Goal: Task Accomplishment & Management: Complete application form

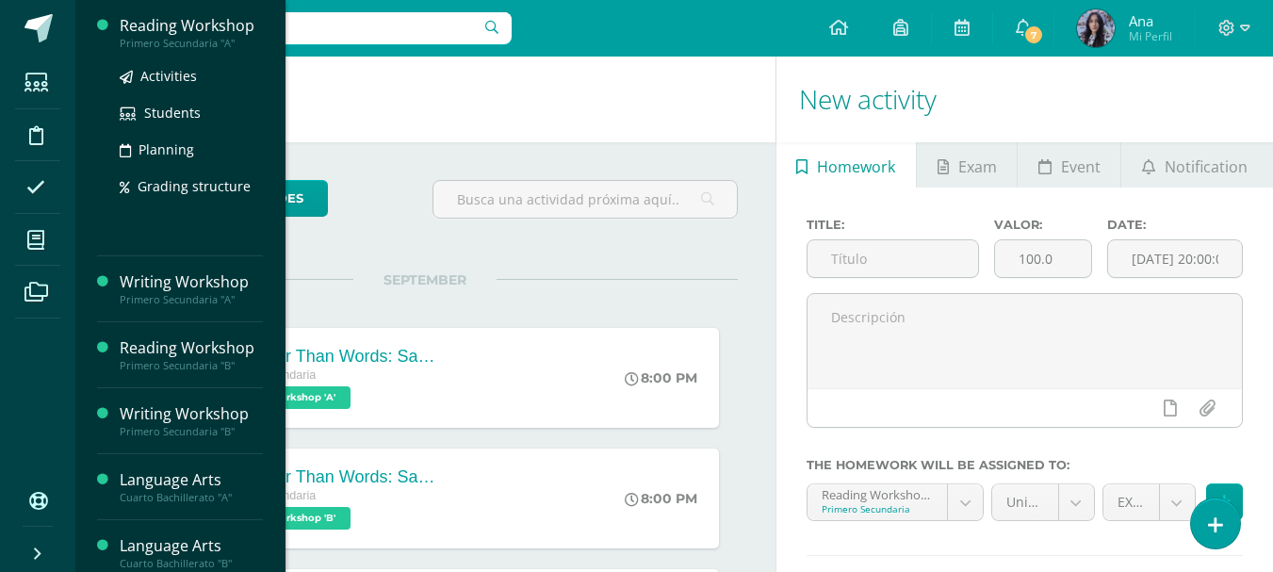
click at [155, 26] on div "Reading Workshop" at bounding box center [191, 26] width 143 height 22
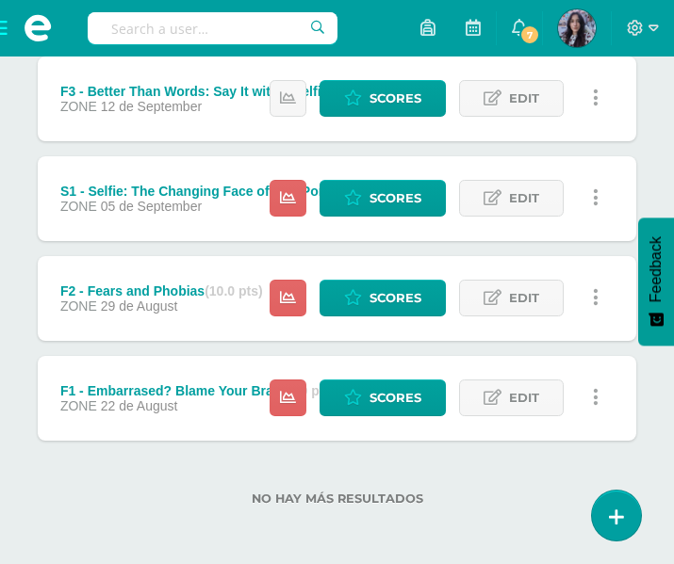
scroll to position [765, 0]
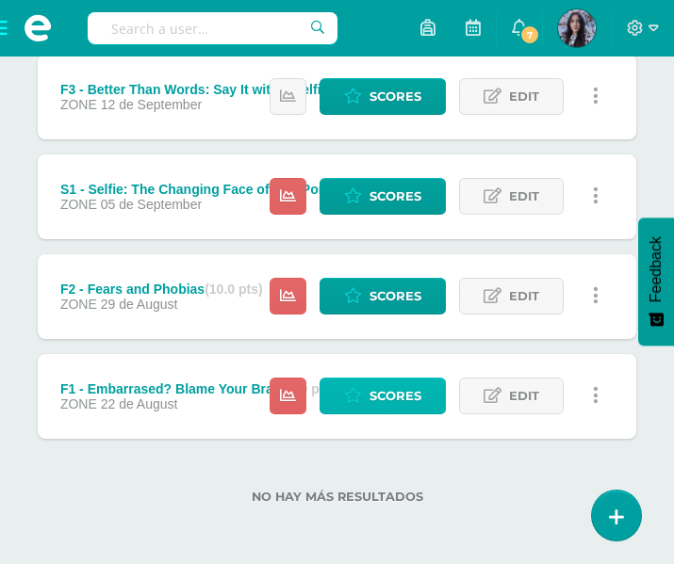
click at [387, 384] on span "Scores" at bounding box center [395, 396] width 52 height 35
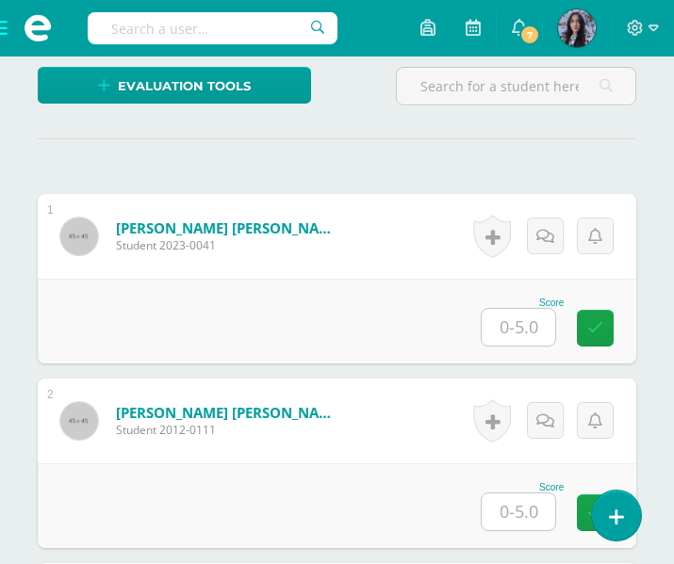
scroll to position [518, 0]
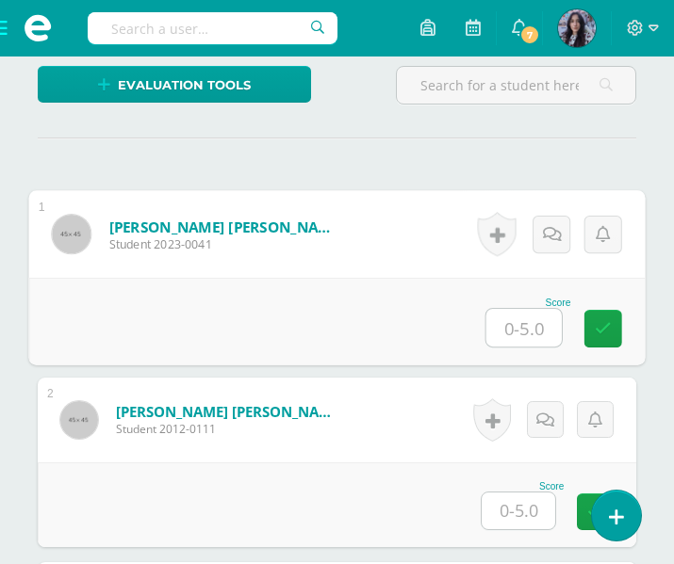
click at [525, 335] on input "text" at bounding box center [523, 328] width 75 height 38
type input "3"
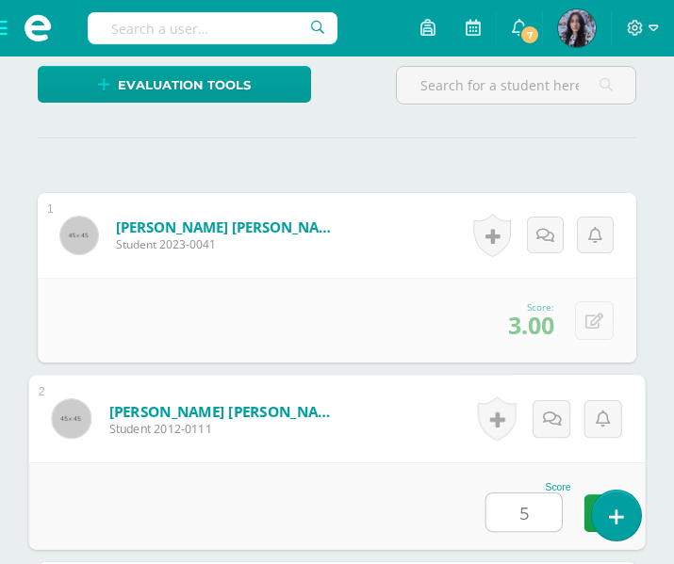
type input "5"
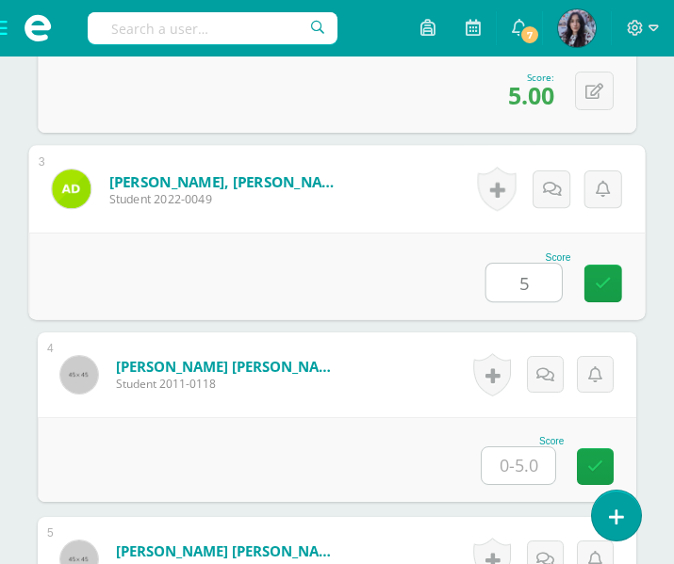
type input "5"
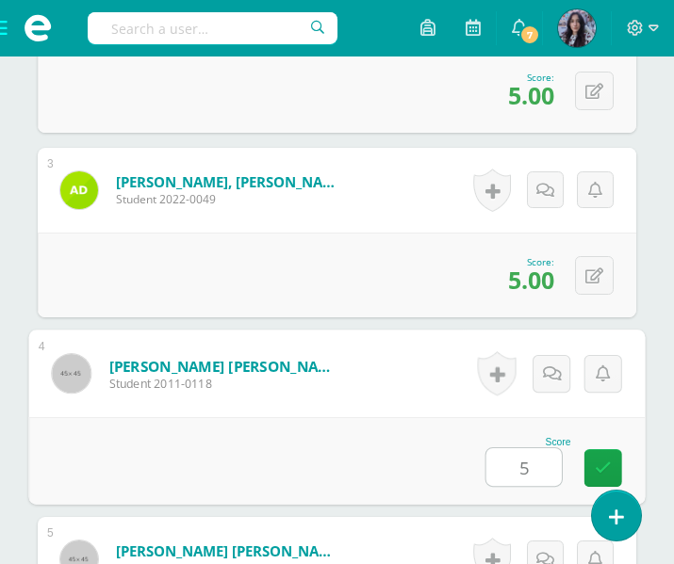
type input "5"
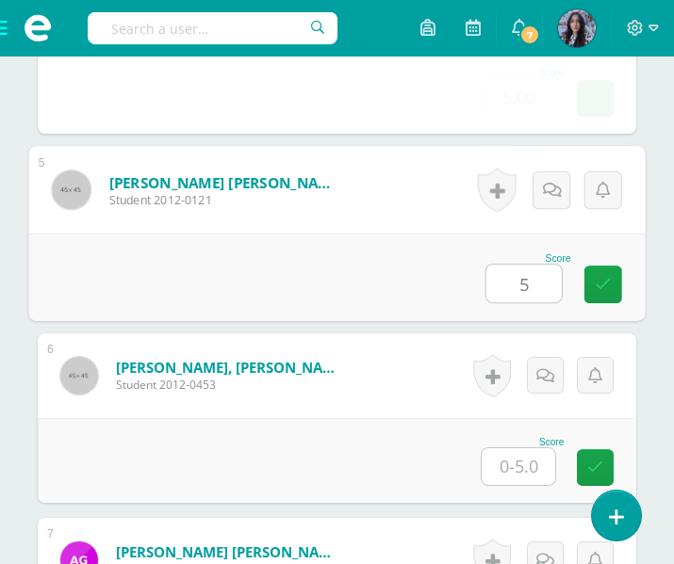
type input "5"
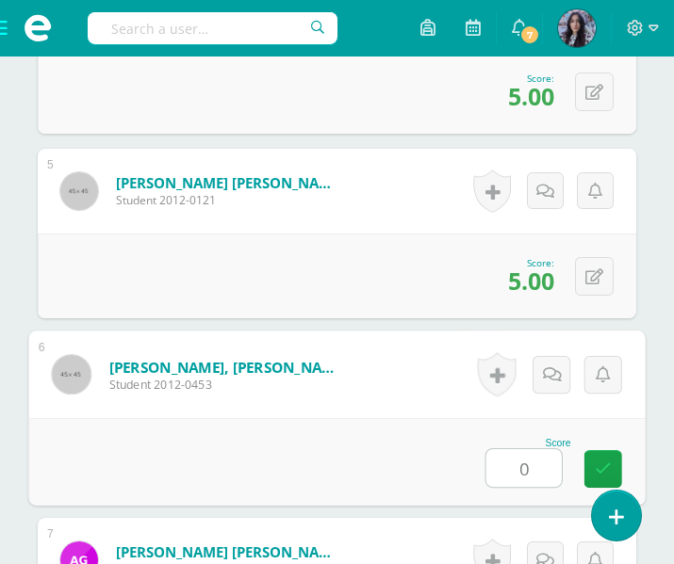
type input "0"
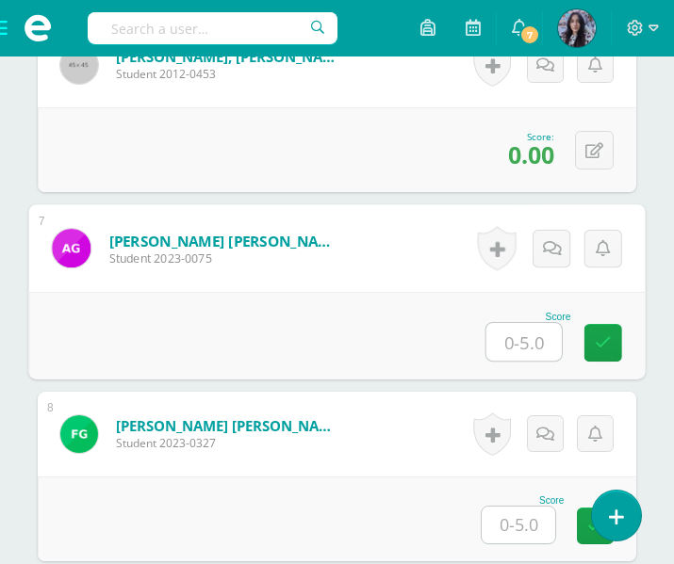
scroll to position [1579, 0]
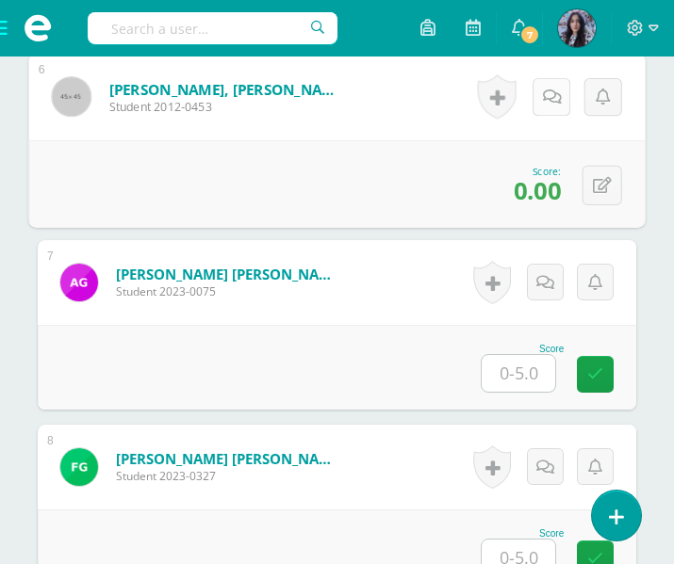
click at [538, 100] on link at bounding box center [551, 97] width 38 height 38
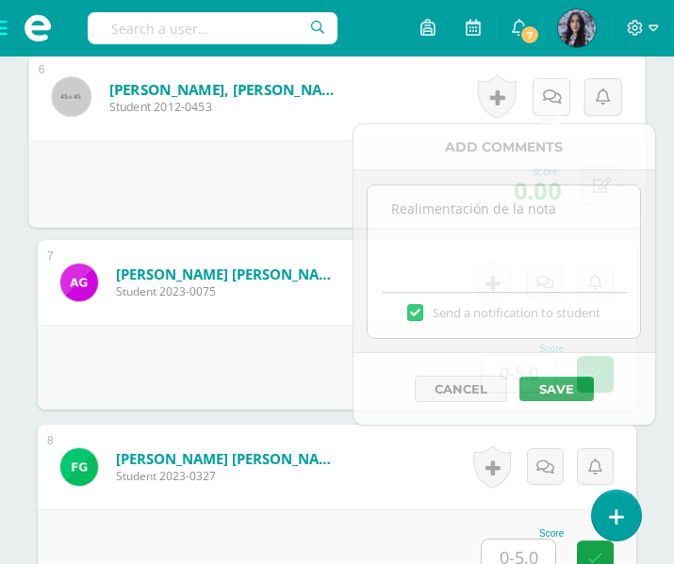
scroll to position [1580, 0]
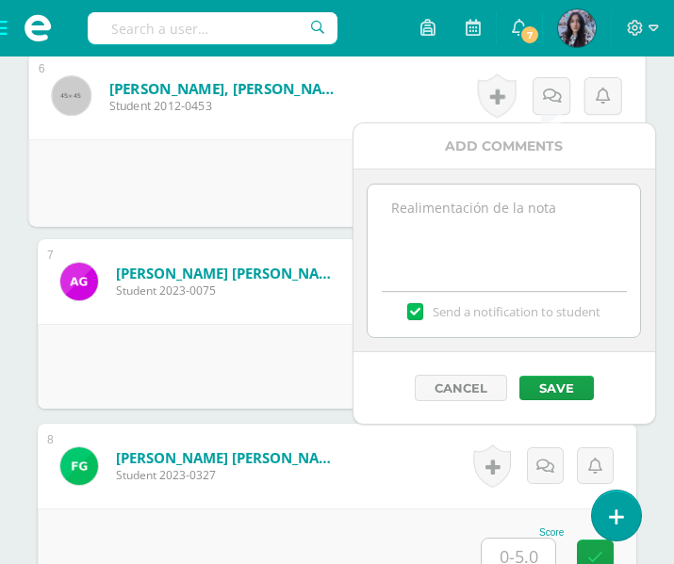
click at [445, 213] on textarea at bounding box center [504, 232] width 272 height 94
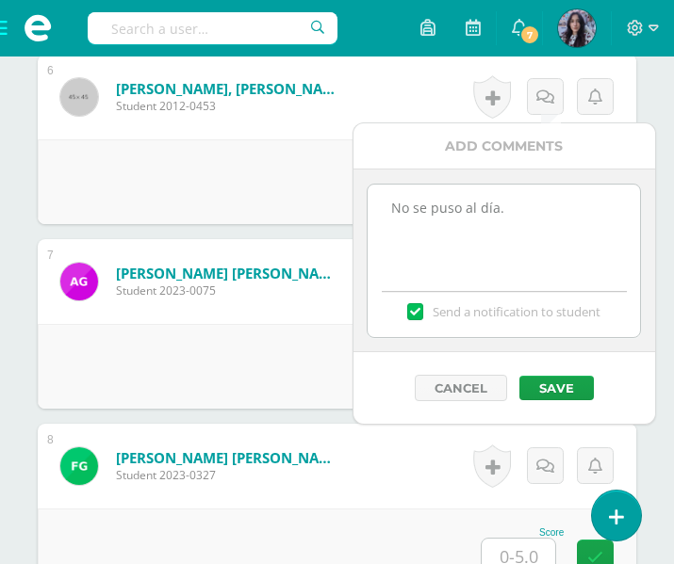
type textarea "No se puso al día."
click at [415, 310] on label at bounding box center [414, 311] width 15 height 17
click at [0, 0] on input "Send a notification to student" at bounding box center [0, 0] width 0 height 0
click at [586, 393] on button "Save" at bounding box center [556, 388] width 74 height 25
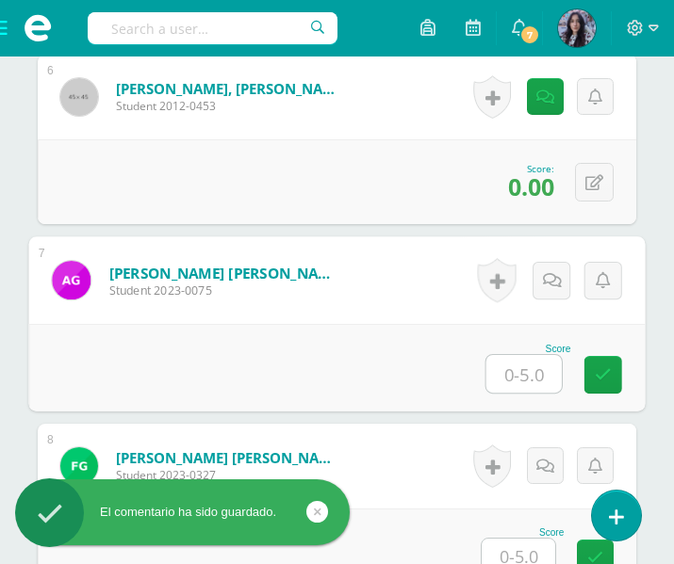
click at [528, 368] on input "text" at bounding box center [523, 374] width 75 height 38
type input "0"
click at [564, 268] on link at bounding box center [551, 281] width 38 height 38
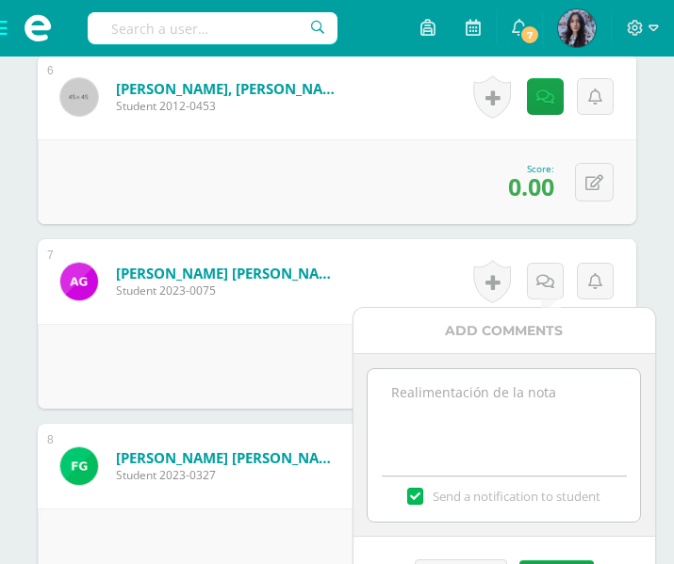
click at [416, 384] on textarea at bounding box center [504, 416] width 272 height 94
type textarea "No se puso al día."
click at [419, 495] on label at bounding box center [414, 496] width 15 height 17
click at [0, 0] on input "Send a notification to student" at bounding box center [0, 0] width 0 height 0
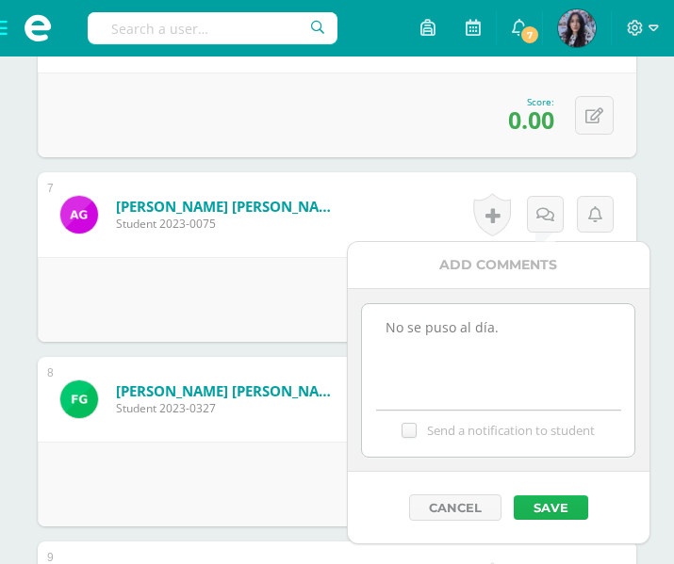
click at [555, 508] on button "Save" at bounding box center [551, 508] width 74 height 25
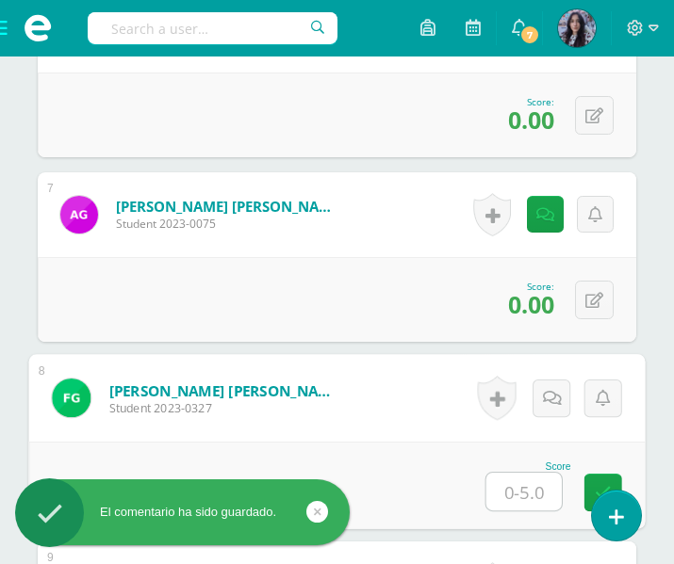
click at [522, 491] on input "text" at bounding box center [523, 492] width 75 height 38
type input "5"
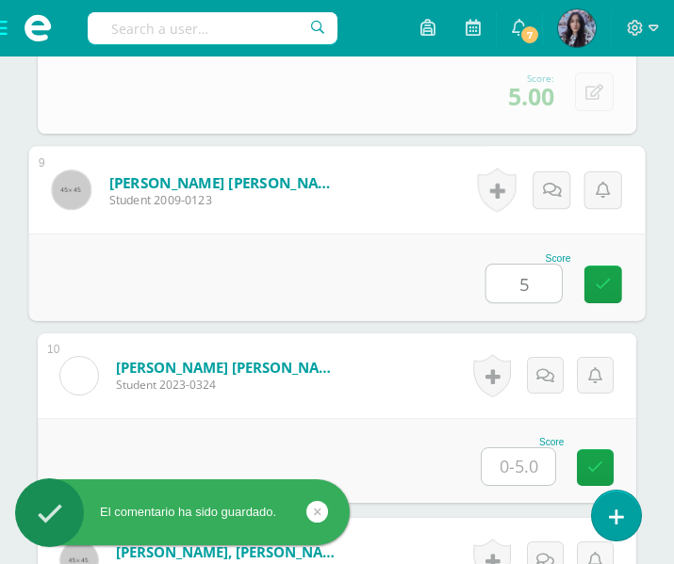
type input "5"
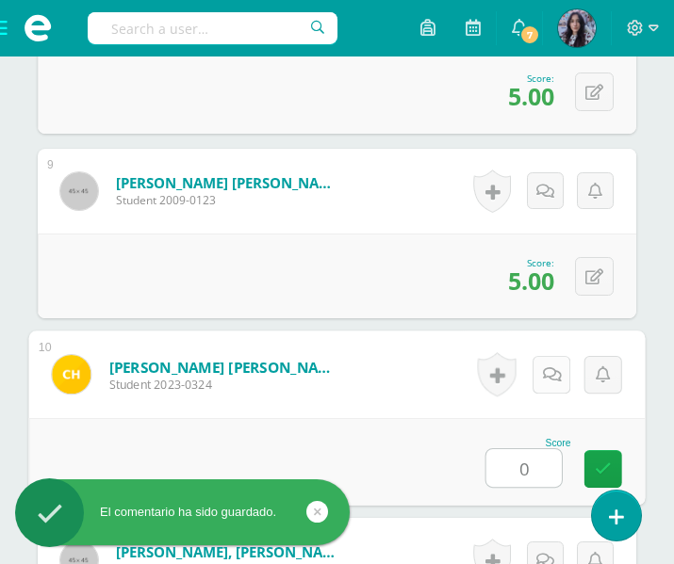
type input "0"
click at [545, 385] on link at bounding box center [551, 375] width 38 height 38
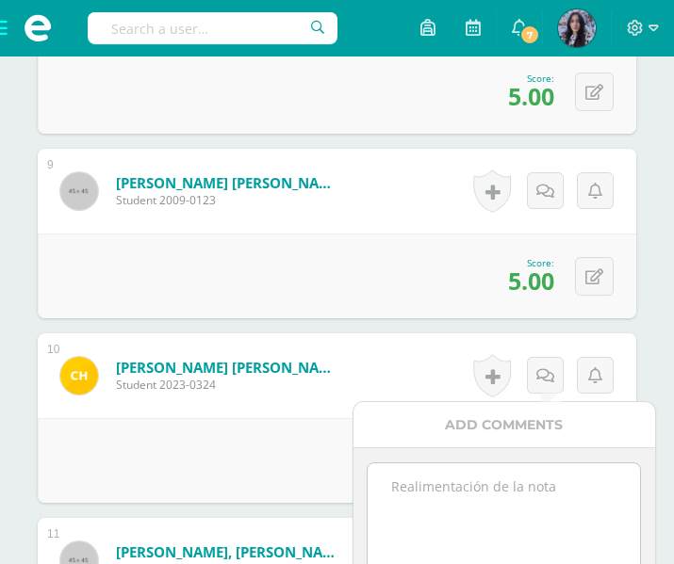
click at [401, 502] on textarea at bounding box center [504, 511] width 272 height 94
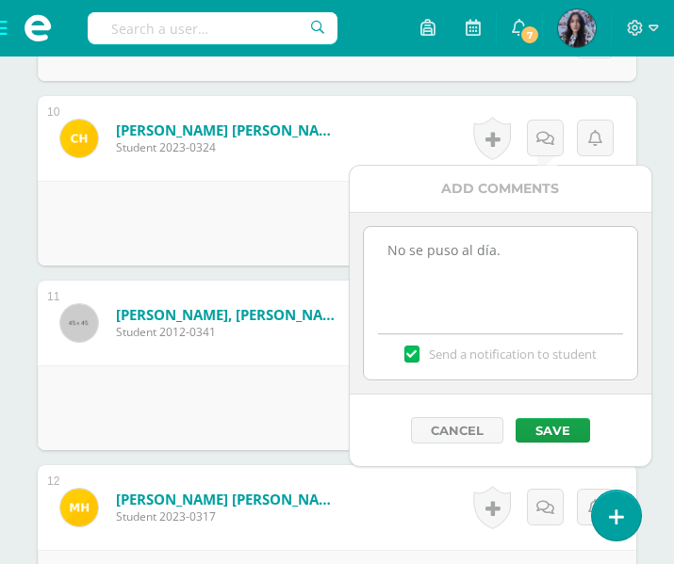
scroll to position [2279, 0]
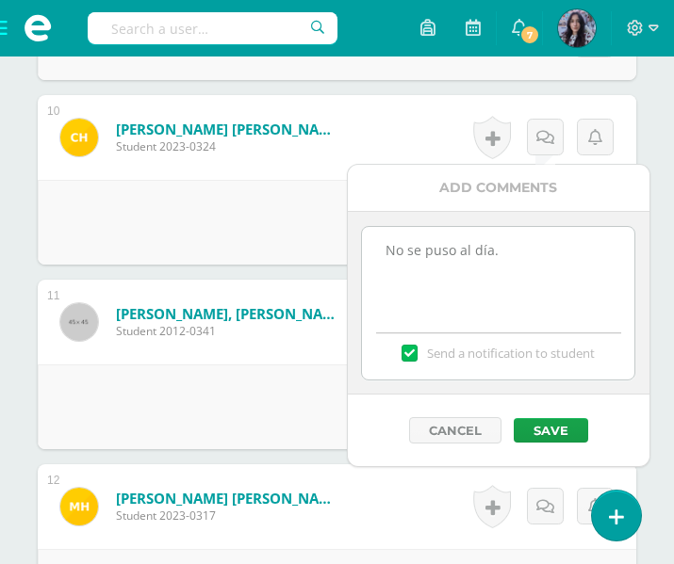
type textarea "No se puso al día."
click at [401, 352] on label at bounding box center [408, 353] width 15 height 17
click at [0, 0] on input "Send a notification to student" at bounding box center [0, 0] width 0 height 0
click at [532, 428] on button "Save" at bounding box center [551, 430] width 74 height 25
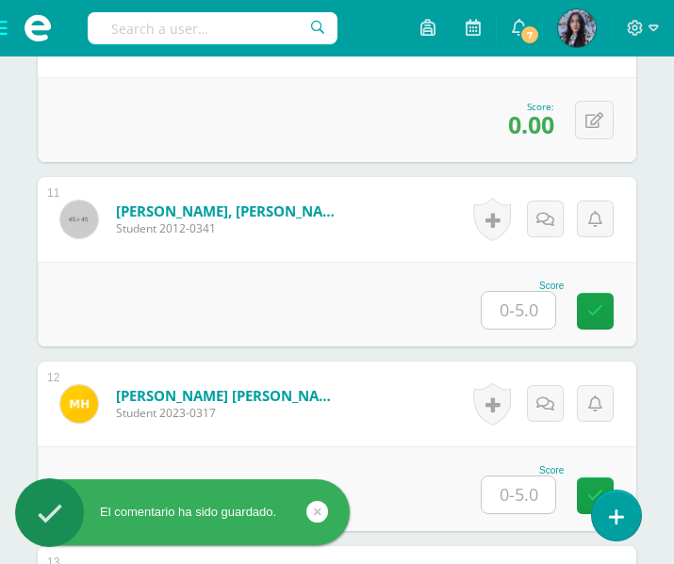
scroll to position [2382, 0]
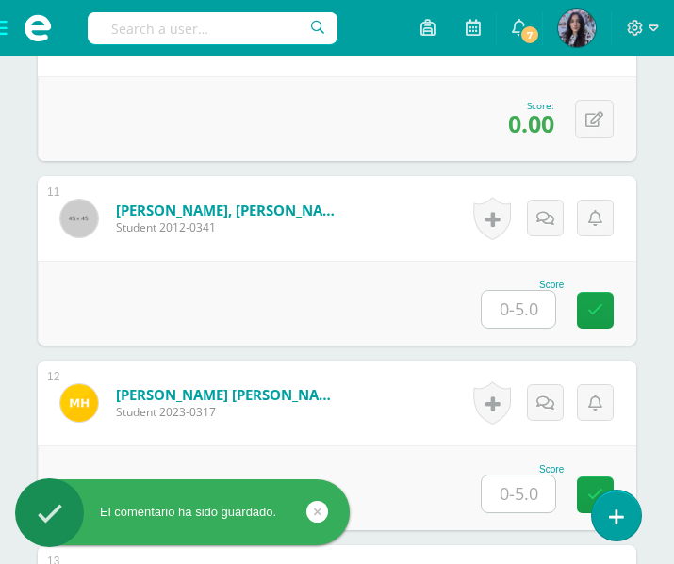
click at [508, 305] on input "text" at bounding box center [519, 309] width 74 height 37
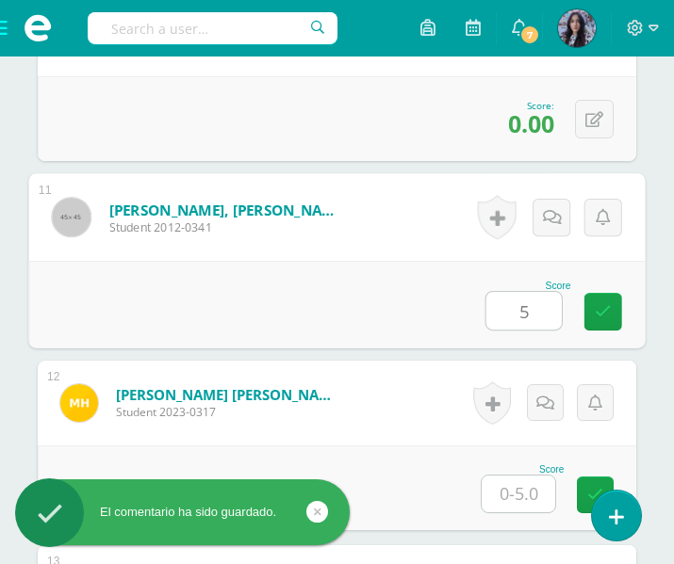
type input "5"
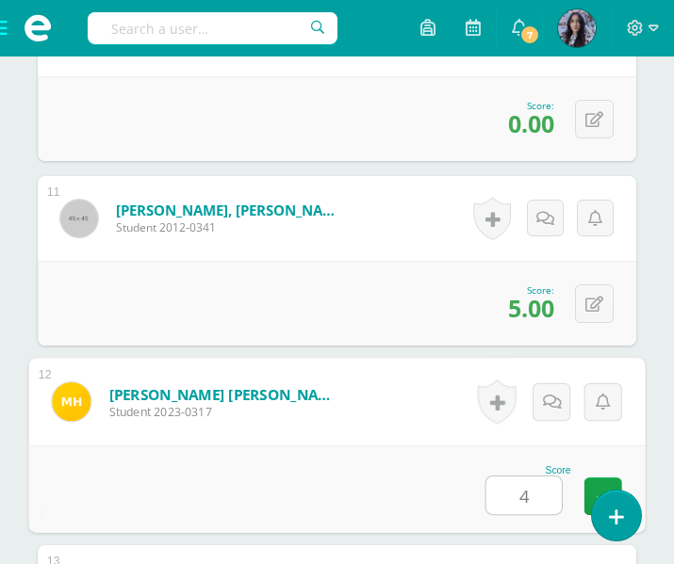
type input "4"
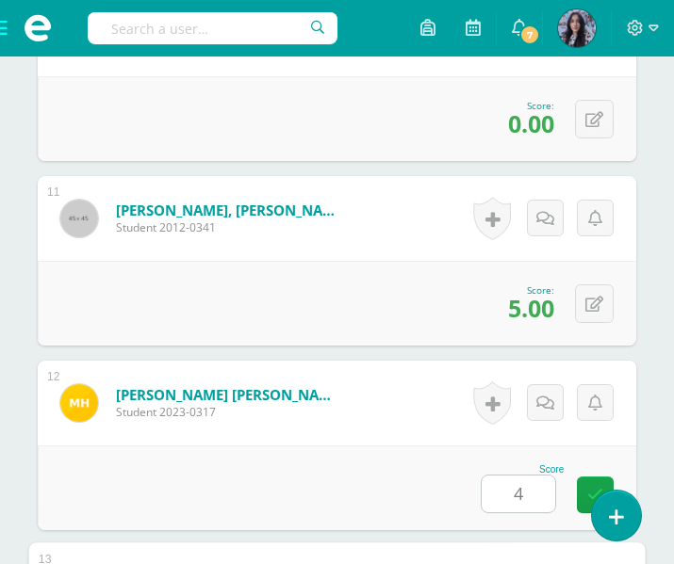
scroll to position [2779, 0]
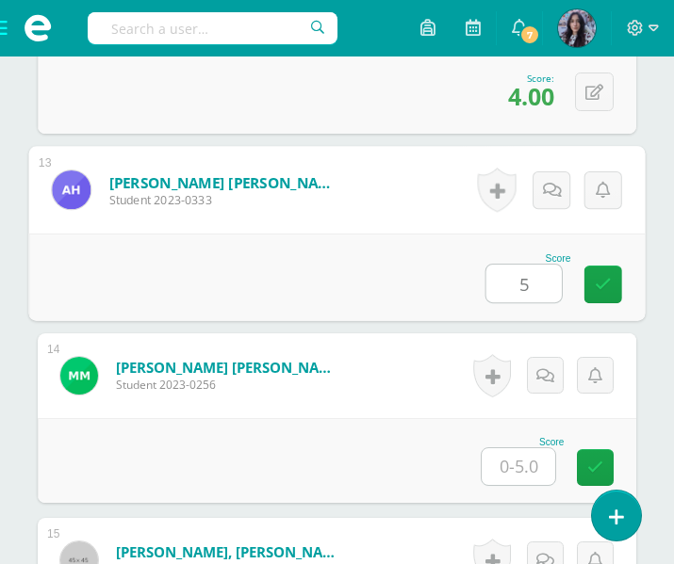
type input "5"
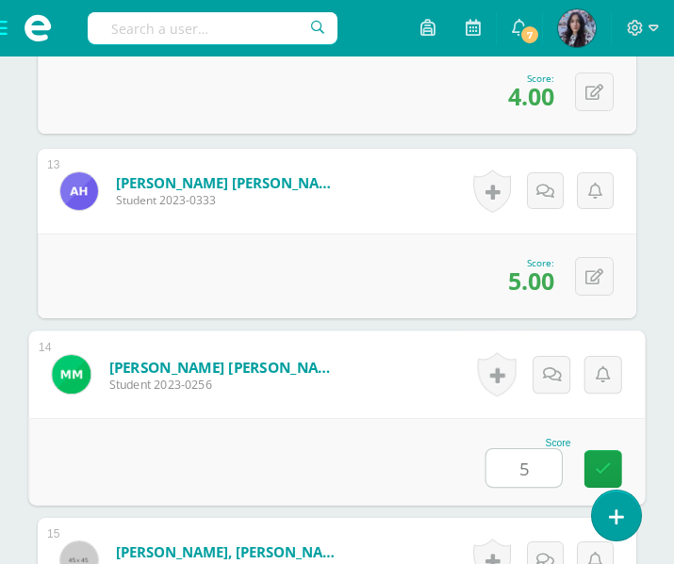
type input "5"
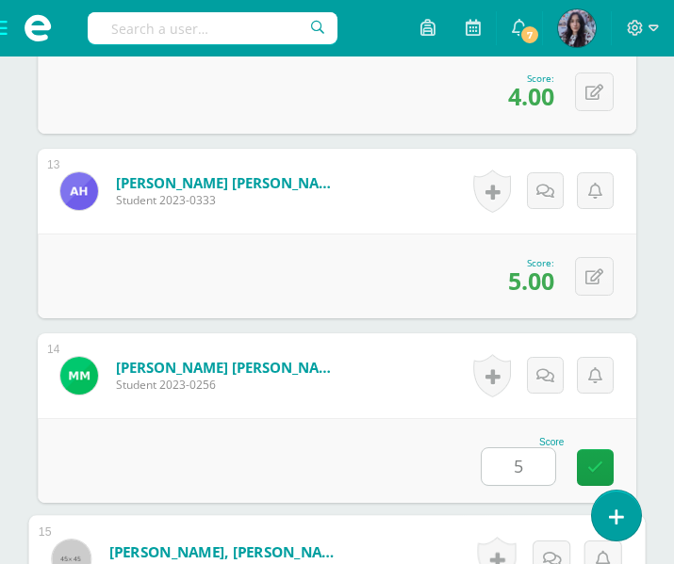
scroll to position [3149, 0]
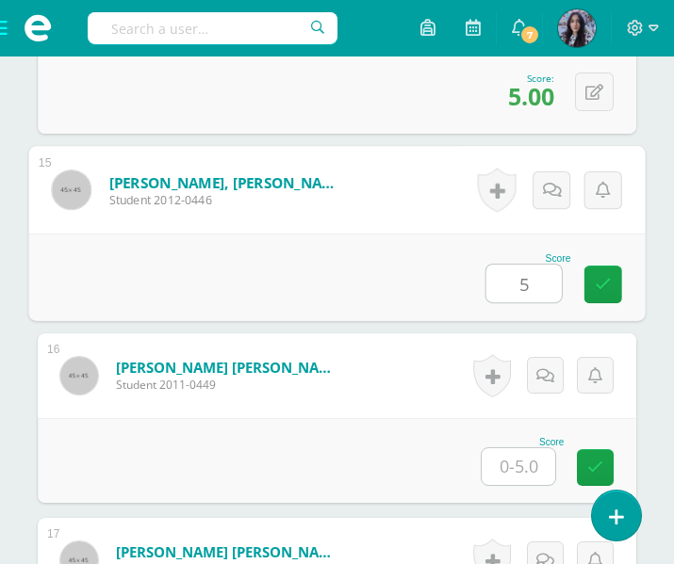
type input "5"
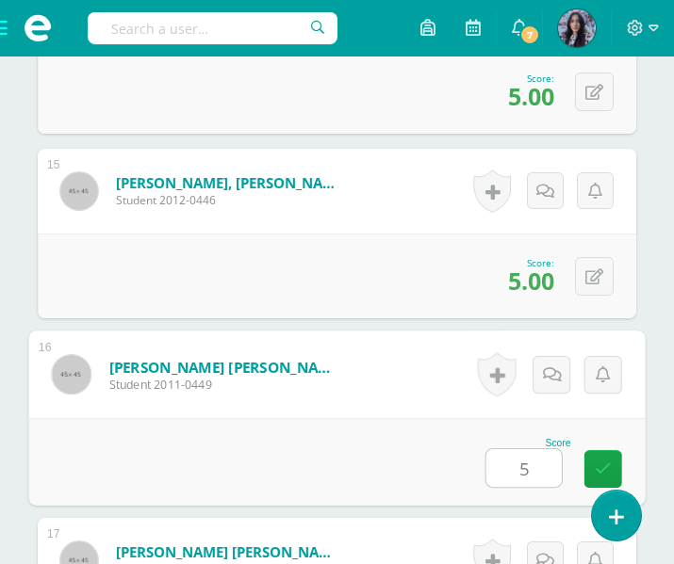
type input "5"
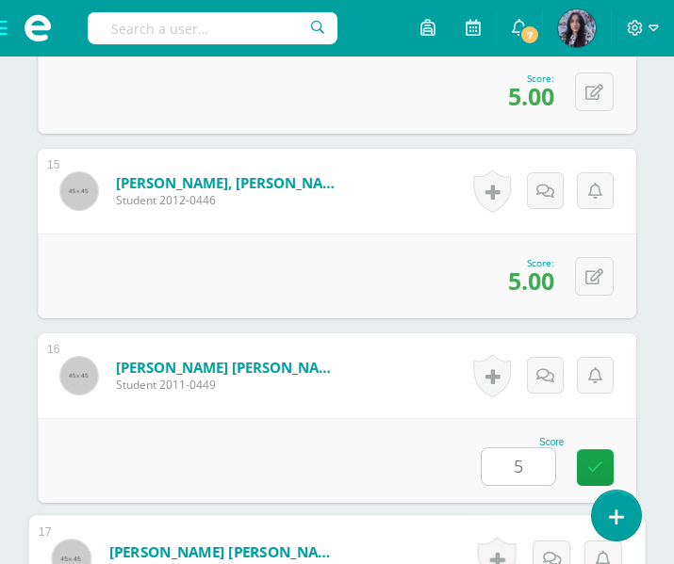
scroll to position [3518, 0]
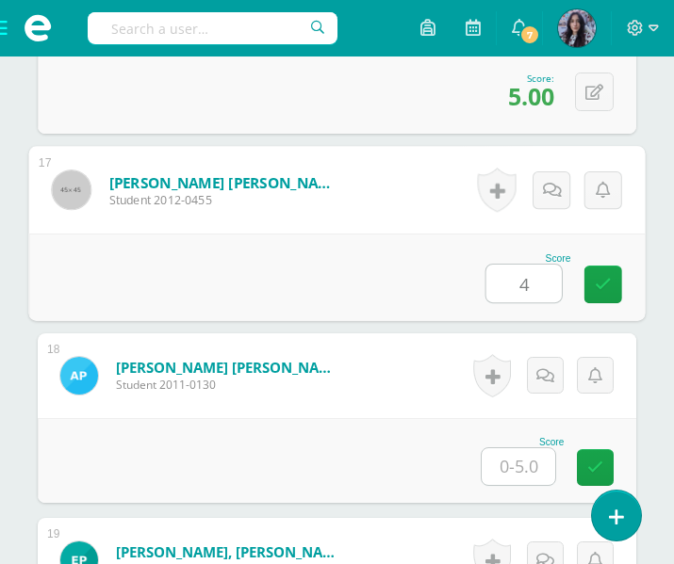
type input "4"
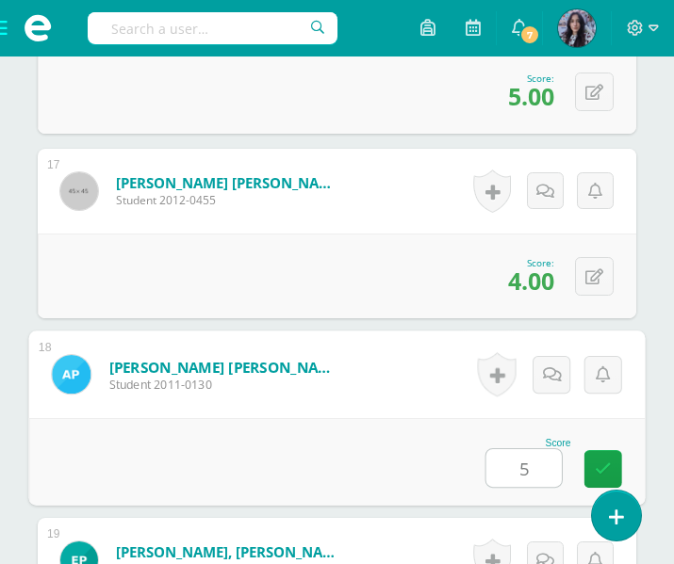
type input "5"
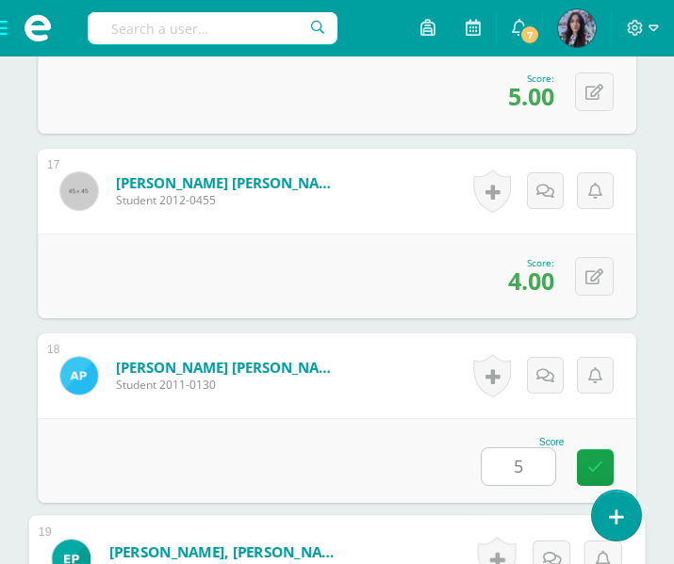
scroll to position [3887, 0]
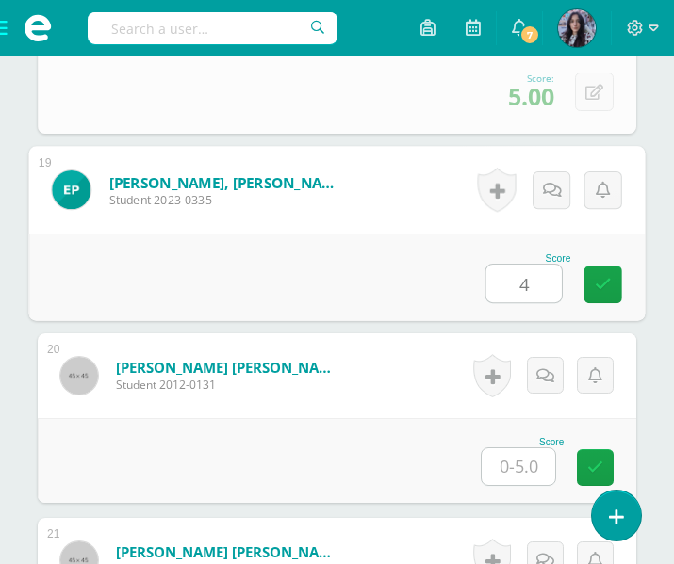
type input "4"
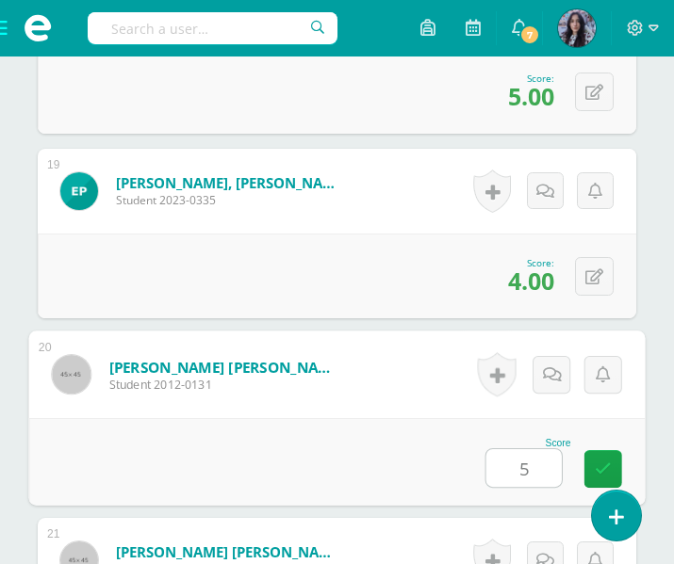
type input "5"
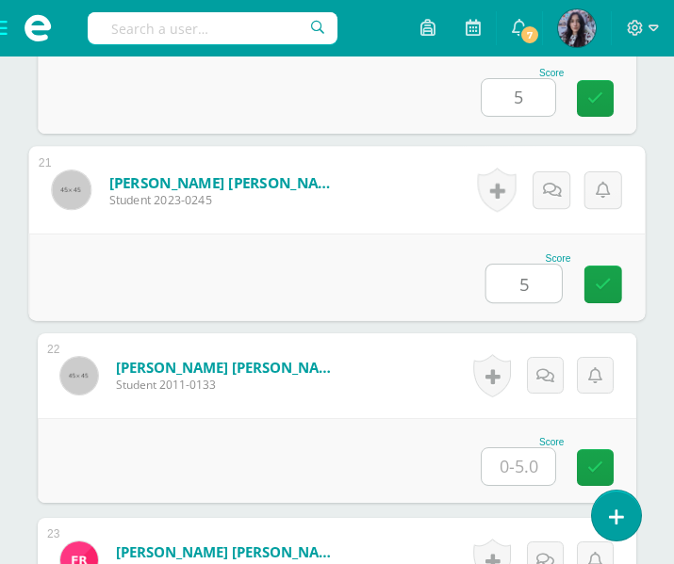
type input "5"
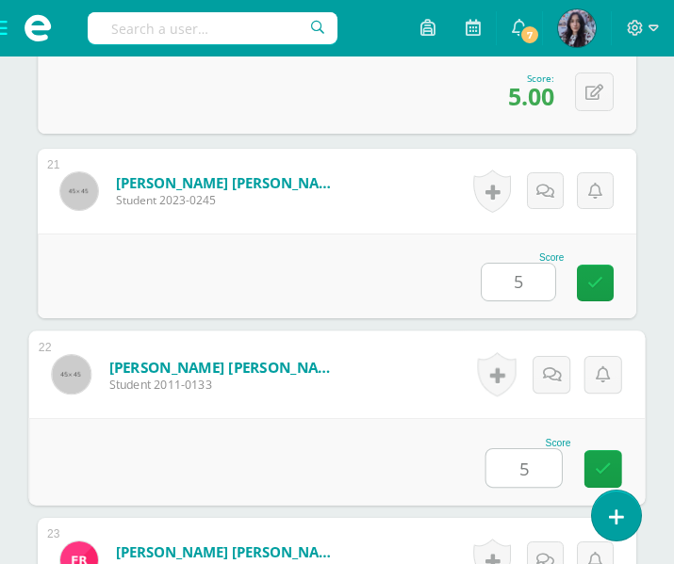
type input "5"
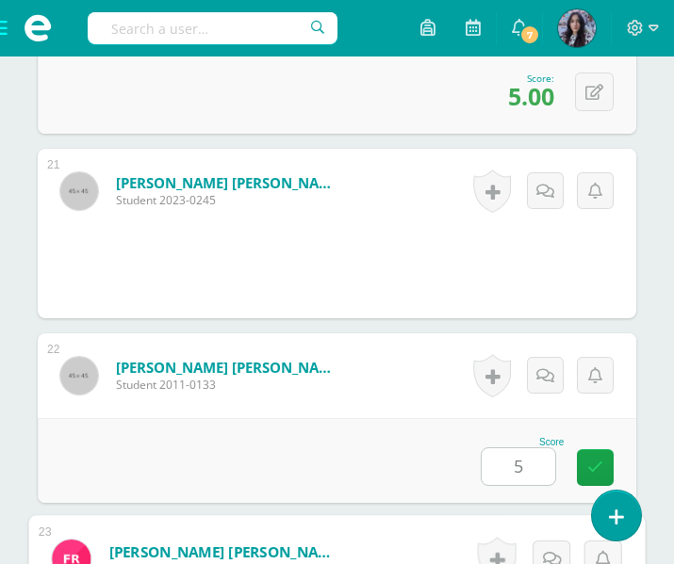
scroll to position [4626, 0]
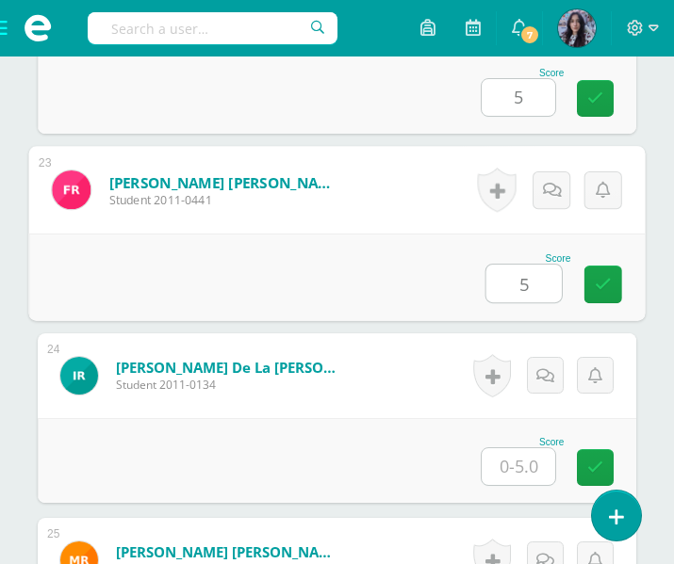
type input "5"
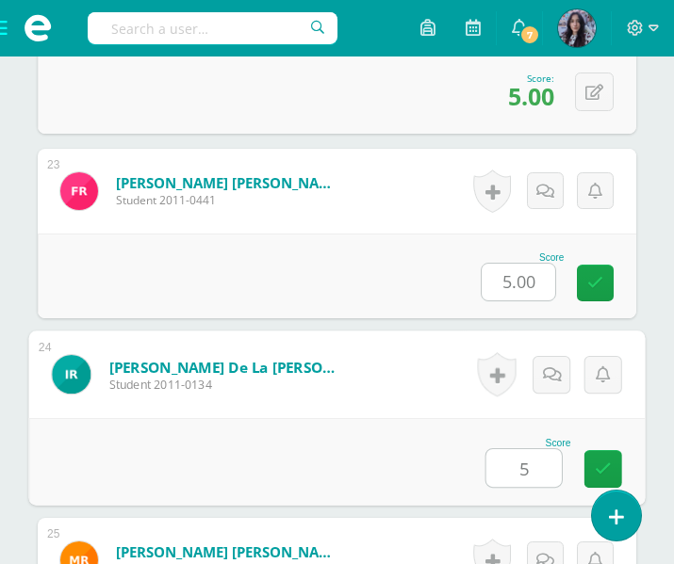
type input "5"
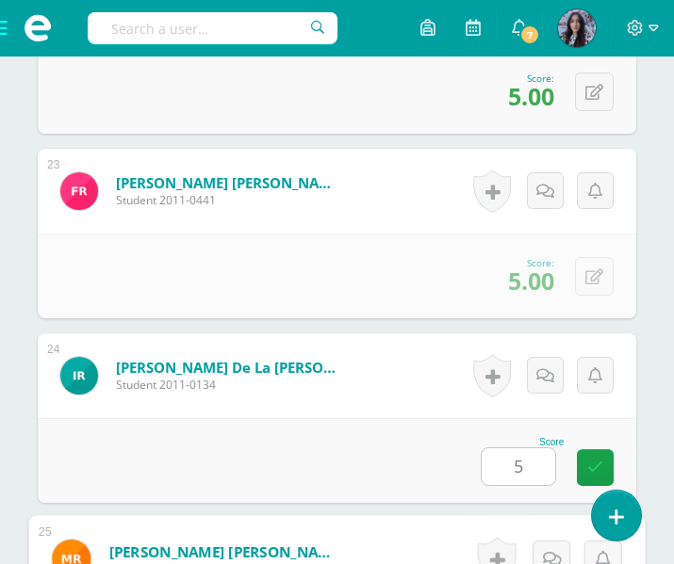
scroll to position [4996, 0]
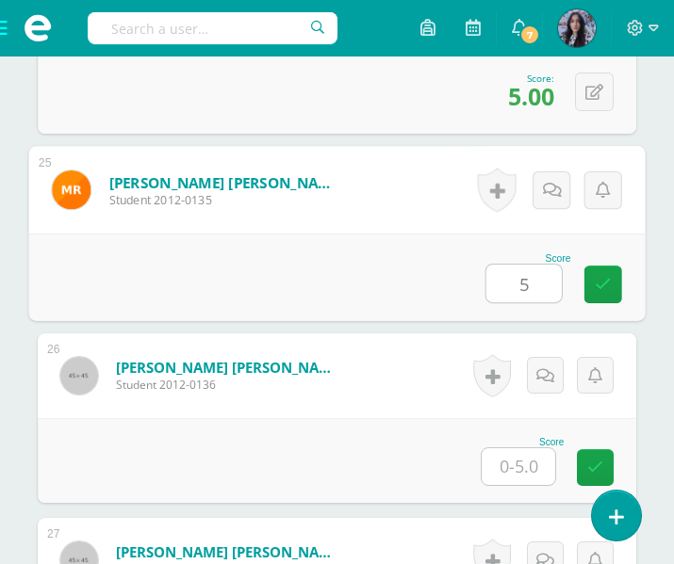
type input "5"
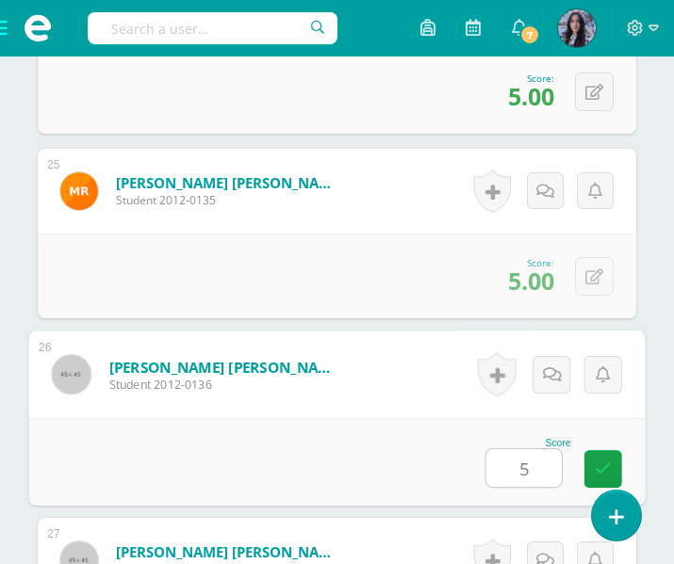
type input "5"
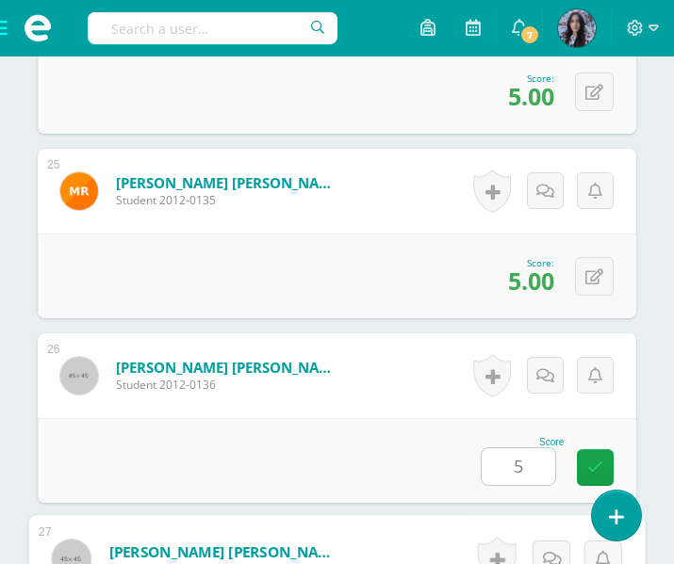
scroll to position [5365, 0]
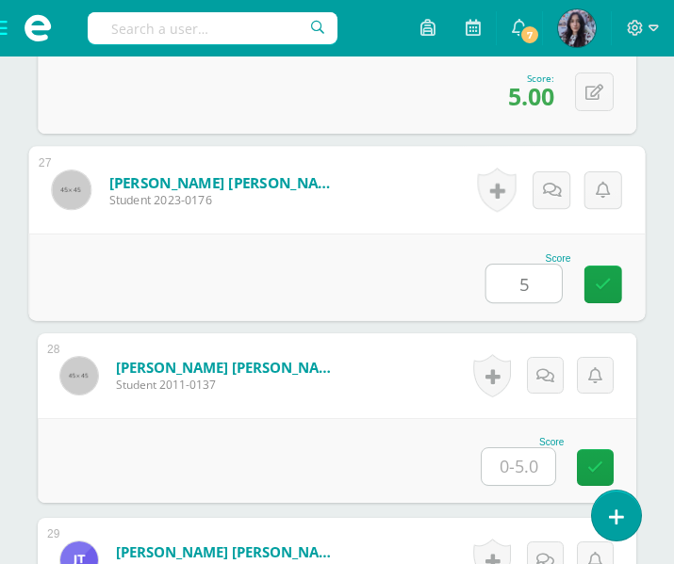
type input "5"
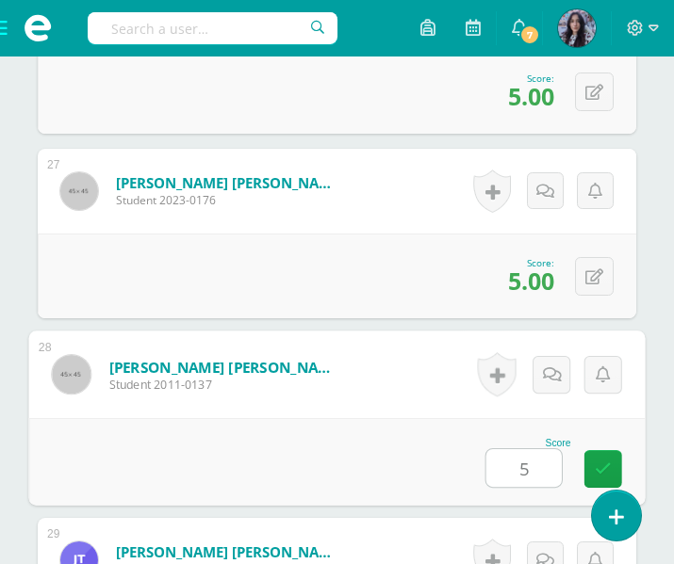
type input "5"
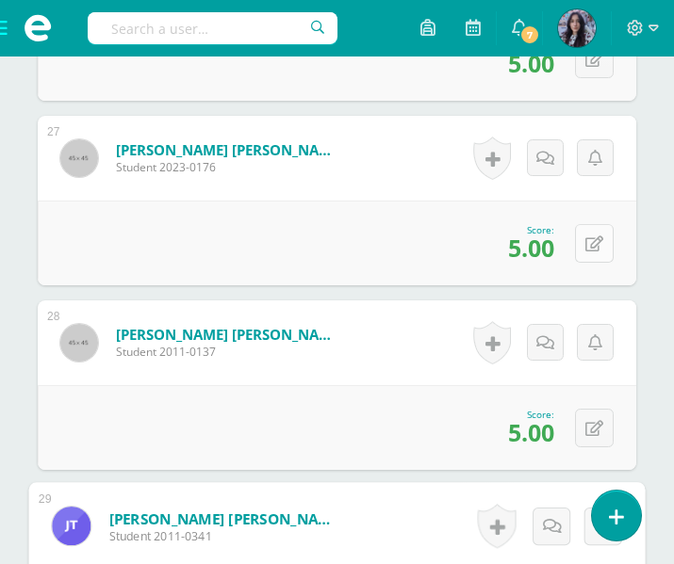
scroll to position [5397, 0]
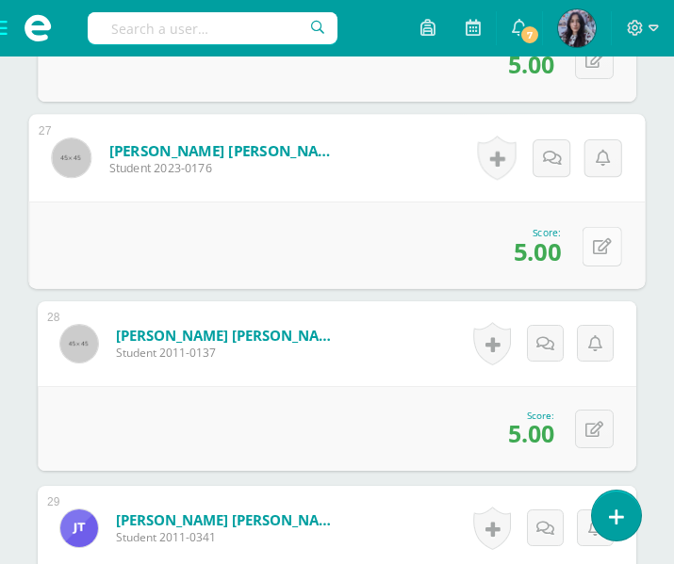
click at [593, 242] on icon at bounding box center [602, 246] width 19 height 16
type input "4"
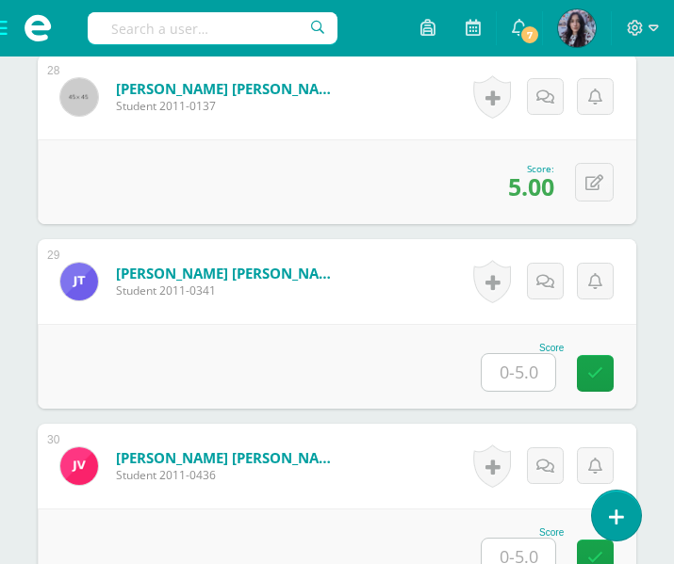
scroll to position [5655, 0]
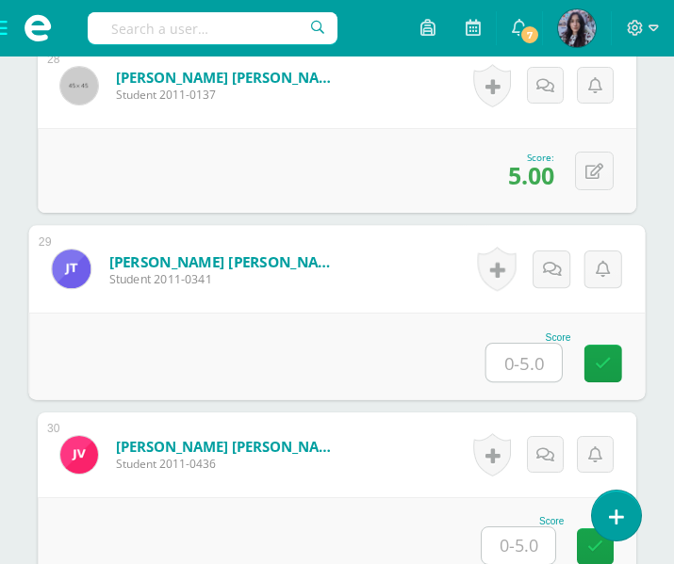
click at [502, 371] on input "text" at bounding box center [523, 363] width 75 height 38
type input "2"
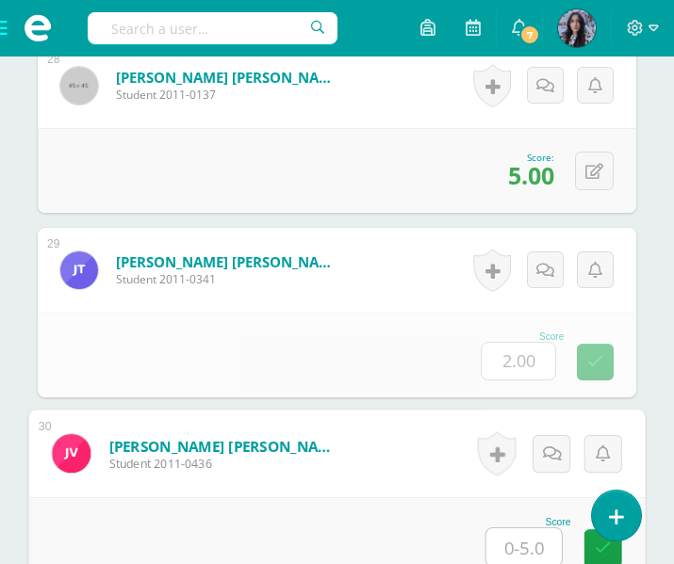
type input "5"
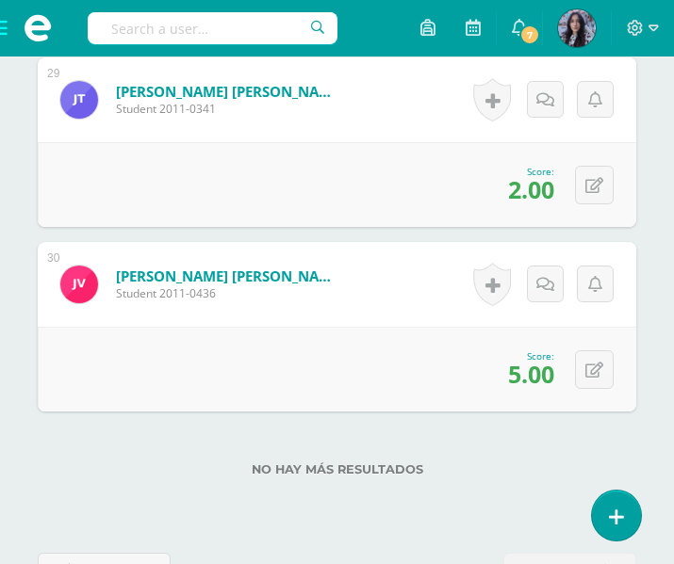
scroll to position [5889, 0]
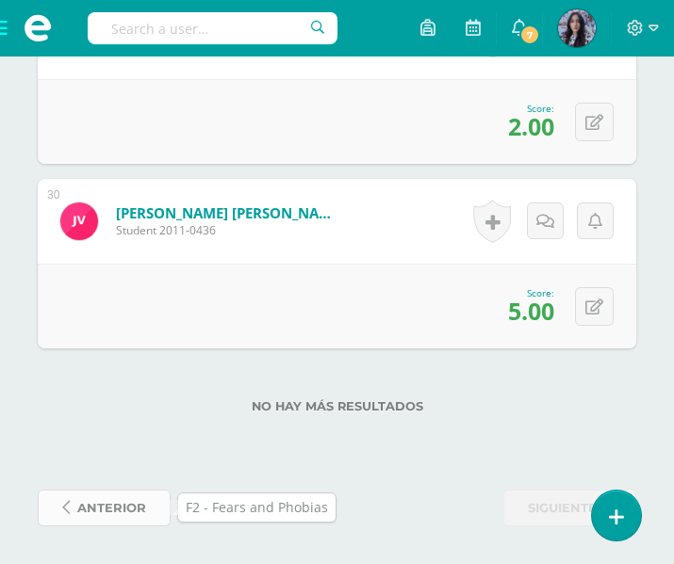
click at [131, 515] on span "anterior" at bounding box center [111, 508] width 69 height 35
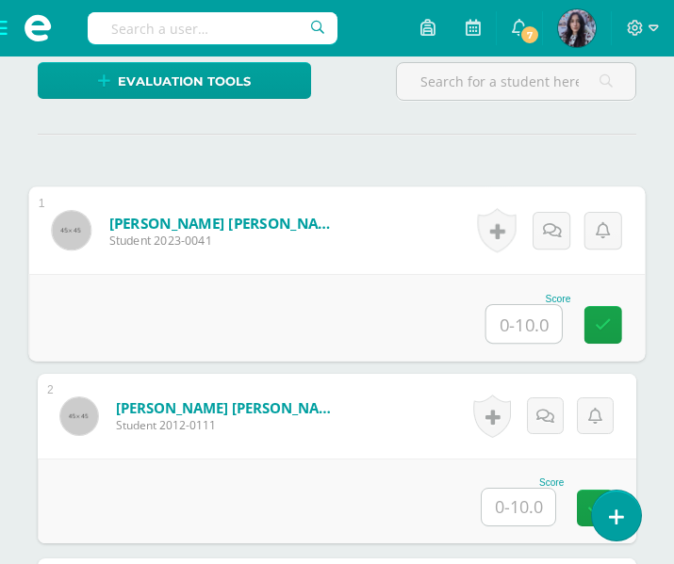
scroll to position [523, 0]
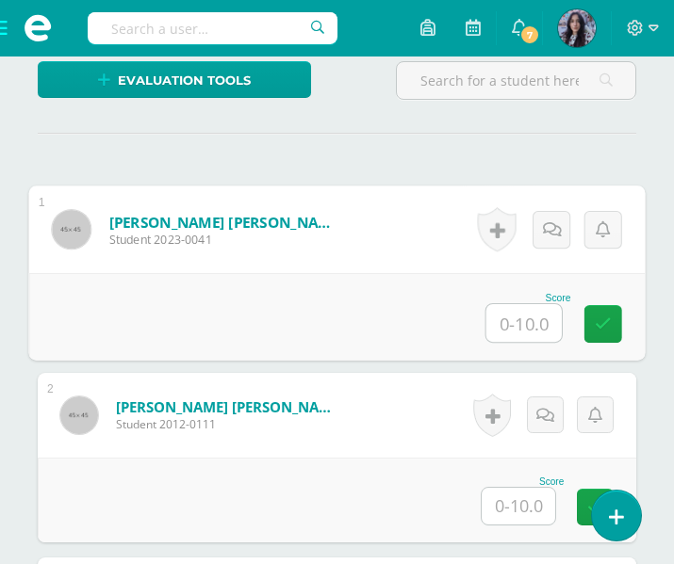
click at [530, 327] on input "text" at bounding box center [523, 323] width 75 height 38
type input "9"
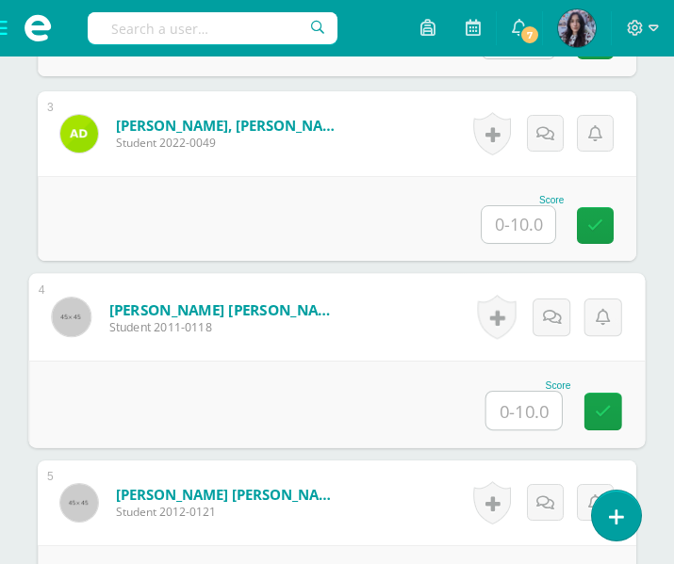
scroll to position [990, 0]
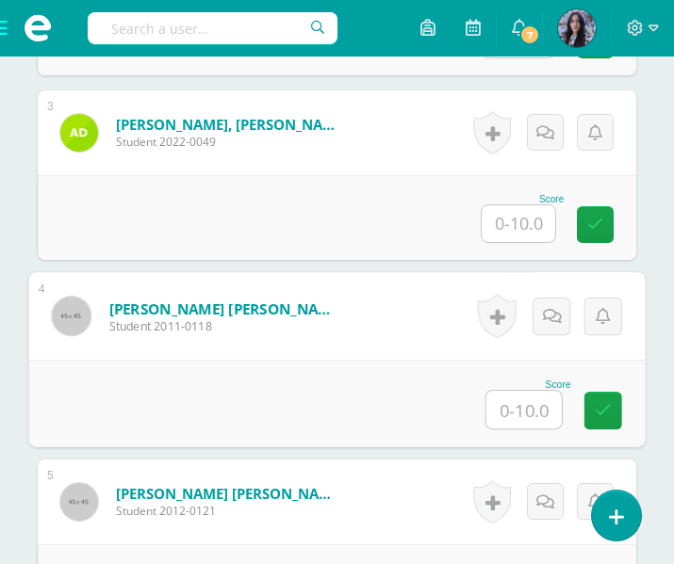
click at [518, 399] on input "text" at bounding box center [523, 410] width 75 height 38
type input "10"
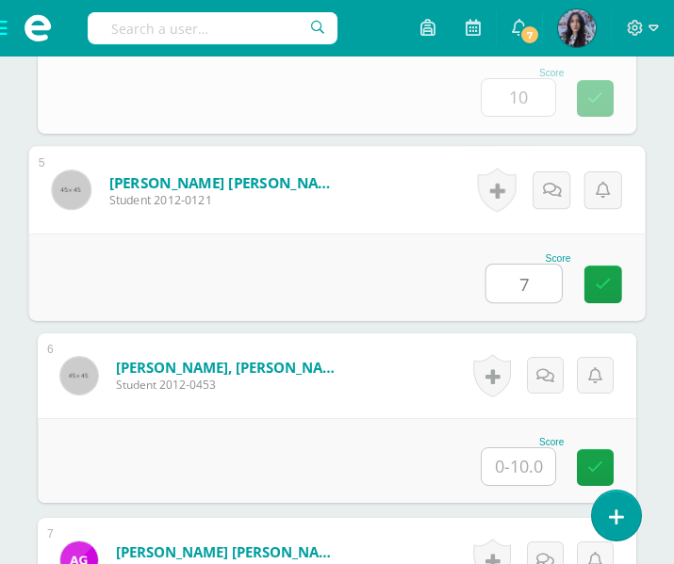
type input "7"
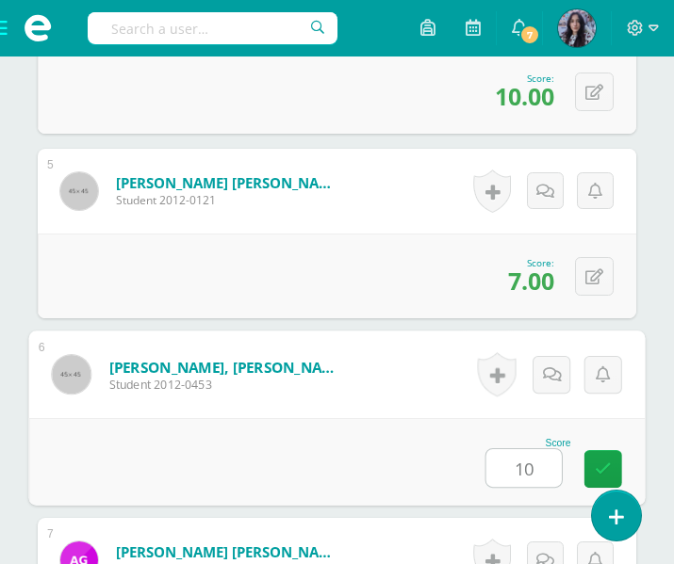
type input "10"
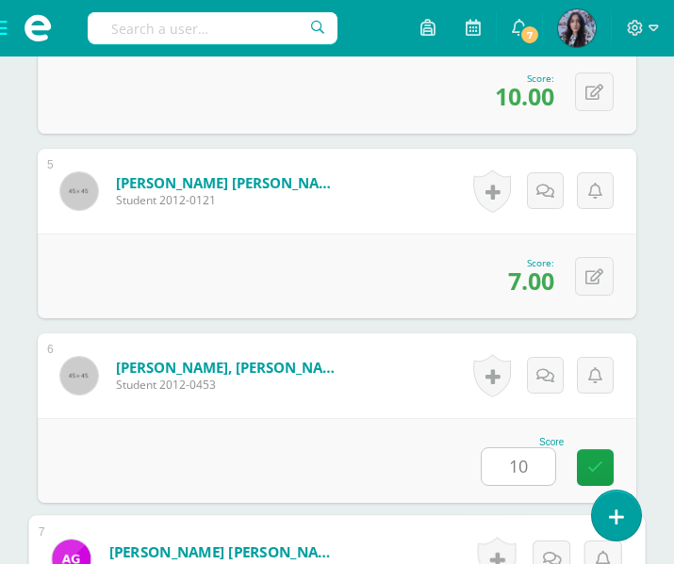
scroll to position [1672, 0]
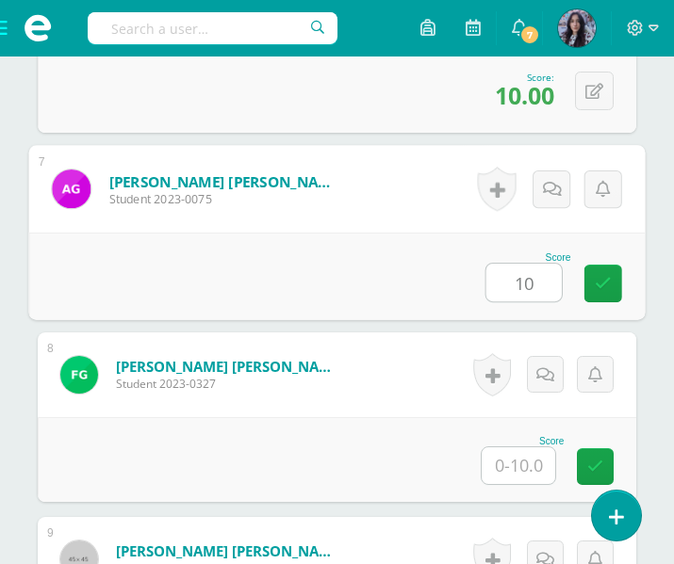
type input "10"
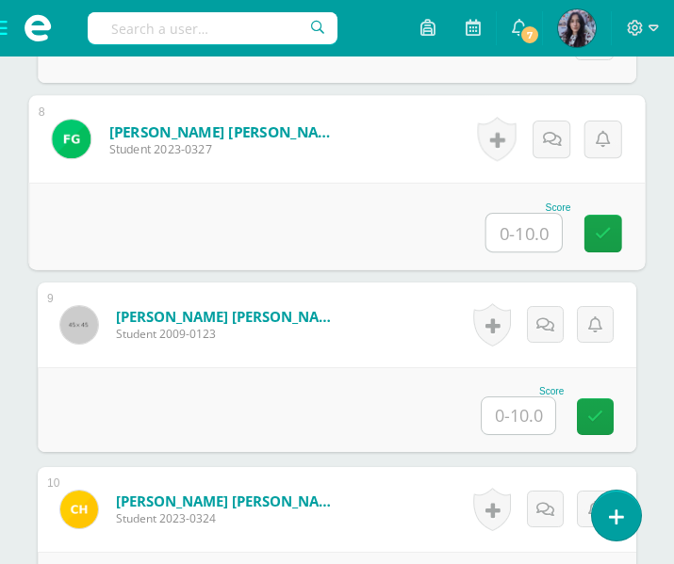
scroll to position [1928, 0]
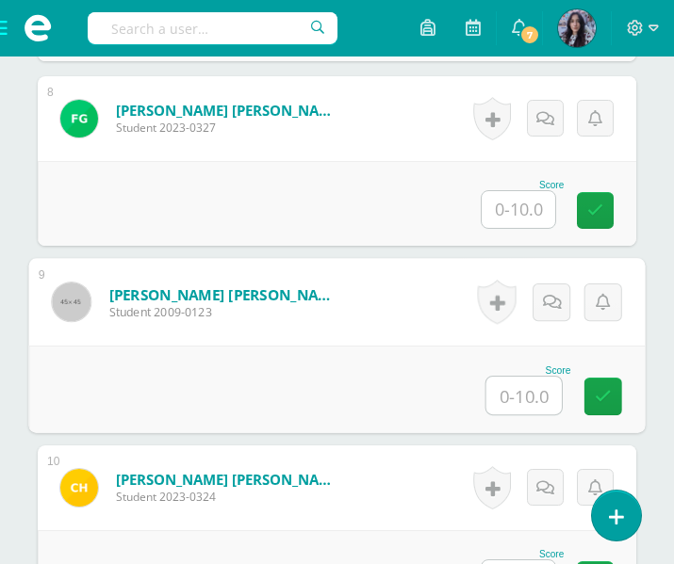
click at [524, 401] on input "text" at bounding box center [523, 396] width 75 height 38
type input "9"
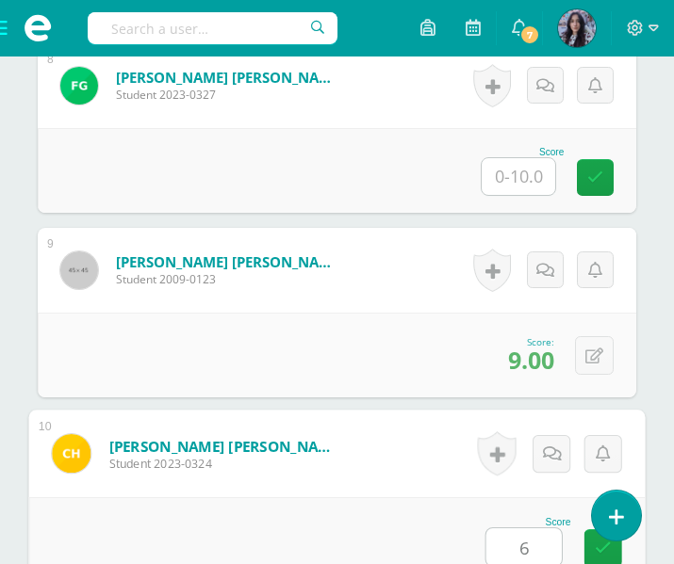
type input "6"
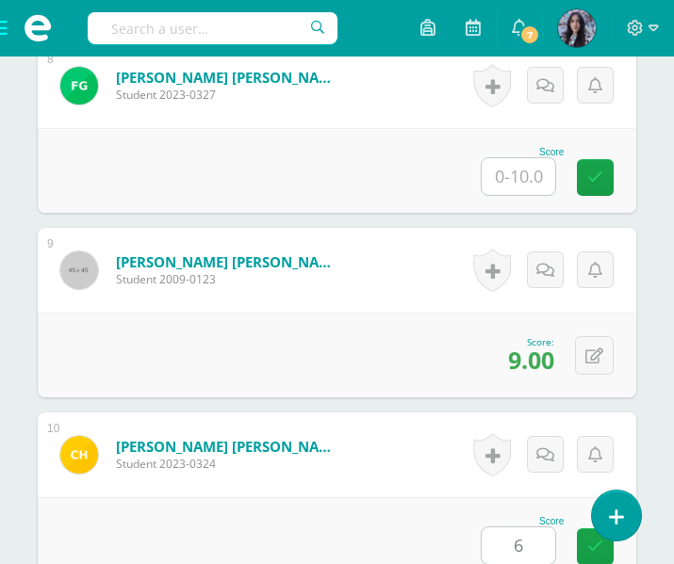
scroll to position [2410, 0]
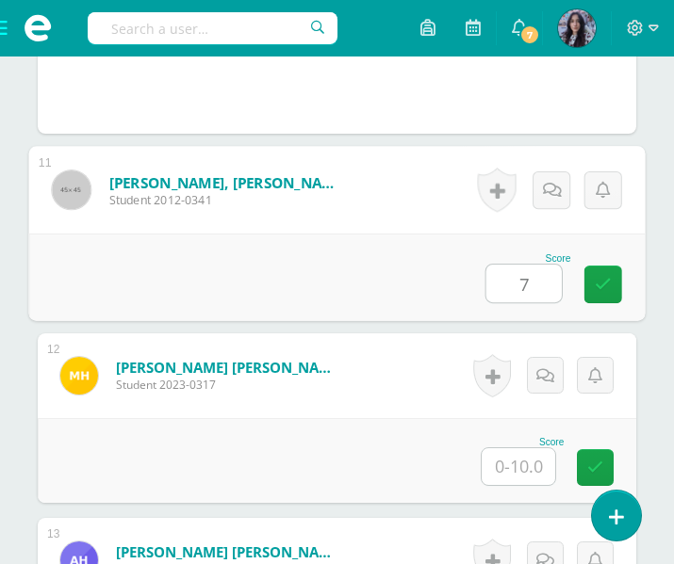
type input "7"
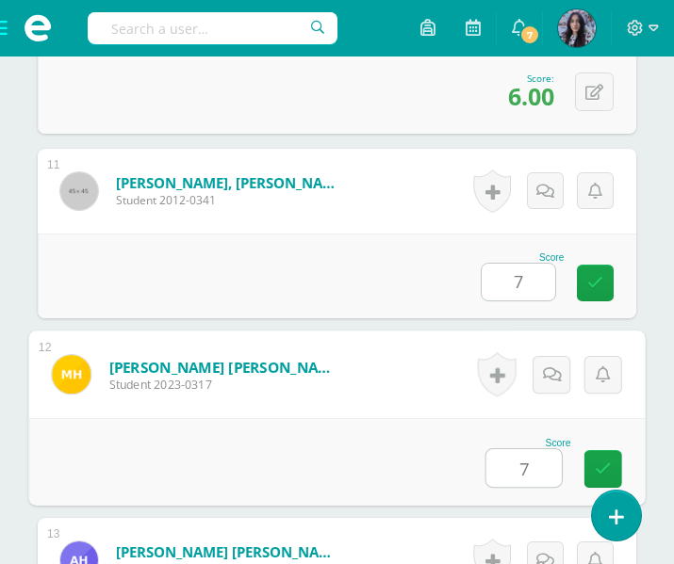
type input "7"
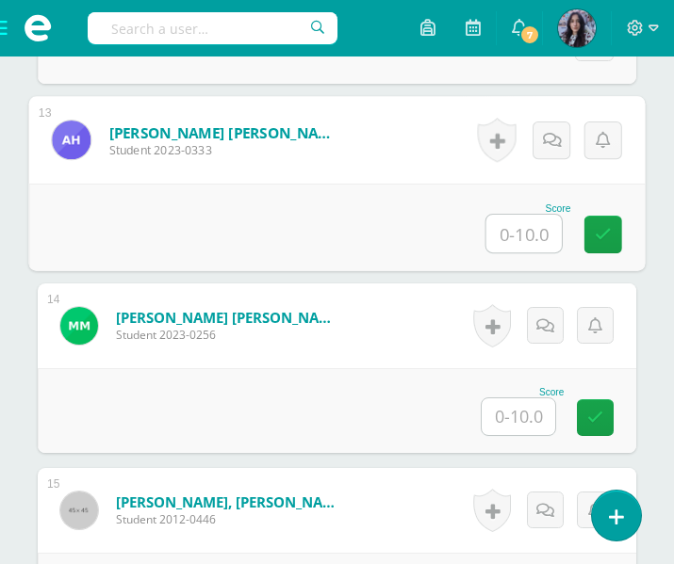
scroll to position [2830, 0]
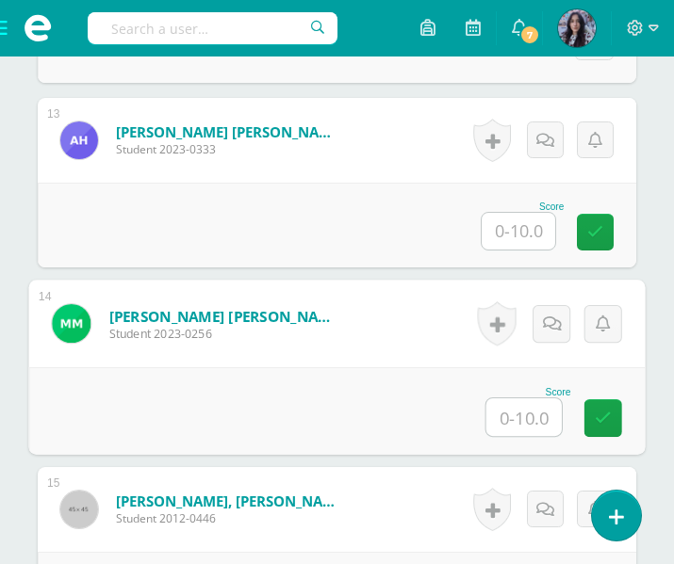
click at [532, 409] on input "text" at bounding box center [523, 418] width 75 height 38
type input "9"
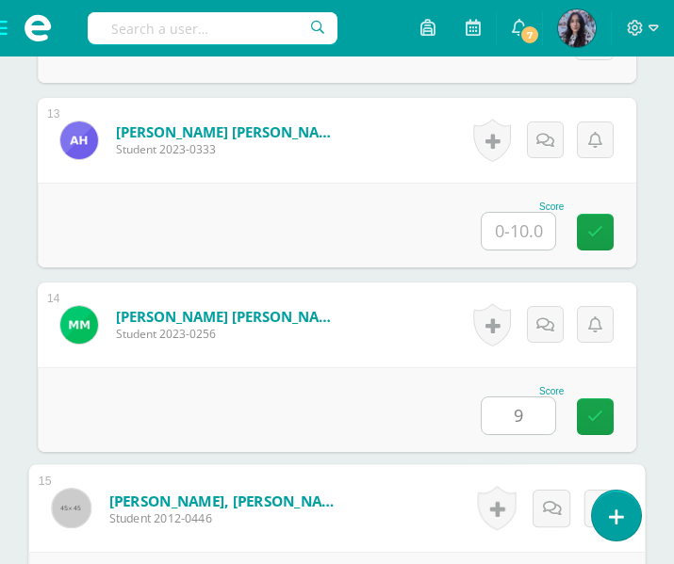
scroll to position [3149, 0]
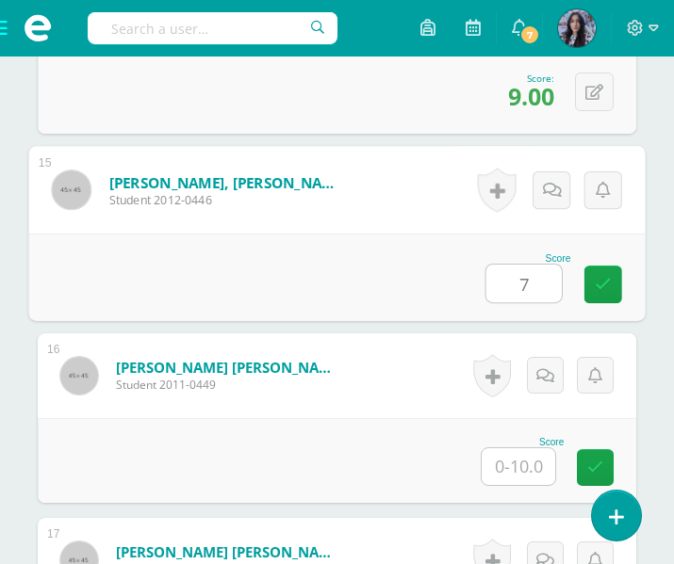
type input "7"
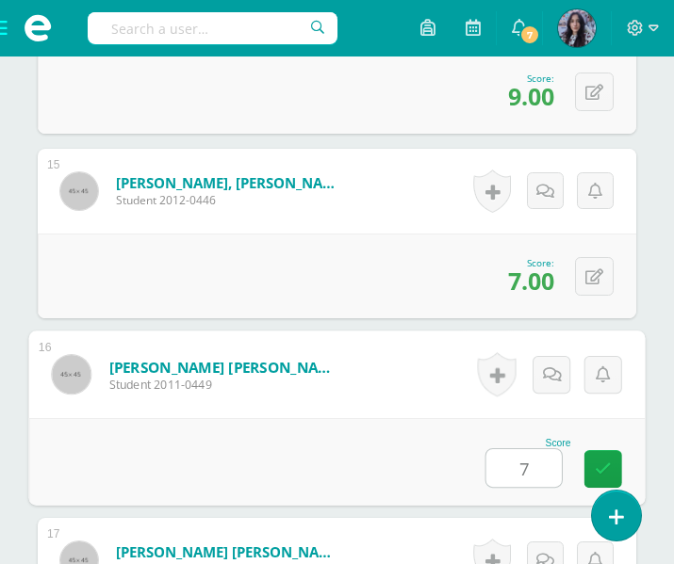
type input "7"
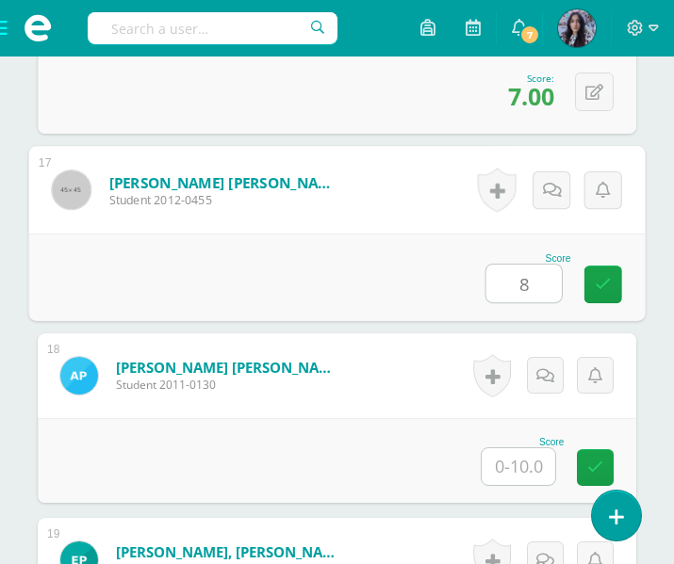
type input "8"
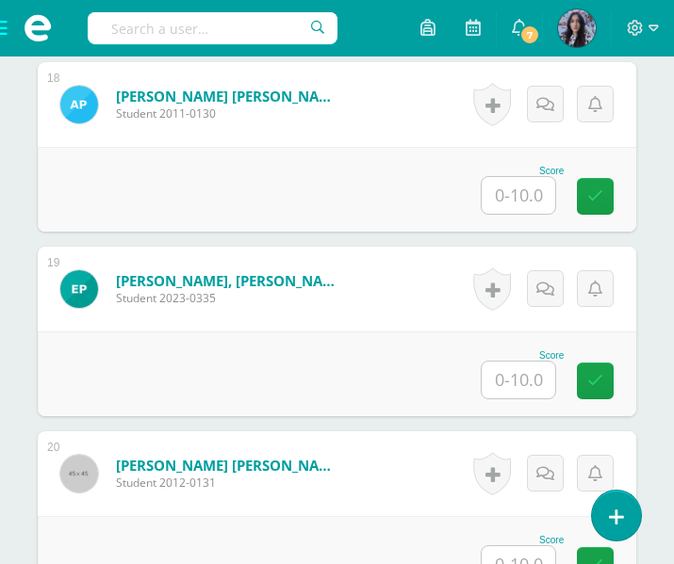
scroll to position [3812, 0]
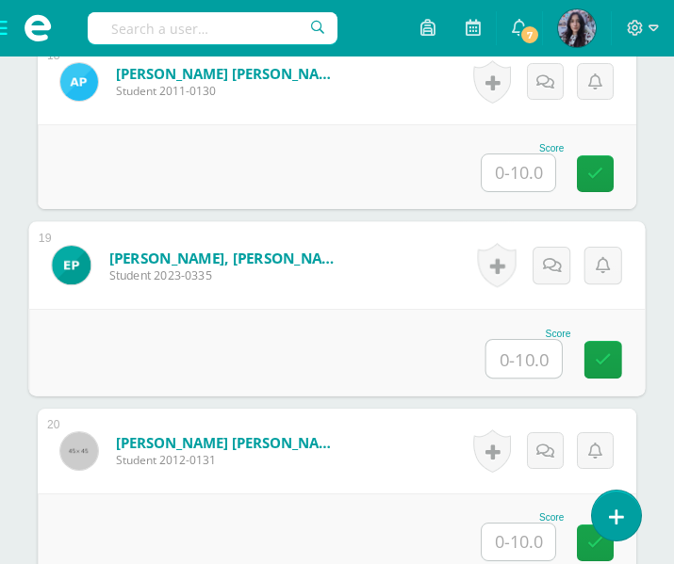
click at [524, 365] on input "text" at bounding box center [523, 359] width 75 height 38
type input "7"
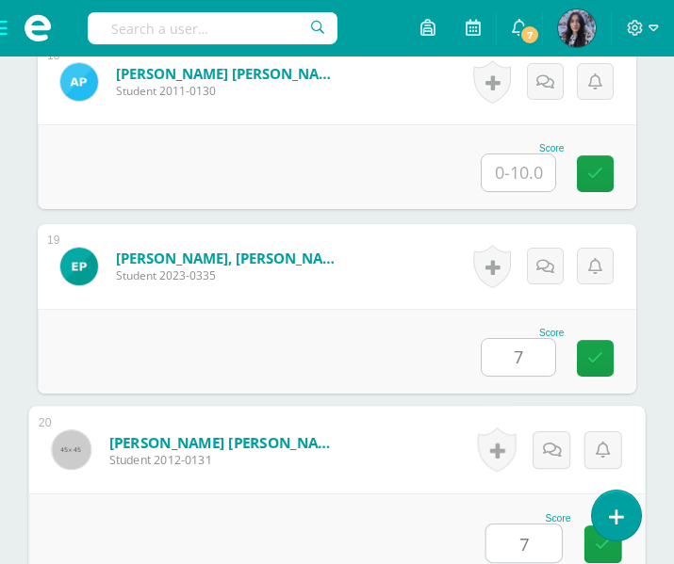
type input "7"
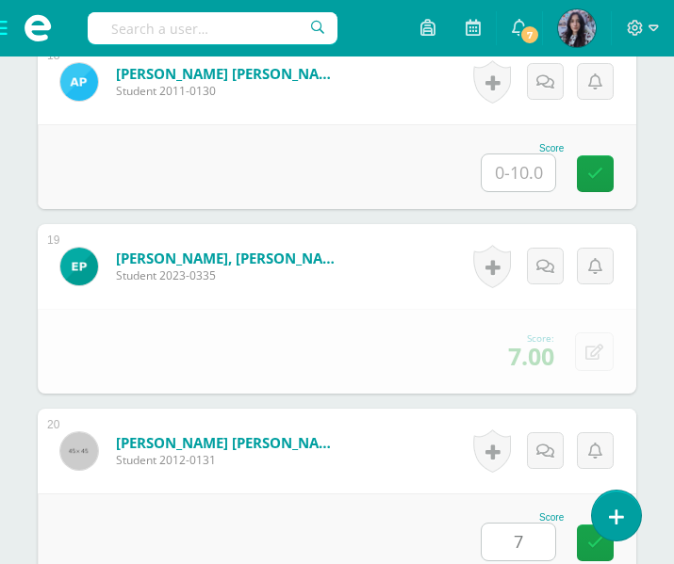
scroll to position [4257, 0]
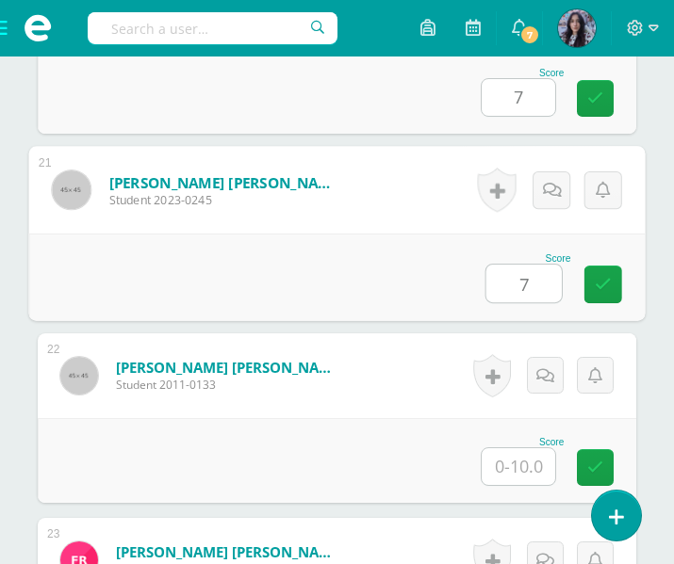
type input "7"
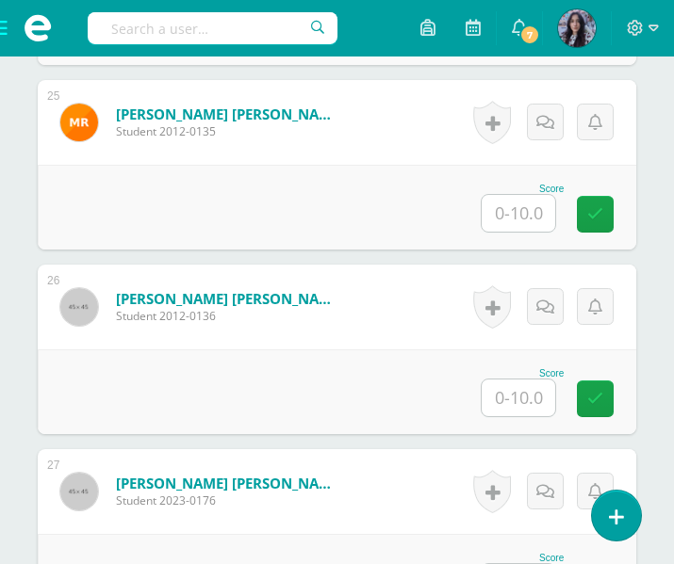
scroll to position [5065, 0]
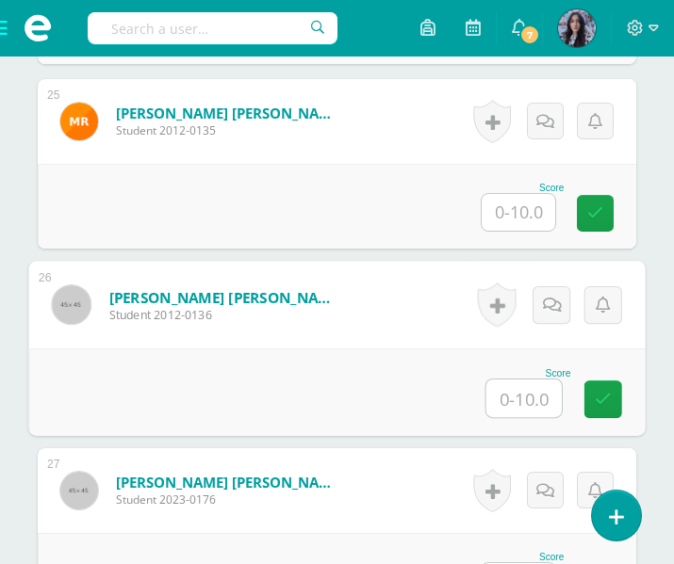
click at [523, 387] on input "text" at bounding box center [523, 399] width 75 height 38
type input "8"
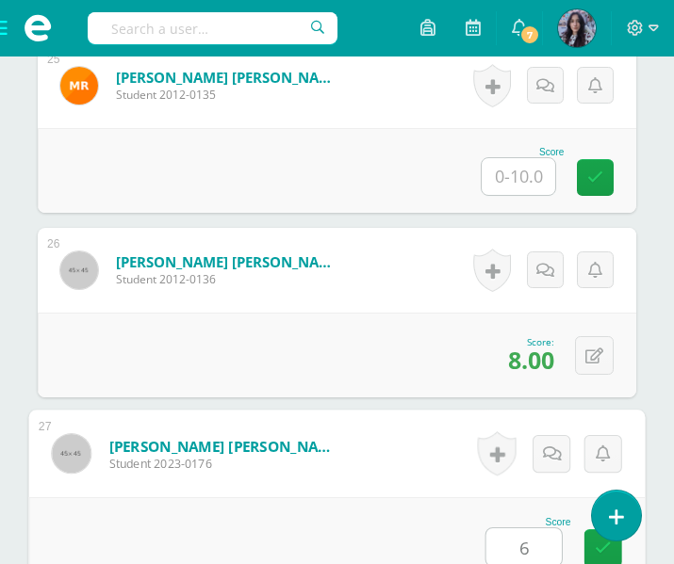
type input "6"
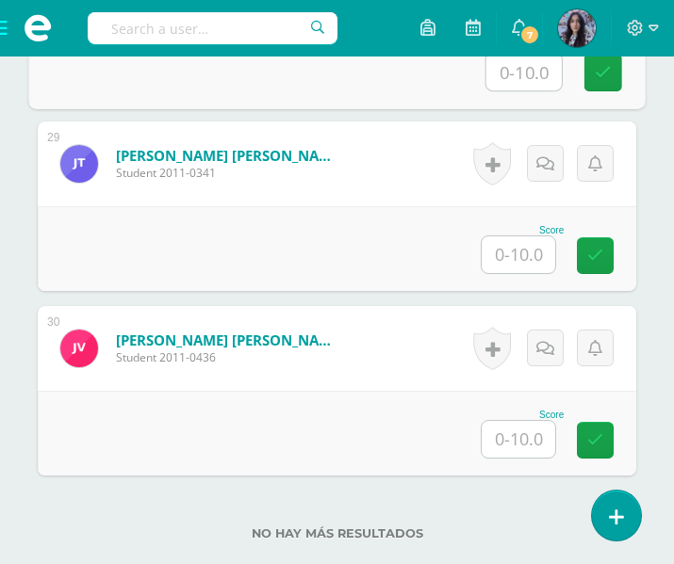
scroll to position [5889, 0]
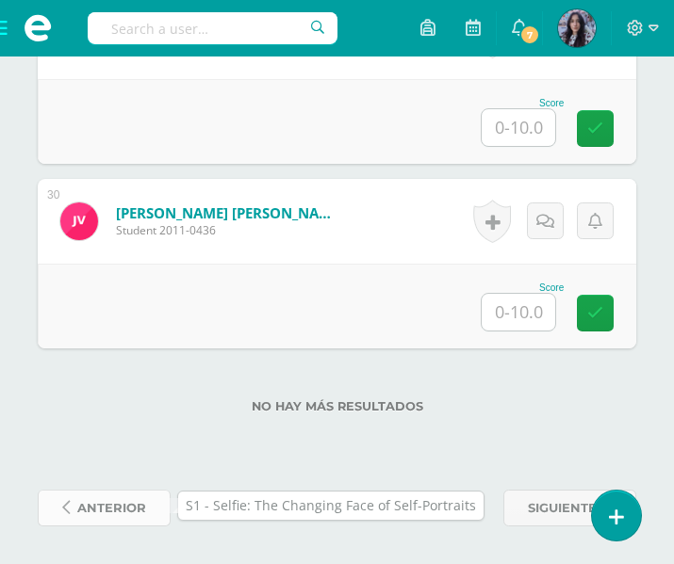
click at [145, 506] on span "anterior" at bounding box center [111, 508] width 69 height 35
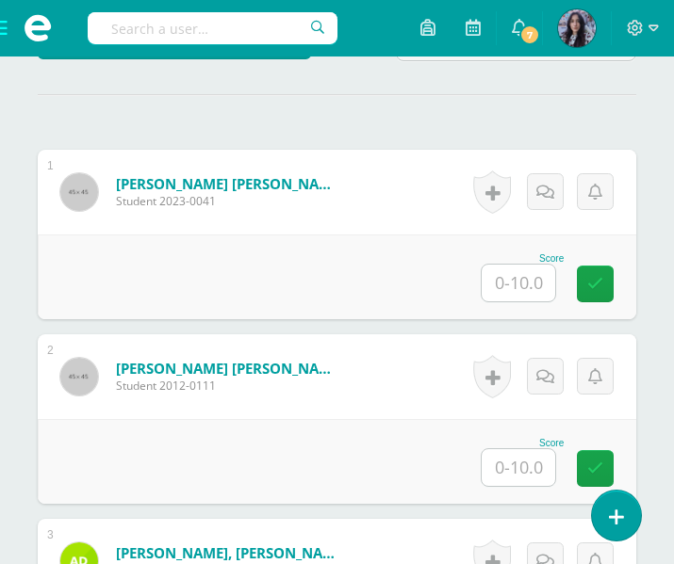
scroll to position [568, 0]
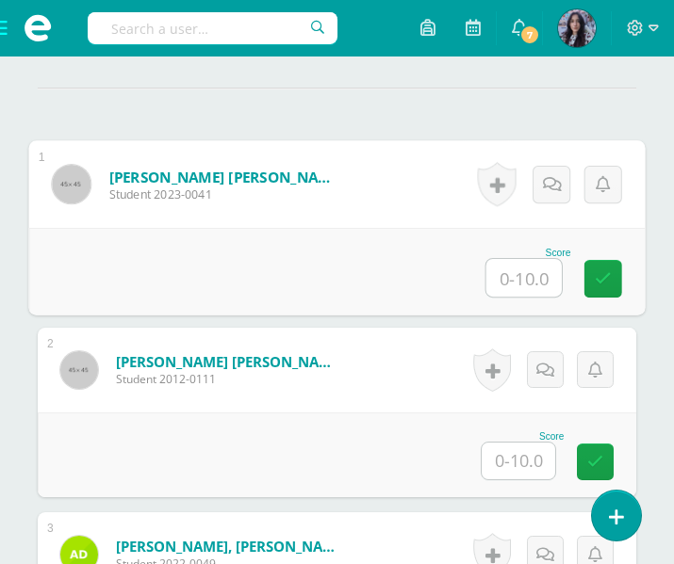
click at [511, 279] on input "text" at bounding box center [523, 278] width 75 height 38
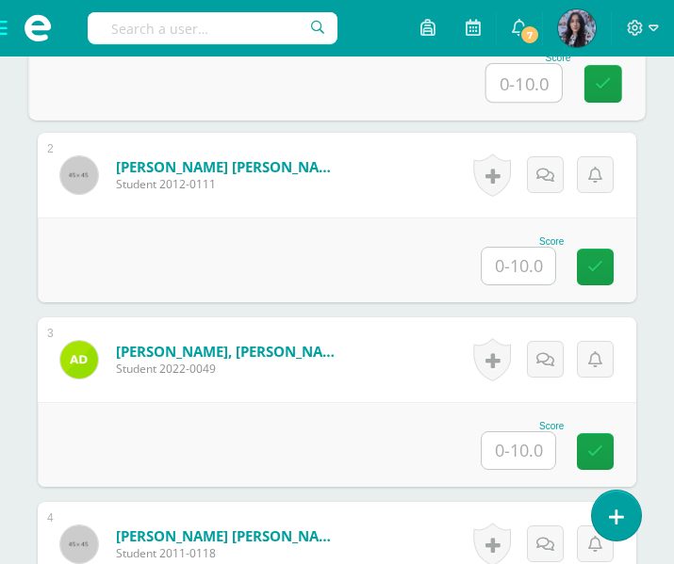
scroll to position [764, 0]
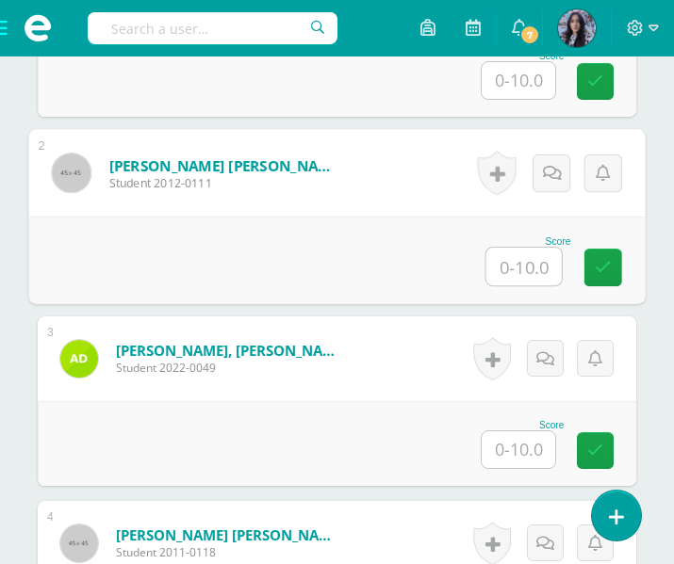
click at [514, 270] on input "text" at bounding box center [523, 267] width 75 height 38
type input "10"
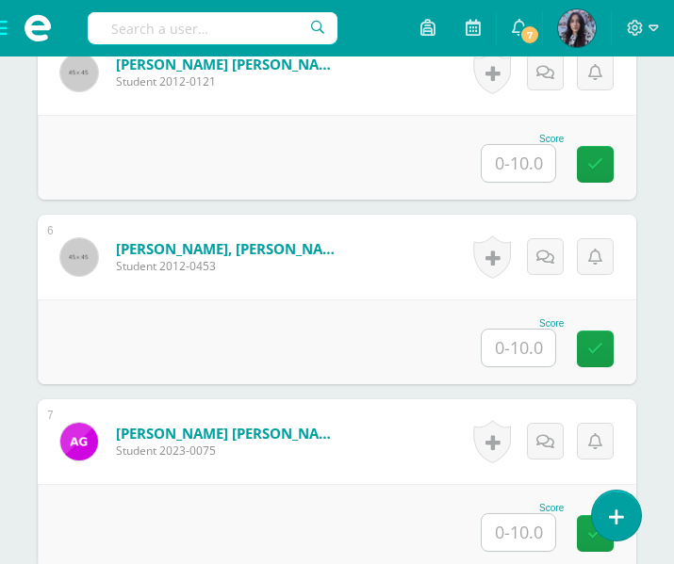
scroll to position [1433, 0]
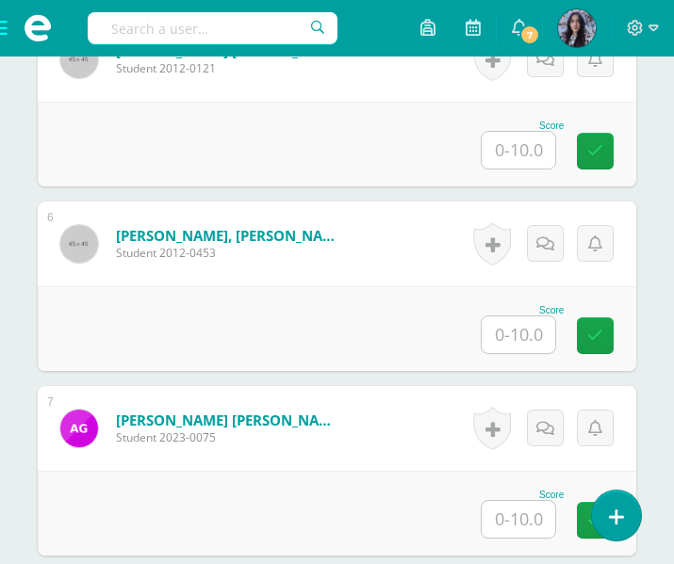
click at [532, 331] on input "text" at bounding box center [519, 335] width 74 height 37
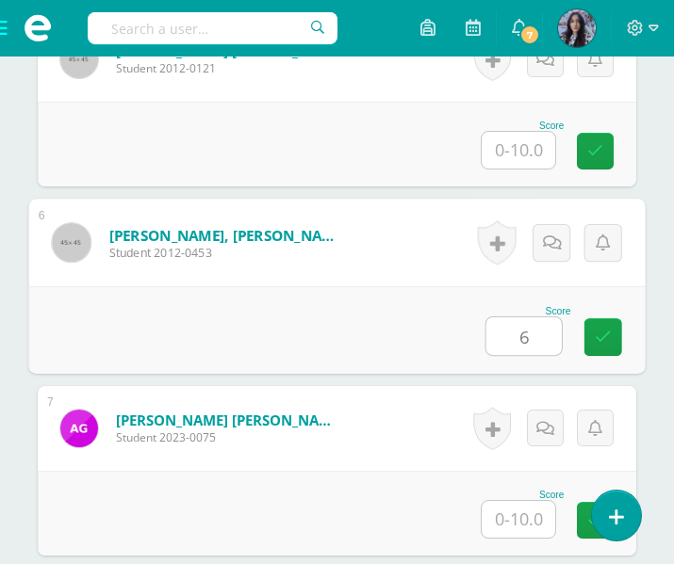
type input "6"
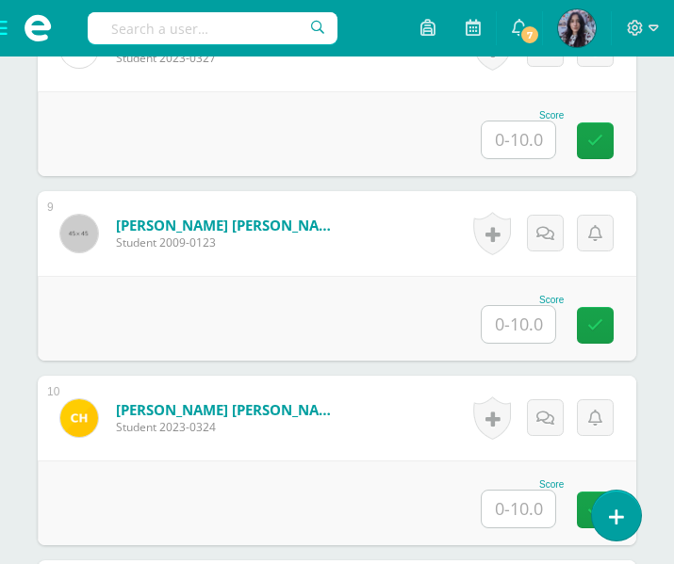
scroll to position [1999, 0]
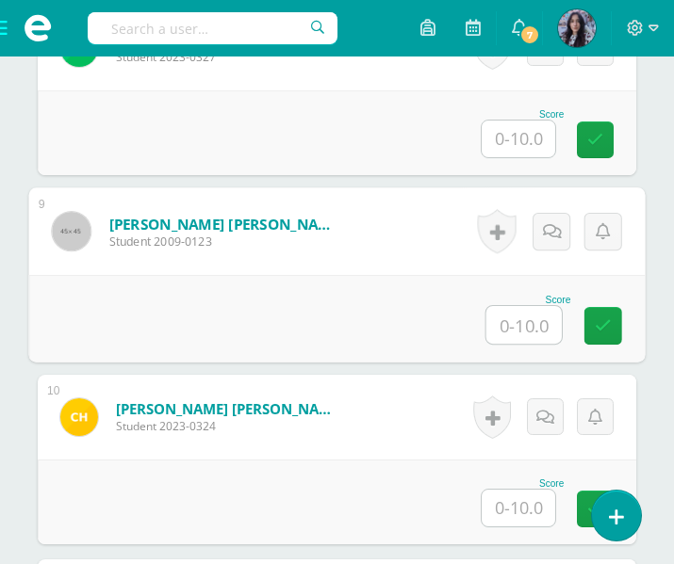
click at [534, 326] on input "text" at bounding box center [523, 325] width 75 height 38
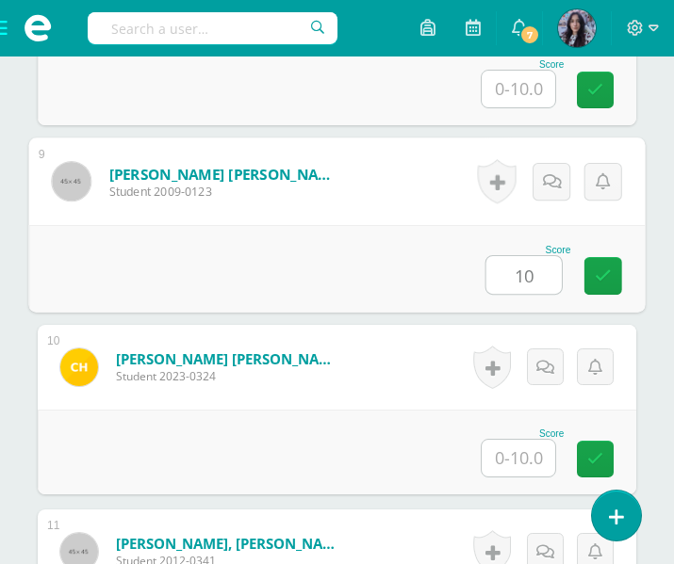
type input "10"
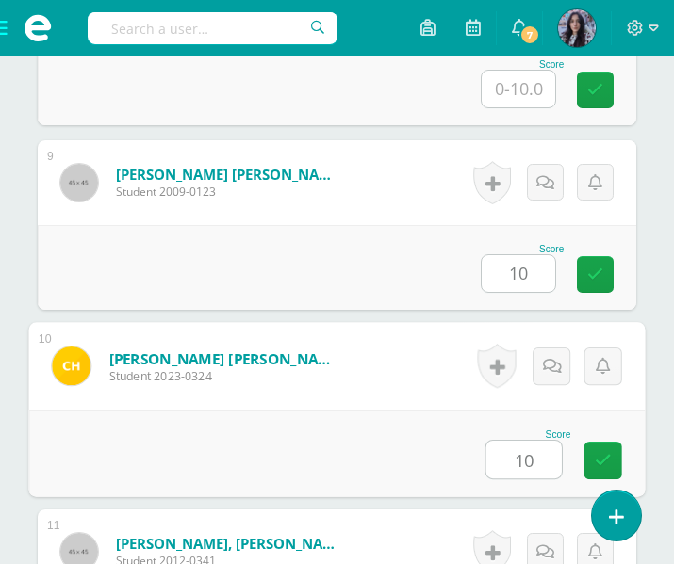
type input "10"
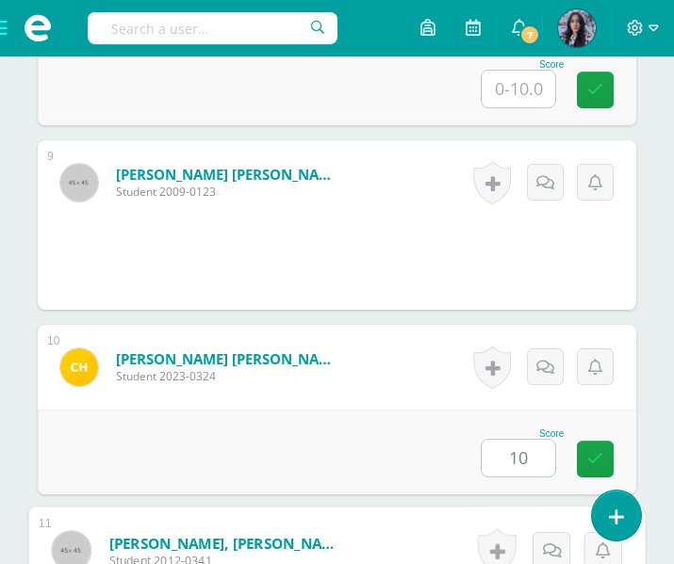
scroll to position [2410, 0]
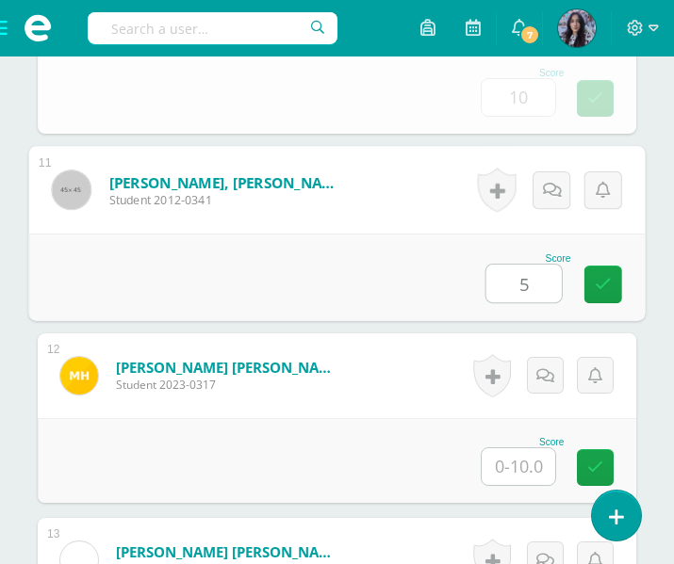
type input "5"
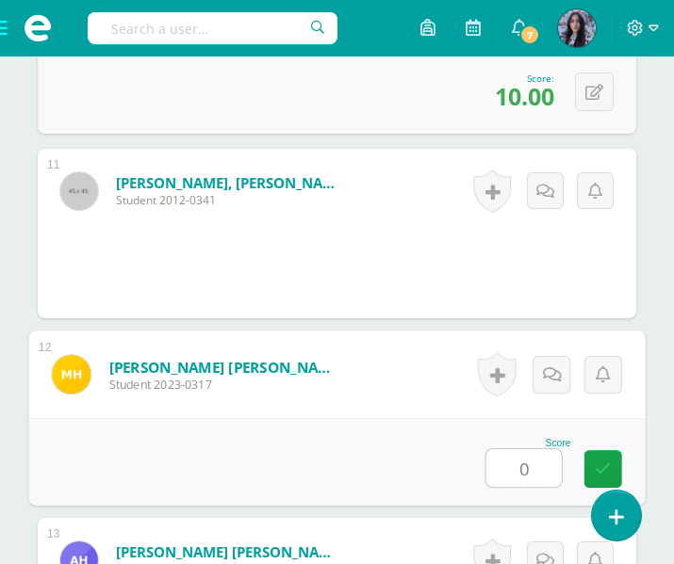
type input "0"
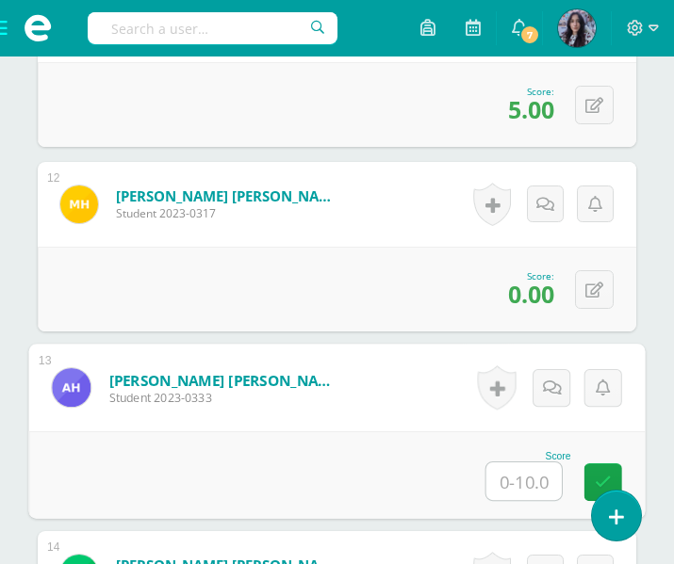
scroll to position [2580, 0]
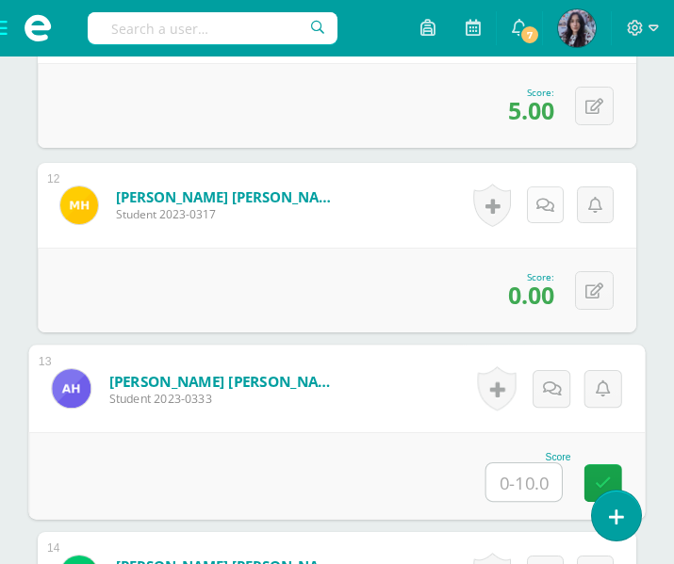
click at [530, 204] on div "Activity history No hay historial para esta actividad Add comments Send a notif…" at bounding box center [542, 205] width 188 height 85
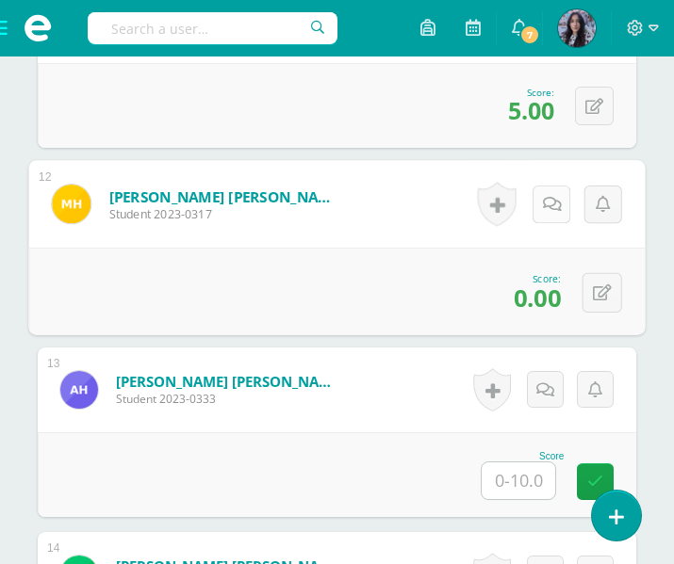
click at [549, 216] on link at bounding box center [551, 205] width 38 height 38
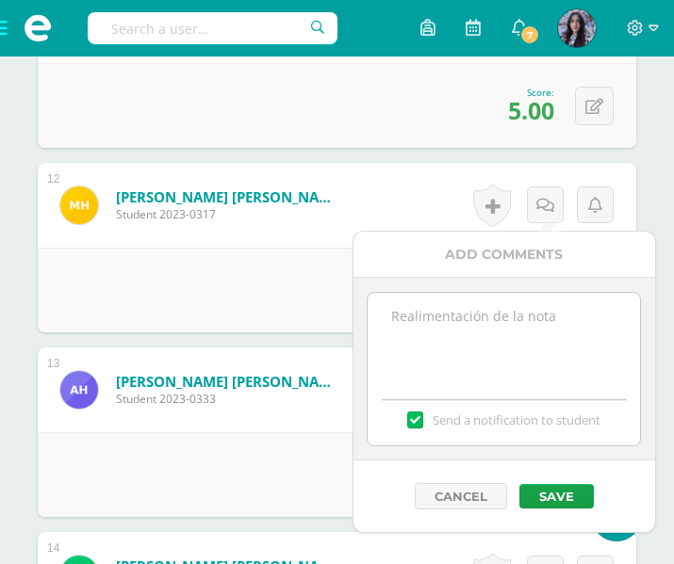
click at [453, 309] on textarea at bounding box center [504, 340] width 272 height 94
type textarea "Actividad no completada en el cuaderno."
click at [413, 428] on label at bounding box center [414, 420] width 15 height 17
click at [0, 0] on input "Send a notification to student" at bounding box center [0, 0] width 0 height 0
click at [543, 495] on button "Save" at bounding box center [556, 496] width 74 height 25
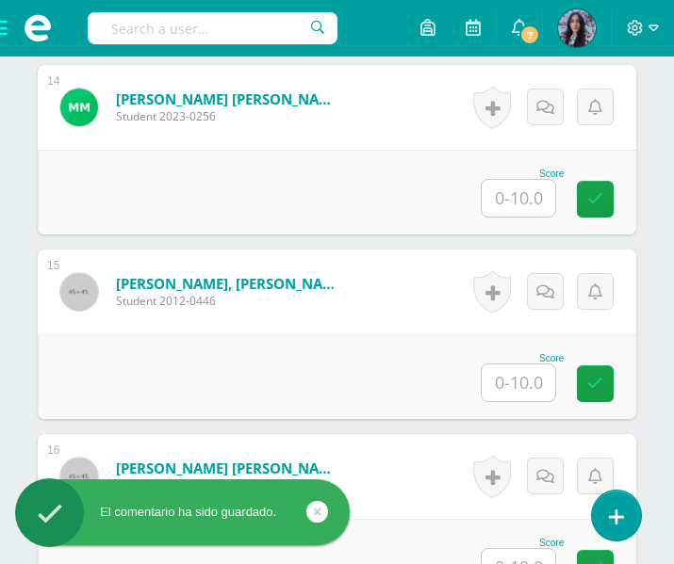
scroll to position [3056, 0]
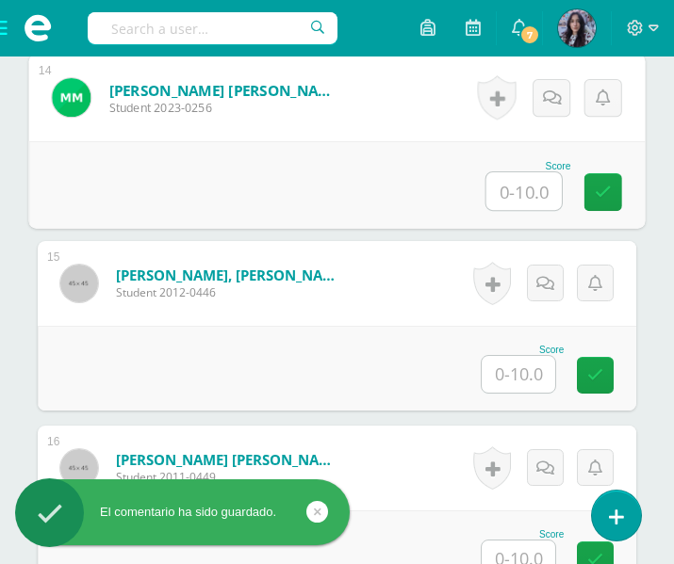
click at [516, 194] on input "text" at bounding box center [523, 191] width 75 height 38
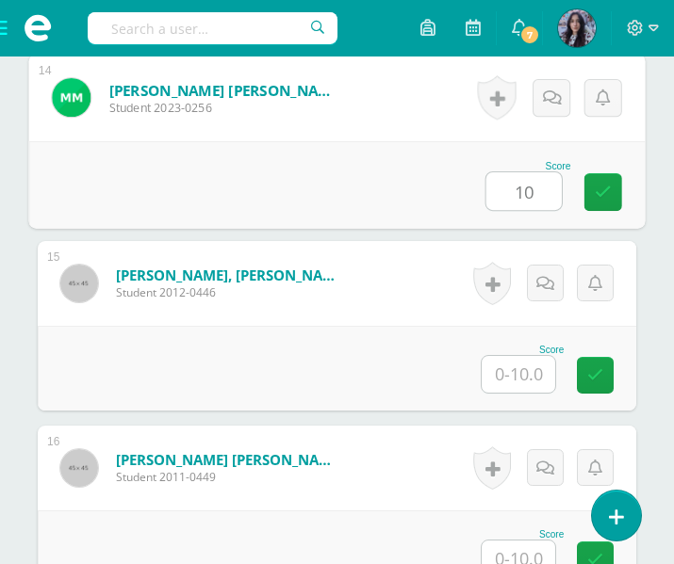
type input "10"
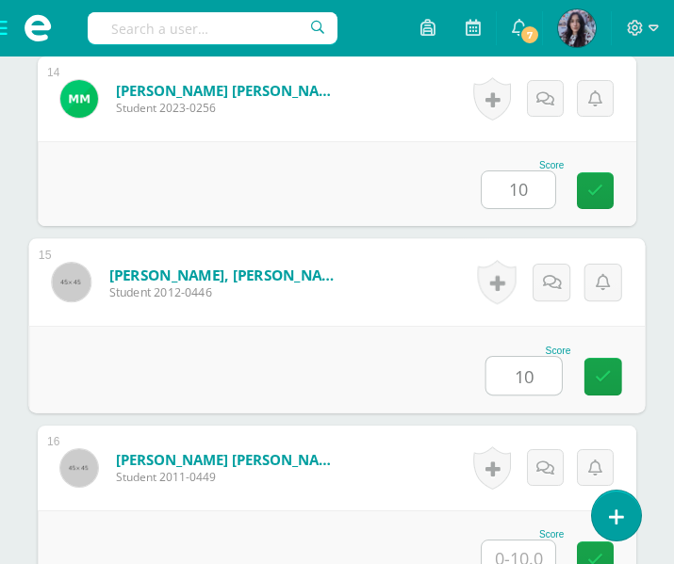
type input "10"
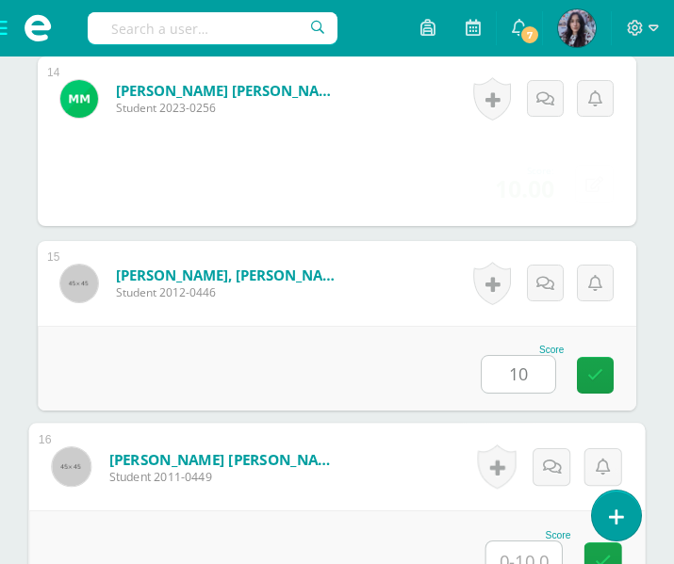
scroll to position [3069, 0]
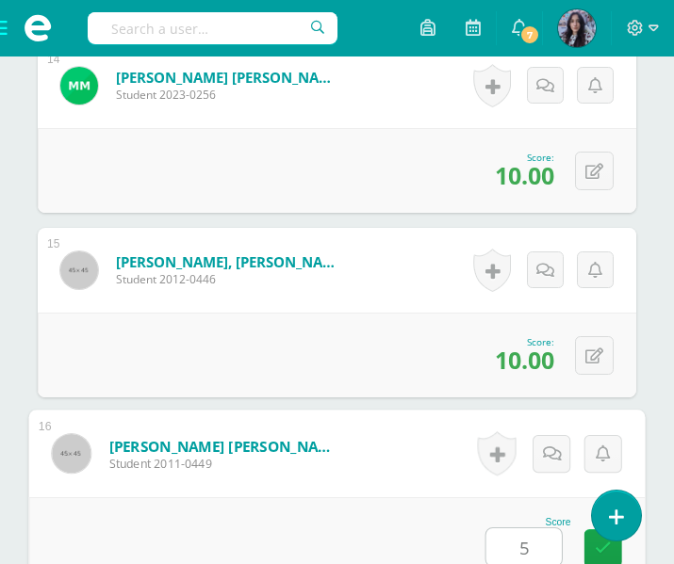
type input "5"
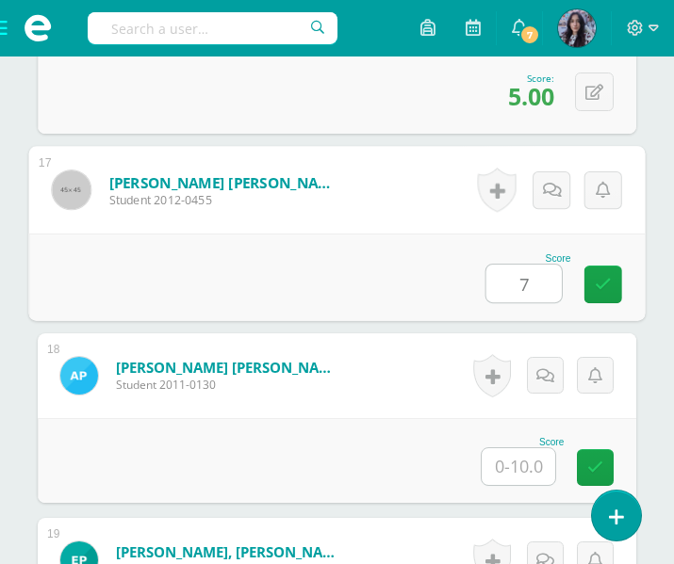
type input "7"
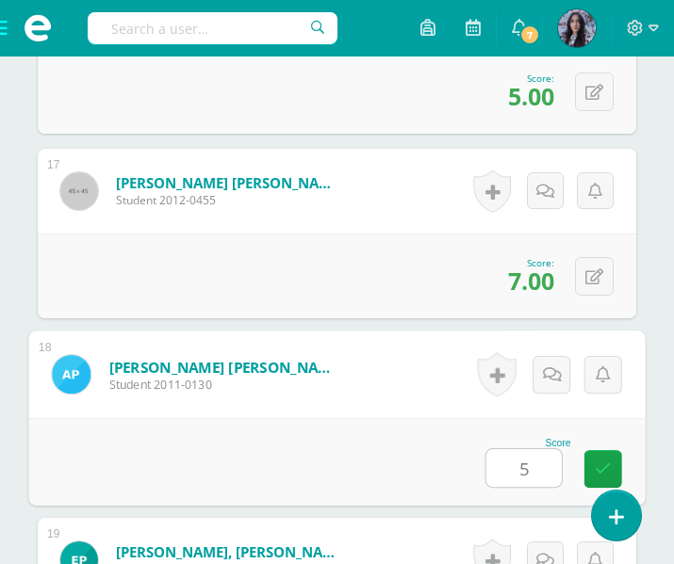
type input "5"
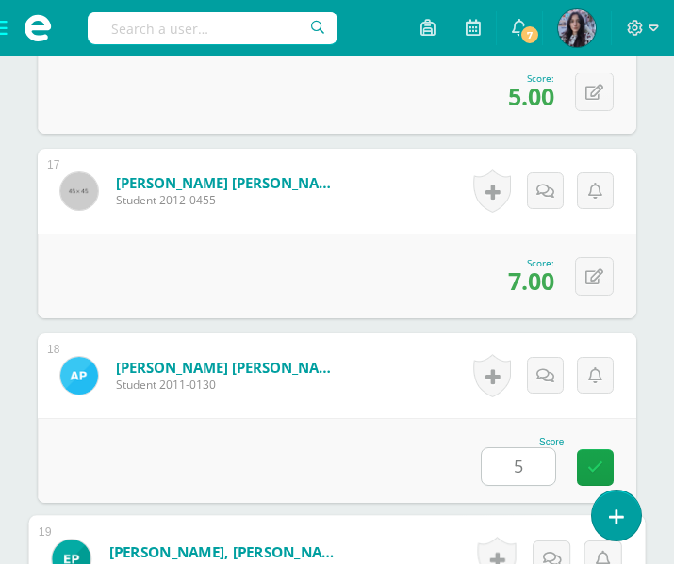
scroll to position [3887, 0]
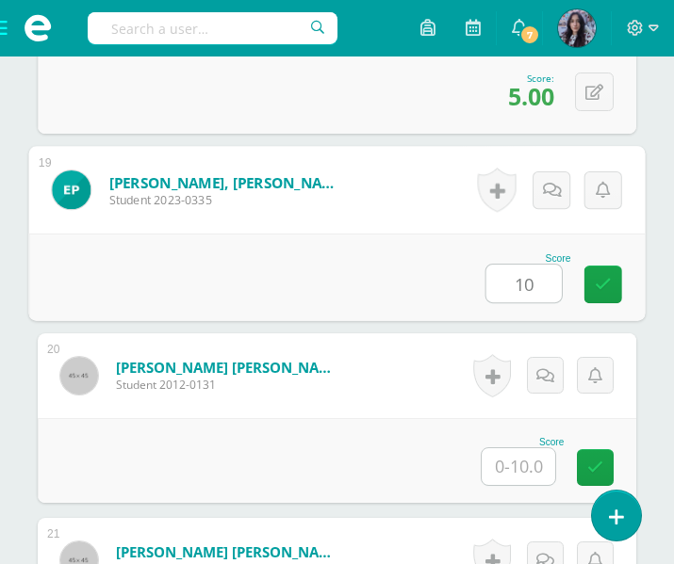
type input "10"
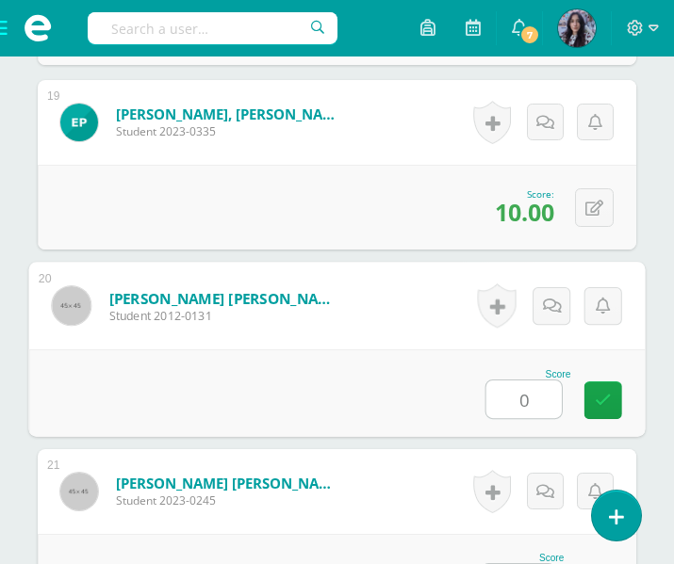
scroll to position [3957, 0]
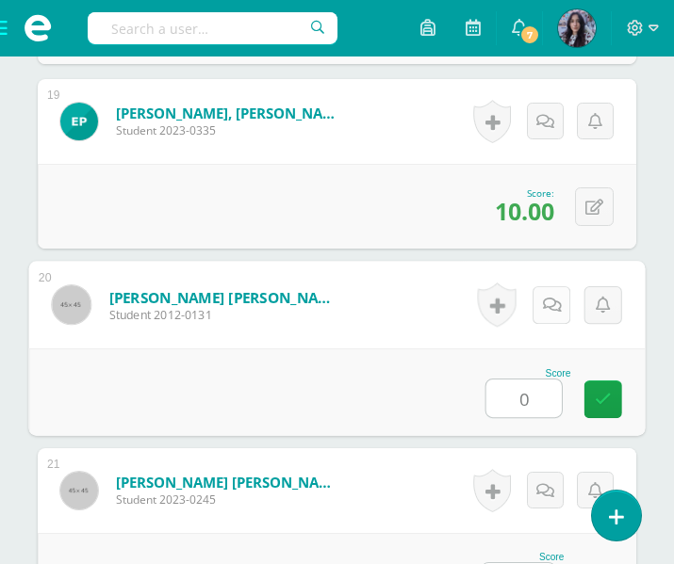
type input "0"
click at [544, 307] on icon at bounding box center [552, 305] width 19 height 16
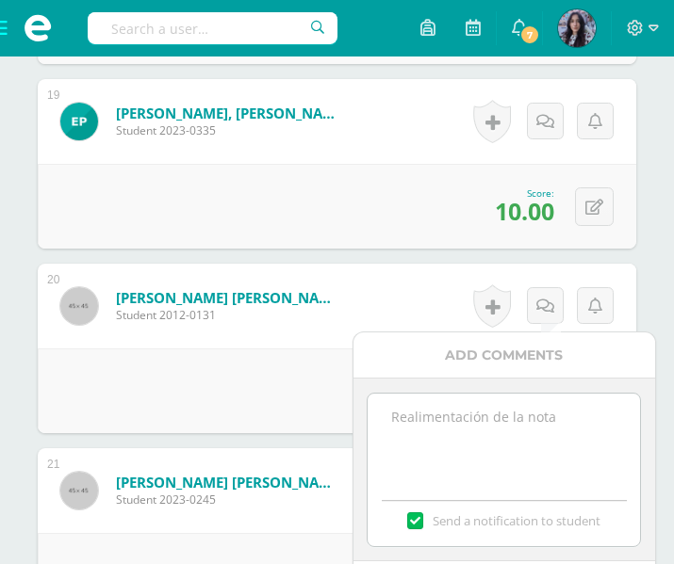
click at [407, 423] on textarea at bounding box center [504, 441] width 272 height 94
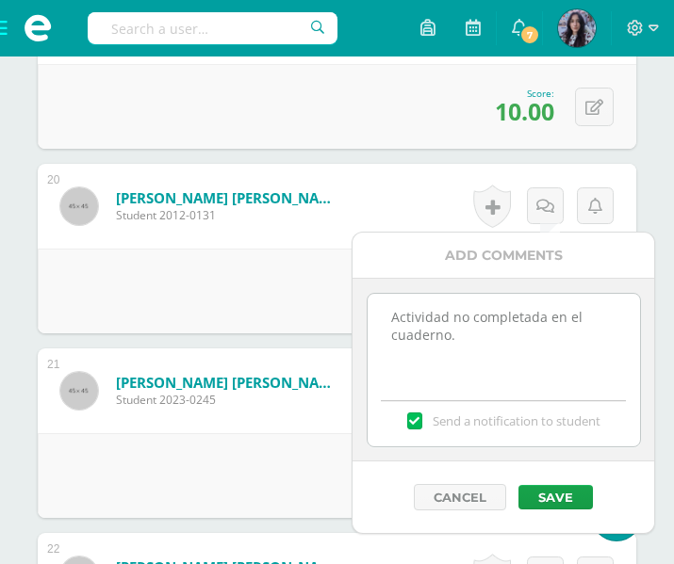
scroll to position [4058, 0]
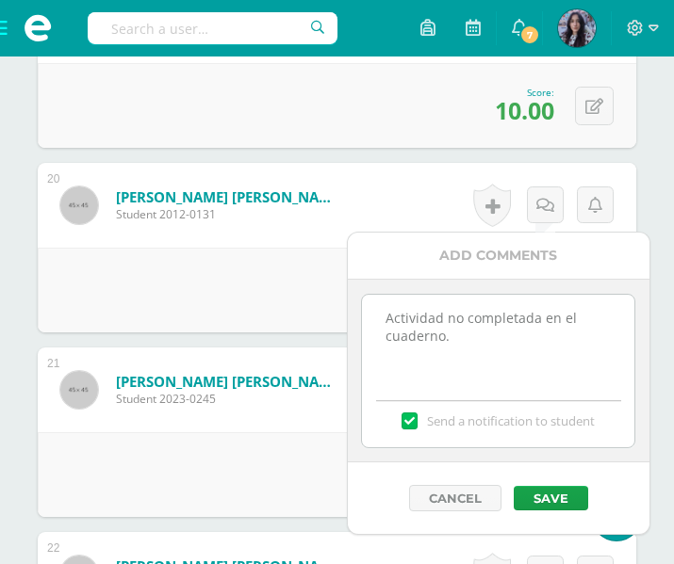
type textarea "Actividad no completada en el cuaderno."
click at [417, 427] on label "Send a notification to student" at bounding box center [498, 421] width 272 height 17
click at [0, 0] on input "Send a notification to student" at bounding box center [0, 0] width 0 height 0
click at [551, 493] on button "Save" at bounding box center [551, 498] width 74 height 25
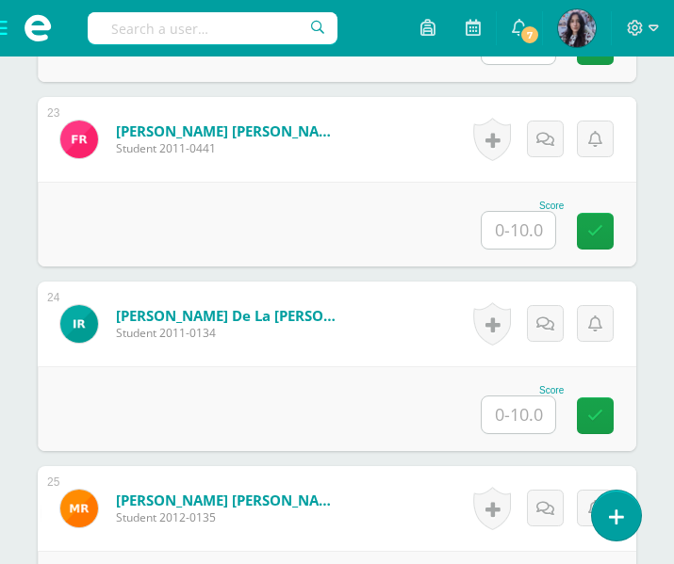
scroll to position [4679, 0]
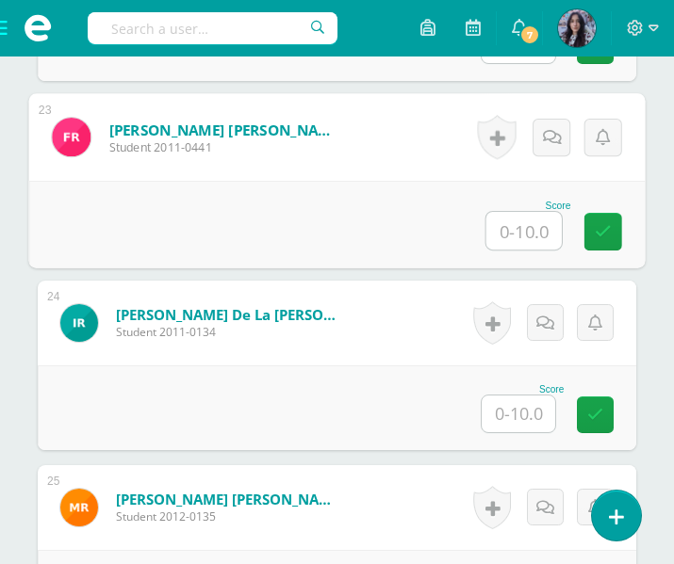
click at [528, 235] on input "text" at bounding box center [523, 231] width 75 height 38
type input "10"
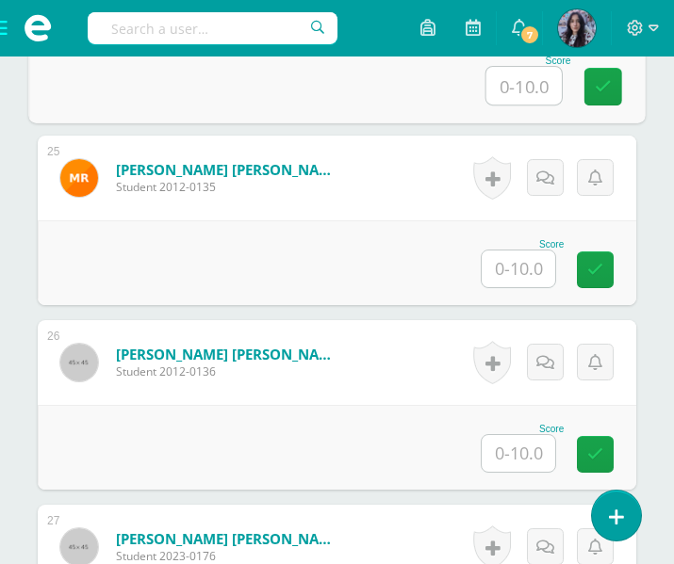
scroll to position [5012, 0]
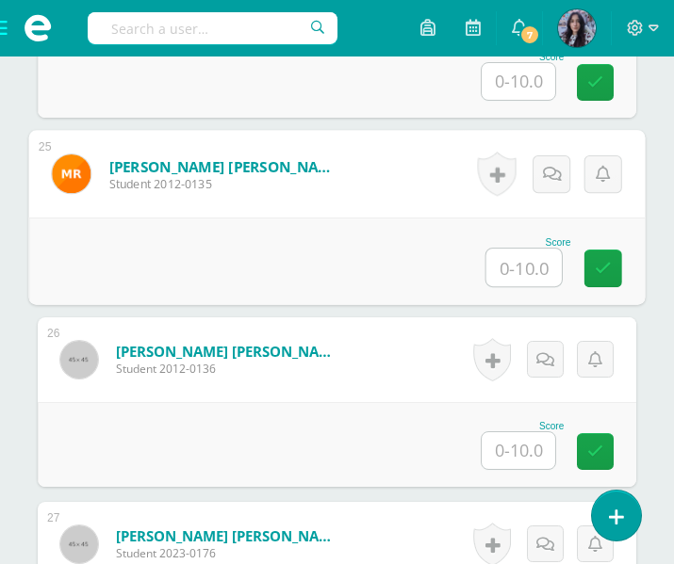
click at [515, 276] on input "text" at bounding box center [523, 268] width 75 height 38
type input "10"
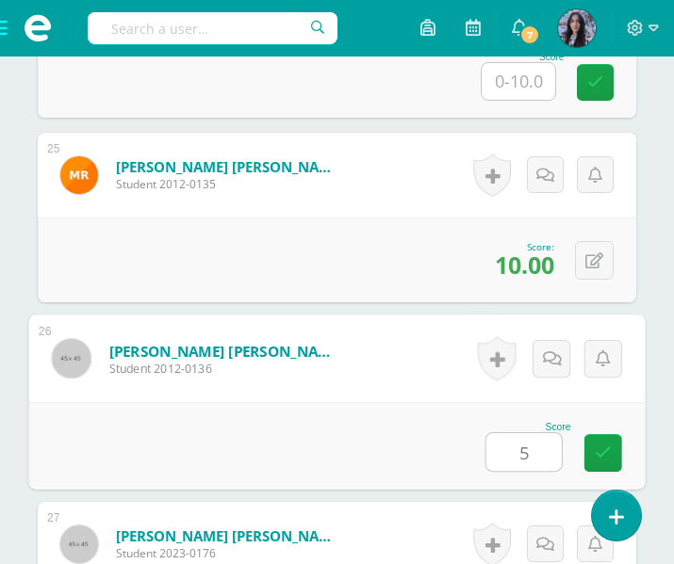
type input "5"
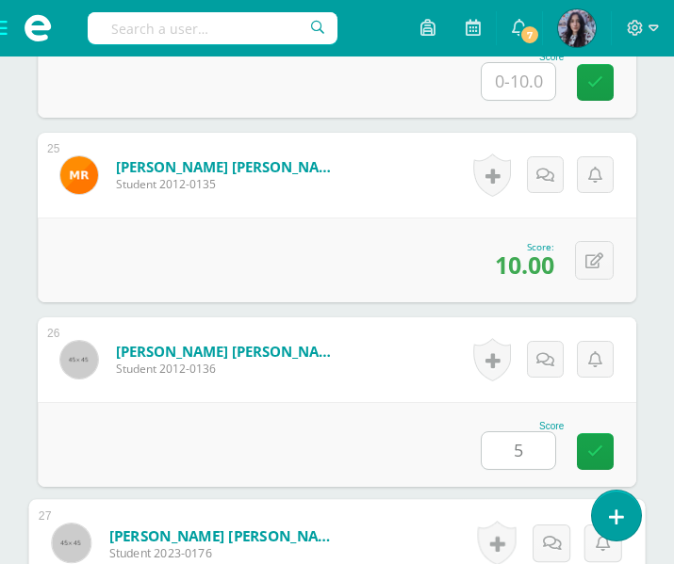
scroll to position [5365, 0]
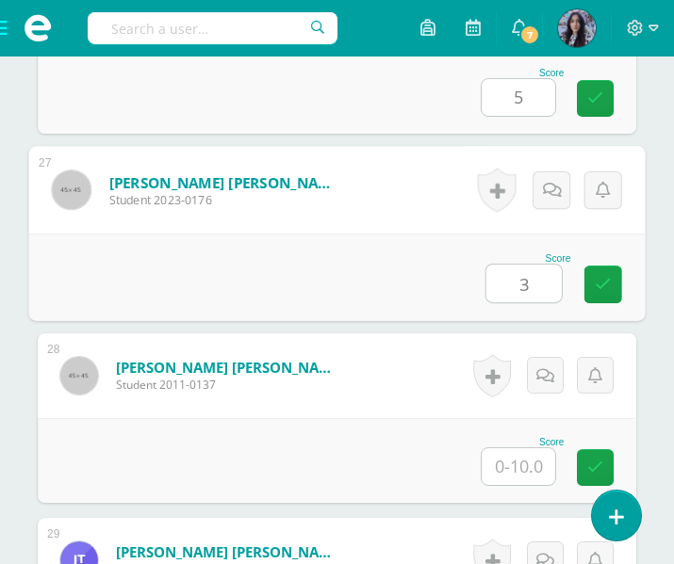
type input "3"
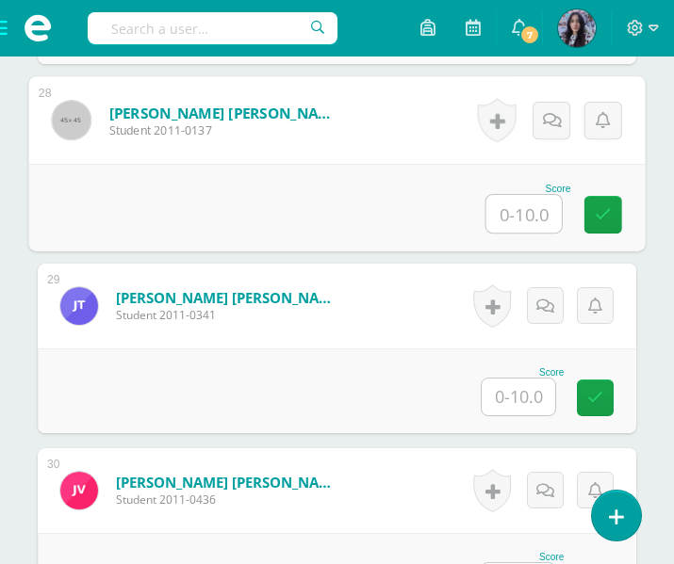
scroll to position [5620, 0]
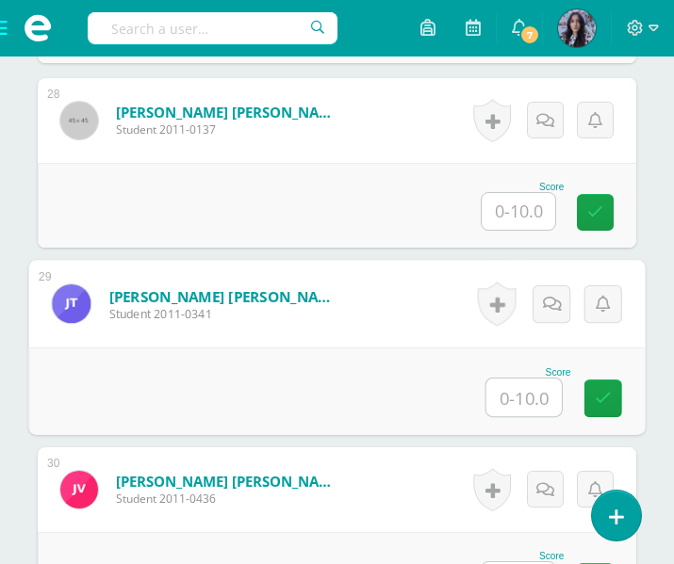
click at [535, 401] on input "text" at bounding box center [523, 398] width 75 height 38
type input "10"
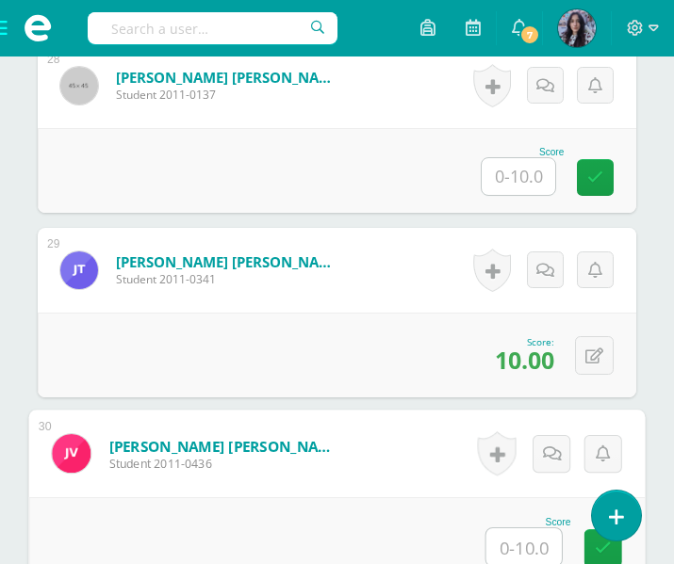
scroll to position [5889, 0]
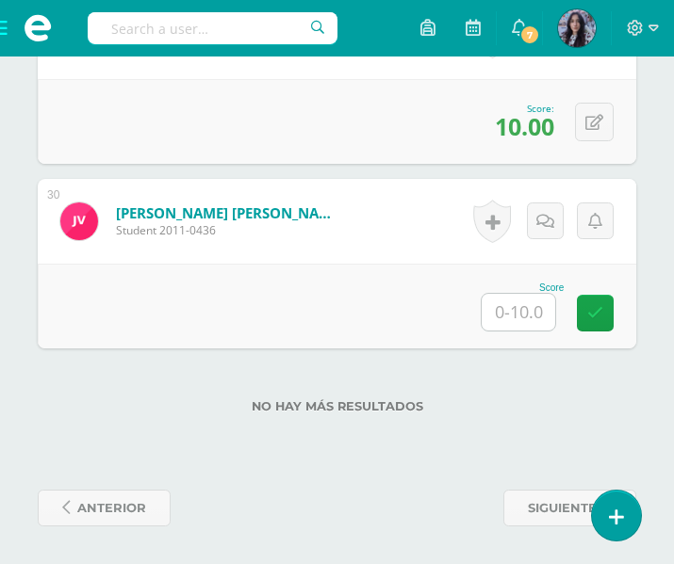
click at [5, 23] on span at bounding box center [37, 28] width 75 height 57
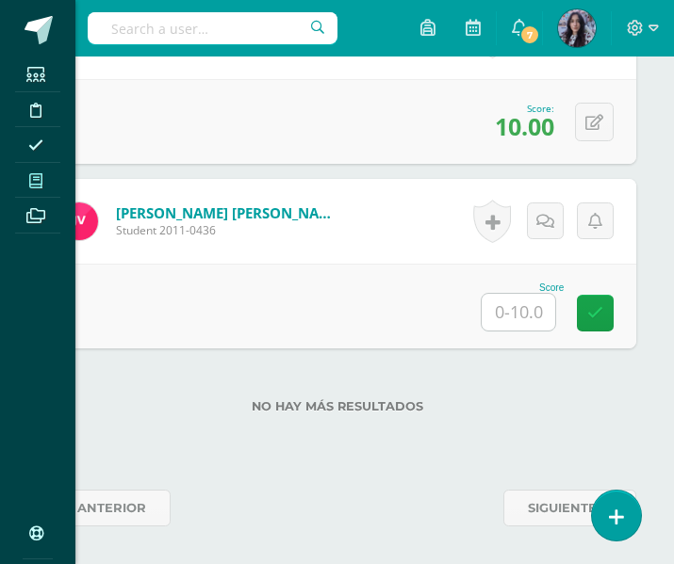
click at [41, 178] on icon at bounding box center [35, 180] width 13 height 15
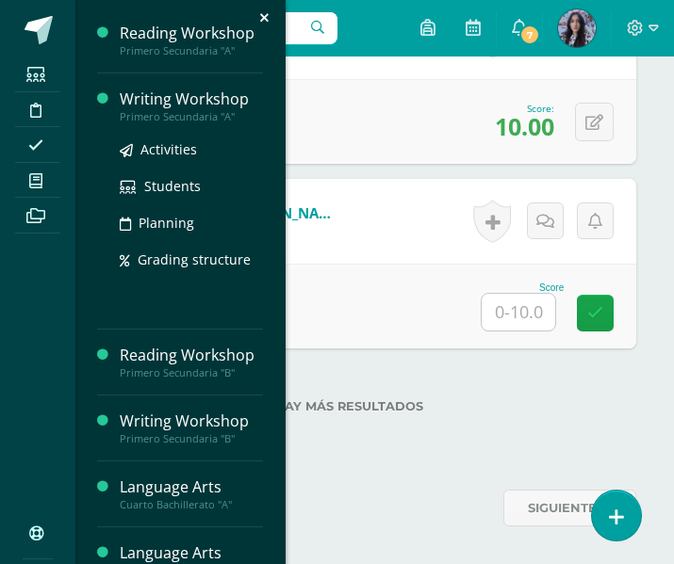
click at [151, 99] on div "Writing Workshop" at bounding box center [191, 100] width 143 height 22
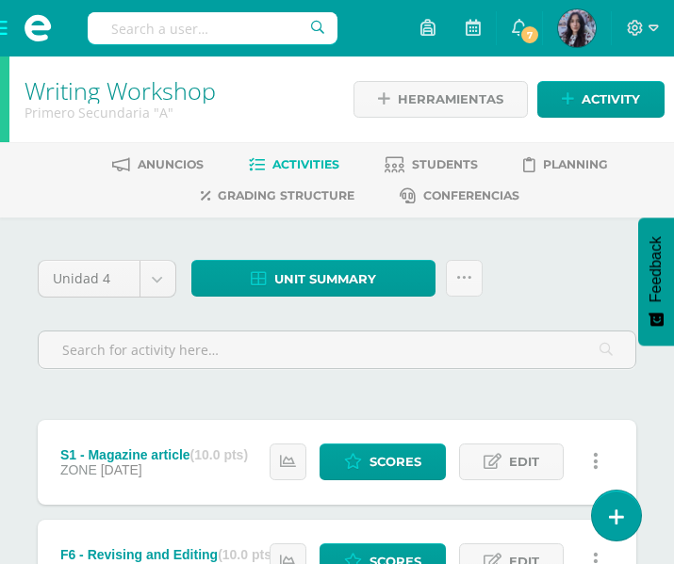
scroll to position [665, 0]
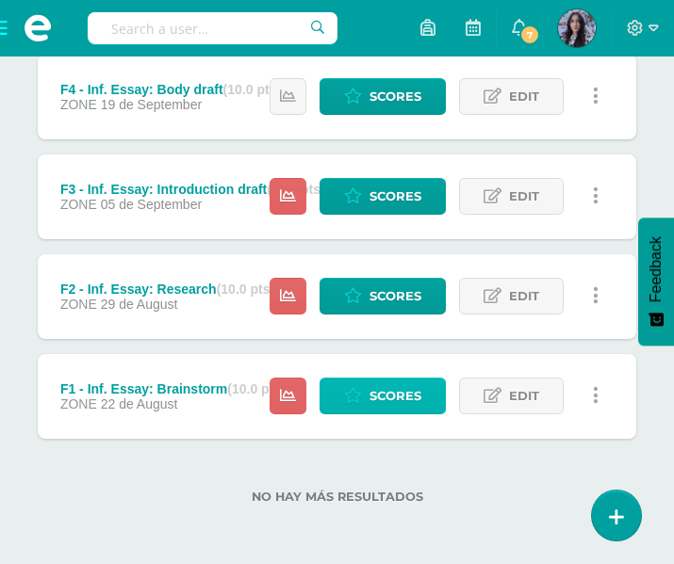
click at [384, 399] on span "Scores" at bounding box center [395, 396] width 52 height 35
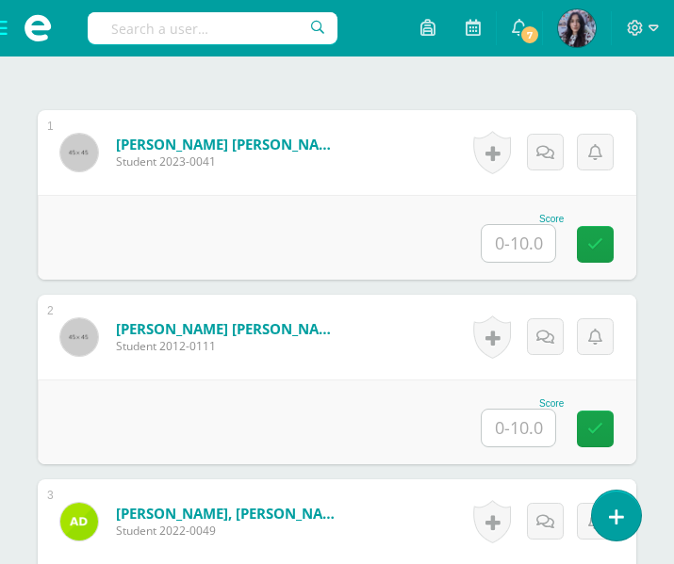
scroll to position [607, 0]
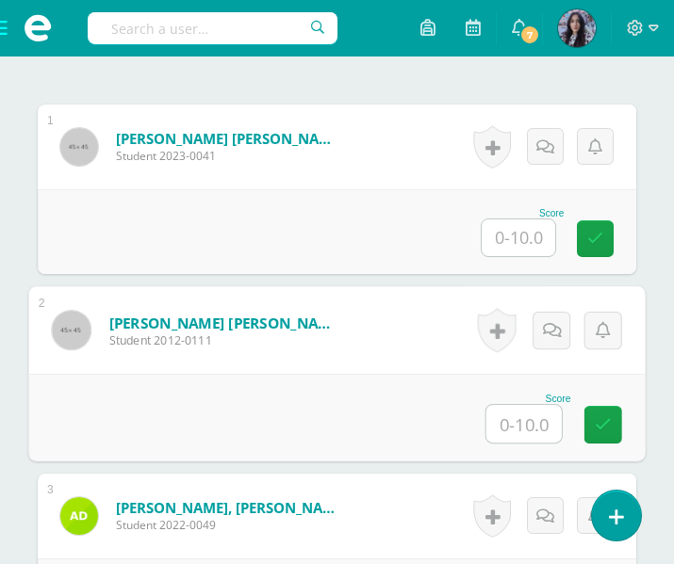
click at [512, 423] on input "text" at bounding box center [523, 424] width 75 height 38
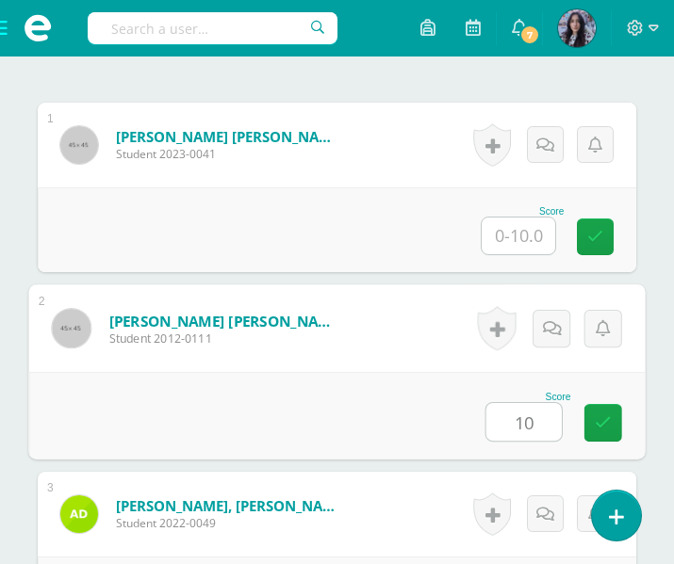
type input "10"
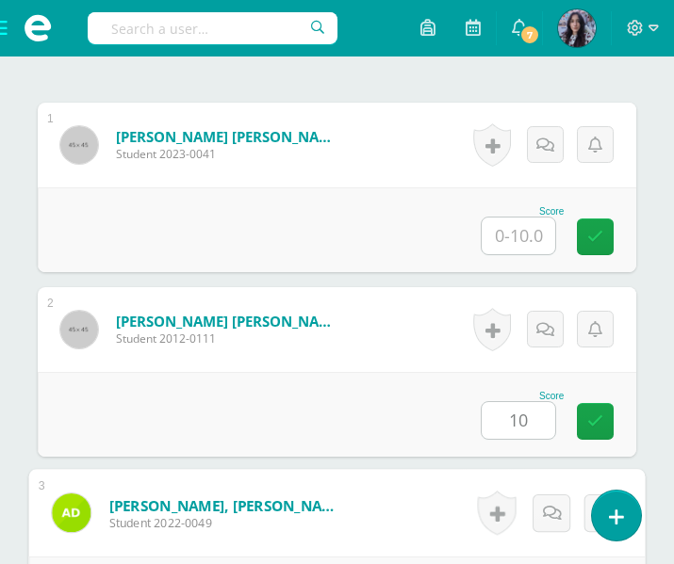
scroll to position [932, 0]
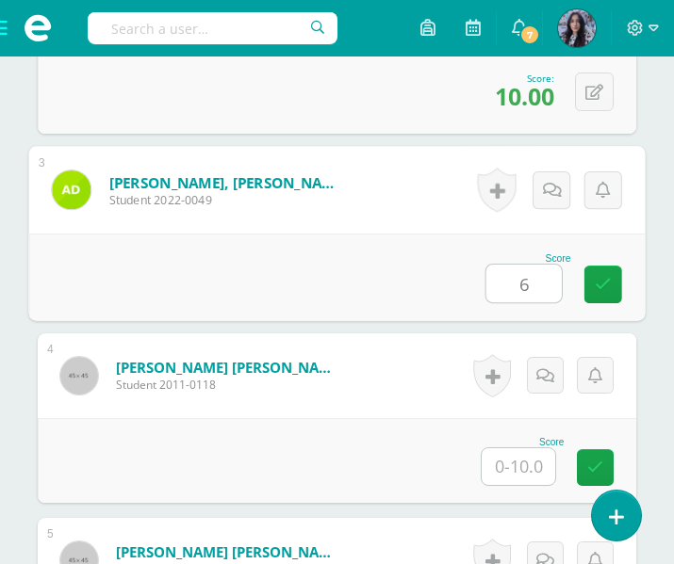
type input "6"
type input "10"
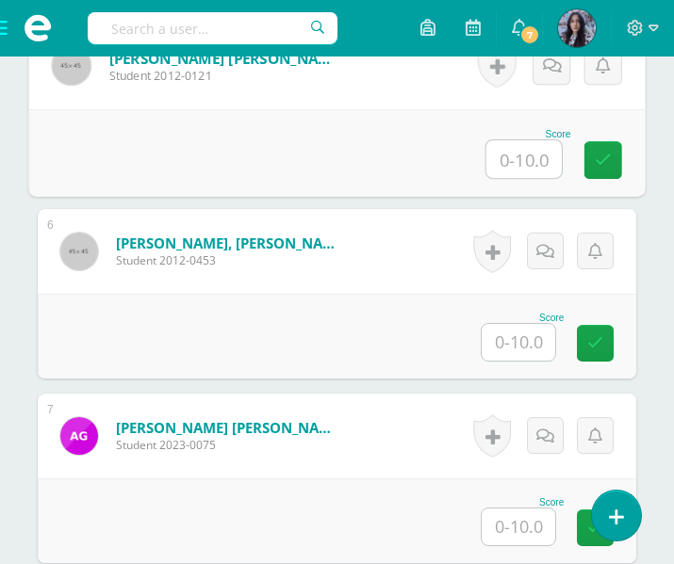
scroll to position [1427, 0]
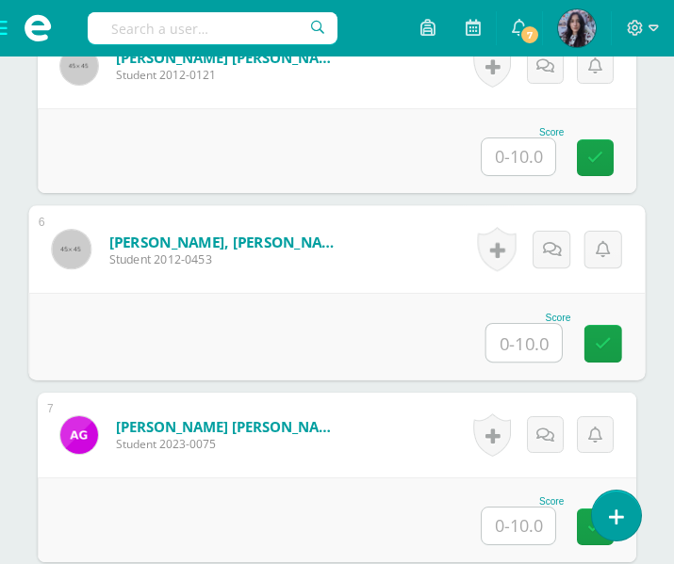
click at [526, 332] on input "text" at bounding box center [523, 343] width 75 height 38
type input "10"
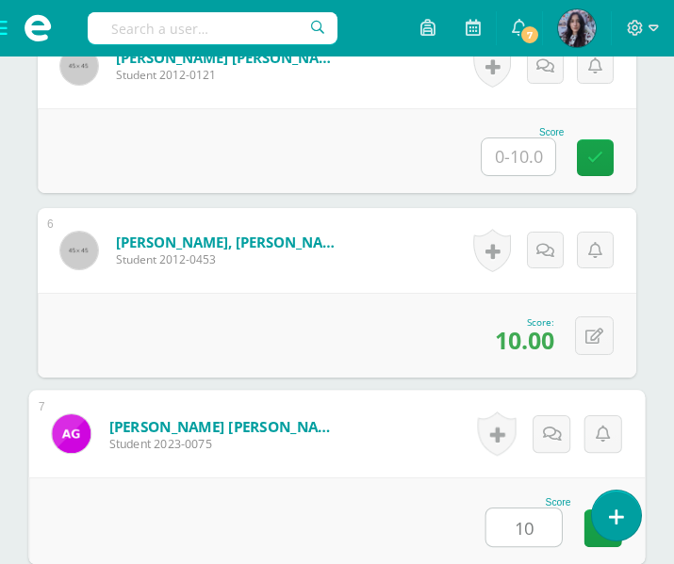
type input "10"
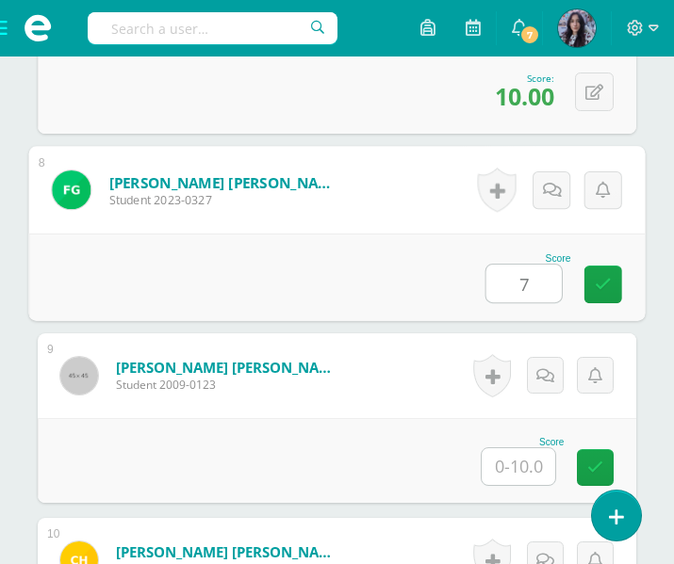
type input "7"
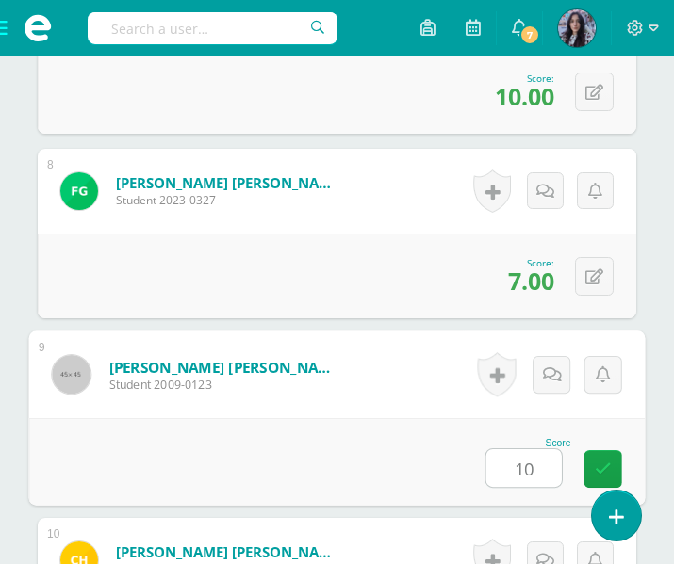
type input "10"
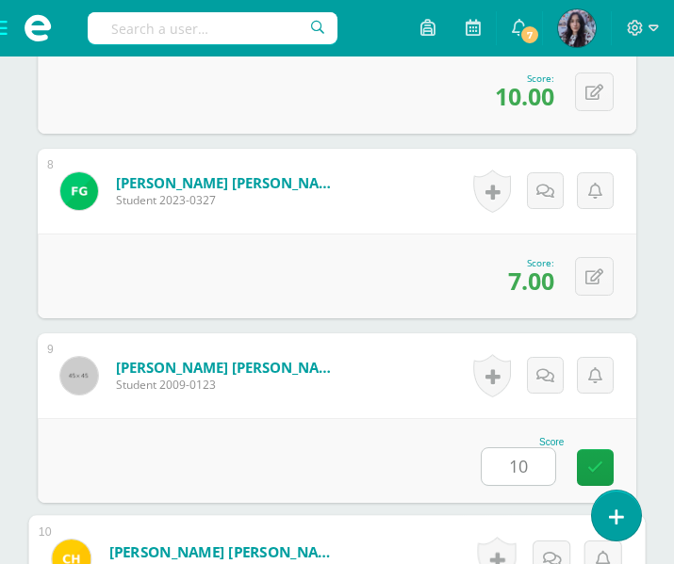
scroll to position [2225, 0]
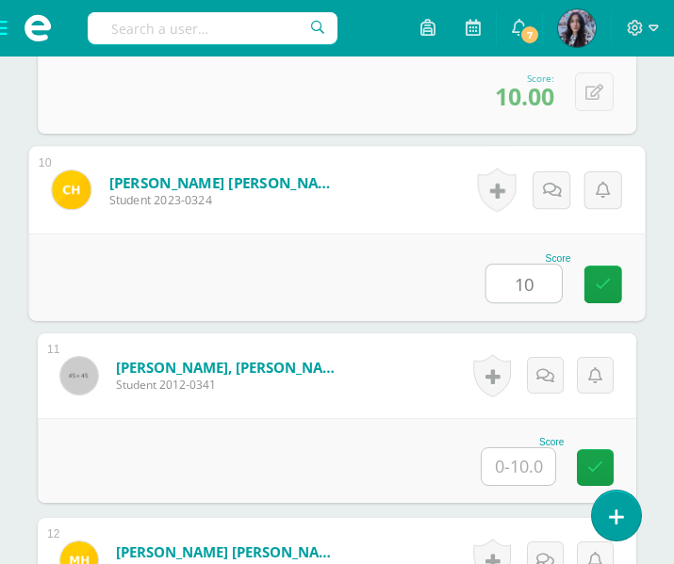
type input "10"
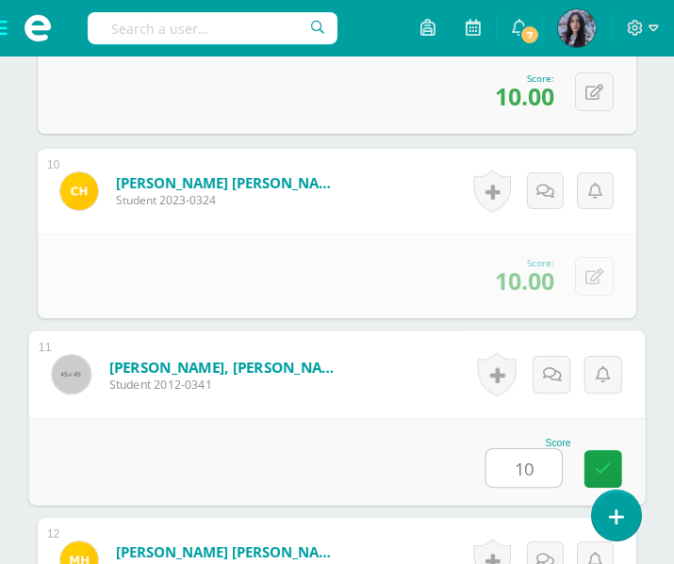
type input "10"
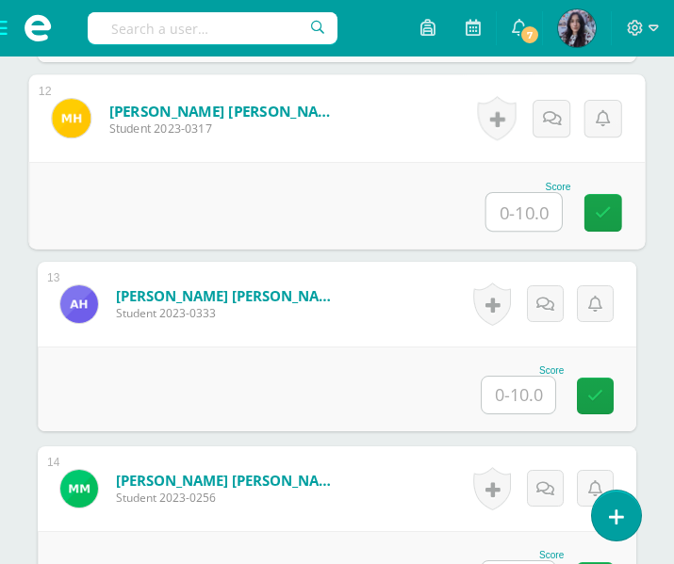
scroll to position [2665, 0]
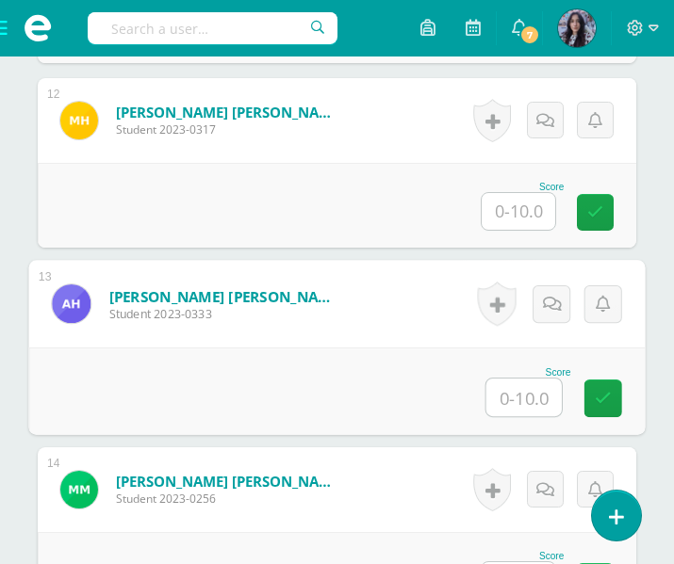
click at [532, 405] on input "text" at bounding box center [523, 398] width 75 height 38
type input "10"
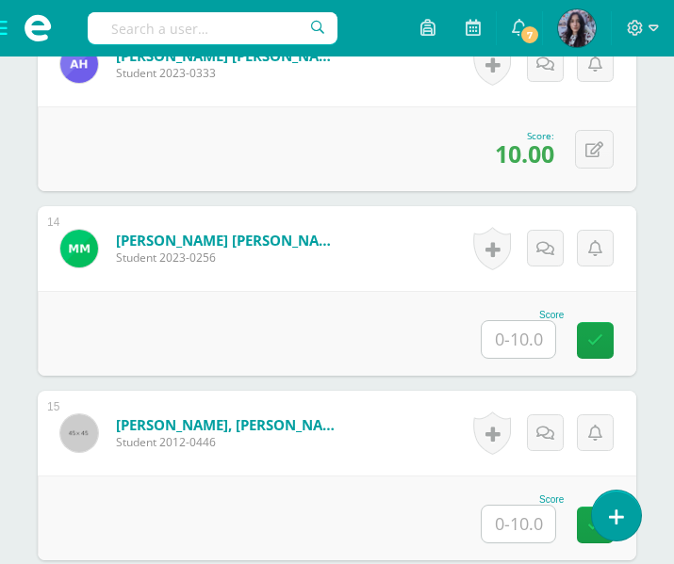
scroll to position [2908, 0]
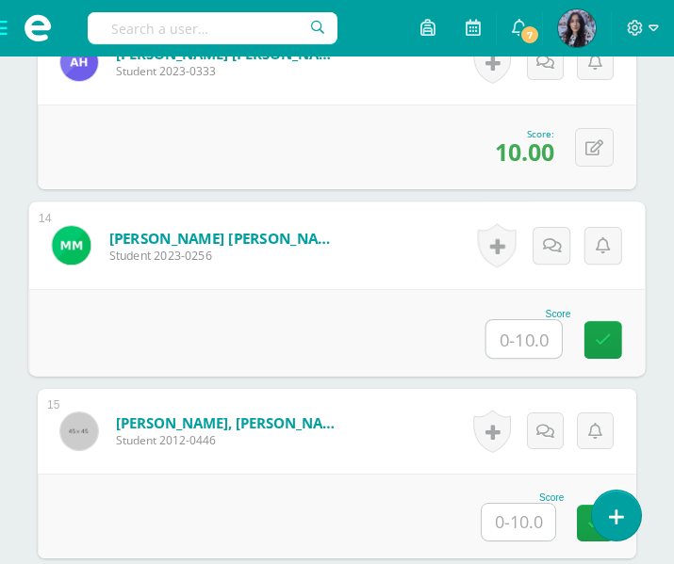
click at [537, 342] on input "text" at bounding box center [523, 339] width 75 height 38
type input "10"
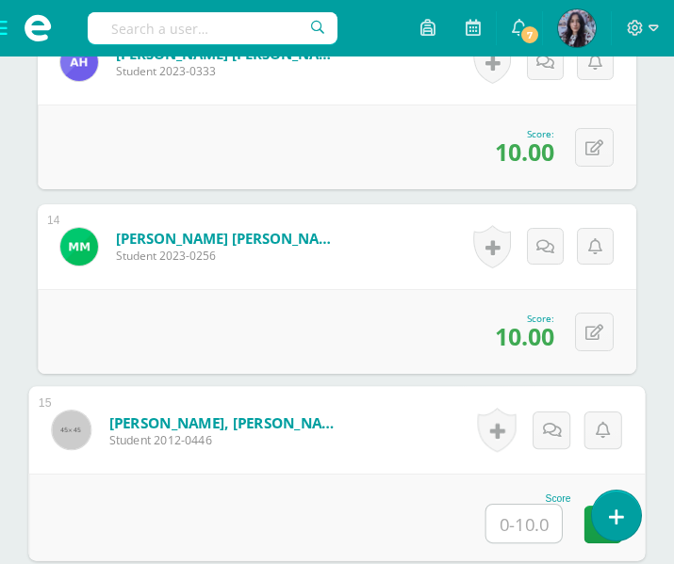
type input "8"
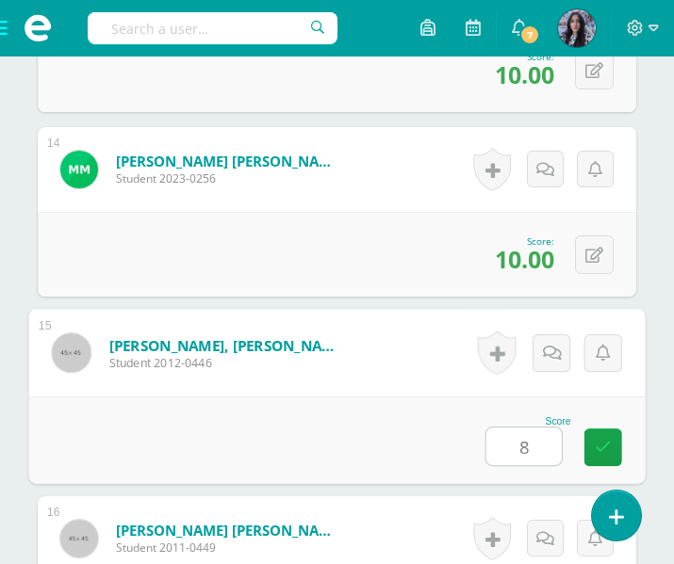
scroll to position [2992, 0]
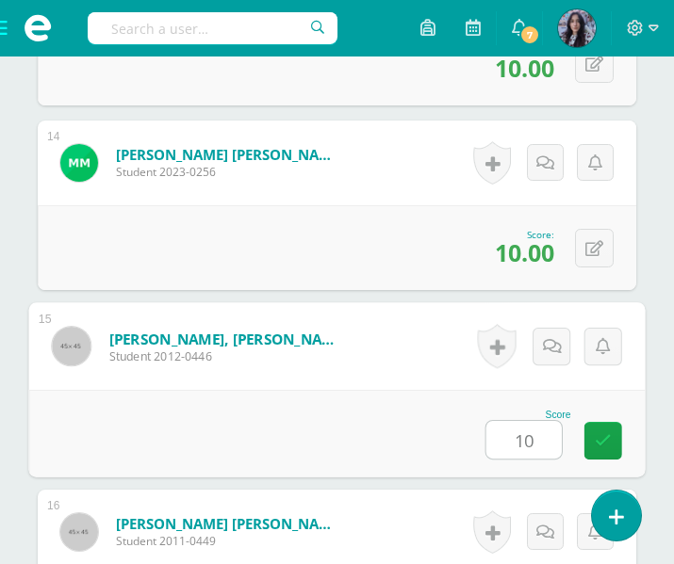
type input "10"
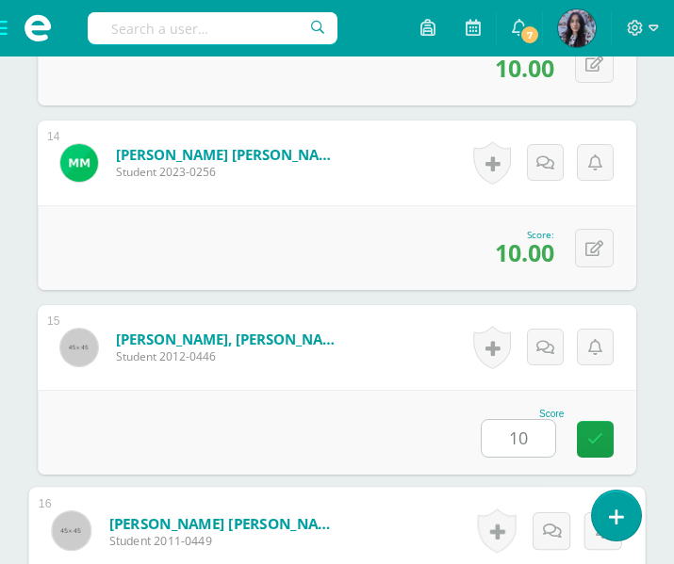
scroll to position [3333, 0]
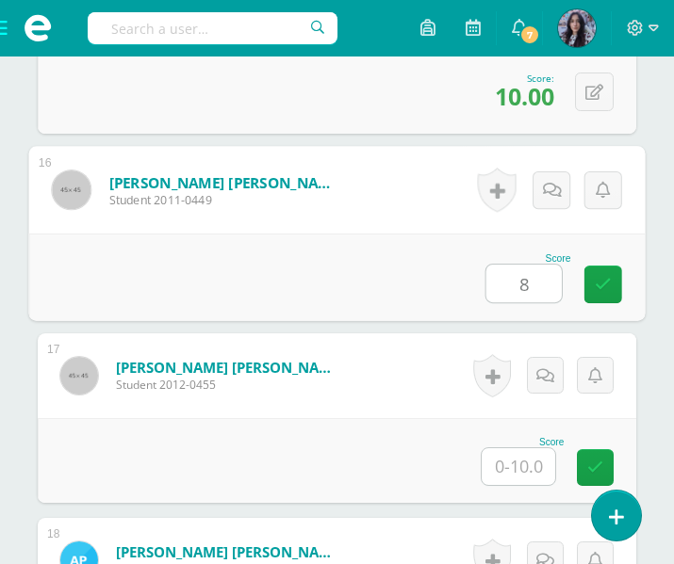
type input "8"
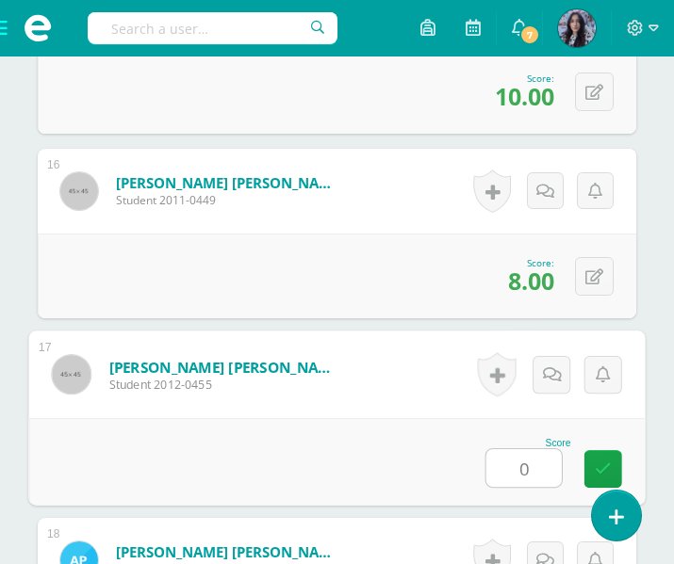
scroll to position [3411, 0]
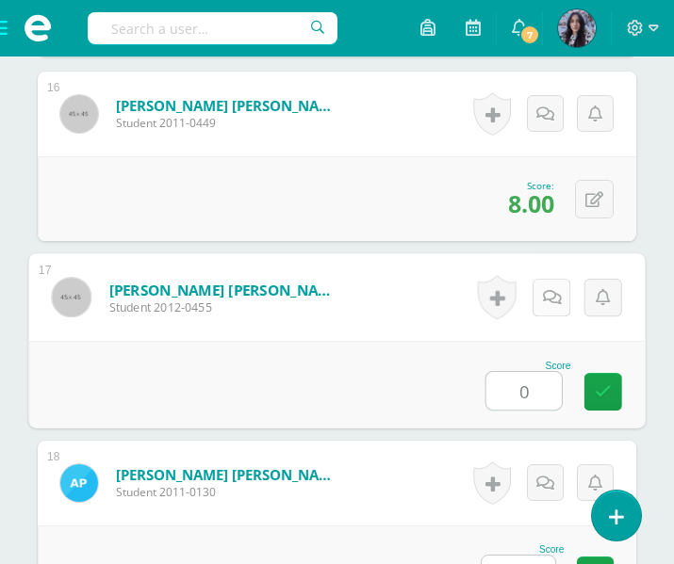
type input "0"
click at [551, 294] on icon at bounding box center [552, 297] width 19 height 16
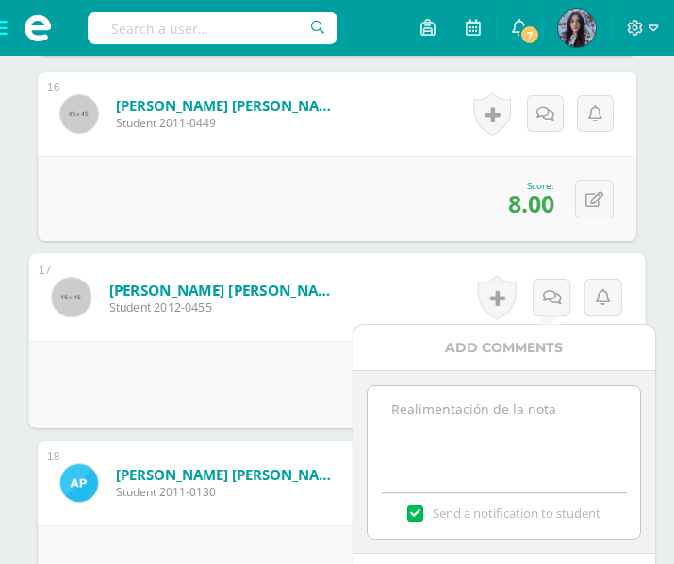
click at [407, 416] on textarea at bounding box center [504, 433] width 272 height 94
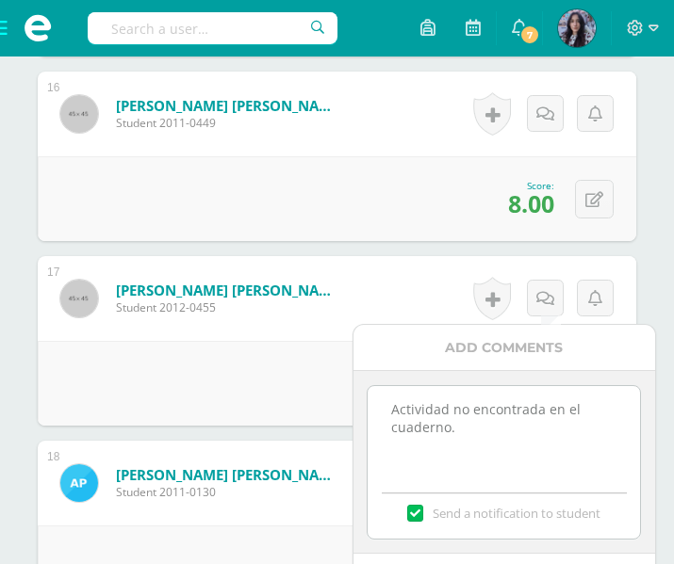
type textarea "Actividad no encontrada en el cuaderno."
click at [414, 512] on label at bounding box center [414, 513] width 15 height 17
click at [0, 0] on input "Send a notification to student" at bounding box center [0, 0] width 0 height 0
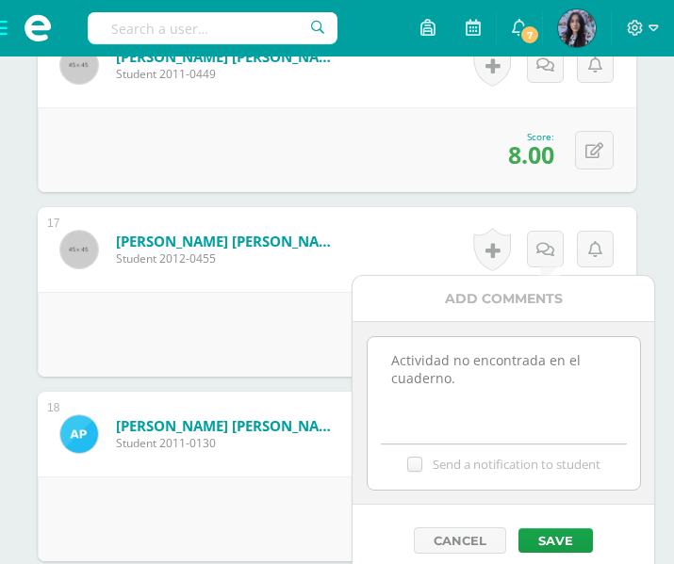
scroll to position [3460, 0]
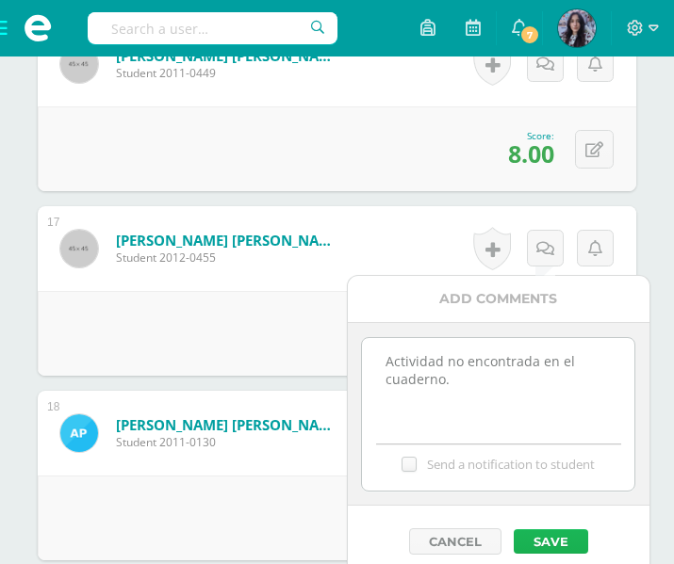
click at [562, 534] on button "Save" at bounding box center [551, 542] width 74 height 25
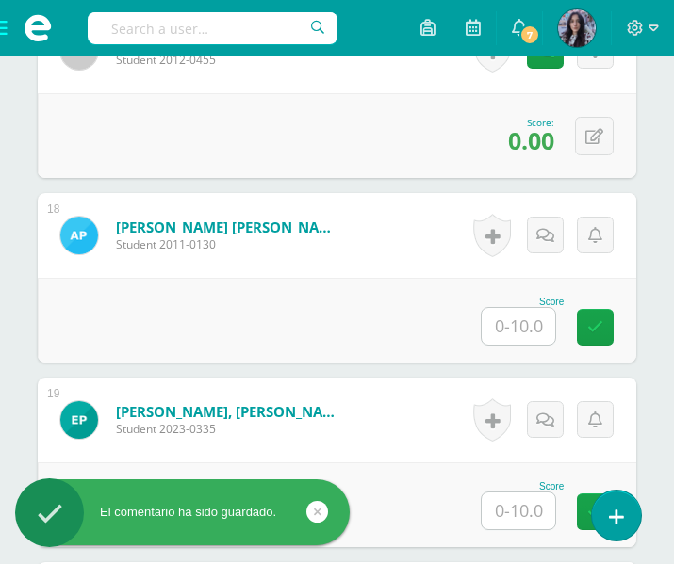
scroll to position [3659, 0]
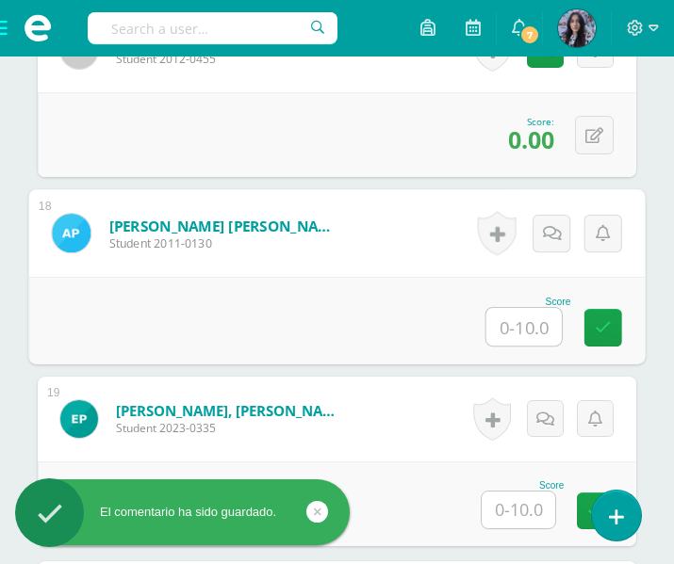
click at [540, 332] on input "text" at bounding box center [523, 327] width 75 height 38
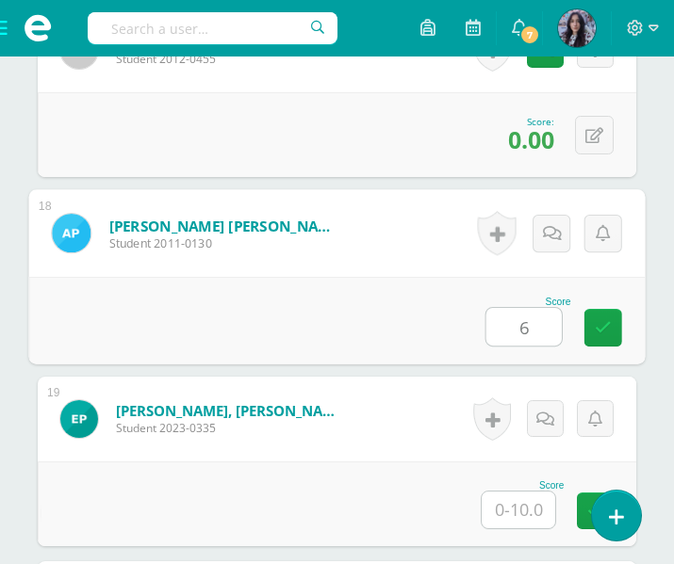
type input "6"
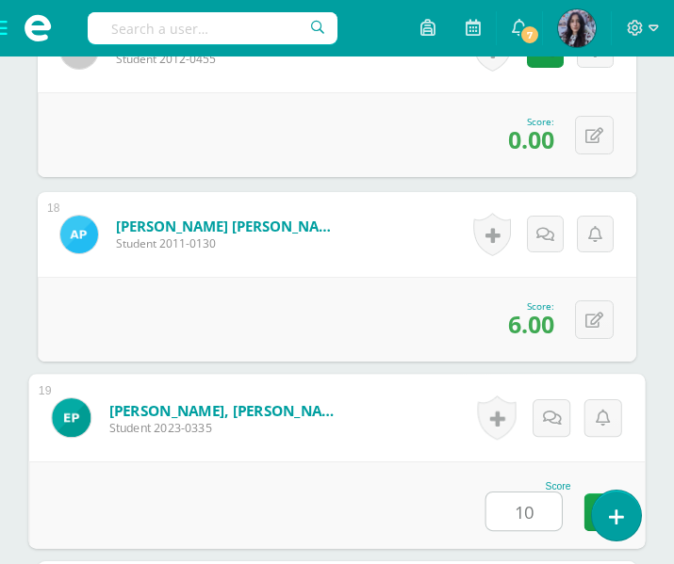
type input "10"
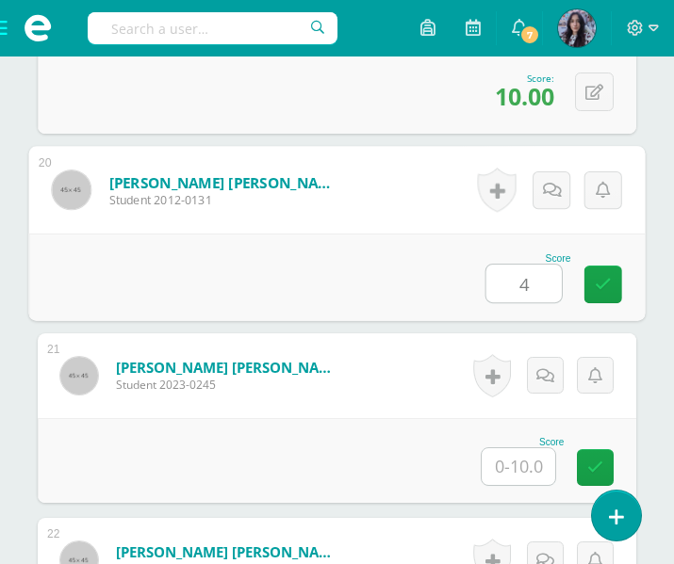
type input "4"
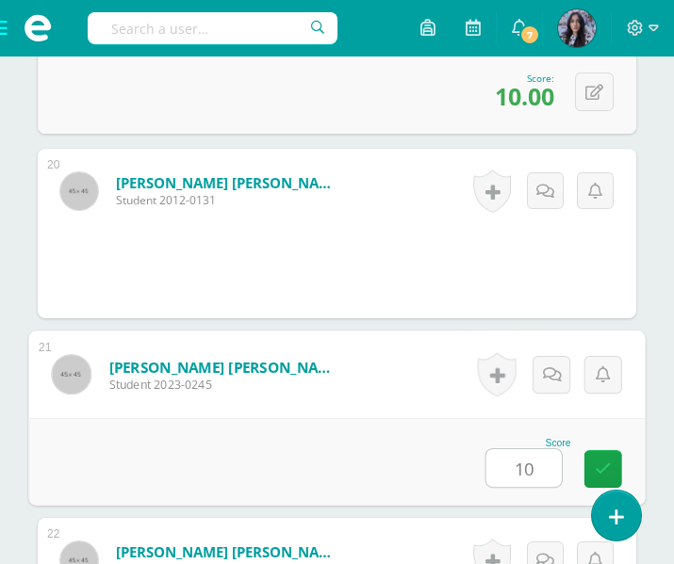
type input "10"
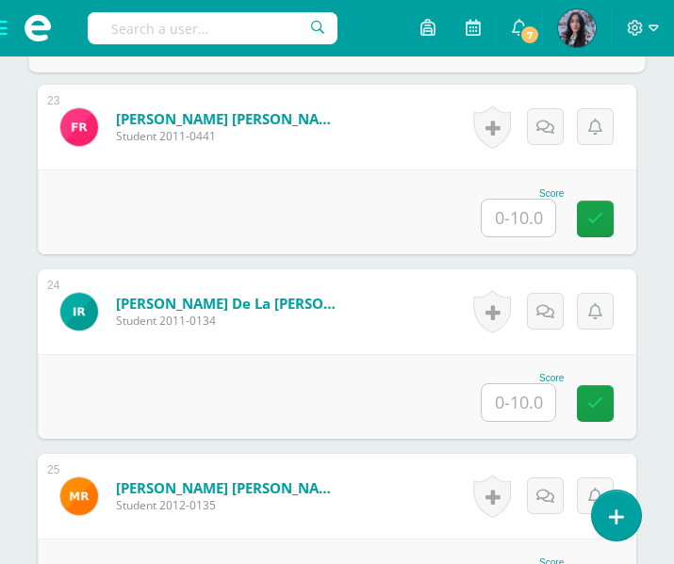
scroll to position [4695, 0]
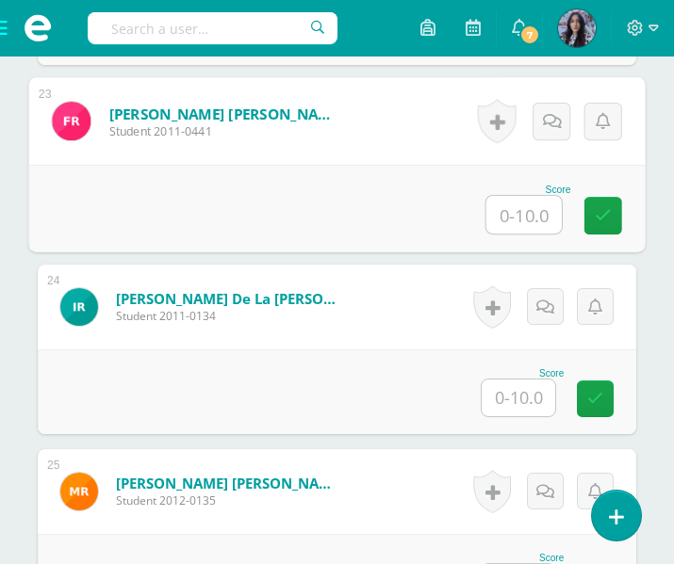
click at [509, 204] on input "text" at bounding box center [523, 215] width 75 height 38
type input "9"
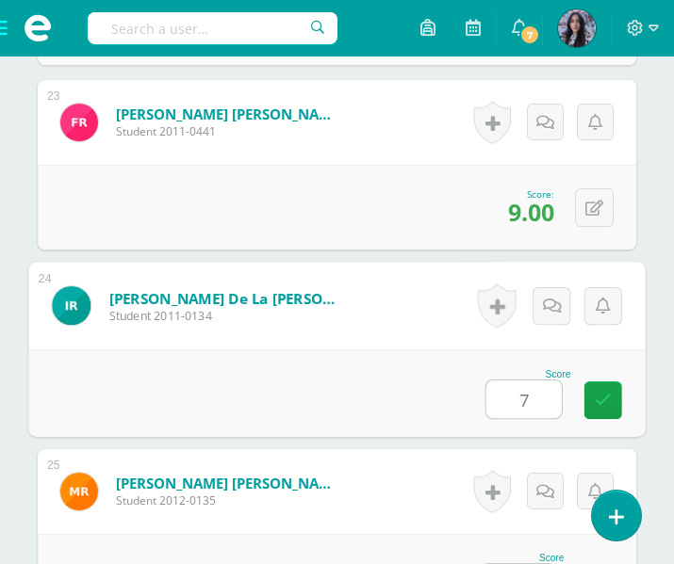
type input "7"
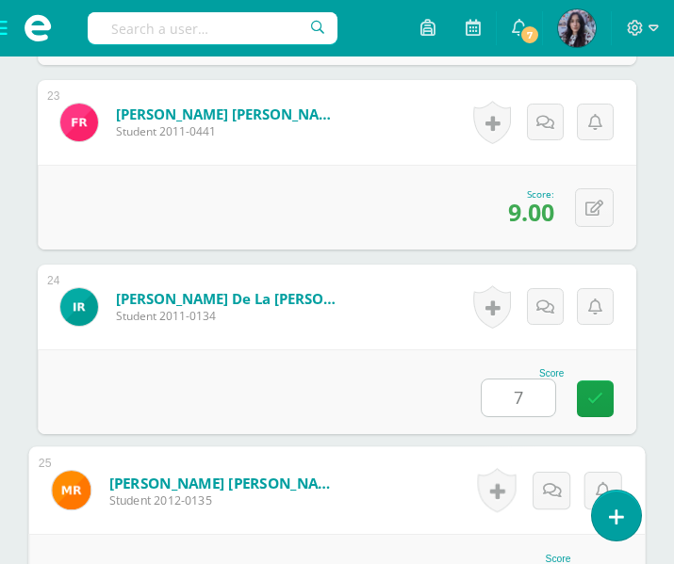
scroll to position [4732, 0]
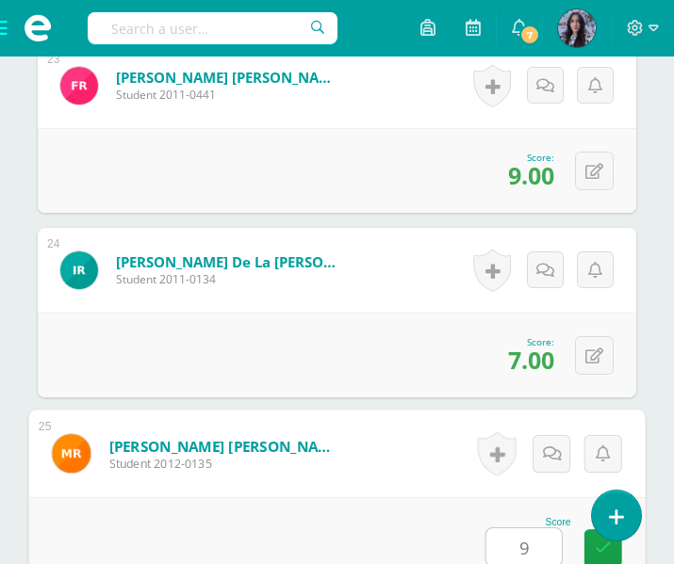
type input "9"
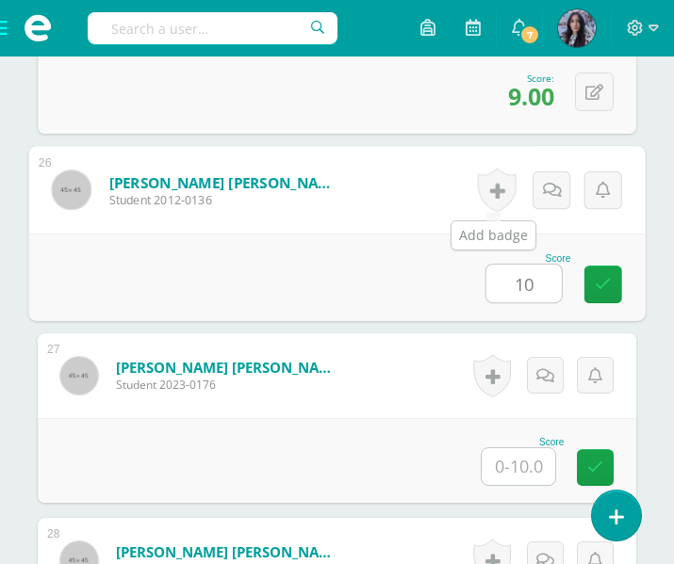
type input "10"
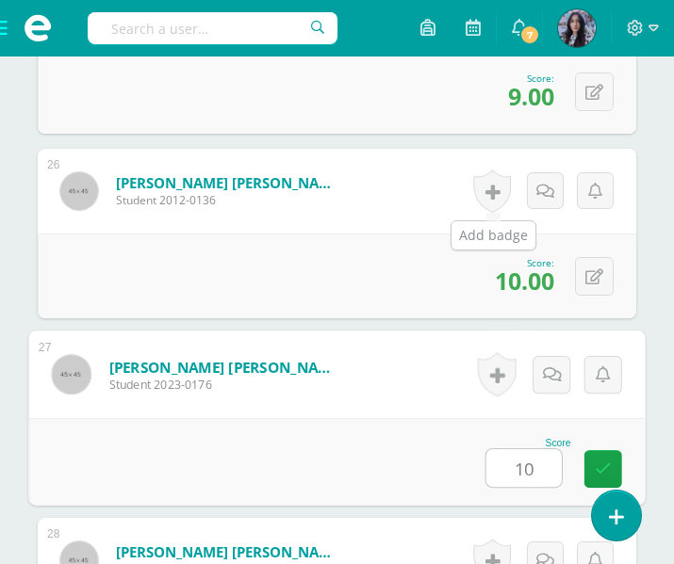
type input "10"
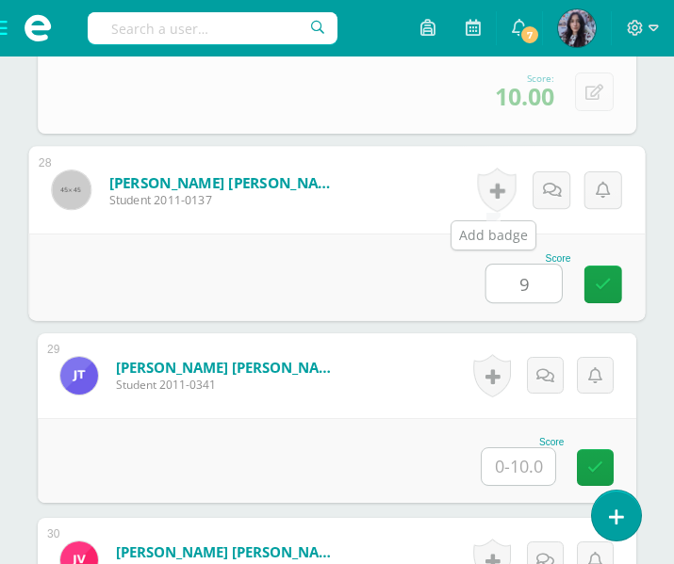
type input "9"
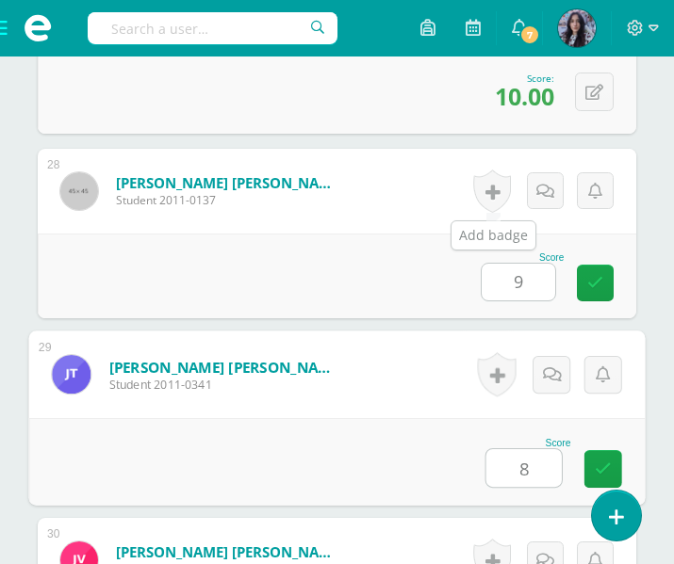
type input "8"
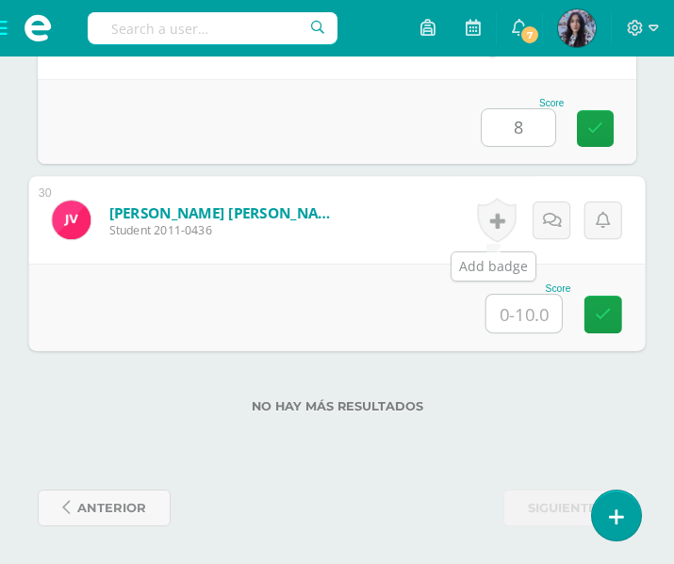
type input "9"
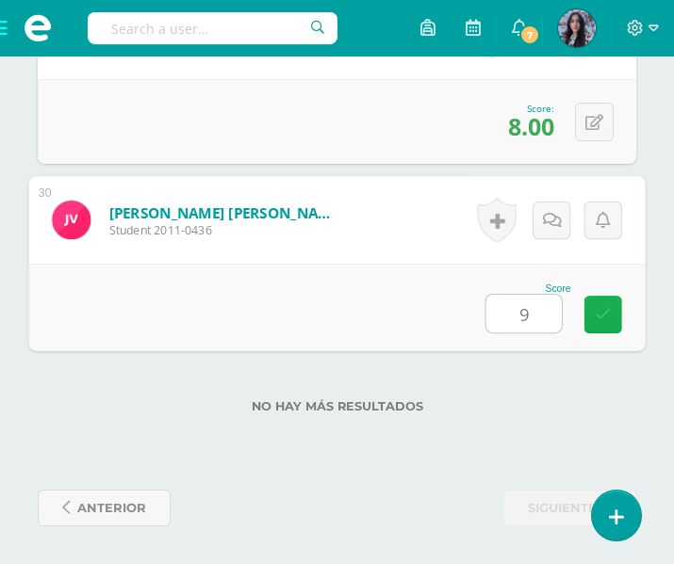
click at [617, 324] on link at bounding box center [603, 315] width 38 height 38
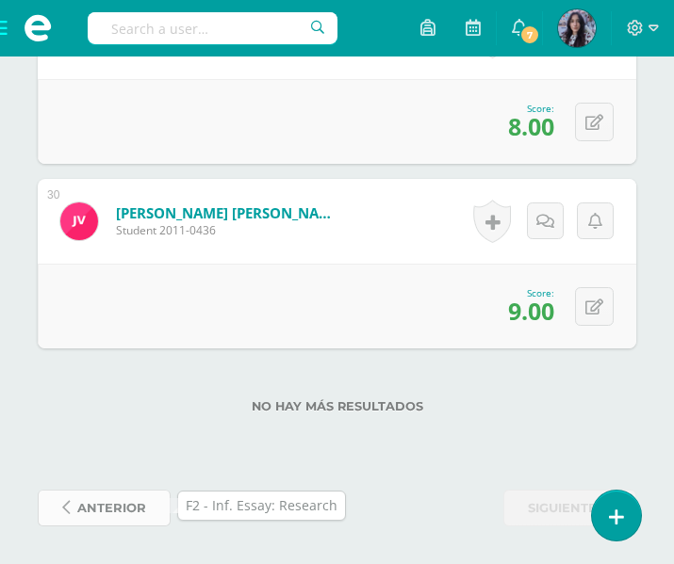
click at [90, 520] on span "anterior" at bounding box center [111, 508] width 69 height 35
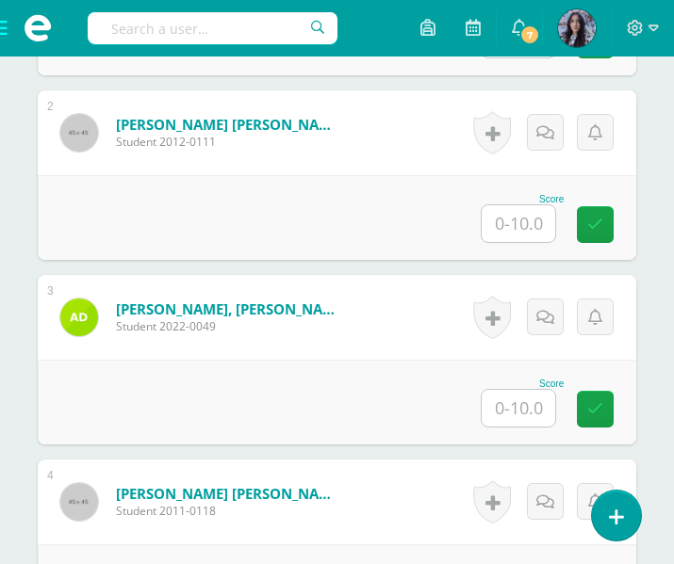
scroll to position [807, 0]
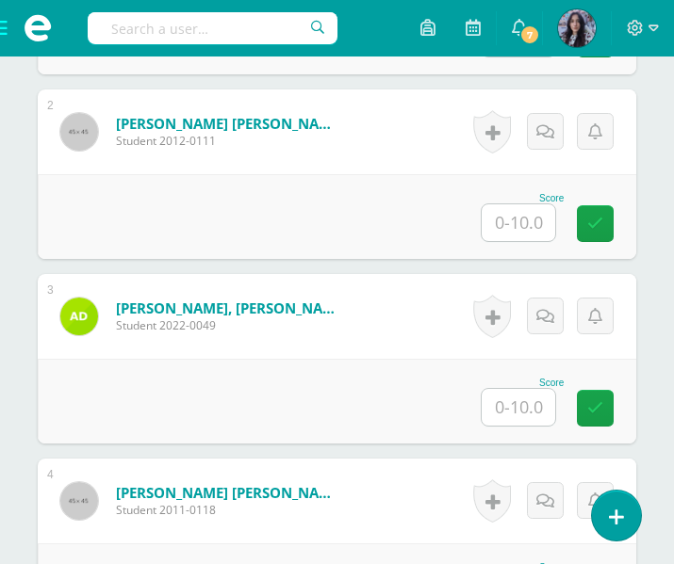
click at [528, 404] on input "text" at bounding box center [519, 407] width 74 height 37
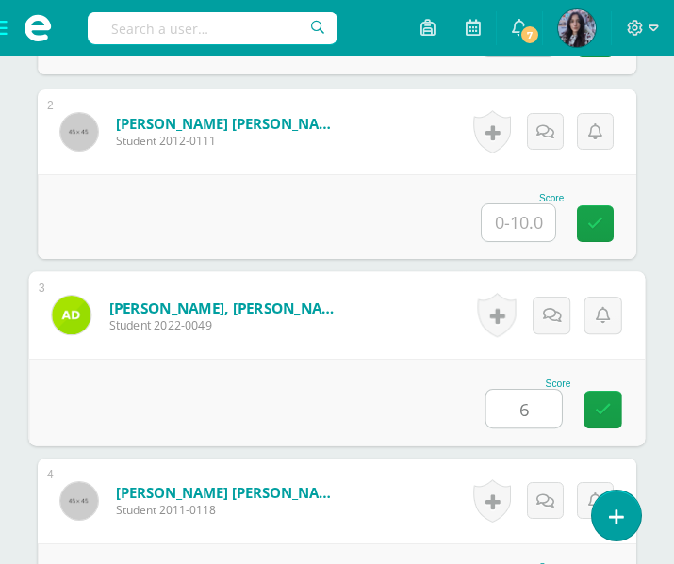
type input "6"
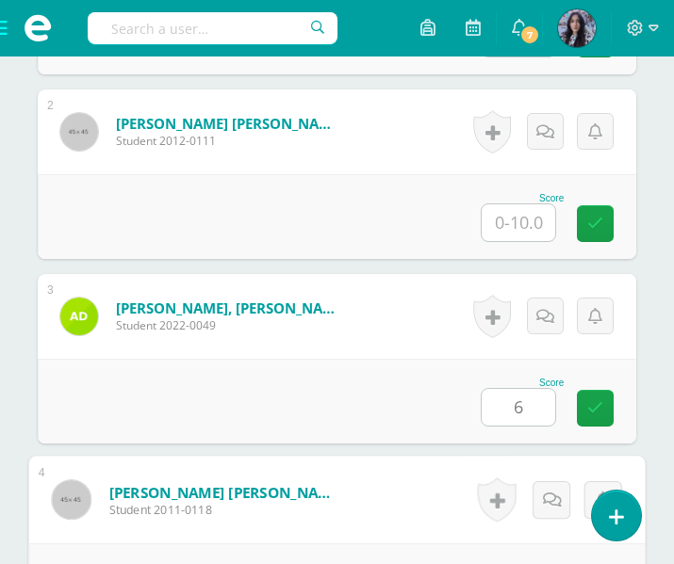
scroll to position [1117, 0]
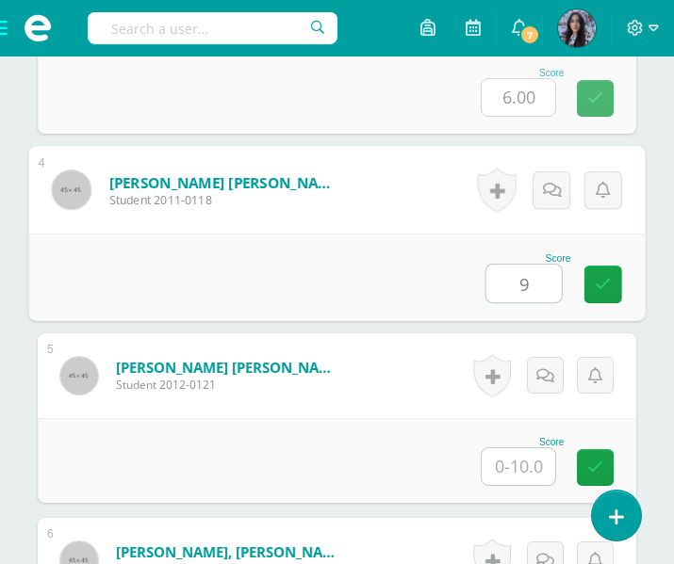
type input "9"
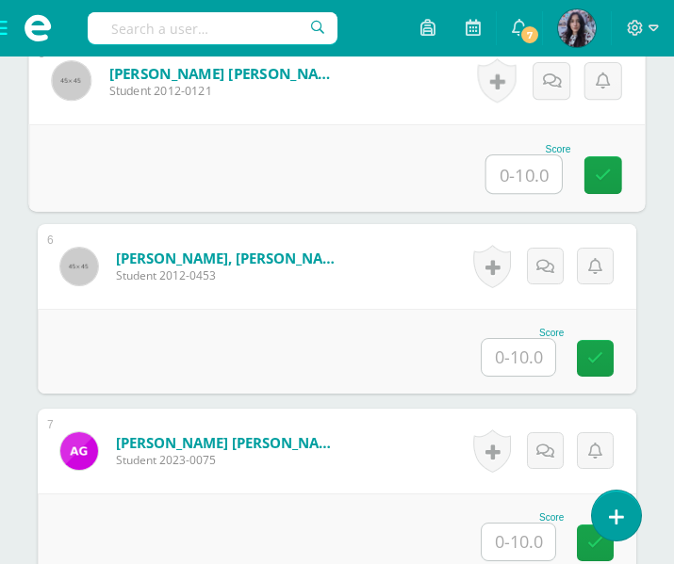
scroll to position [1412, 0]
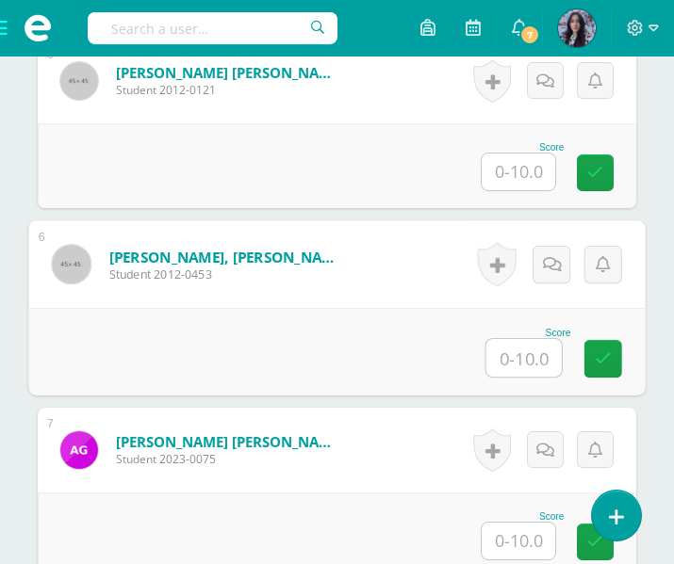
click at [518, 371] on input "text" at bounding box center [523, 358] width 75 height 38
type input "10"
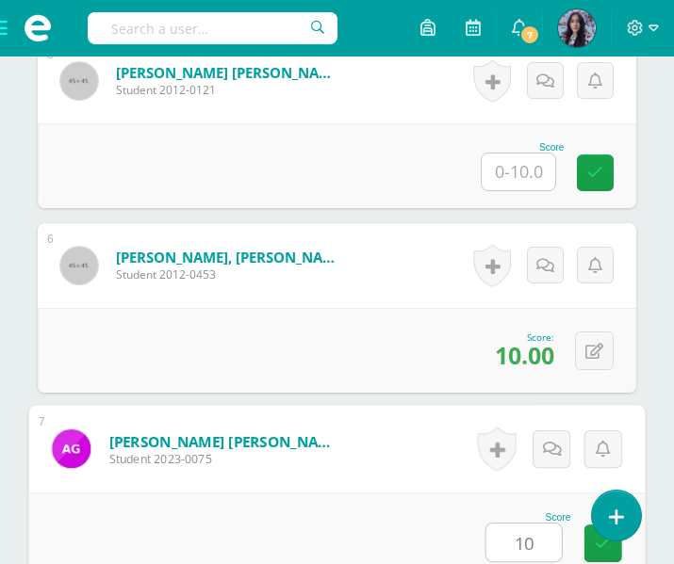
type input "10"
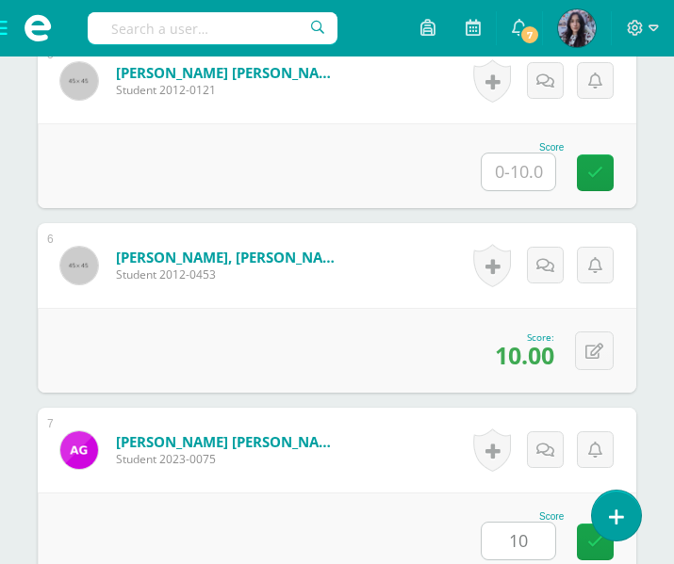
scroll to position [1856, 0]
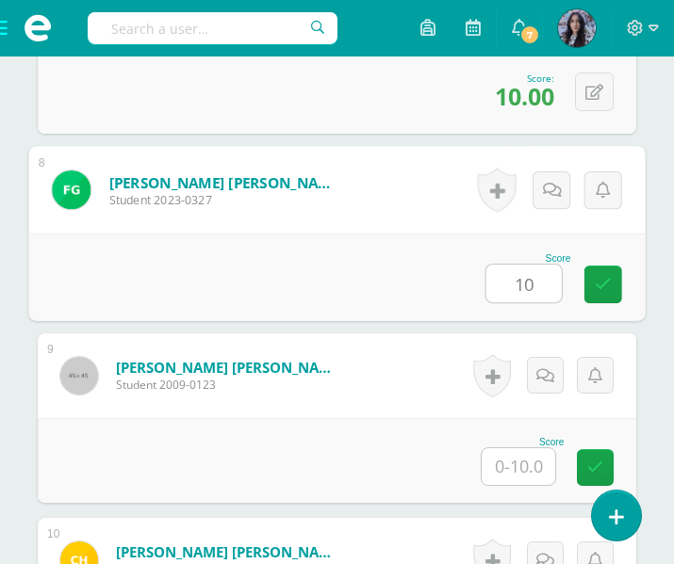
type input "10"
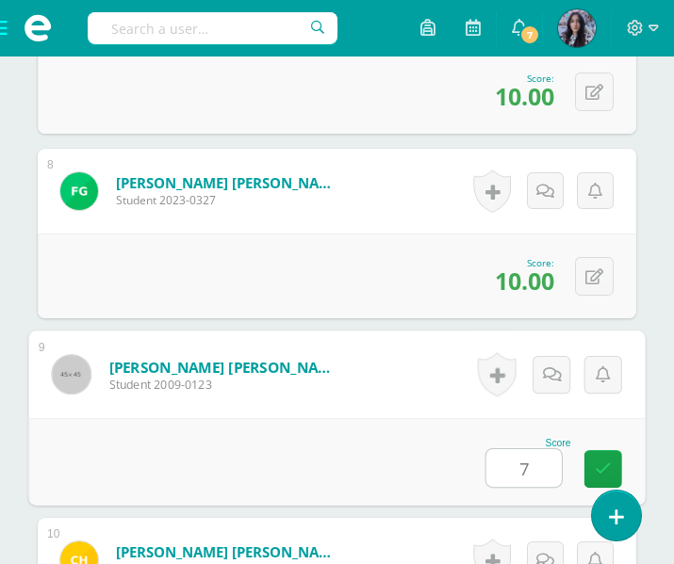
type input "7"
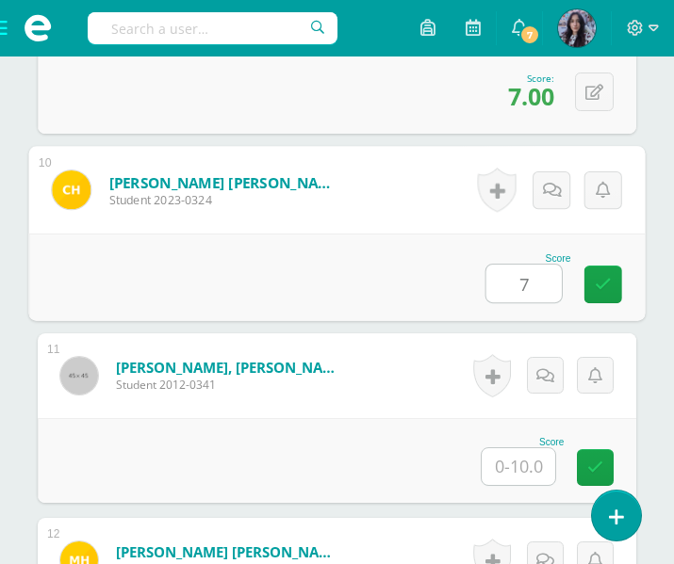
type input "7"
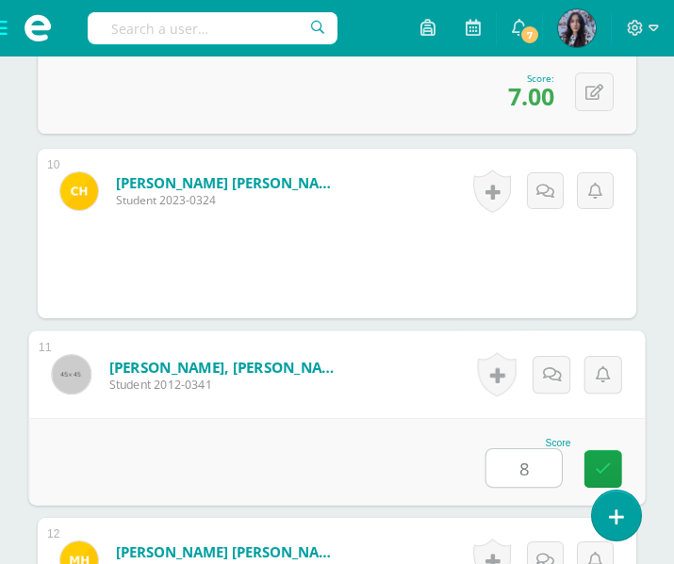
type input "8"
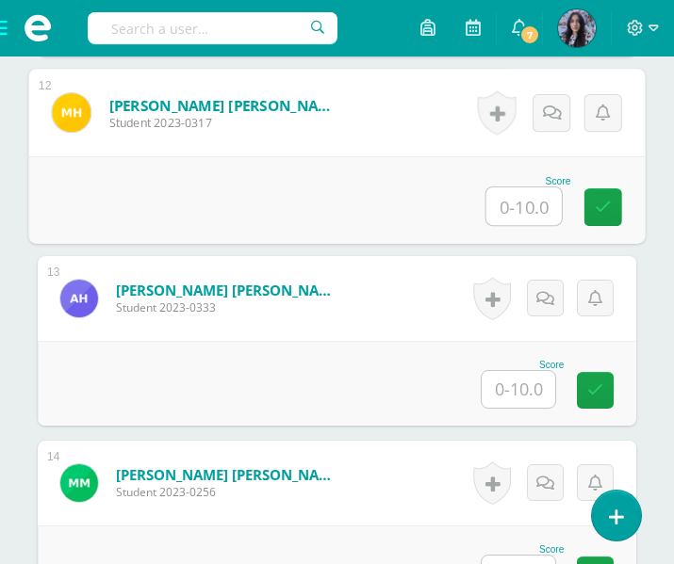
scroll to position [2675, 0]
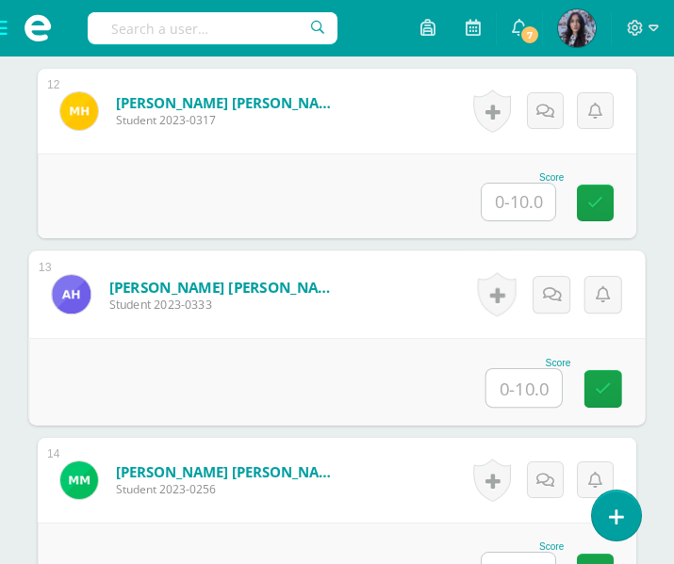
click at [541, 393] on input "text" at bounding box center [523, 388] width 75 height 38
type input "8"
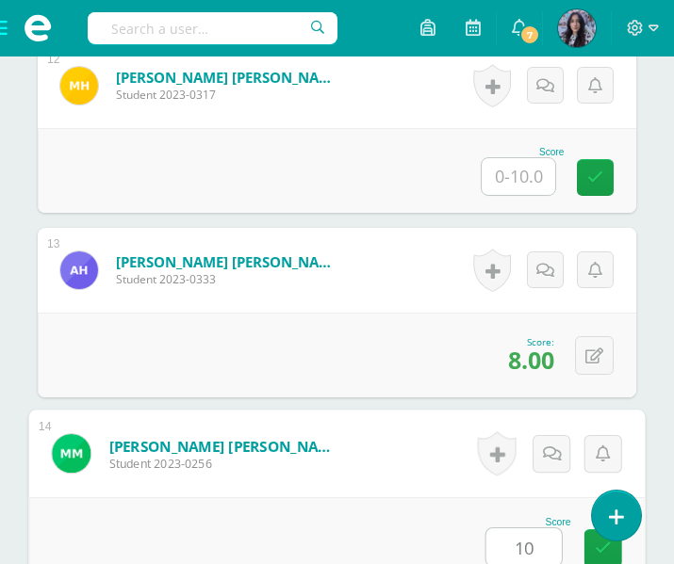
type input "10"
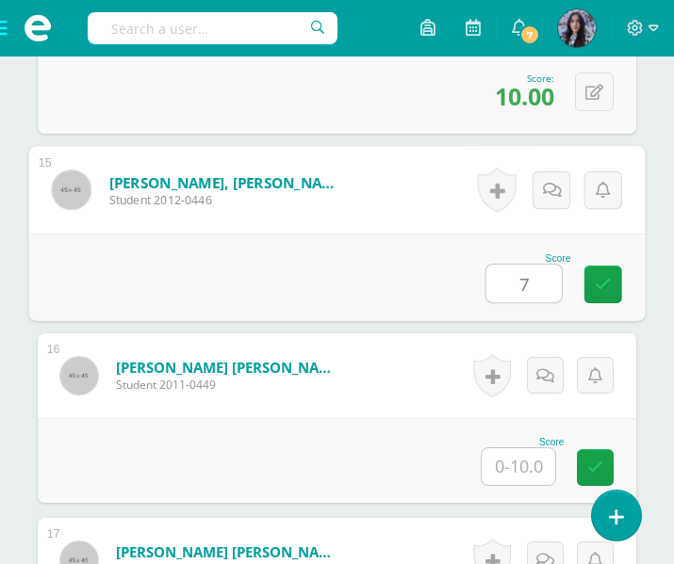
type input "7"
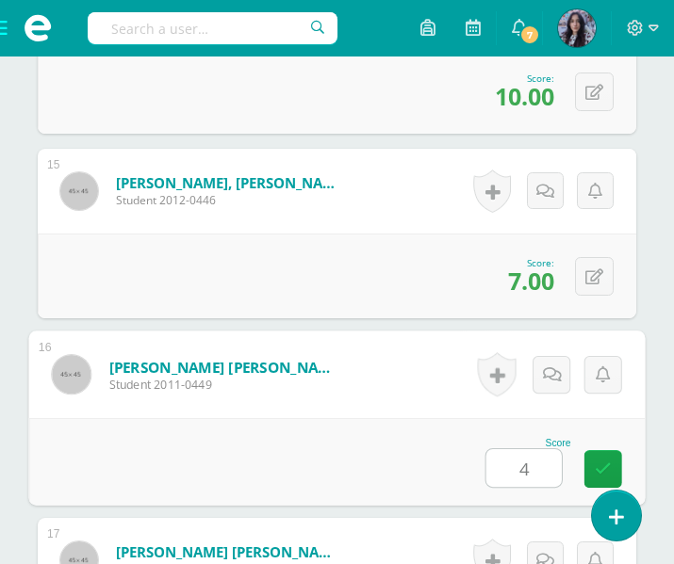
type input "4"
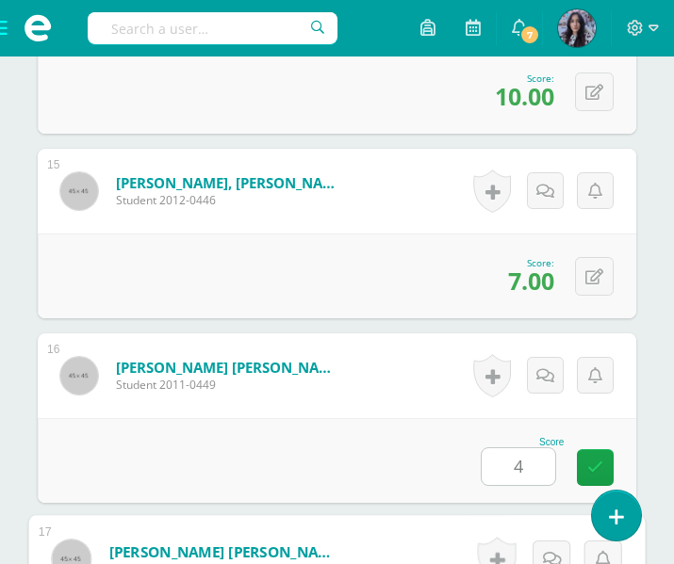
scroll to position [3518, 0]
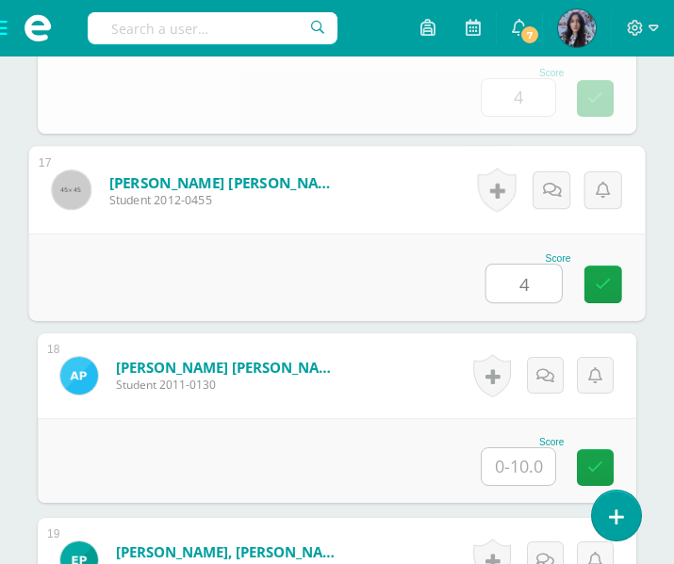
type input "4"
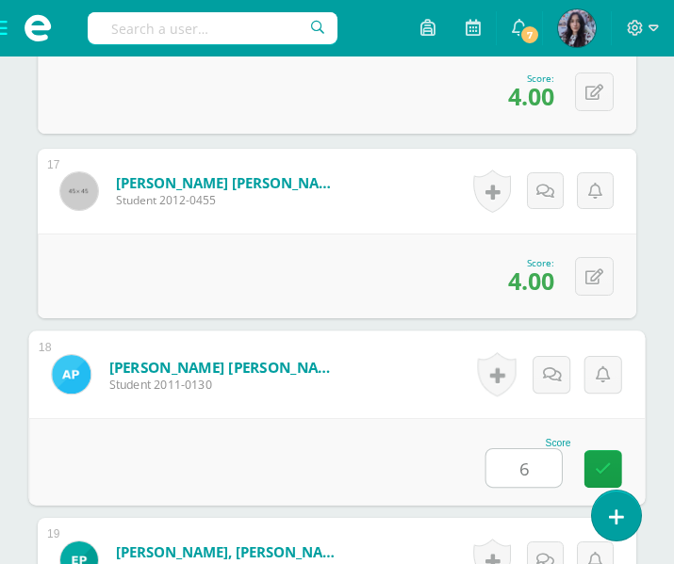
type input "6"
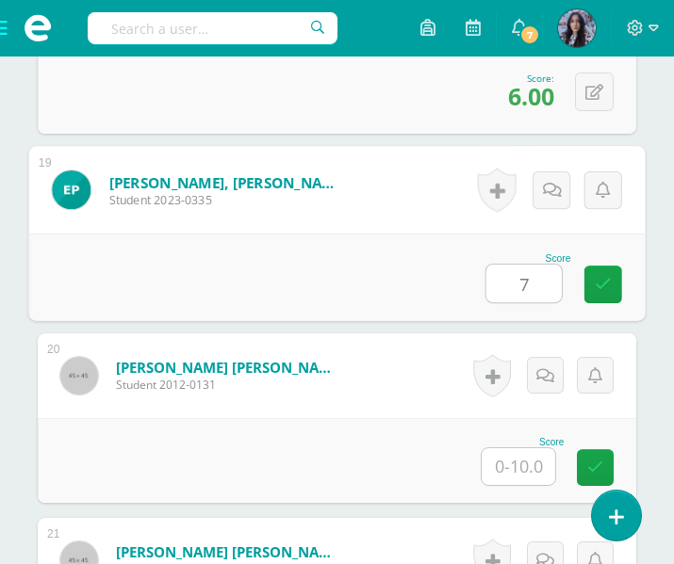
type input "7"
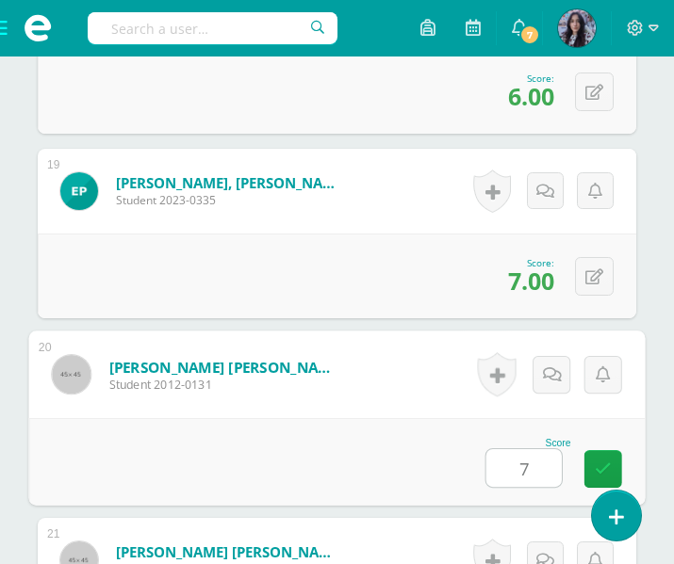
type input "7"
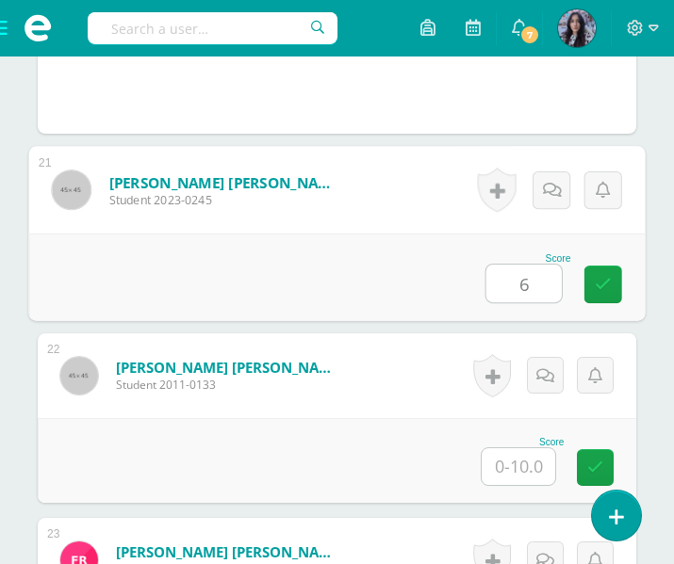
type input "6"
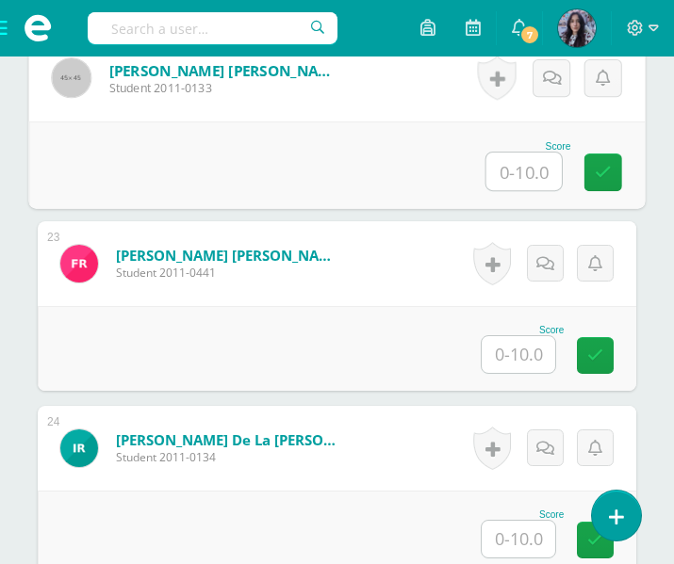
scroll to position [4565, 0]
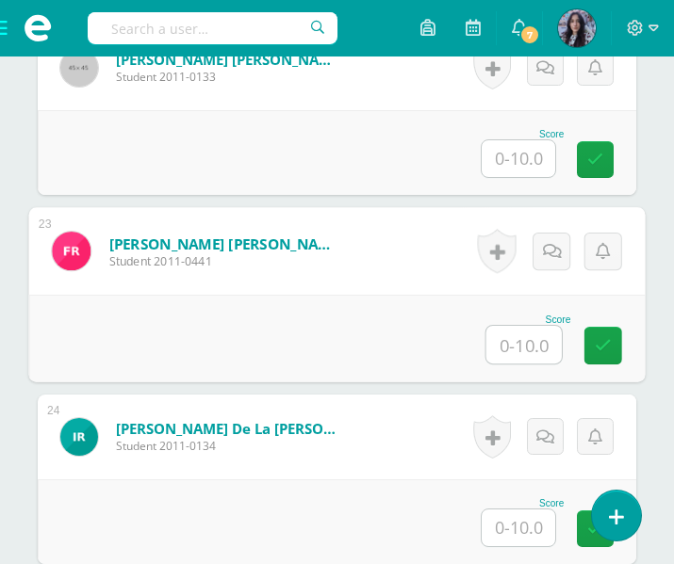
click at [522, 340] on input "text" at bounding box center [523, 345] width 75 height 38
type input "10"
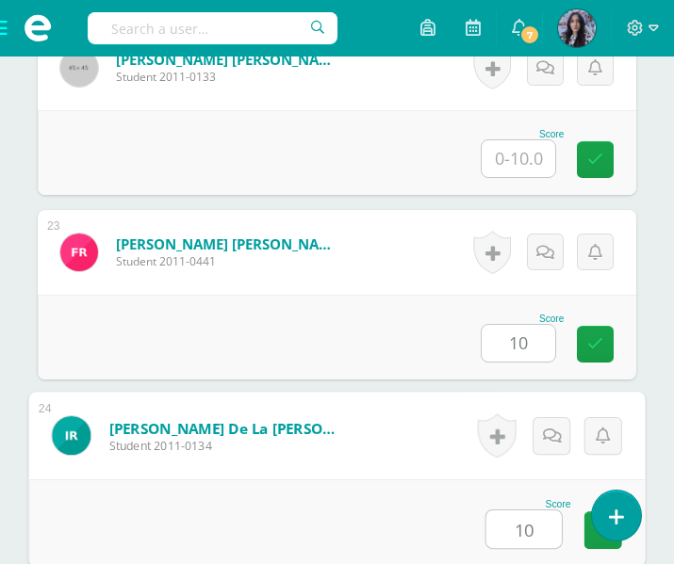
type input "10"
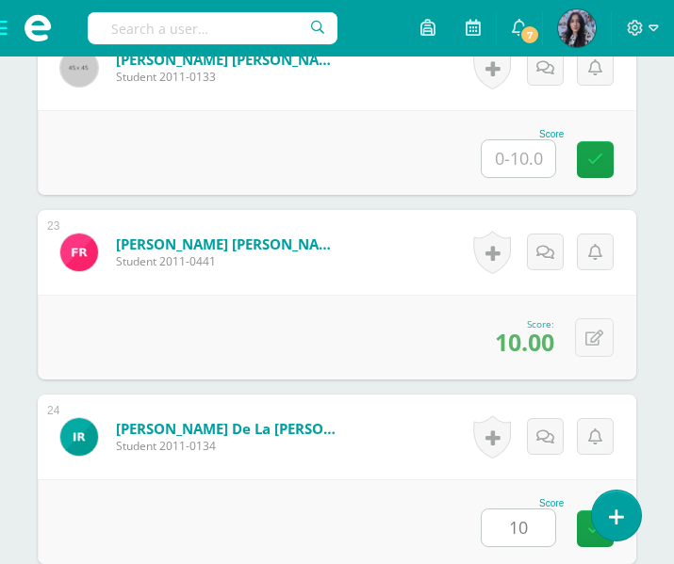
scroll to position [4996, 0]
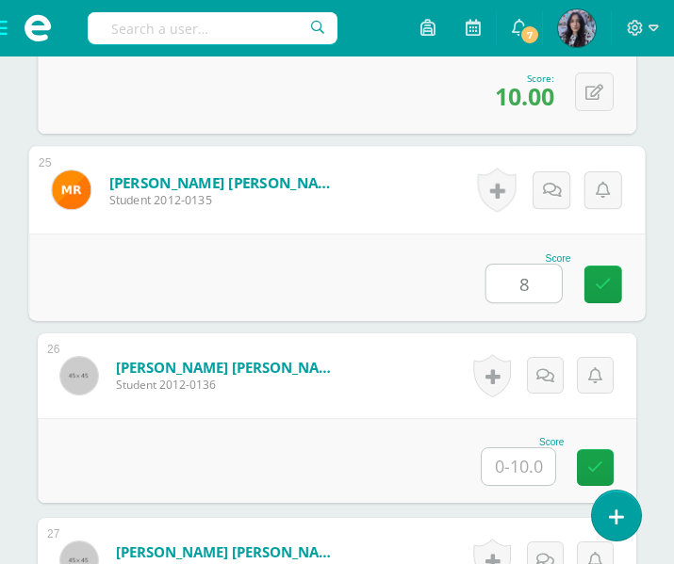
type input "8"
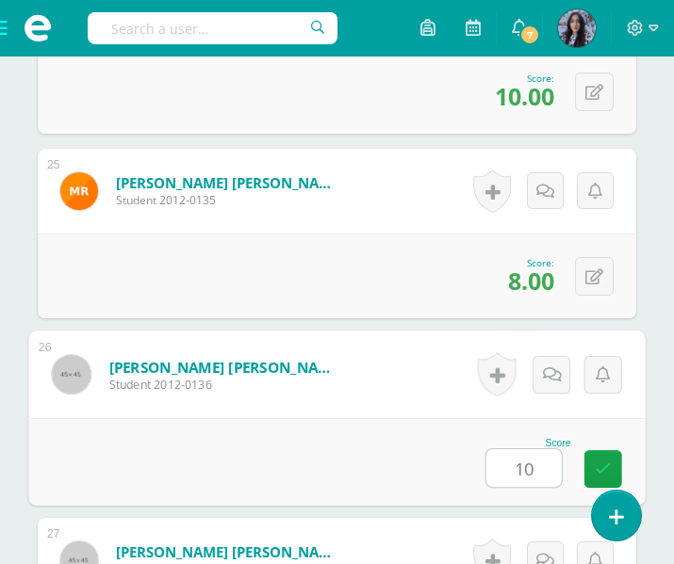
type input "10"
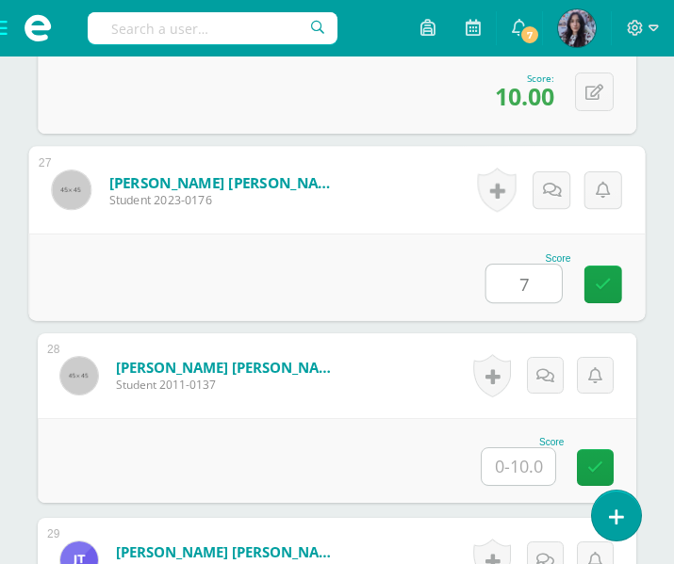
type input "7"
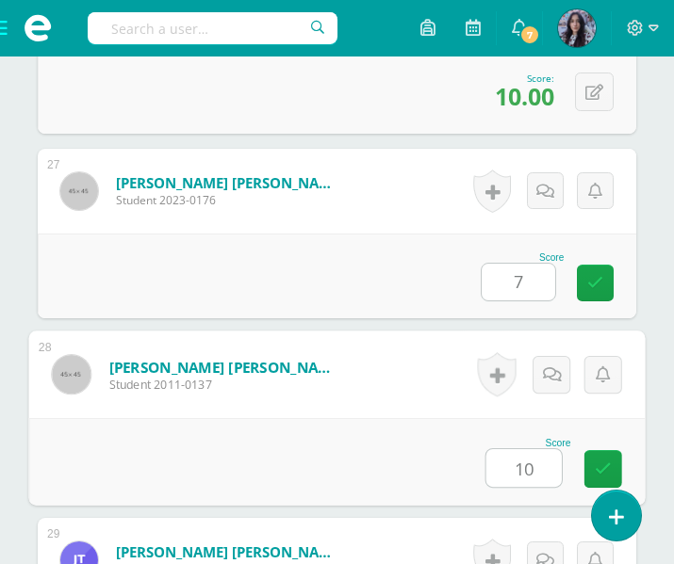
type input "10"
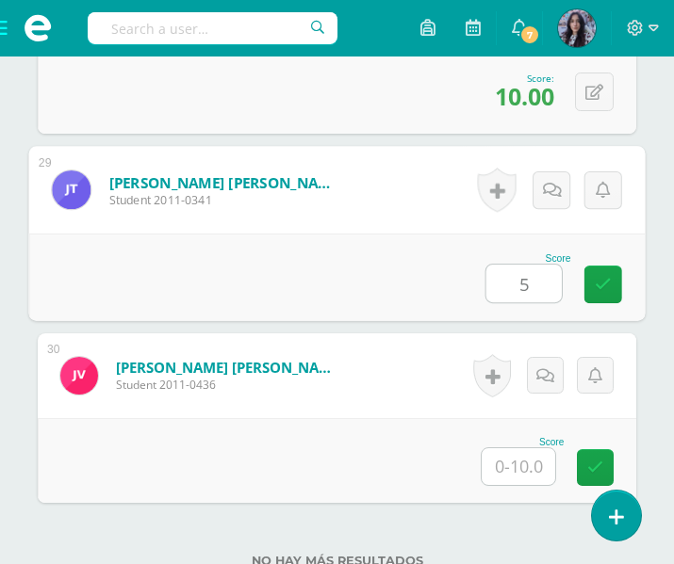
type input "5"
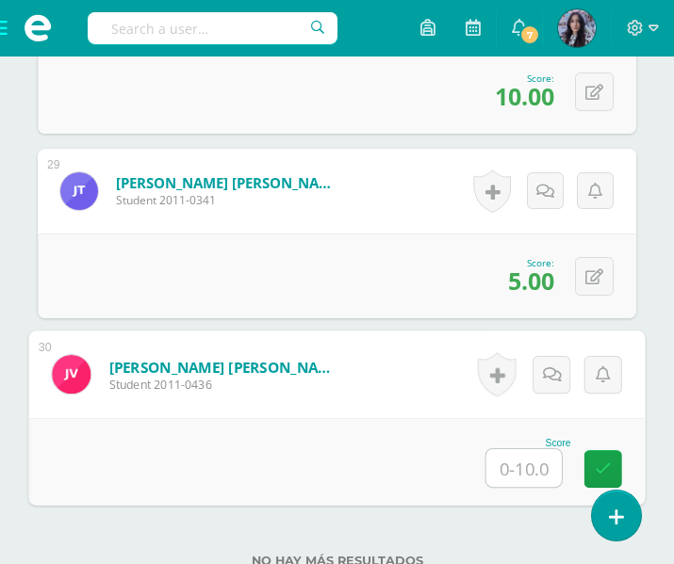
click at [521, 483] on input "text" at bounding box center [523, 469] width 75 height 38
type input "6"
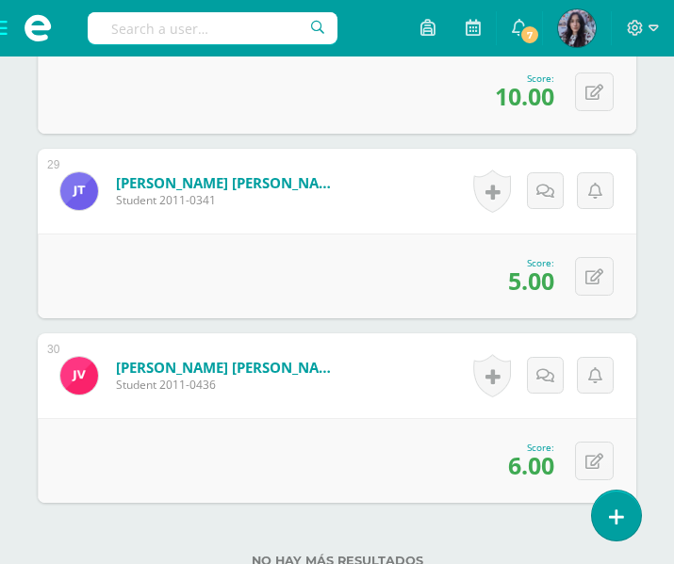
scroll to position [5889, 0]
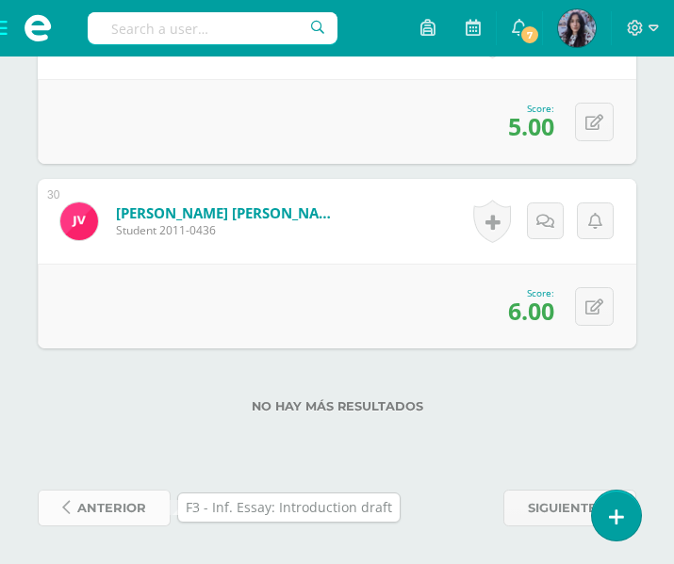
click at [156, 519] on link "anterior" at bounding box center [104, 508] width 133 height 37
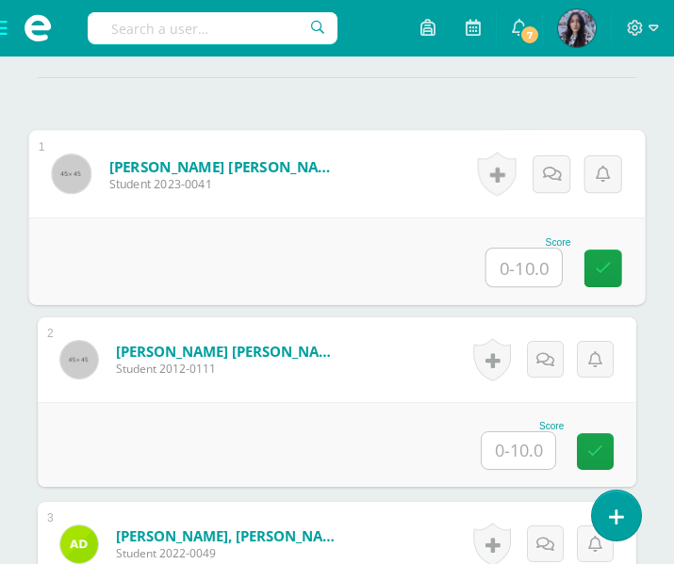
scroll to position [580, 0]
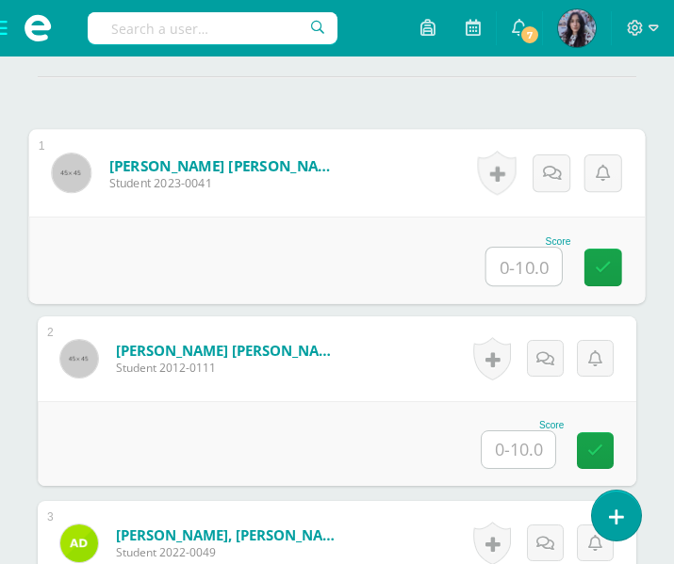
click at [532, 275] on input "text" at bounding box center [523, 267] width 75 height 38
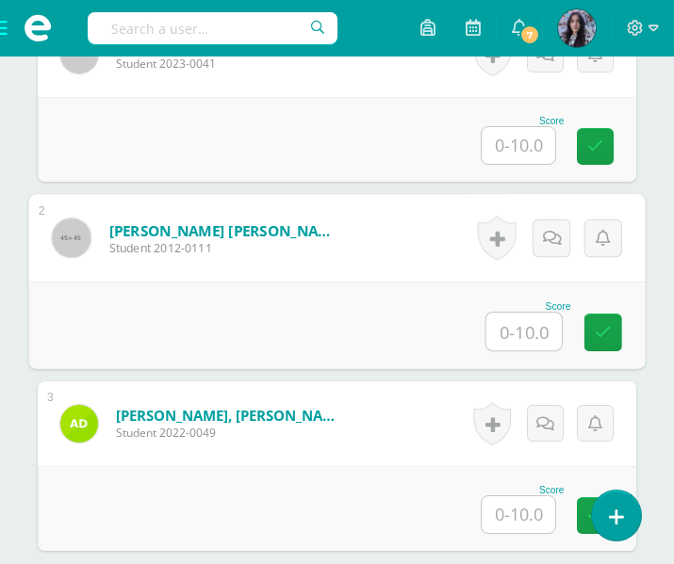
click at [531, 333] on input "text" at bounding box center [523, 332] width 75 height 38
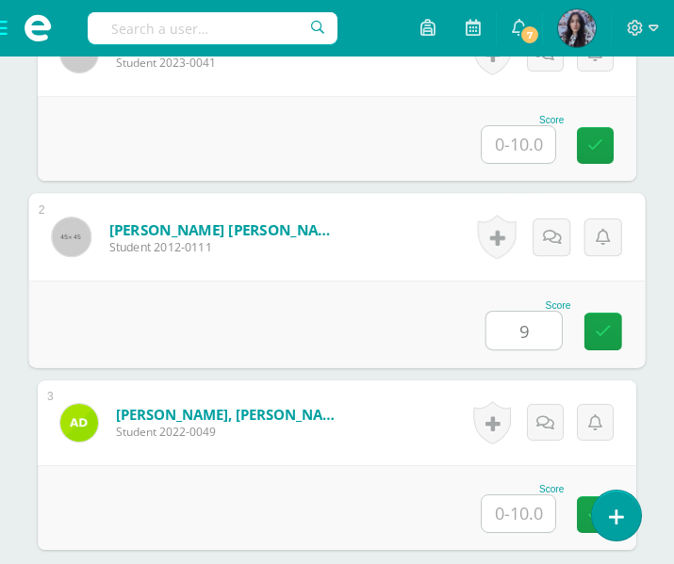
type input "9"
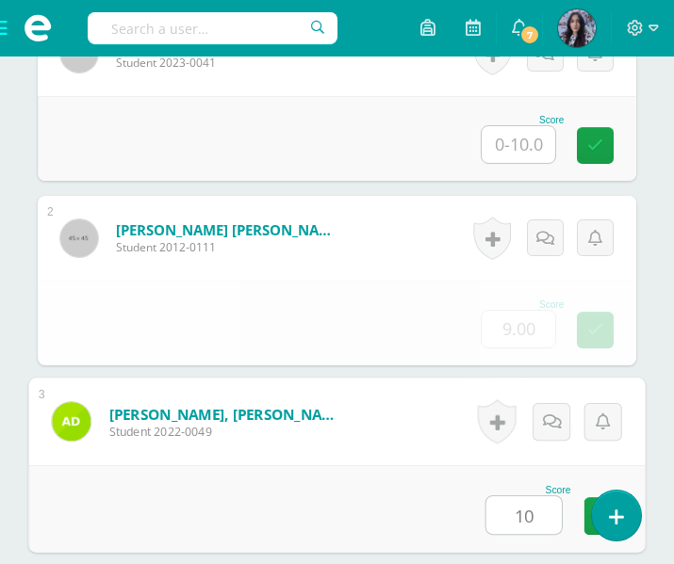
type input "10"
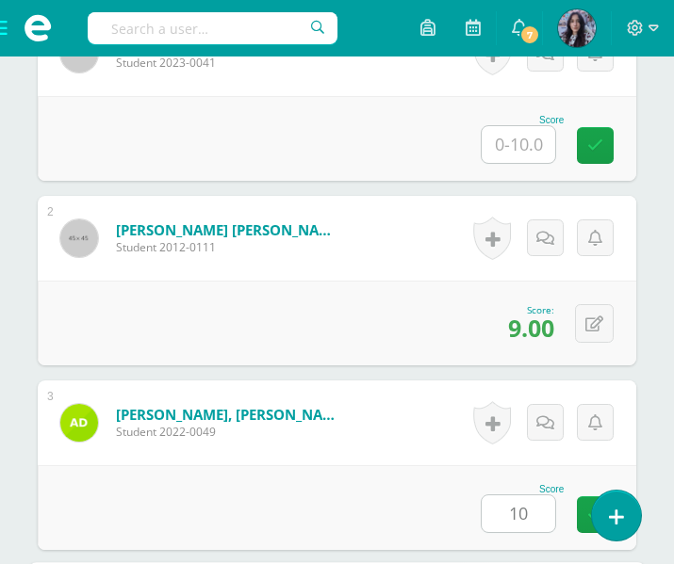
scroll to position [1117, 0]
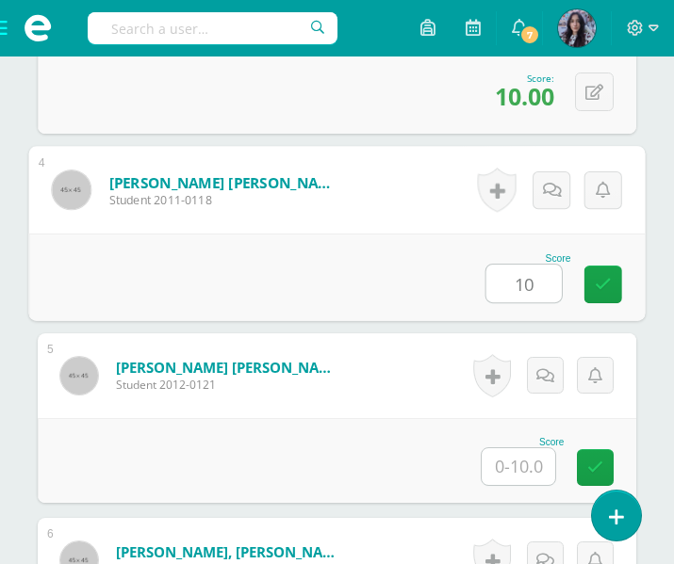
type input "10"
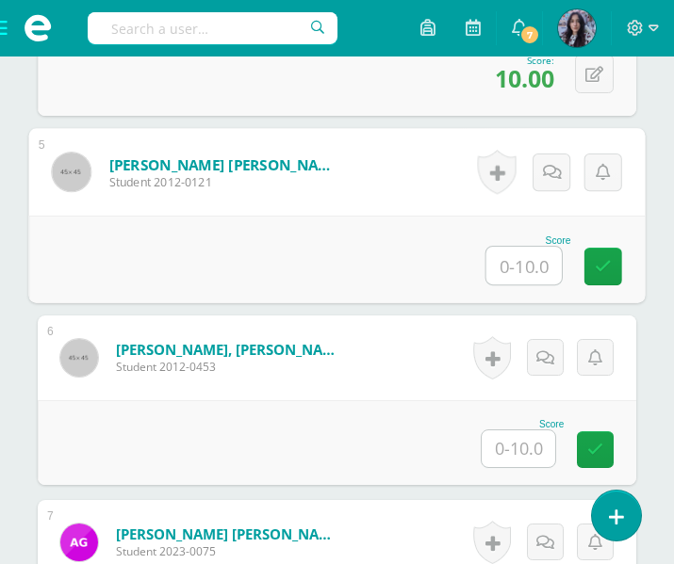
scroll to position [1384, 0]
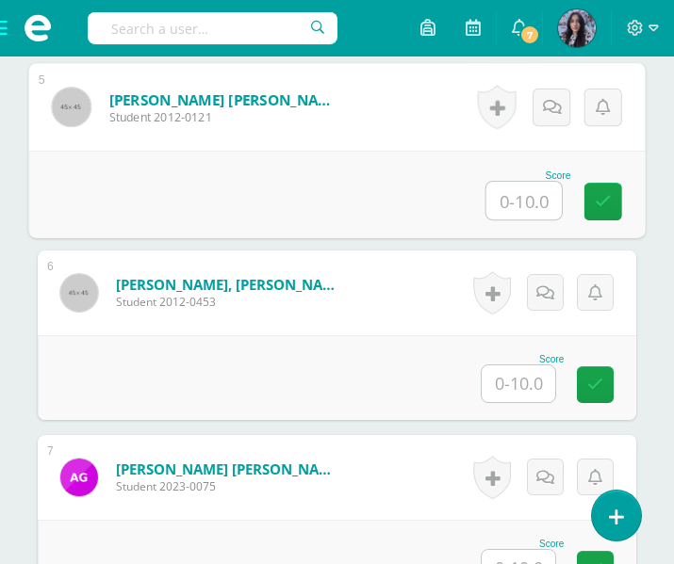
click at [530, 382] on input "text" at bounding box center [519, 384] width 74 height 37
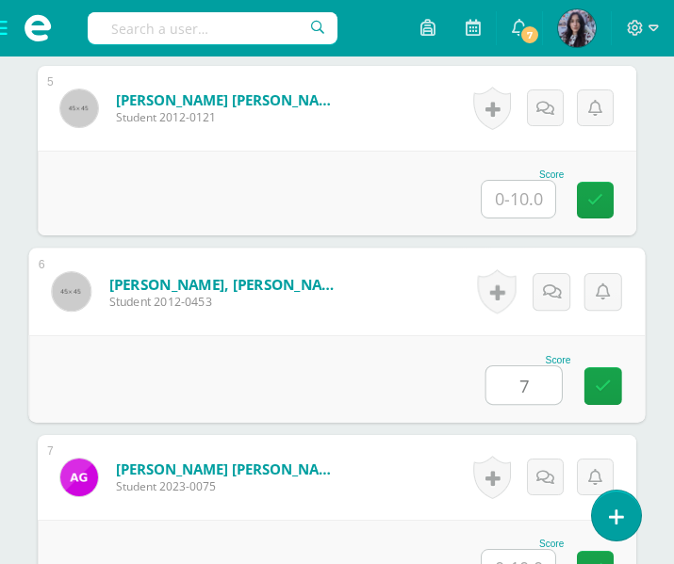
type input "7"
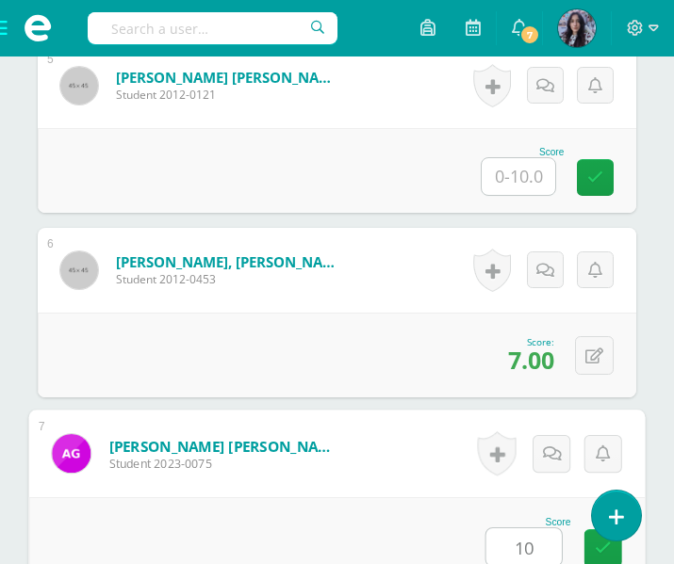
type input "10"
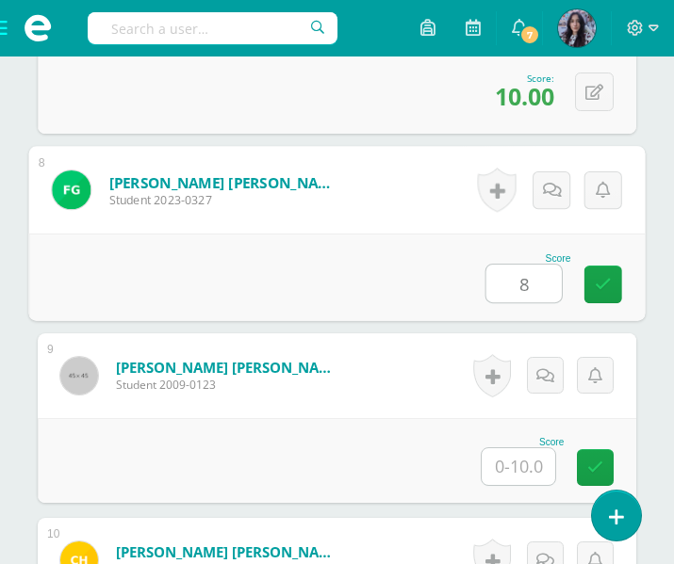
type input "8"
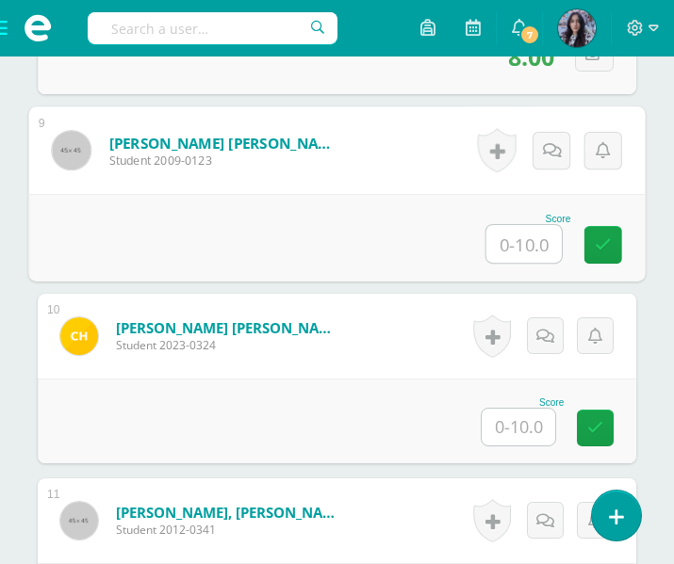
scroll to position [2081, 0]
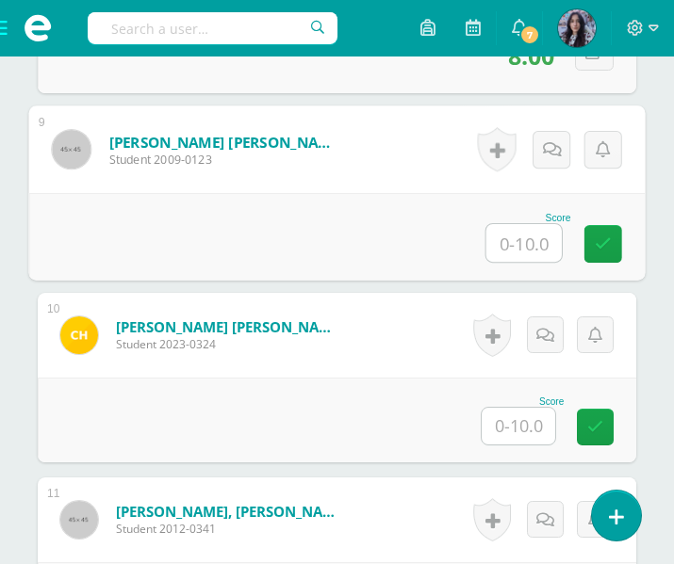
click at [522, 436] on input "text" at bounding box center [519, 426] width 74 height 37
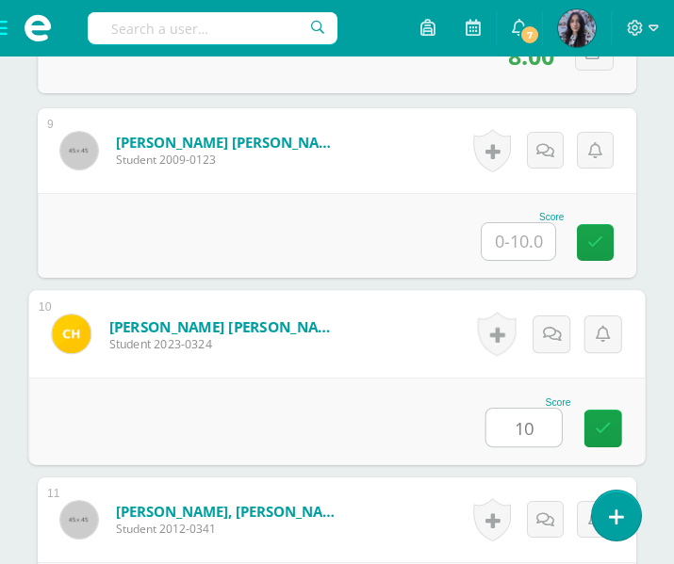
type input "10"
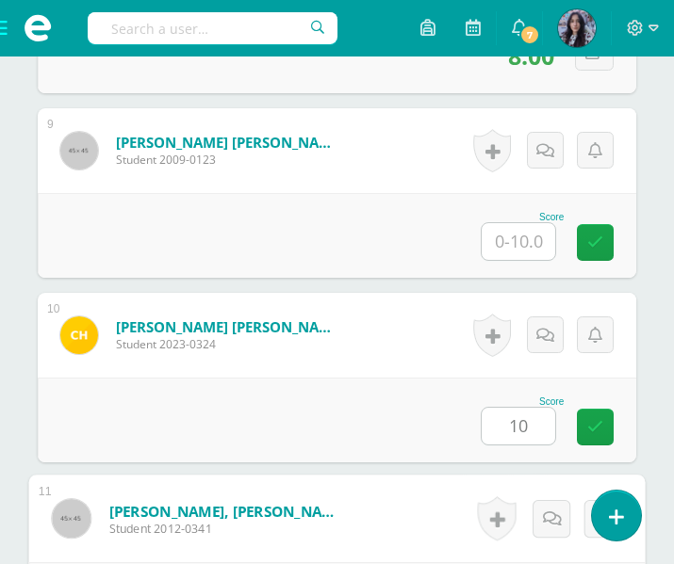
scroll to position [2410, 0]
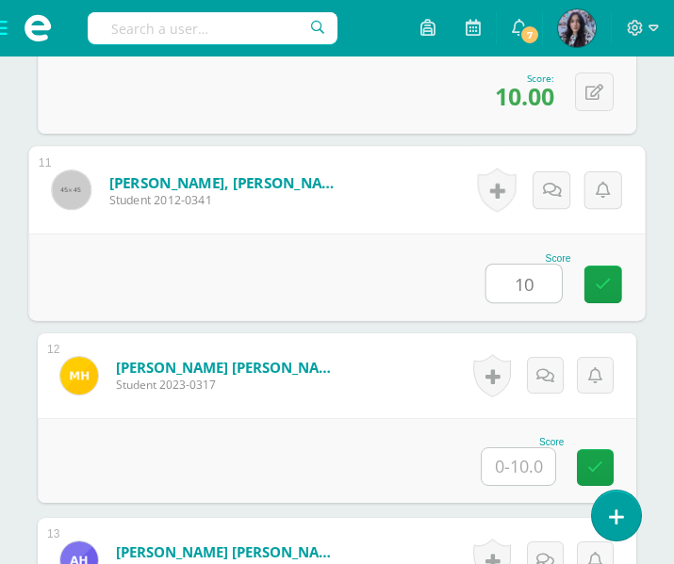
type input "10"
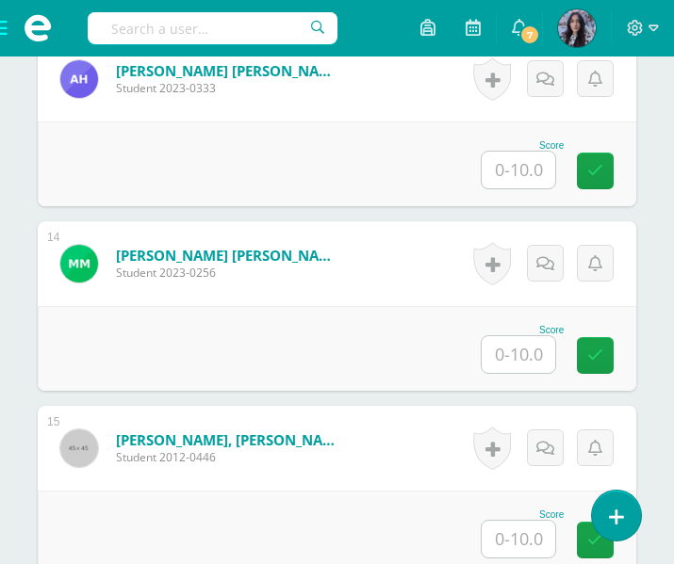
scroll to position [2892, 0]
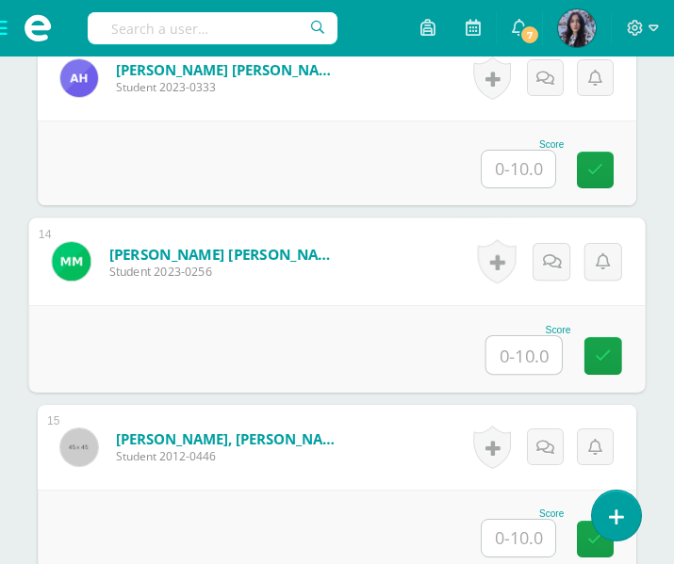
click at [523, 352] on input "text" at bounding box center [523, 355] width 75 height 38
type input "10"
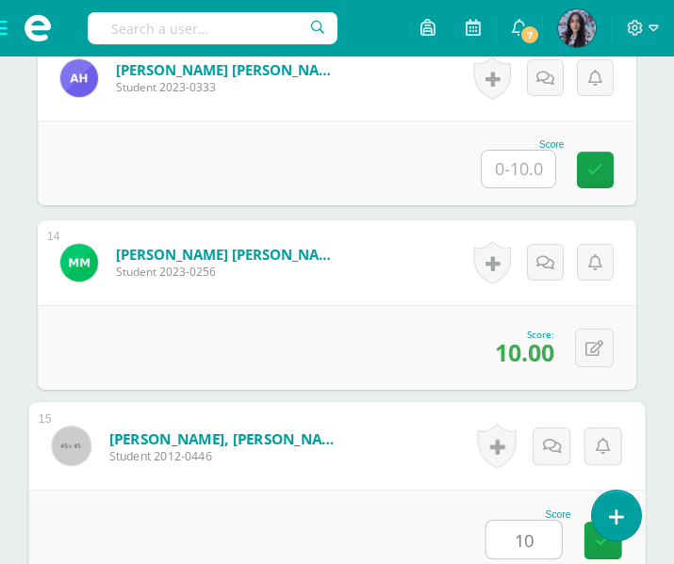
type input "10"
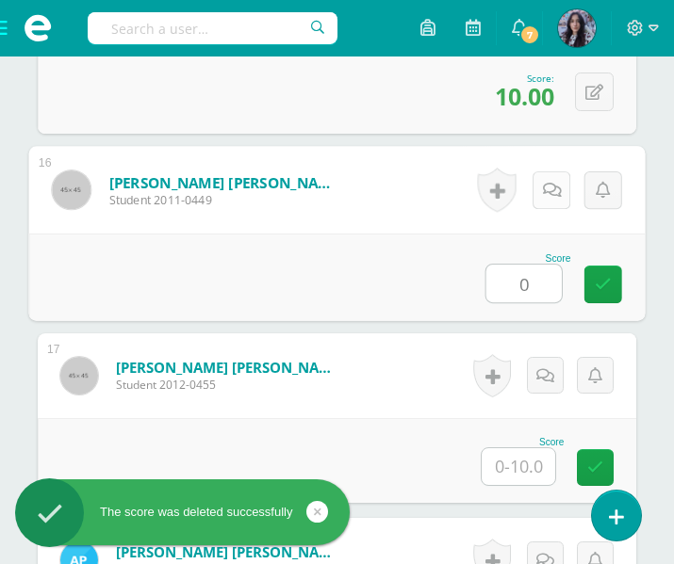
type input "0"
click at [547, 184] on icon at bounding box center [552, 190] width 19 height 16
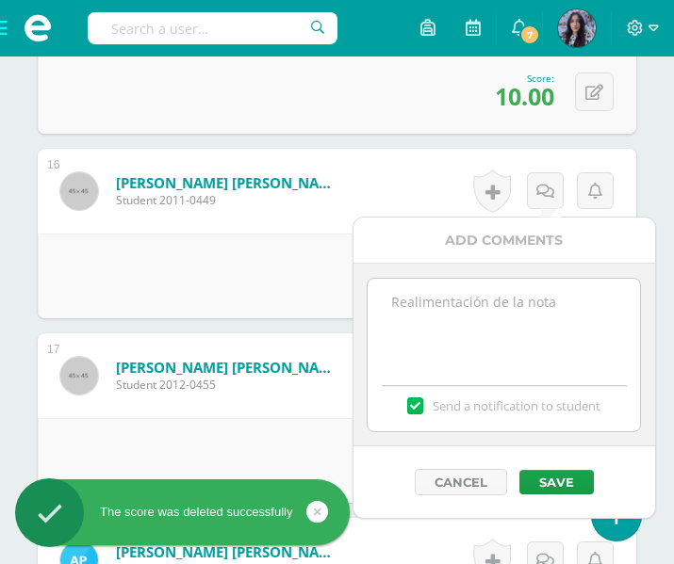
click at [484, 306] on textarea at bounding box center [504, 326] width 272 height 94
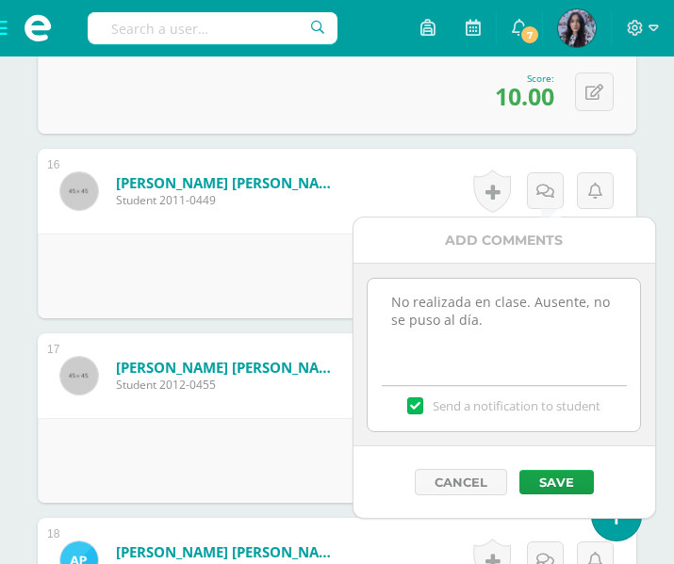
type textarea "No realizada en clase. Ausente, no se puso al día."
click at [414, 399] on label at bounding box center [414, 406] width 15 height 17
click at [0, 0] on input "Send a notification to student" at bounding box center [0, 0] width 0 height 0
click at [533, 472] on button "Save" at bounding box center [556, 482] width 74 height 25
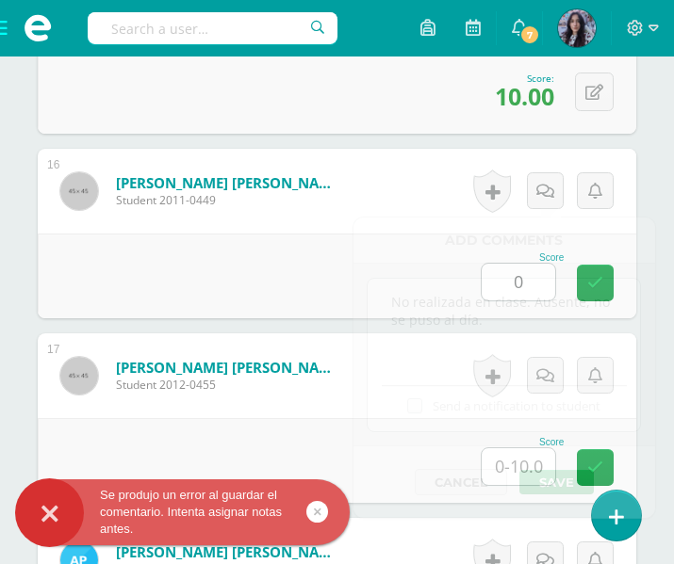
click at [303, 338] on div "[PERSON_NAME] [PERSON_NAME] Student 2012-0455" at bounding box center [201, 376] width 327 height 85
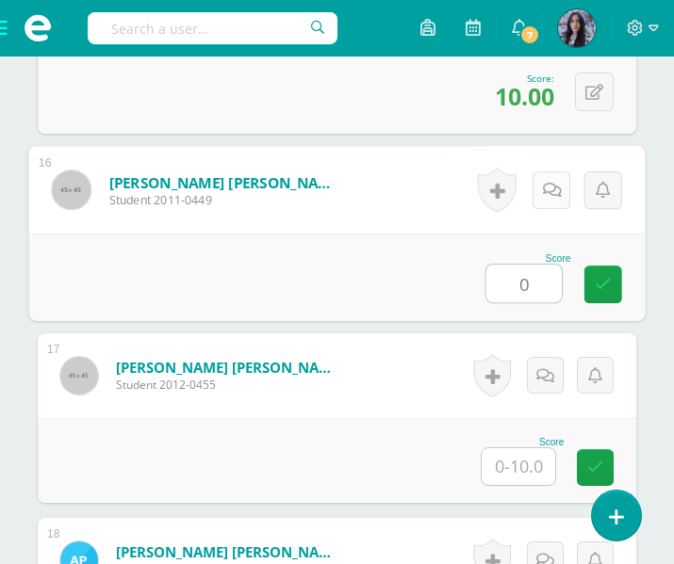
click at [543, 209] on div "Activity history No hay historial para esta actividad" at bounding box center [548, 190] width 194 height 88
click at [549, 193] on icon at bounding box center [552, 190] width 19 height 16
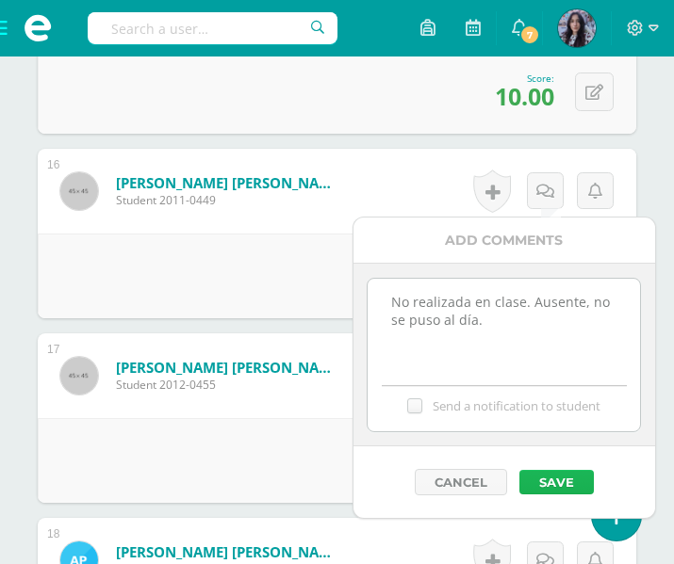
click at [544, 479] on button "Save" at bounding box center [556, 482] width 74 height 25
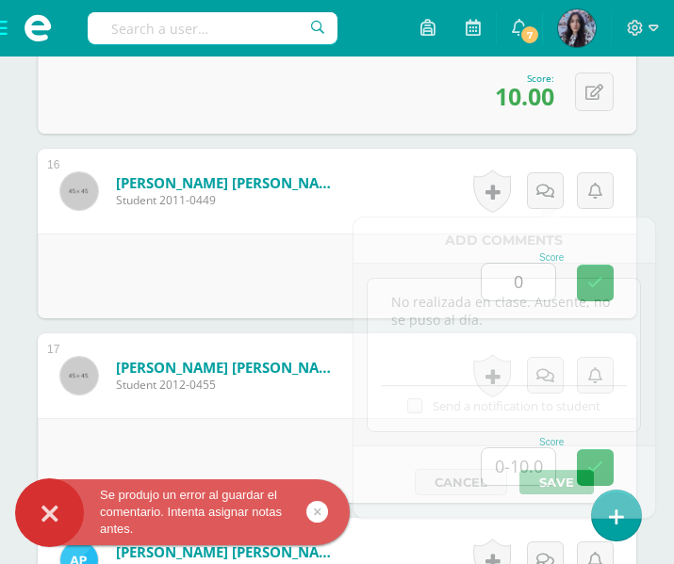
click at [246, 261] on div "Score 0" at bounding box center [337, 276] width 598 height 85
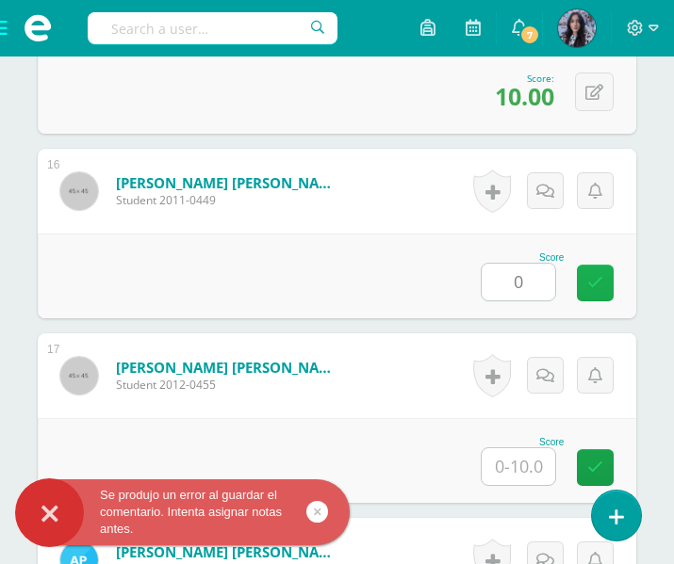
click at [592, 277] on icon at bounding box center [595, 283] width 16 height 16
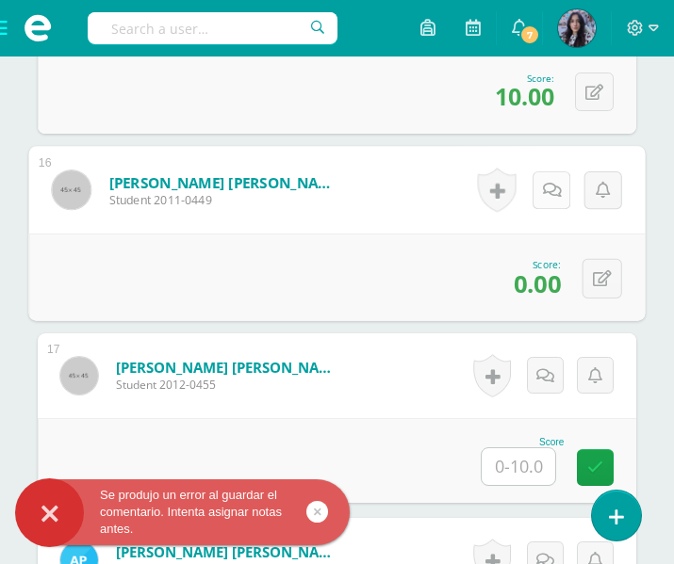
click at [545, 203] on link at bounding box center [551, 191] width 38 height 38
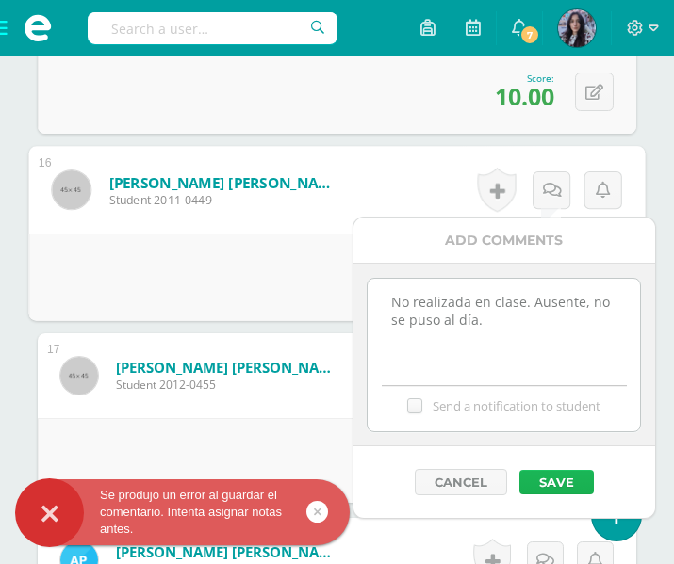
click at [558, 470] on button "Save" at bounding box center [556, 482] width 74 height 25
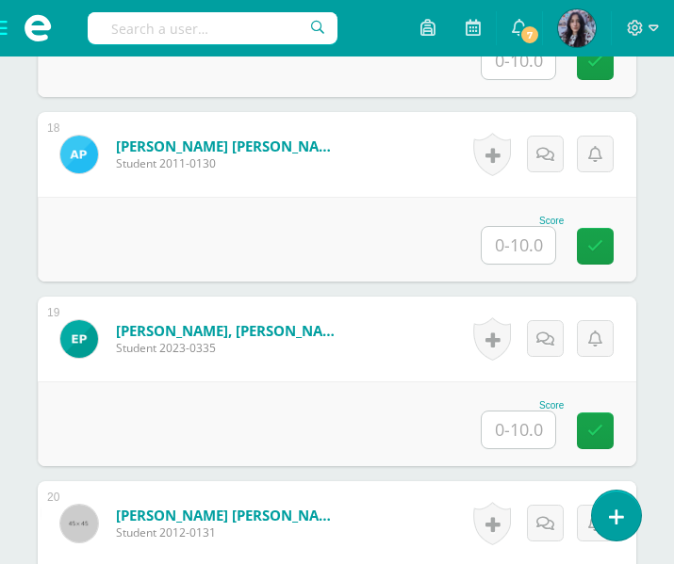
scroll to position [3743, 0]
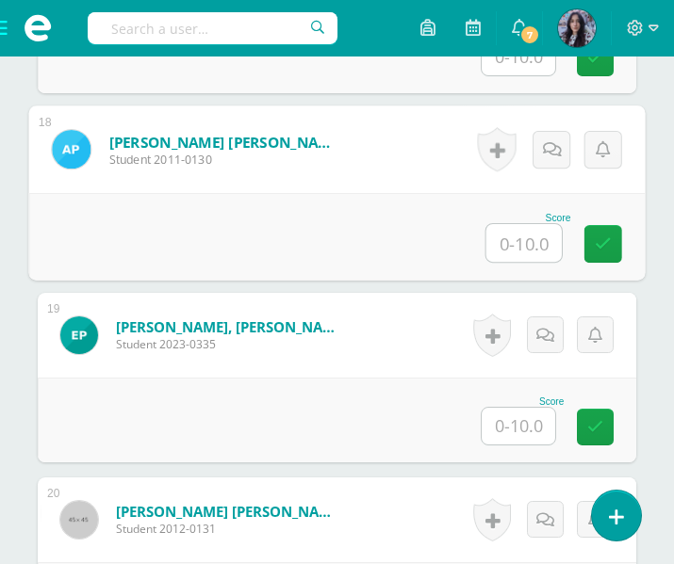
click at [531, 238] on input "text" at bounding box center [523, 243] width 75 height 38
type input "10"
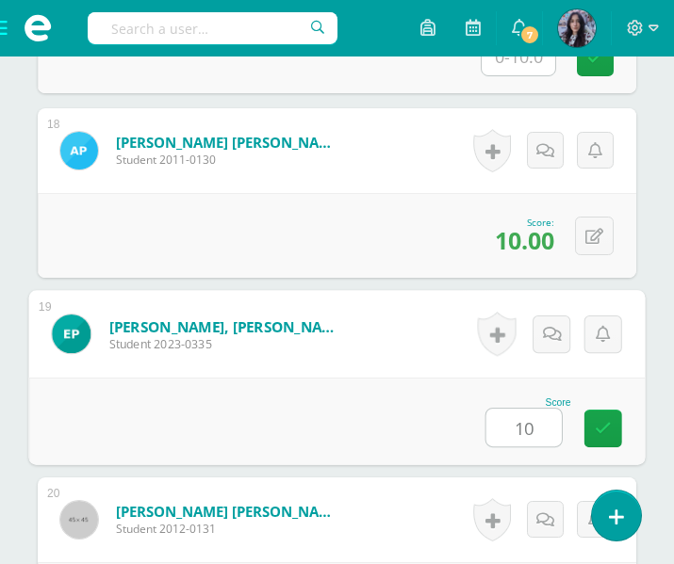
type input "10"
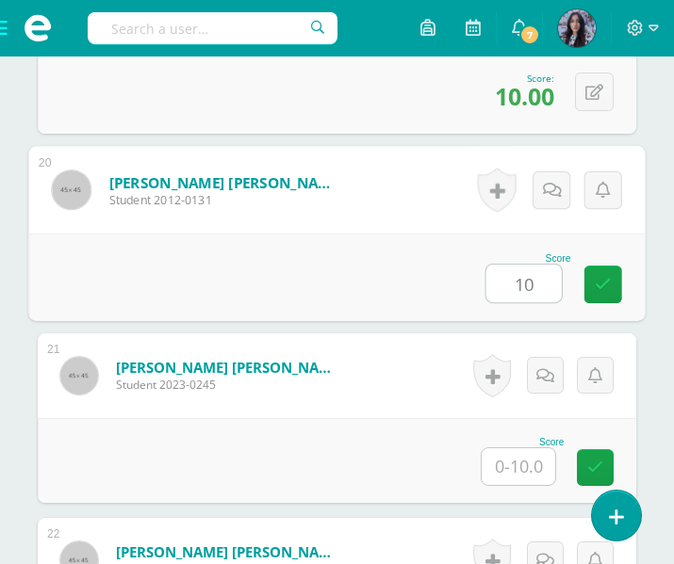
type input "10"
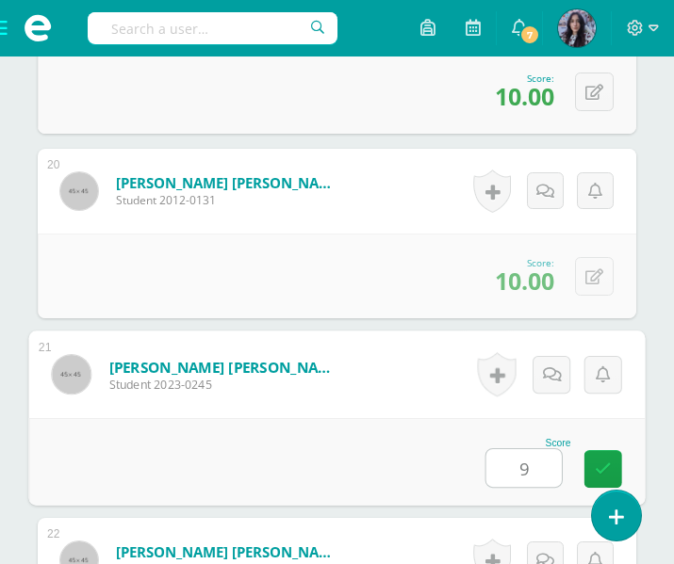
type input "9"
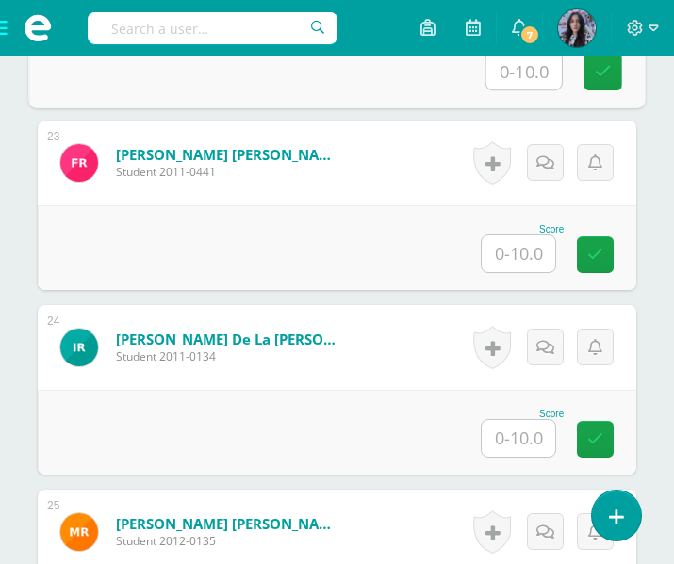
scroll to position [4655, 0]
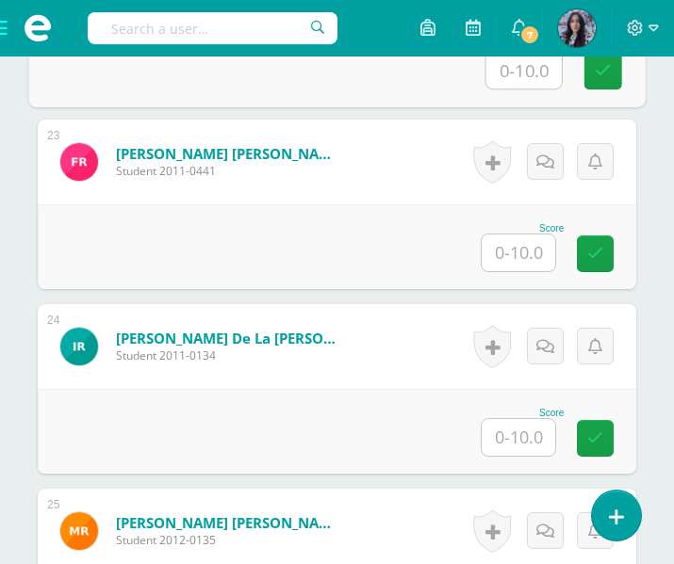
click at [501, 257] on input "text" at bounding box center [519, 253] width 74 height 37
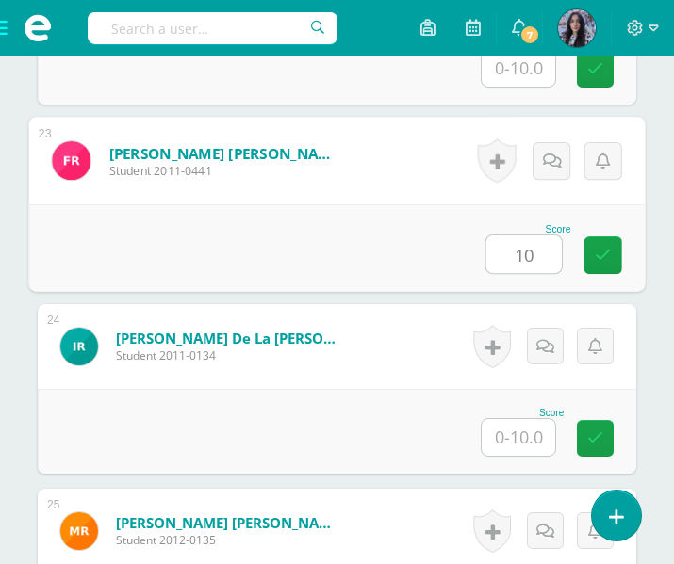
type input "10"
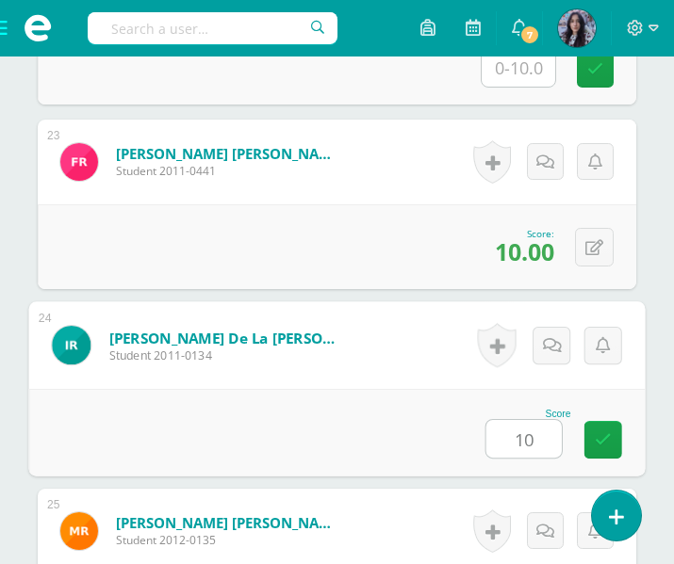
type input "10"
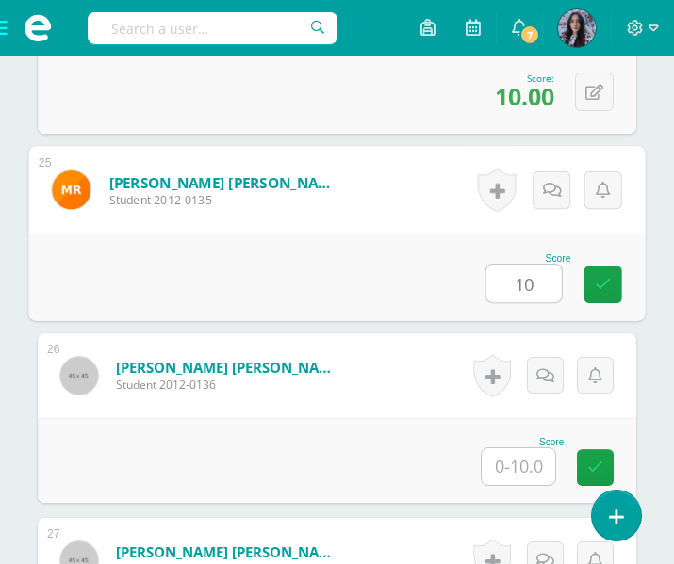
type input "10"
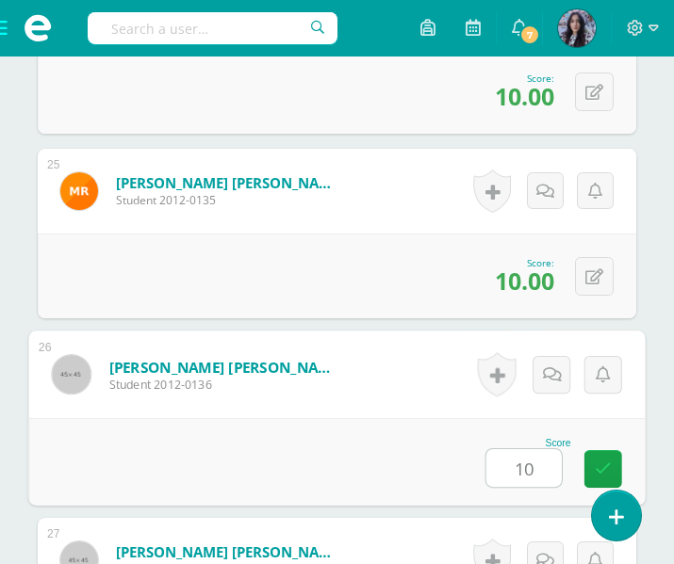
type input "10"
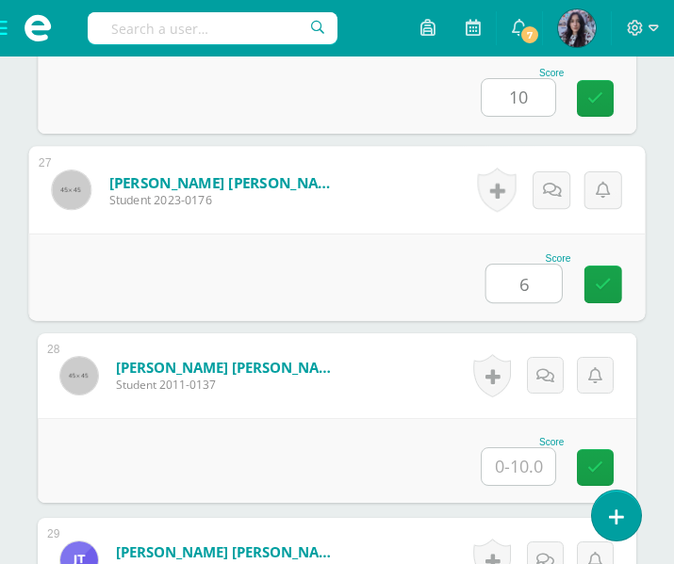
type input "6"
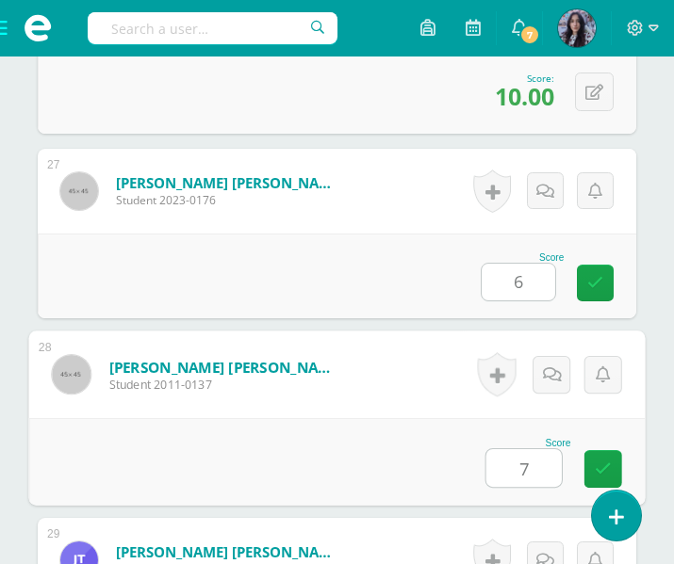
type input "7"
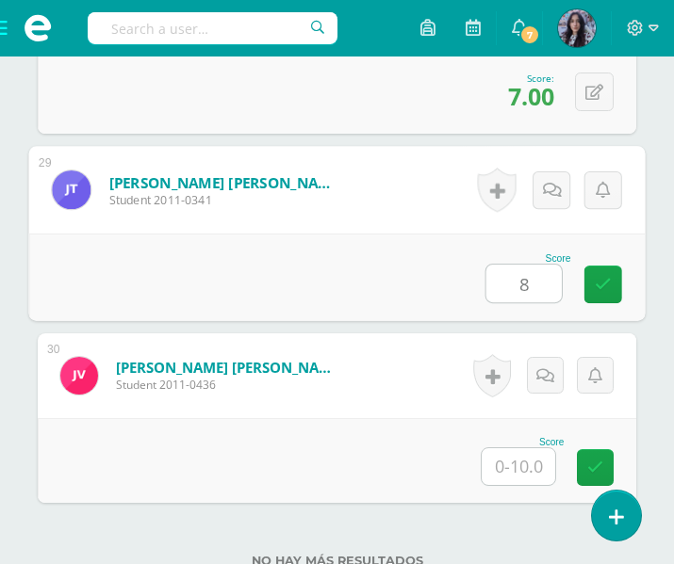
type input "8"
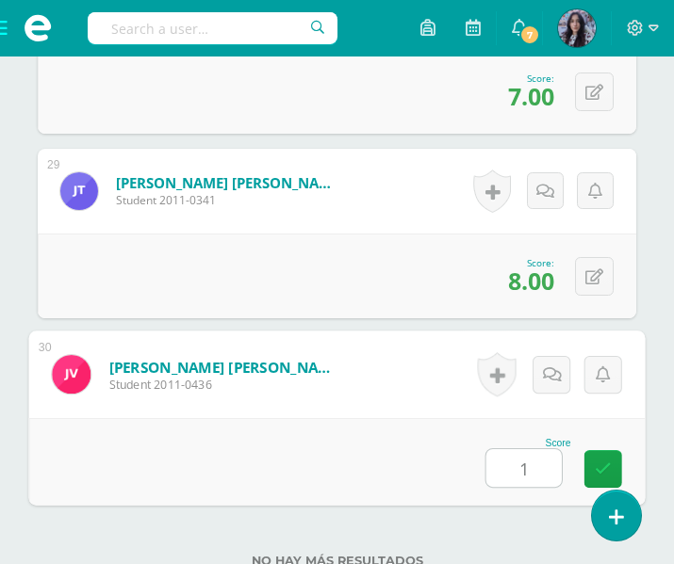
type input "10"
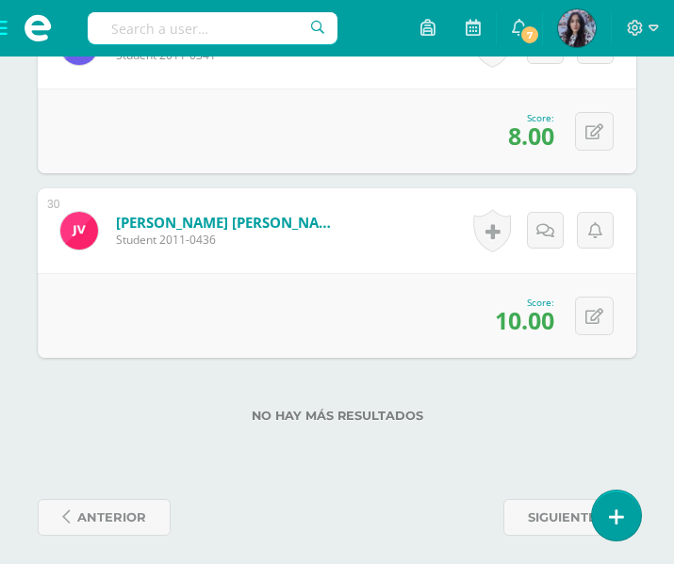
scroll to position [5881, 0]
click at [8, 29] on span at bounding box center [37, 28] width 75 height 57
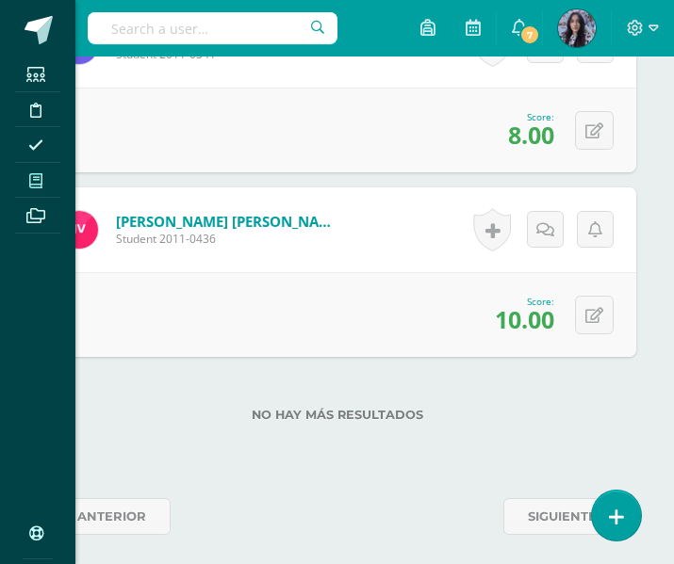
click at [49, 174] on span at bounding box center [36, 180] width 42 height 25
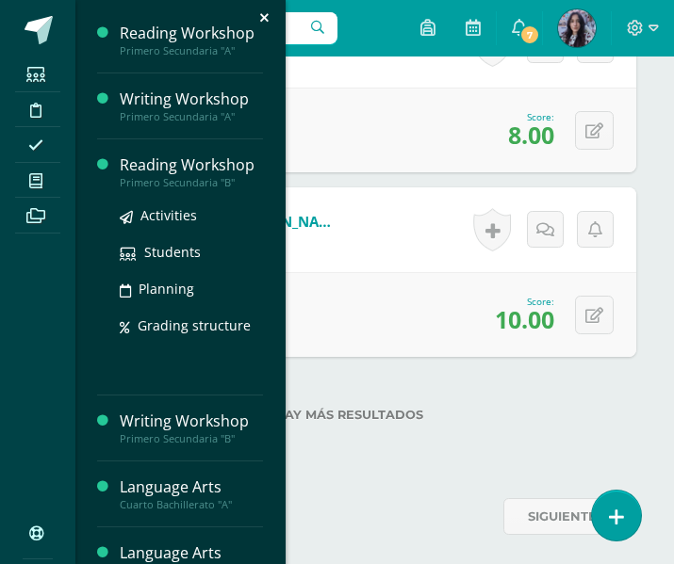
click at [140, 172] on div "Reading Workshop" at bounding box center [191, 166] width 143 height 22
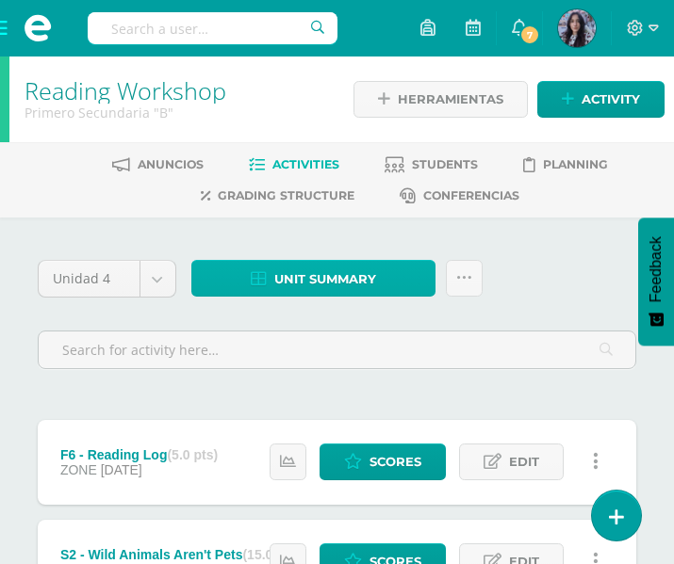
scroll to position [765, 0]
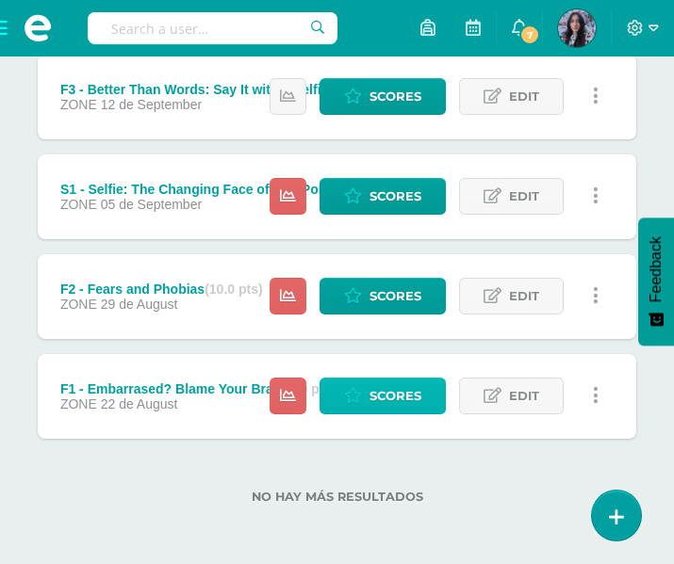
click at [415, 396] on span "Scores" at bounding box center [395, 396] width 52 height 35
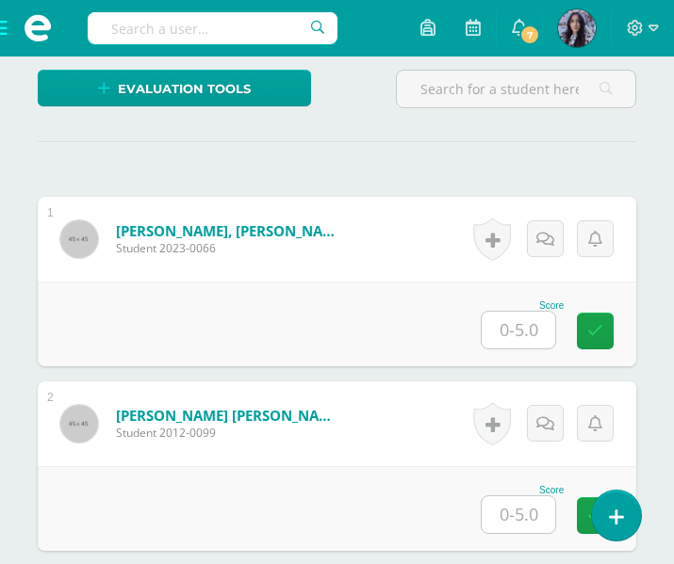
scroll to position [515, 0]
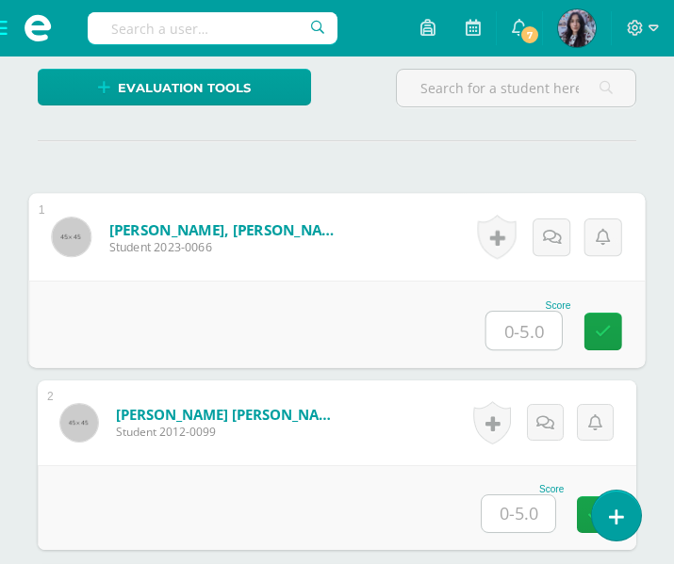
click at [540, 325] on input "text" at bounding box center [523, 331] width 75 height 38
type input "5"
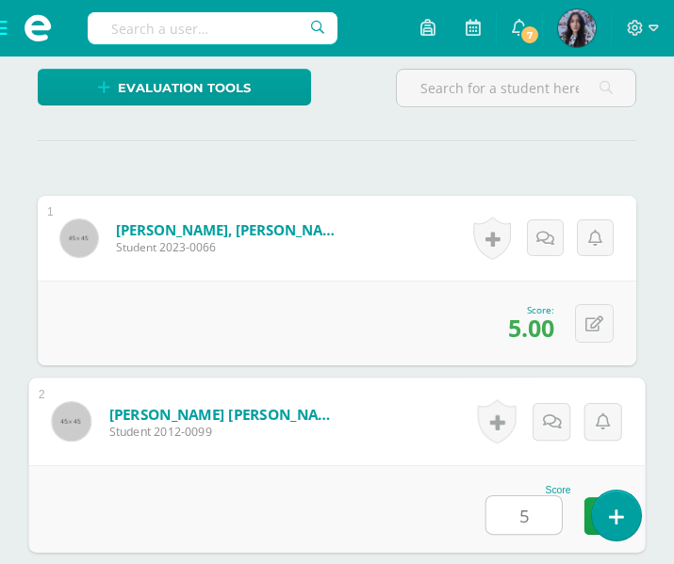
type input "5"
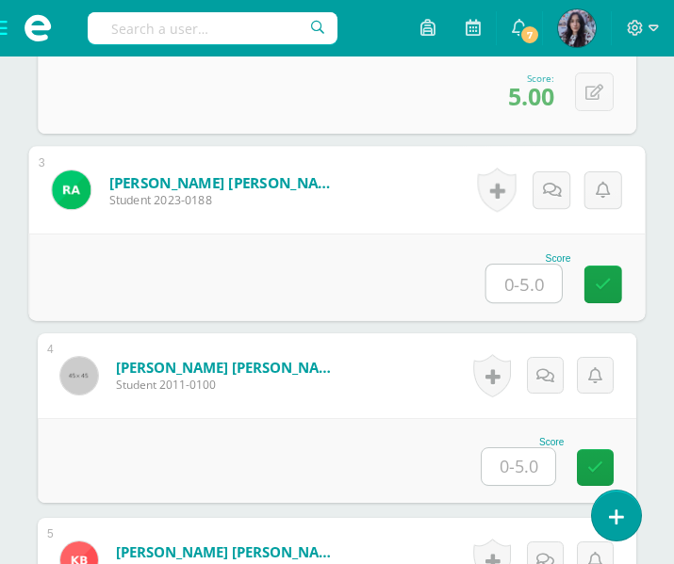
scroll to position [933, 0]
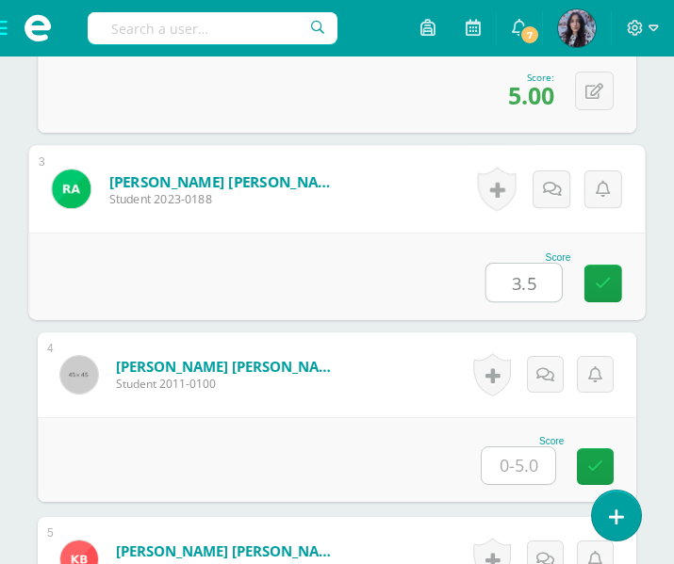
type input "3.5"
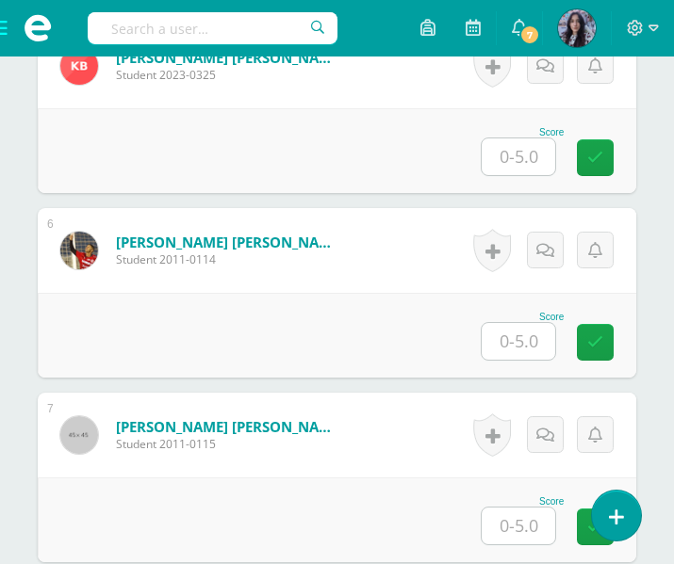
scroll to position [1434, 0]
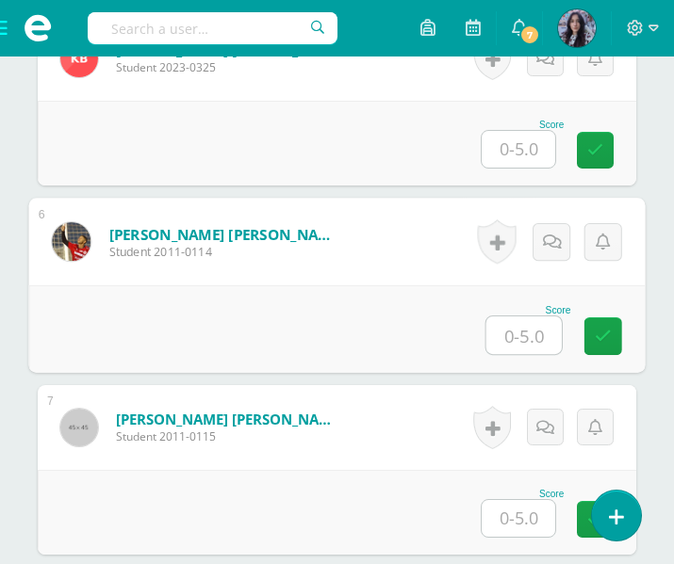
click at [545, 326] on input "text" at bounding box center [523, 336] width 75 height 38
type input "5"
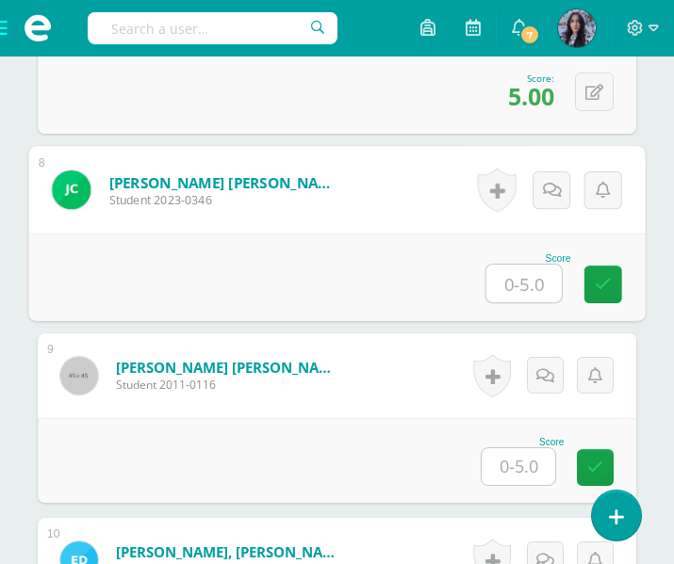
scroll to position [1758, 0]
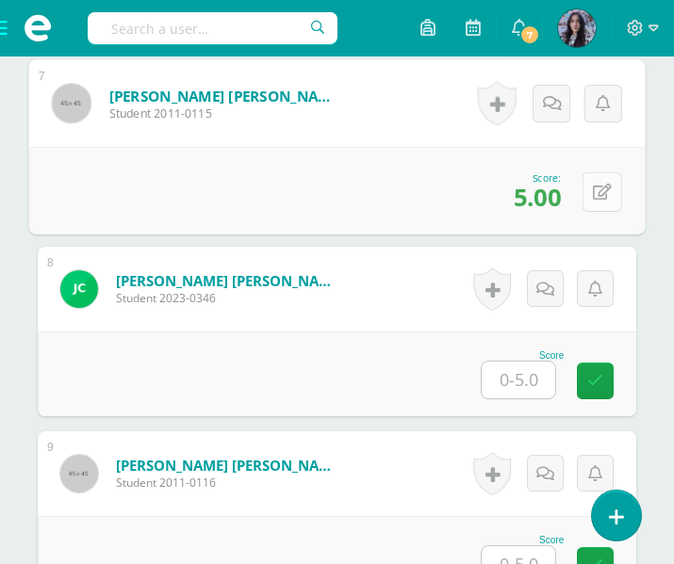
click at [590, 188] on button at bounding box center [602, 192] width 40 height 40
type input "4.5"
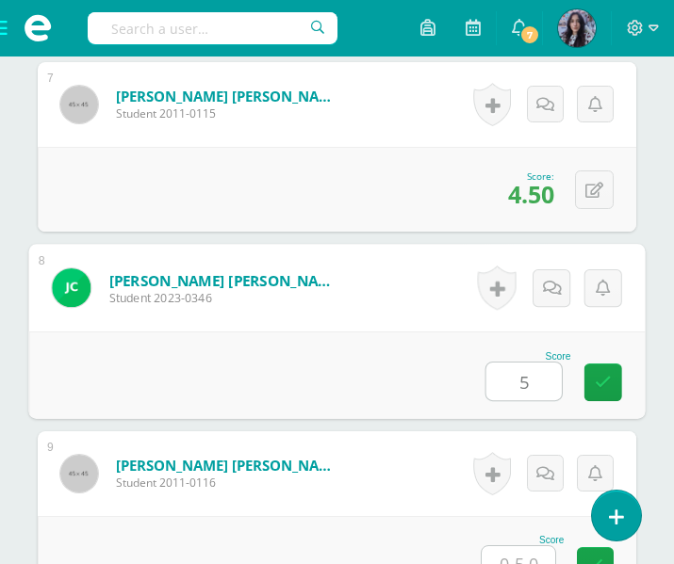
type input "5"
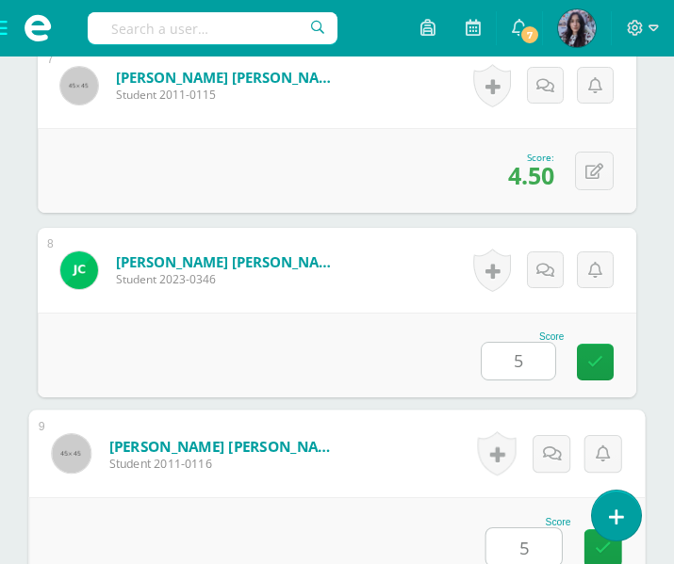
type input "5"
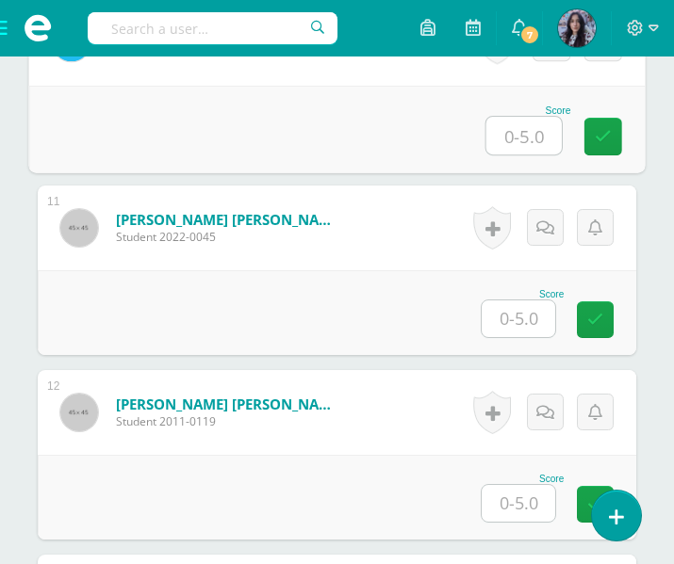
scroll to position [2374, 0]
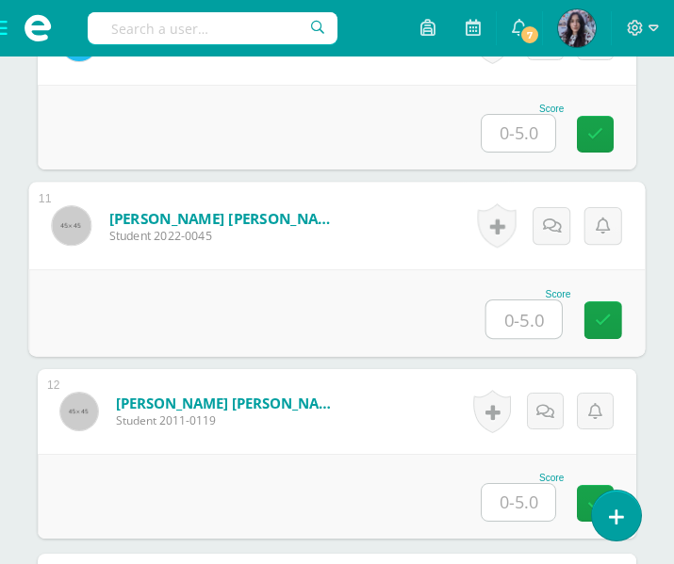
click at [532, 323] on input "text" at bounding box center [523, 320] width 75 height 38
type input "5"
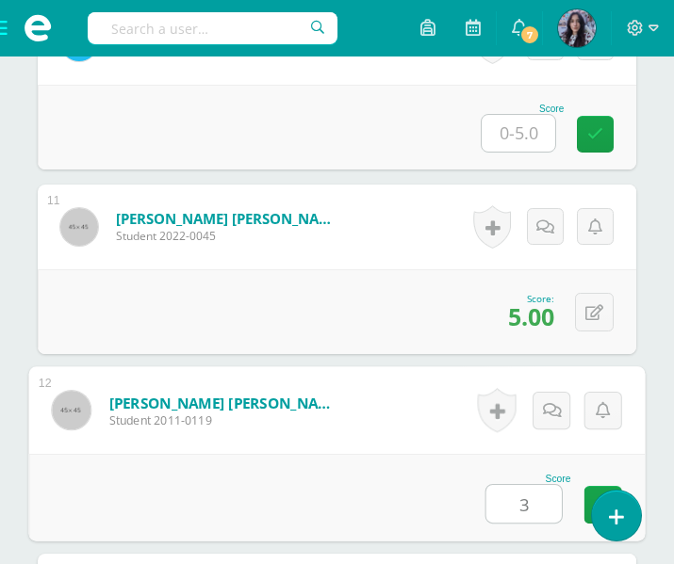
type input "3"
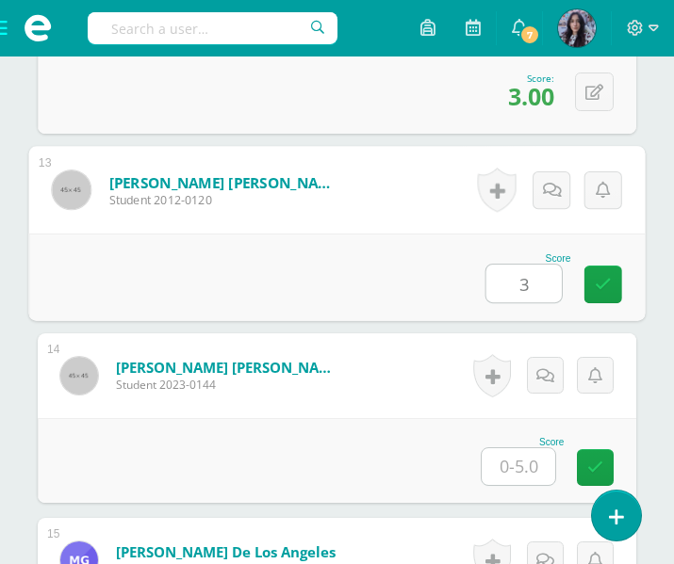
type input "3"
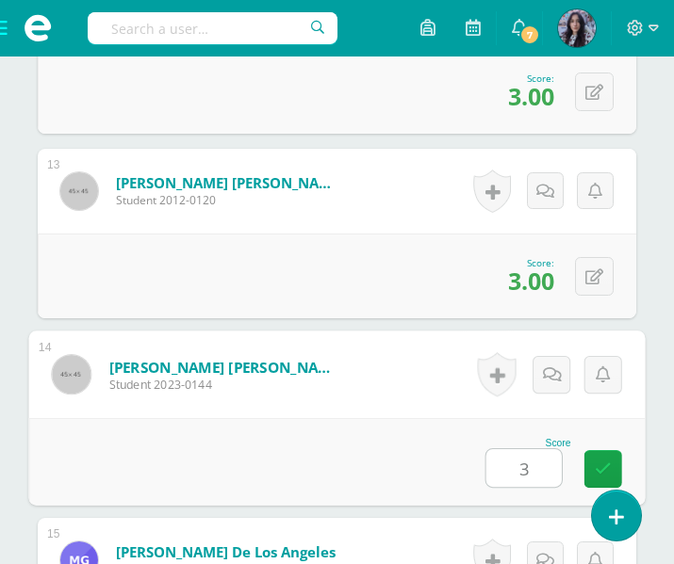
type input "3"
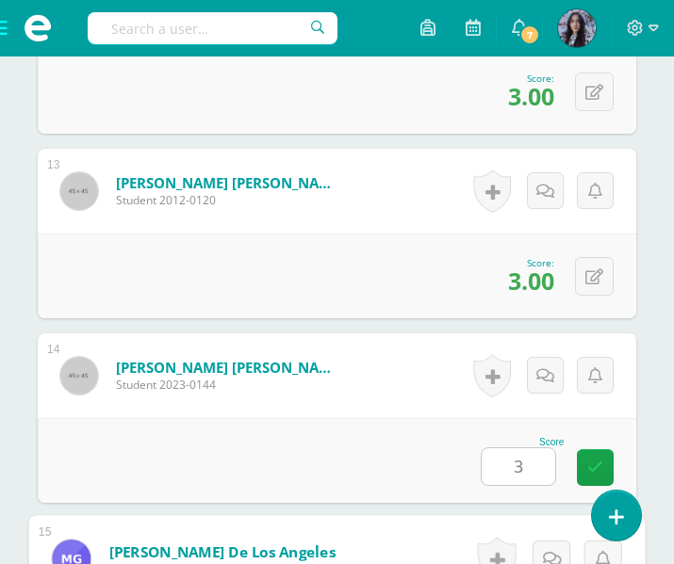
scroll to position [3149, 0]
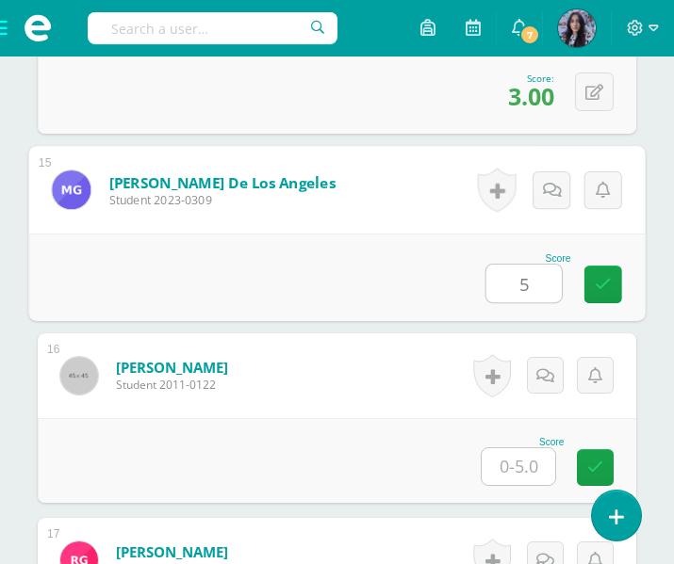
type input "5"
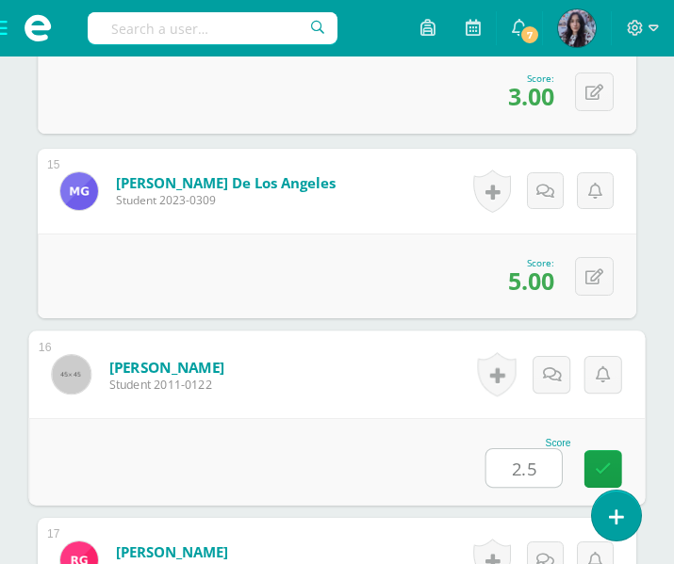
type input "2.5"
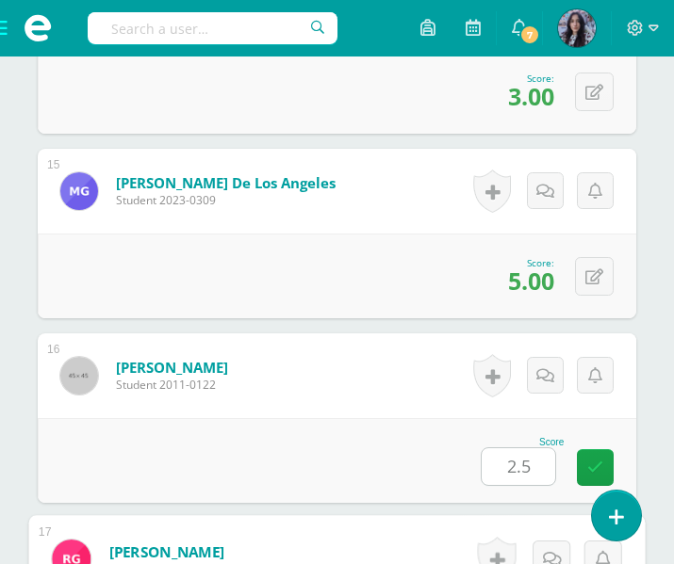
scroll to position [3518, 0]
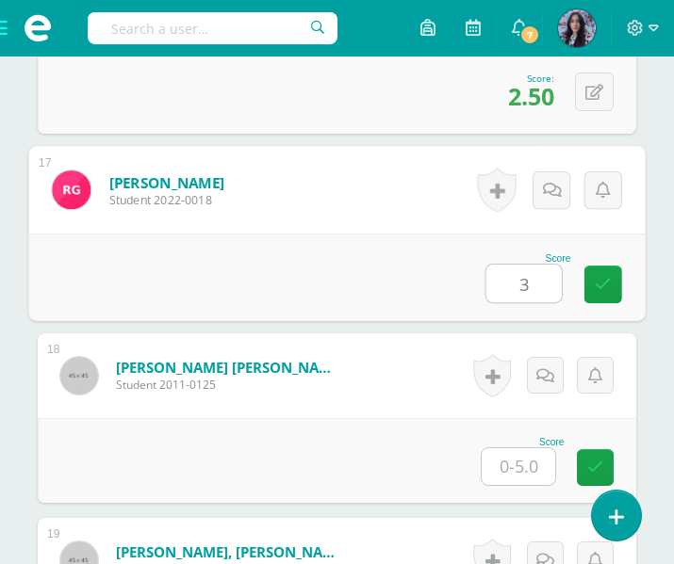
type input "3"
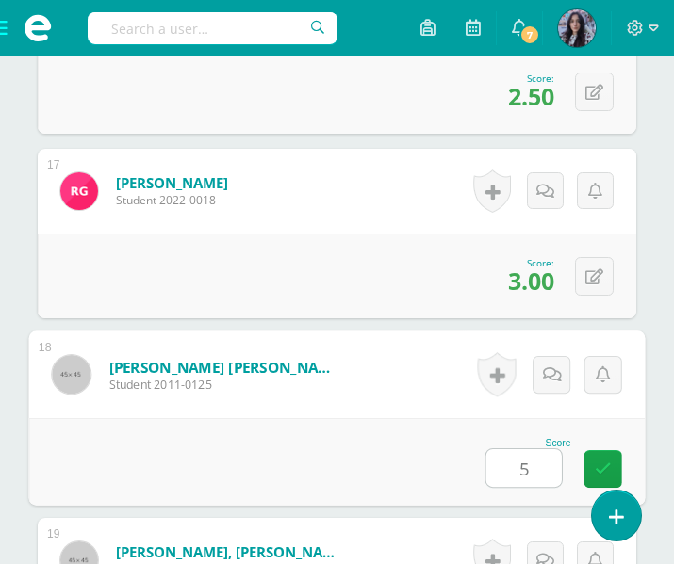
type input "5"
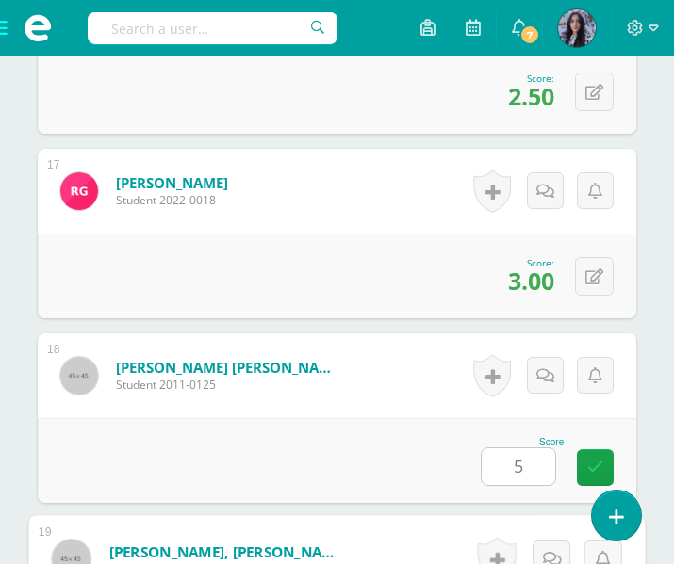
scroll to position [3887, 0]
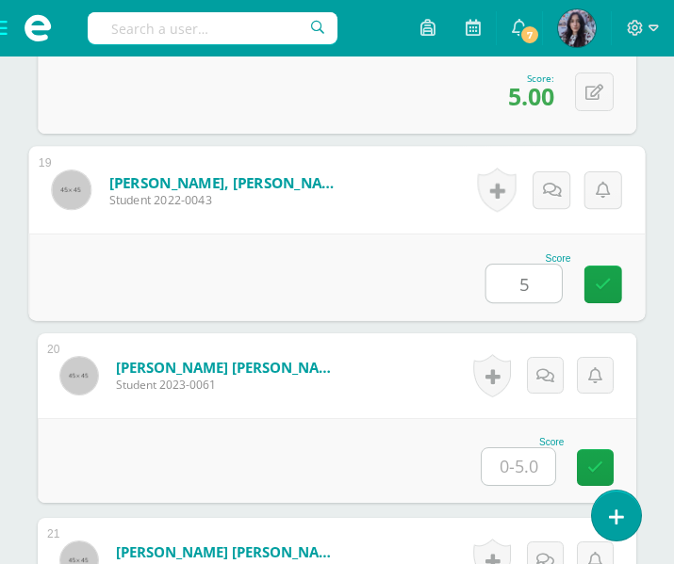
type input "5"
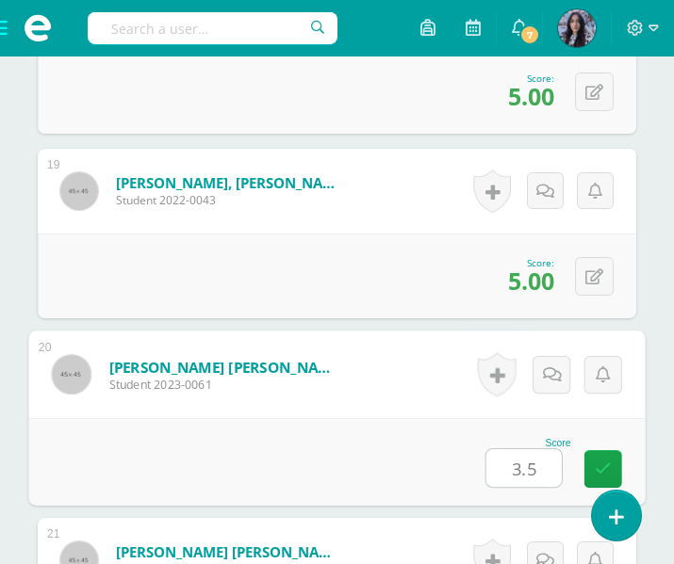
type input "3.5"
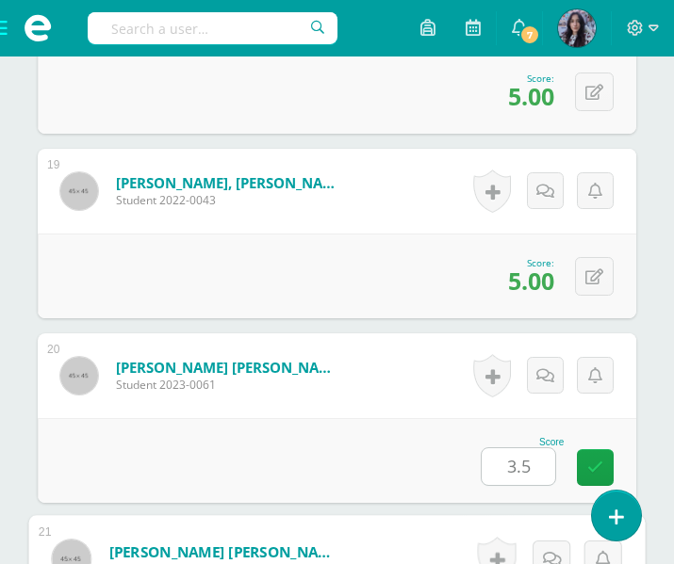
scroll to position [4257, 0]
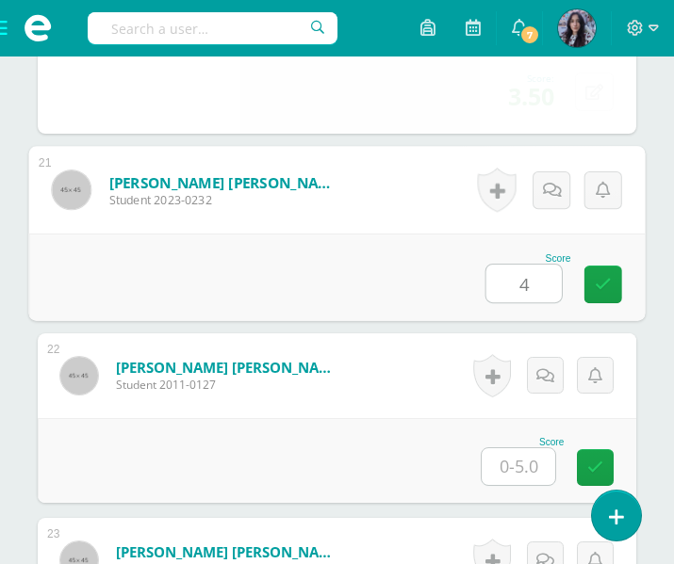
type input "4"
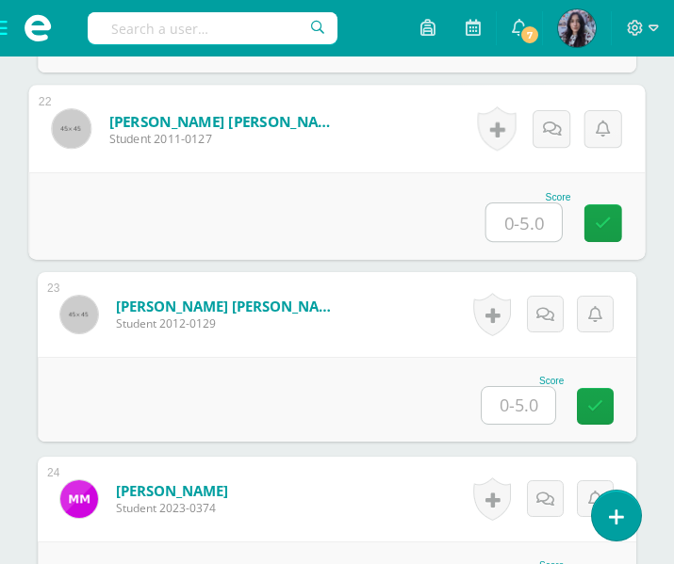
scroll to position [4518, 0]
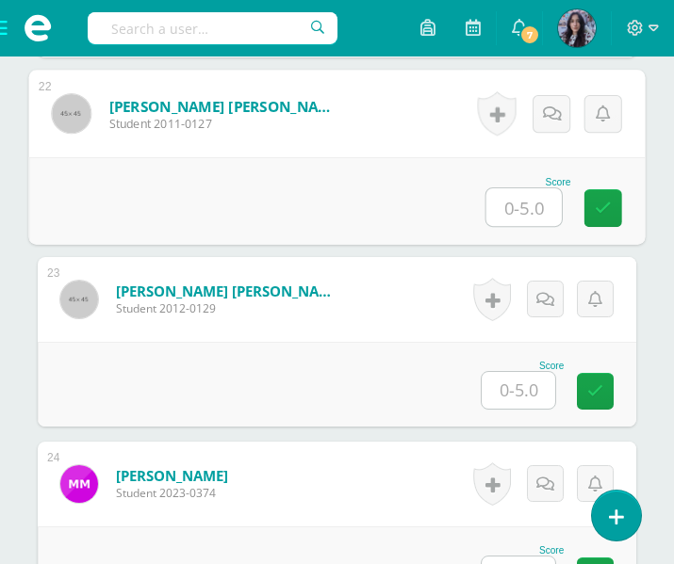
click at [505, 384] on input "text" at bounding box center [519, 390] width 74 height 37
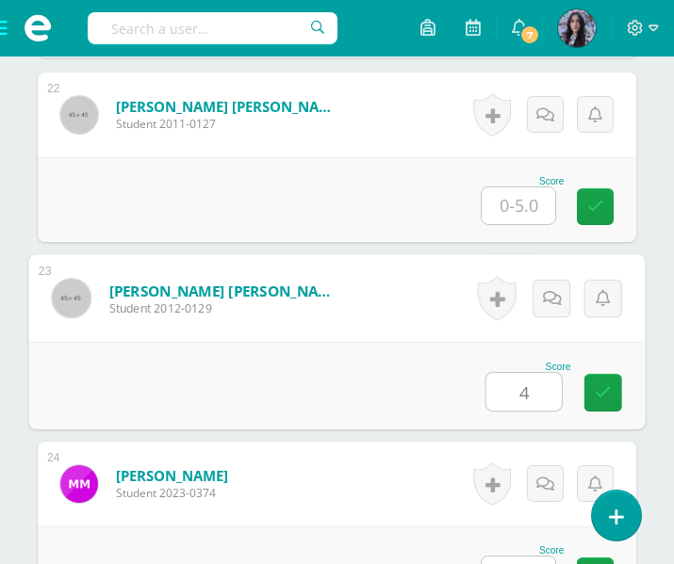
type input "4"
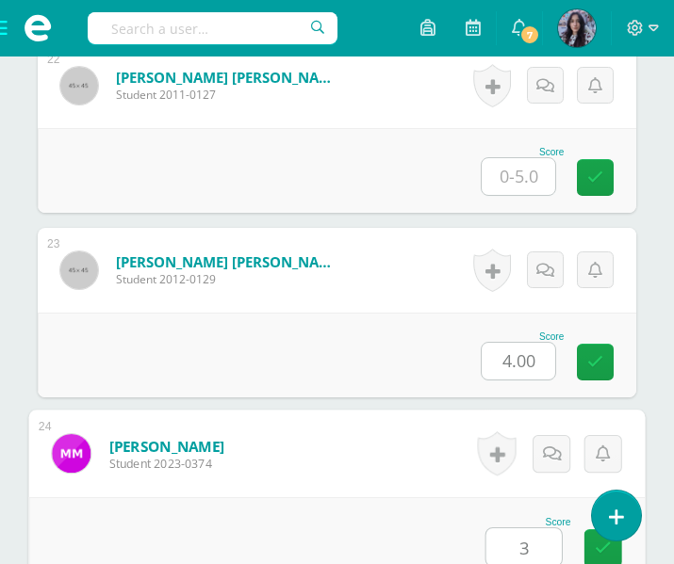
type input "3"
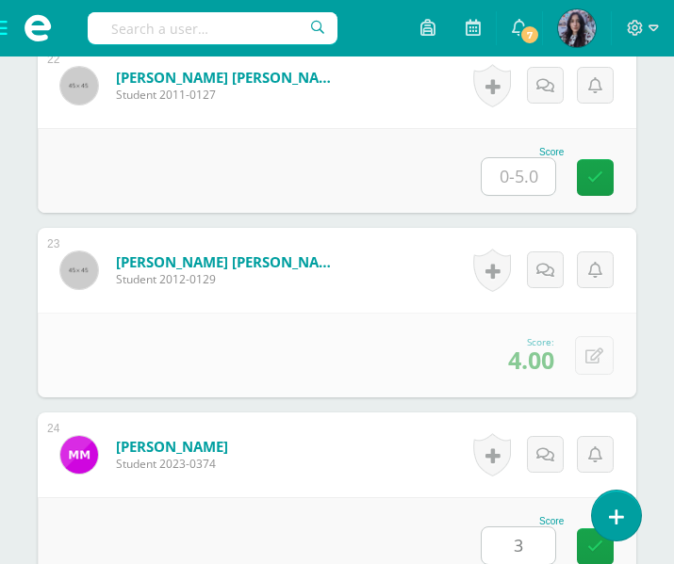
scroll to position [4996, 0]
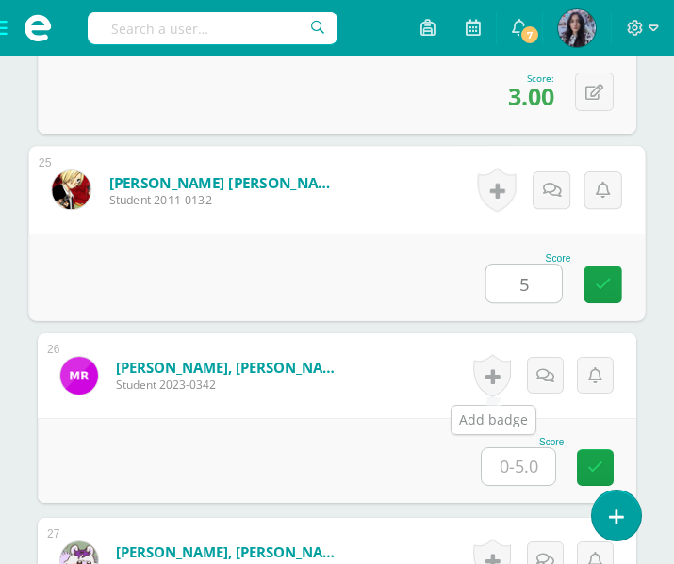
type input "5"
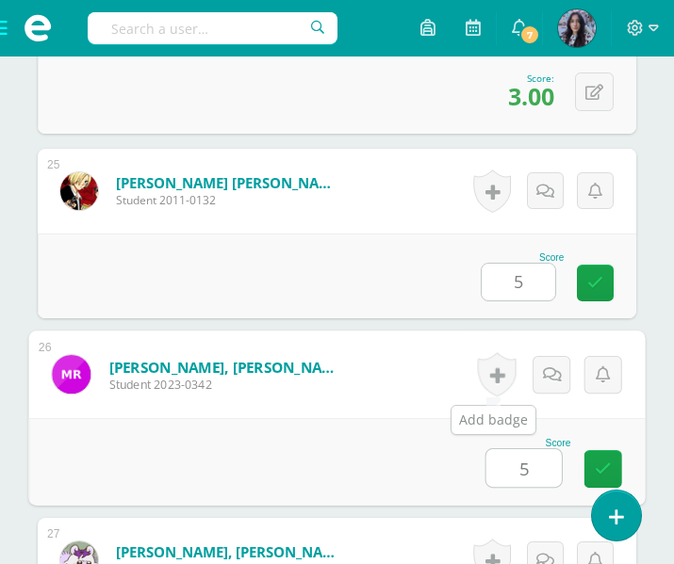
type input "5"
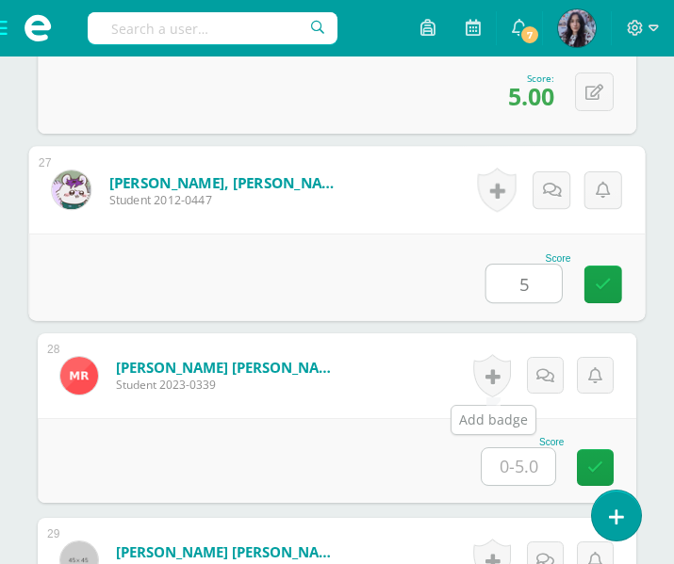
type input "5"
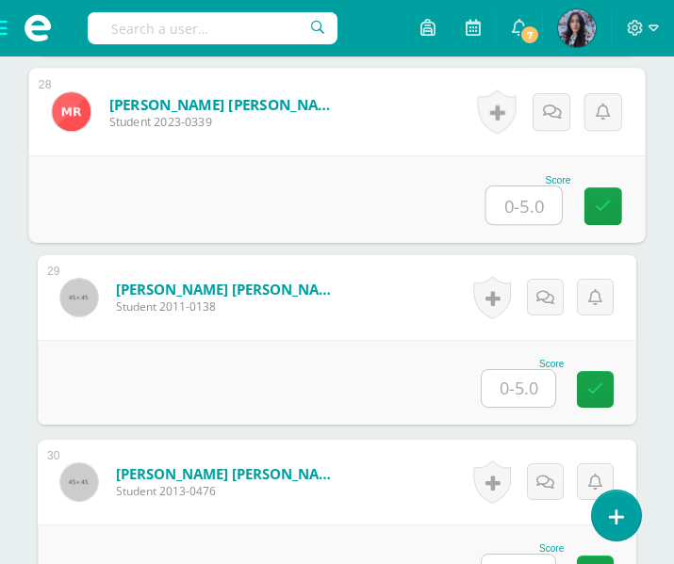
scroll to position [5679, 0]
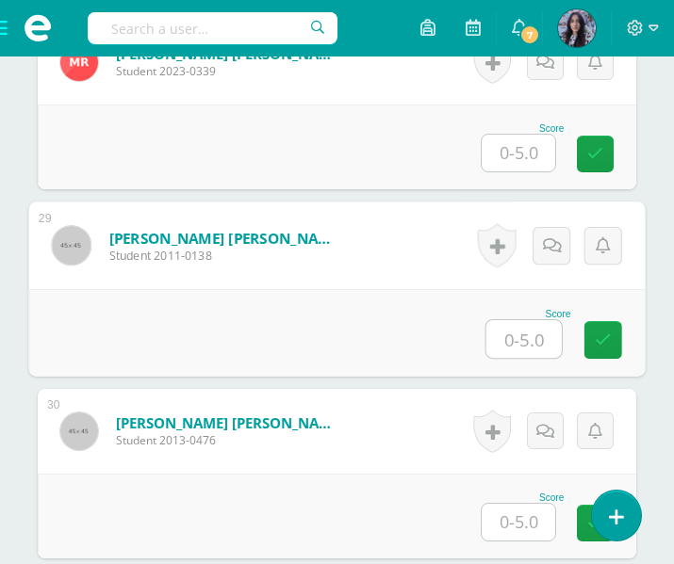
click at [527, 341] on input "text" at bounding box center [523, 339] width 75 height 38
type input "3"
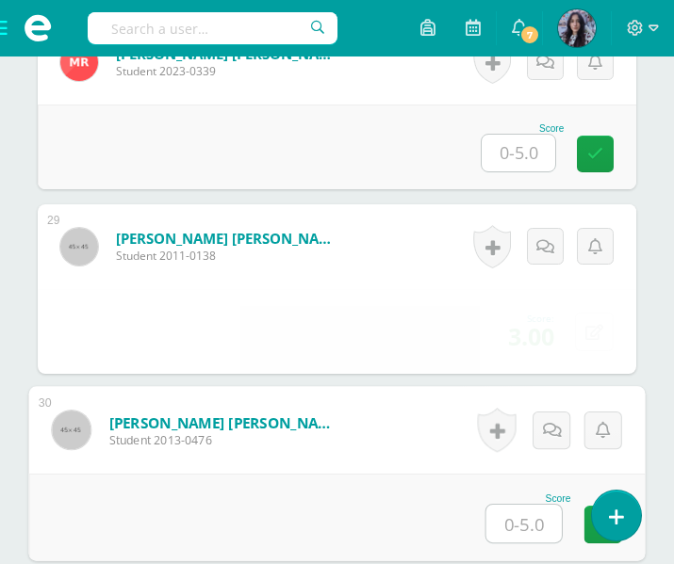
type input "2"
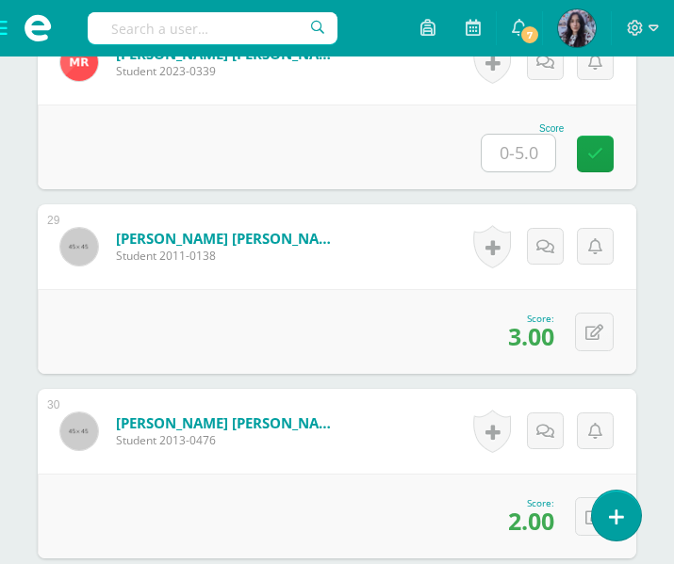
scroll to position [5889, 0]
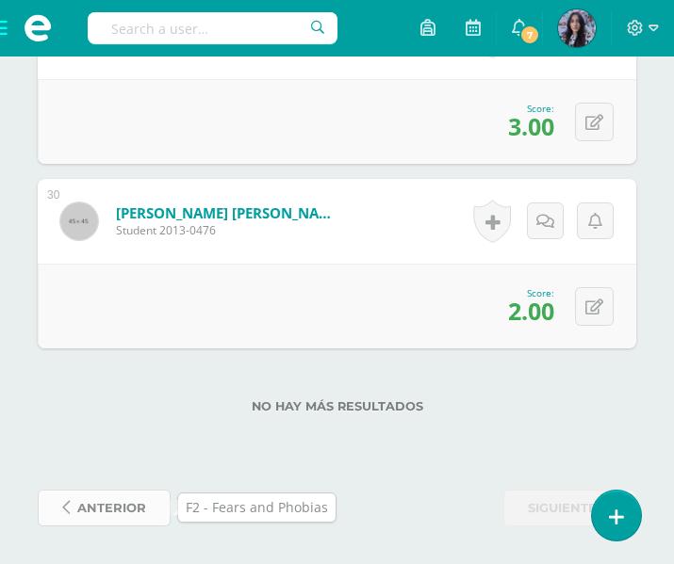
click at [123, 501] on span "anterior" at bounding box center [111, 508] width 69 height 35
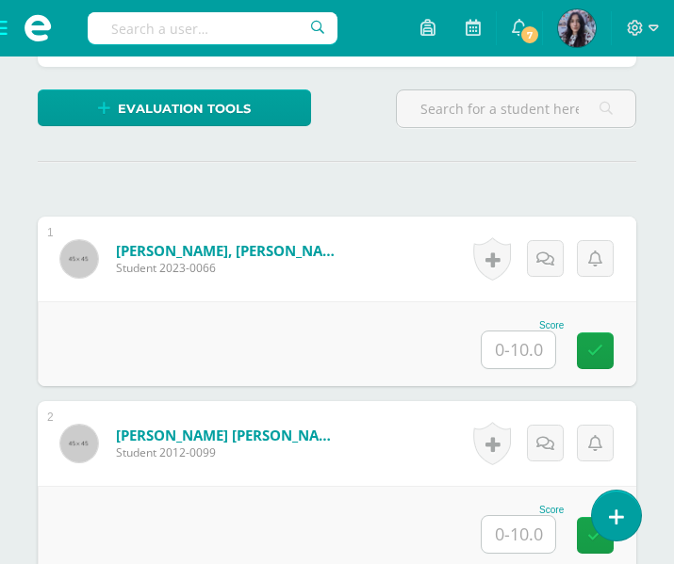
scroll to position [499, 0]
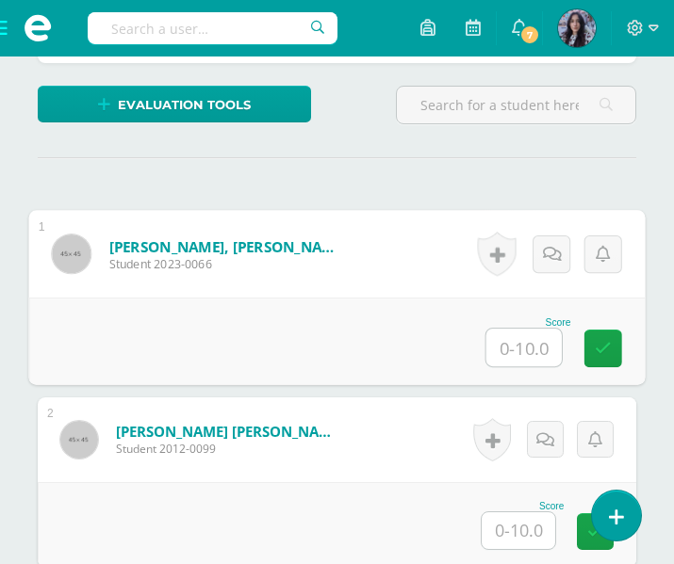
click at [505, 334] on input "text" at bounding box center [523, 348] width 75 height 38
type input "8"
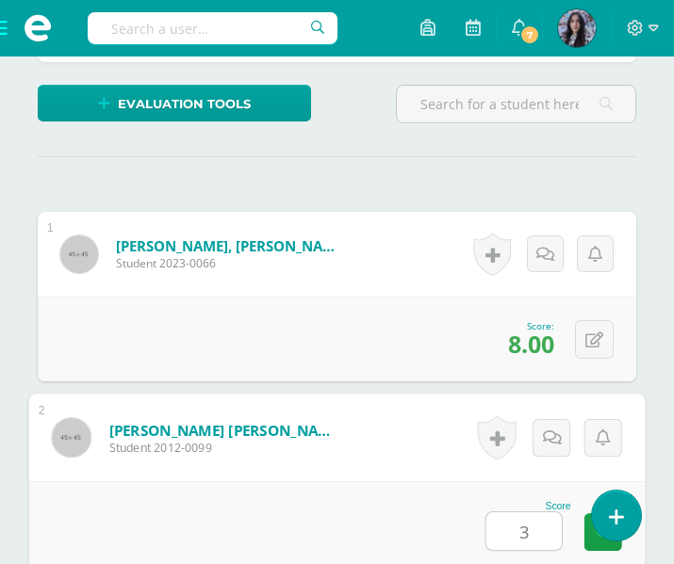
type input "3"
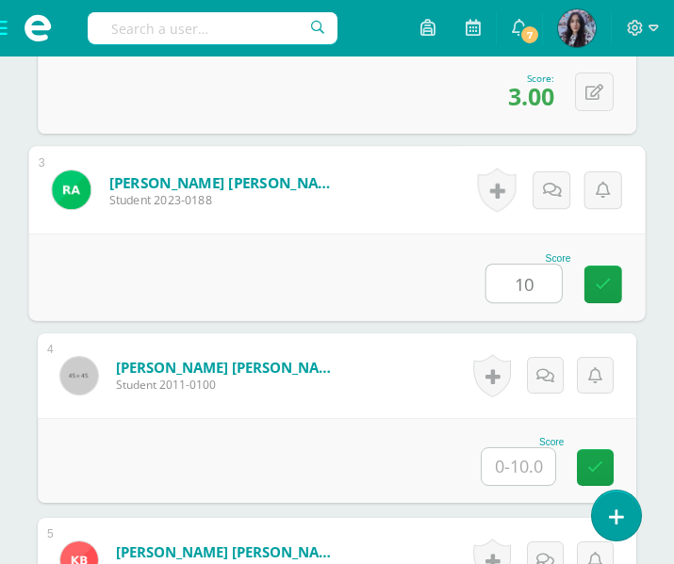
type input "10"
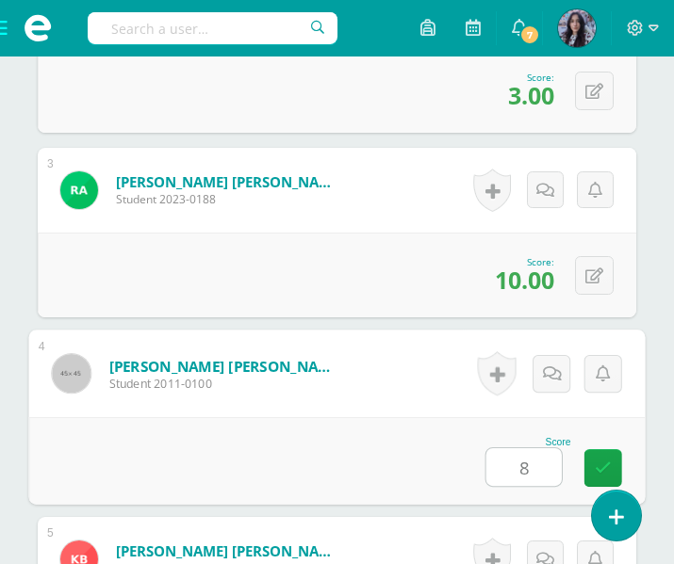
type input "8"
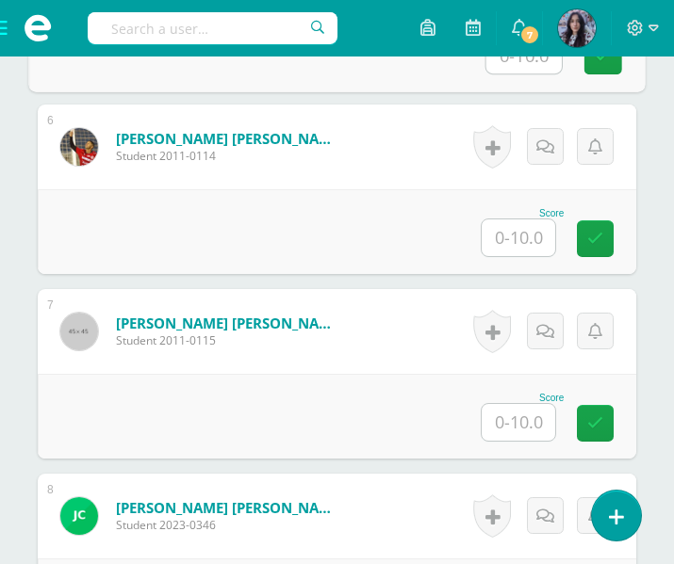
scroll to position [1532, 0]
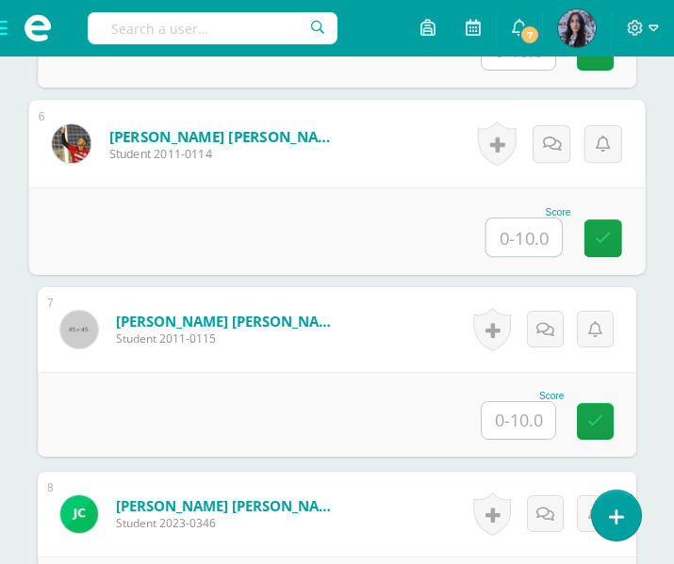
click at [516, 233] on input "text" at bounding box center [523, 238] width 75 height 38
type input "8"
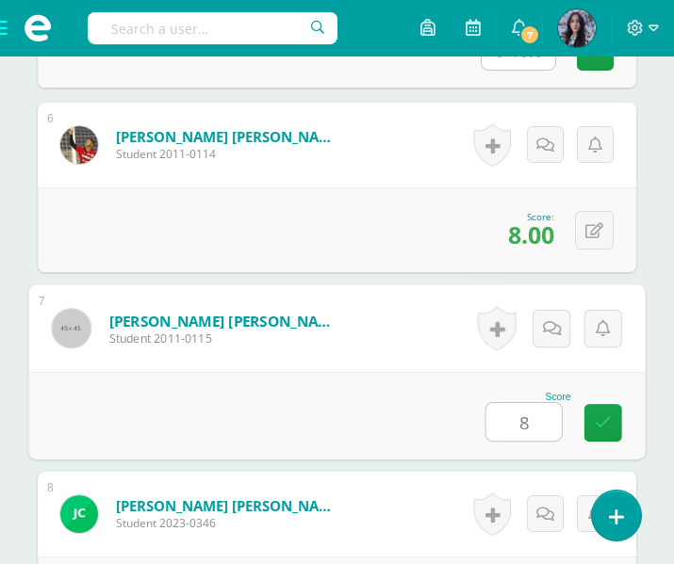
type input "8"
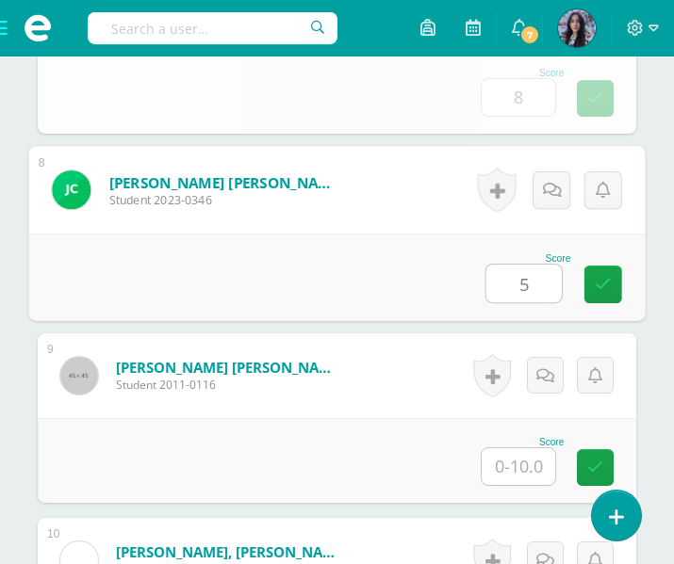
type input "5"
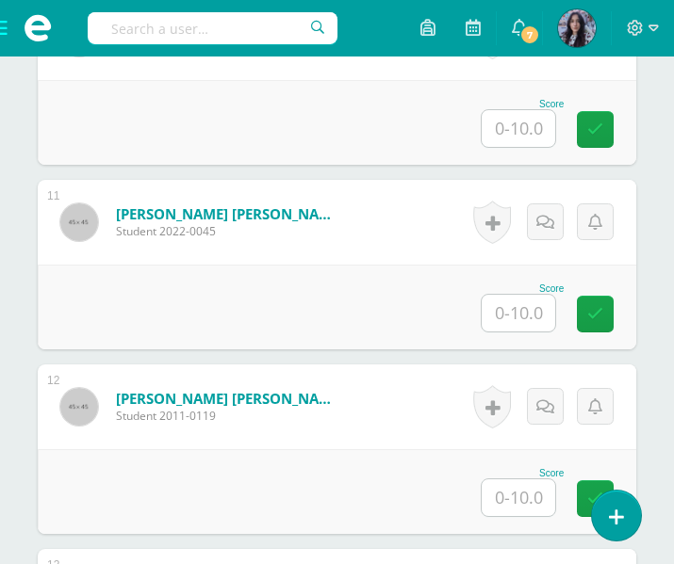
scroll to position [2380, 0]
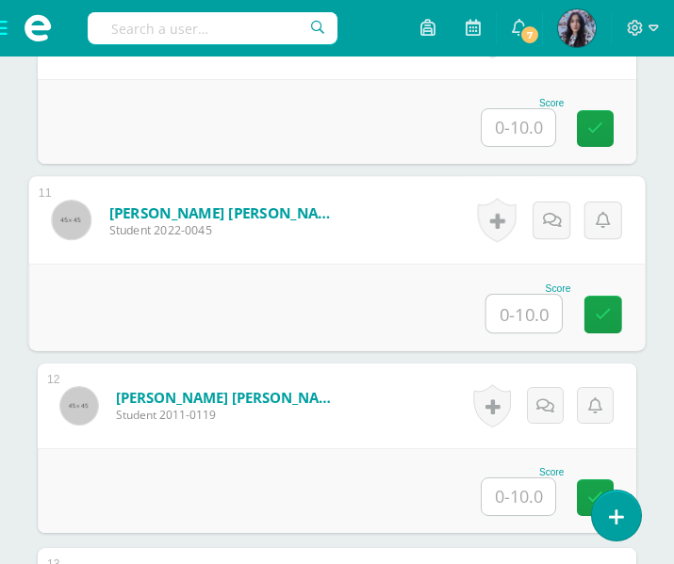
click at [520, 305] on input "text" at bounding box center [523, 314] width 75 height 38
type input "8"
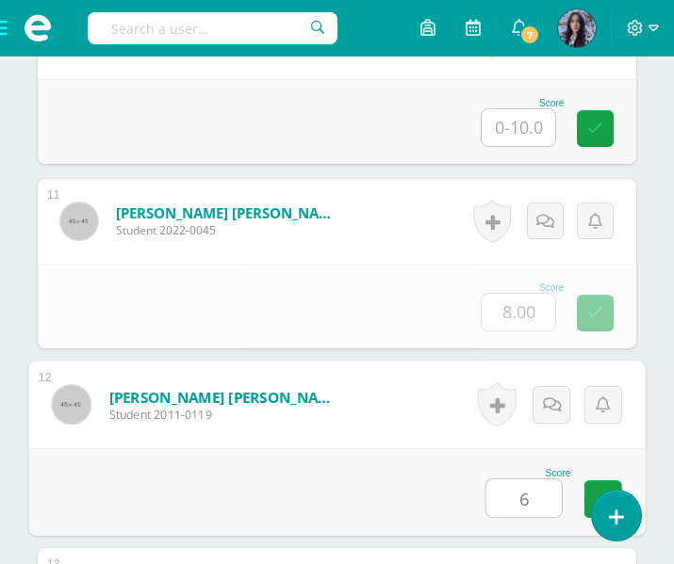
type input "6"
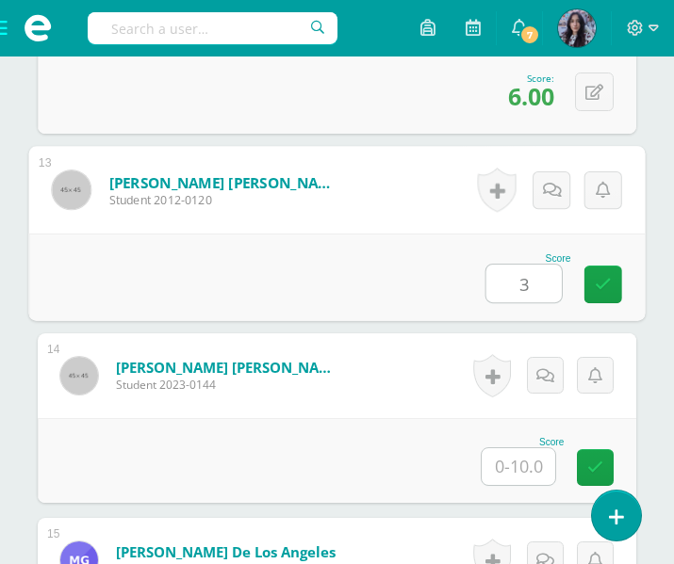
type input "3"
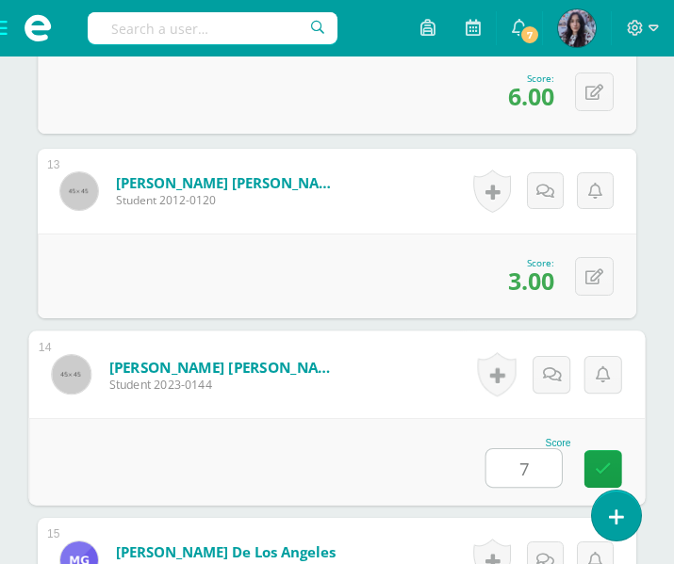
type input "7"
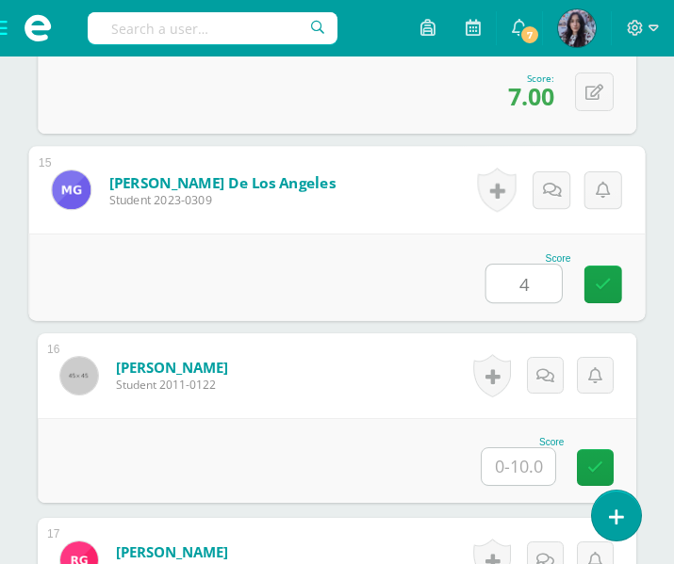
type input "4"
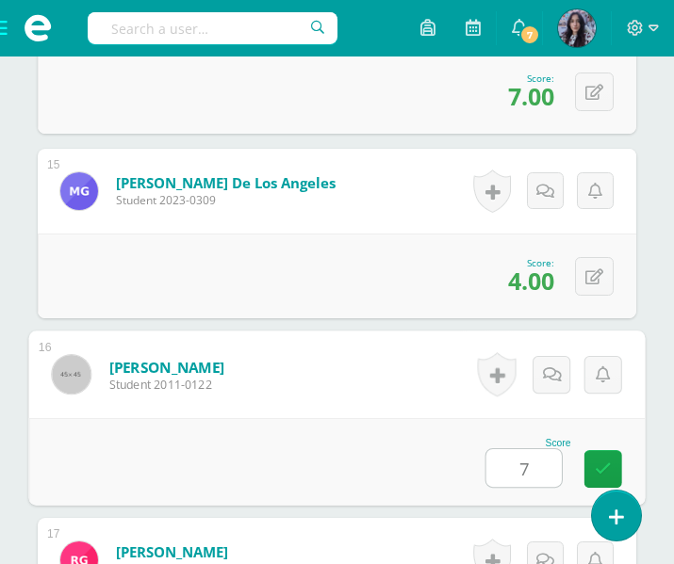
type input "7"
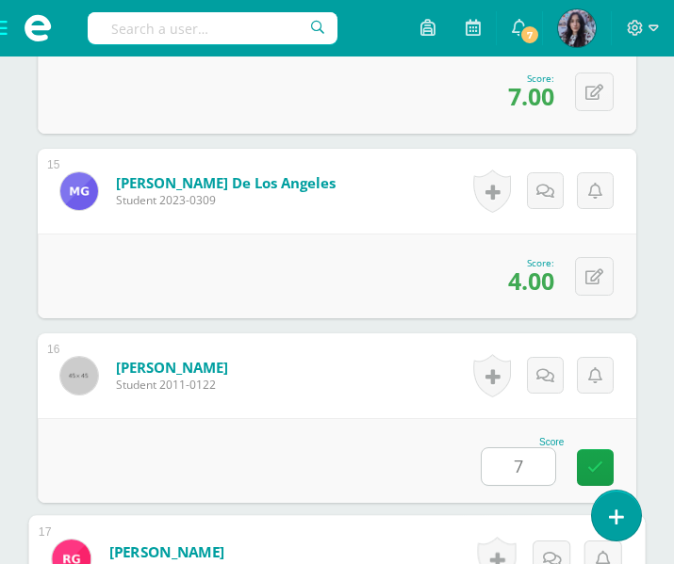
scroll to position [3518, 0]
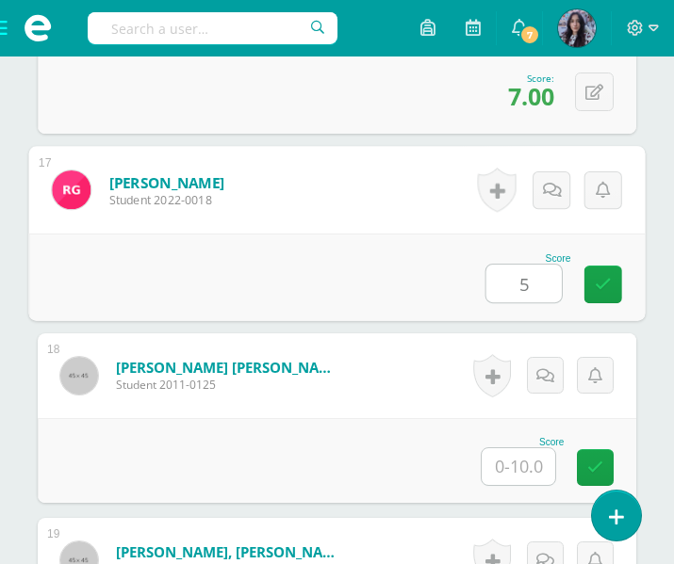
type input "5"
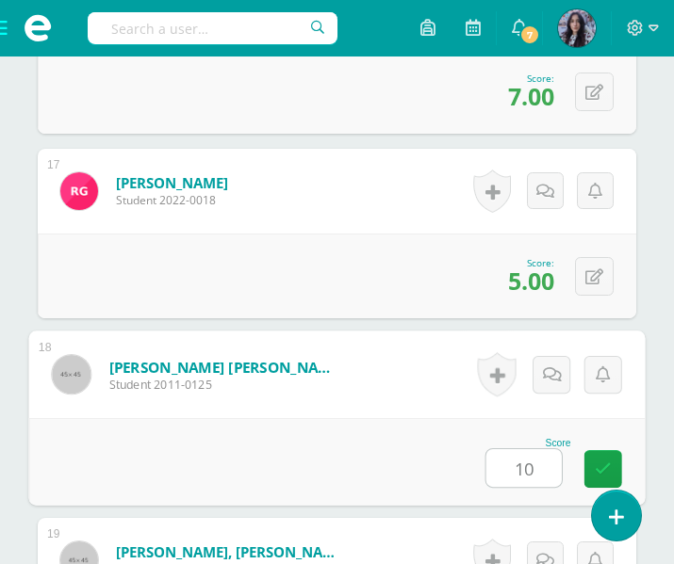
type input "10"
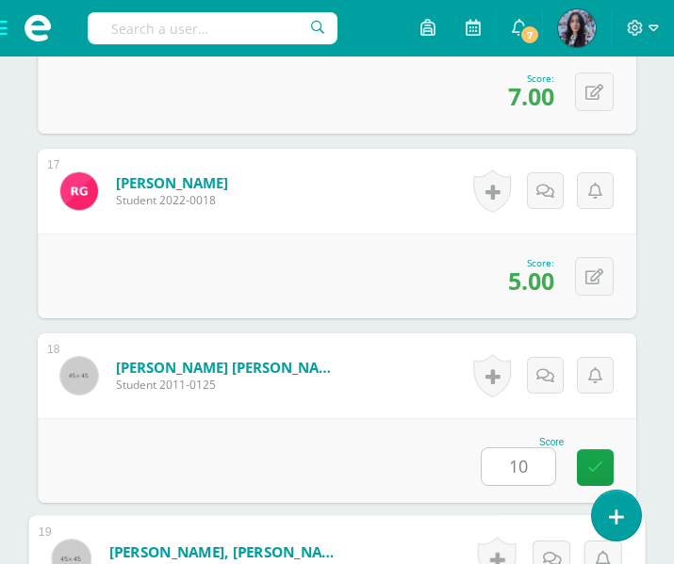
scroll to position [3887, 0]
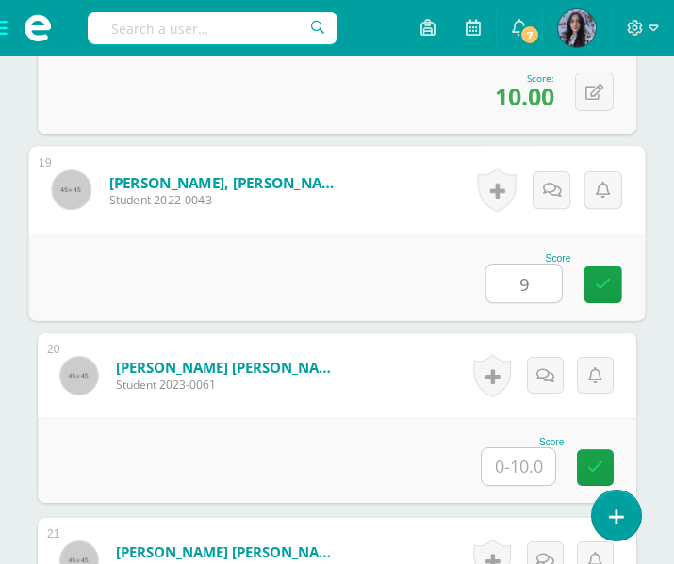
type input "9"
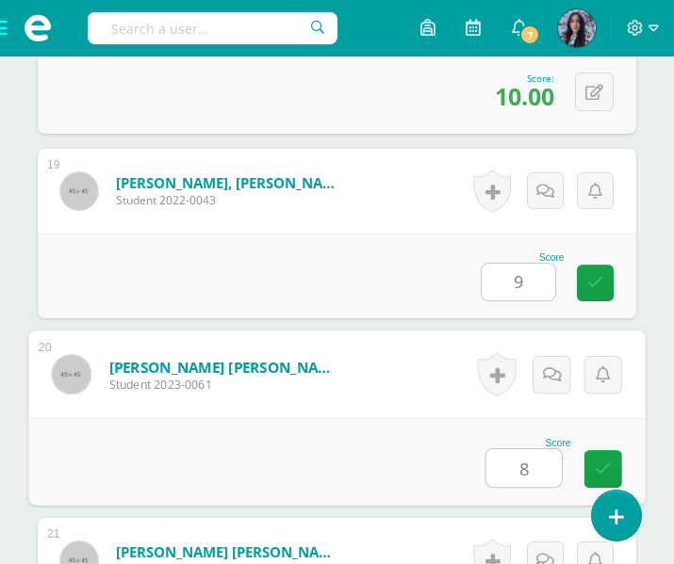
type input "8"
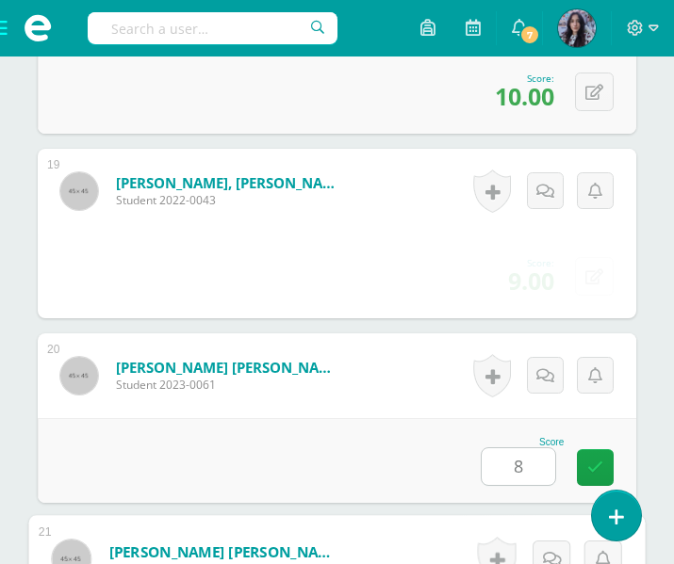
scroll to position [4257, 0]
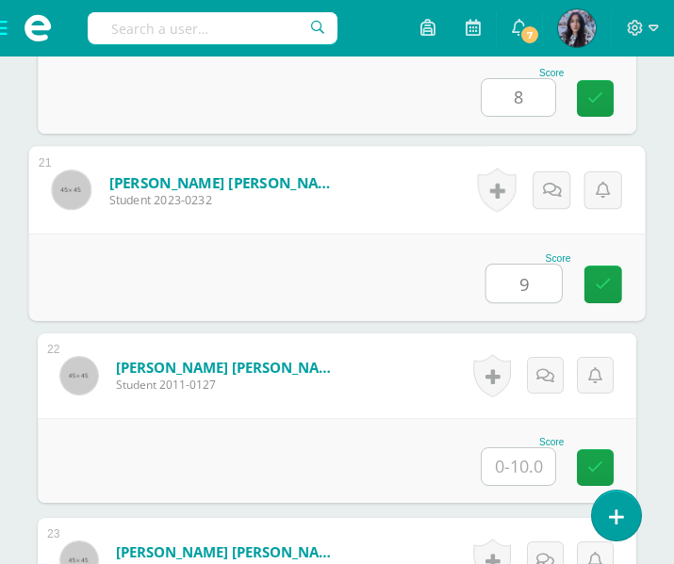
type input "9"
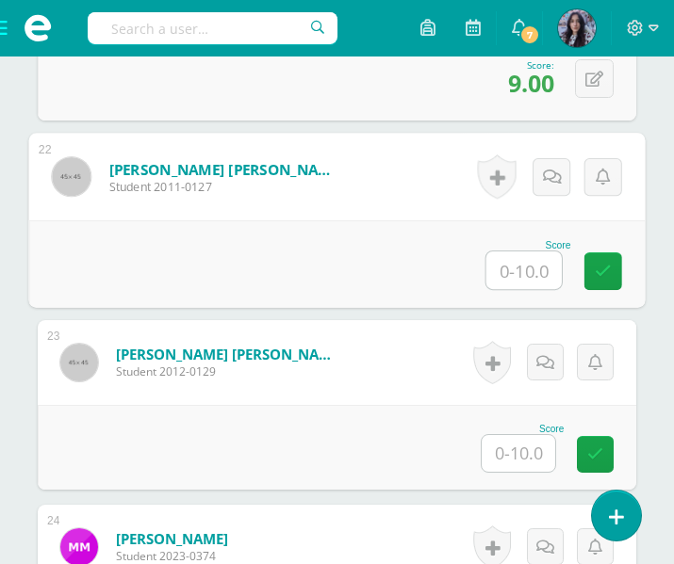
scroll to position [4456, 0]
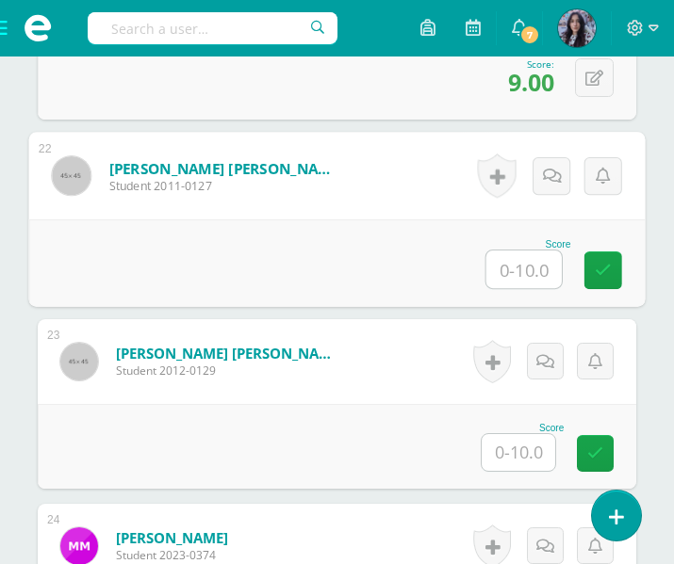
click at [534, 444] on input "text" at bounding box center [519, 452] width 74 height 37
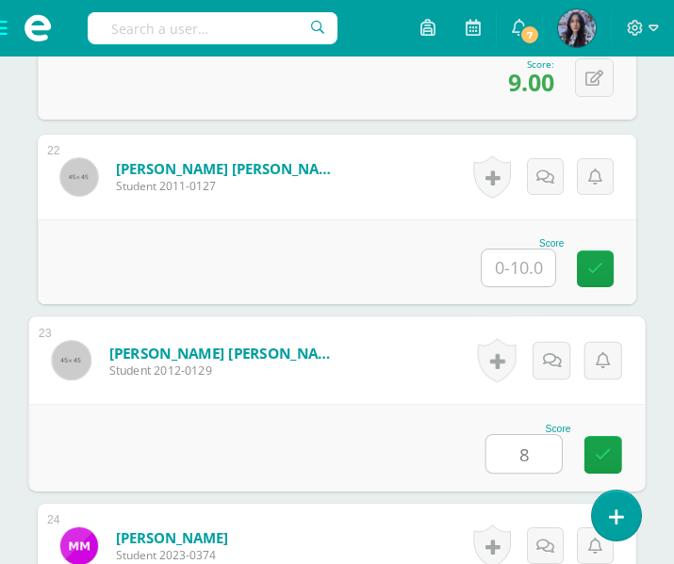
type input "8"
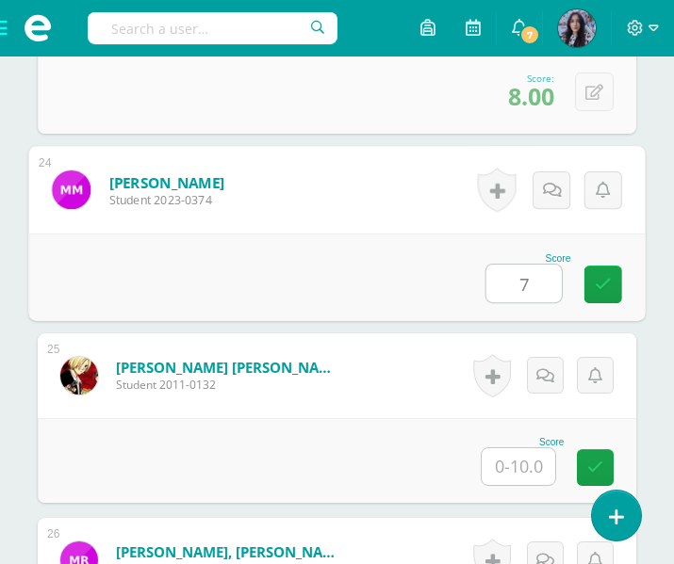
type input "7"
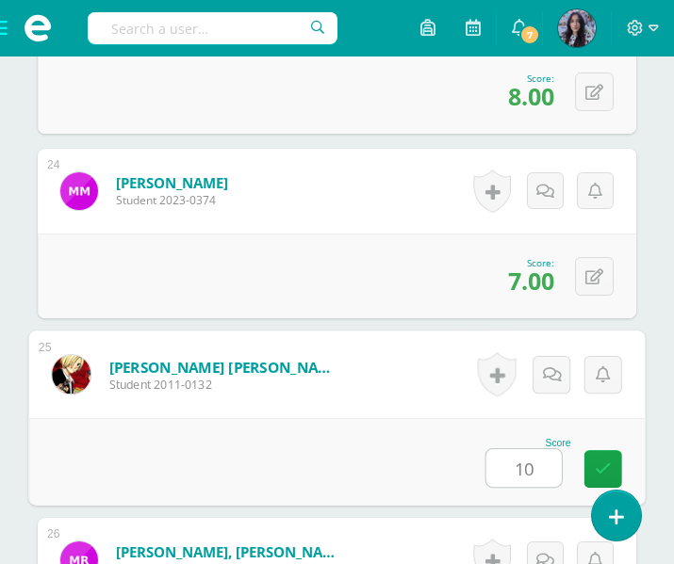
type input "10"
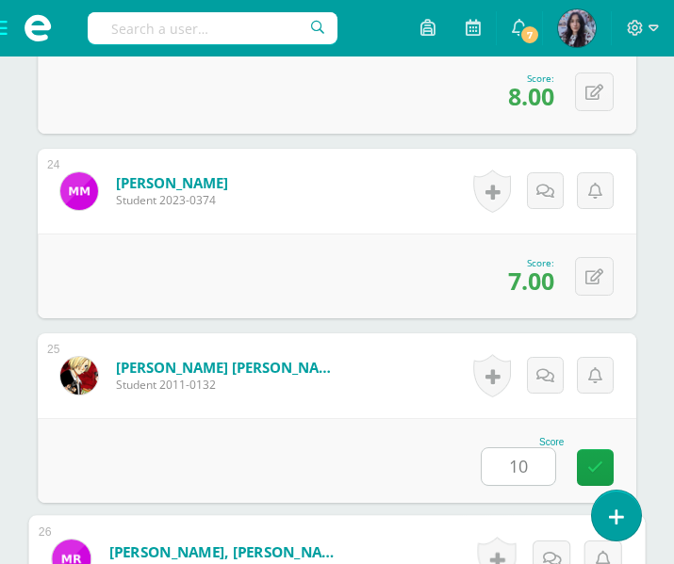
scroll to position [5180, 0]
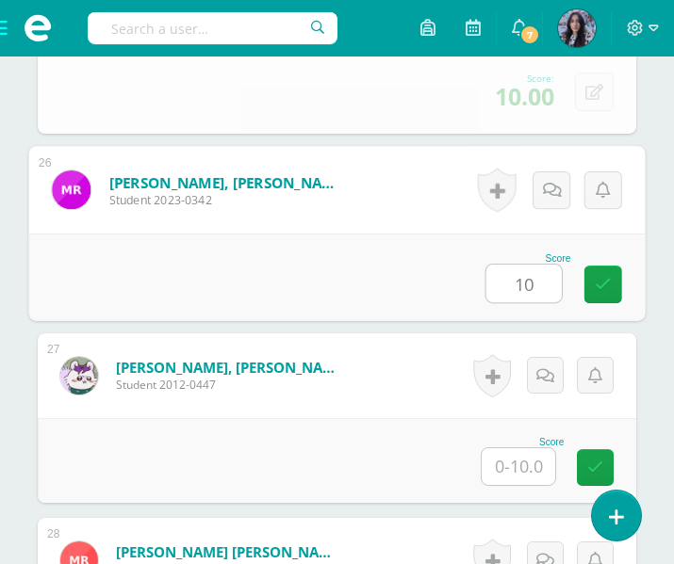
type input "10"
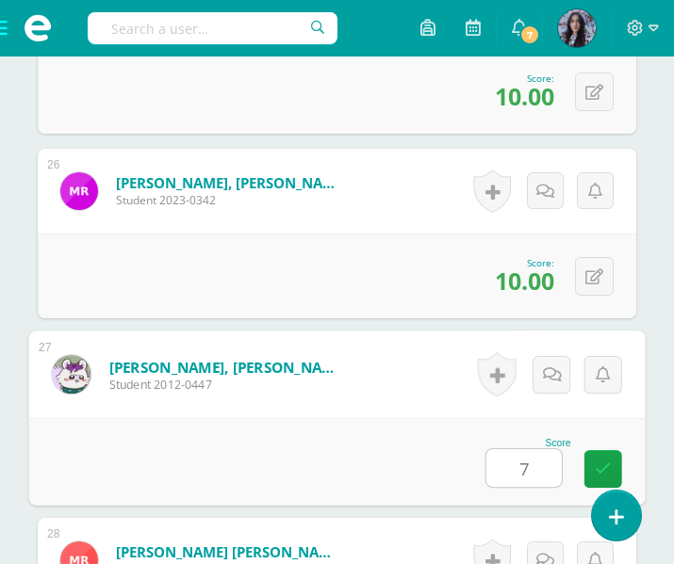
type input "7"
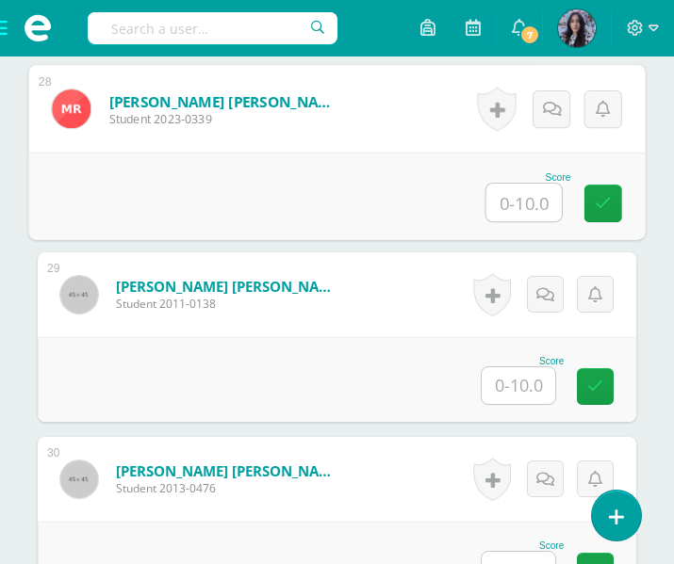
scroll to position [5648, 0]
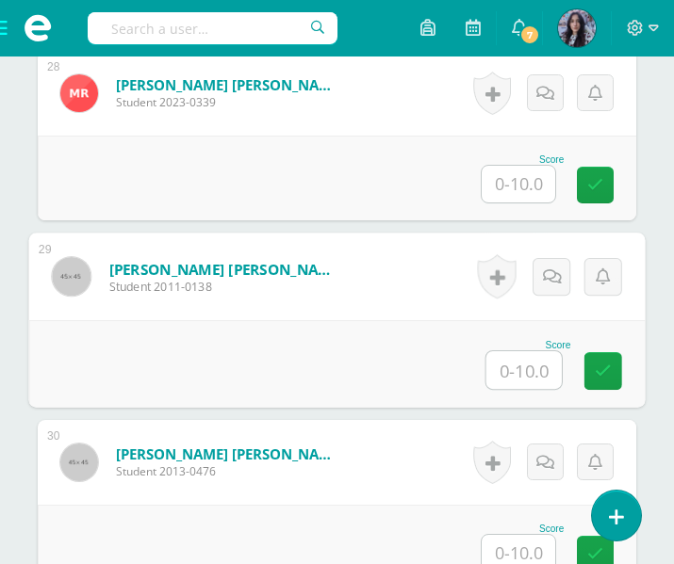
click at [536, 383] on input "text" at bounding box center [523, 371] width 75 height 38
type input "6"
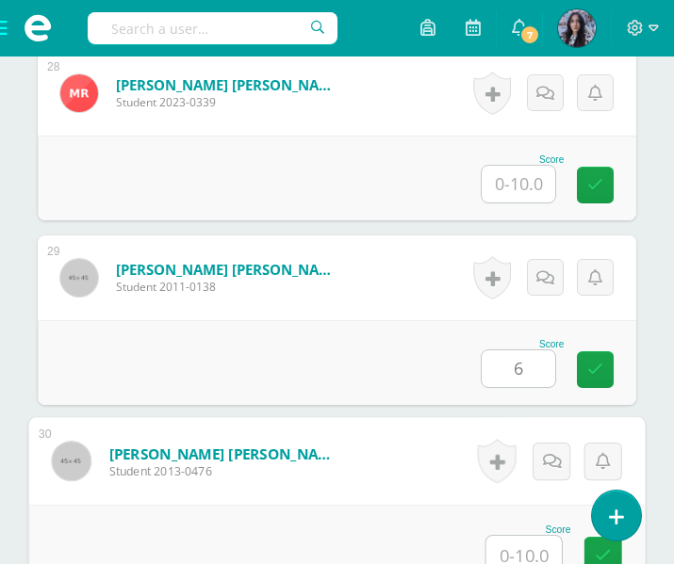
scroll to position [5655, 0]
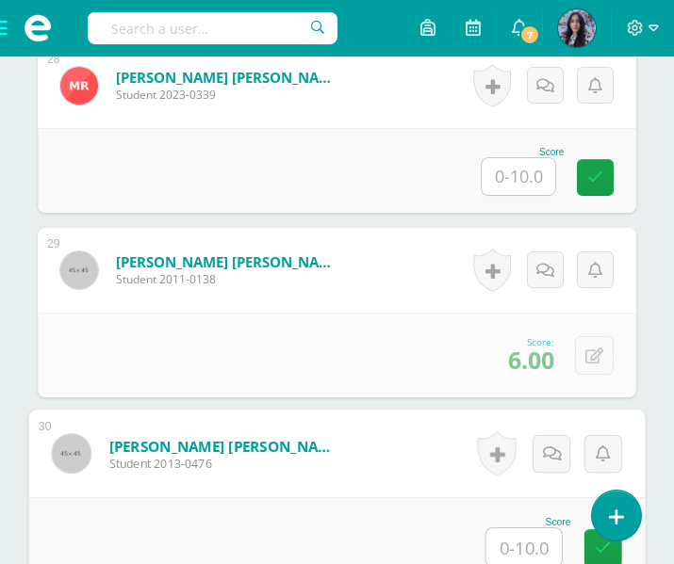
type input "5"
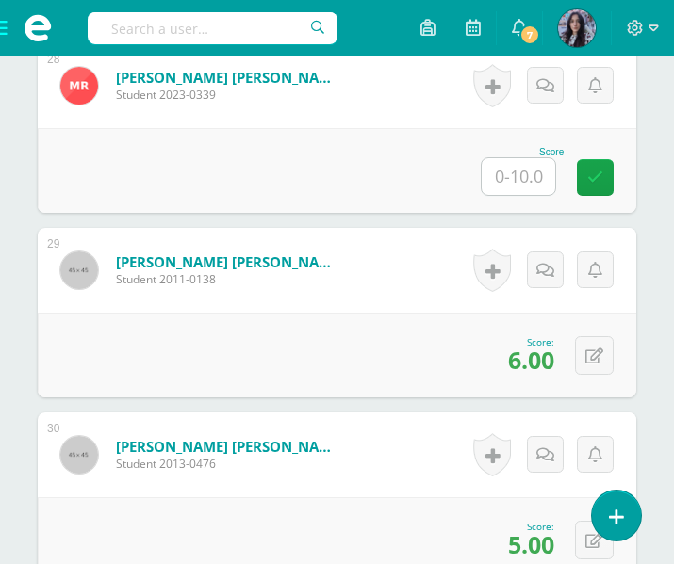
scroll to position [5889, 0]
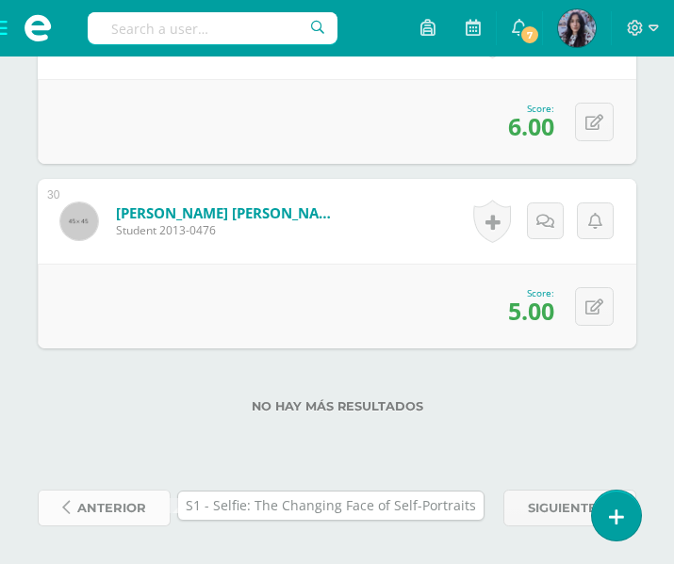
click at [102, 511] on span "anterior" at bounding box center [111, 508] width 69 height 35
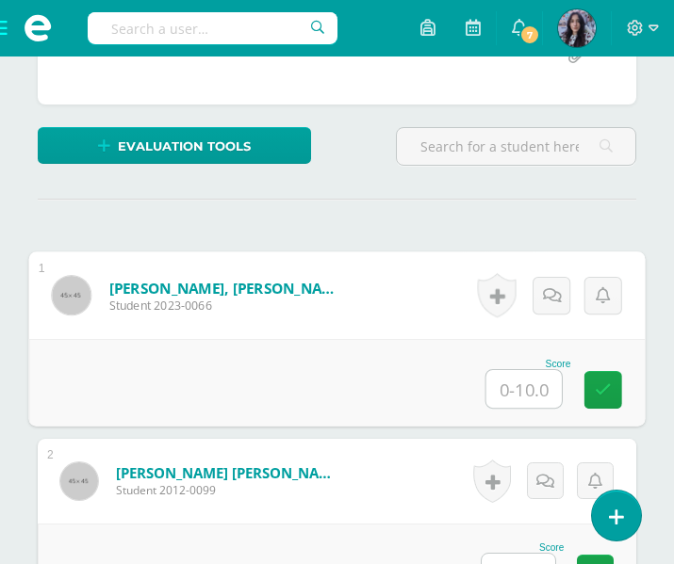
scroll to position [458, 0]
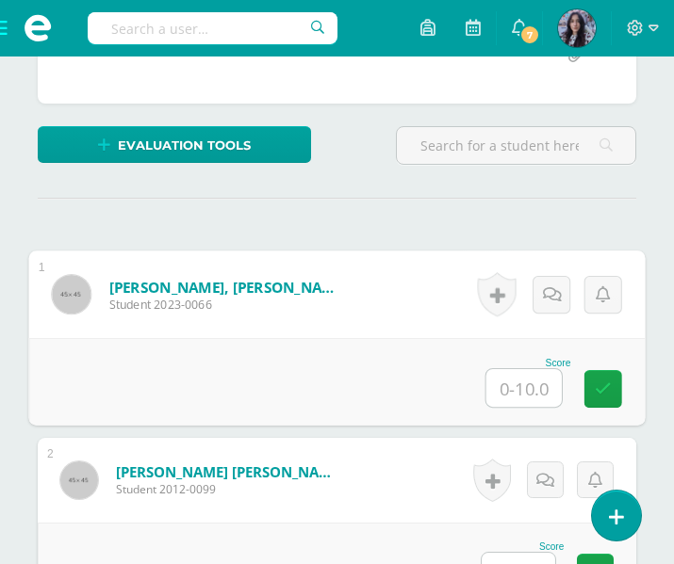
click at [517, 384] on input "text" at bounding box center [523, 388] width 75 height 38
type input "10"
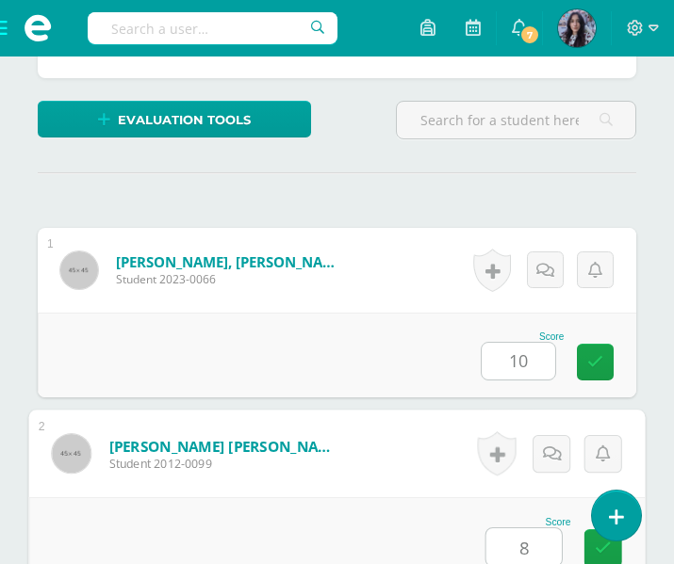
type input "8"
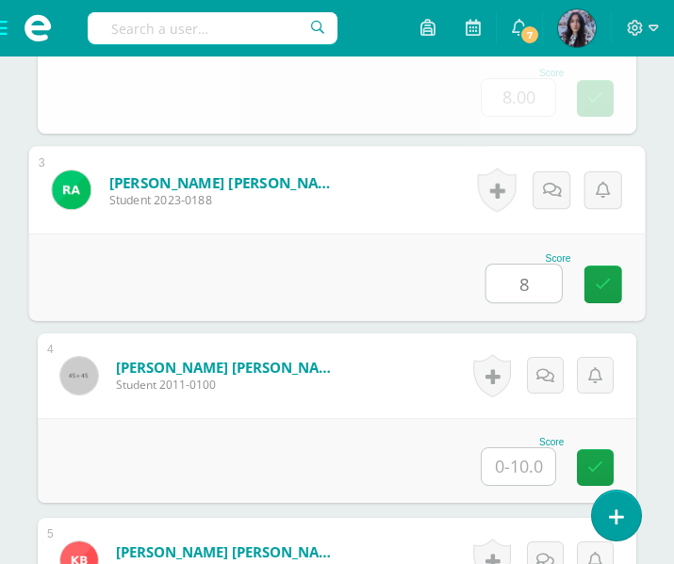
type input "8"
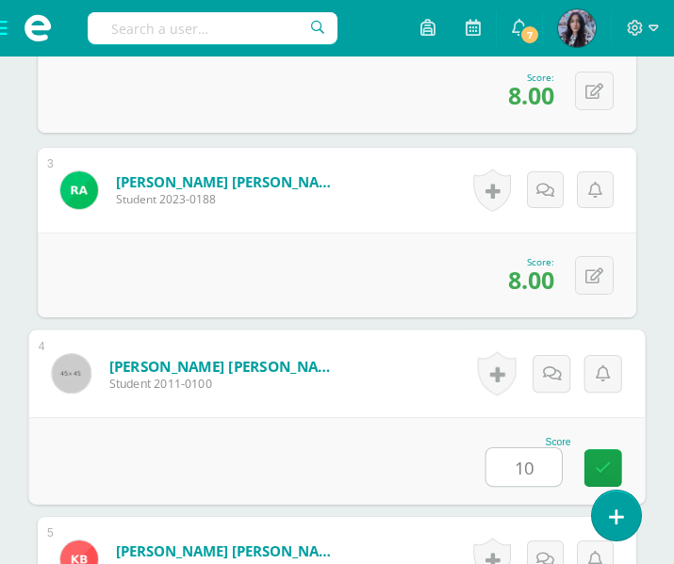
type input "10"
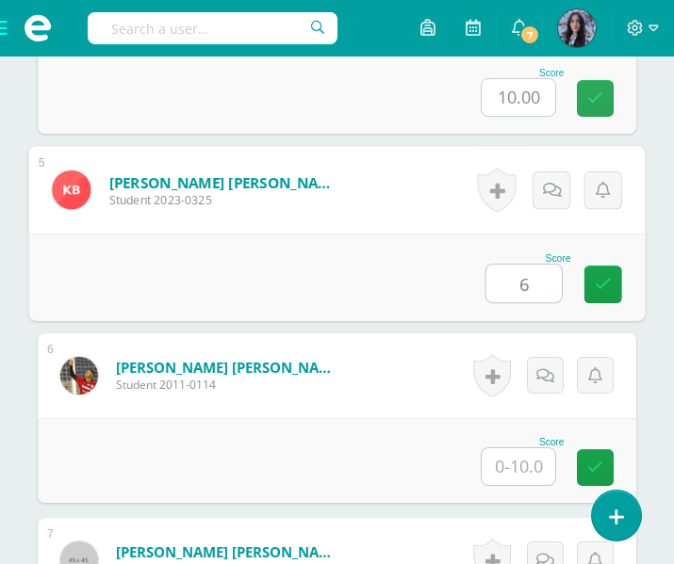
type input "6"
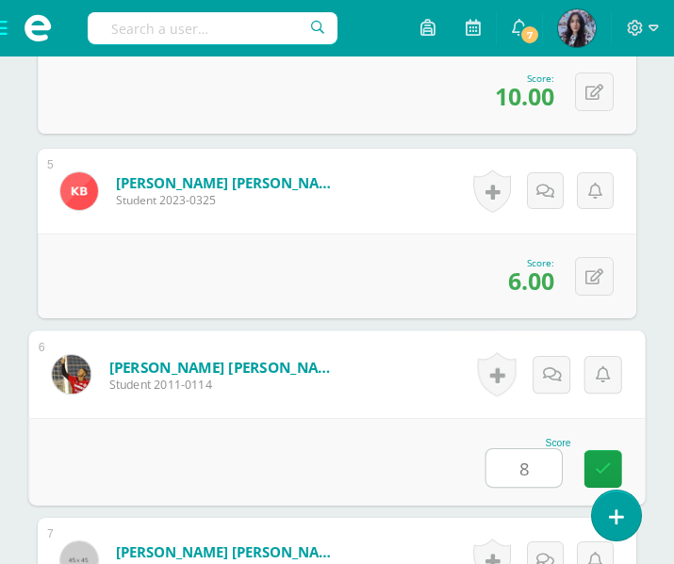
type input "8"
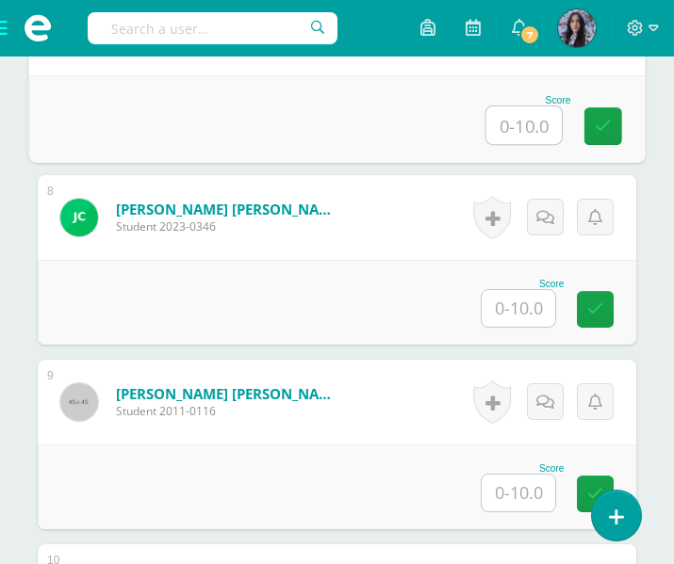
scroll to position [1839, 0]
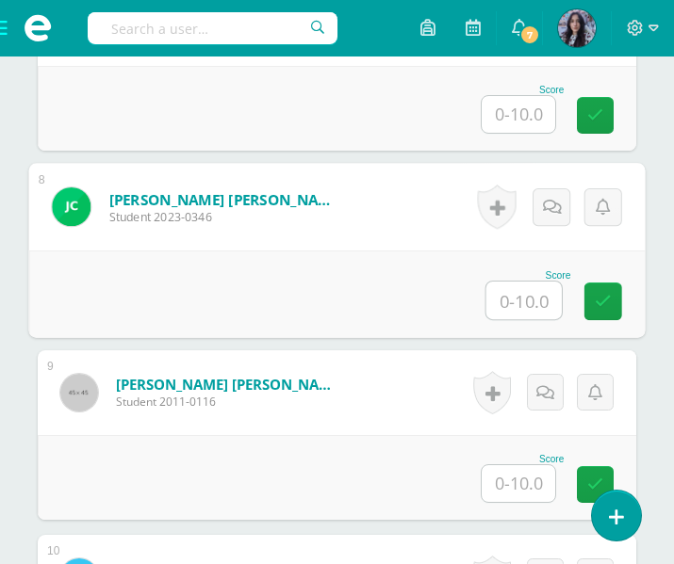
click at [541, 306] on input "text" at bounding box center [523, 301] width 75 height 38
type input "10"
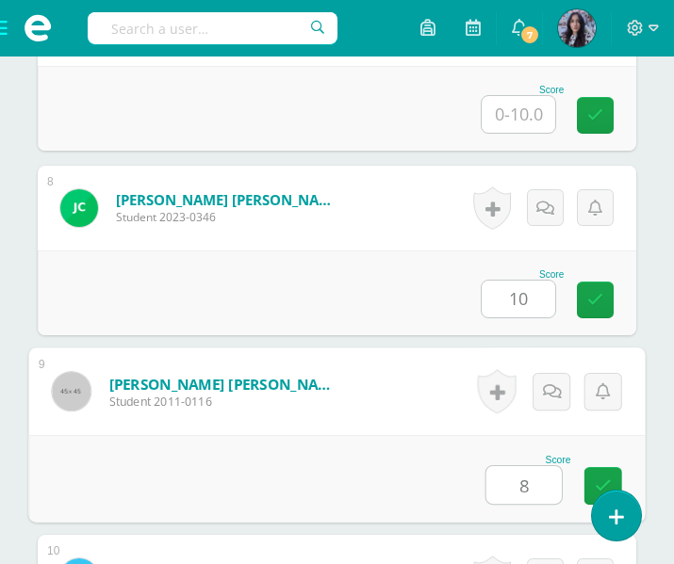
type input "8"
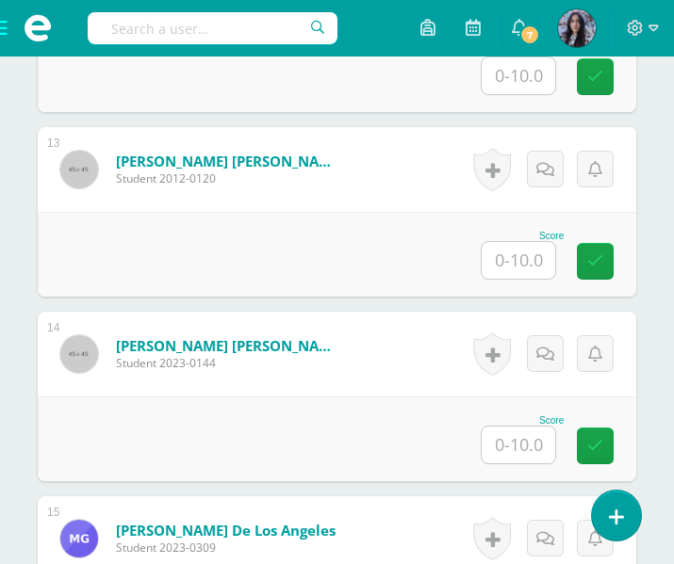
scroll to position [2803, 0]
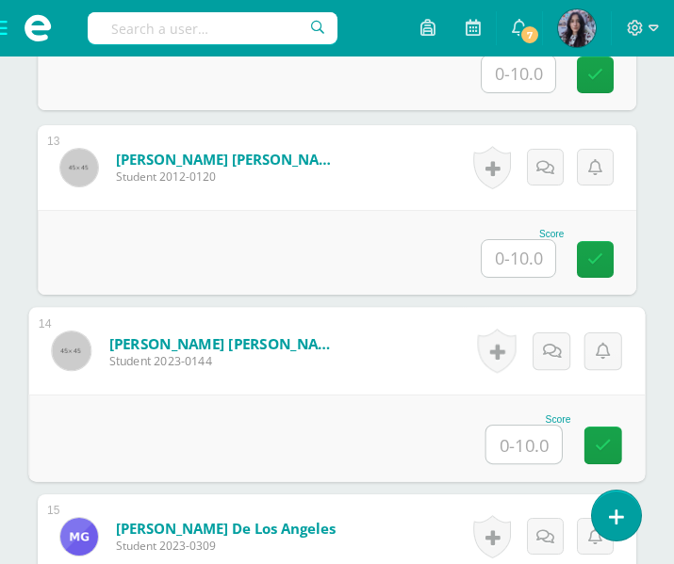
click at [507, 433] on input "text" at bounding box center [523, 445] width 75 height 38
type input "10"
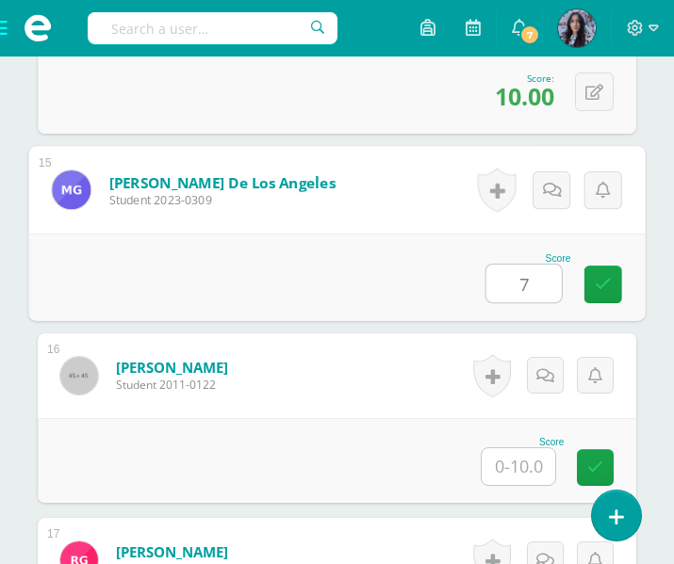
type input "7"
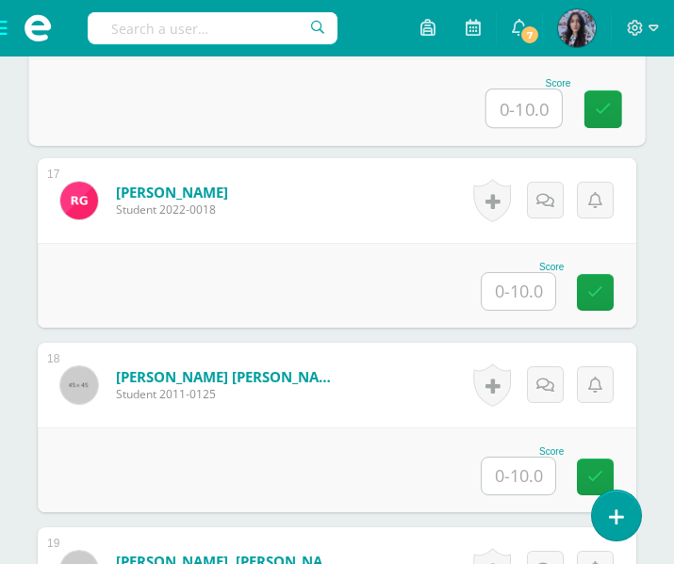
scroll to position [3509, 0]
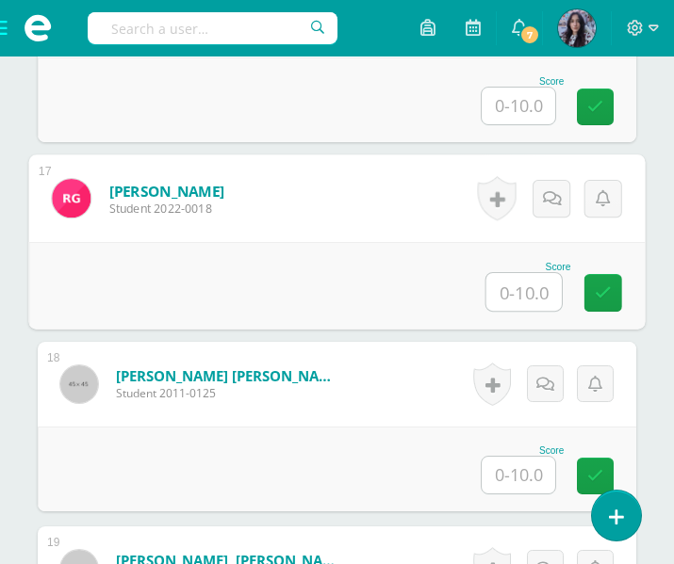
click at [520, 283] on input "text" at bounding box center [523, 292] width 75 height 38
type input "8"
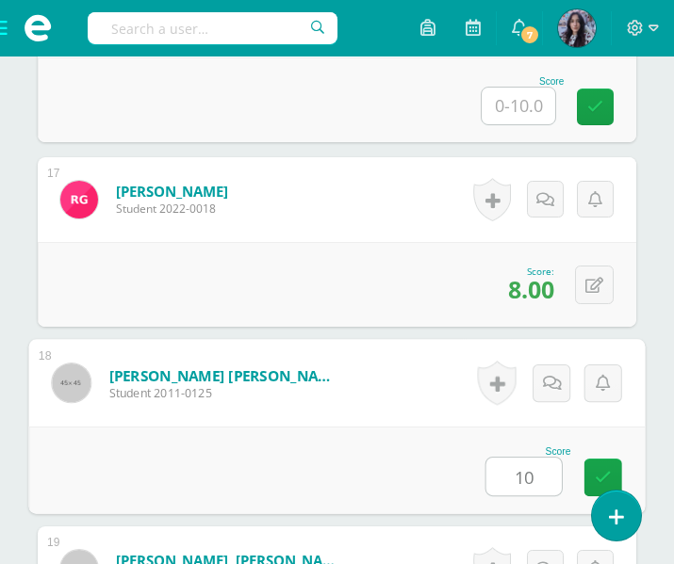
type input "10"
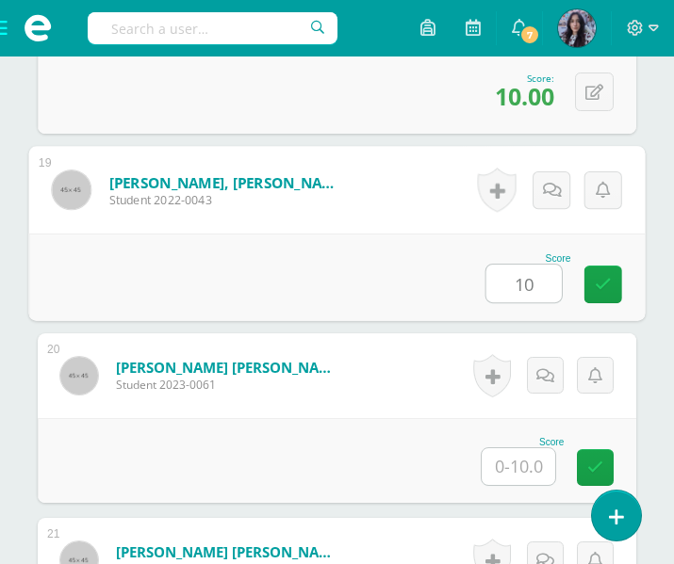
type input "10"
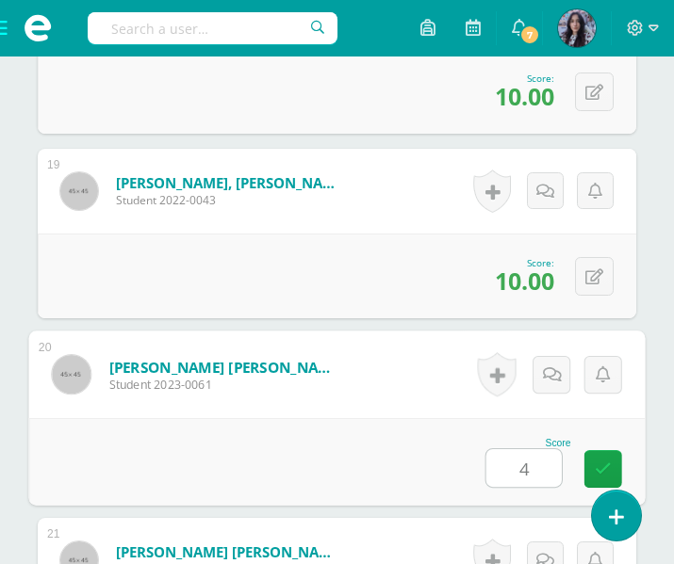
type input "4"
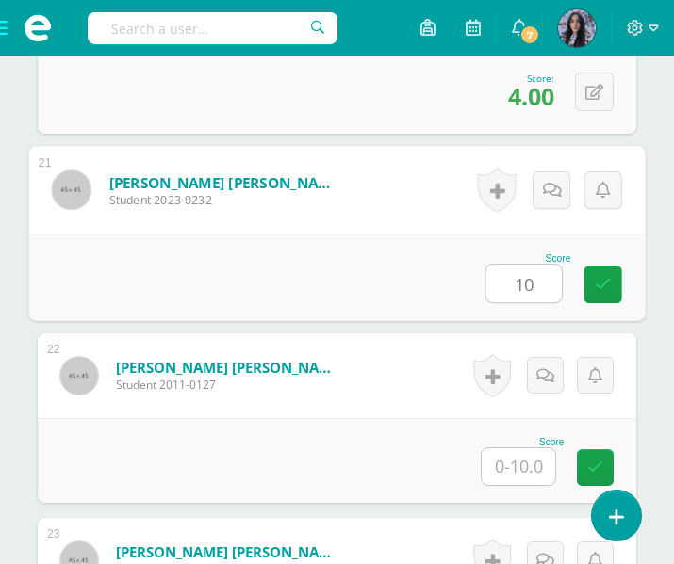
type input "10"
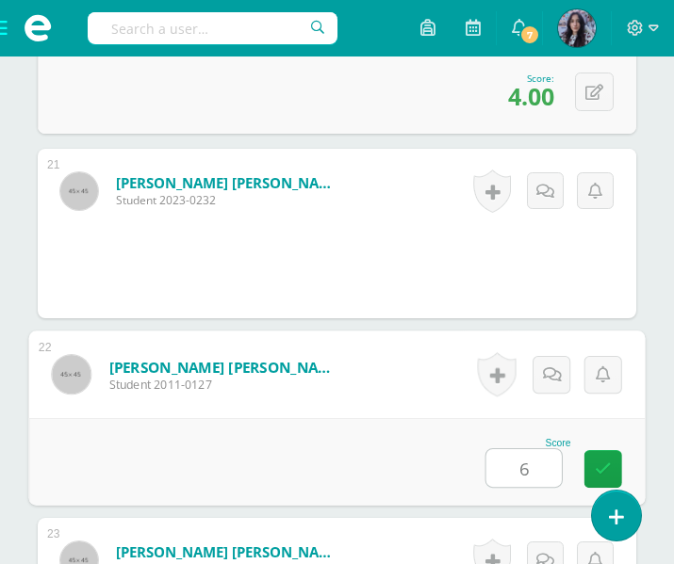
type input "6"
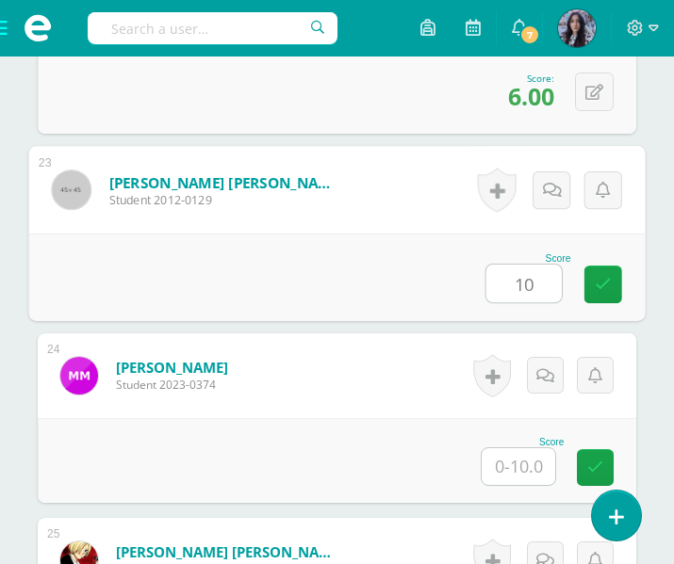
type input "10"
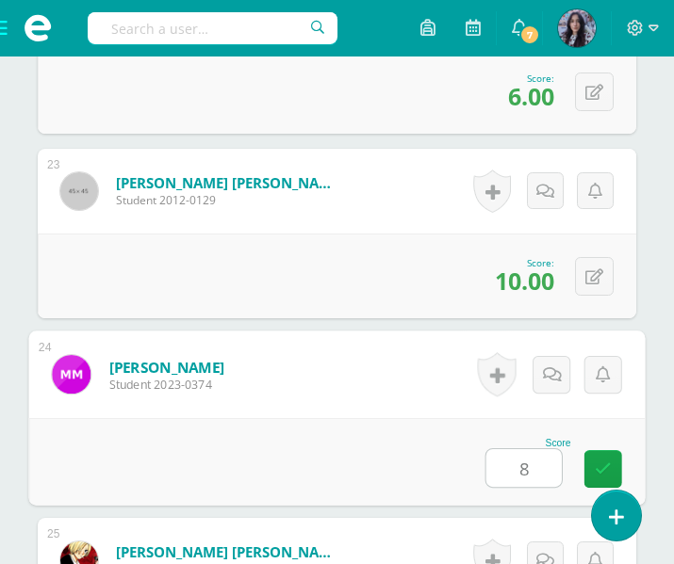
type input "8"
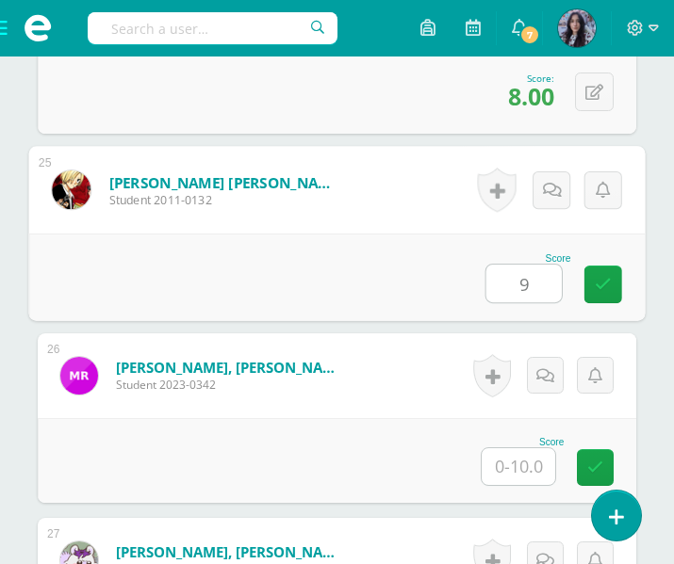
type input "9"
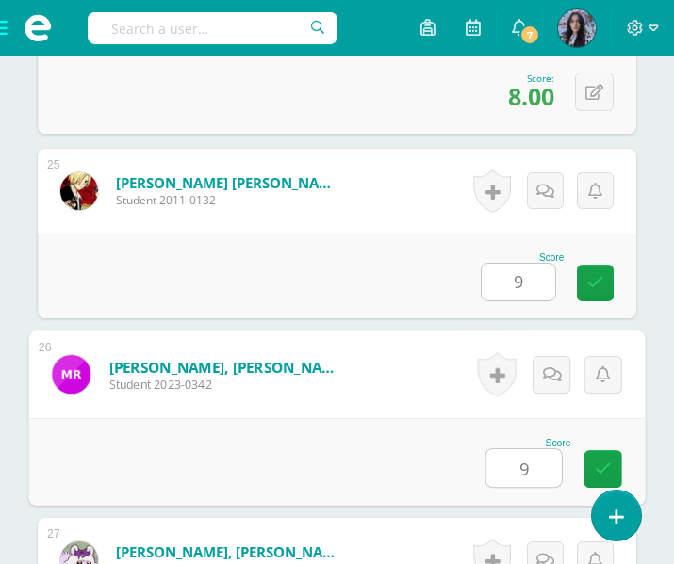
type input "9"
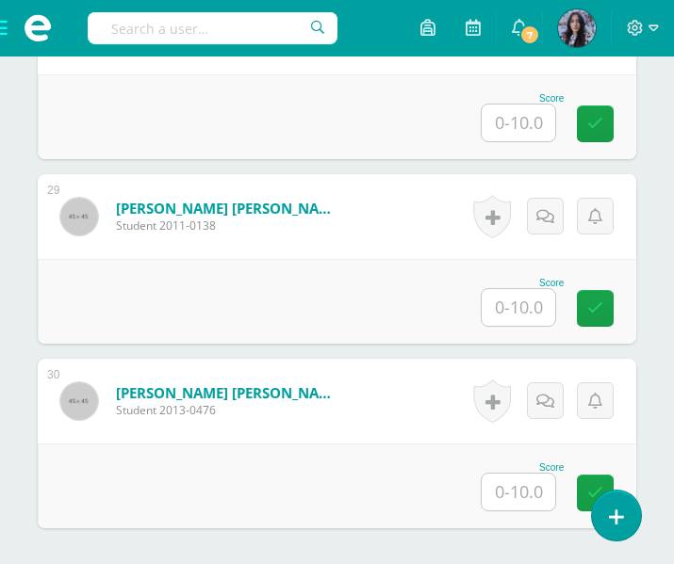
scroll to position [5714, 0]
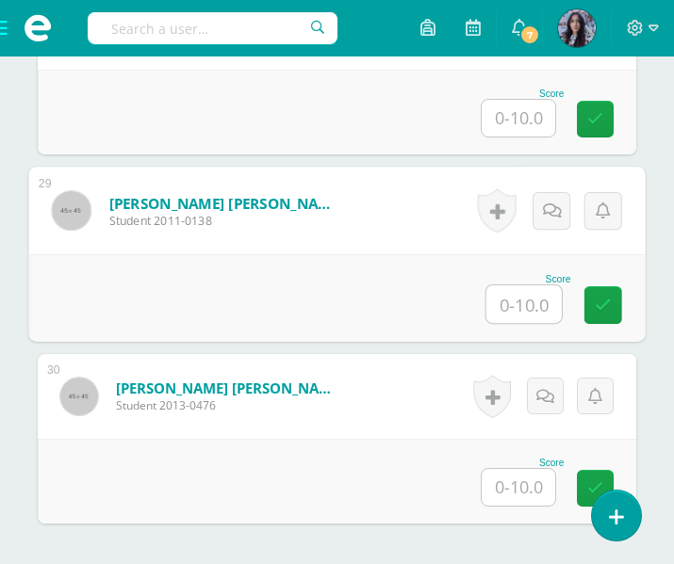
click at [535, 302] on input "text" at bounding box center [523, 305] width 75 height 38
type input "10"
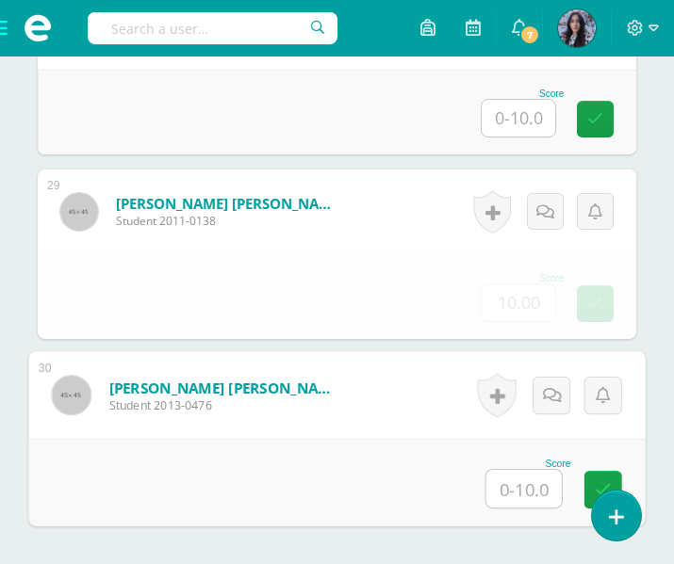
type input "7"
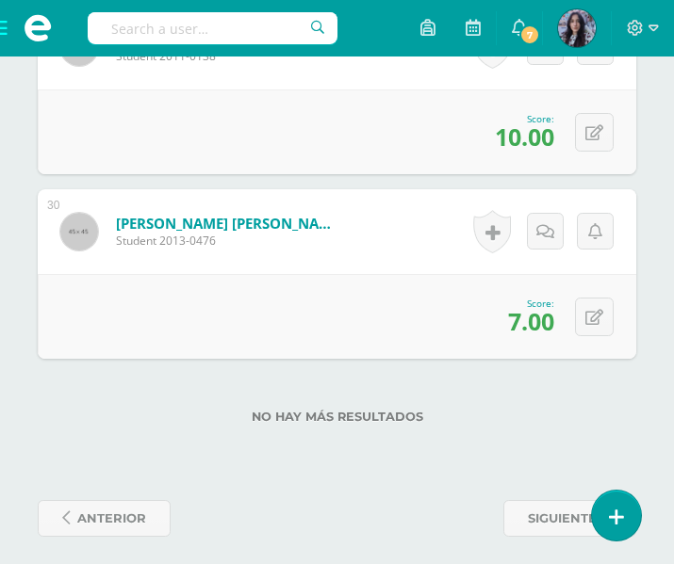
scroll to position [5889, 0]
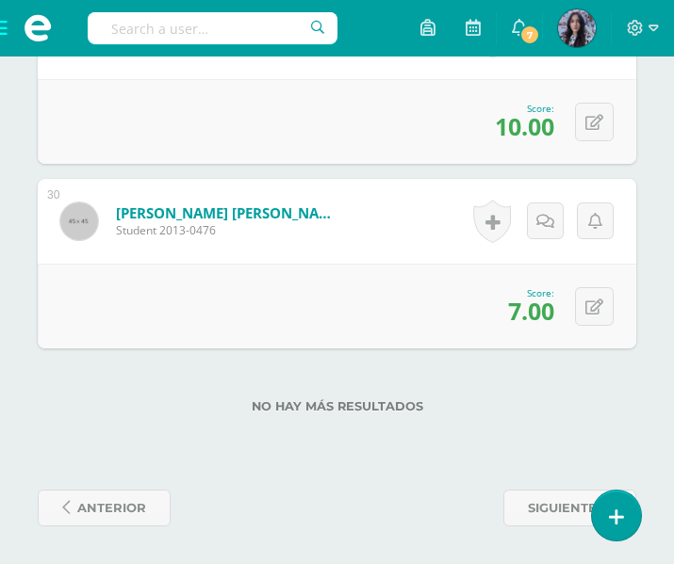
click at [11, 34] on span at bounding box center [37, 28] width 75 height 57
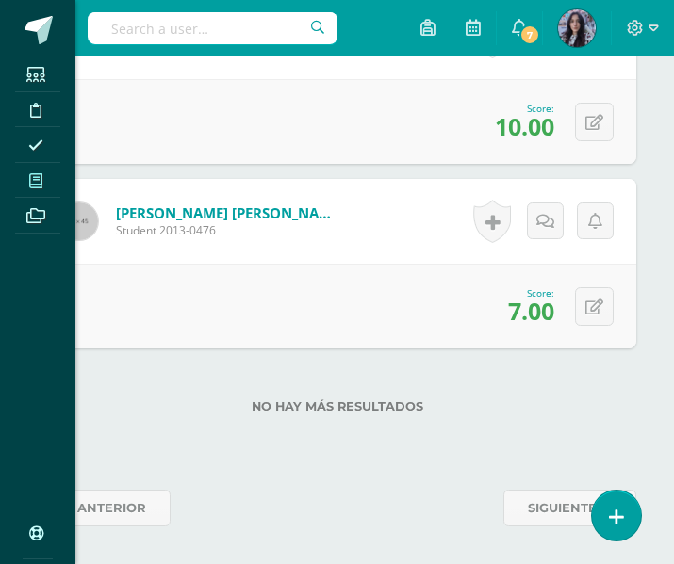
click at [47, 191] on span at bounding box center [36, 180] width 42 height 25
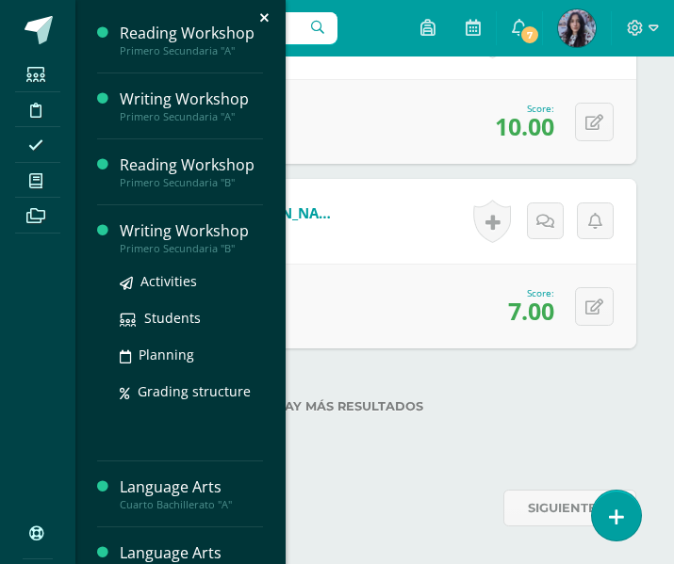
click at [197, 228] on div "Writing Workshop" at bounding box center [191, 232] width 143 height 22
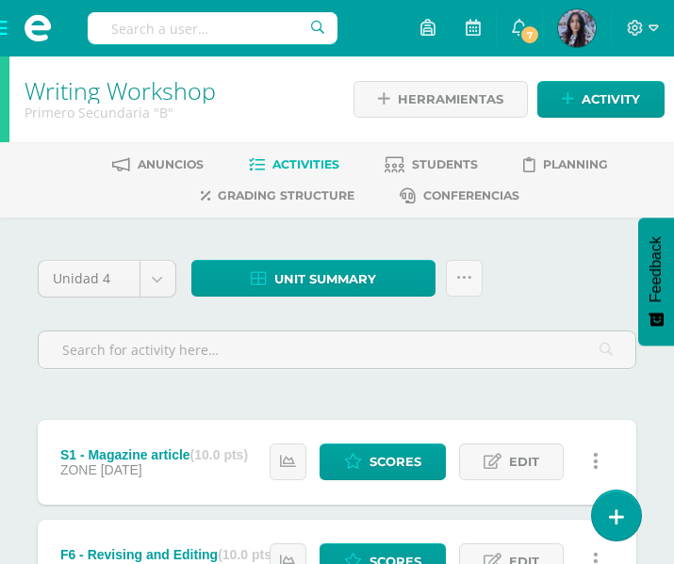
scroll to position [665, 0]
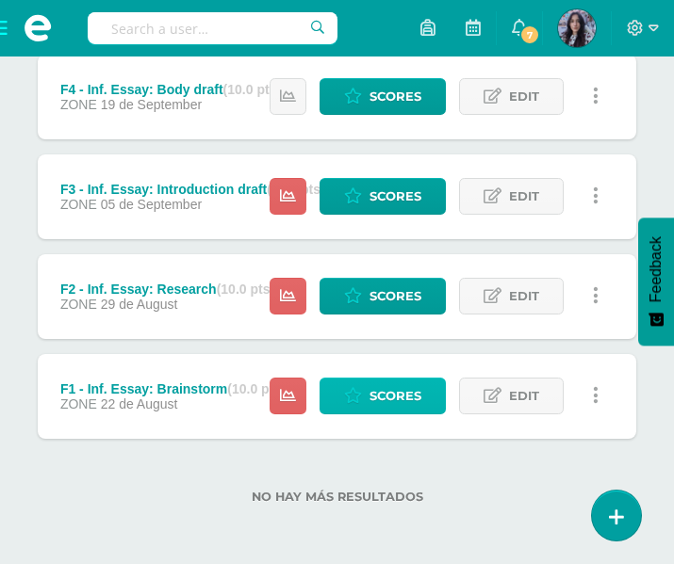
click at [373, 397] on span "Scores" at bounding box center [395, 396] width 52 height 35
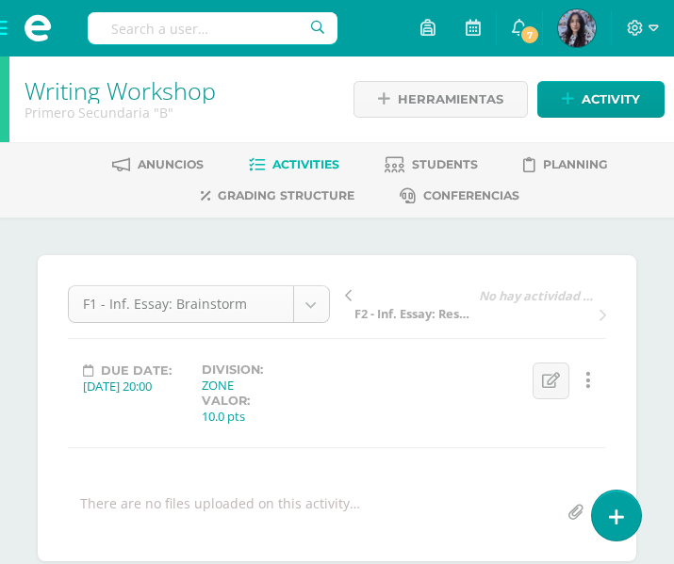
scroll to position [75, 0]
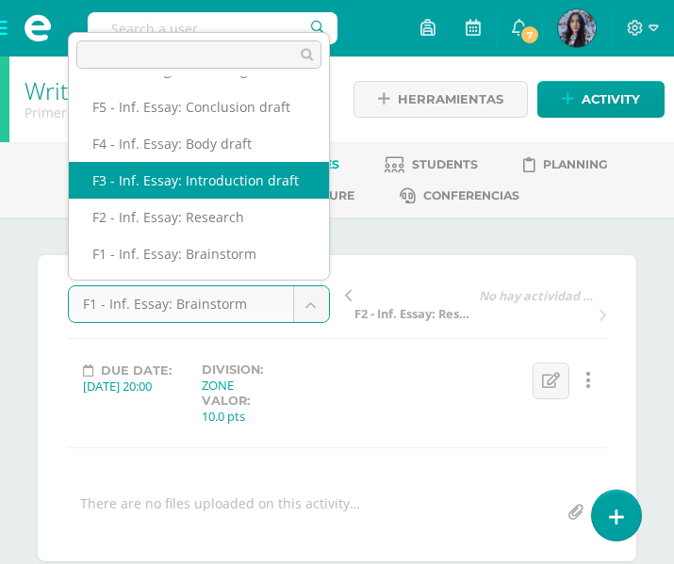
select select "/dashboard/teacher/grade-activity/47742/"
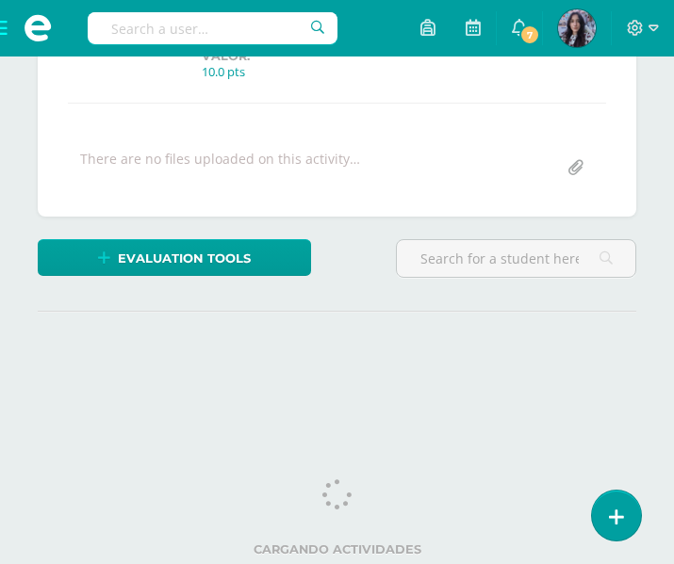
scroll to position [45, 0]
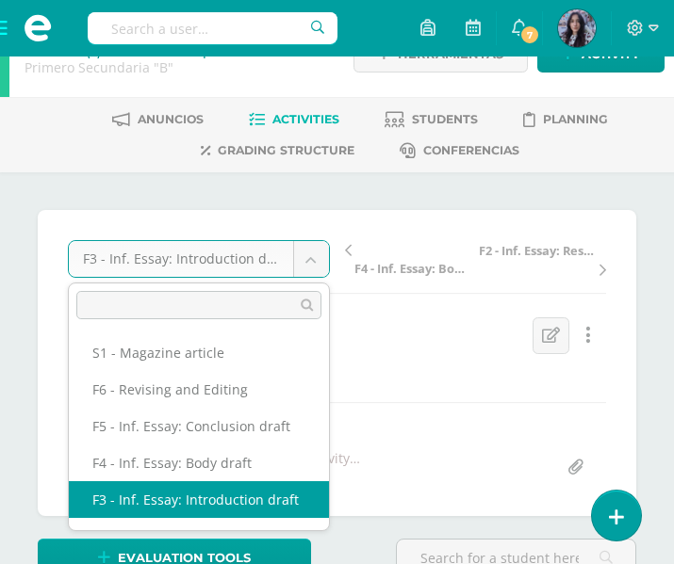
click at [288, 258] on body "Students Discipline Attendance My courses Archivos Soporte Centro de ayuda Últi…" at bounding box center [337, 356] width 674 height 803
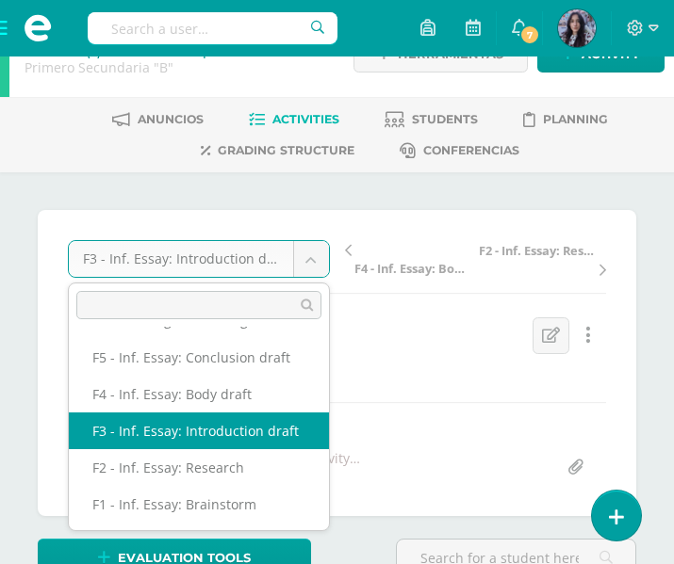
scroll to position [46, 0]
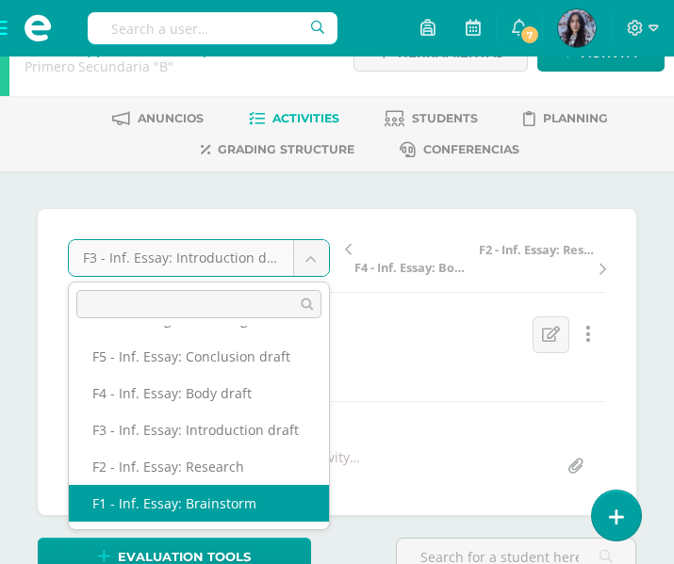
select select "/dashboard/teacher/grade-activity/47740/"
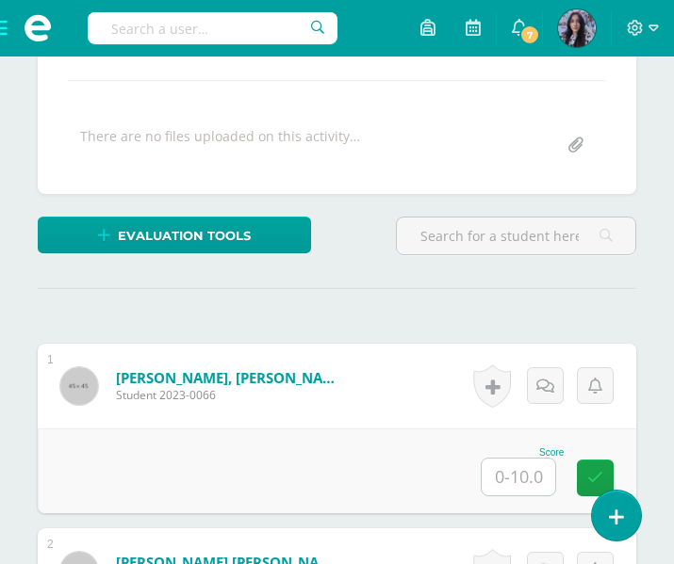
scroll to position [368, 0]
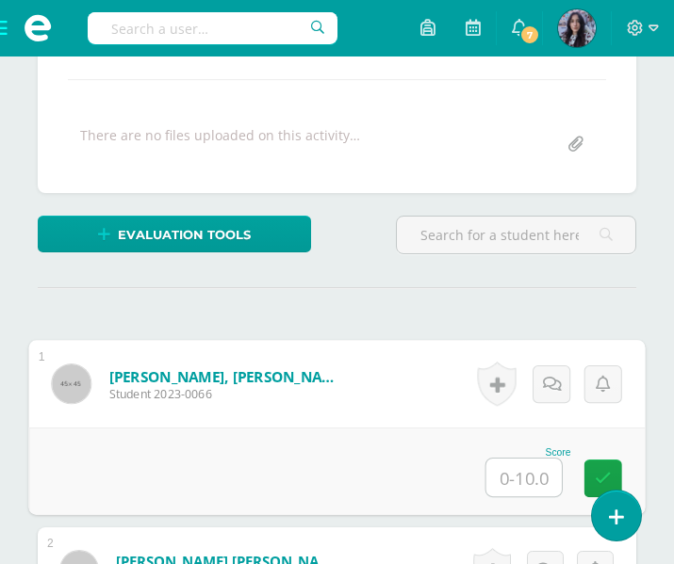
click at [512, 469] on input "text" at bounding box center [523, 478] width 75 height 38
type input "9"
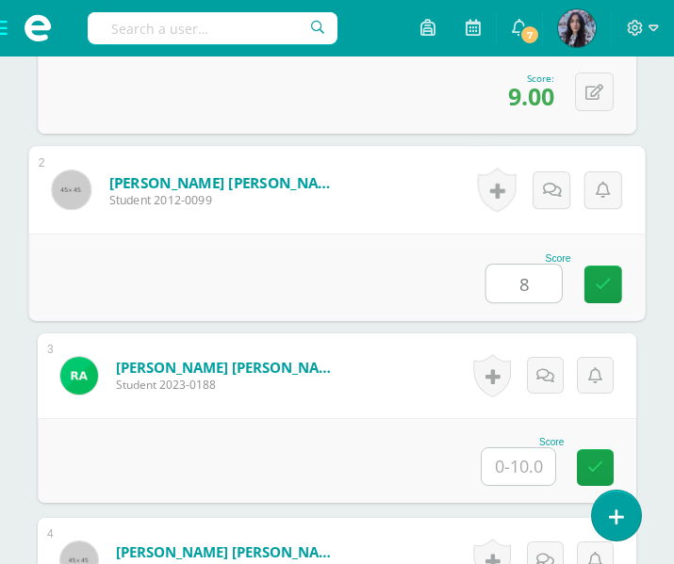
type input "8"
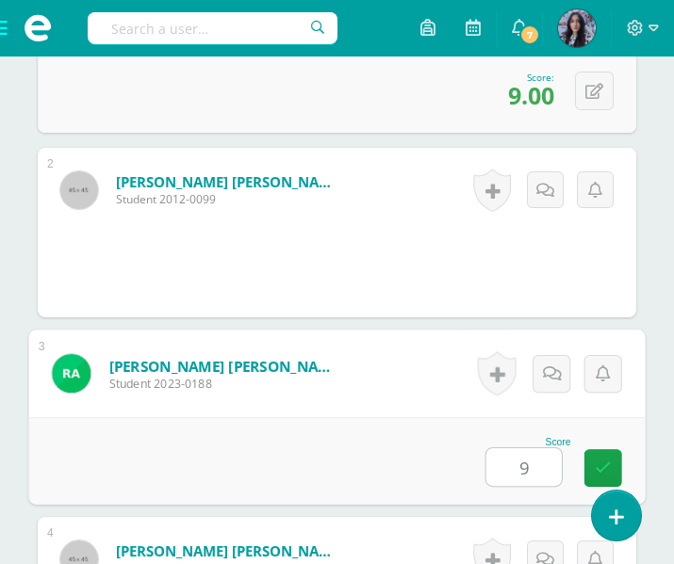
type input "9"
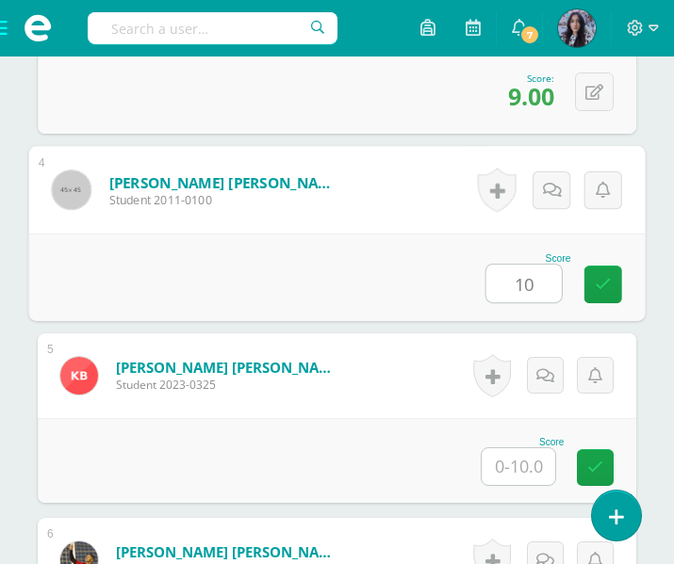
type input "10"
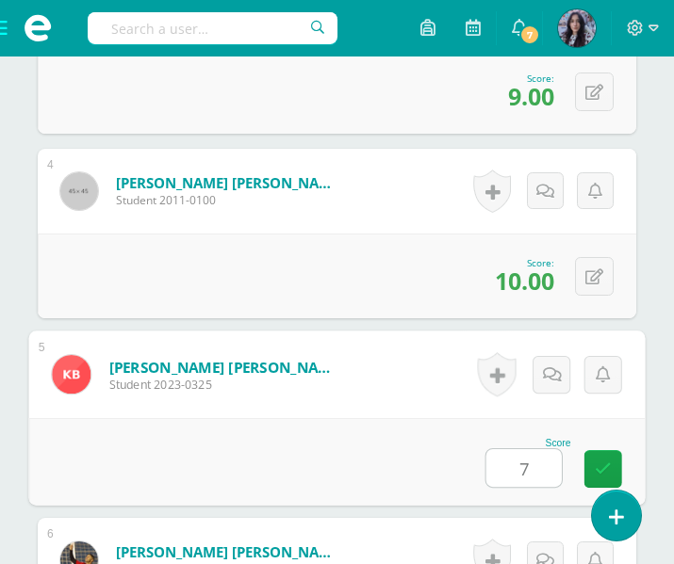
type input "7"
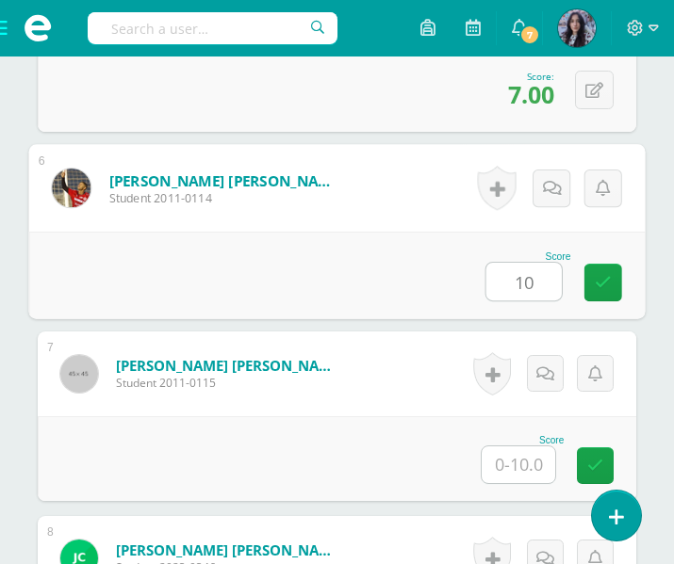
type input "10"
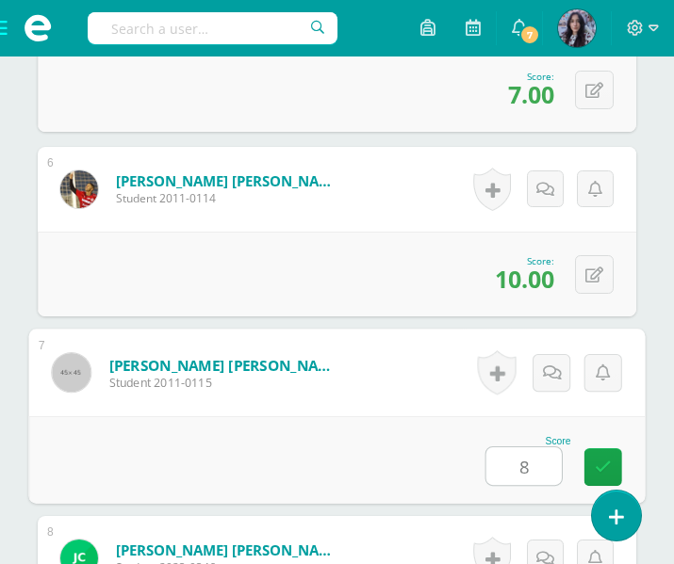
type input "8"
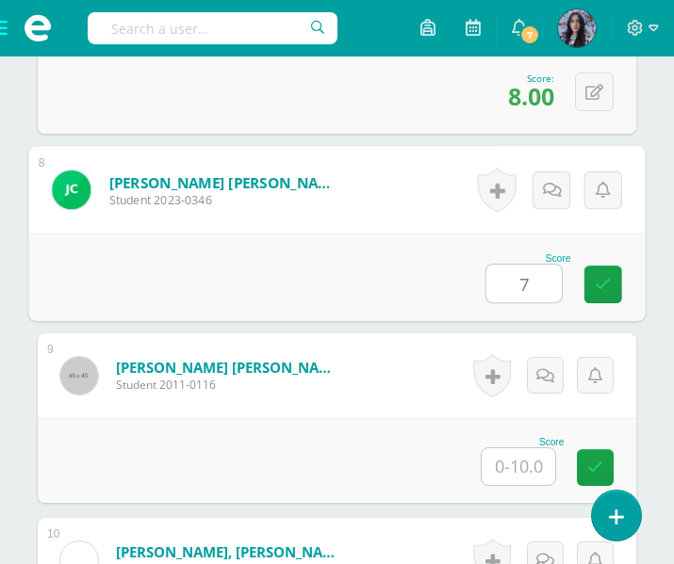
type input "7"
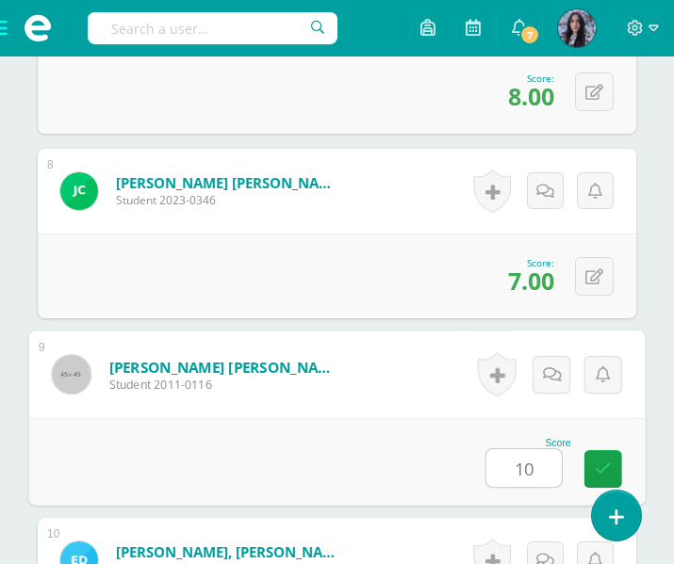
type input "10"
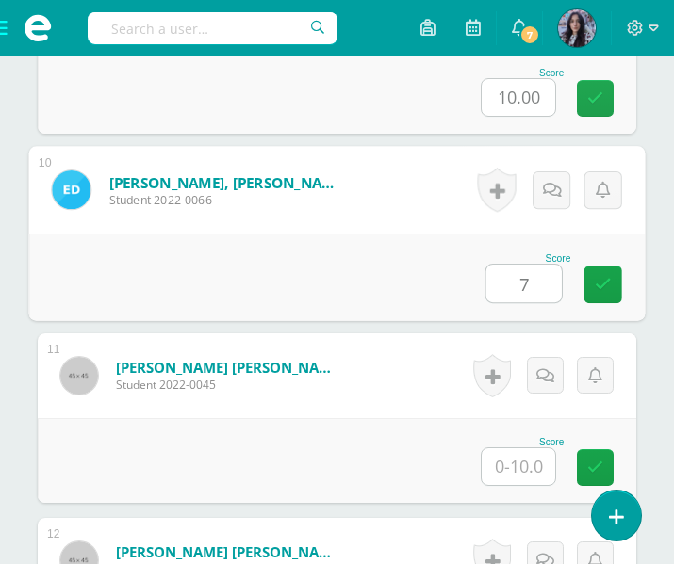
type input "7"
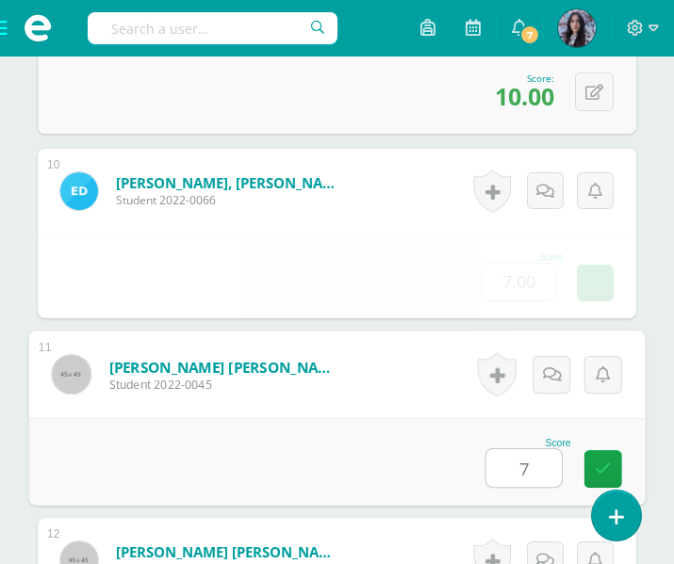
type input "7"
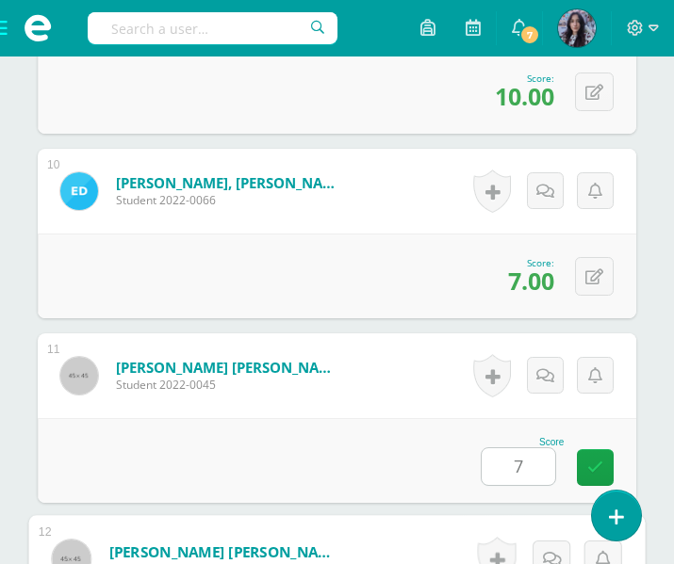
scroll to position [2594, 0]
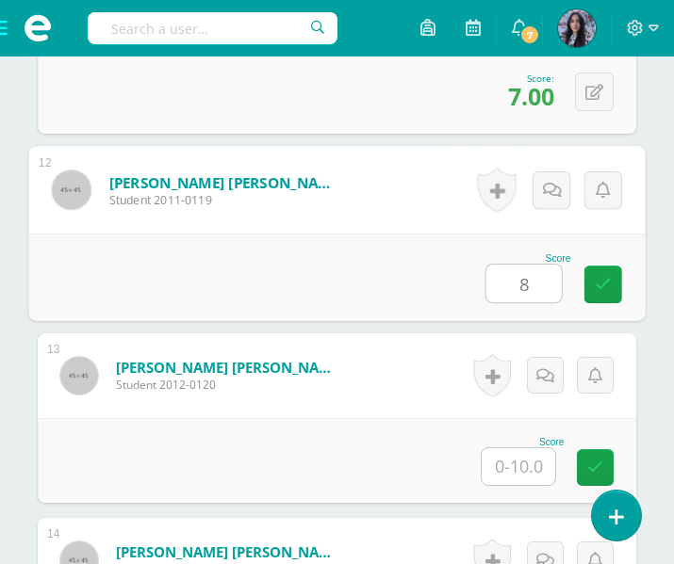
type input "8"
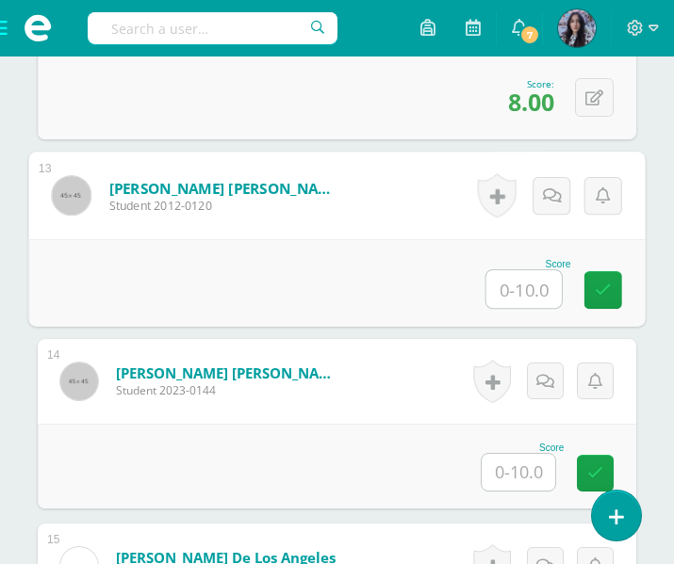
scroll to position [2784, 0]
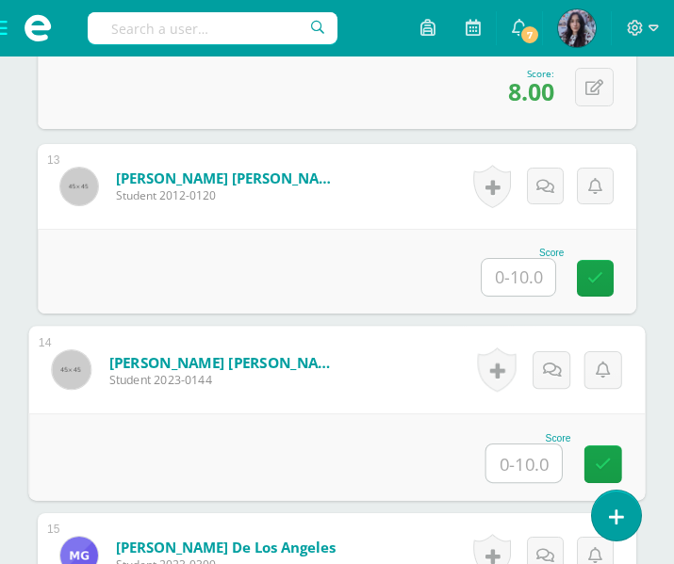
click at [506, 462] on input "text" at bounding box center [523, 464] width 75 height 38
type input "8"
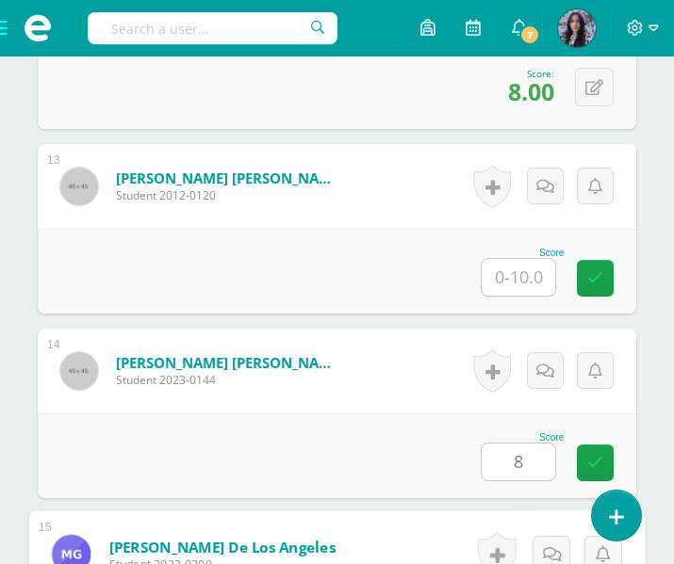
scroll to position [3149, 0]
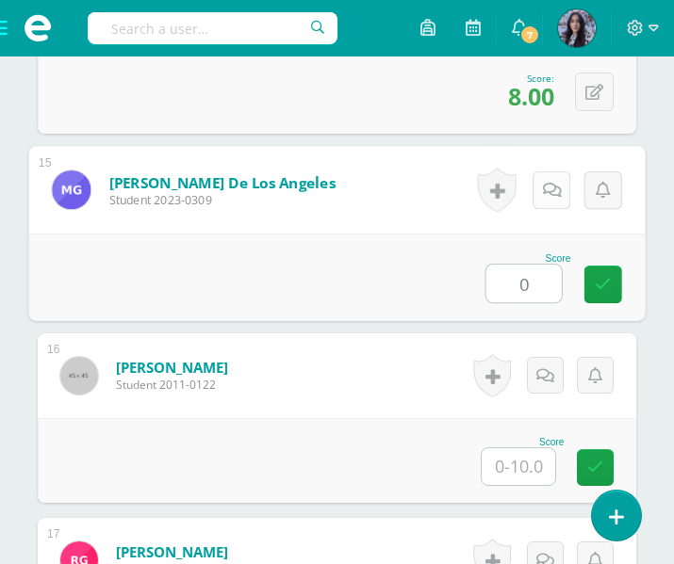
type input "0"
click at [551, 185] on icon at bounding box center [552, 190] width 19 height 16
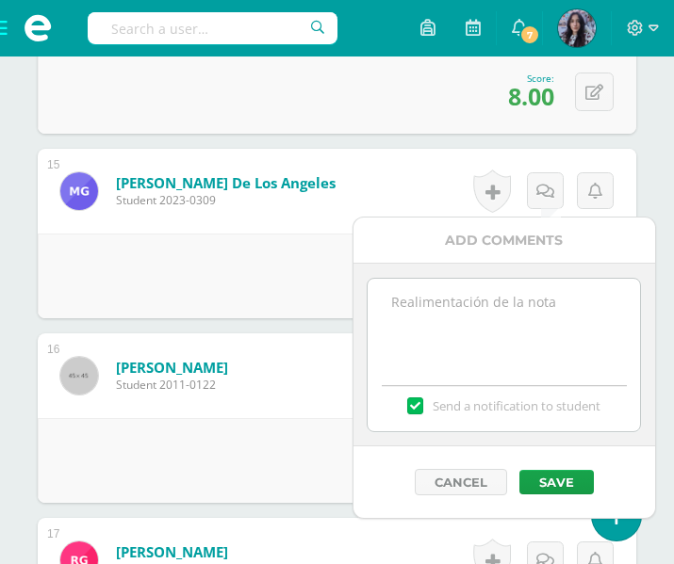
click at [414, 302] on textarea at bounding box center [504, 326] width 272 height 94
type textarea "Actividad no encontrada en su cuaderno."
click at [411, 413] on label at bounding box center [414, 406] width 15 height 17
click at [0, 0] on input "Send a notification to student" at bounding box center [0, 0] width 0 height 0
click at [564, 485] on button "Save" at bounding box center [556, 482] width 74 height 25
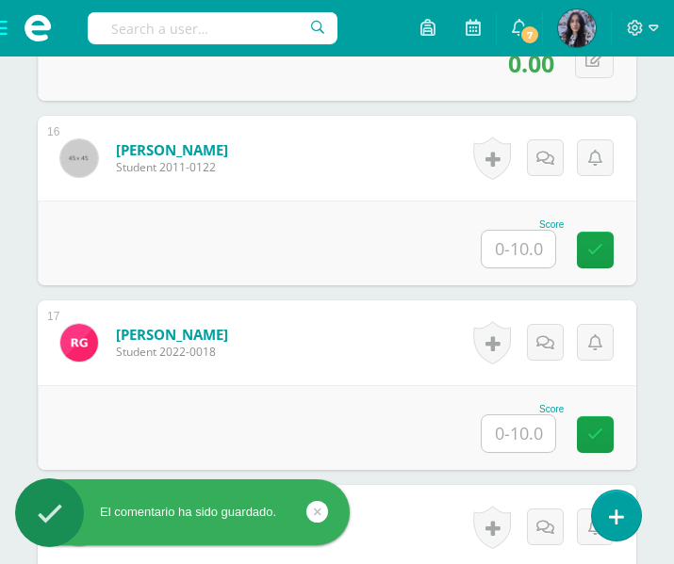
scroll to position [3368, 0]
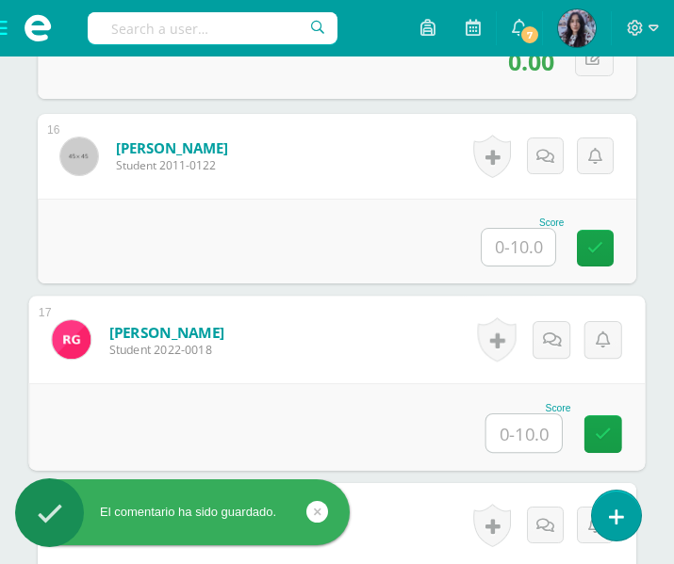
click at [505, 432] on input "text" at bounding box center [523, 434] width 75 height 38
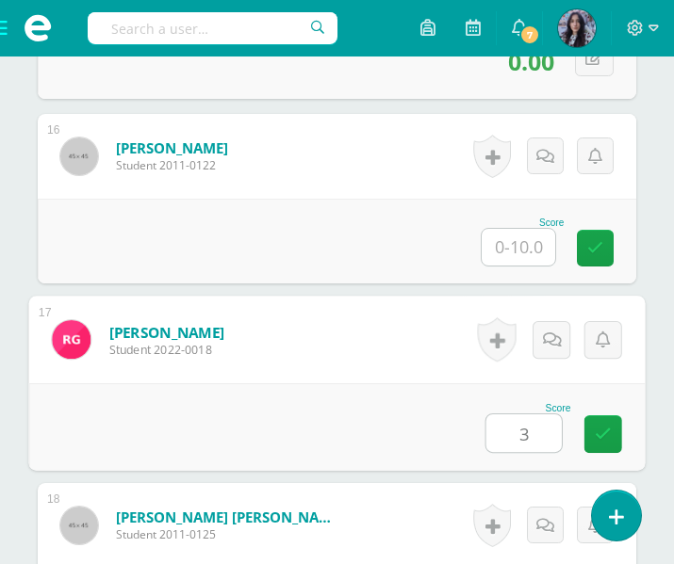
type input "3"
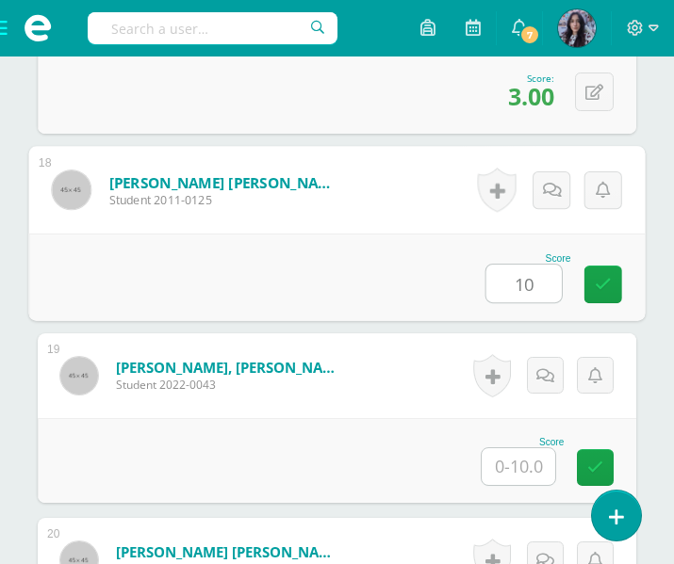
type input "10"
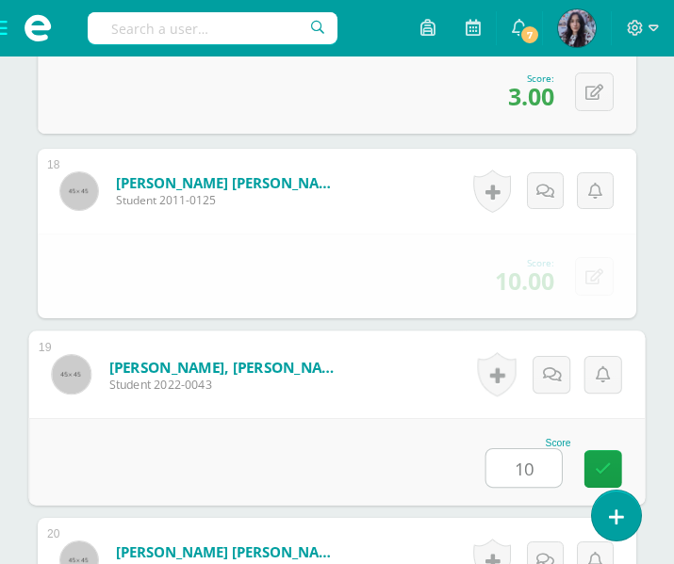
type input "10"
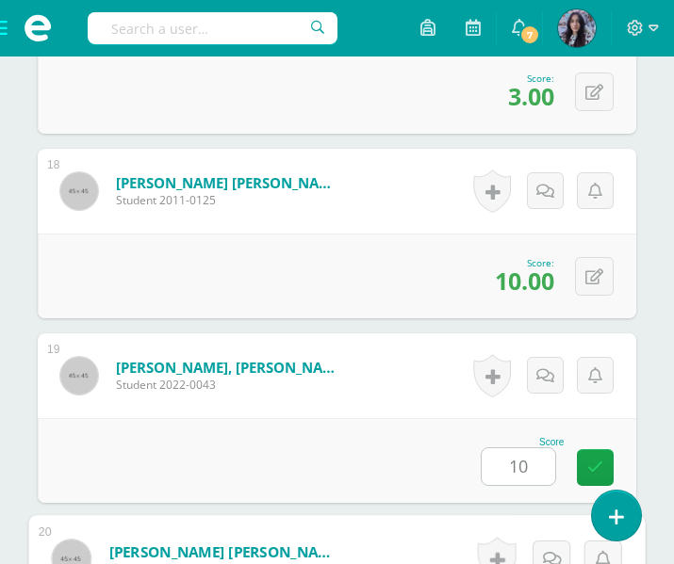
scroll to position [4072, 0]
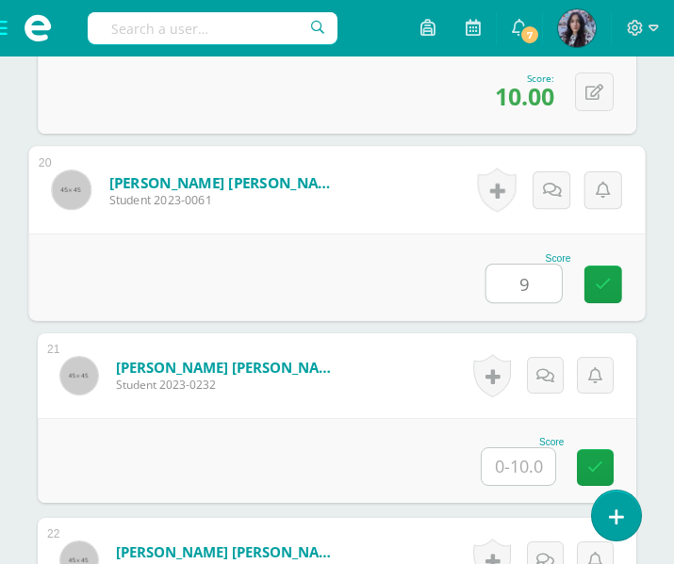
type input "9"
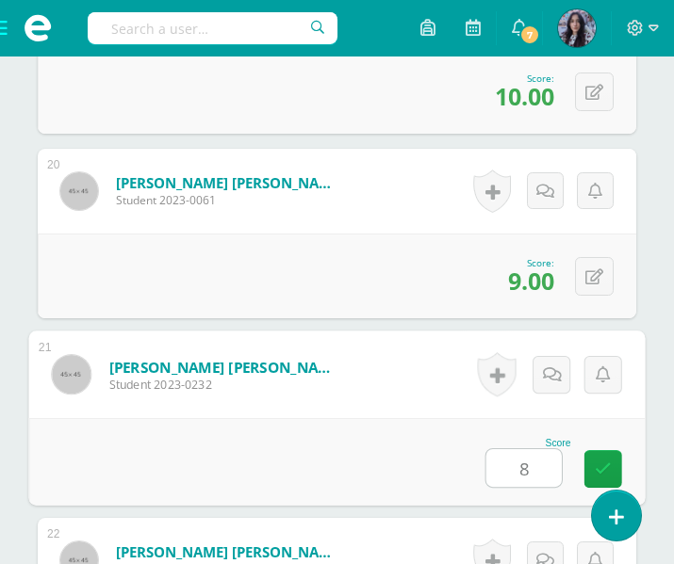
type input "8"
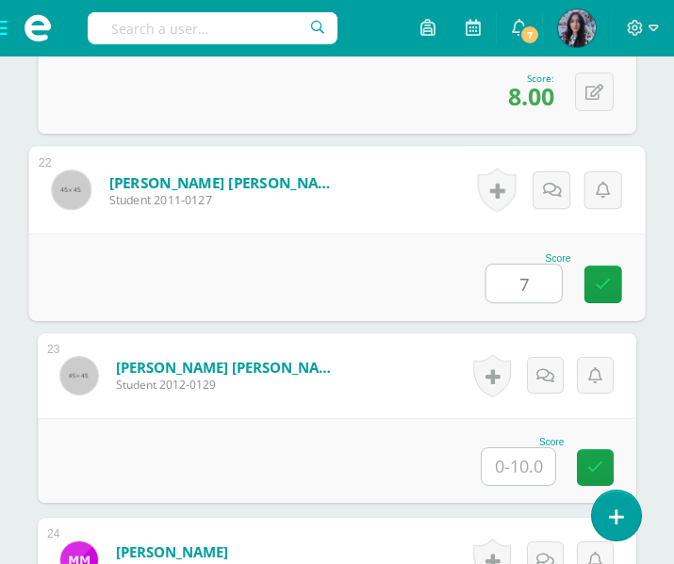
type input "7"
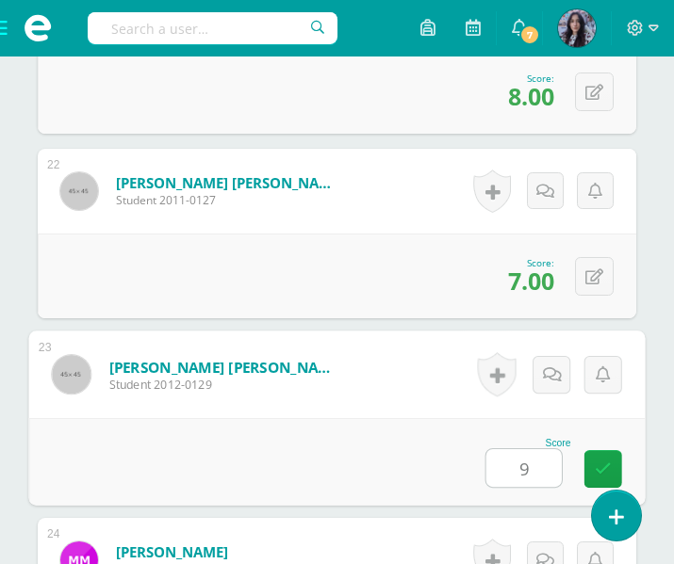
type input "9"
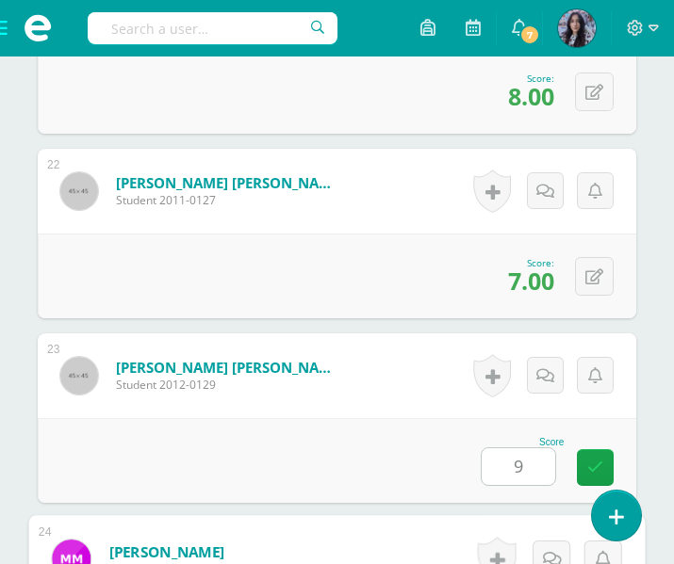
scroll to position [4811, 0]
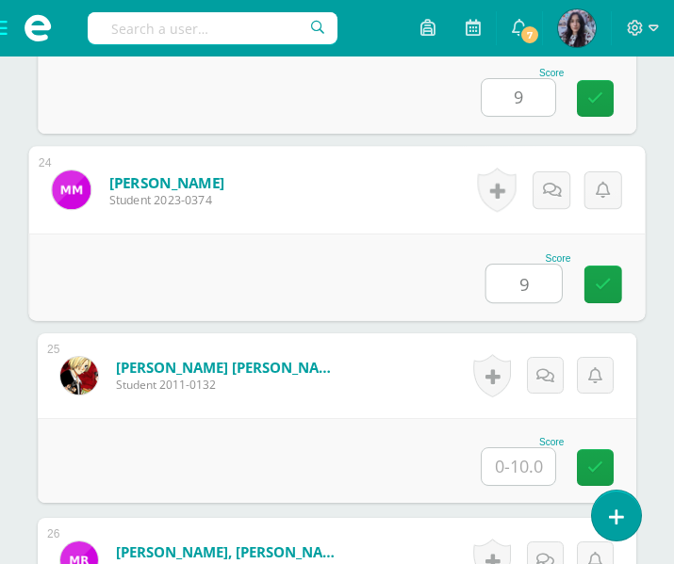
type input "9"
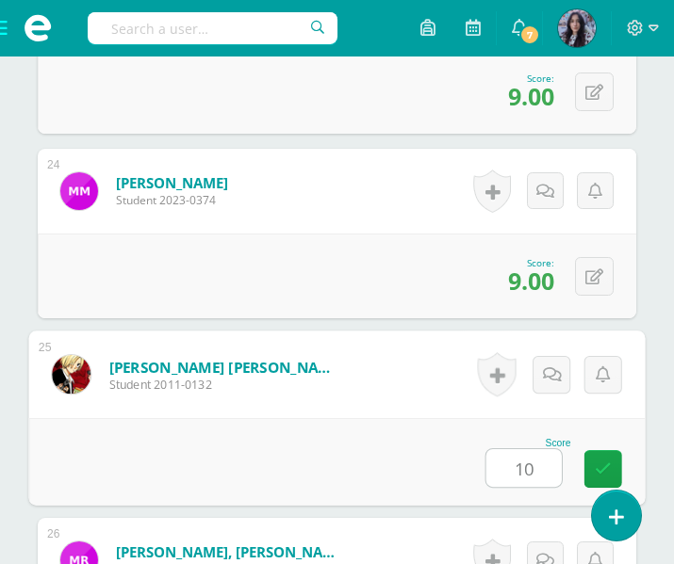
type input "10"
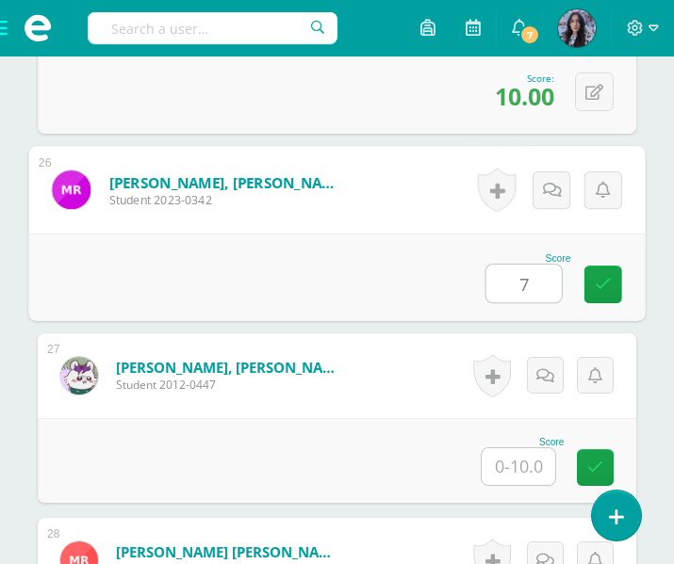
type input "7"
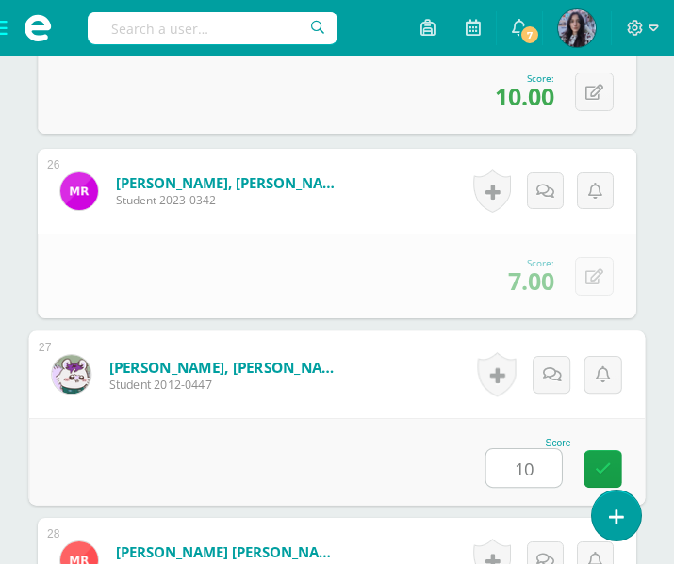
type input "10"
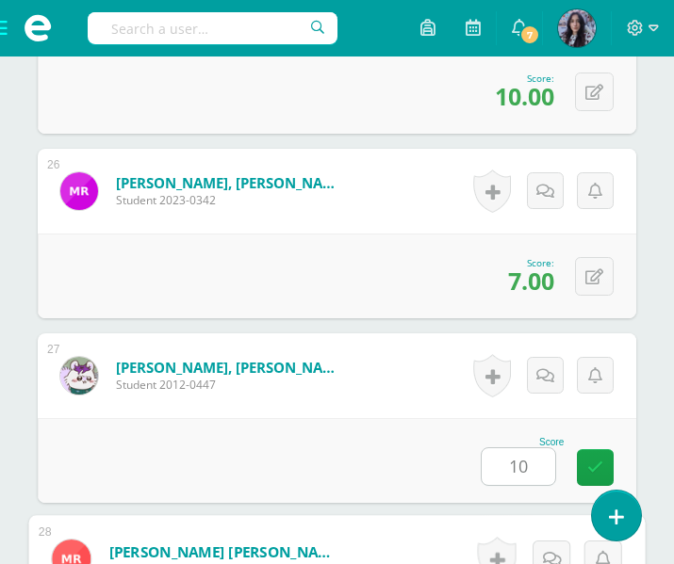
scroll to position [5550, 0]
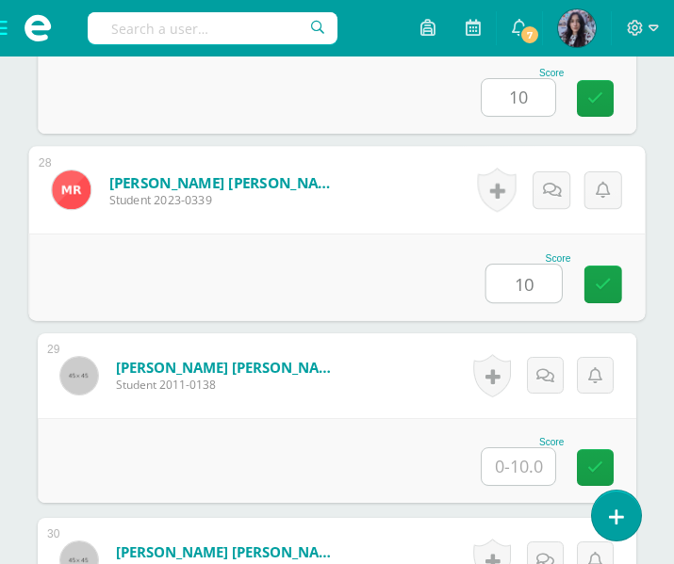
type input "10"
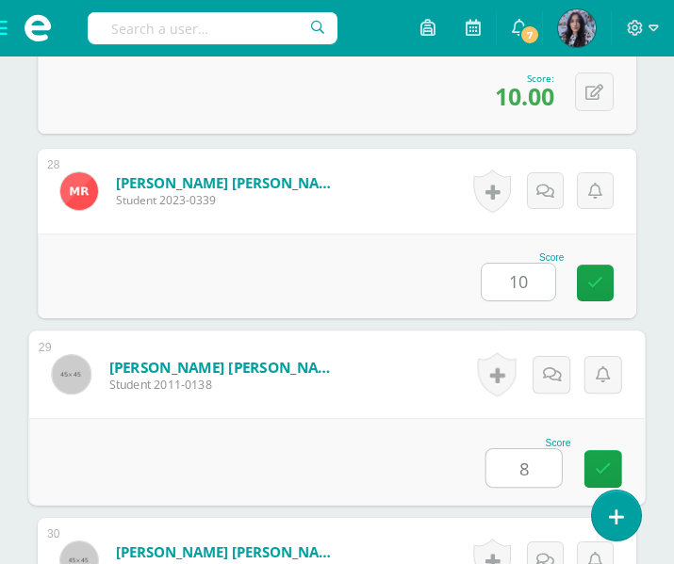
type input "8"
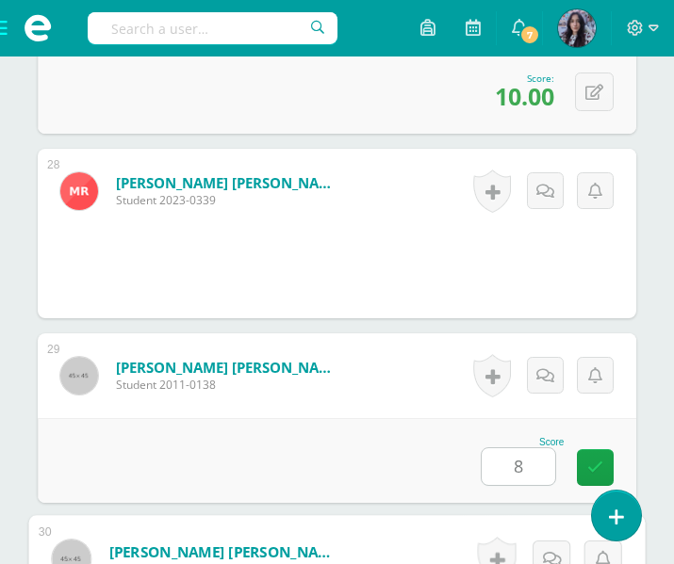
scroll to position [5889, 0]
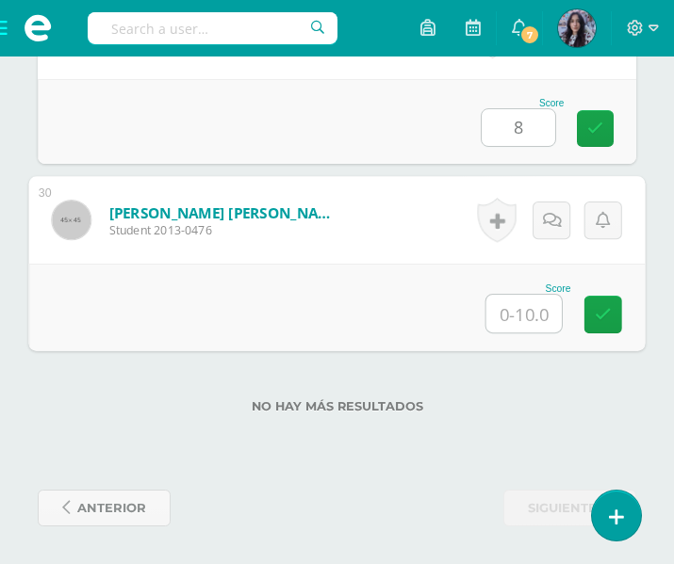
type input "7"
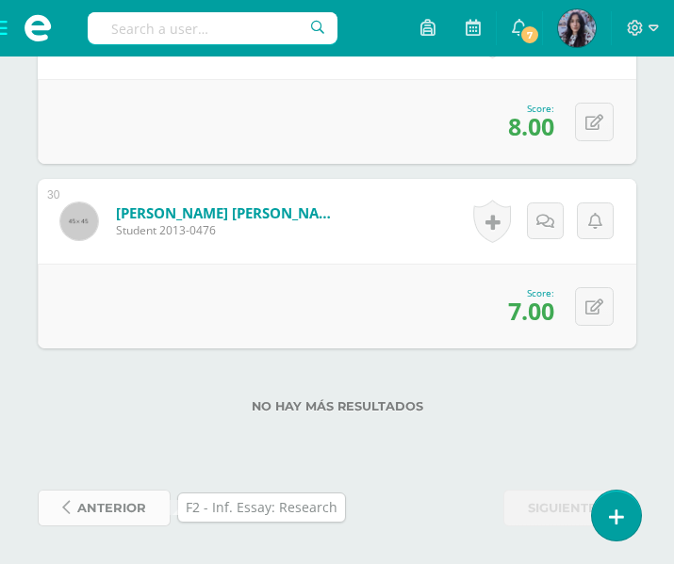
click at [119, 514] on span "anterior" at bounding box center [111, 508] width 69 height 35
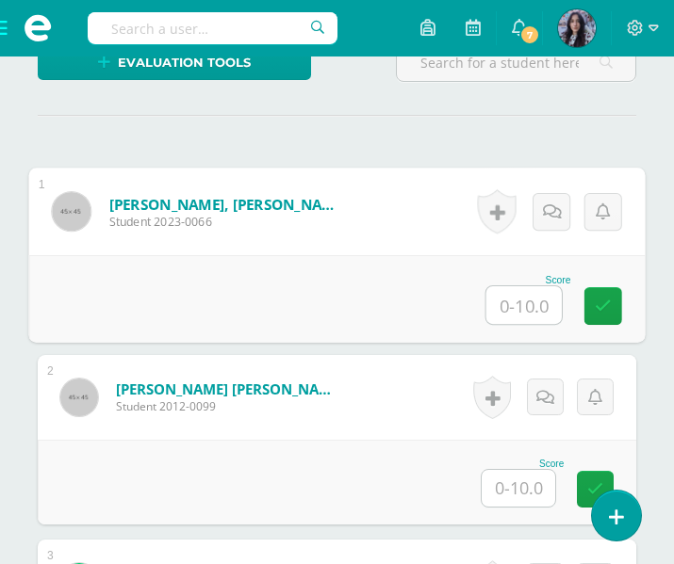
click at [515, 317] on input "text" at bounding box center [523, 305] width 75 height 38
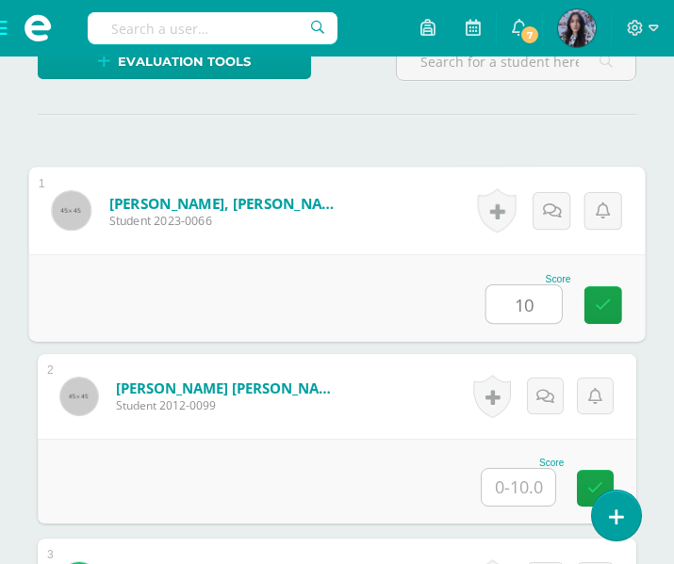
type input "10"
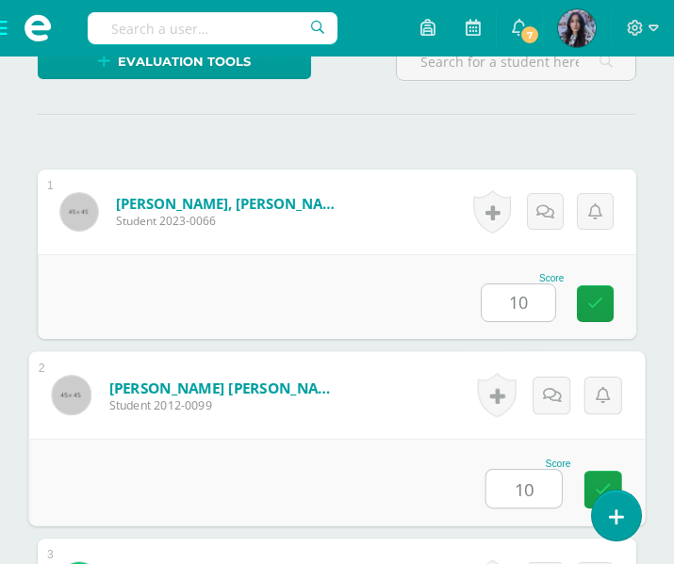
type input "10"
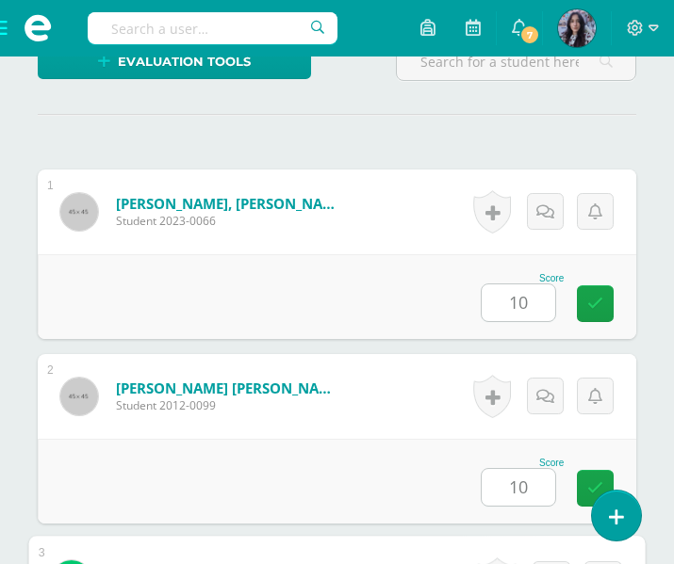
scroll to position [932, 0]
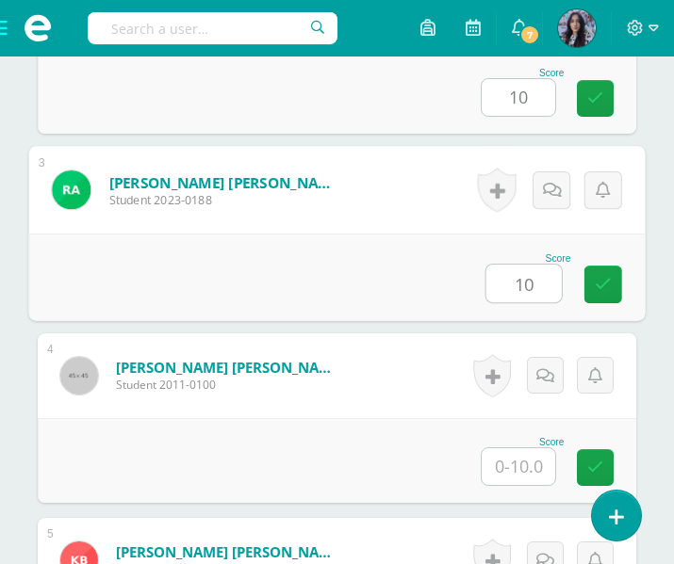
type input "10"
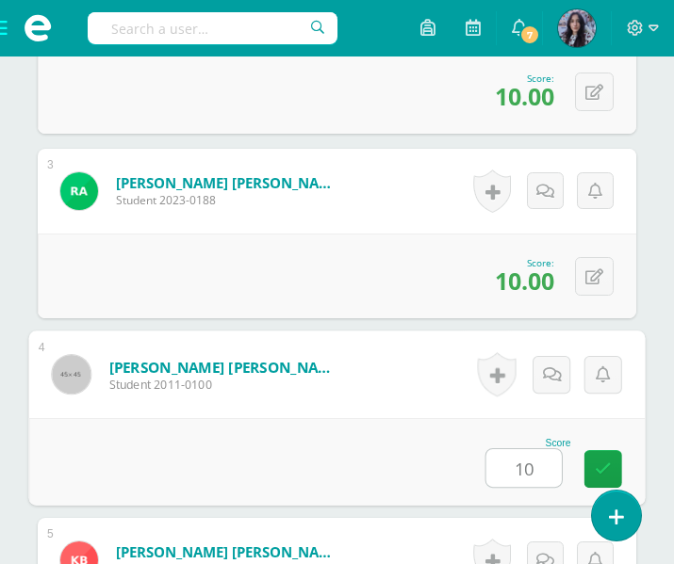
type input "10"
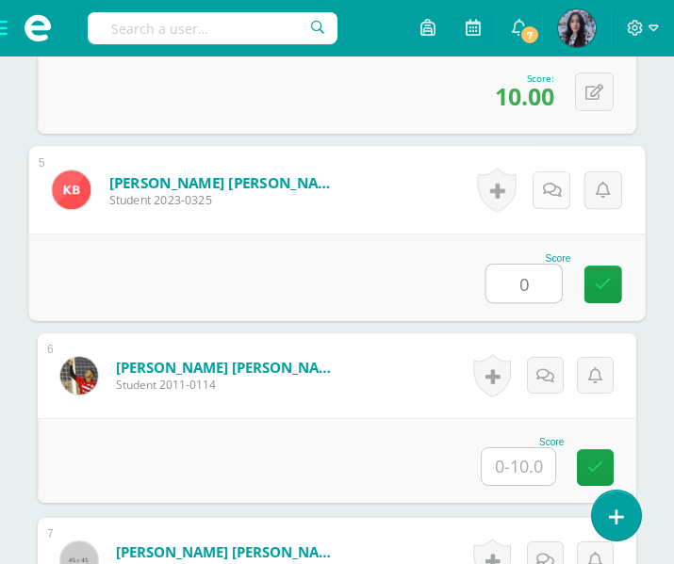
type input "0"
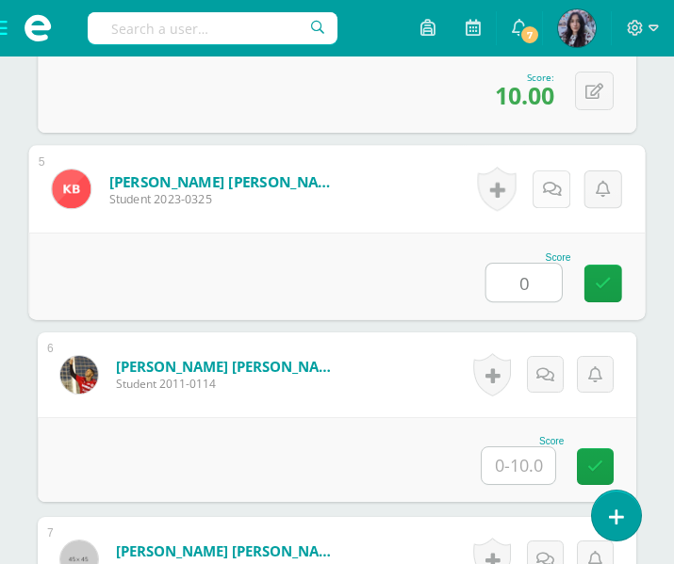
click at [553, 205] on link at bounding box center [551, 190] width 38 height 38
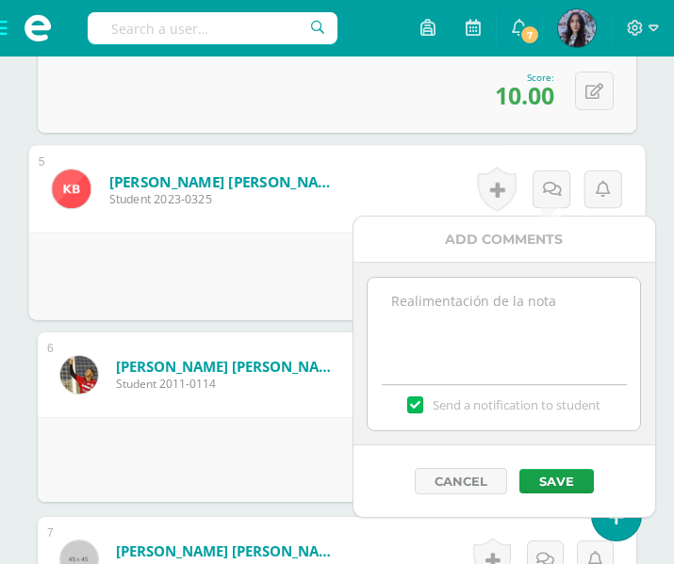
scroll to position [1303, 0]
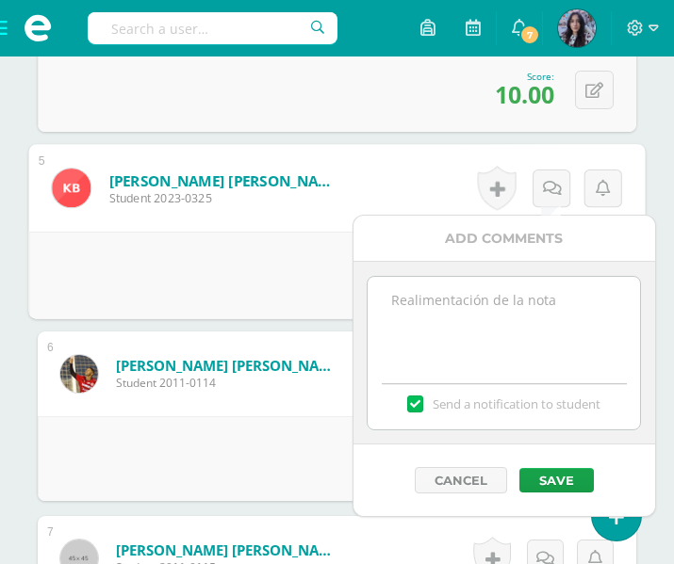
click at [418, 320] on textarea at bounding box center [504, 324] width 272 height 94
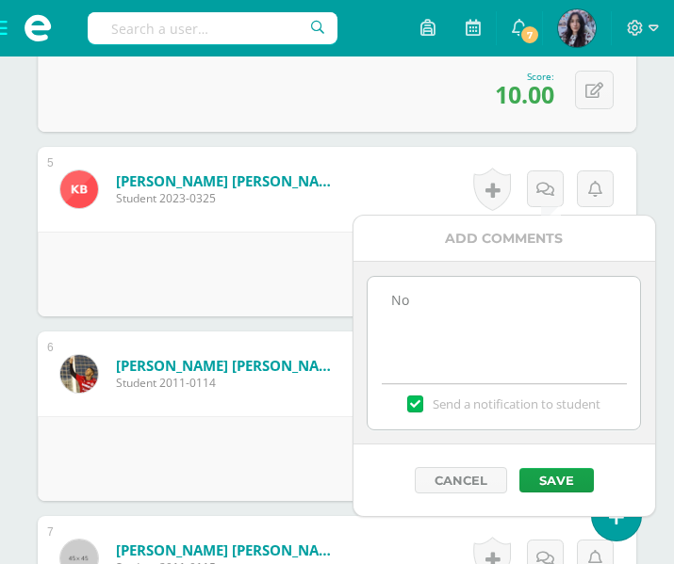
type textarea "N"
type textarea "Actividad no encontrada en el cuaderno."
click at [416, 400] on label at bounding box center [414, 404] width 15 height 17
click at [0, 0] on input "Send a notification to student" at bounding box center [0, 0] width 0 height 0
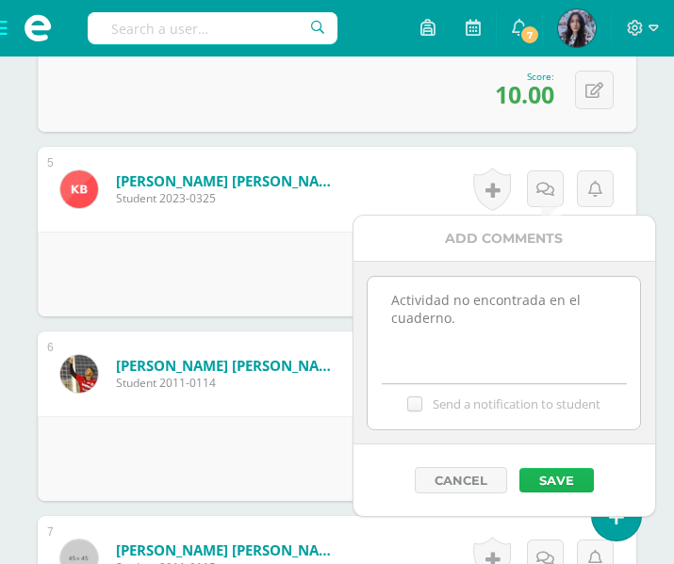
click at [550, 484] on button "Save" at bounding box center [556, 480] width 74 height 25
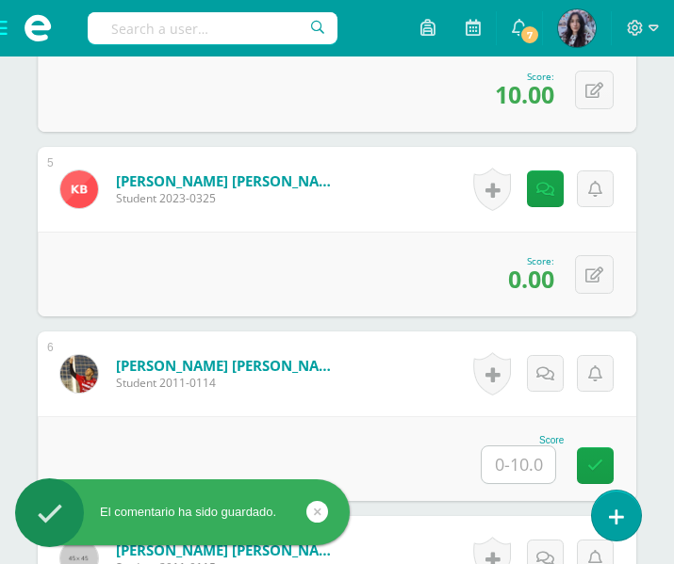
scroll to position [1438, 0]
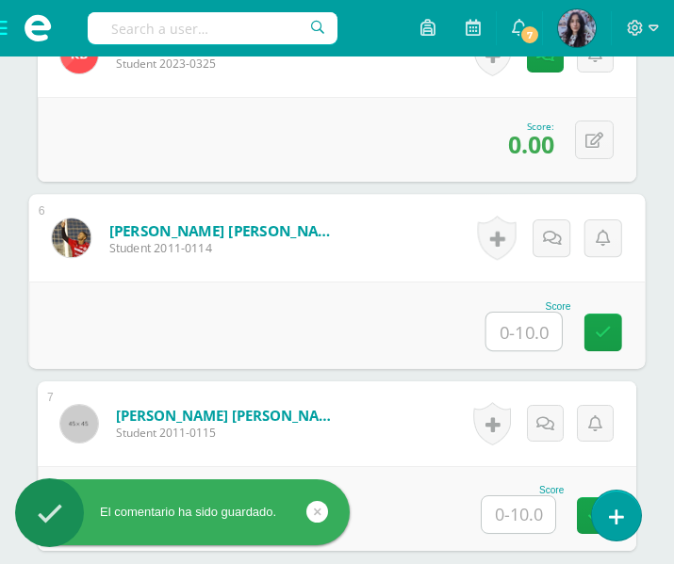
click at [523, 327] on input "text" at bounding box center [523, 332] width 75 height 38
type input "8"
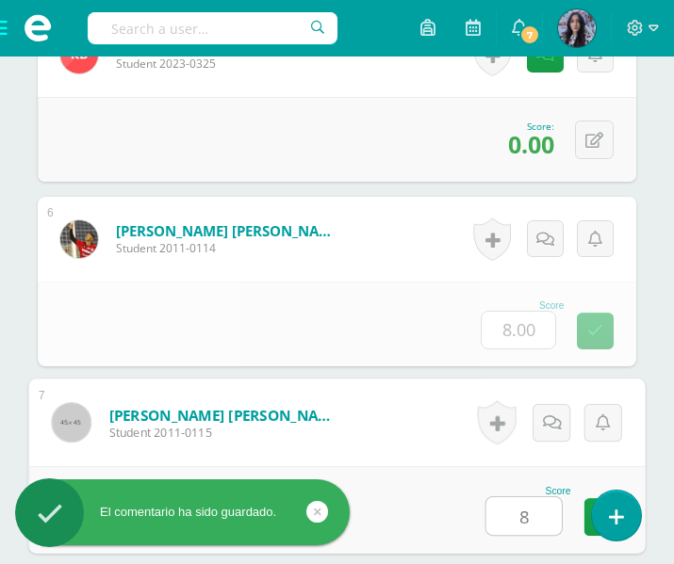
type input "8"
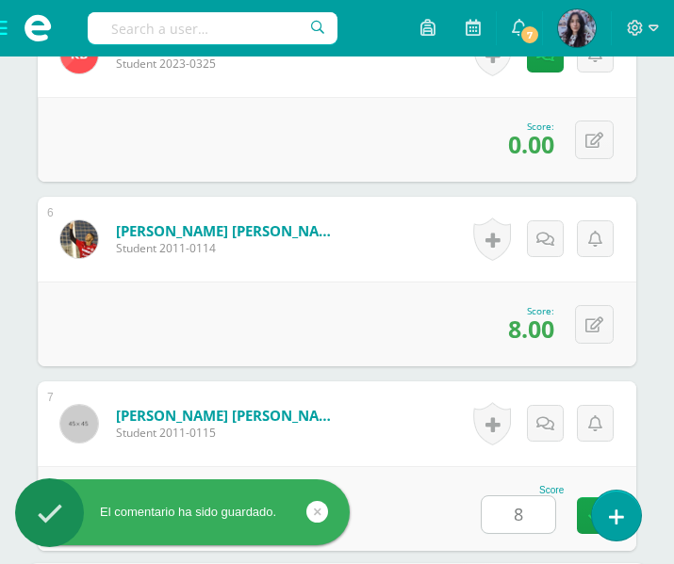
scroll to position [1856, 0]
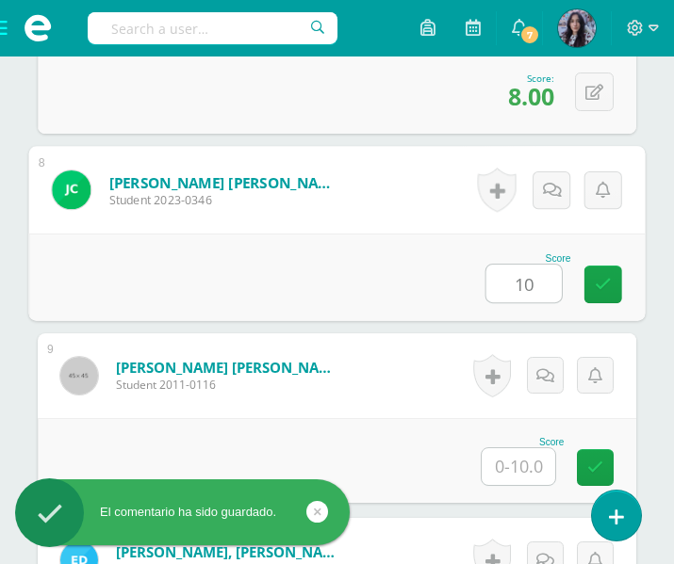
type input "10"
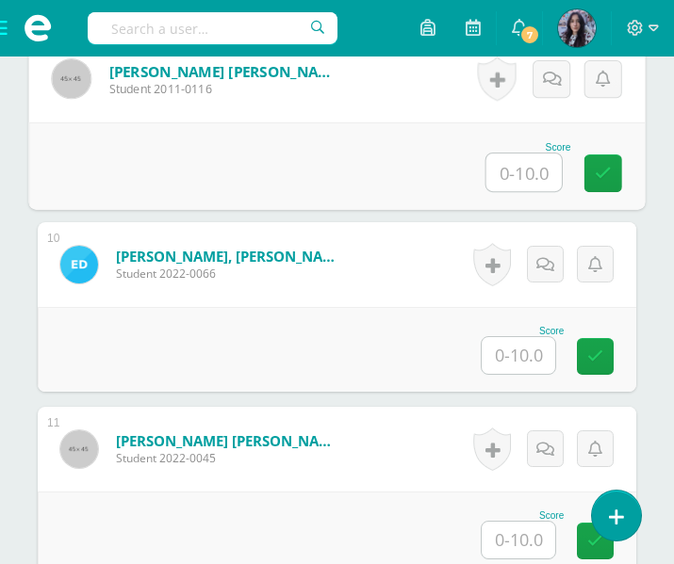
scroll to position [2152, 0]
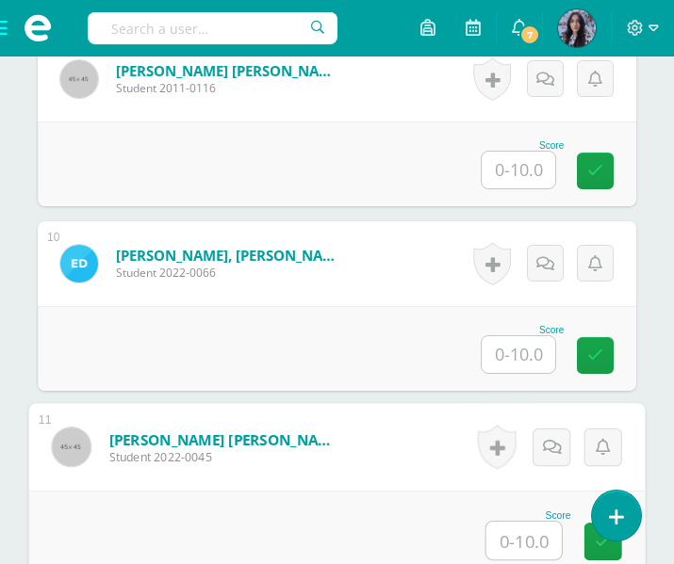
click at [502, 524] on input "text" at bounding box center [523, 541] width 75 height 38
type input "10"
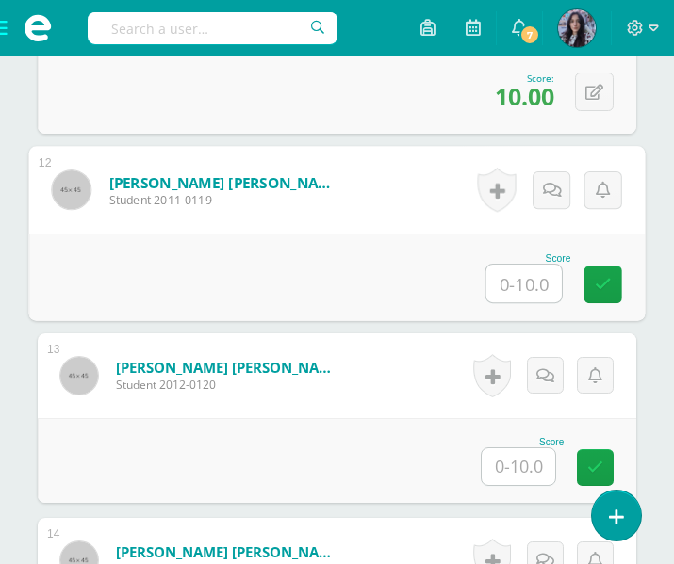
scroll to position [2825, 0]
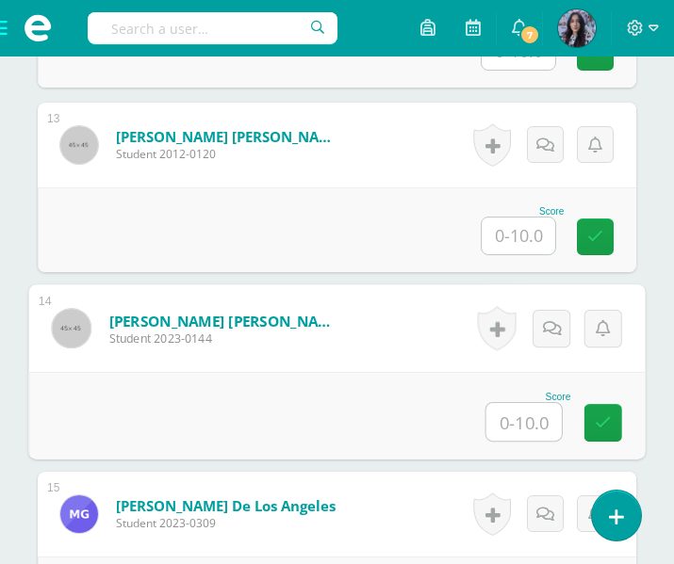
click at [527, 412] on input "text" at bounding box center [523, 422] width 75 height 38
type input "7"
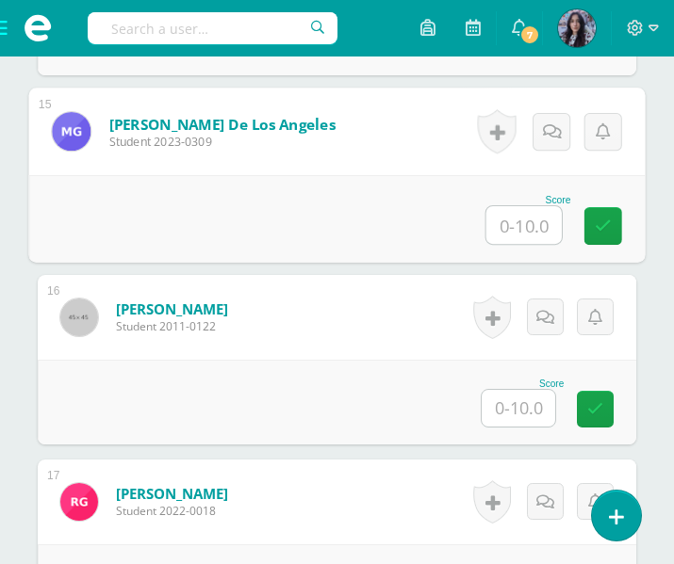
scroll to position [3224, 0]
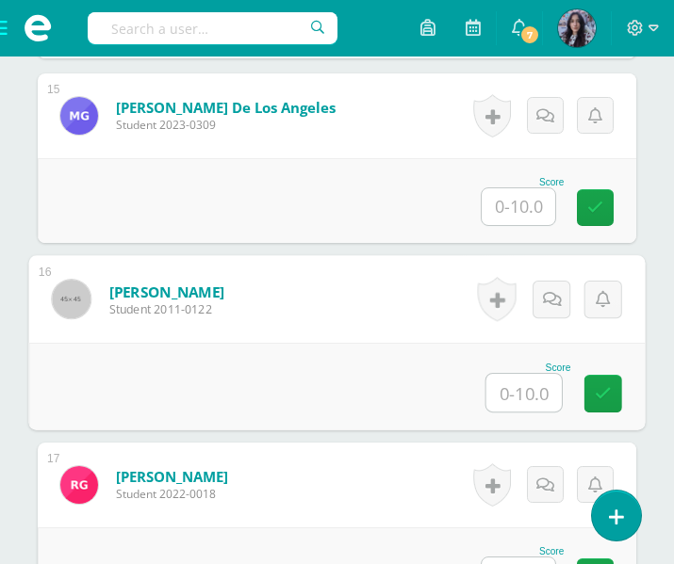
click at [538, 407] on input "text" at bounding box center [523, 393] width 75 height 38
type input "7"
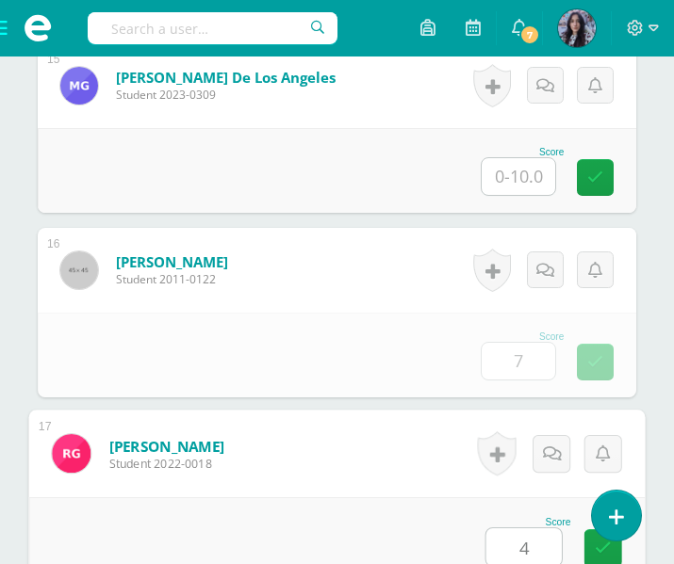
type input "4"
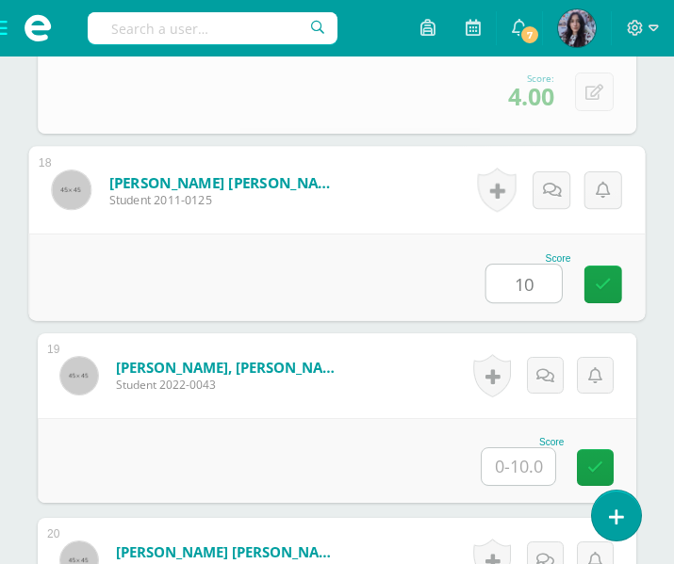
type input "10"
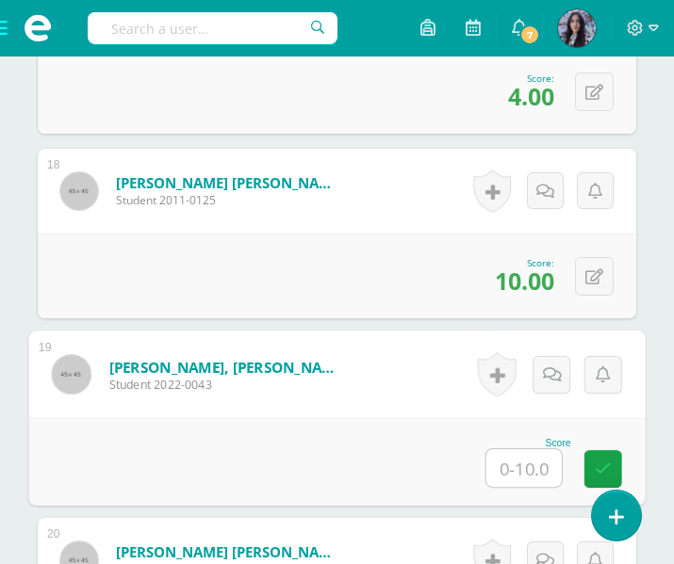
scroll to position [3944, 0]
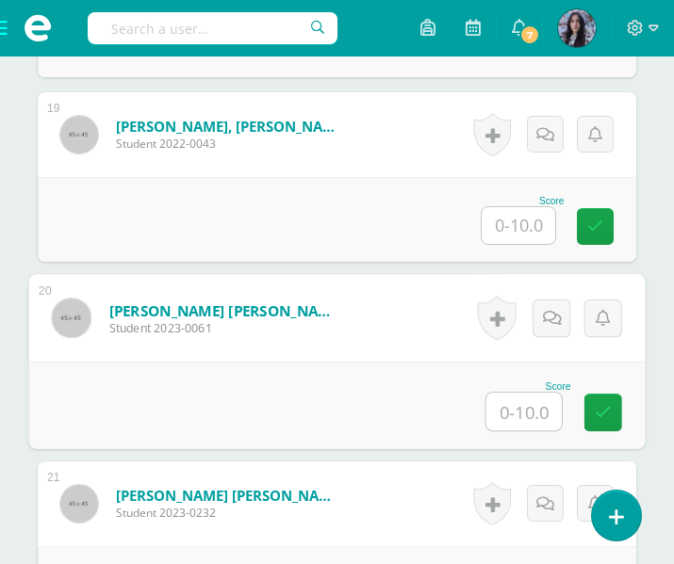
click at [505, 410] on input "text" at bounding box center [523, 412] width 75 height 38
type input "8"
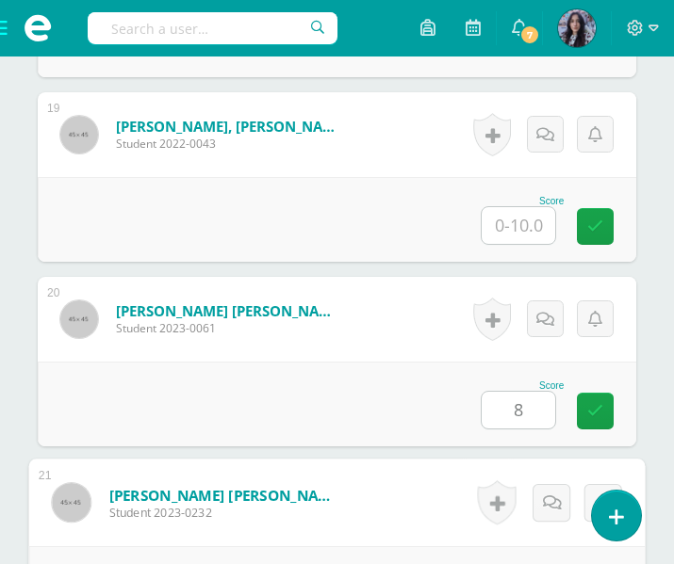
scroll to position [4257, 0]
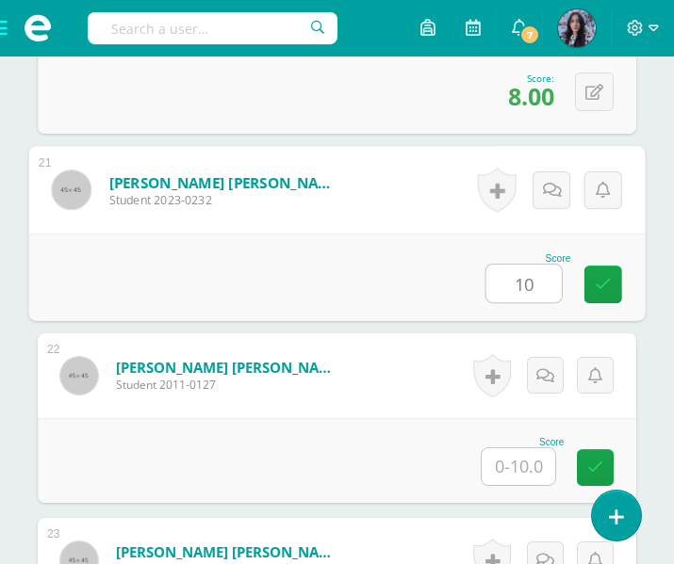
type input "10"
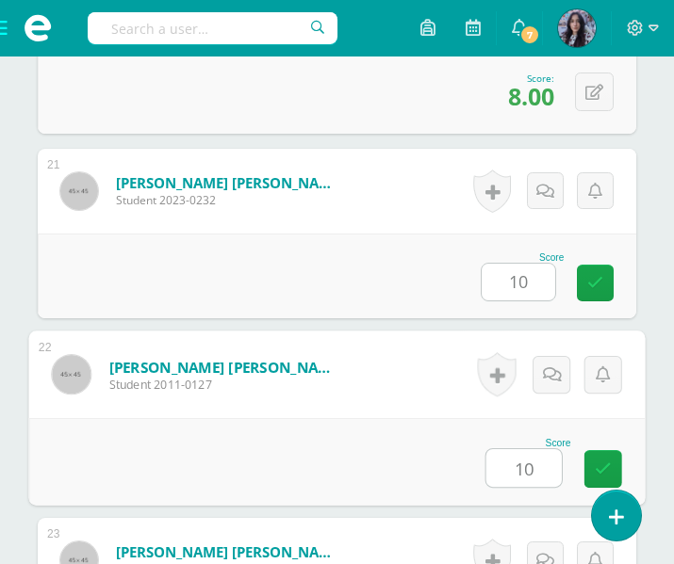
type input "10"
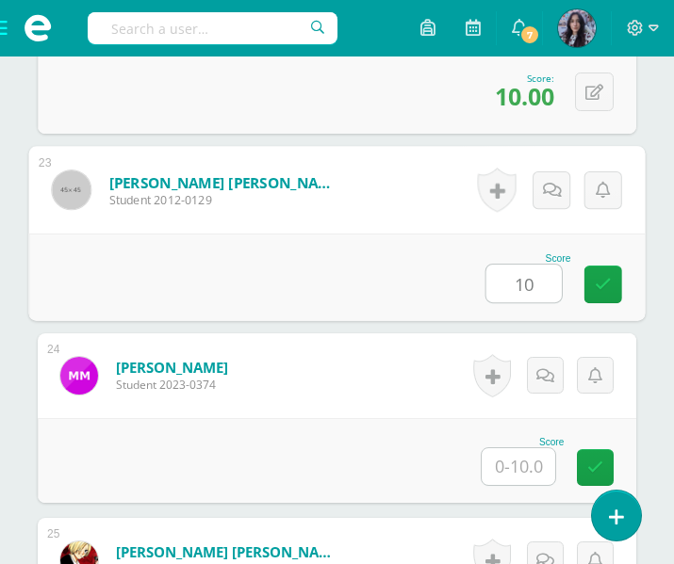
type input "10"
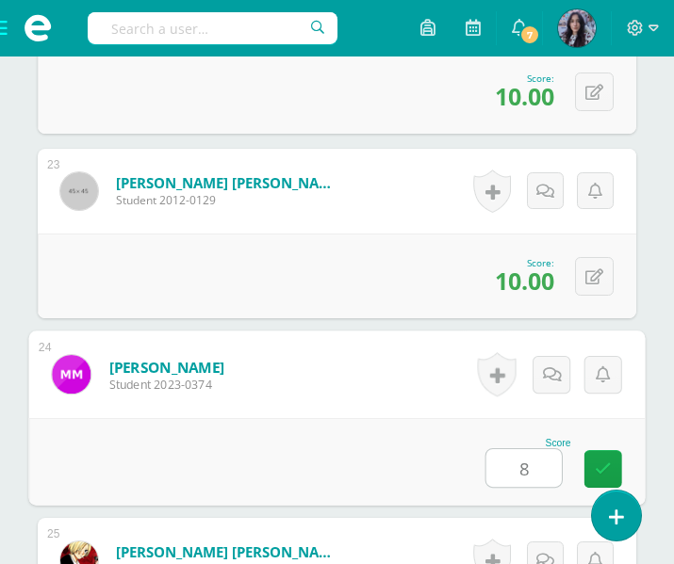
type input "8"
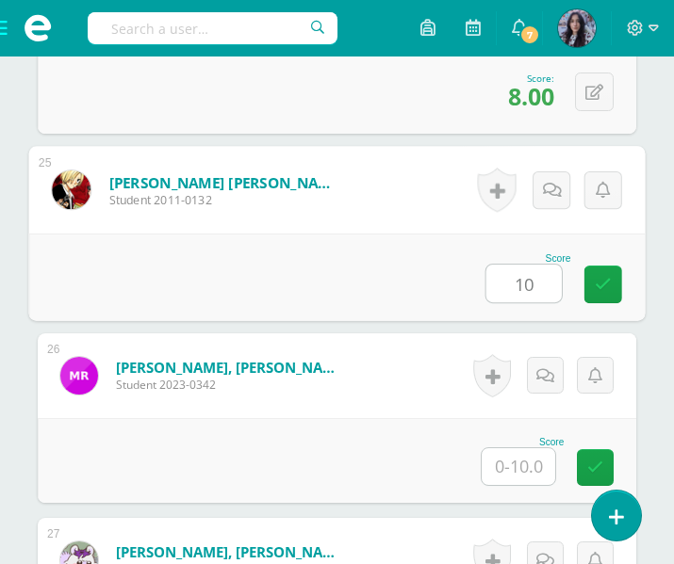
type input "10"
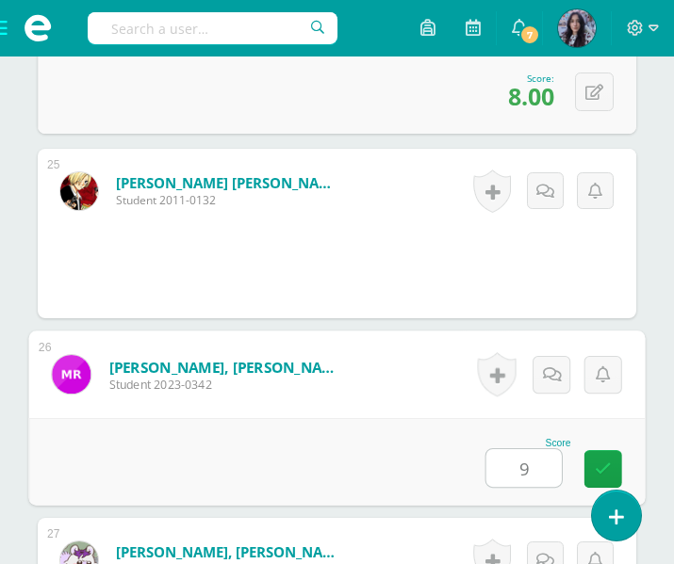
type input "9"
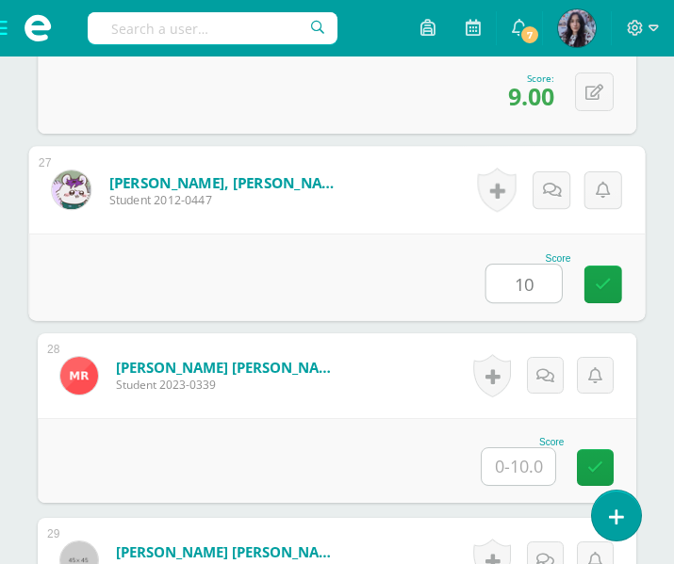
type input "10"
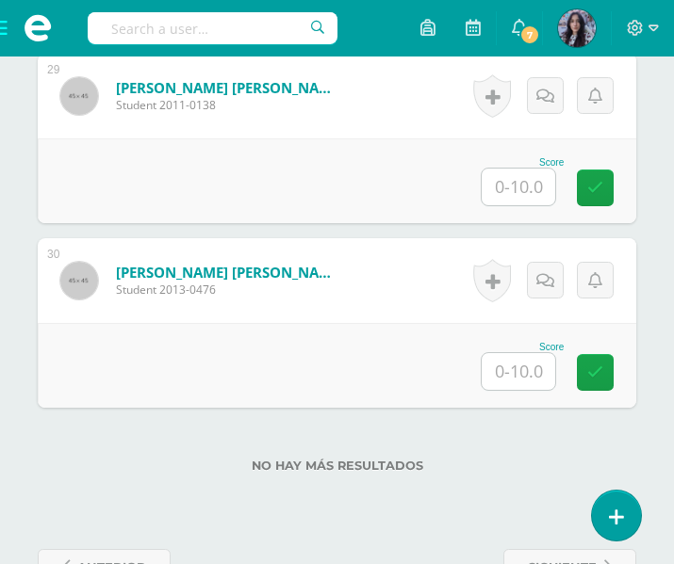
scroll to position [5889, 0]
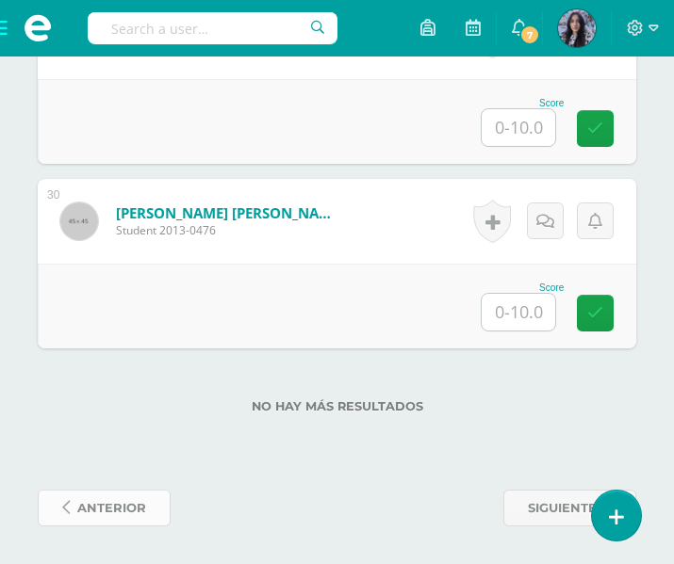
click at [121, 503] on span "anterior" at bounding box center [111, 508] width 69 height 35
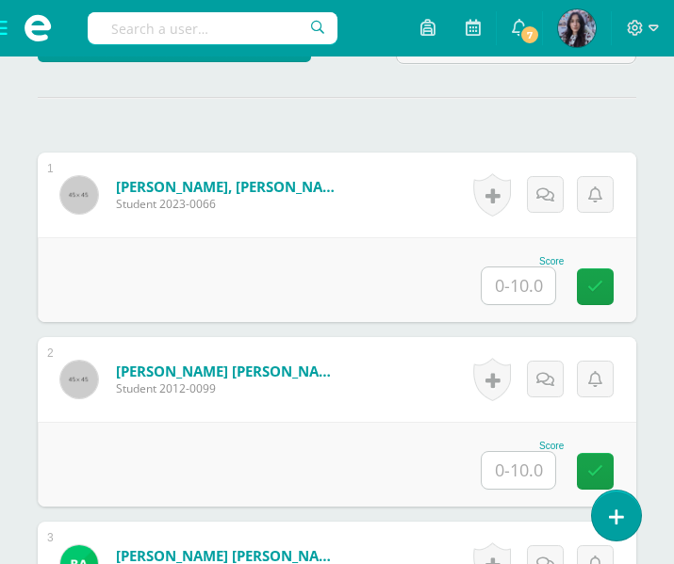
scroll to position [562, 0]
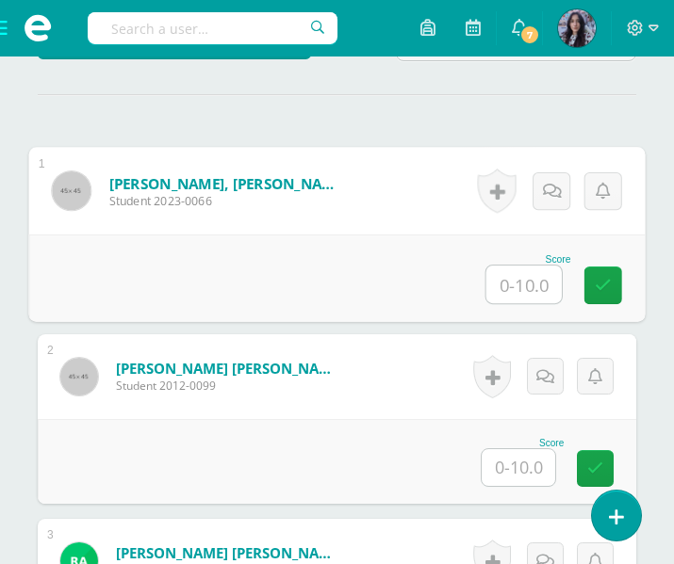
click at [500, 285] on input "text" at bounding box center [523, 285] width 75 height 38
type input "10"
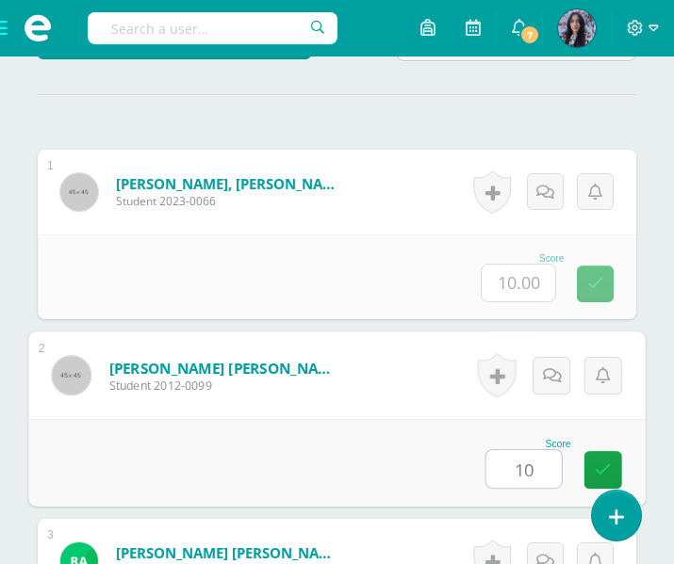
type input "10"
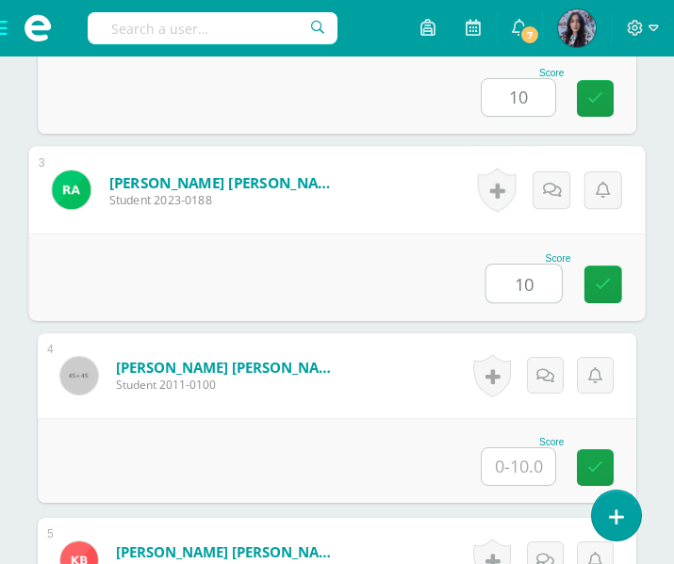
scroll to position [933, 0]
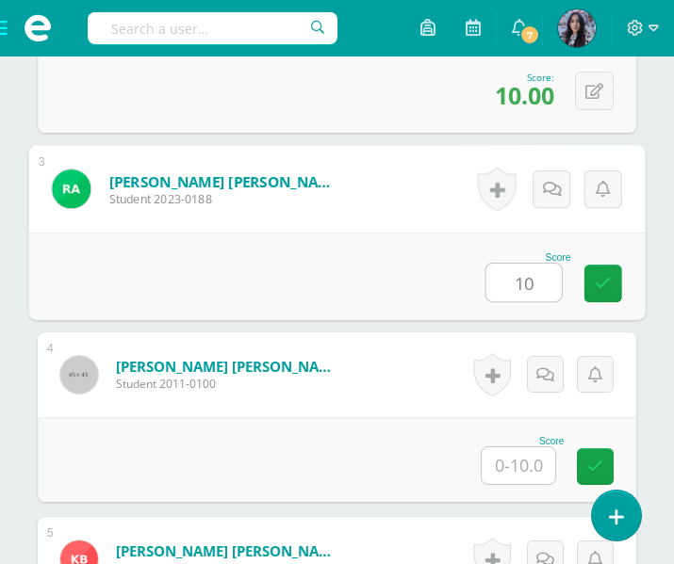
type input "10"
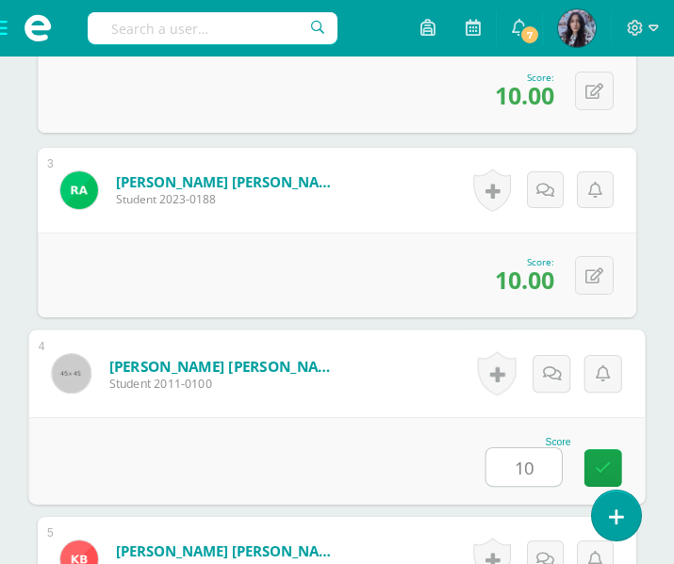
type input "10"
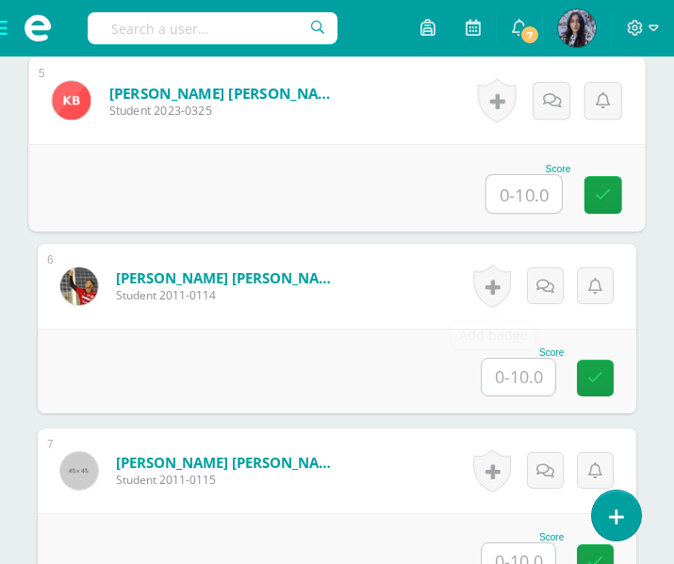
scroll to position [1392, 0]
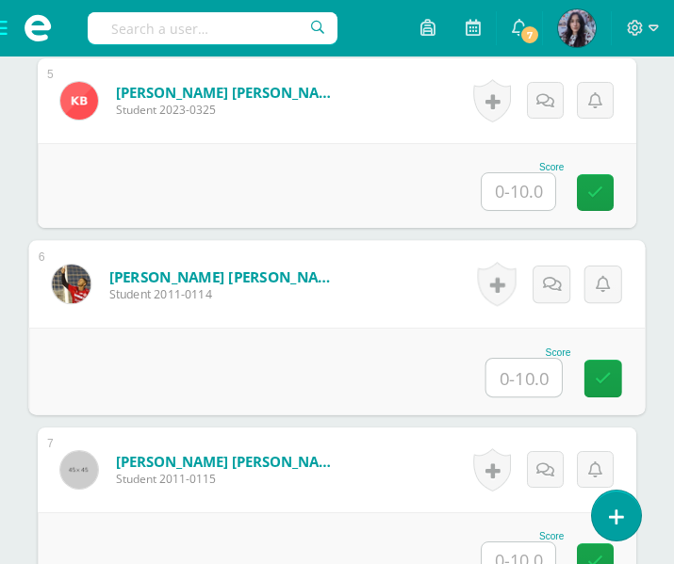
click at [530, 367] on input "text" at bounding box center [523, 378] width 75 height 38
type input "8"
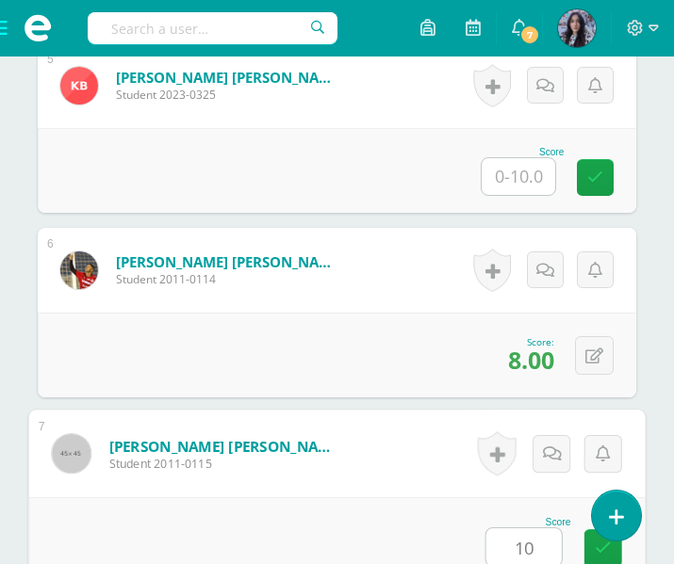
type input "10"
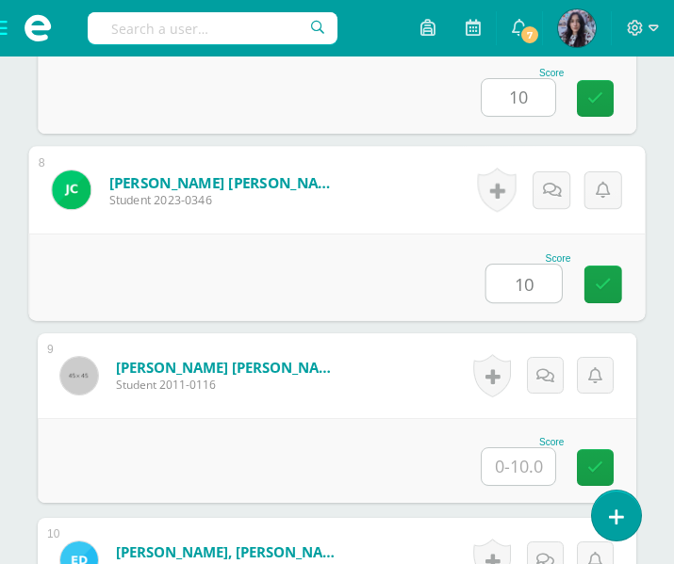
type input "10"
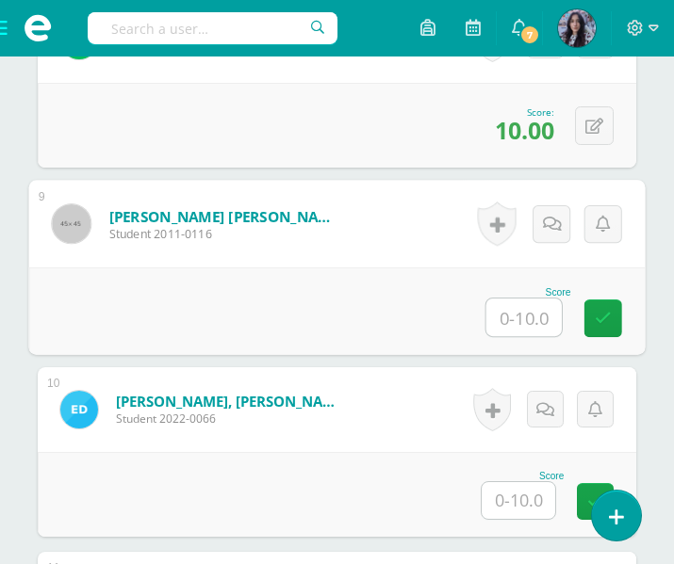
scroll to position [2007, 0]
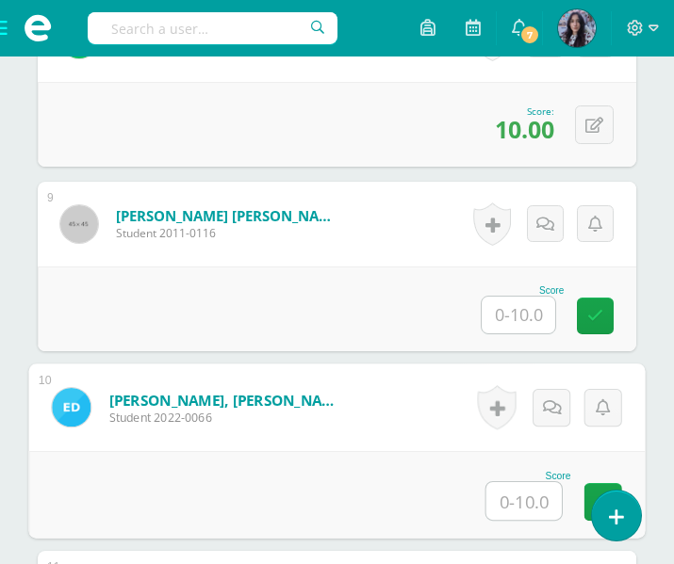
click at [509, 489] on input "text" at bounding box center [523, 502] width 75 height 38
type input "8"
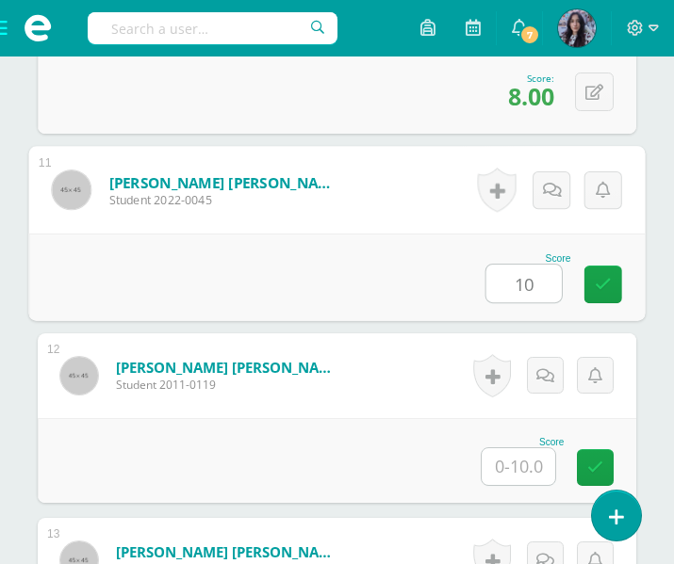
type input "10"
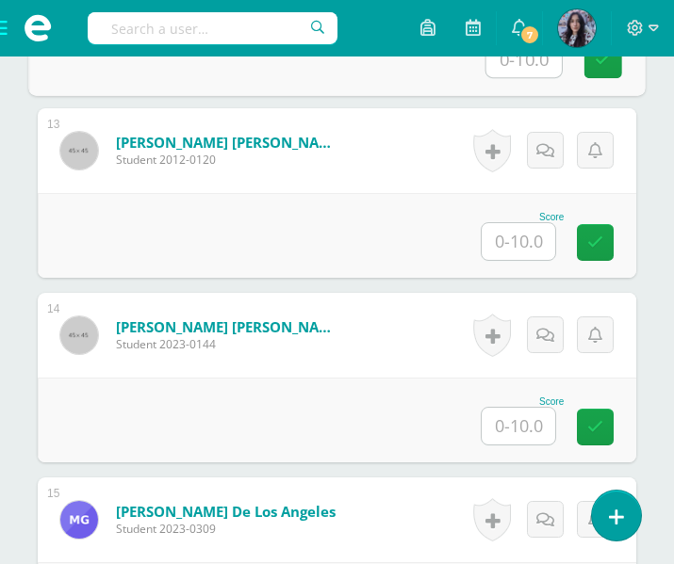
scroll to position [2821, 0]
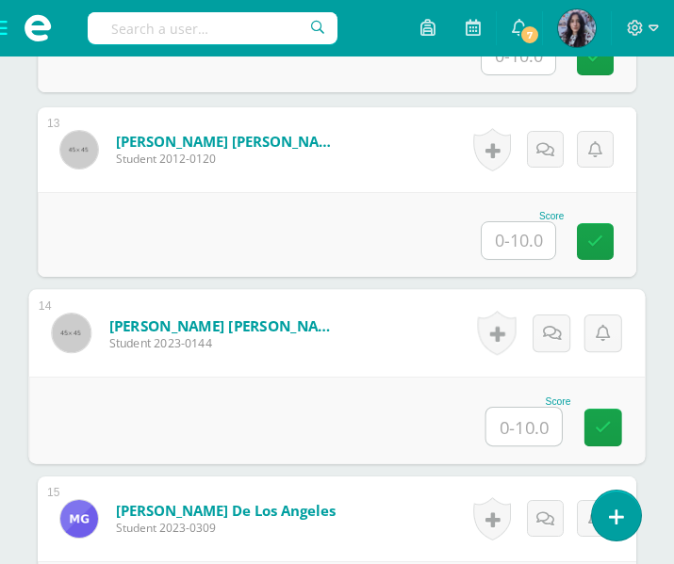
click at [514, 420] on input "text" at bounding box center [523, 427] width 75 height 38
type input "8"
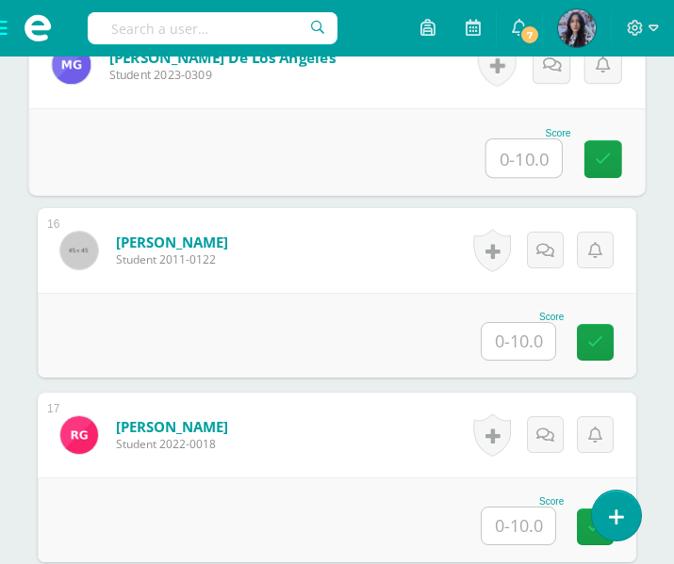
scroll to position [3301, 0]
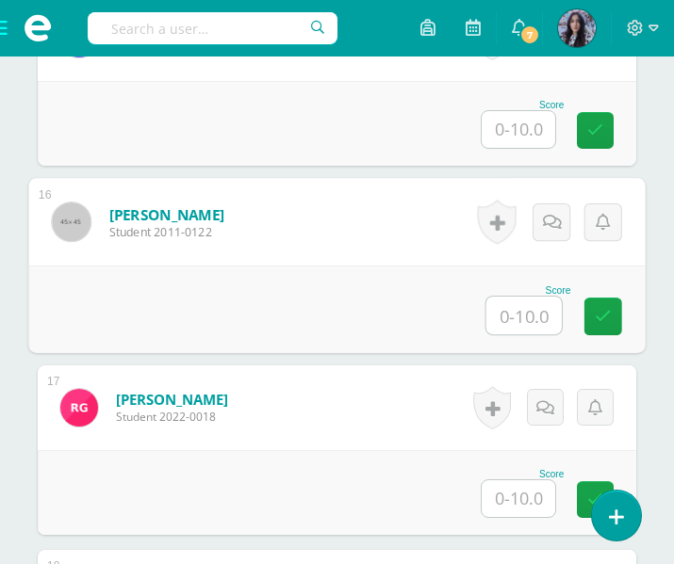
click at [513, 319] on input "text" at bounding box center [523, 316] width 75 height 38
type input "10"
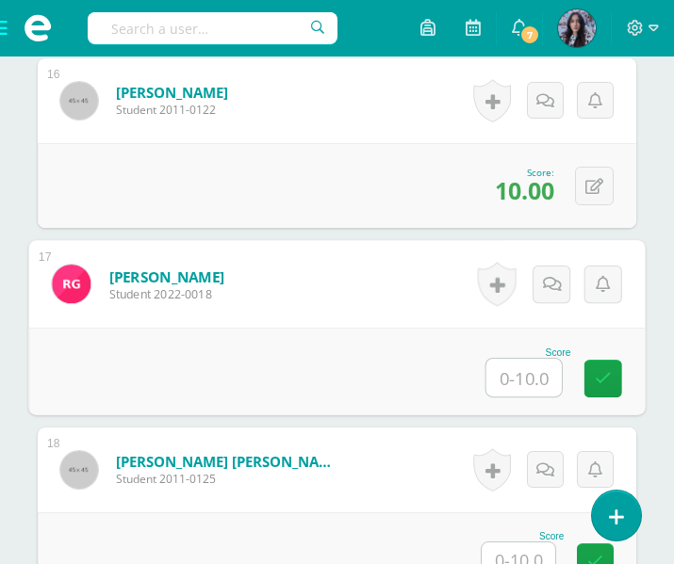
scroll to position [3428, 0]
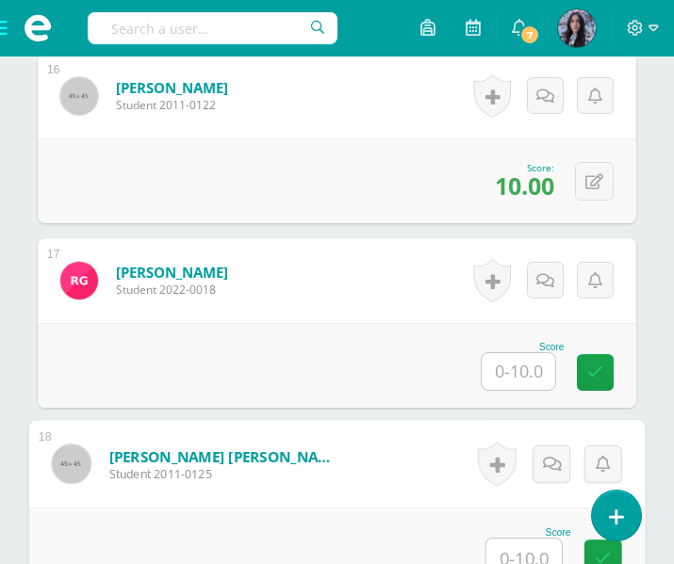
click at [520, 546] on input "text" at bounding box center [523, 558] width 75 height 38
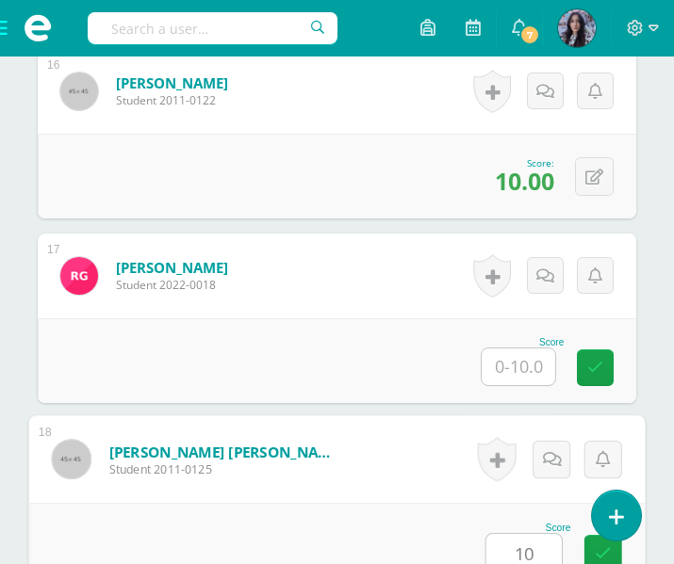
type input "10"
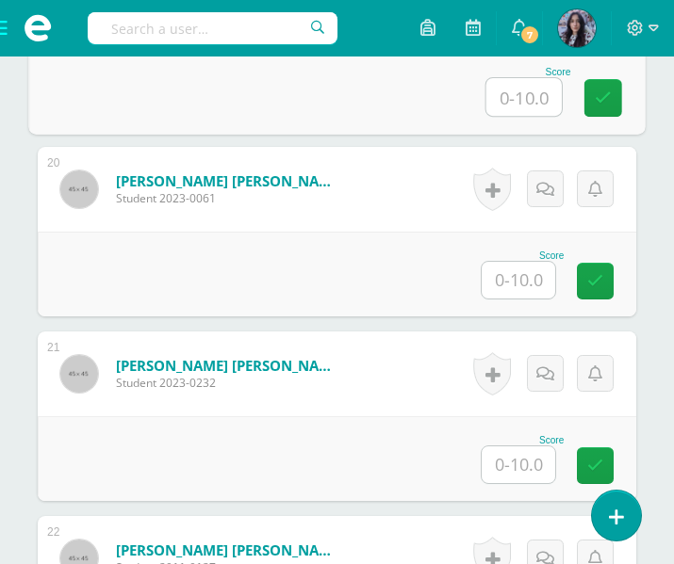
scroll to position [4082, 0]
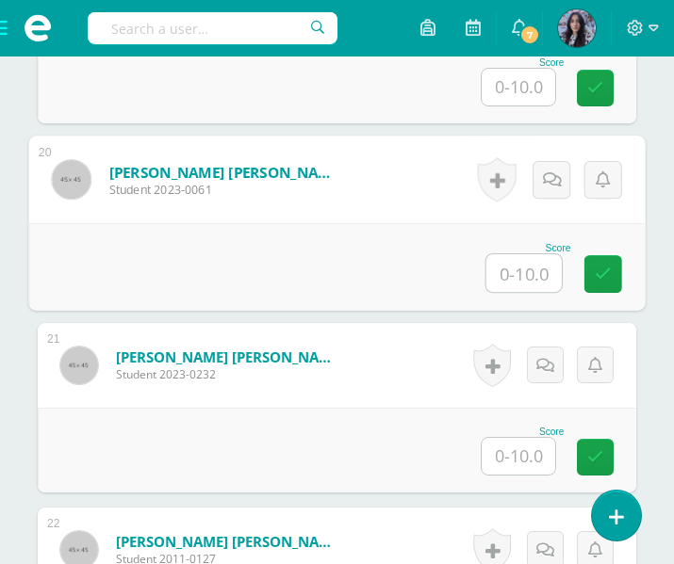
click at [519, 274] on input "text" at bounding box center [523, 273] width 75 height 38
type input "10"
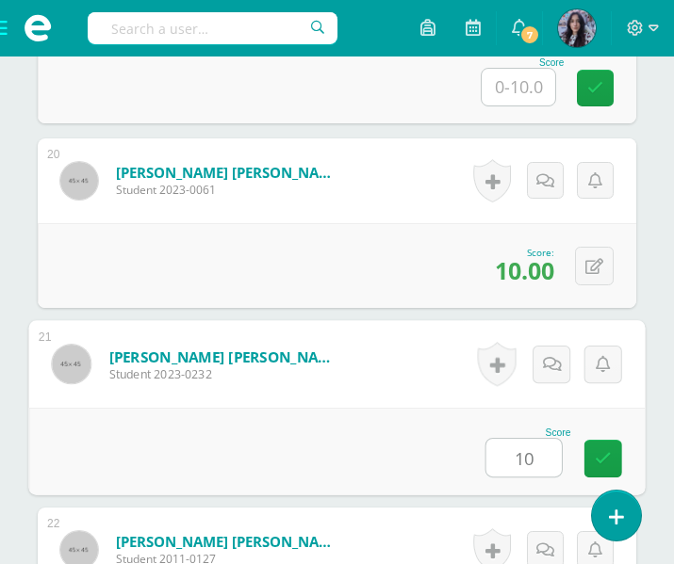
type input "10"
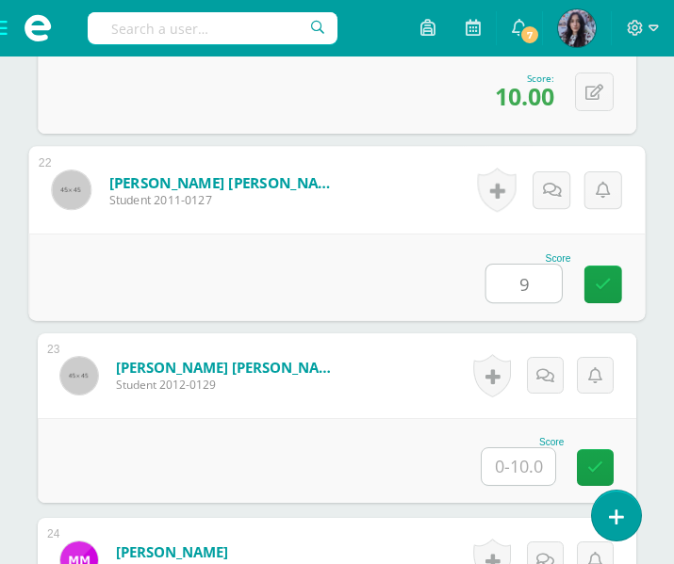
type input "9"
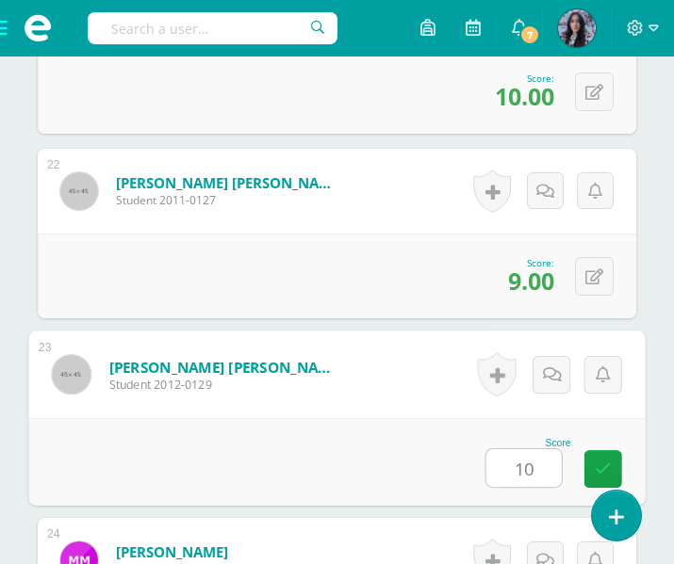
type input "10"
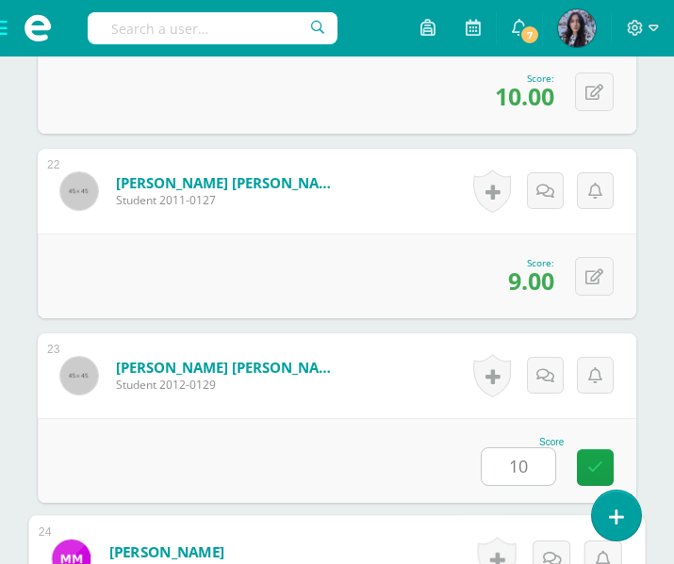
scroll to position [4811, 0]
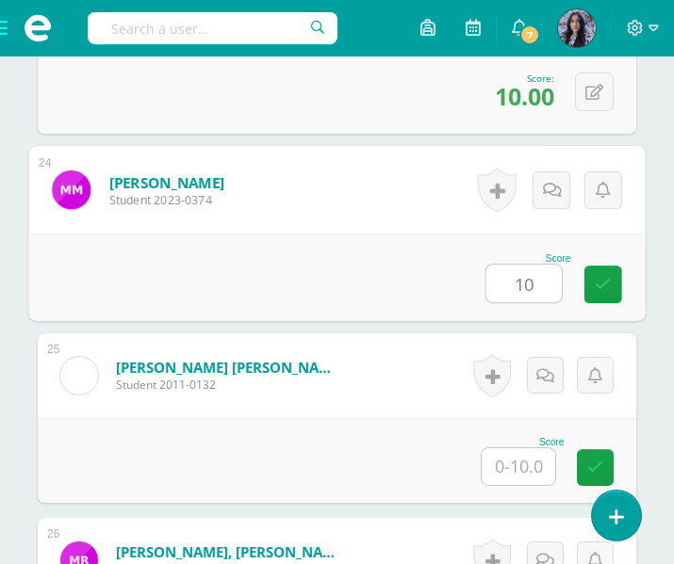
type input "10"
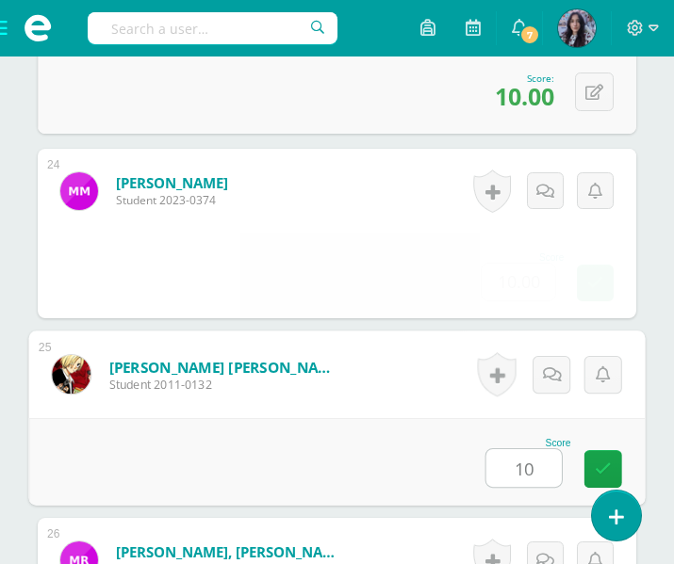
type input "10"
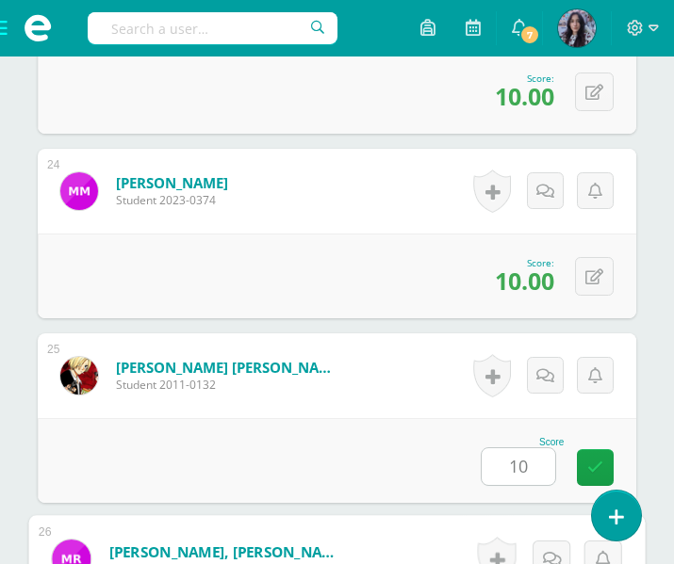
scroll to position [5180, 0]
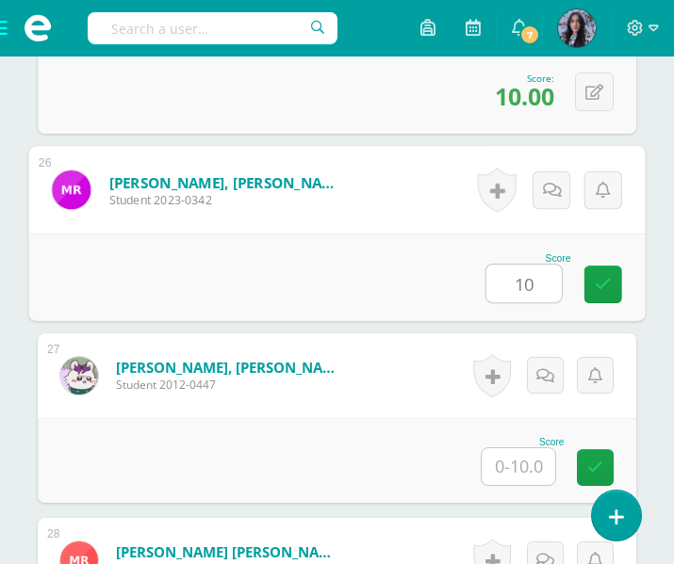
type input "10"
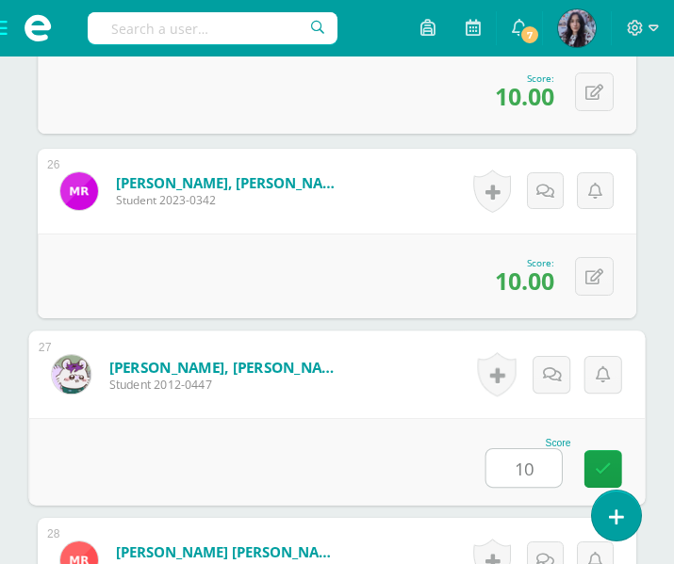
type input "10"
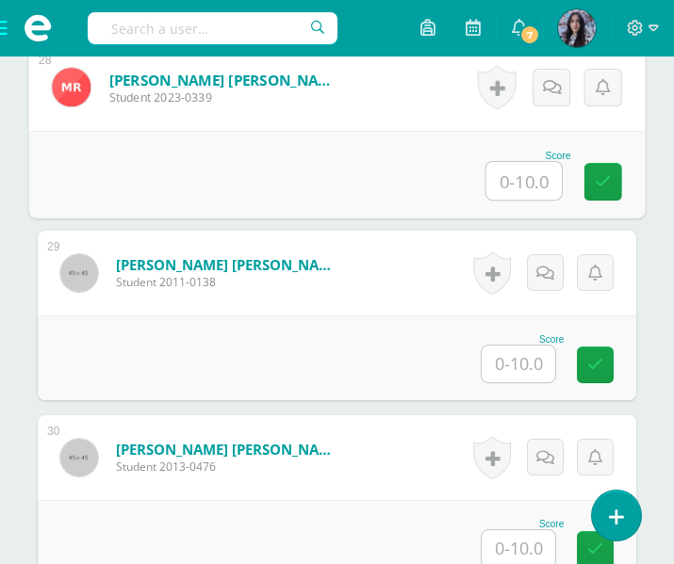
scroll to position [5664, 0]
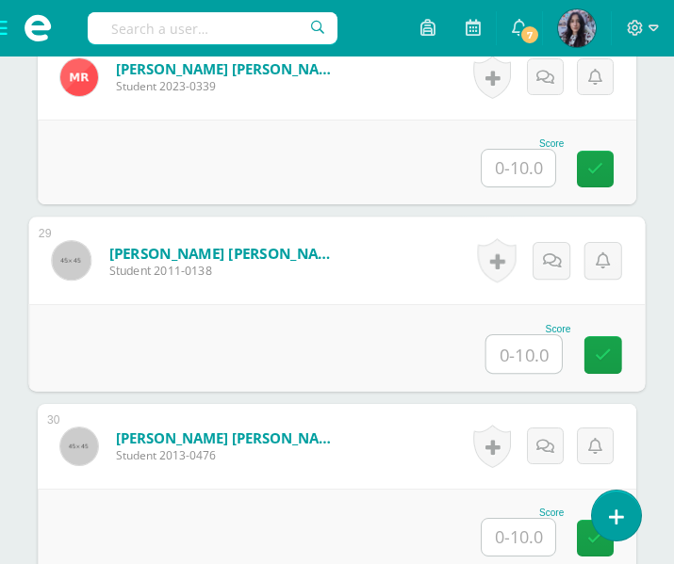
click at [538, 361] on input "text" at bounding box center [523, 354] width 75 height 38
type input "10"
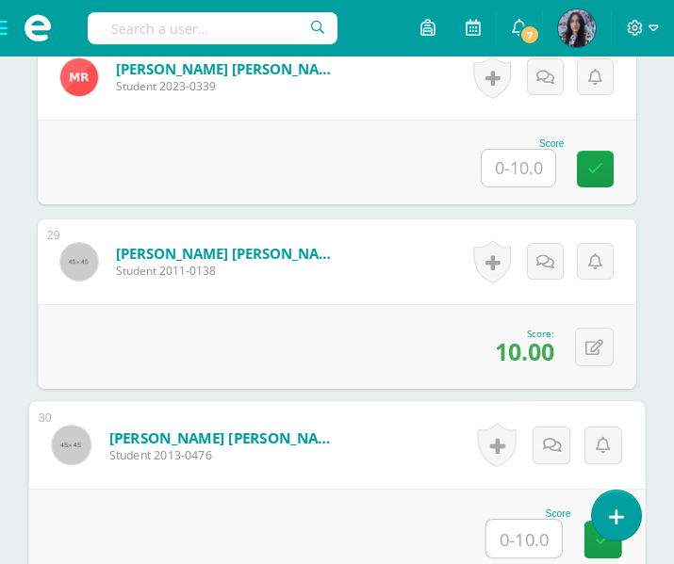
scroll to position [5823, 0]
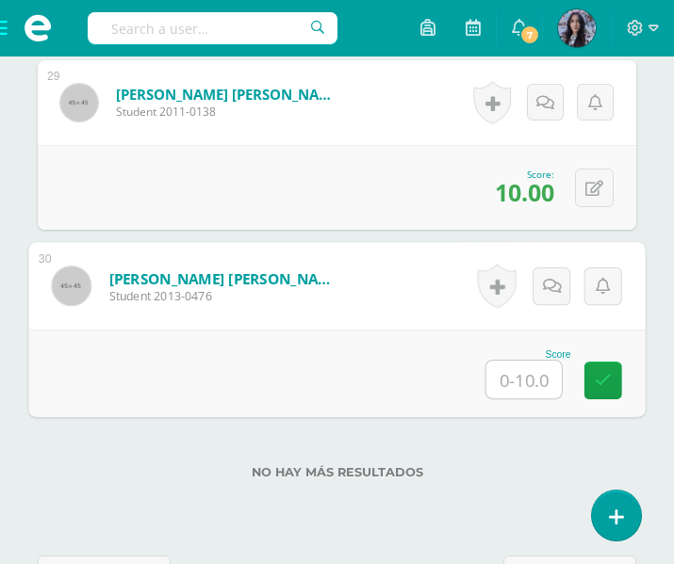
click at [6, 33] on span at bounding box center [37, 28] width 75 height 57
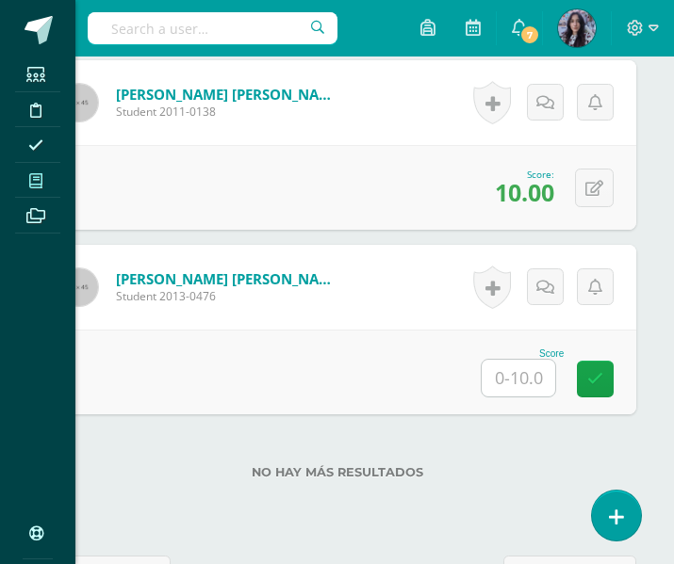
click at [37, 173] on icon at bounding box center [35, 180] width 13 height 15
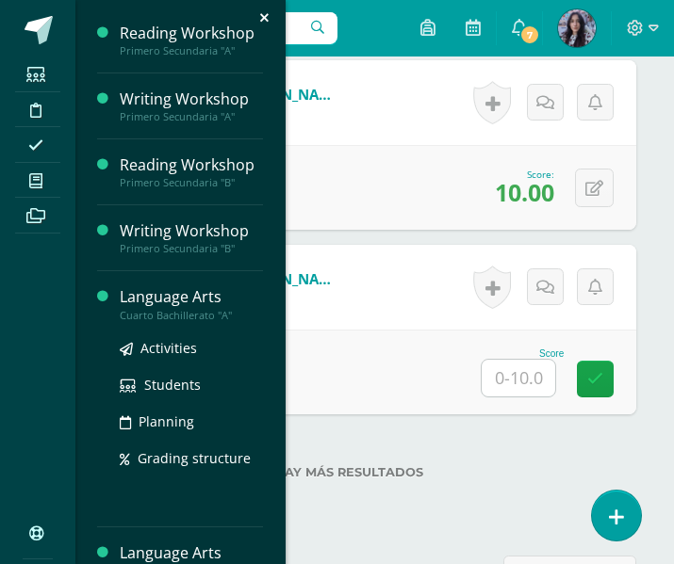
click at [135, 294] on div "Language Arts" at bounding box center [191, 297] width 143 height 22
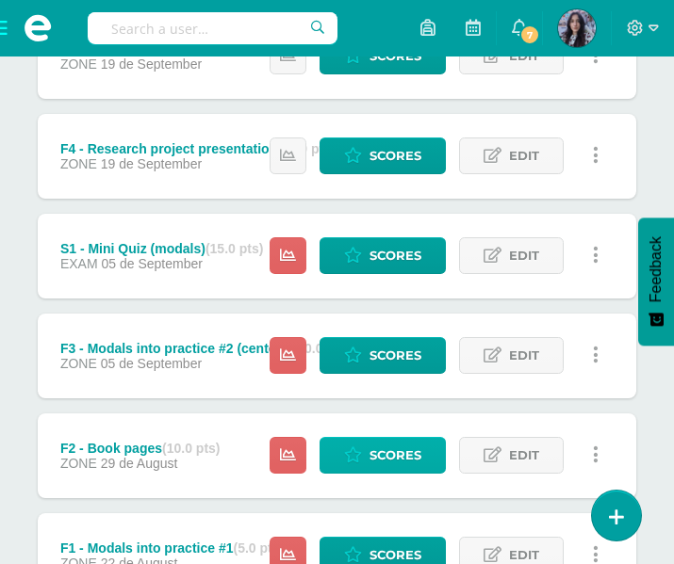
scroll to position [954, 0]
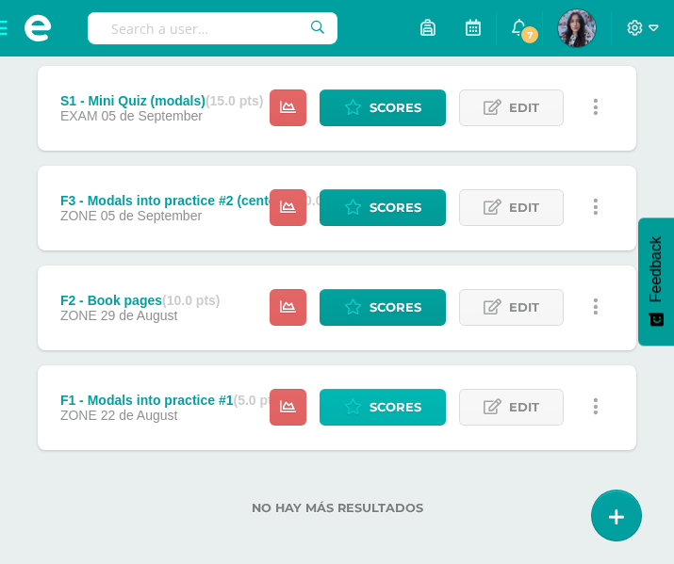
click at [381, 415] on span "Scores" at bounding box center [395, 407] width 52 height 35
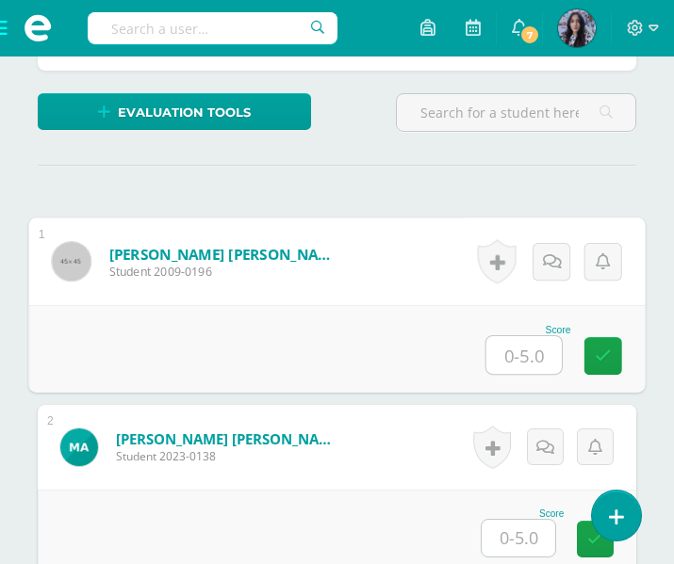
click at [526, 348] on input "text" at bounding box center [523, 355] width 75 height 38
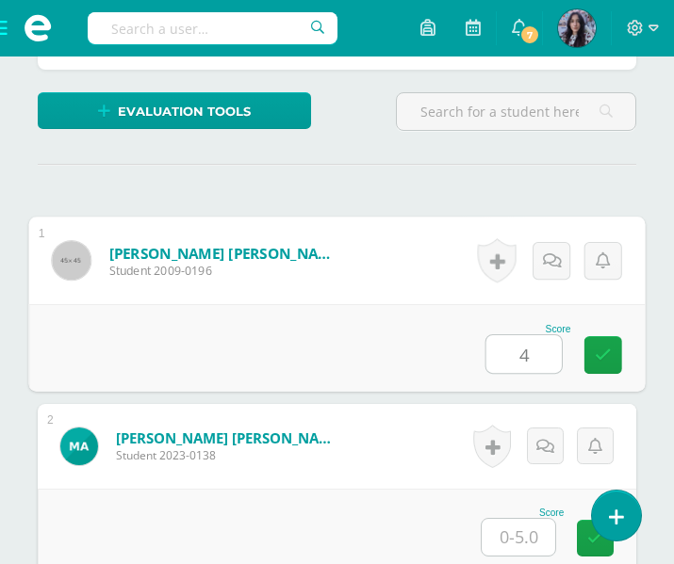
type input "4"
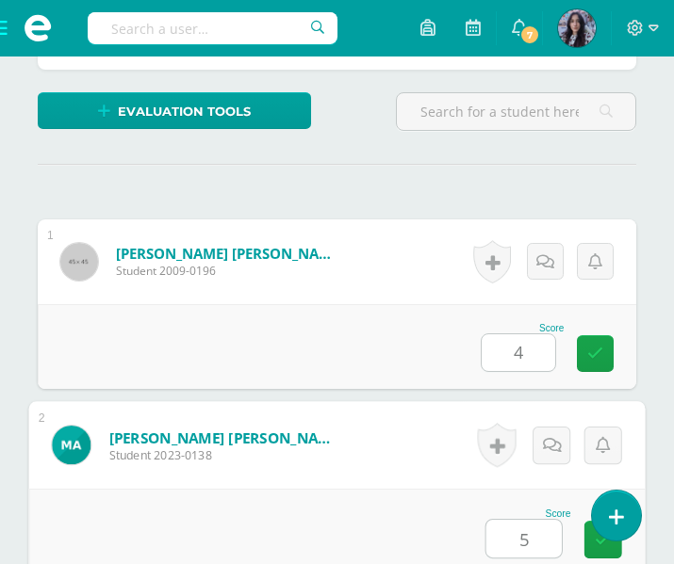
type input "5"
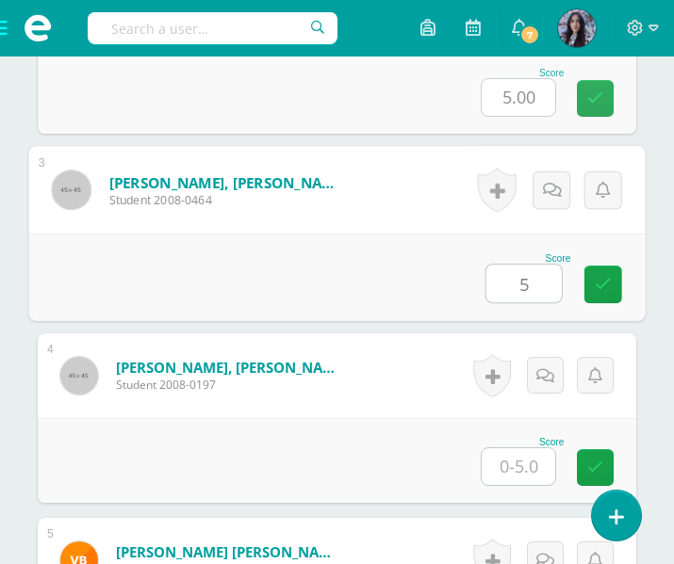
scroll to position [933, 0]
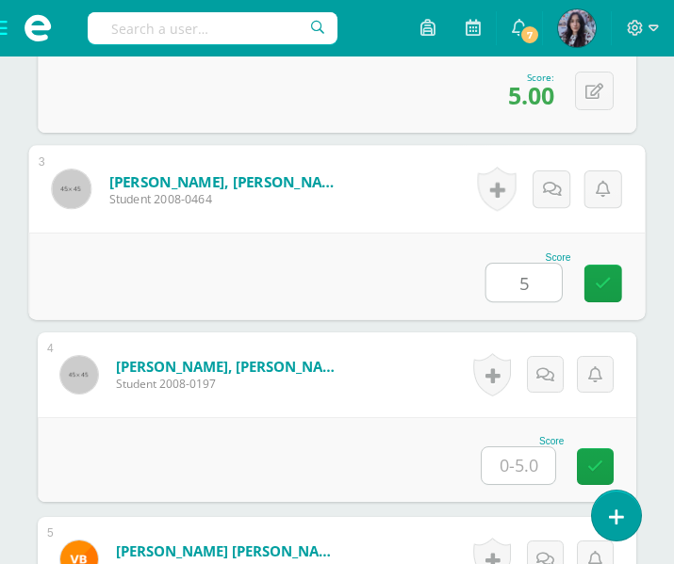
type input "5"
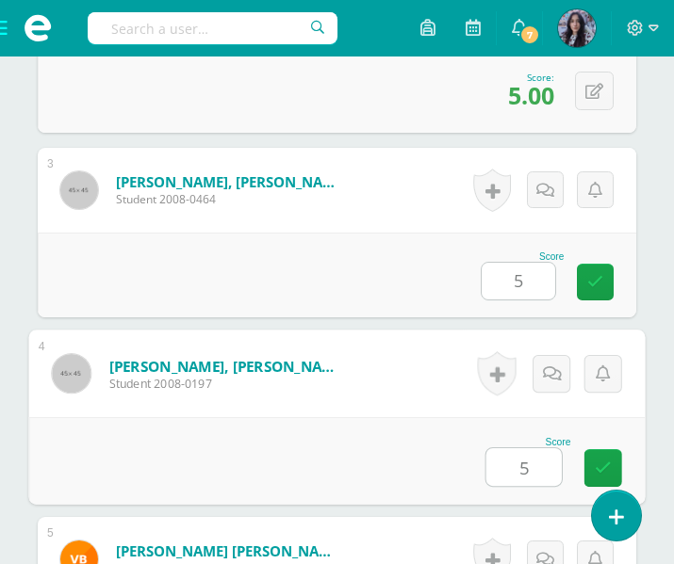
type input "5"
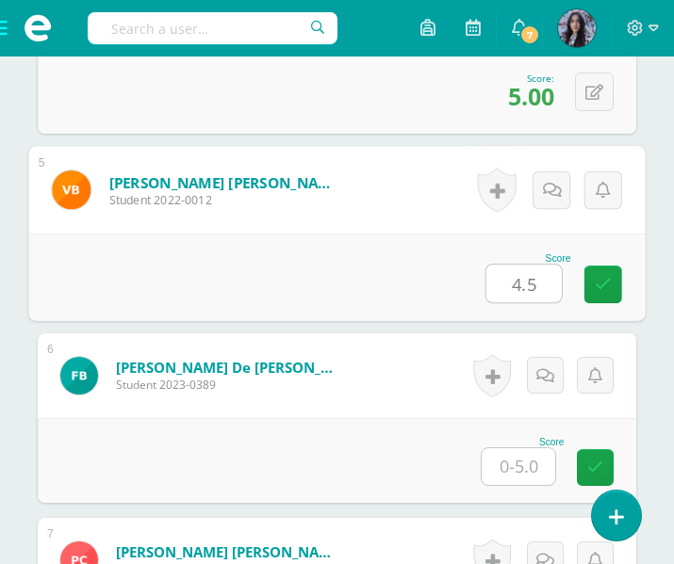
scroll to position [1302, 0]
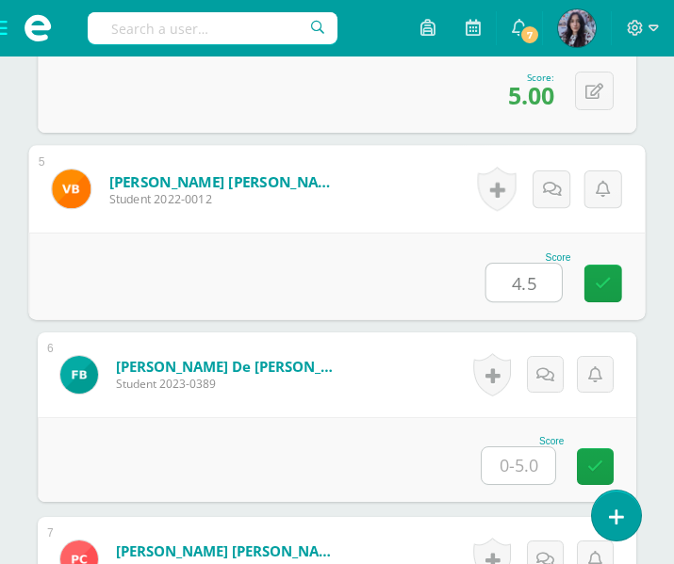
type input "4.5"
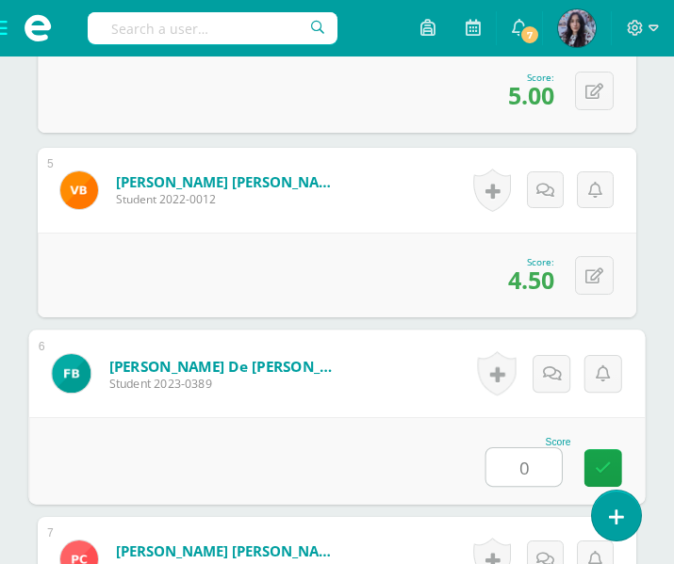
type input "0"
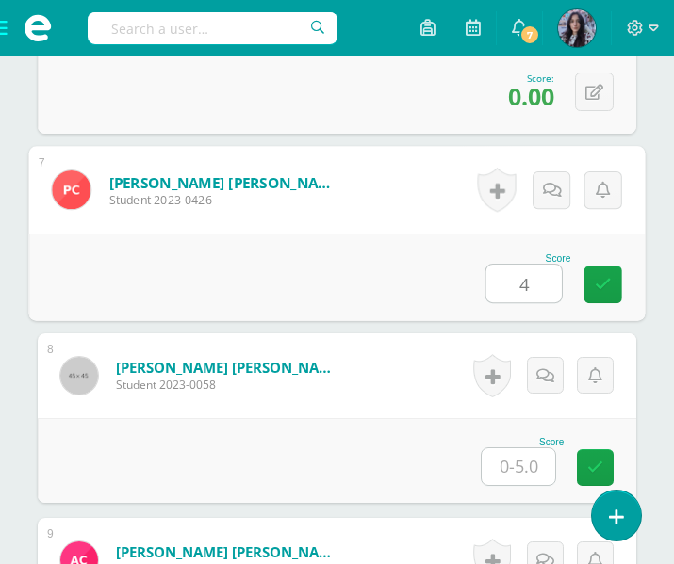
type input "4"
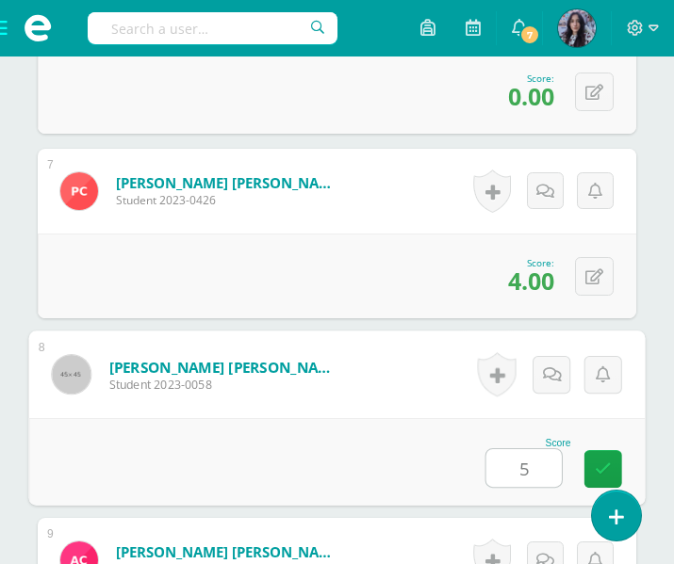
type input "5"
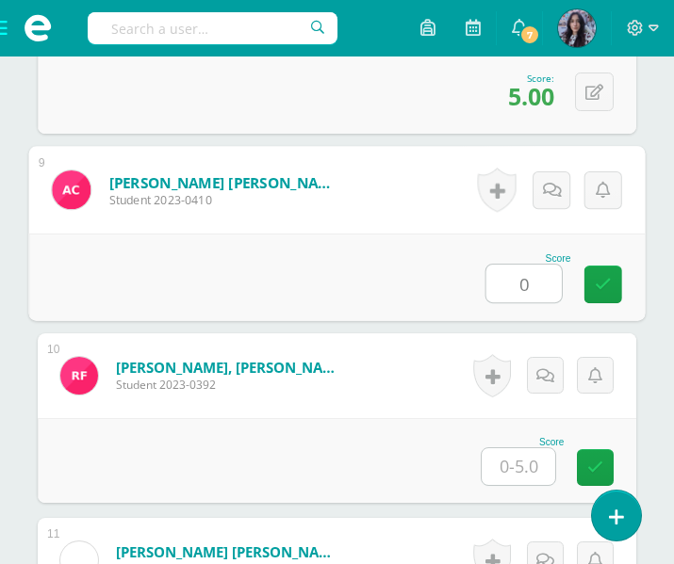
type input "0"
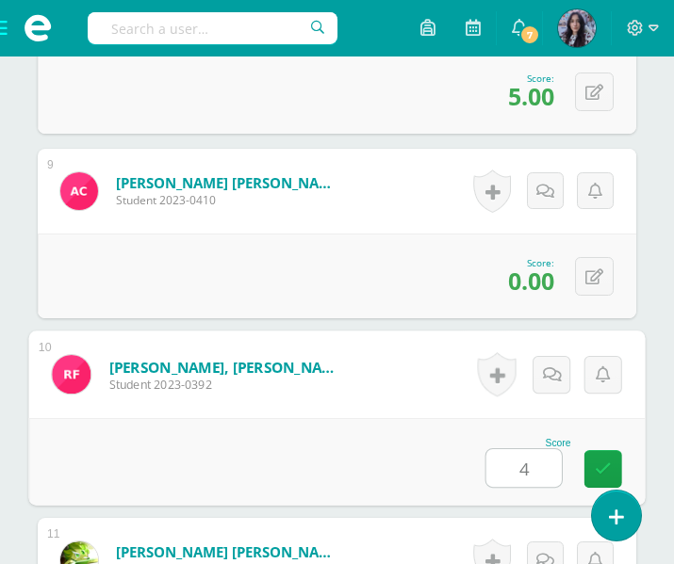
type input "4"
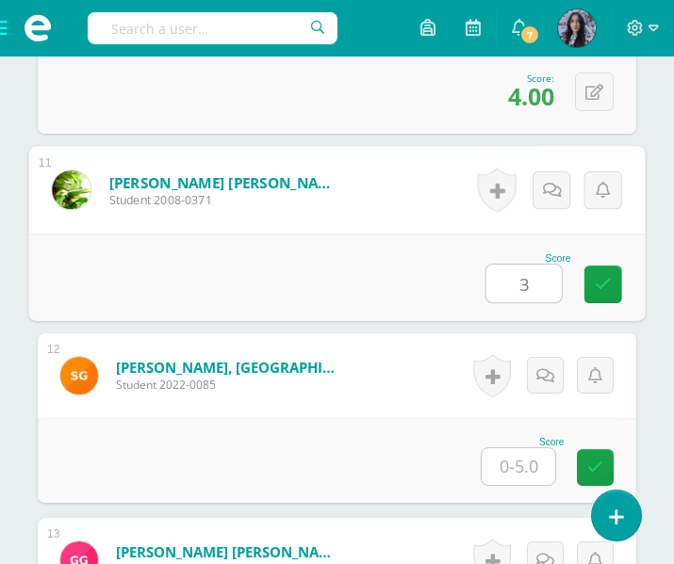
type input "3"
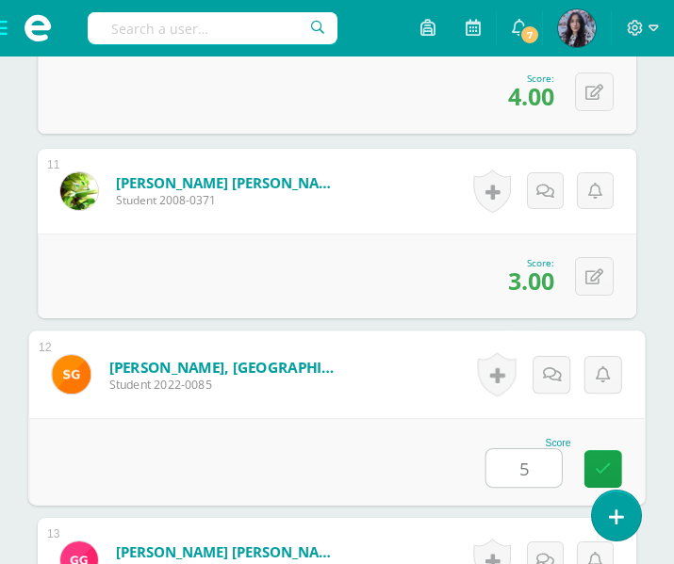
type input "5"
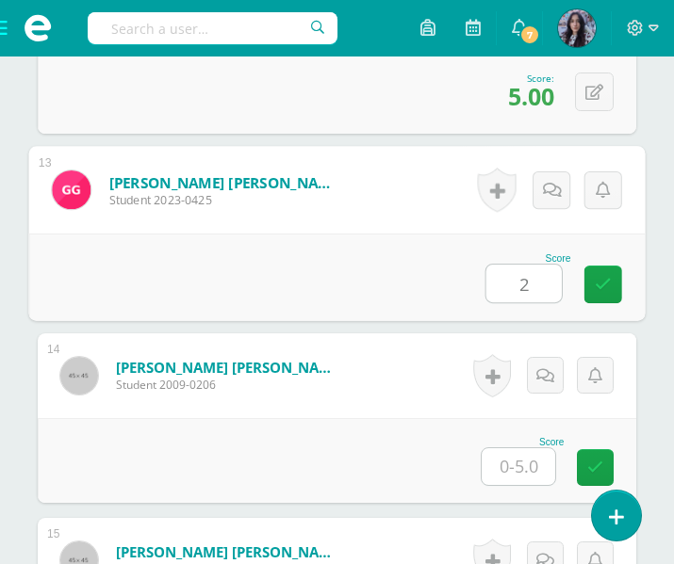
type input "2"
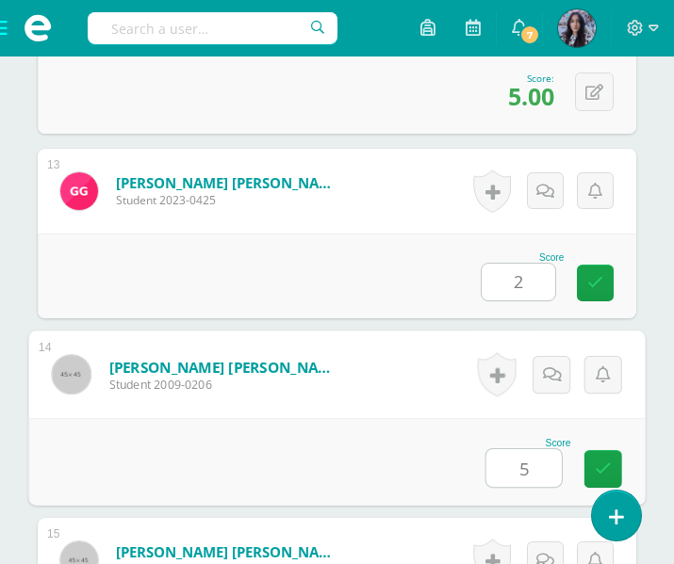
type input "5"
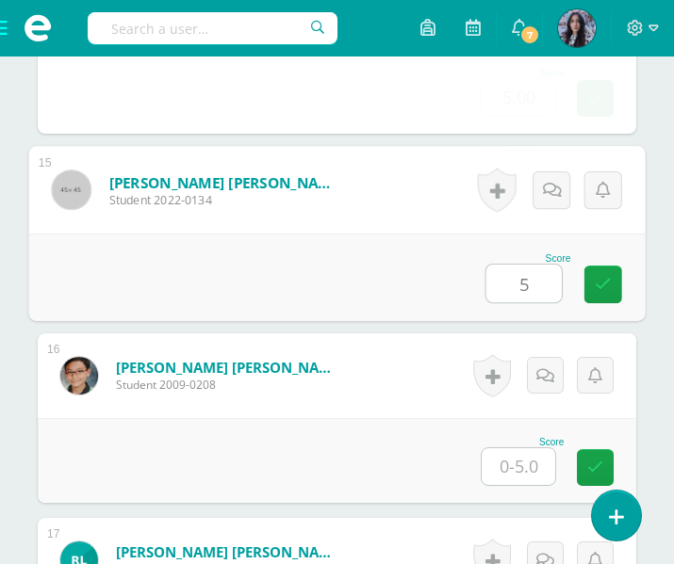
type input "5"
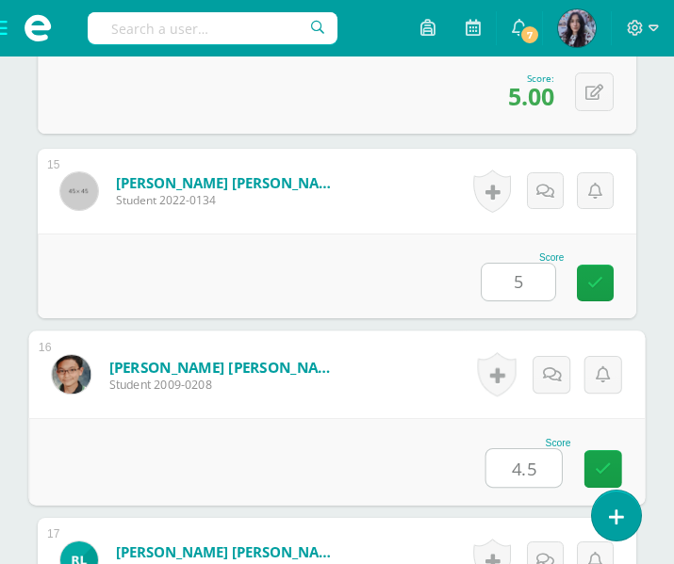
type input "4.5"
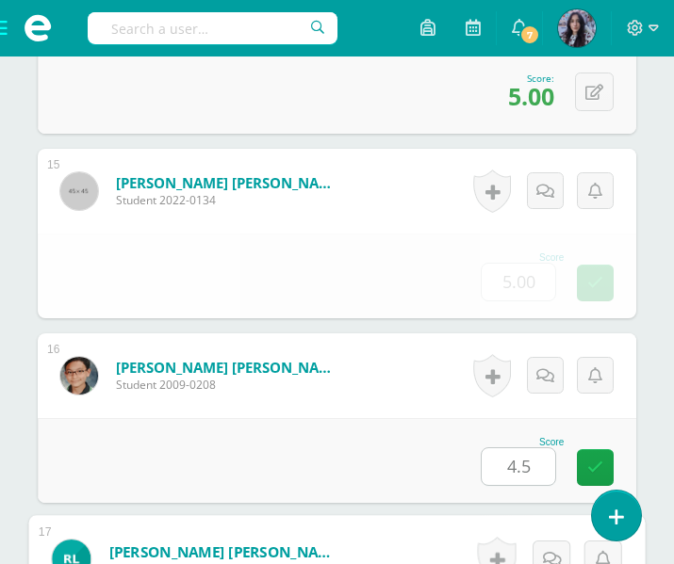
scroll to position [3518, 0]
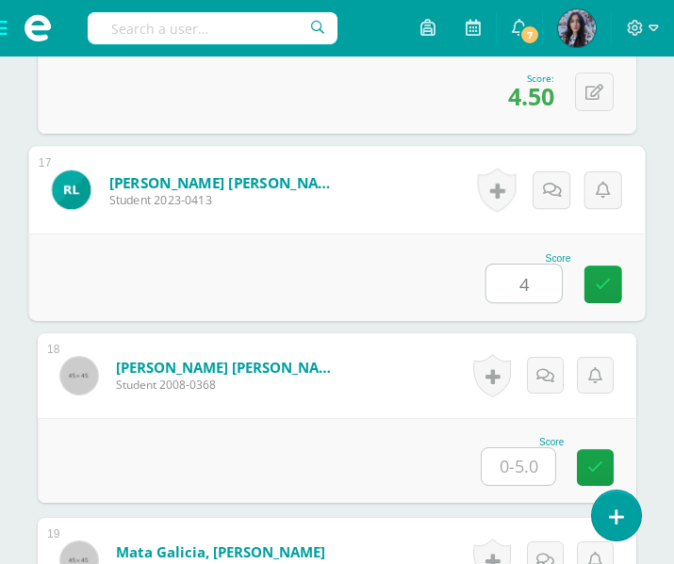
type input "4"
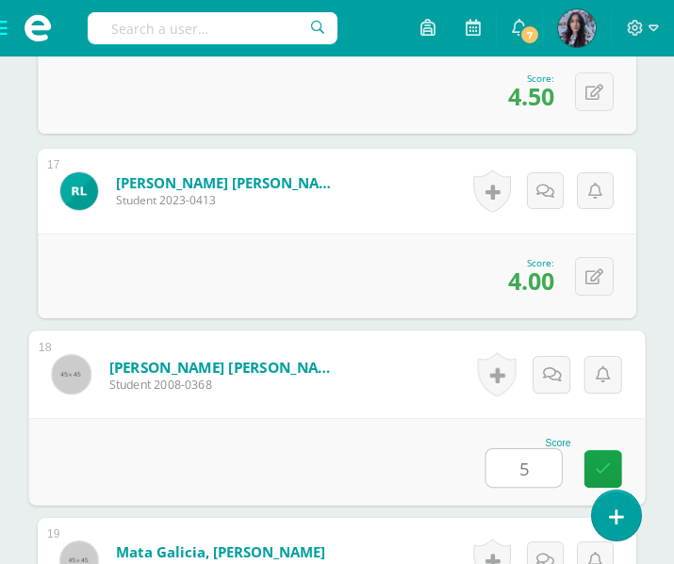
type input "5"
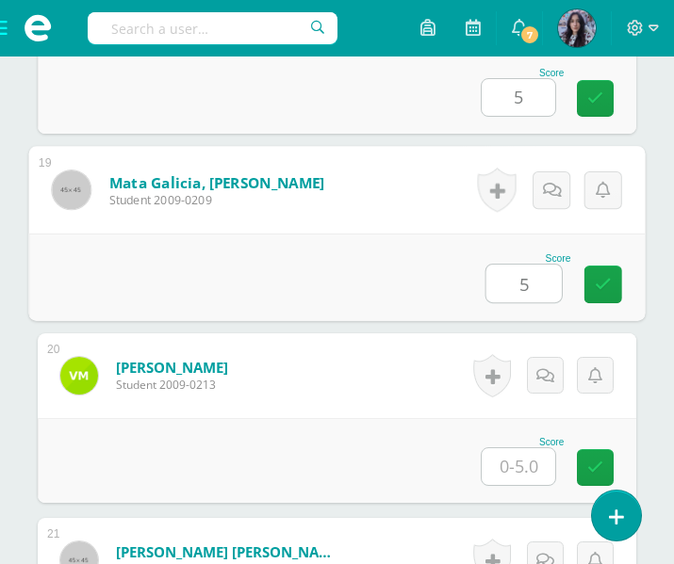
type input "5"
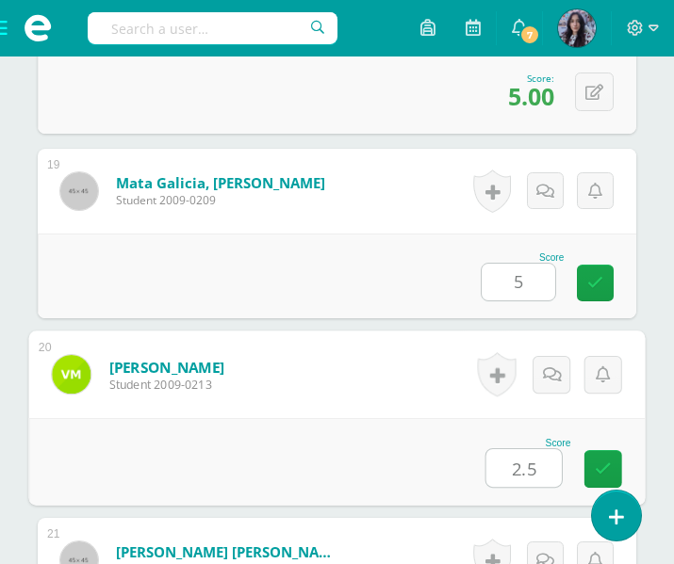
type input "2.5"
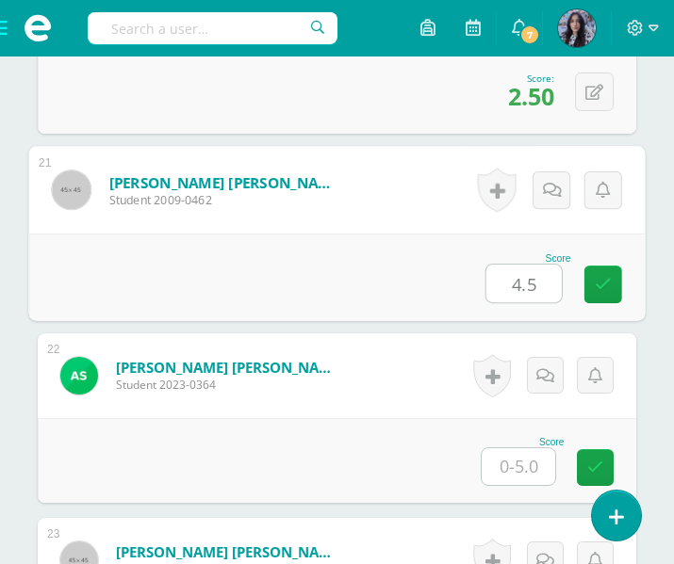
type input "4.5"
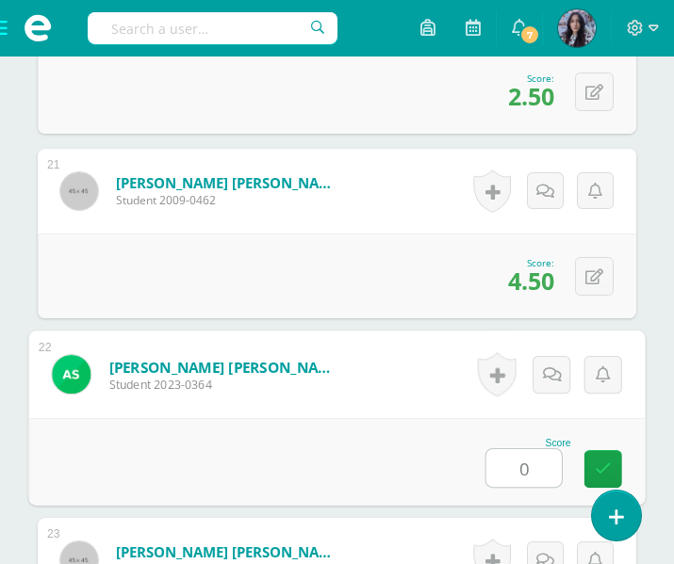
type input "0"
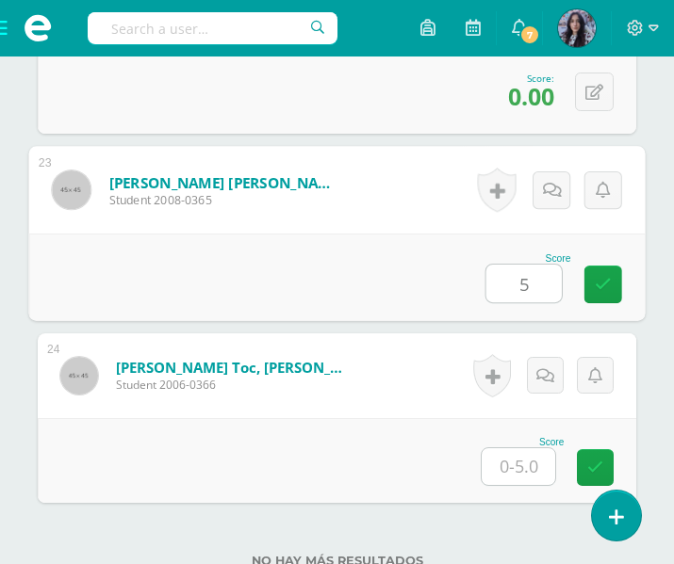
type input "5"
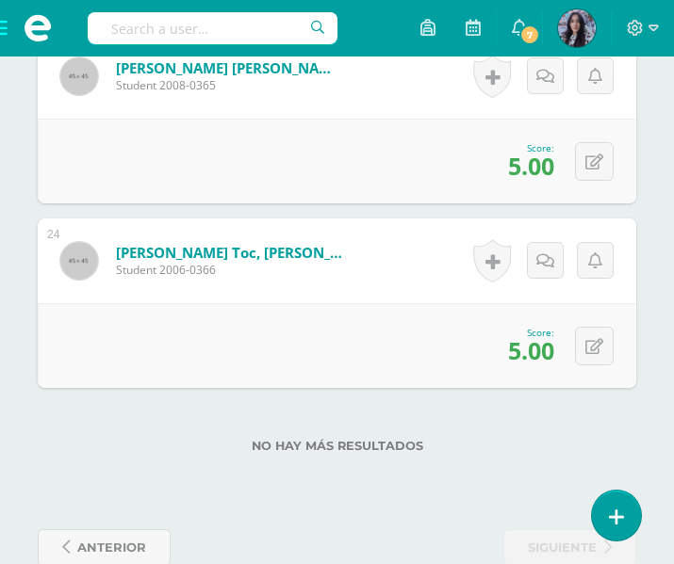
scroll to position [4781, 0]
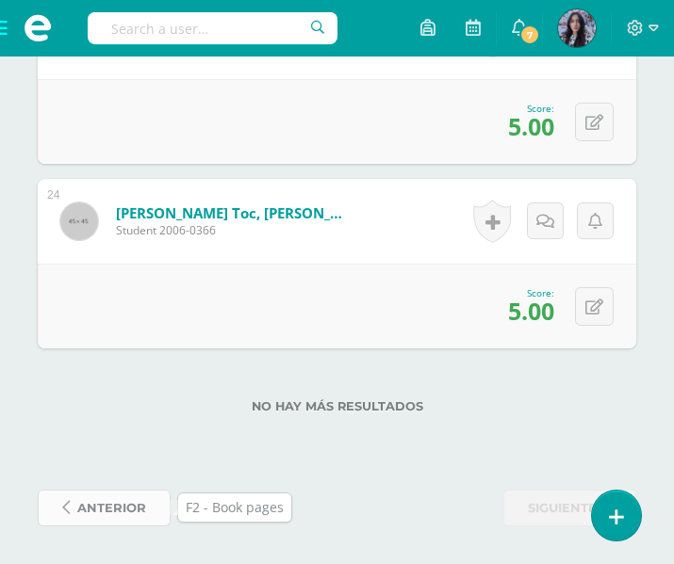
click at [109, 495] on span "anterior" at bounding box center [111, 508] width 69 height 35
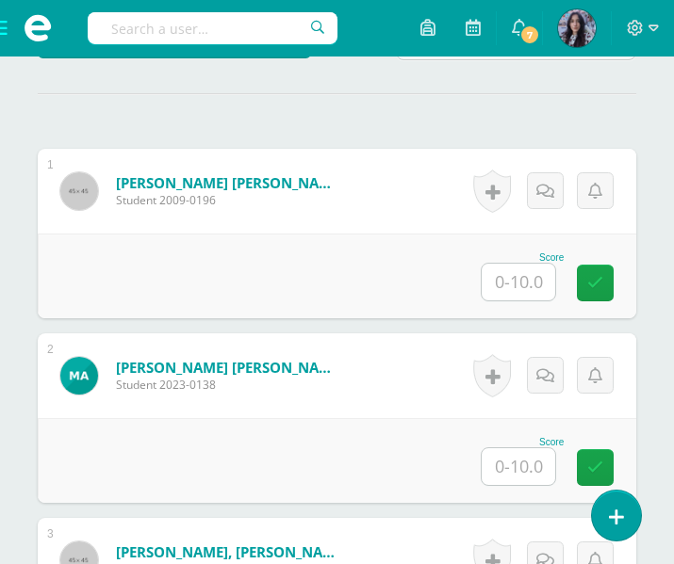
scroll to position [559, 0]
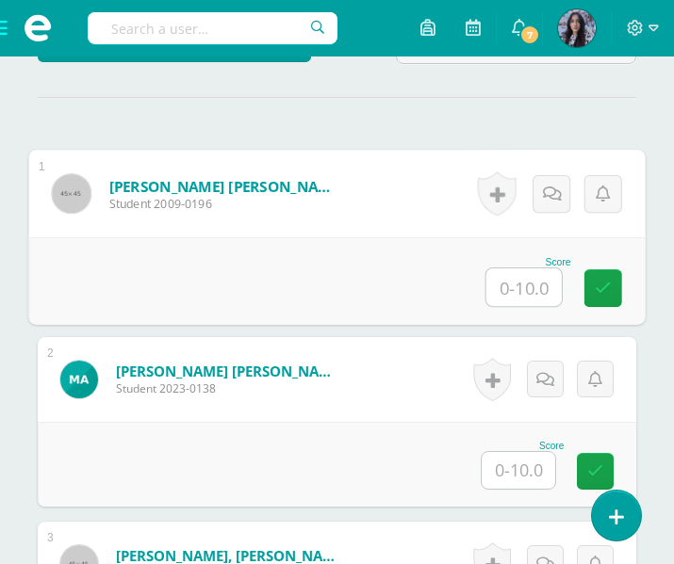
click at [535, 288] on input "text" at bounding box center [523, 288] width 75 height 38
type input "10"
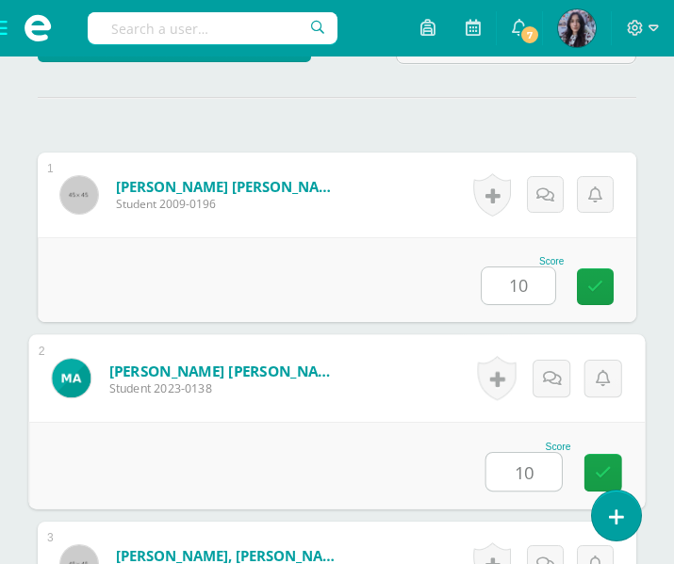
type input "10"
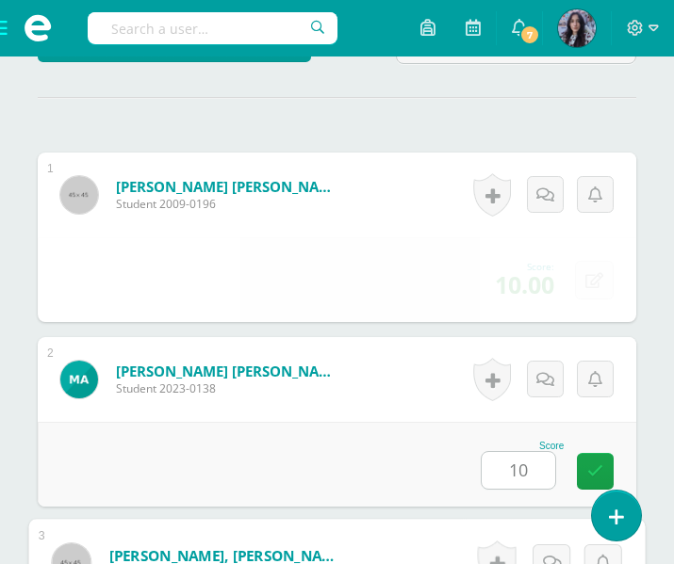
scroll to position [932, 0]
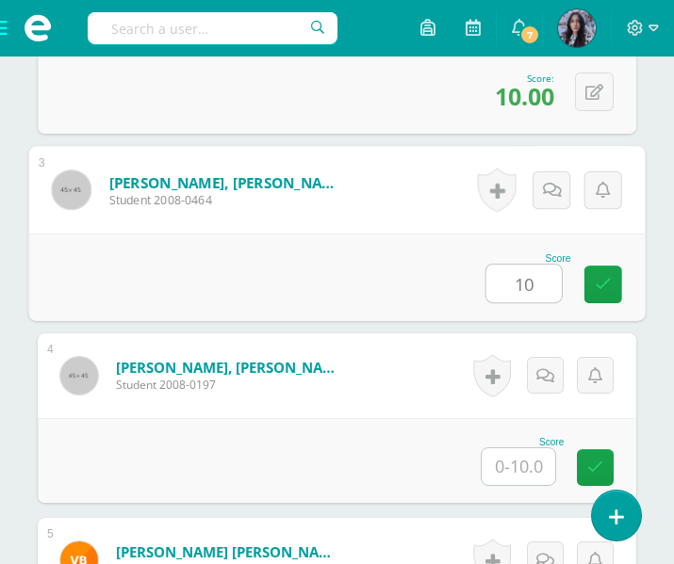
type input "10"
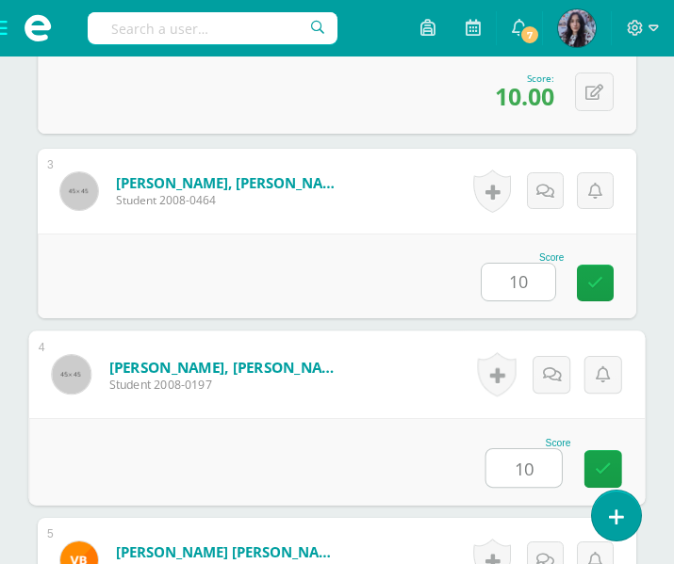
type input "10"
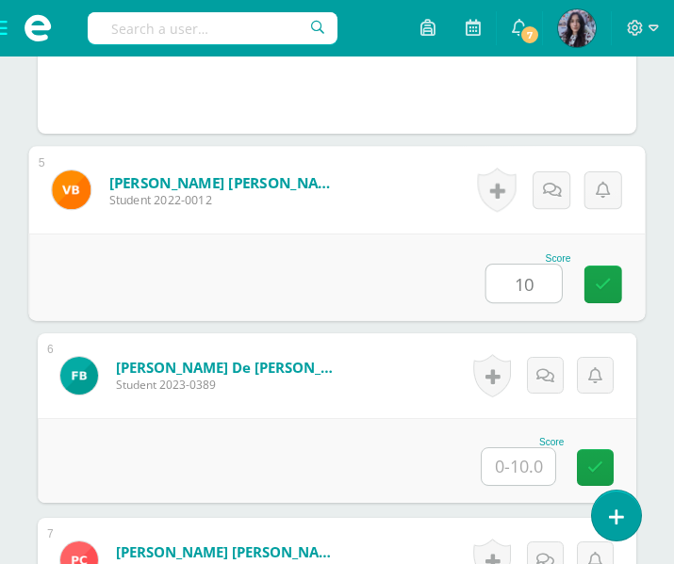
type input "10"
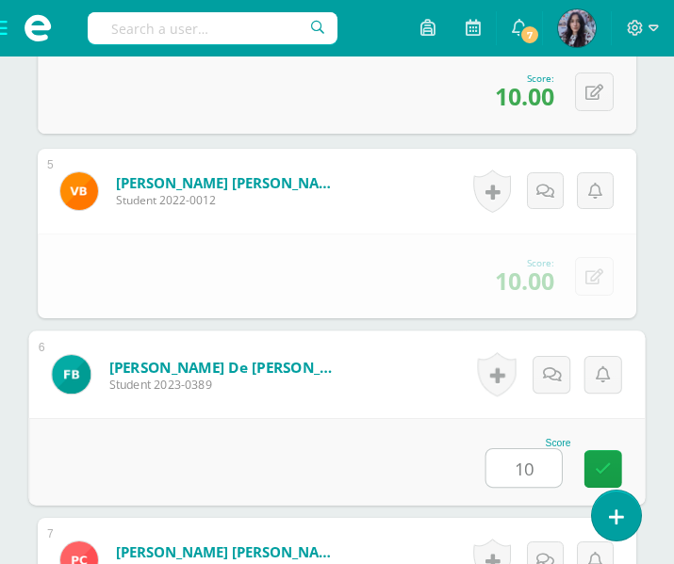
type input "10"
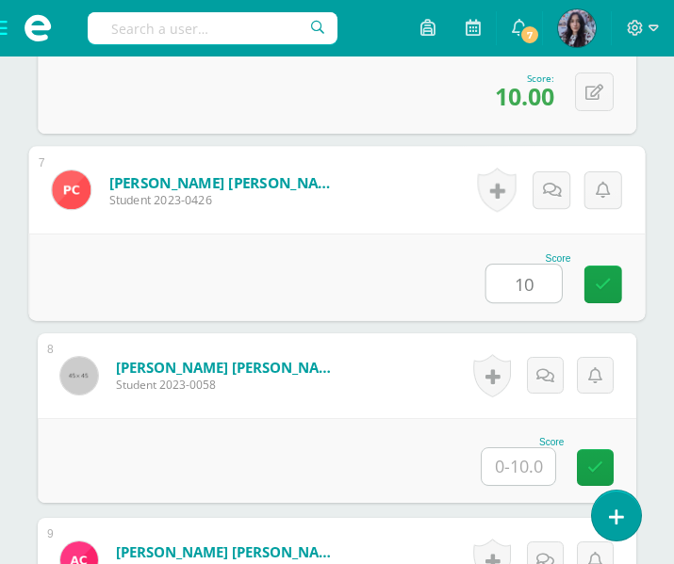
type input "10"
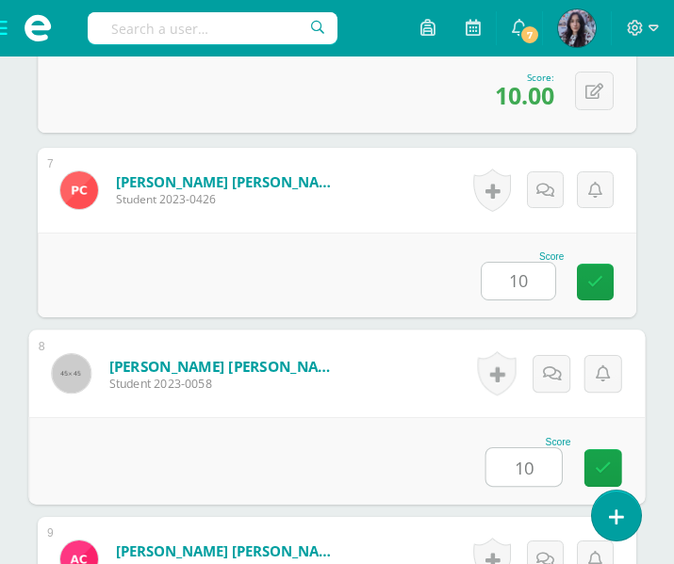
type input "10"
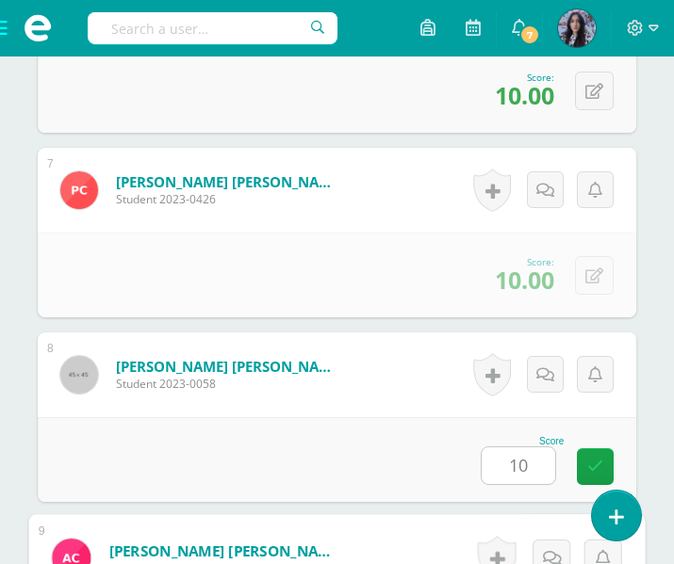
scroll to position [2040, 0]
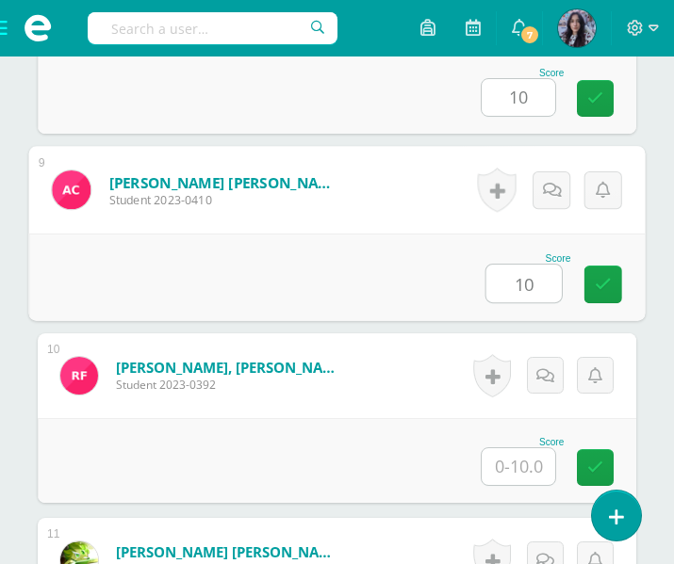
type input "10"
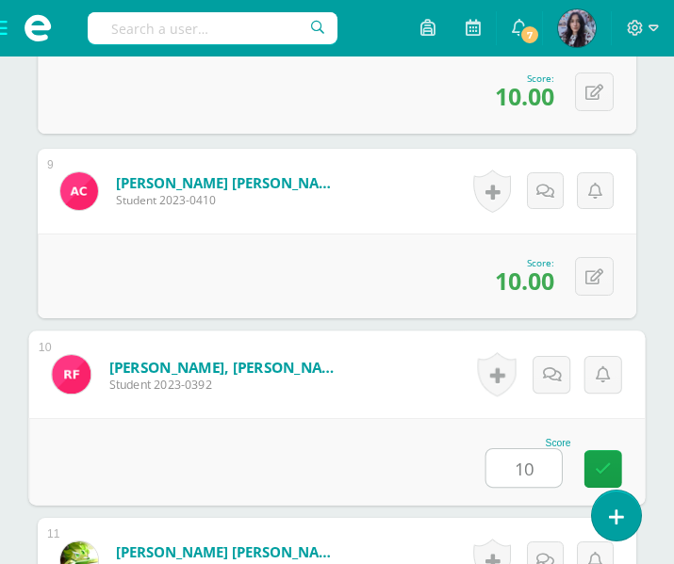
type input "10"
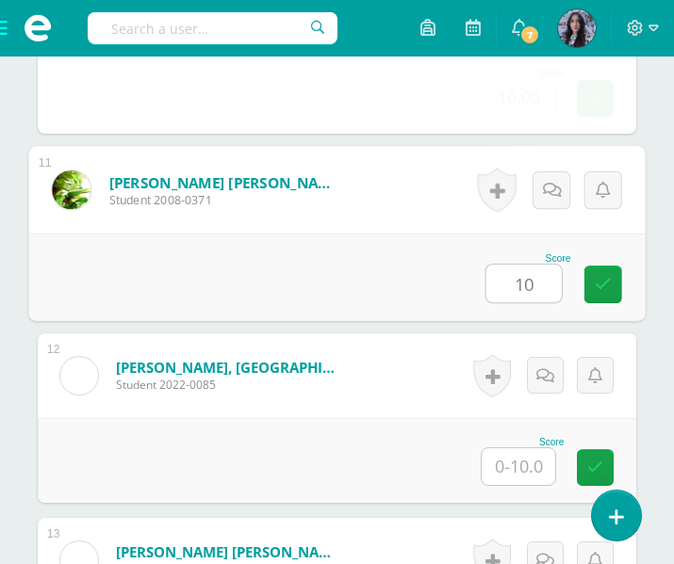
type input "10"
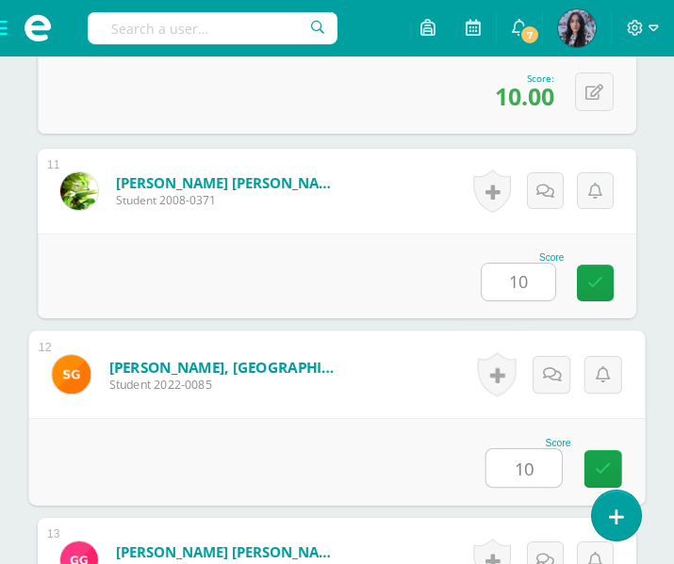
type input "10"
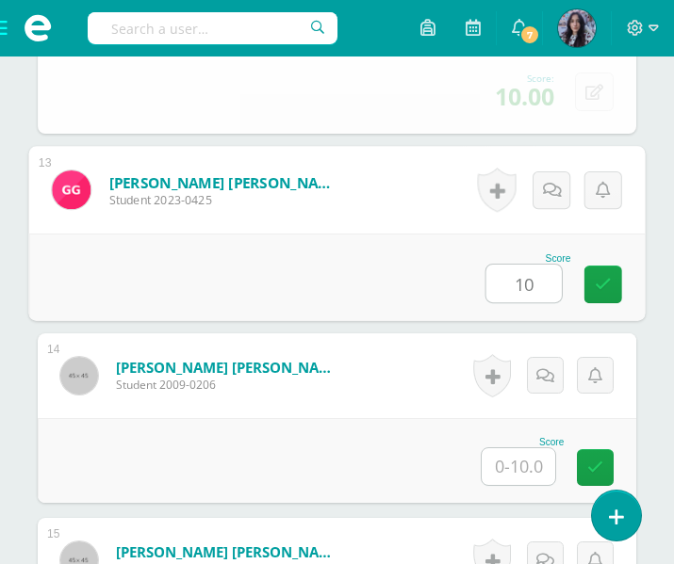
type input "10"
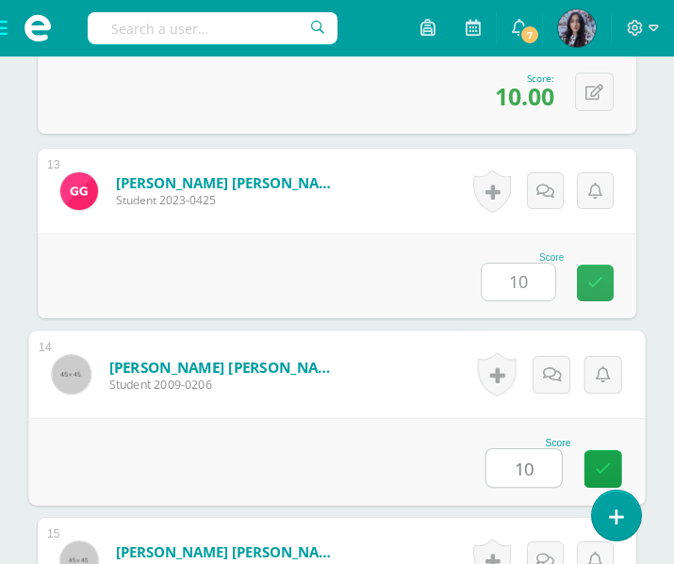
type input "10"
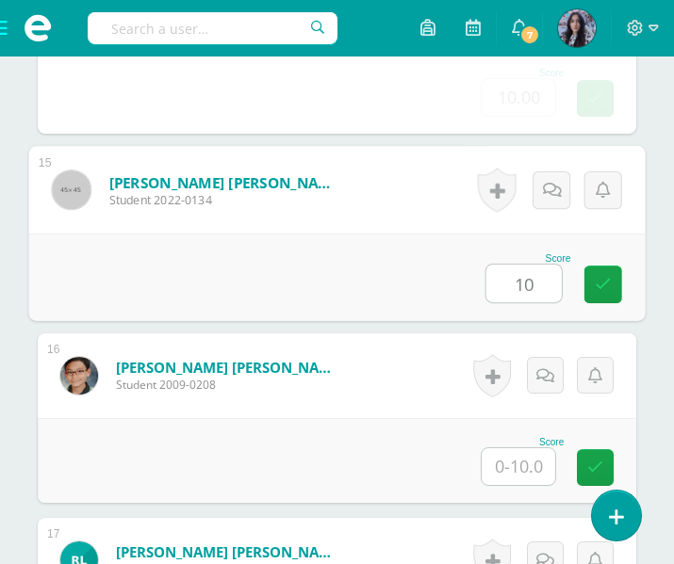
type input "10"
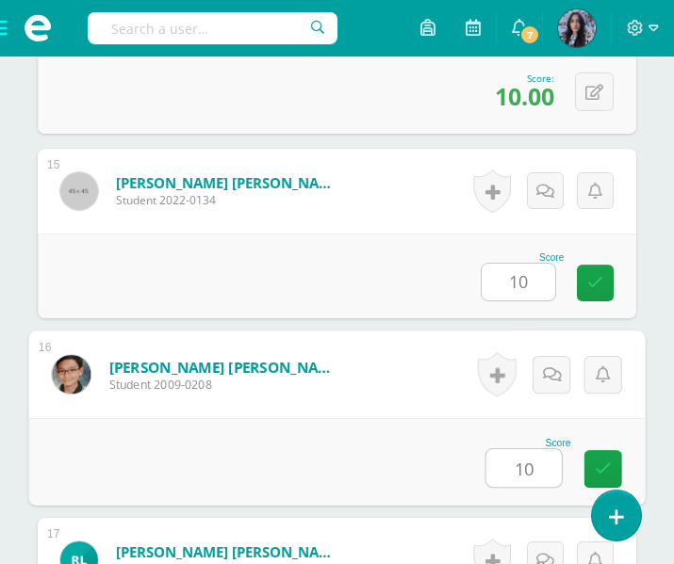
type input "10"
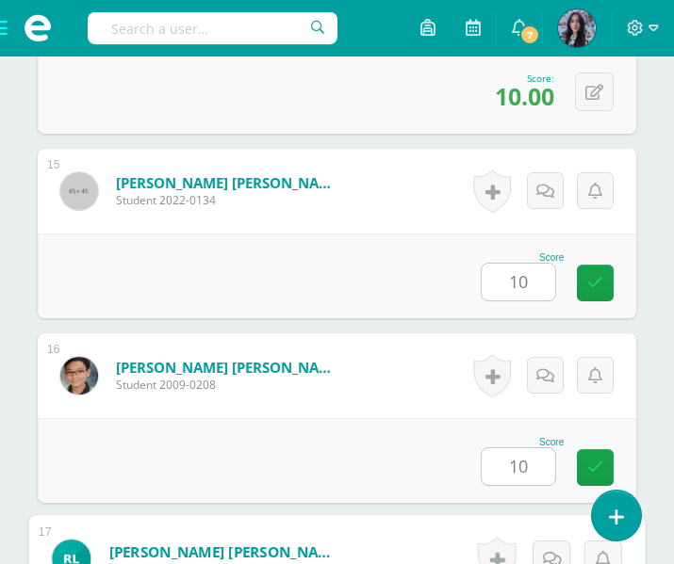
scroll to position [3518, 0]
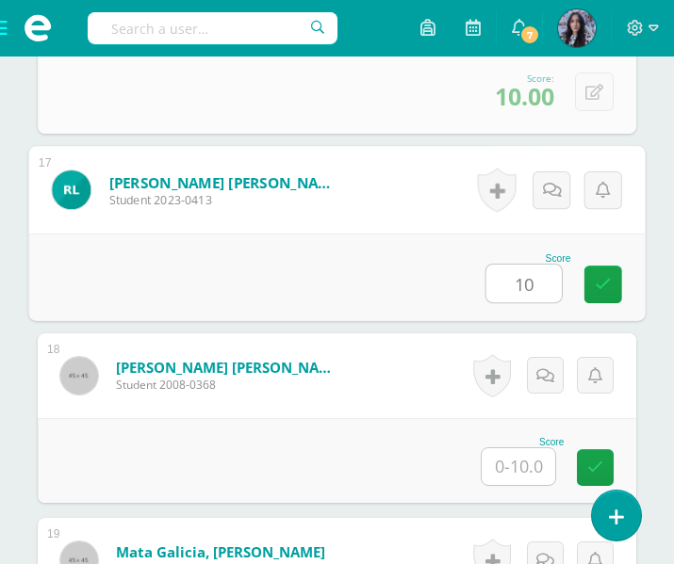
type input "10"
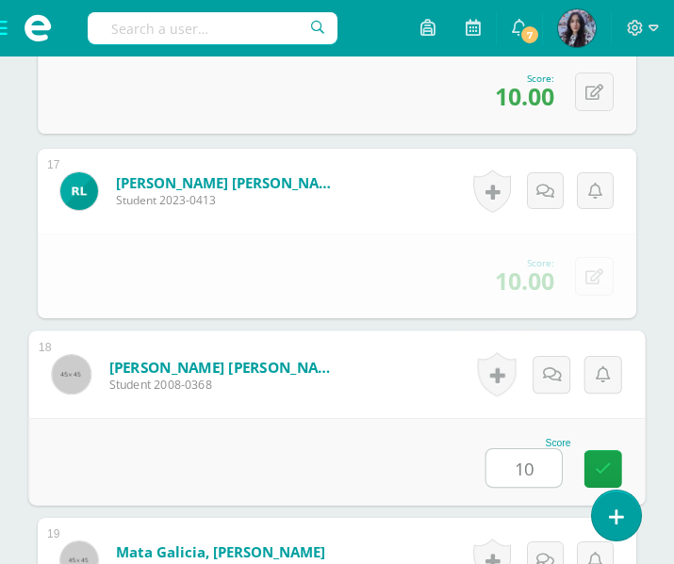
type input "10"
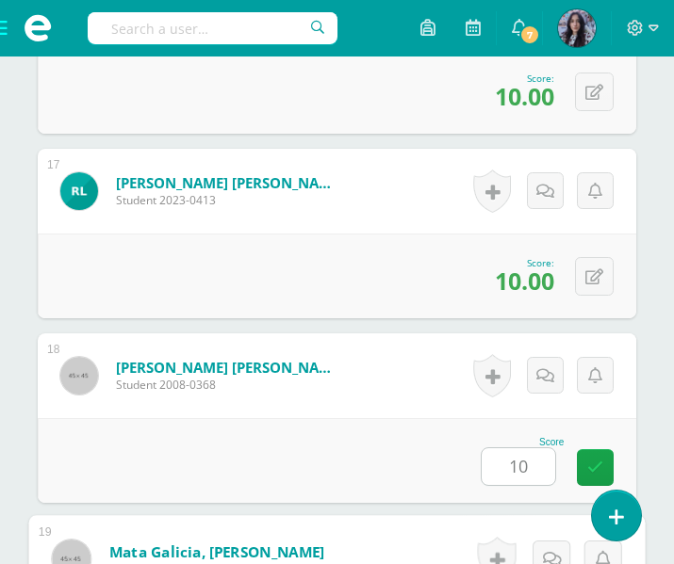
scroll to position [3887, 0]
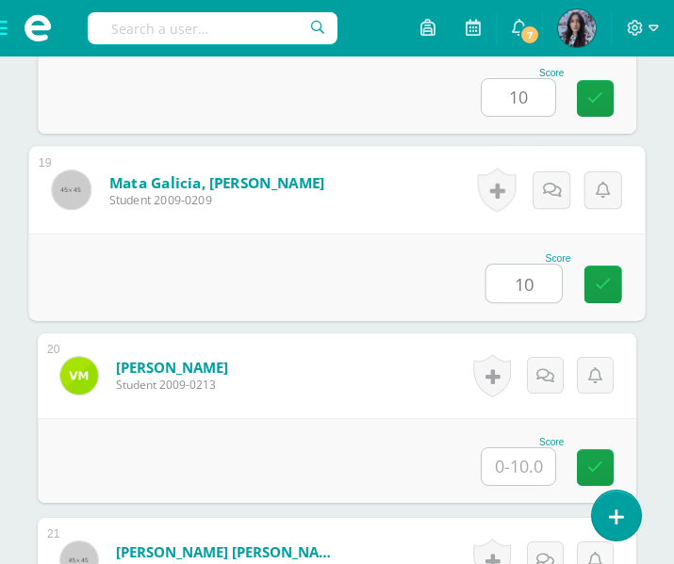
type input "10"
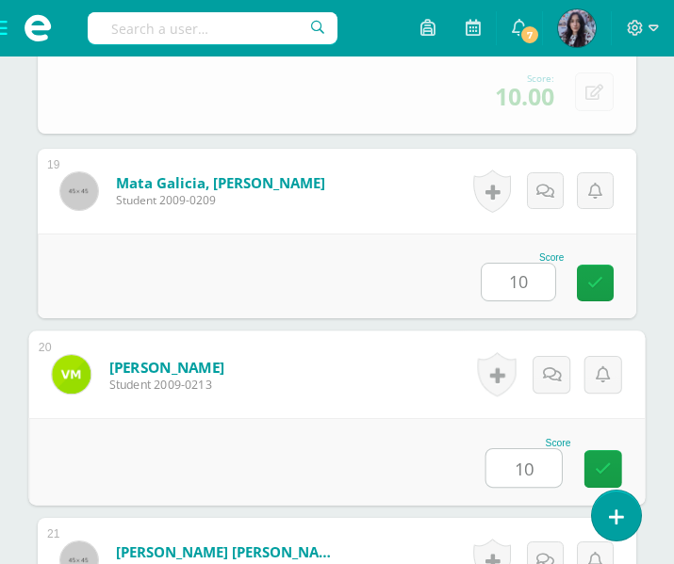
type input "10"
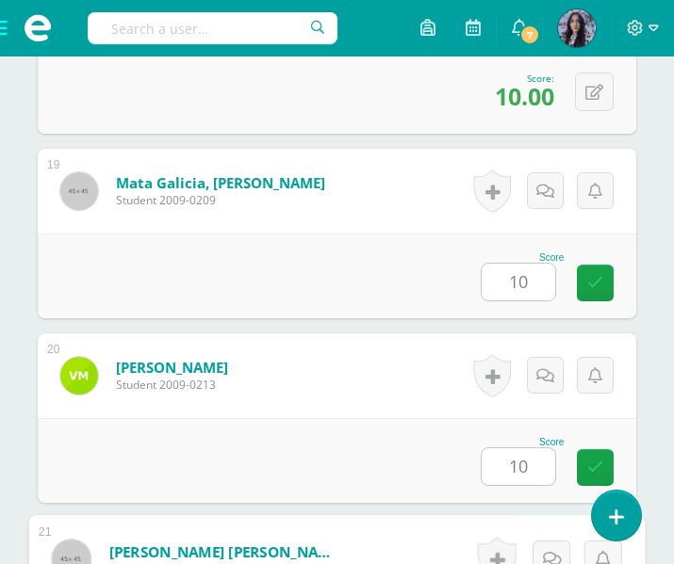
scroll to position [4257, 0]
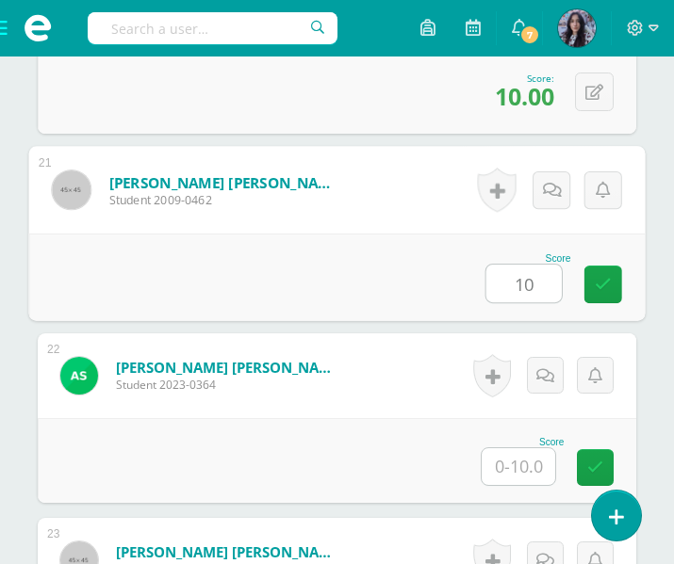
type input "10"
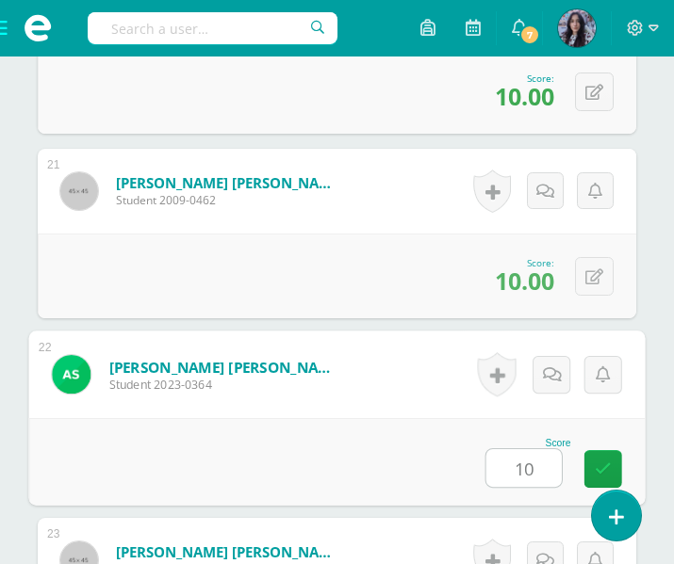
type input "10"
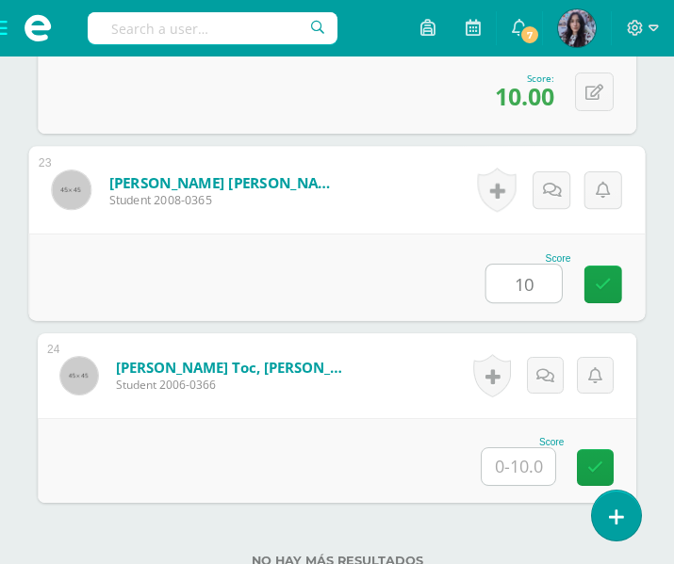
type input "10"
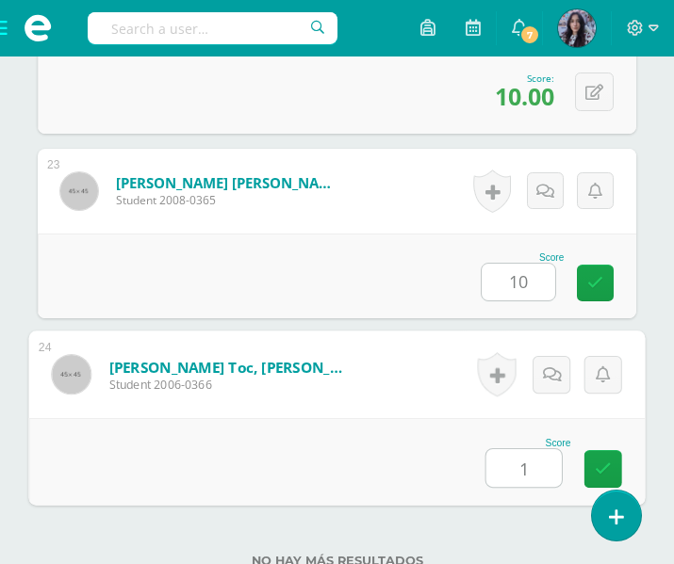
type input "10"
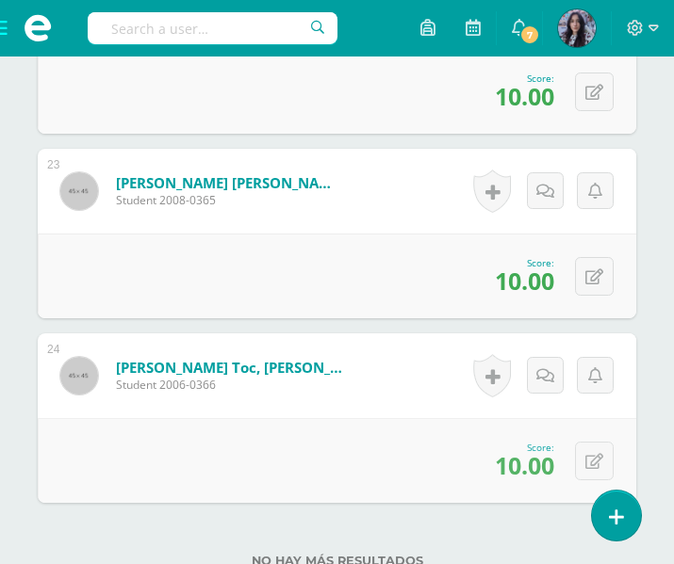
scroll to position [4781, 0]
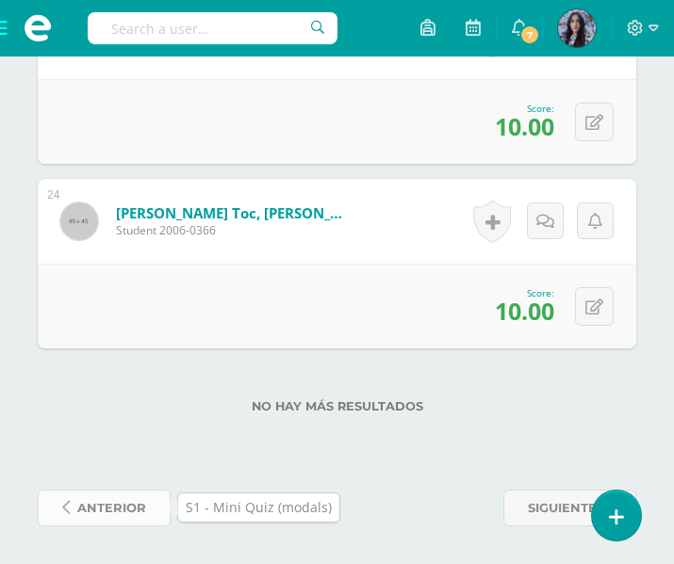
click at [108, 496] on span "anterior" at bounding box center [111, 508] width 69 height 35
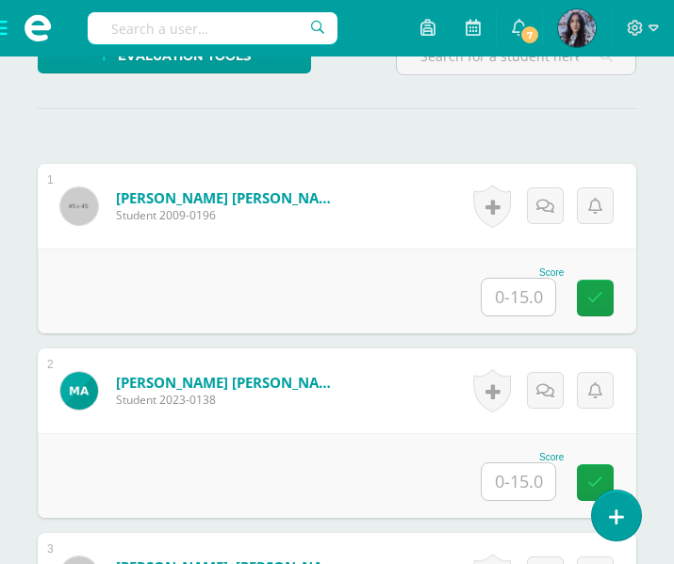
scroll to position [548, 0]
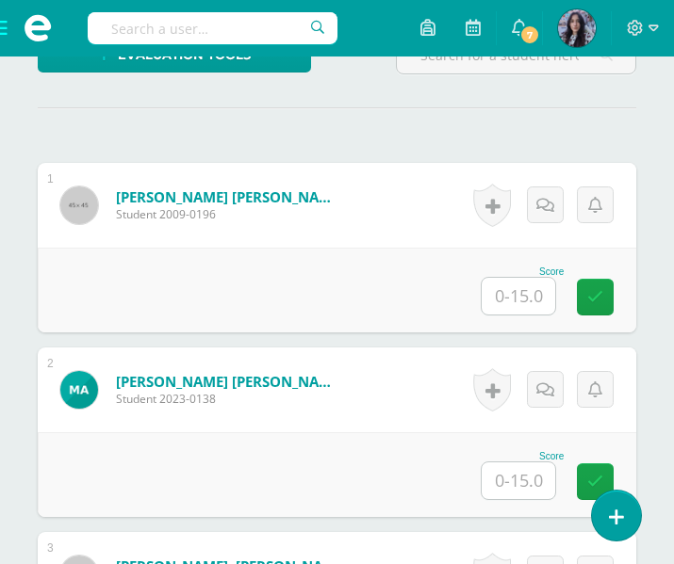
click at [531, 293] on input "text" at bounding box center [519, 296] width 74 height 37
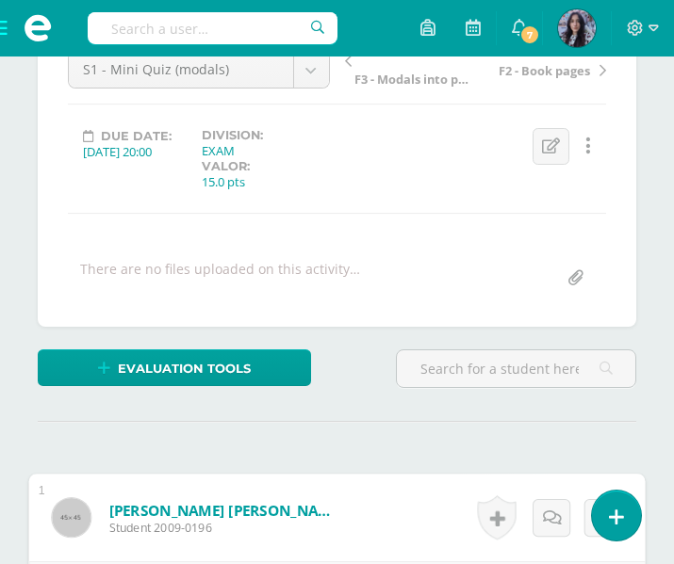
scroll to position [234, 0]
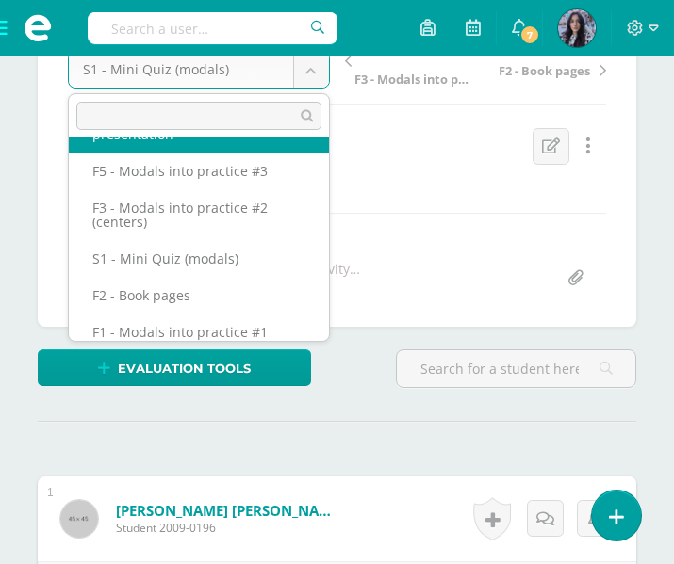
scroll to position [221, 0]
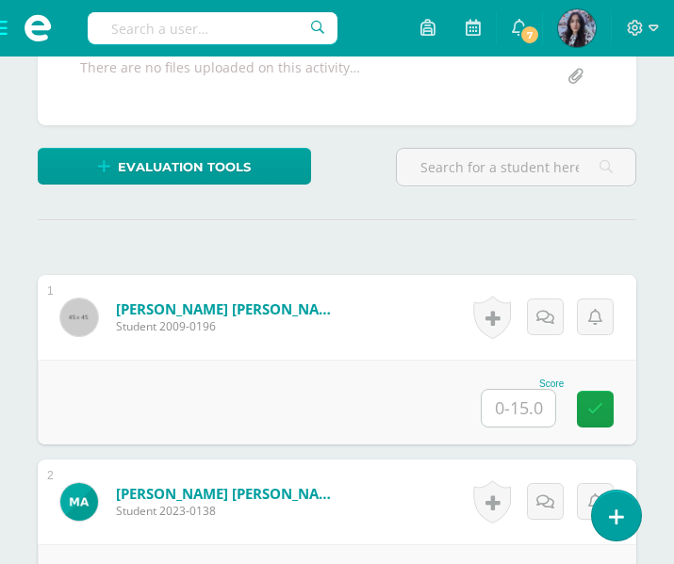
scroll to position [437, 0]
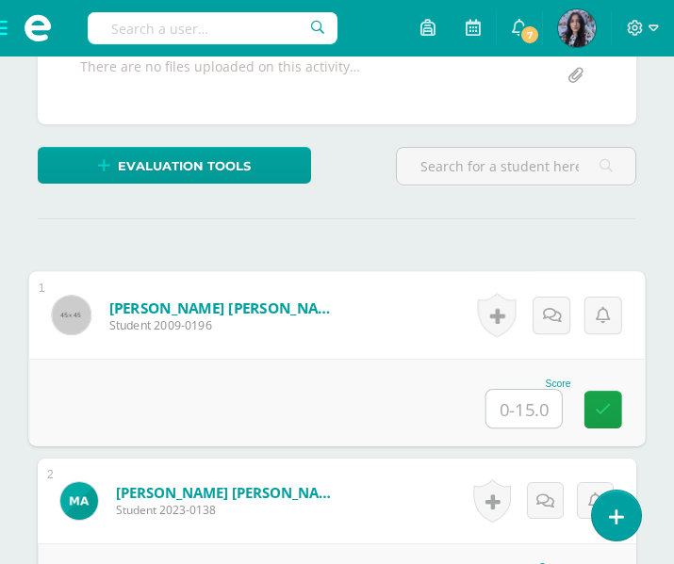
click at [518, 410] on input "text" at bounding box center [523, 409] width 75 height 38
type input "12"
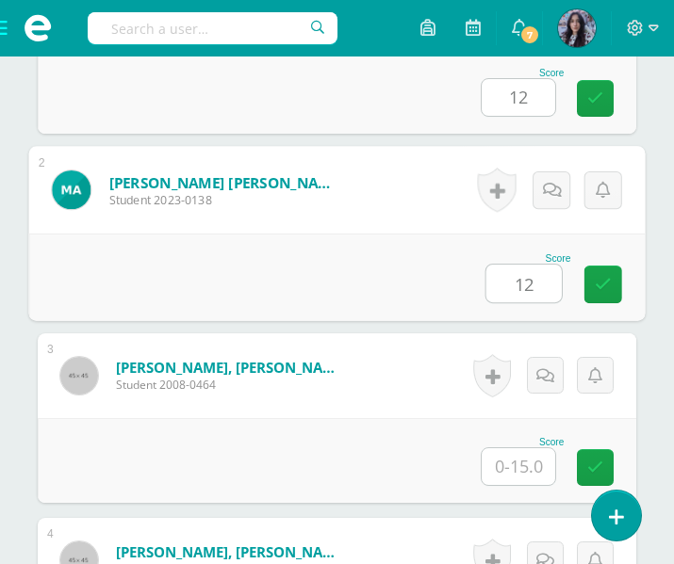
type input "12"
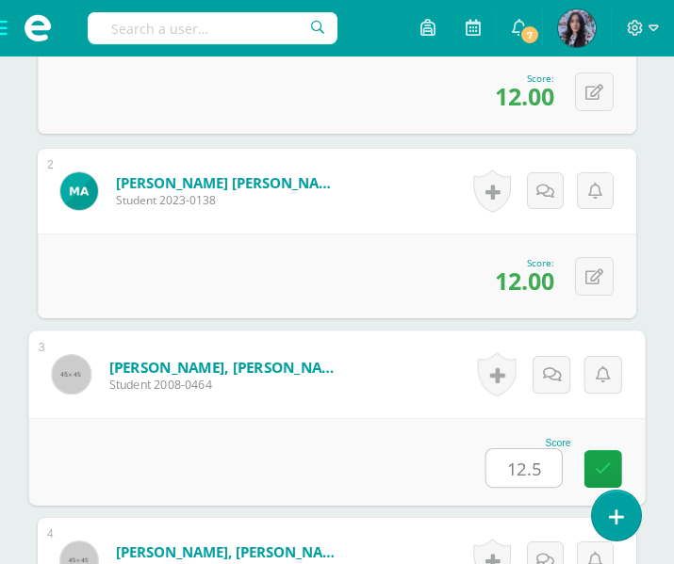
type input "12.5"
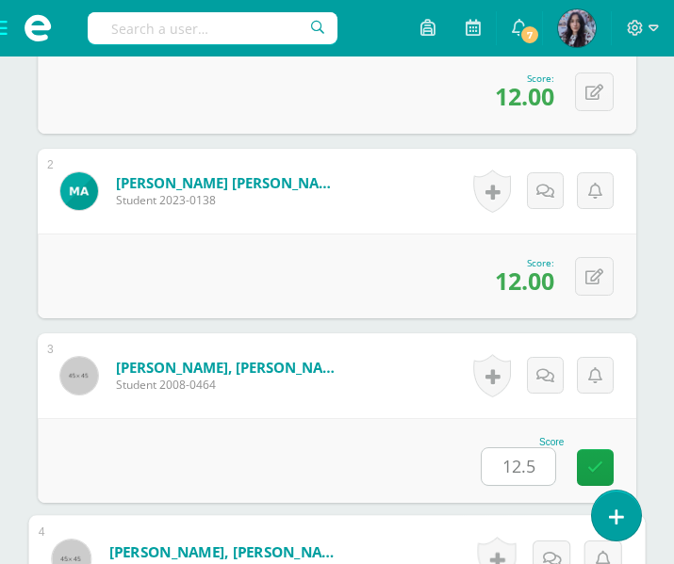
scroll to position [1117, 0]
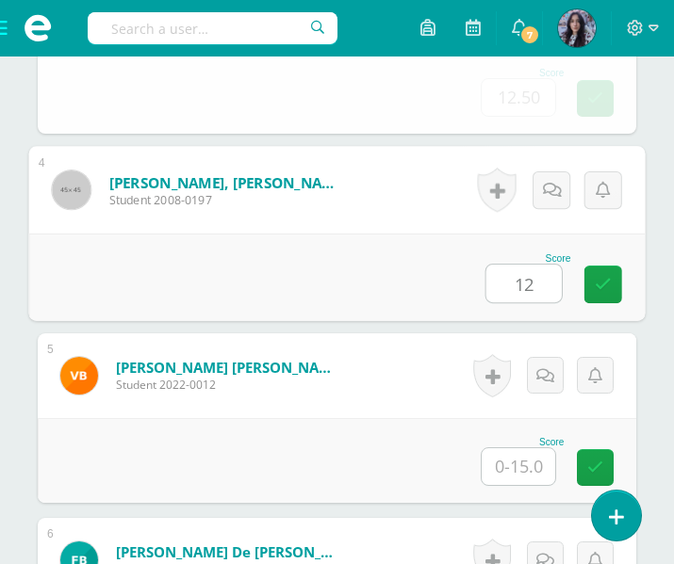
type input "12"
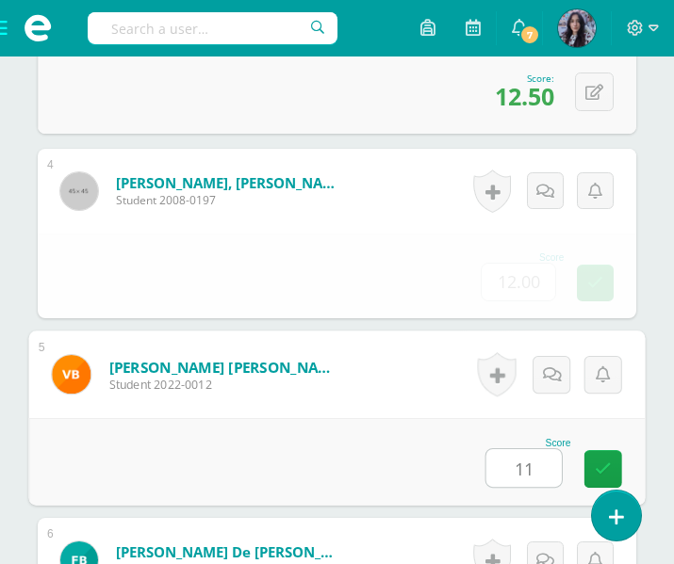
type input "11"
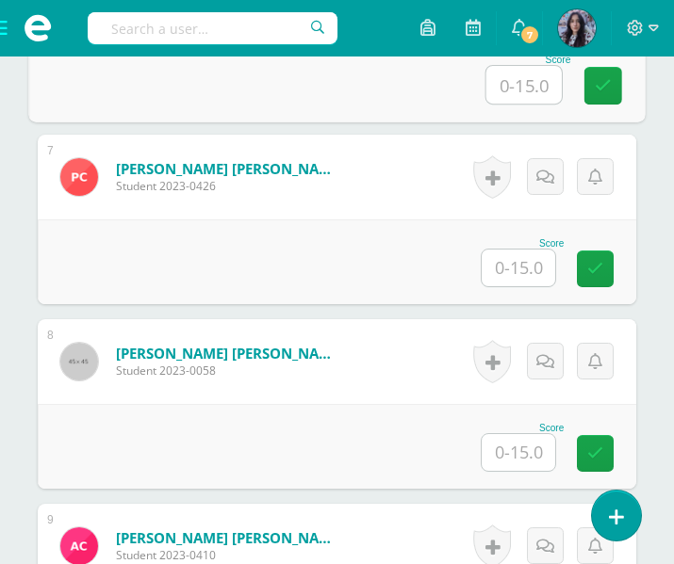
scroll to position [1705, 0]
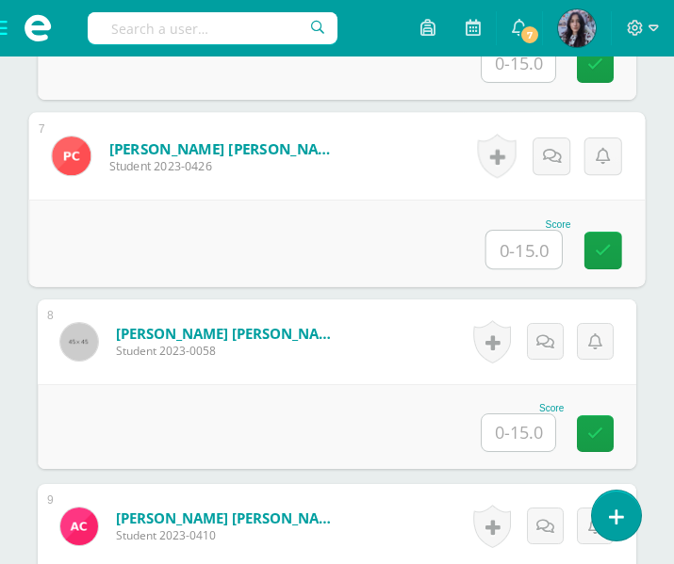
click at [533, 258] on input "text" at bounding box center [523, 250] width 75 height 38
type input "13.5"
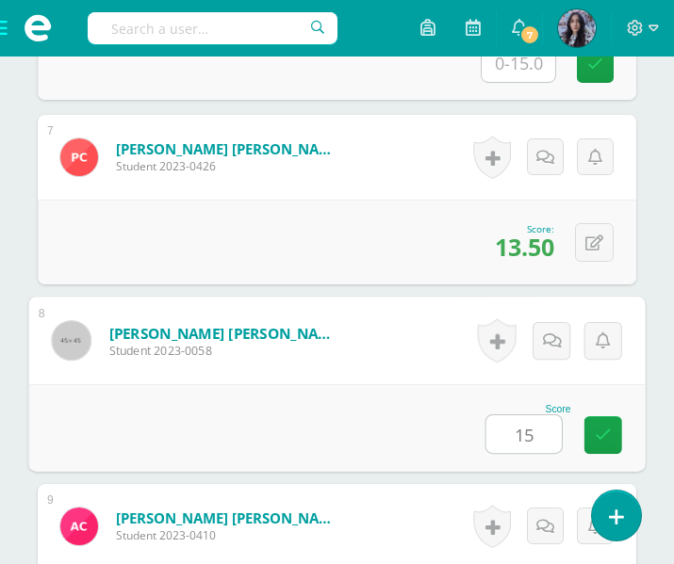
type input "15"
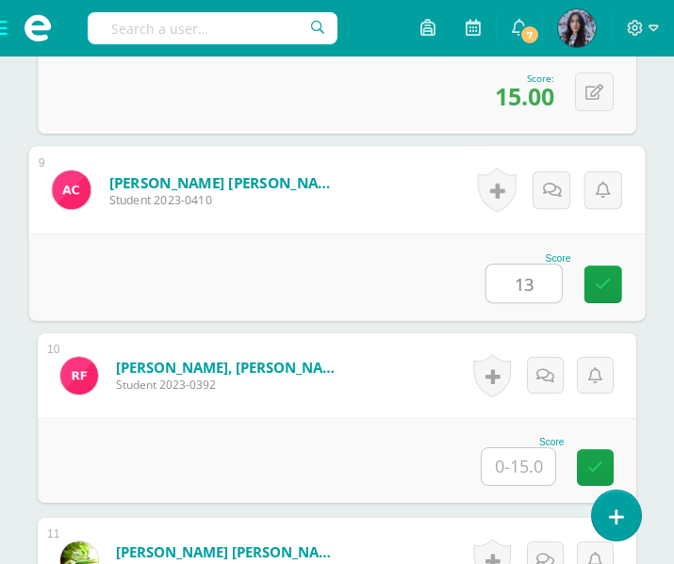
type input "13"
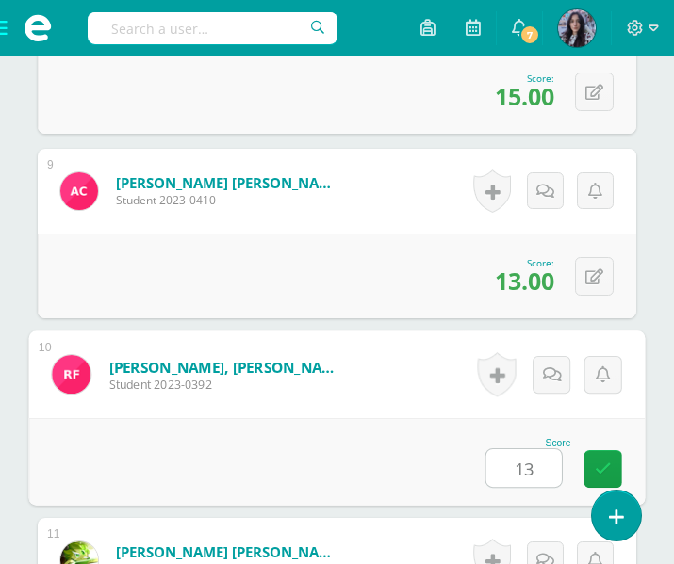
type input "13"
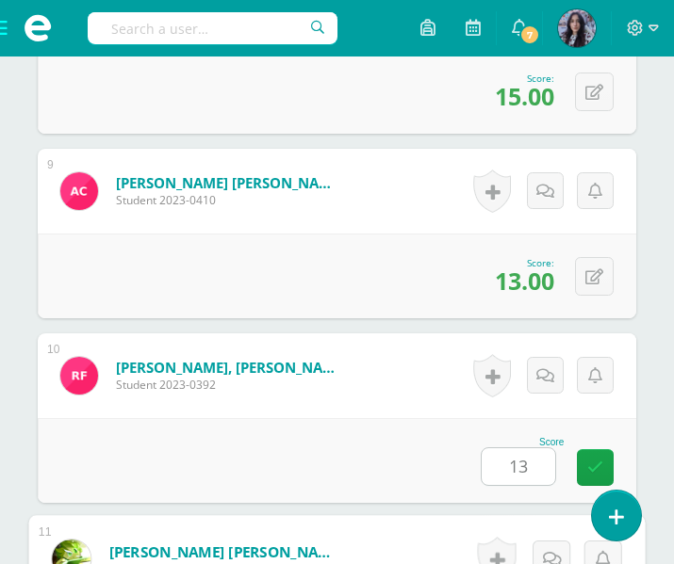
scroll to position [2410, 0]
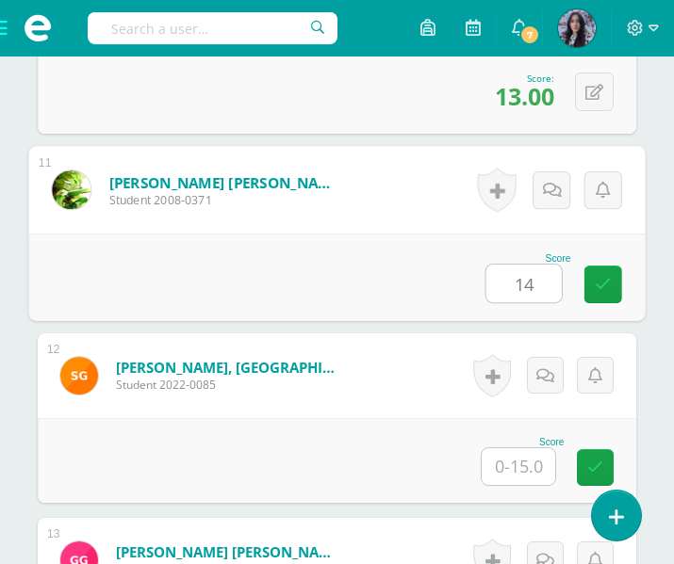
type input "14"
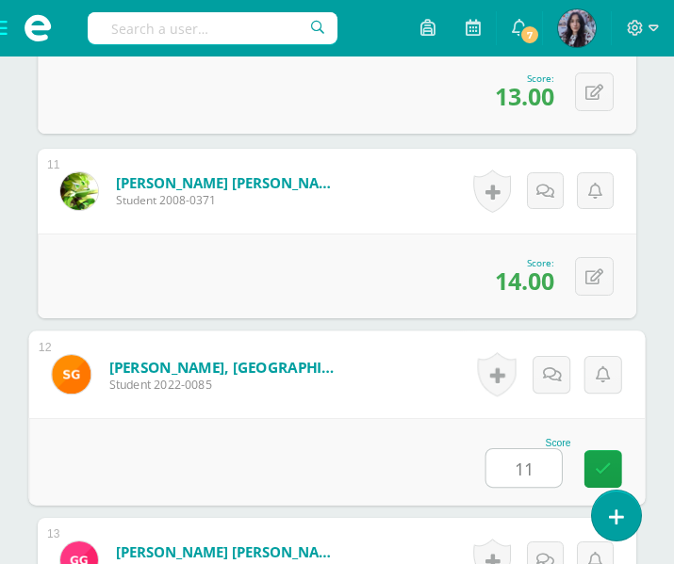
type input "11"
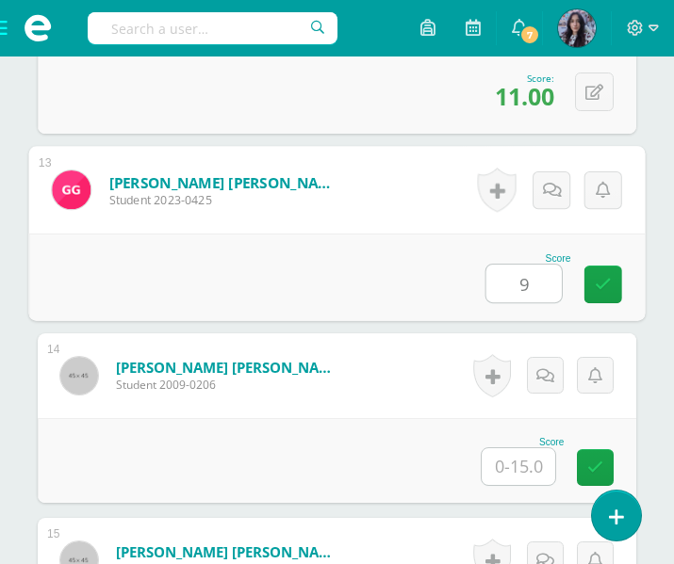
type input "9"
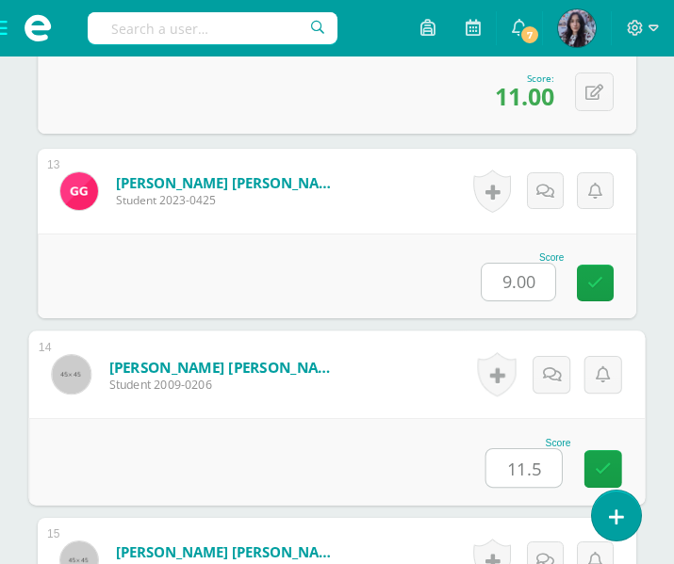
type input "11.5"
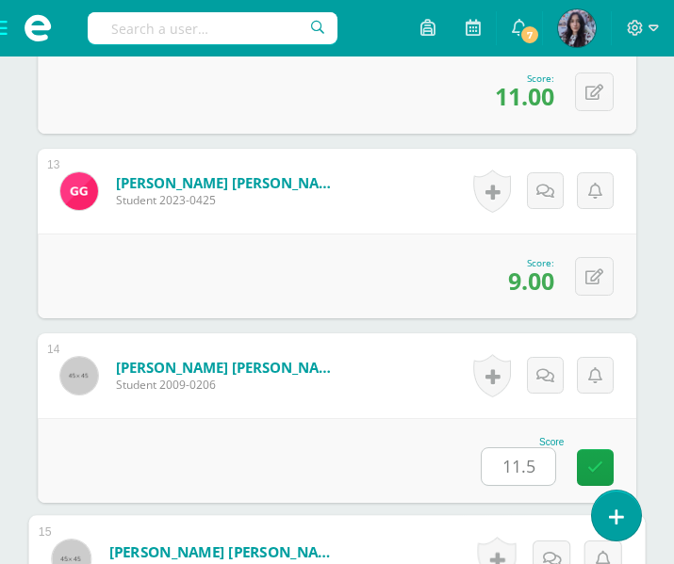
scroll to position [3149, 0]
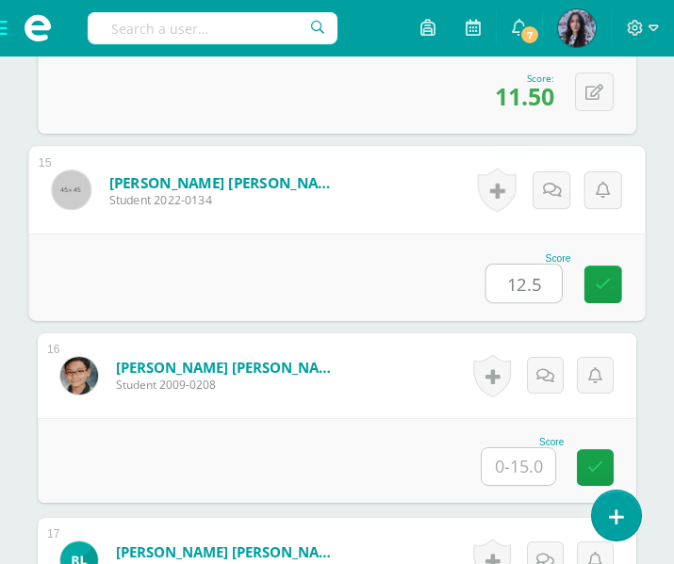
type input "12.5"
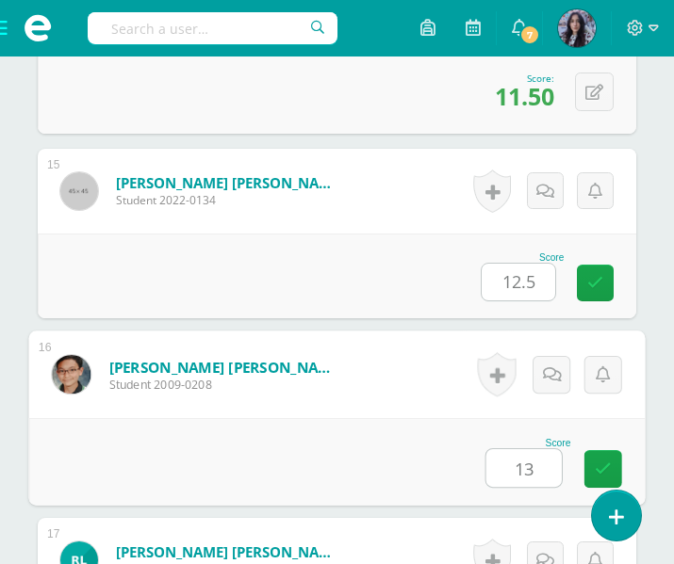
type input "13"
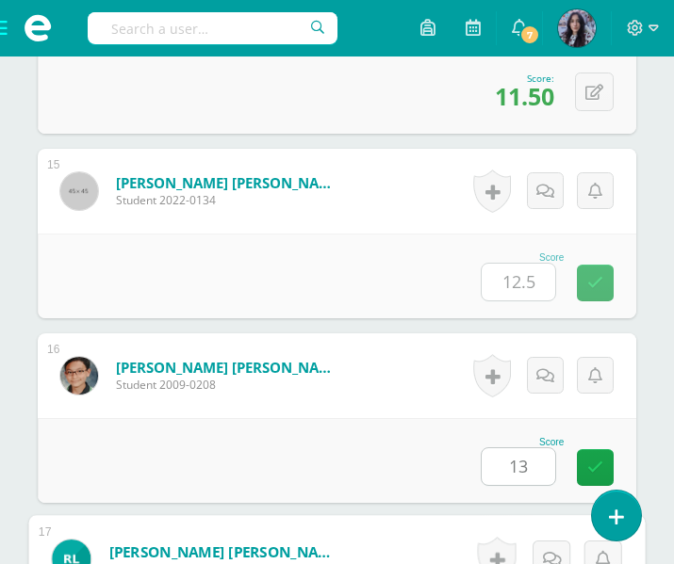
scroll to position [3518, 0]
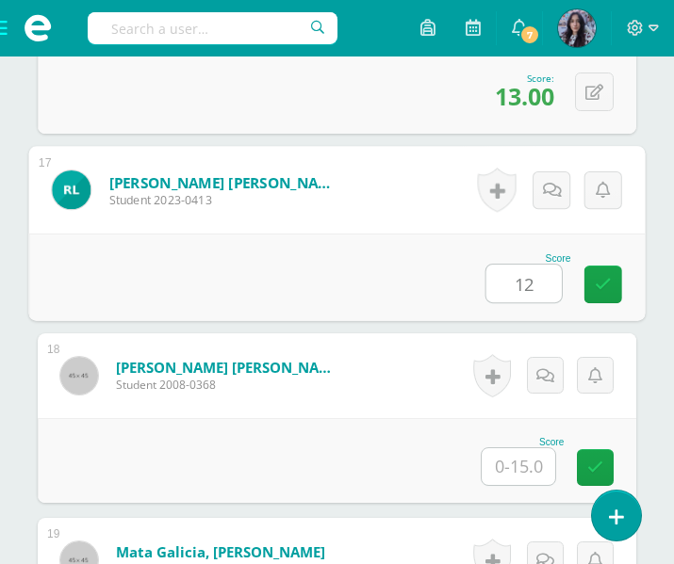
type input "12"
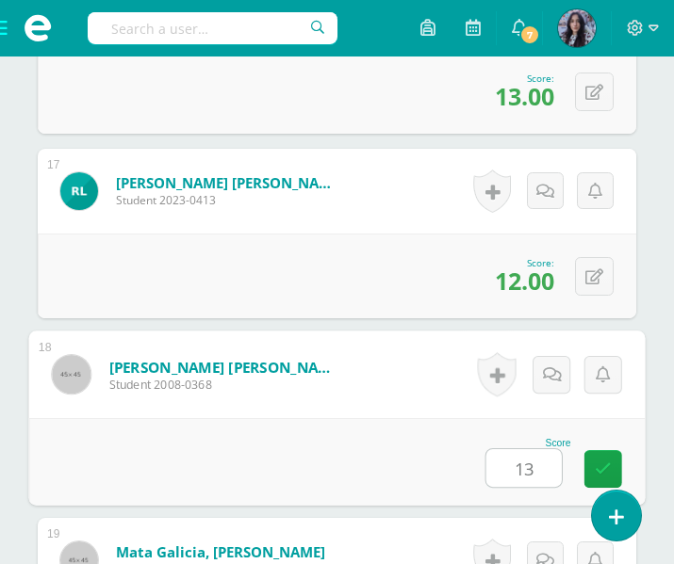
type input "13"
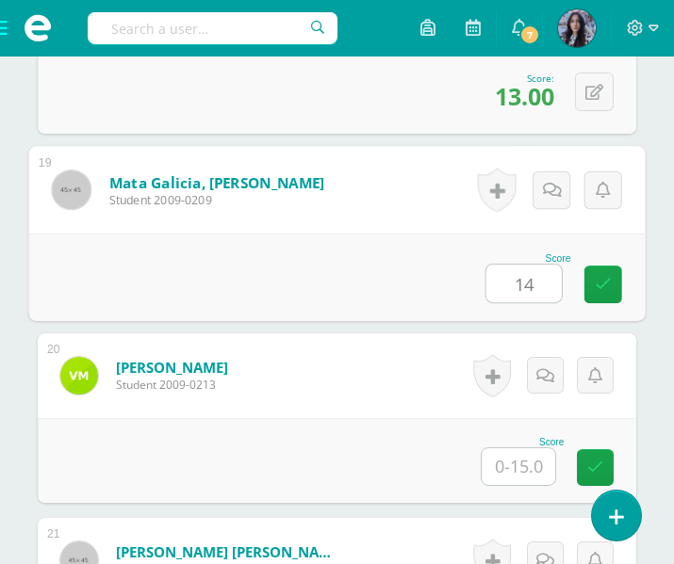
type input "14"
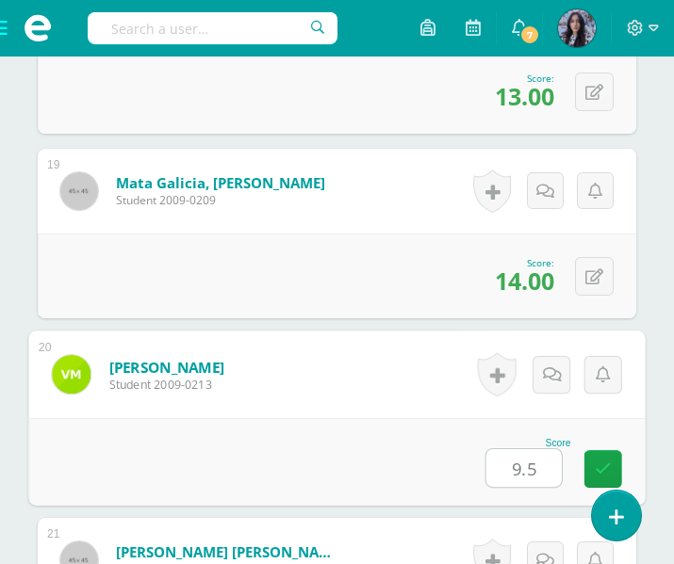
type input "9.5"
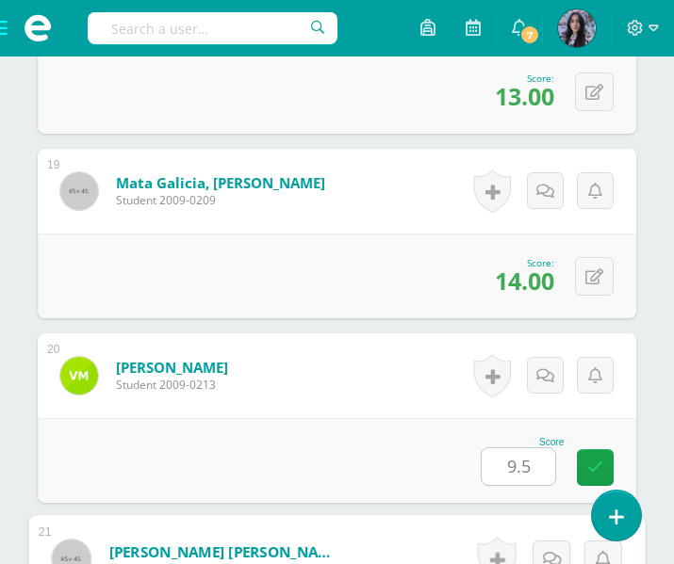
scroll to position [4257, 0]
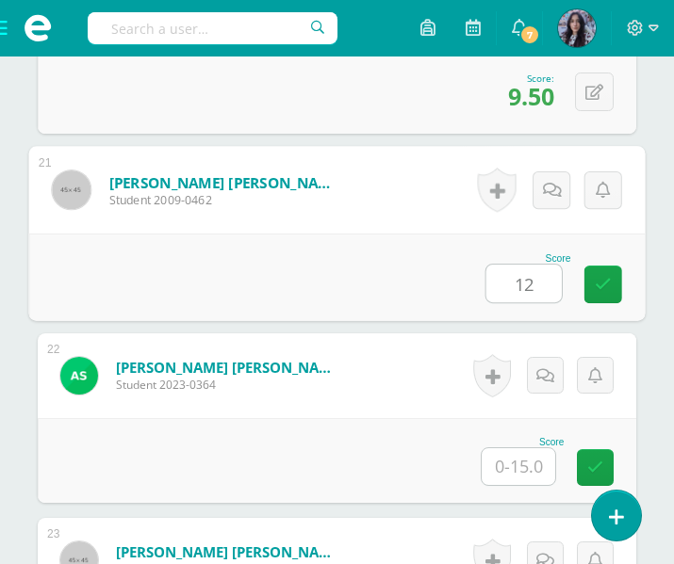
type input "12"
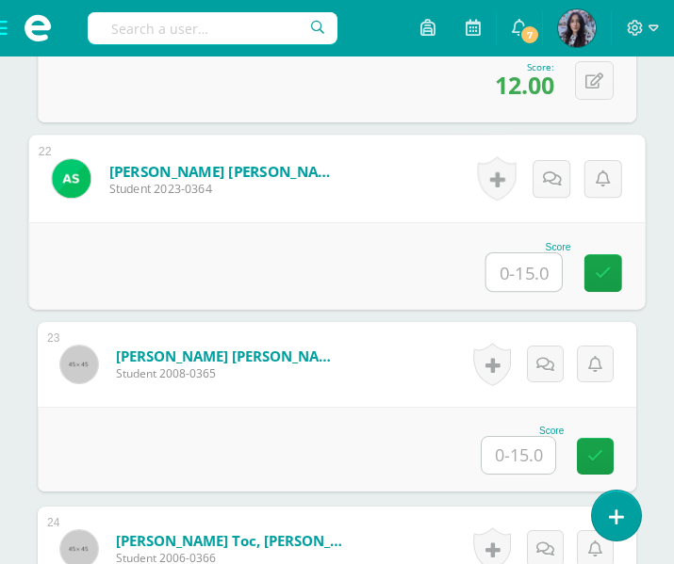
scroll to position [4461, 0]
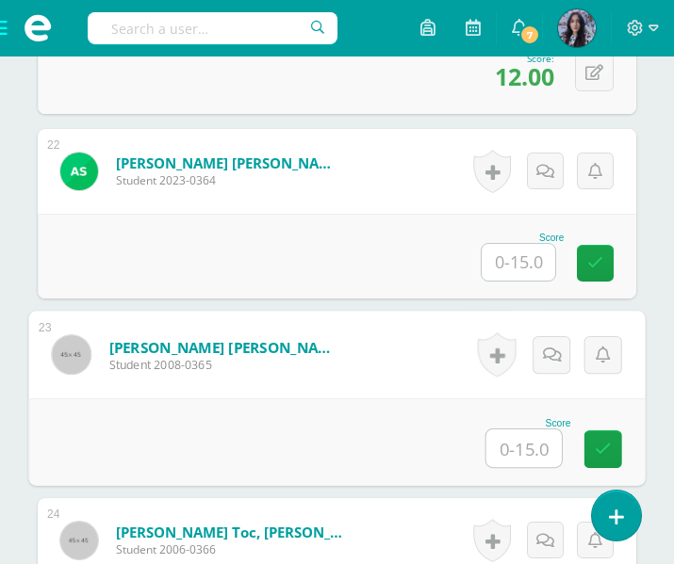
click at [499, 439] on input "text" at bounding box center [523, 449] width 75 height 38
type input "15"
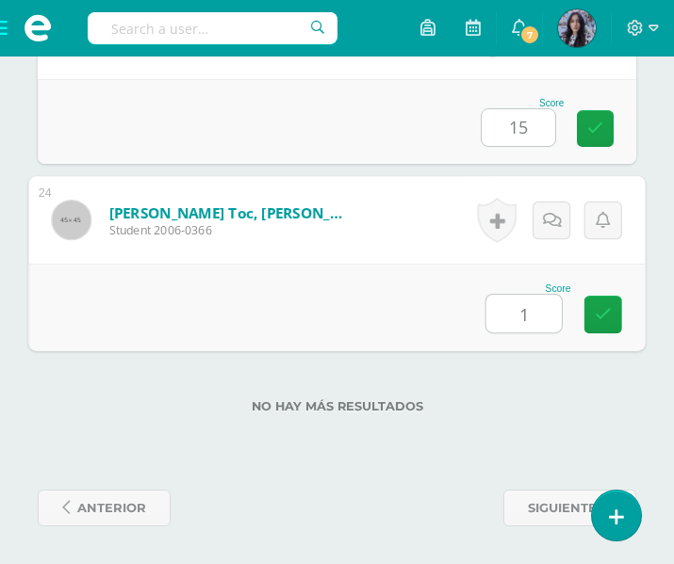
type input "14"
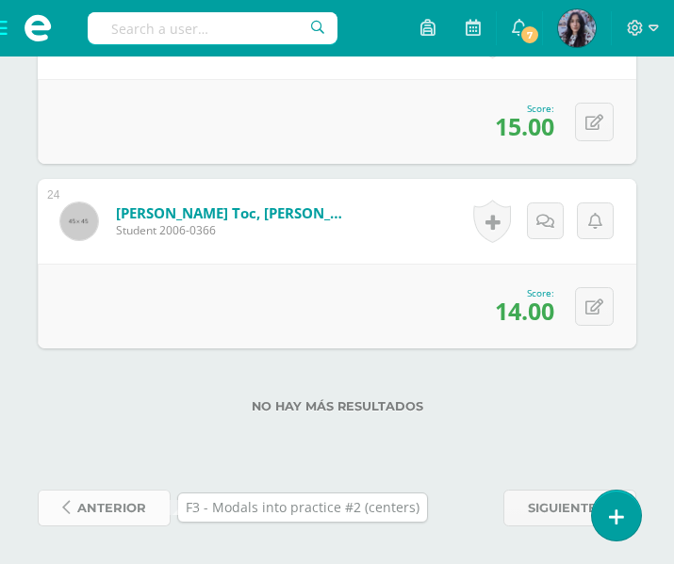
click at [110, 515] on span "anterior" at bounding box center [111, 508] width 69 height 35
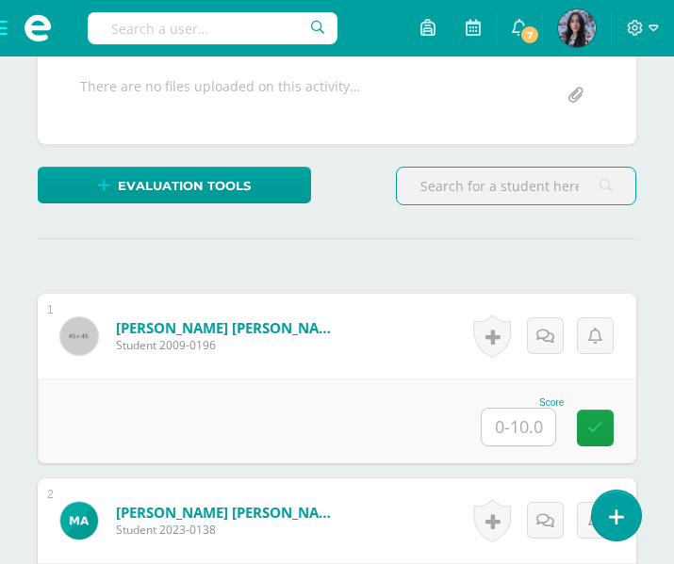
scroll to position [418, 0]
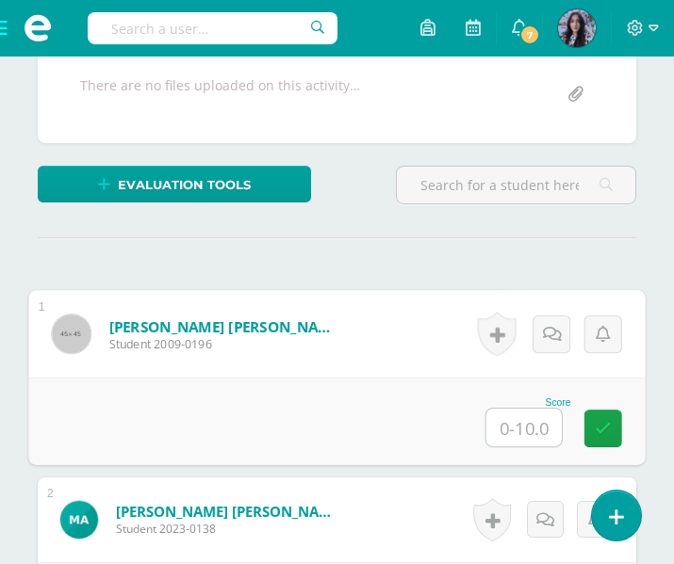
click at [519, 426] on input "text" at bounding box center [523, 428] width 75 height 38
type input "10"
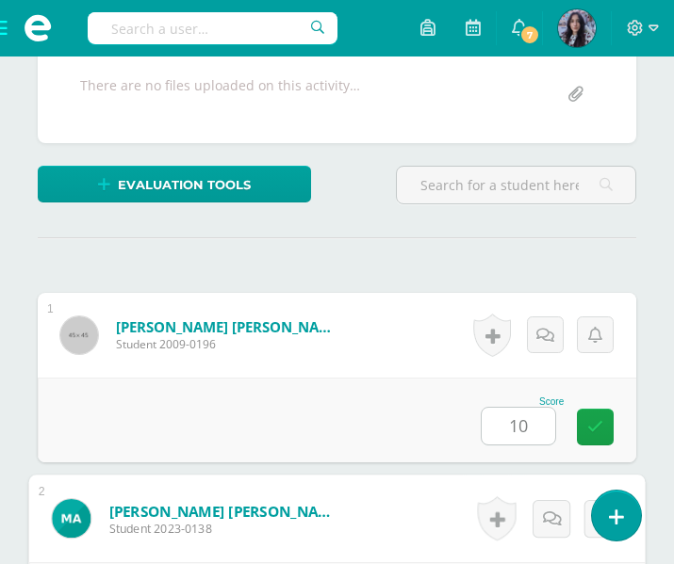
scroll to position [747, 0]
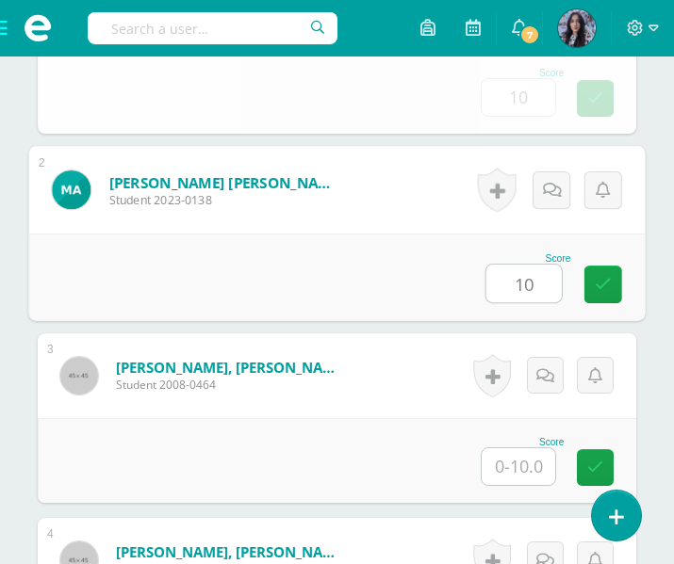
type input "10"
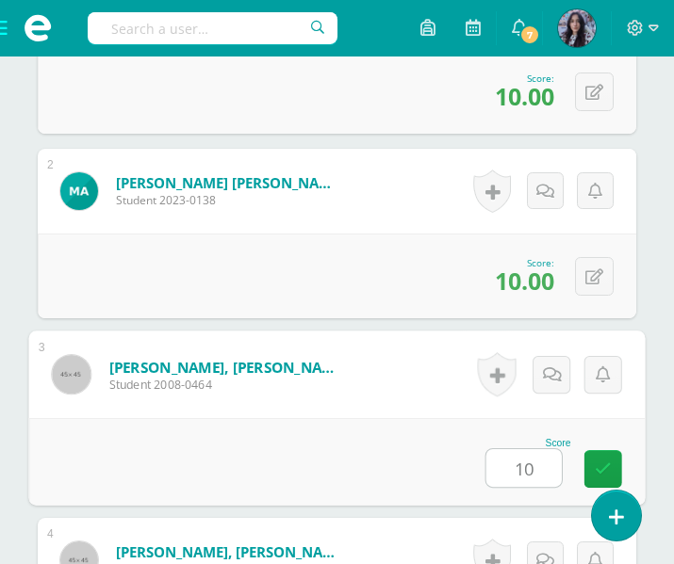
type input "10"
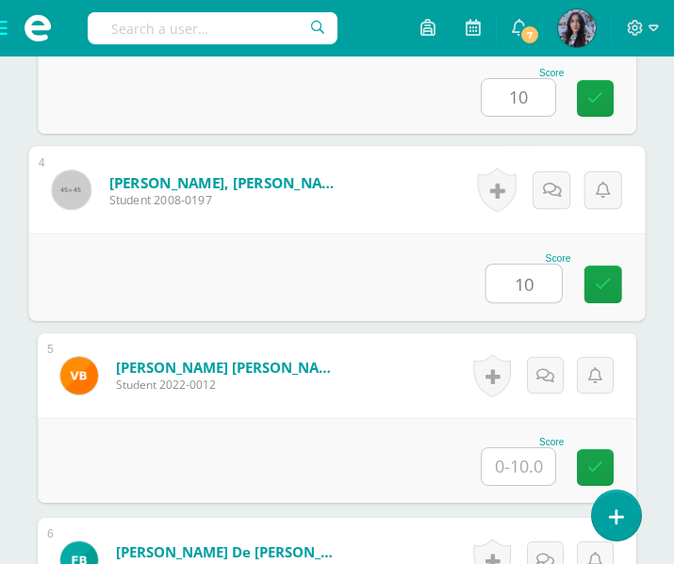
scroll to position [1118, 0]
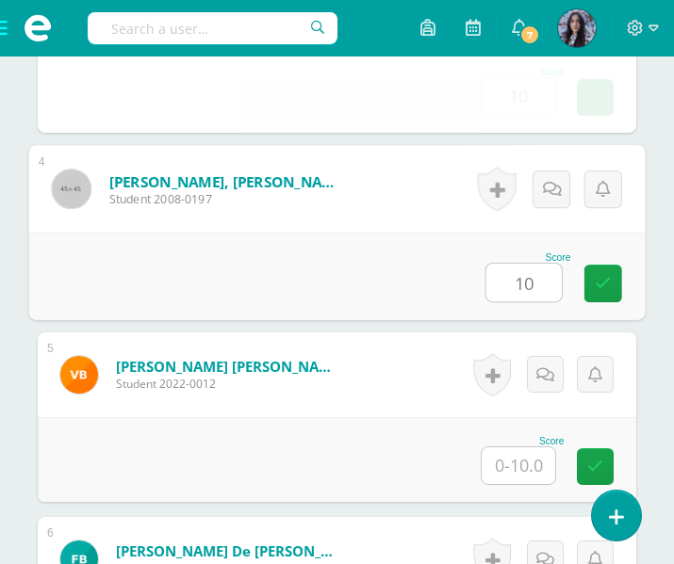
type input "10"
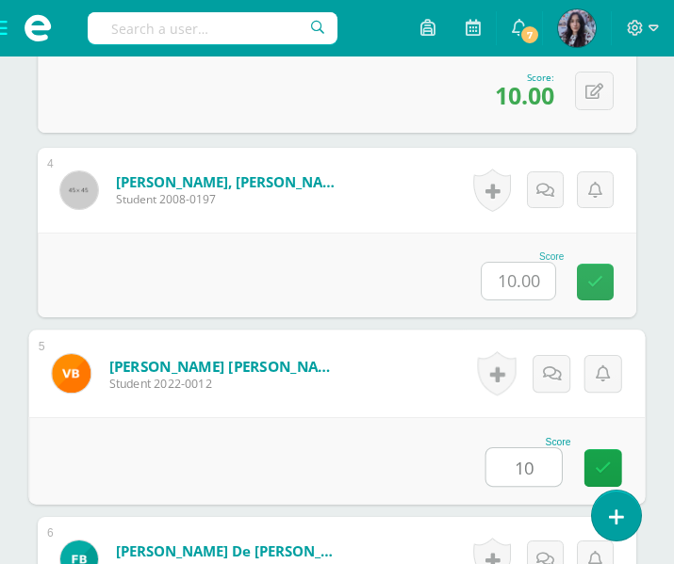
type input "10"
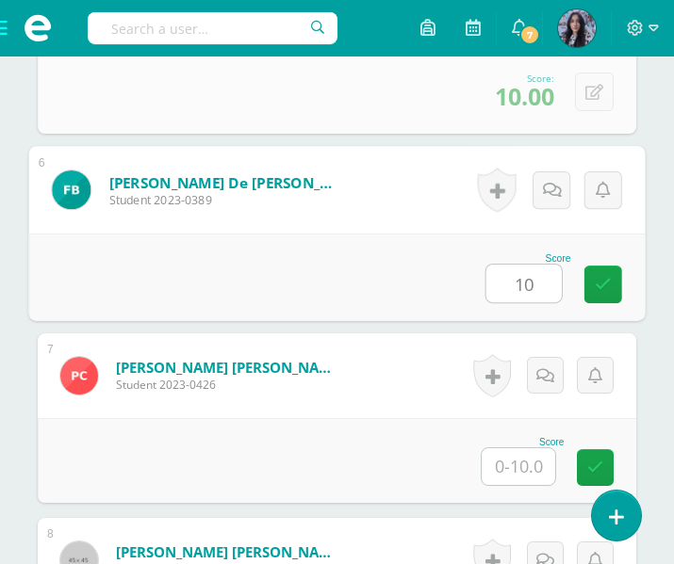
type input "10"
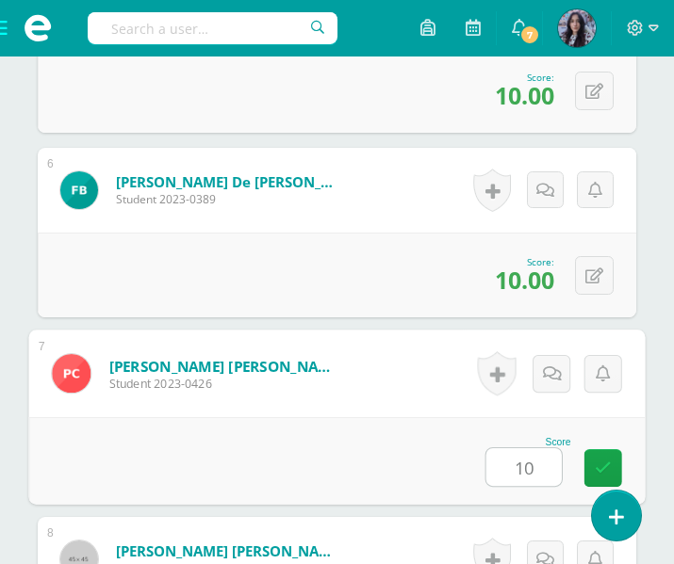
type input "10"
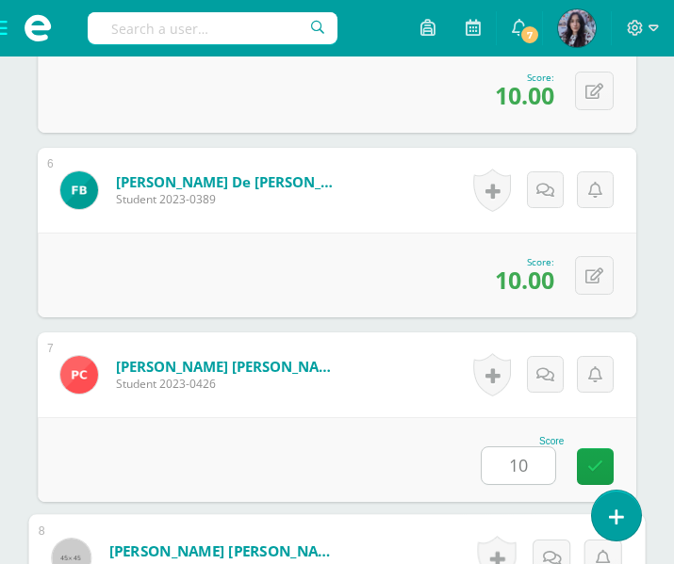
scroll to position [1856, 0]
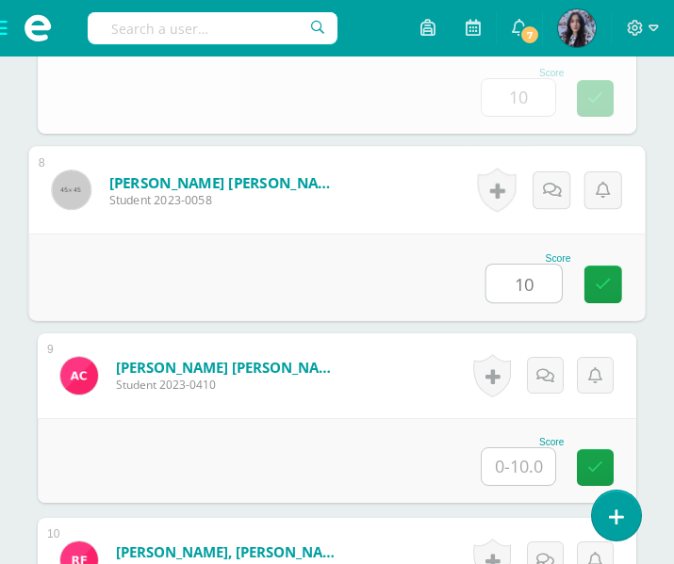
type input "10"
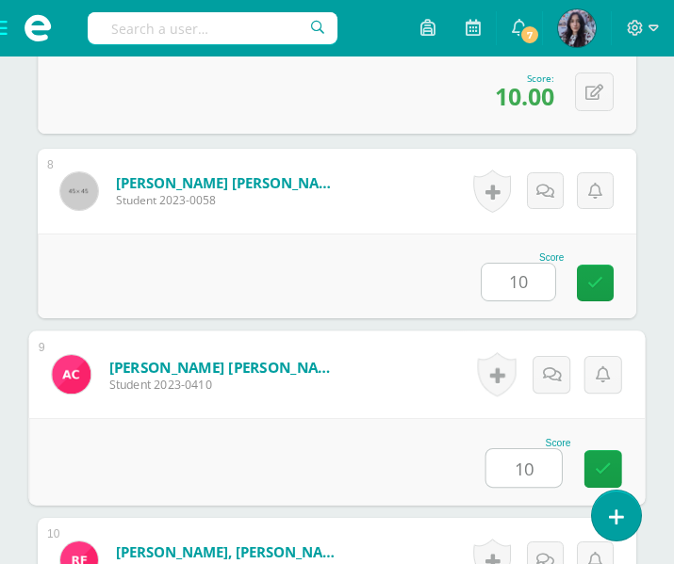
type input "10"
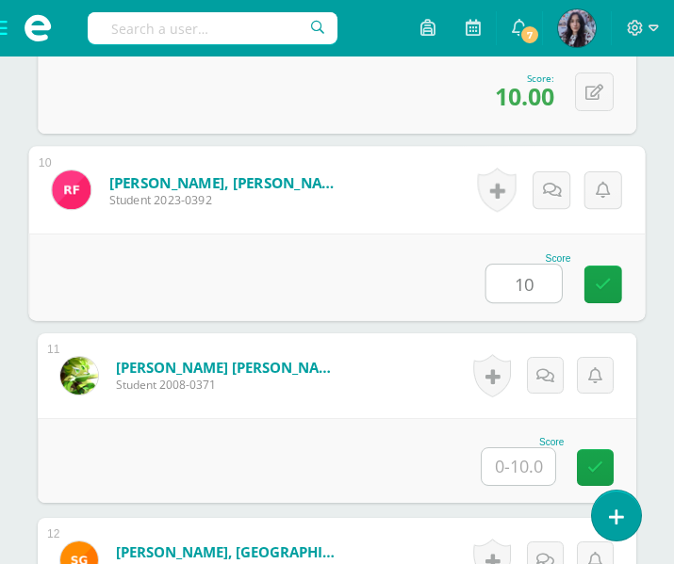
type input "10"
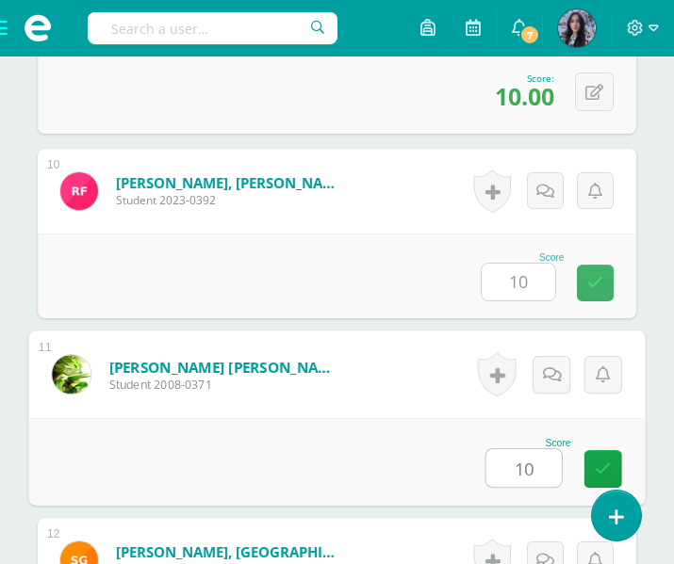
type input "10"
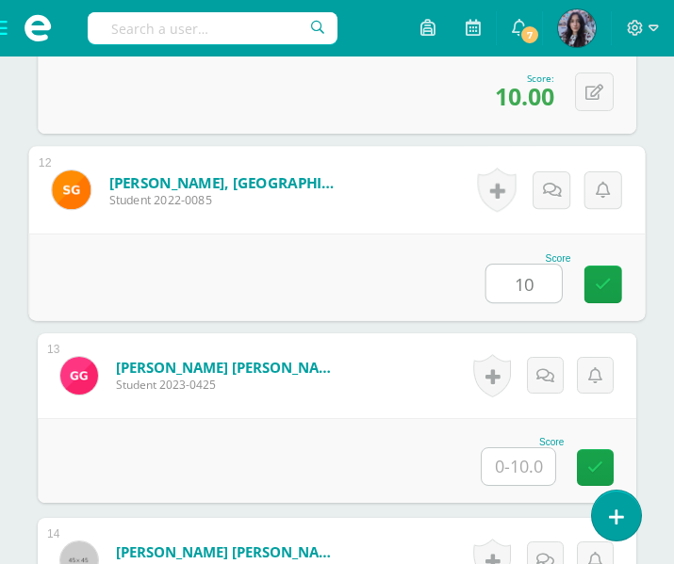
type input "10"
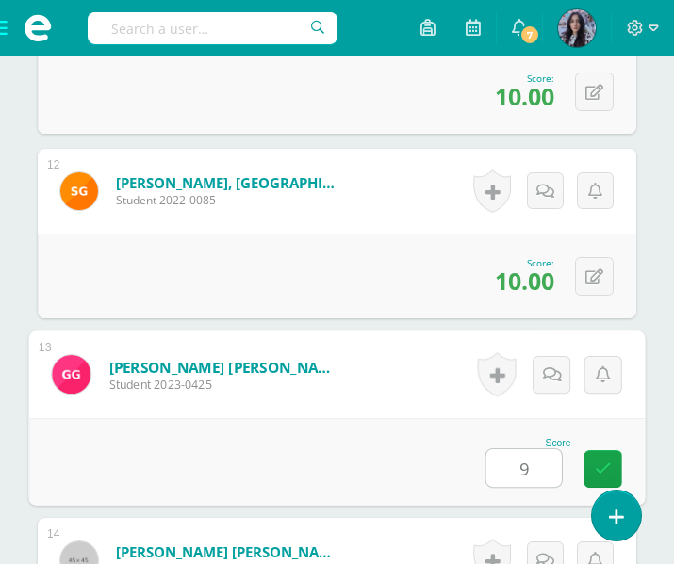
type input "9"
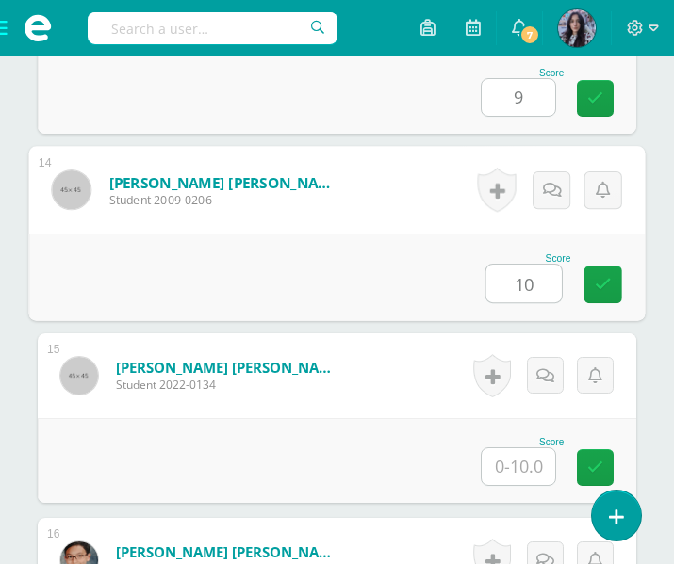
type input "10"
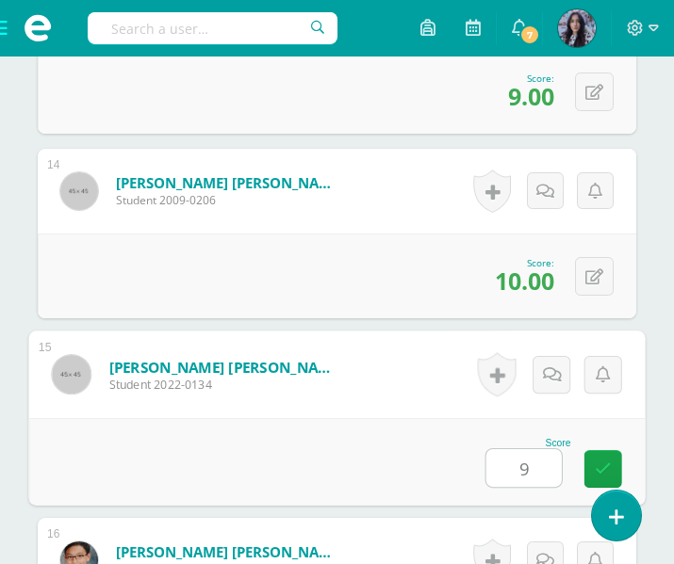
type input "9"
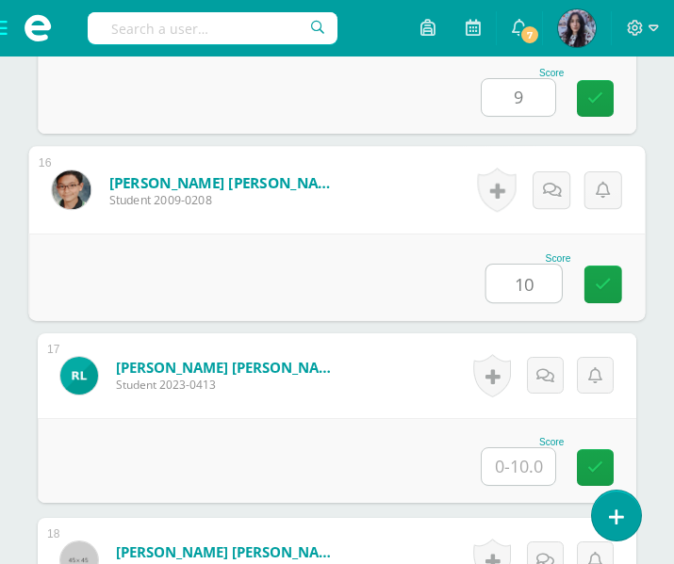
type input "10"
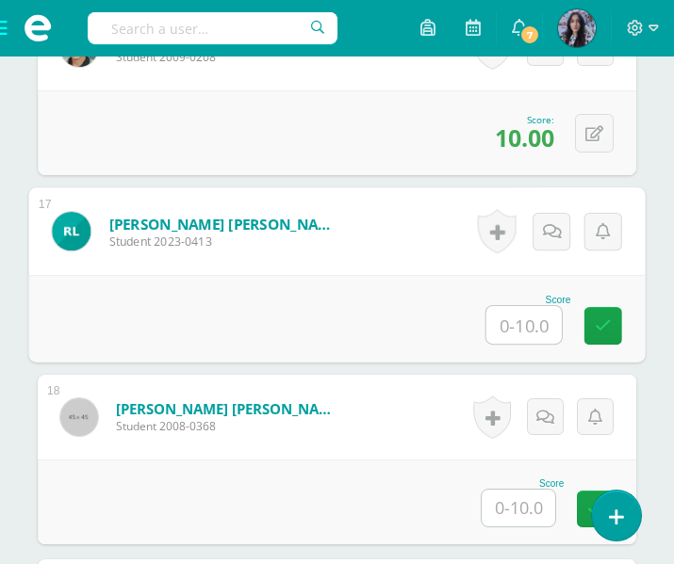
scroll to position [3477, 0]
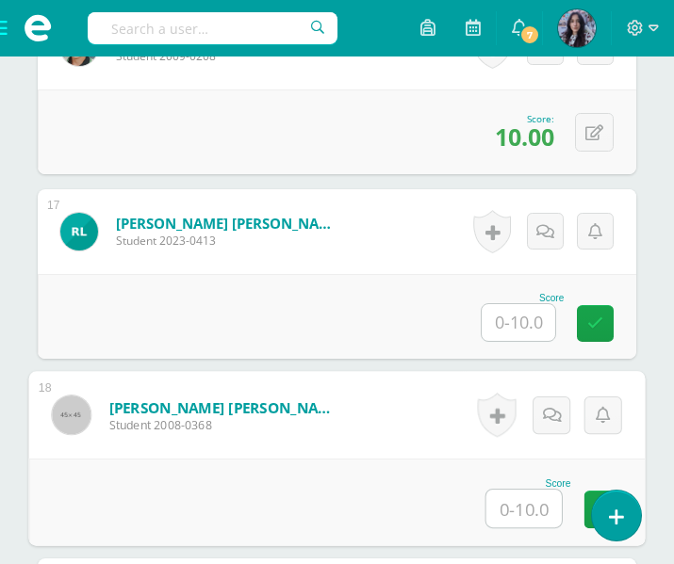
click at [523, 497] on input "text" at bounding box center [523, 509] width 75 height 38
type input "10"
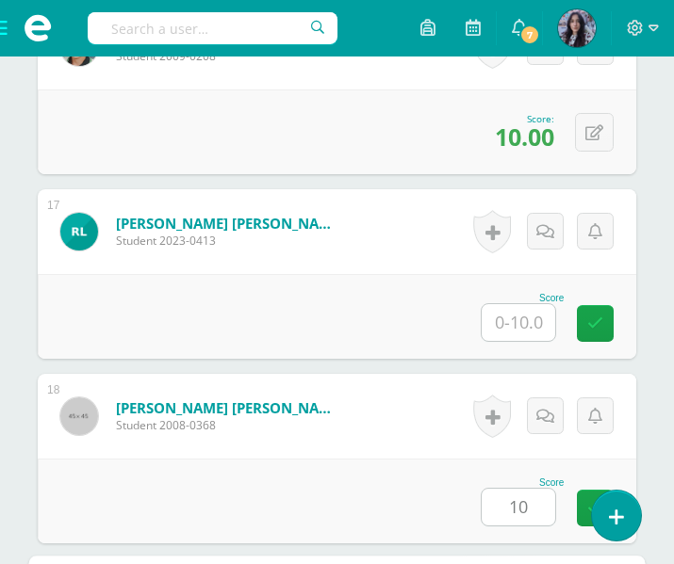
scroll to position [3887, 0]
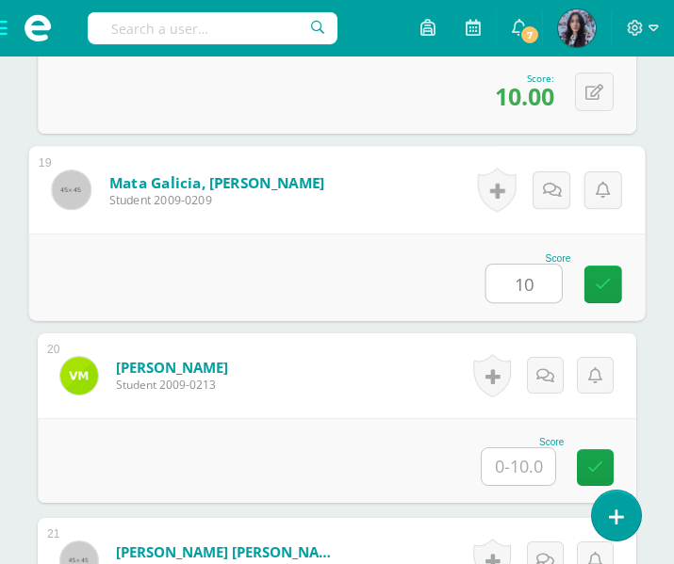
type input "10"
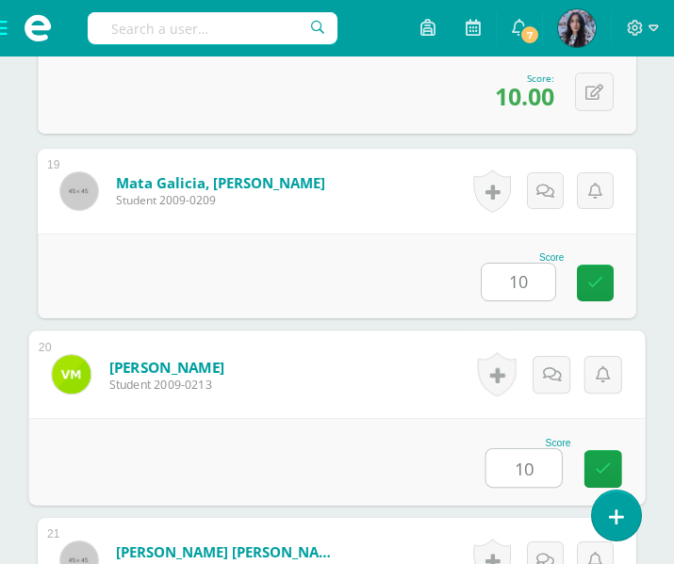
type input "10"
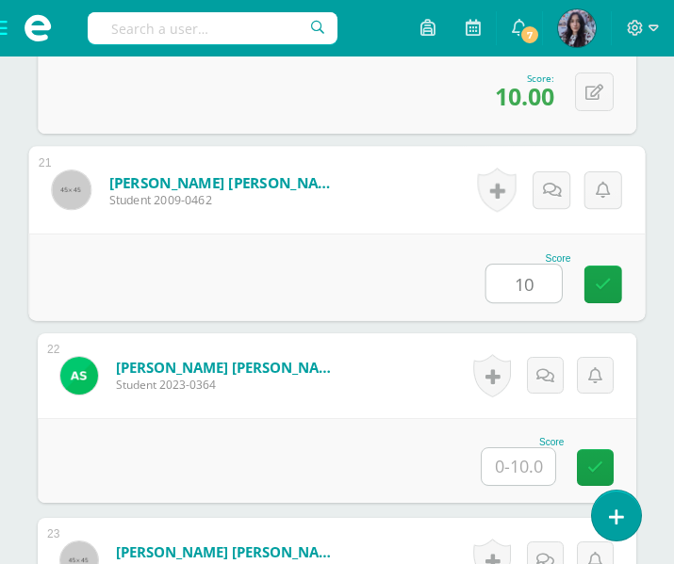
type input "10"
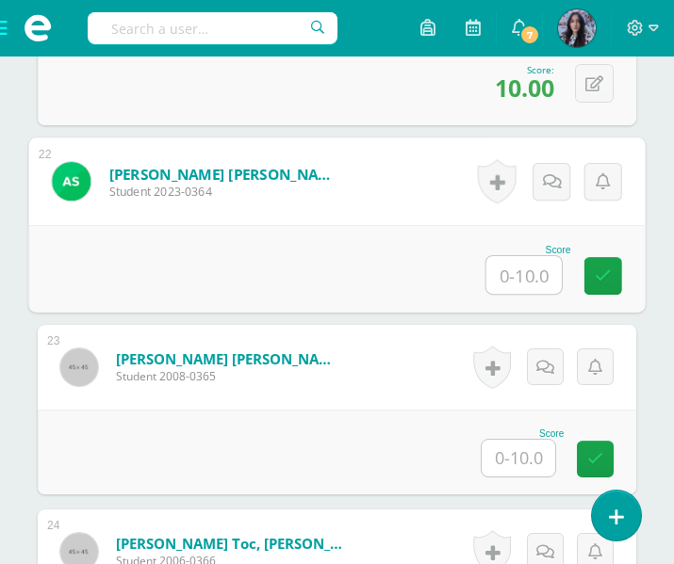
scroll to position [4451, 0]
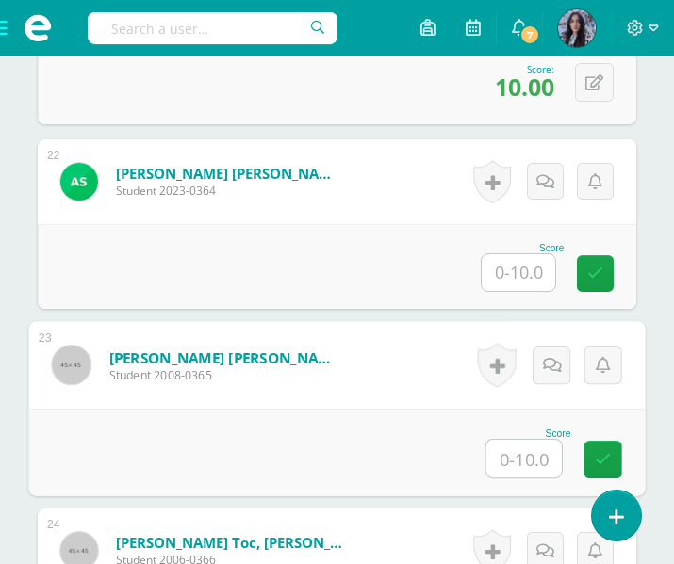
click at [510, 458] on input "text" at bounding box center [523, 459] width 75 height 38
type input "10"
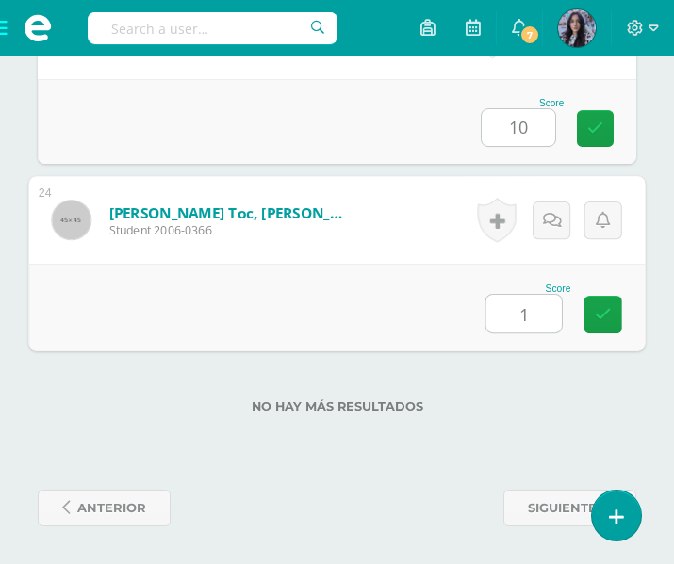
type input "10"
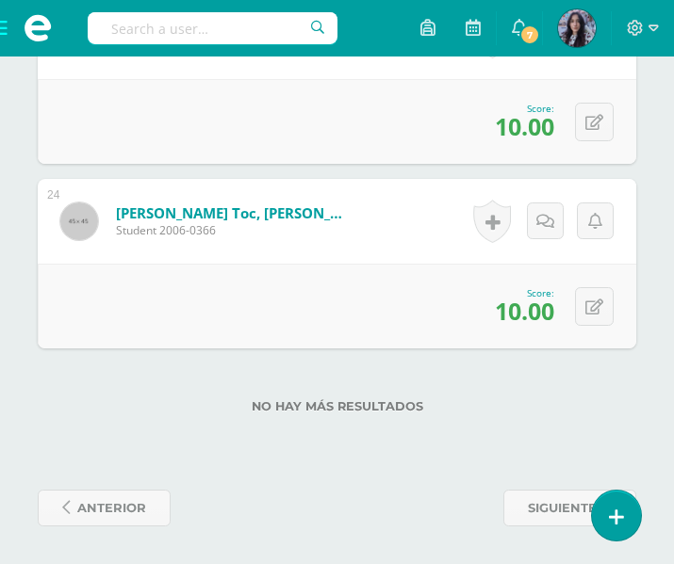
click at [8, 21] on span at bounding box center [37, 28] width 75 height 57
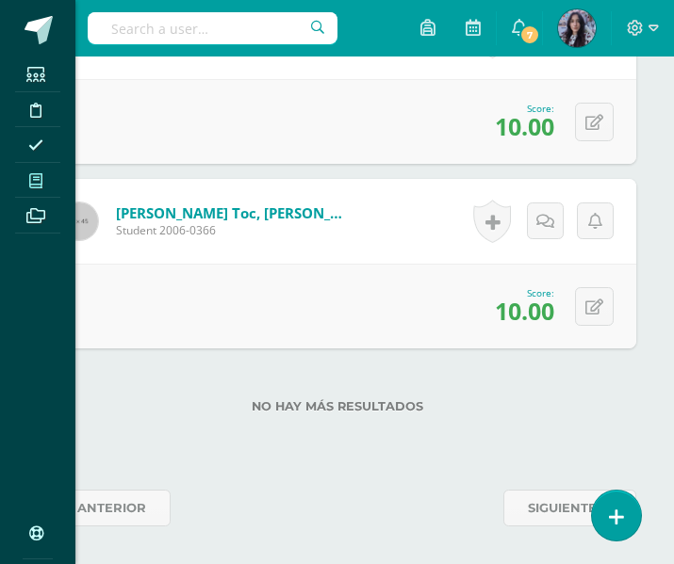
click at [37, 194] on link "My courses" at bounding box center [37, 181] width 45 height 36
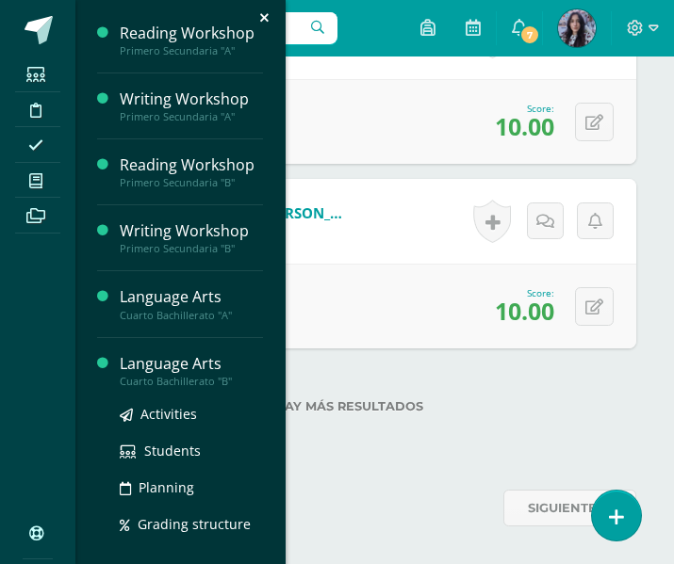
click at [142, 366] on div "Language Arts" at bounding box center [191, 364] width 143 height 22
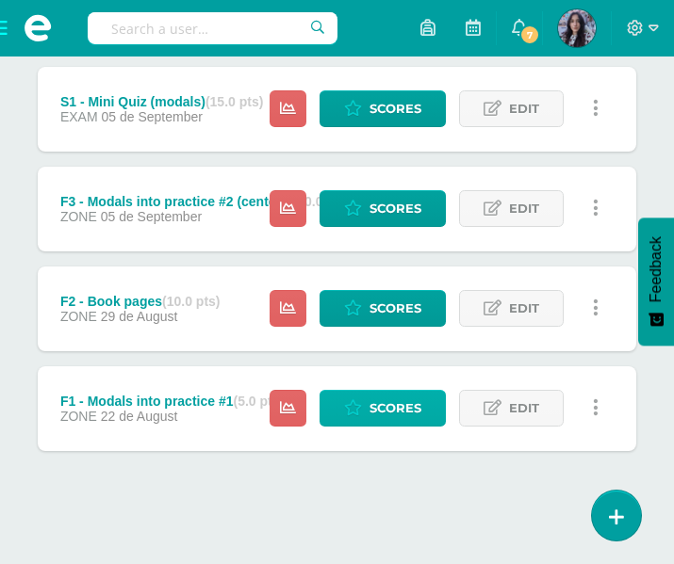
scroll to position [958, 0]
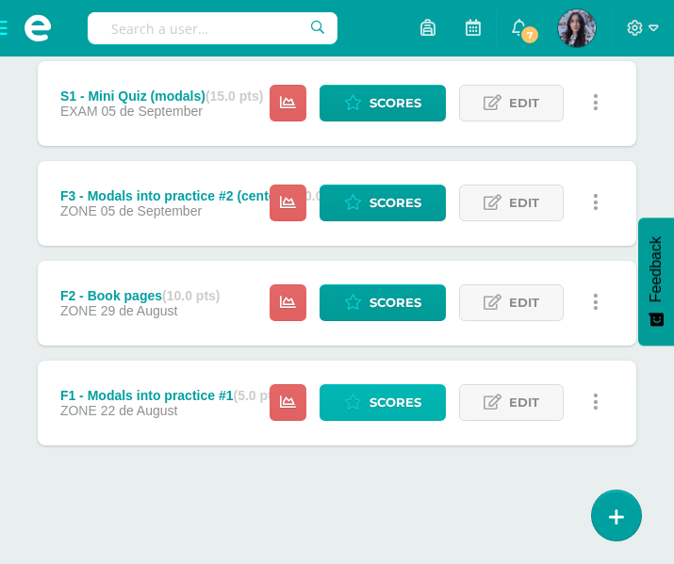
click at [396, 416] on span "Scores" at bounding box center [395, 402] width 52 height 35
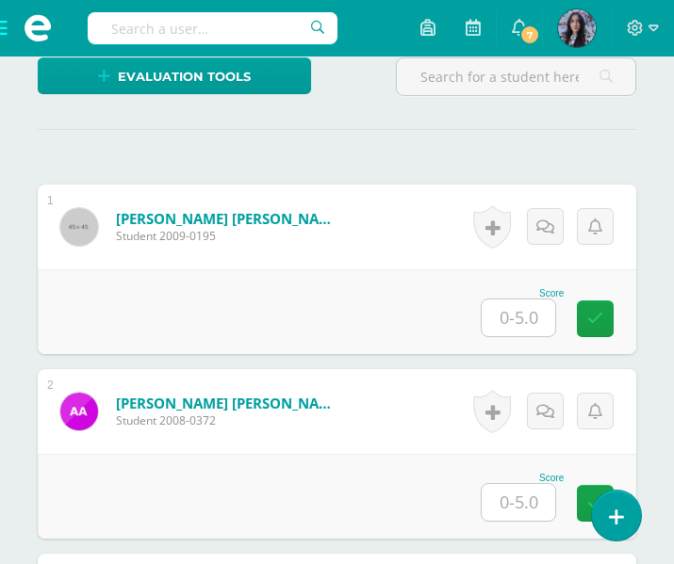
scroll to position [528, 0]
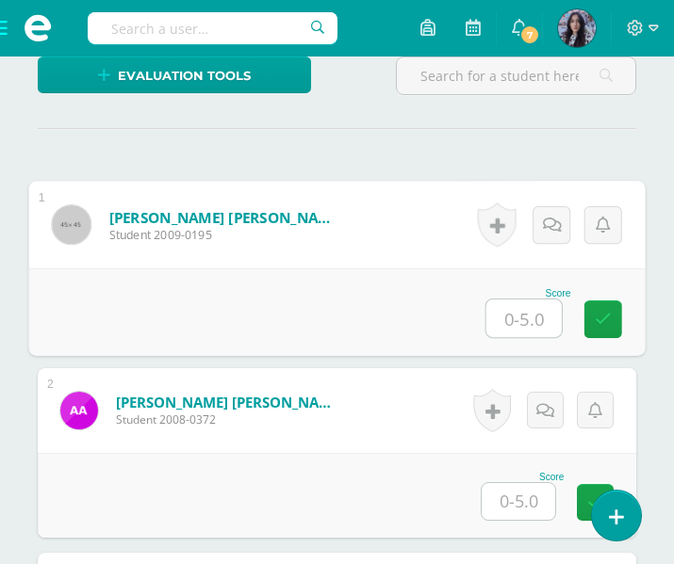
click at [512, 324] on input "text" at bounding box center [523, 319] width 75 height 38
type input "5"
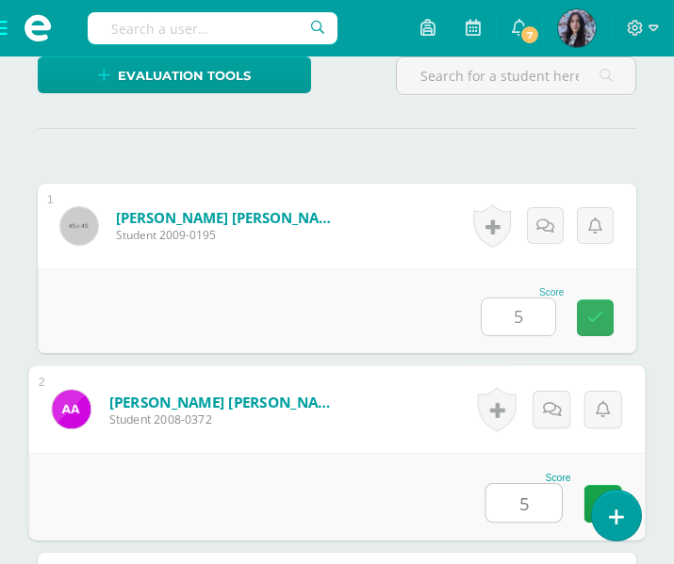
type input "5"
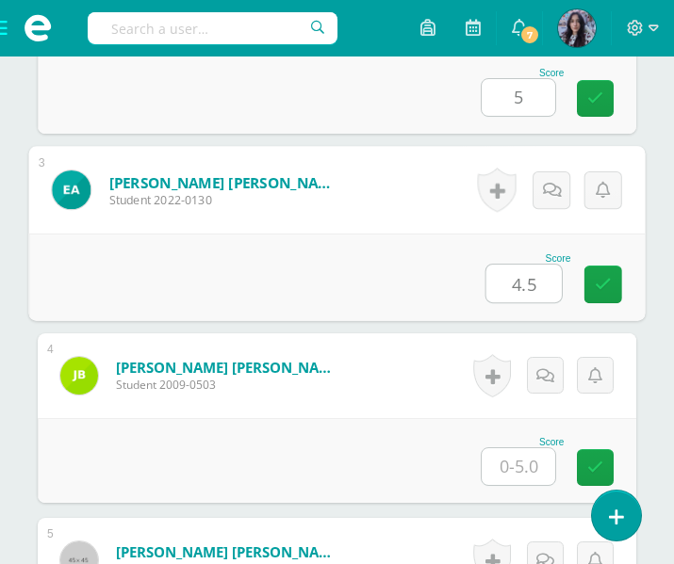
type input "4.5"
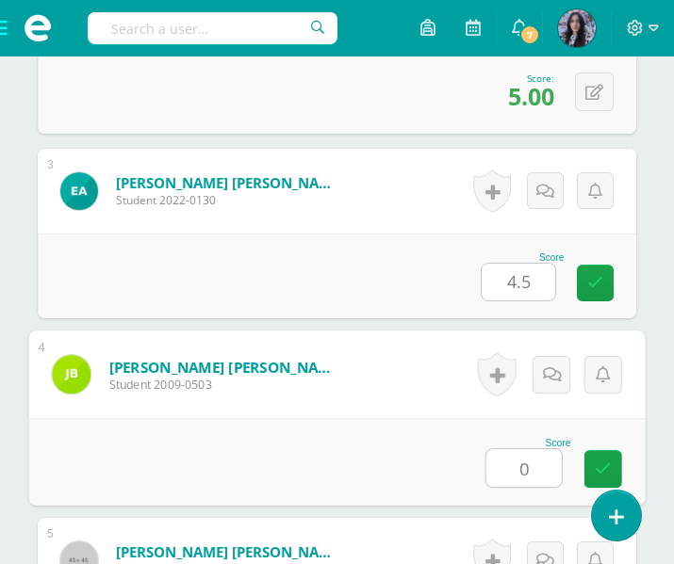
type input "0"
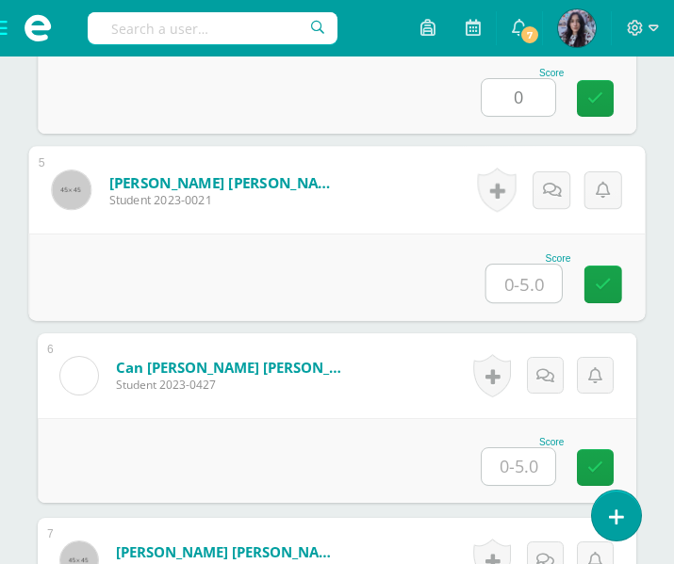
scroll to position [1302, 0]
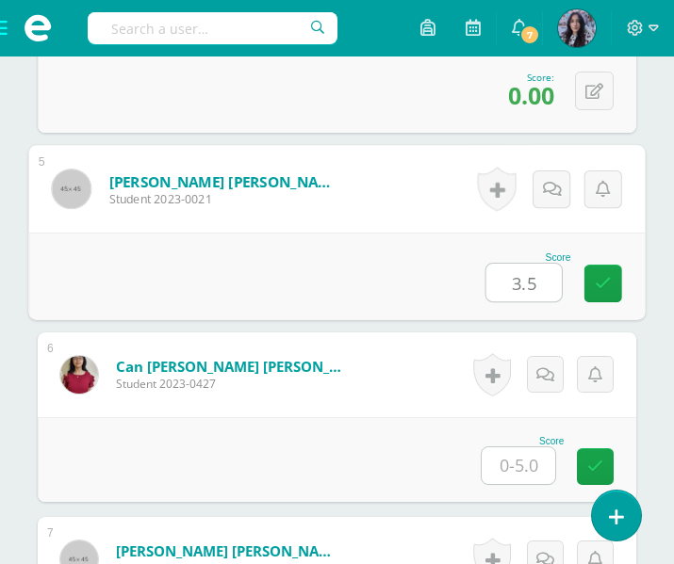
type input "3.5"
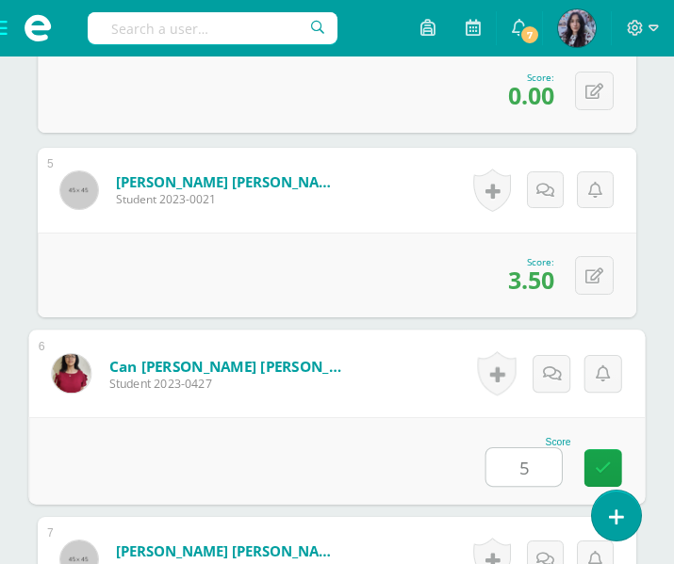
type input "5"
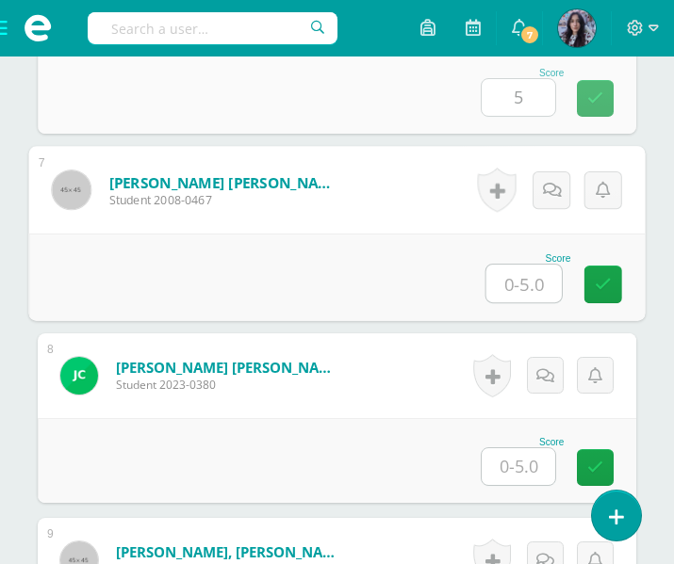
scroll to position [1672, 0]
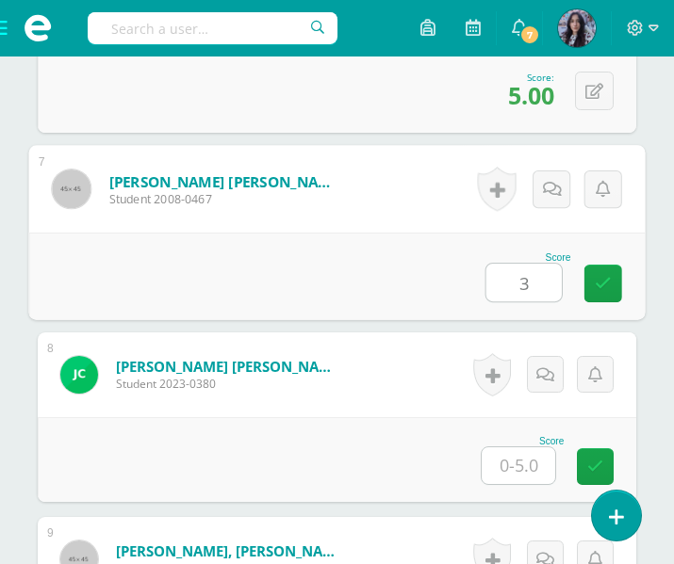
type input "3"
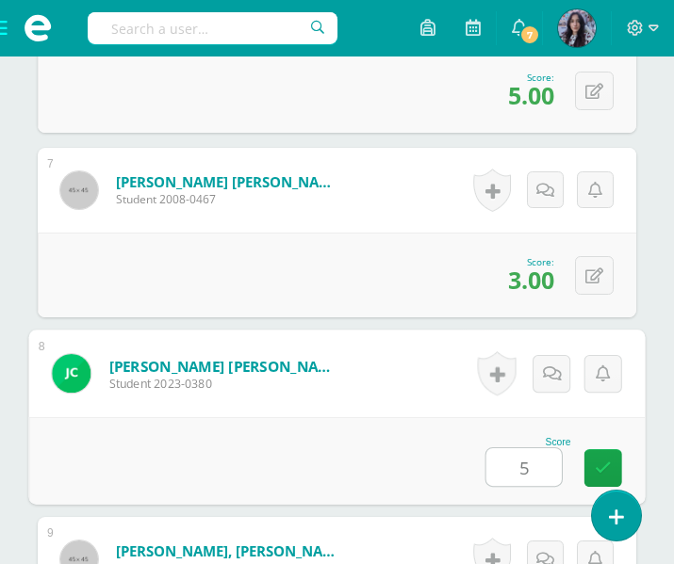
type input "5"
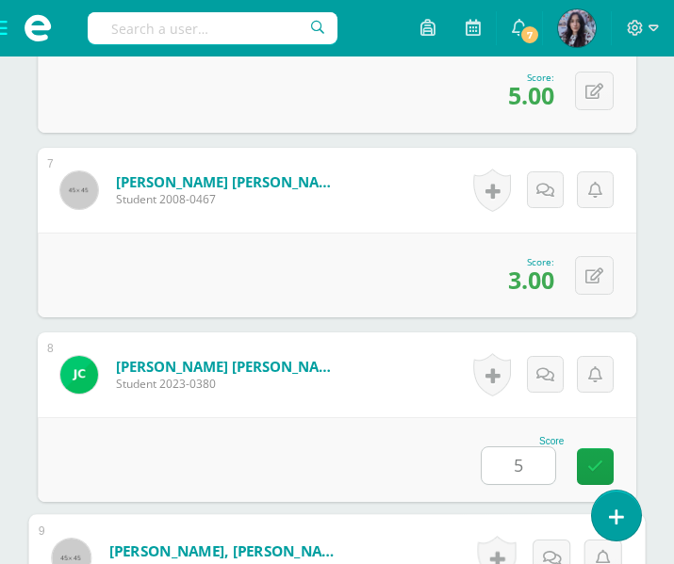
scroll to position [2040, 0]
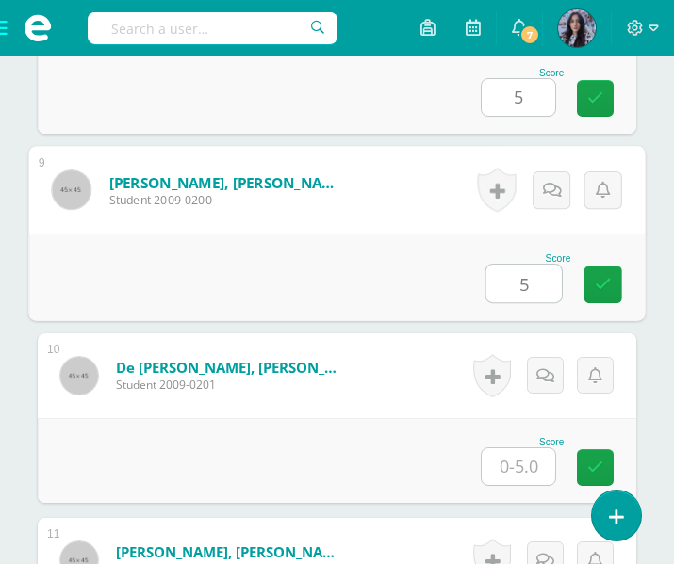
type input "5"
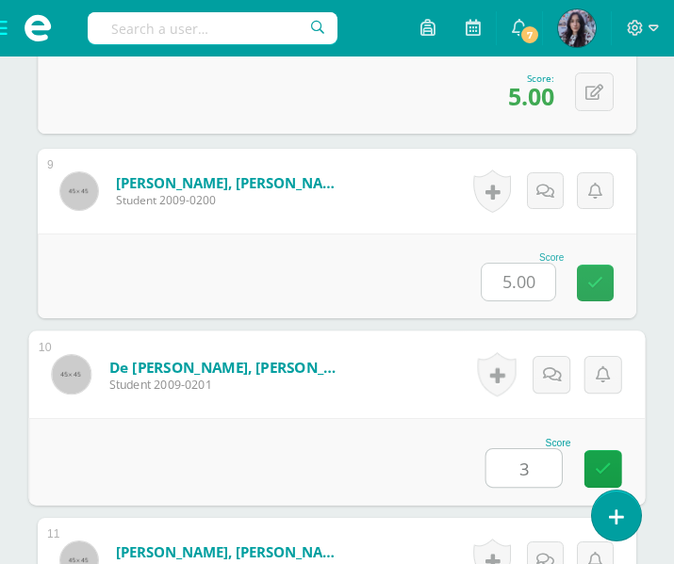
type input "3"
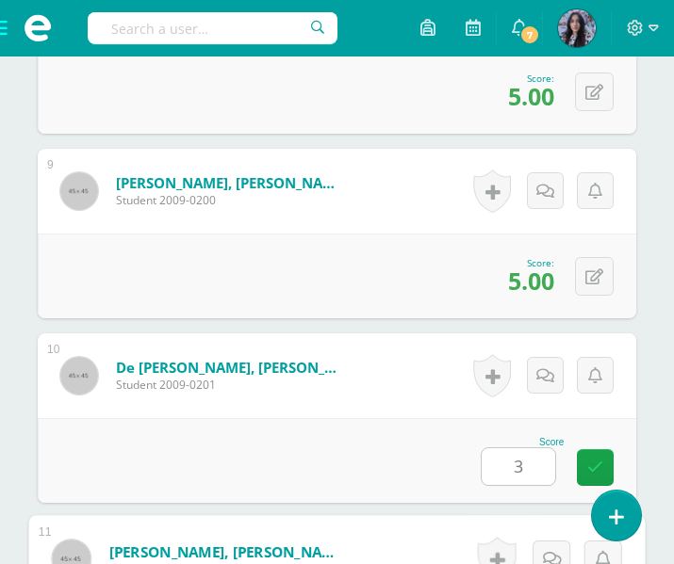
scroll to position [2410, 0]
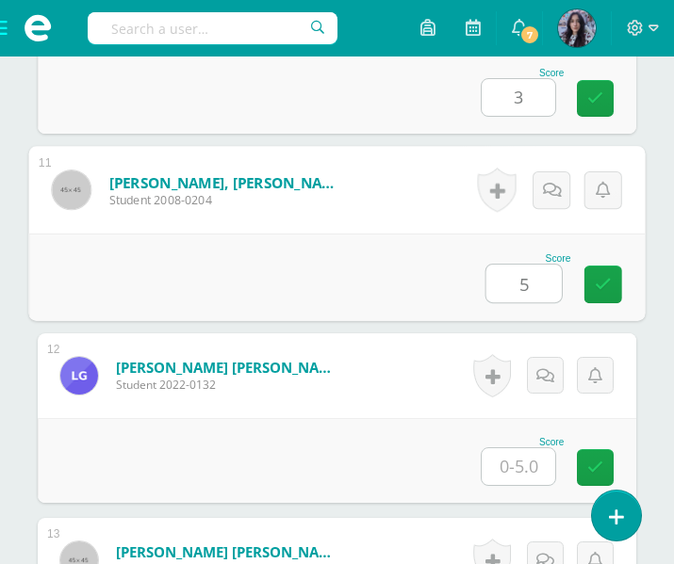
type input "5"
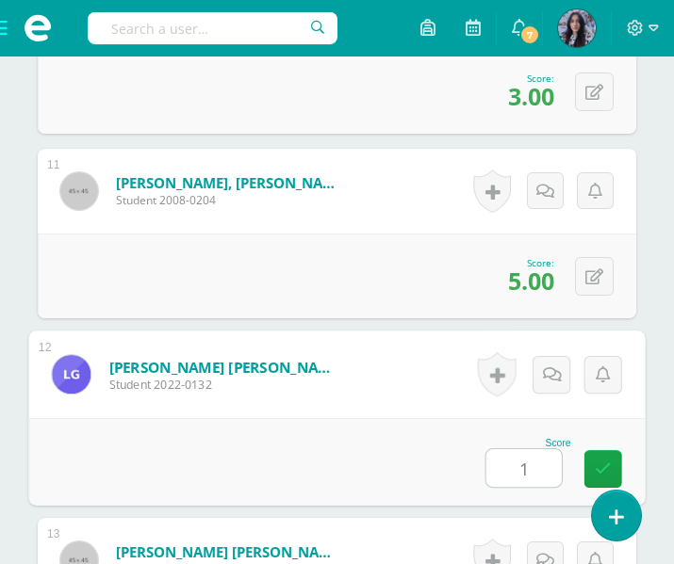
type input "1"
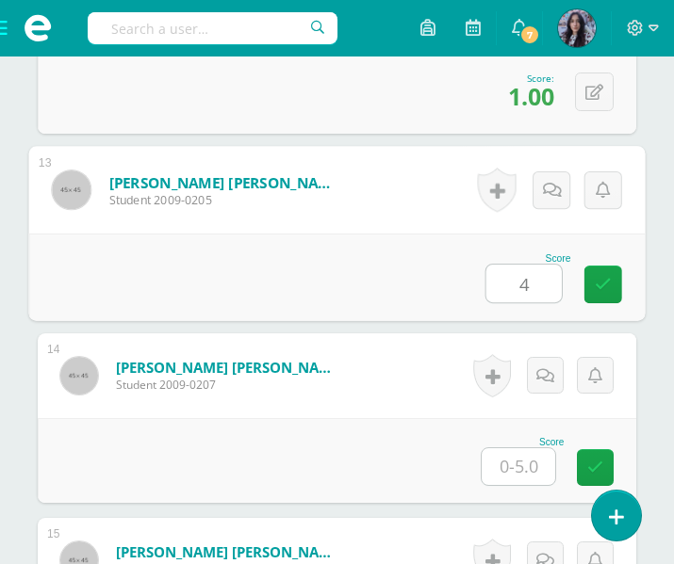
type input "4"
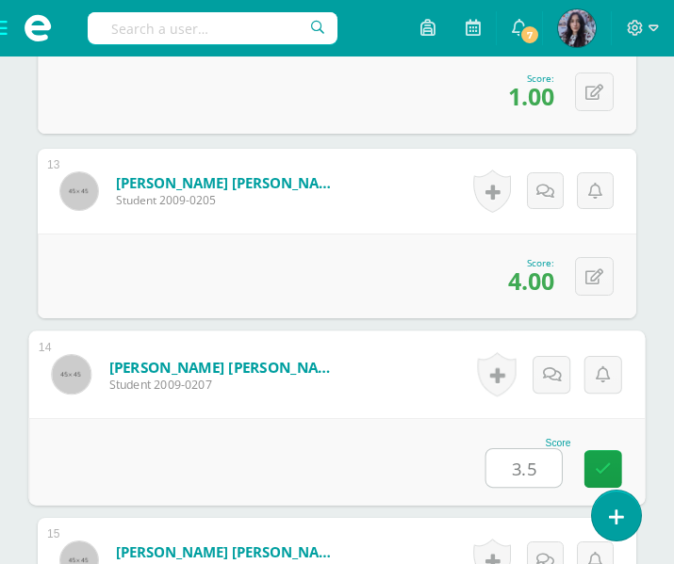
type input "3.5"
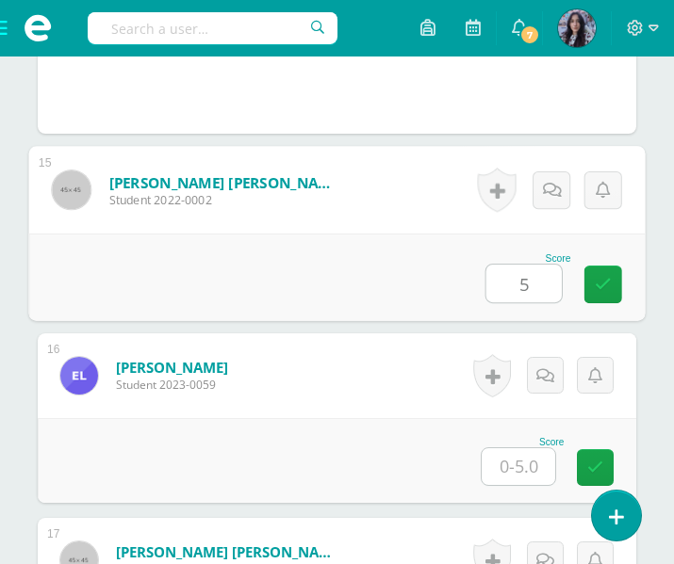
type input "5"
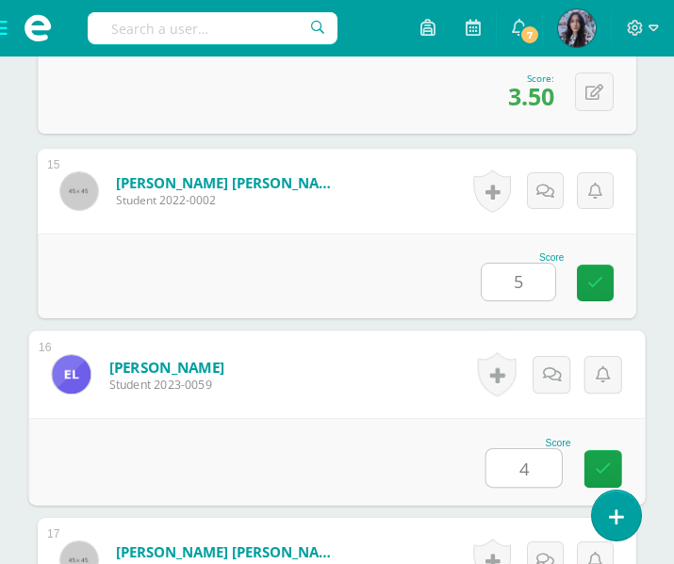
type input "4"
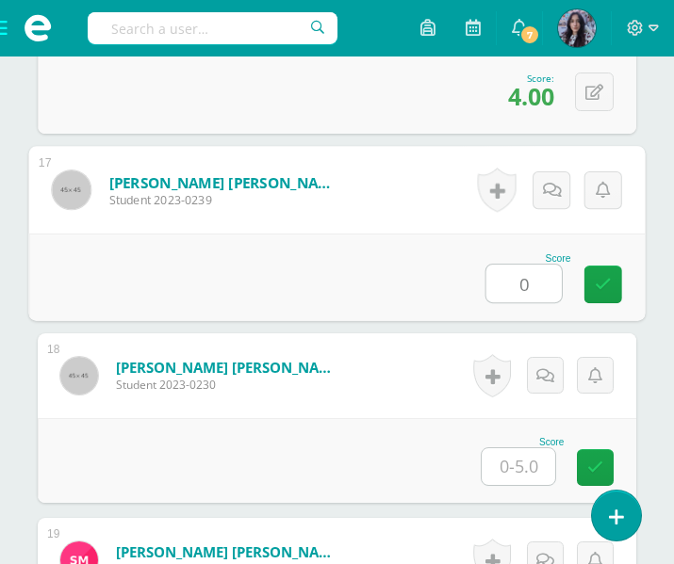
type input "0"
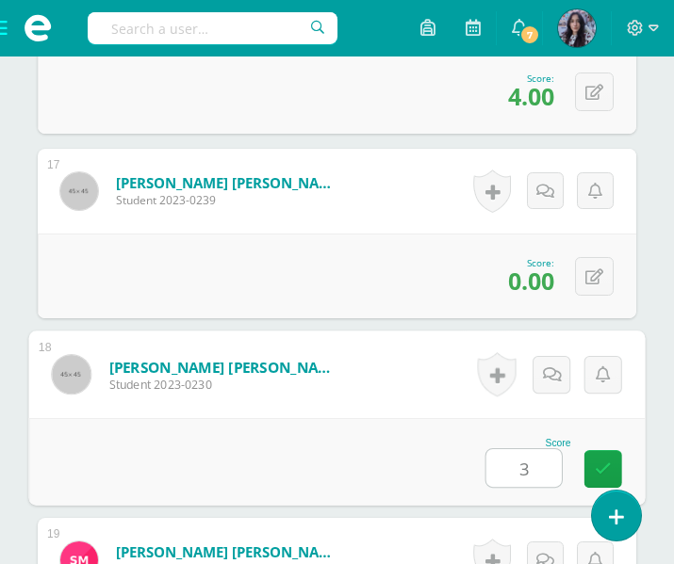
type input "3"
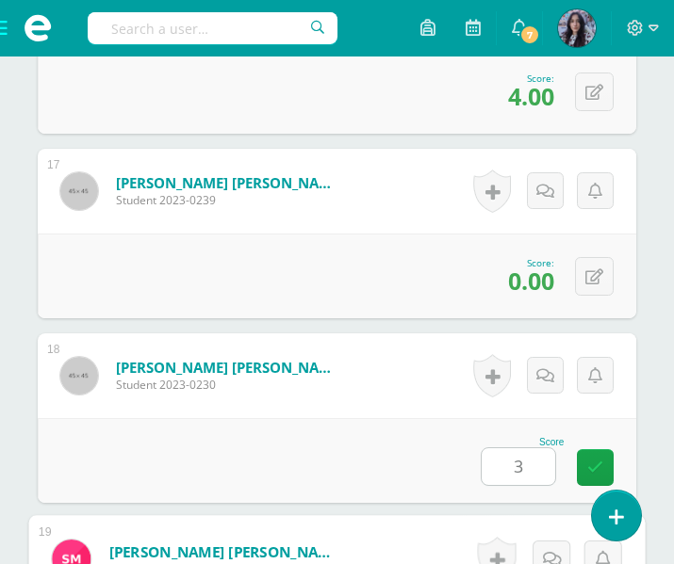
scroll to position [3887, 0]
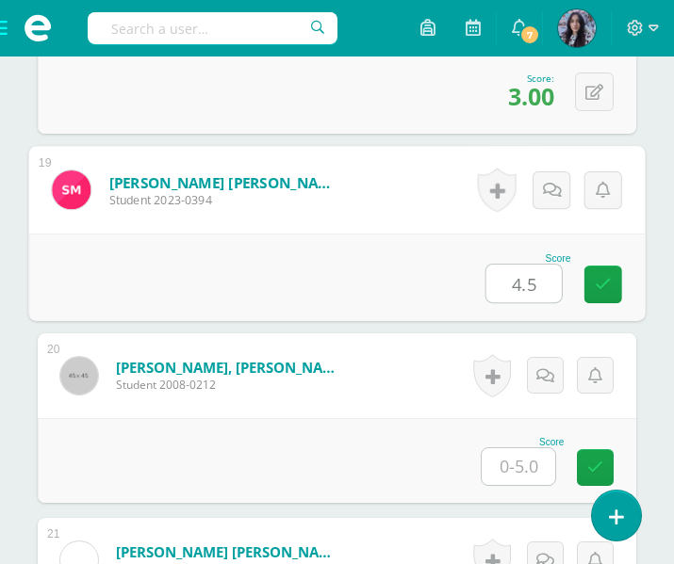
type input "4.5"
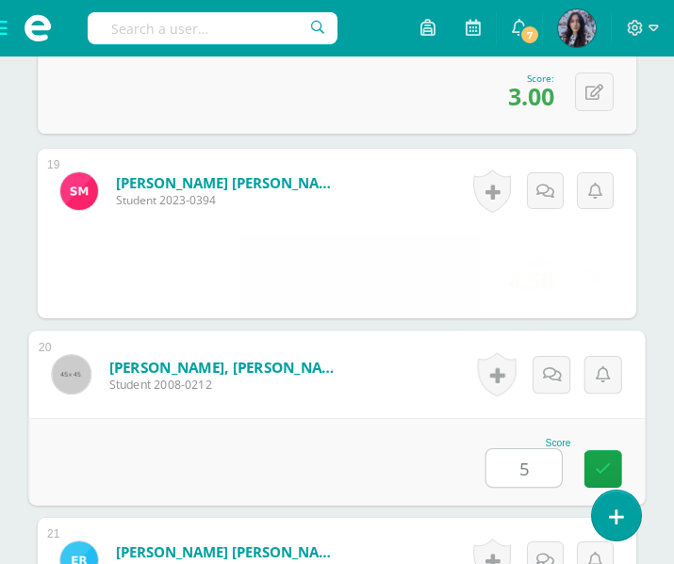
type input "5"
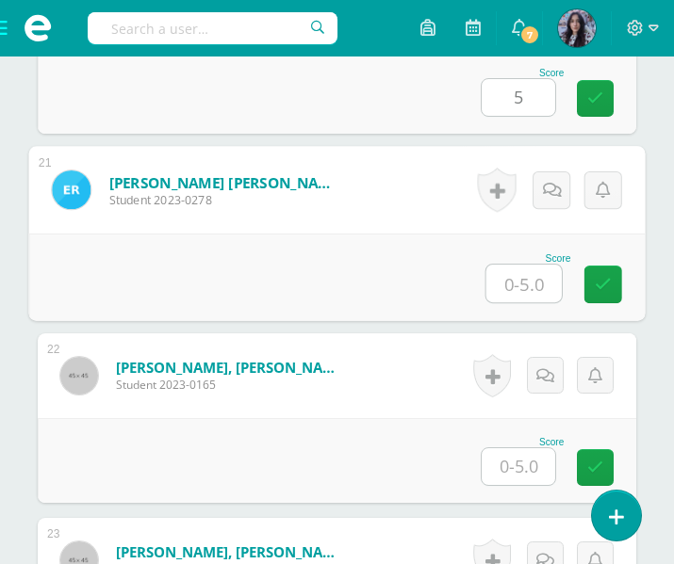
type input "."
type input "0"
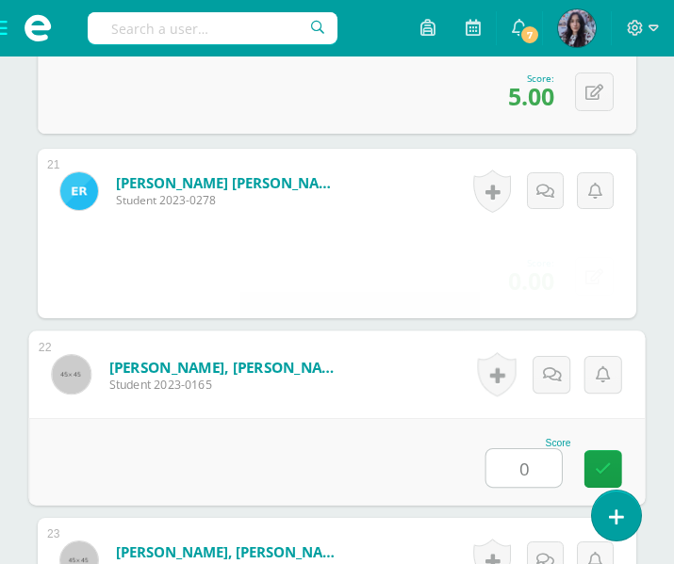
type input "0"
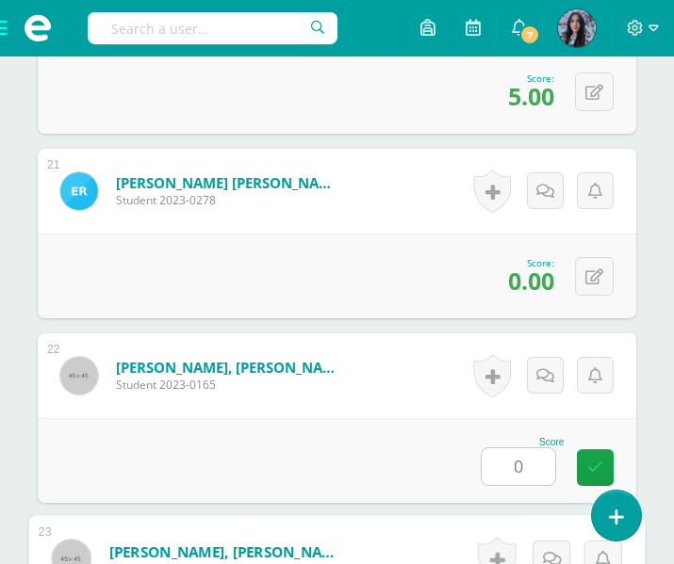
scroll to position [4626, 0]
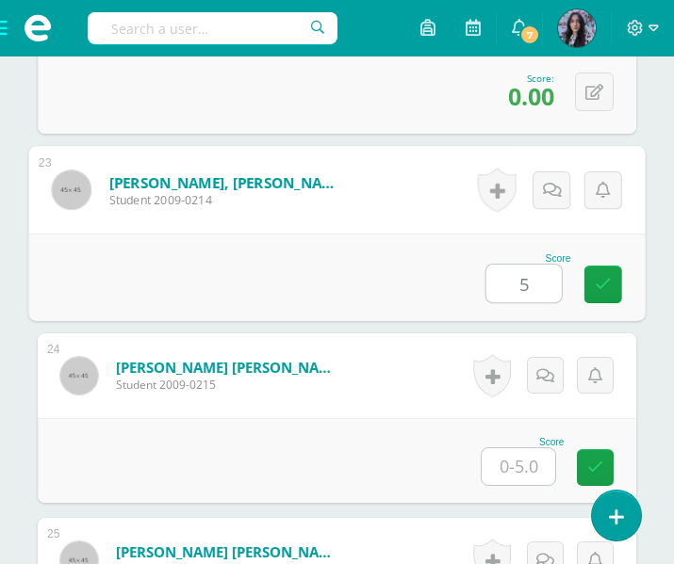
type input "5"
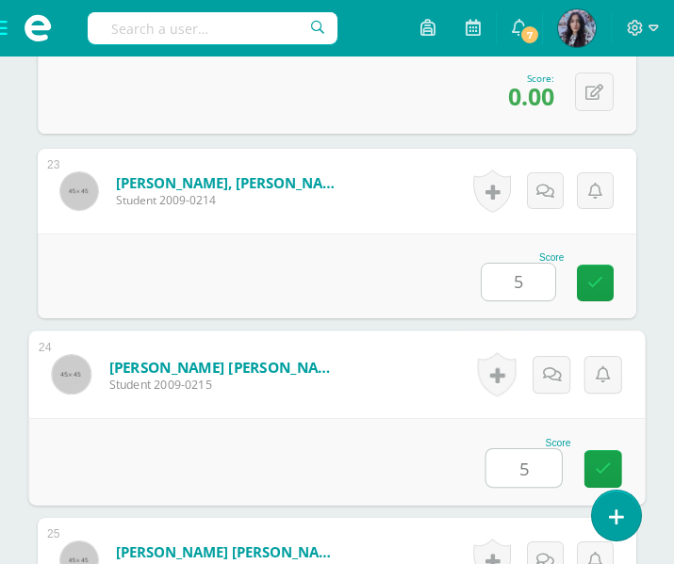
type input "5"
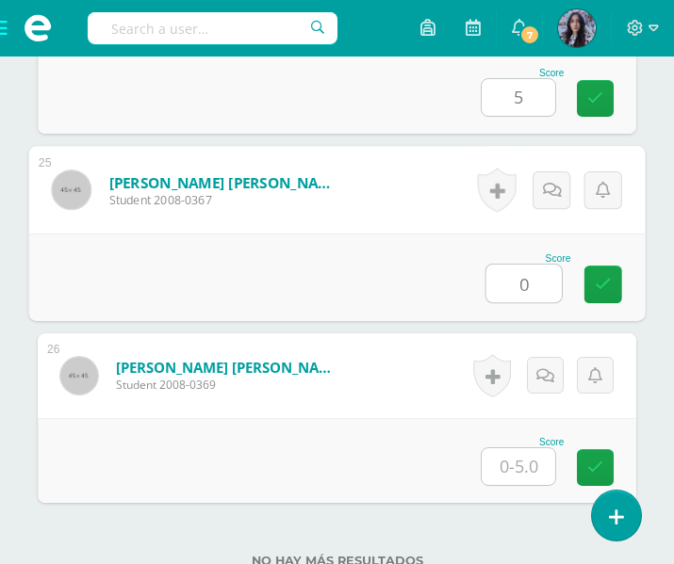
type input "0"
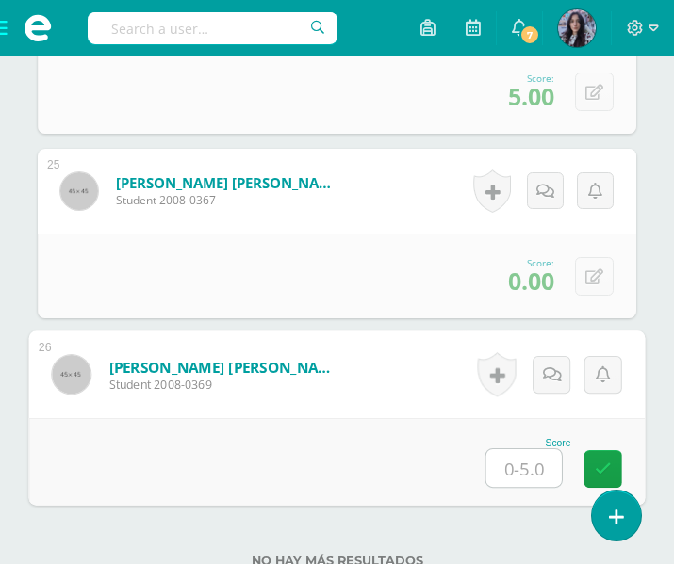
type input "5"
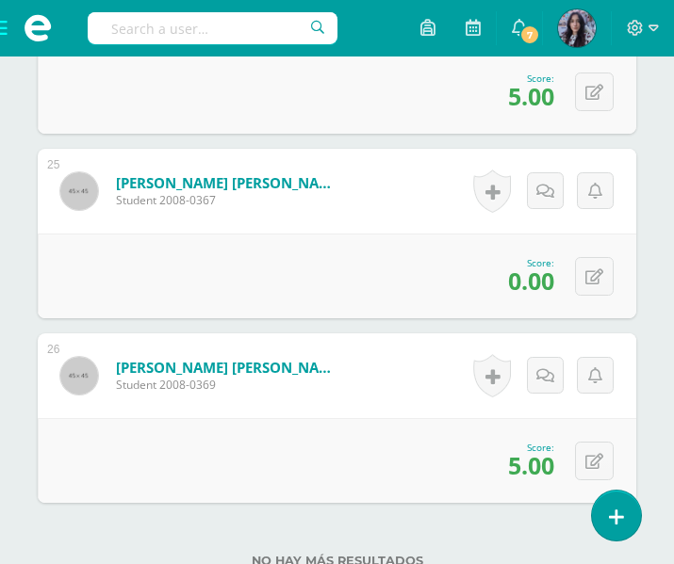
scroll to position [5150, 0]
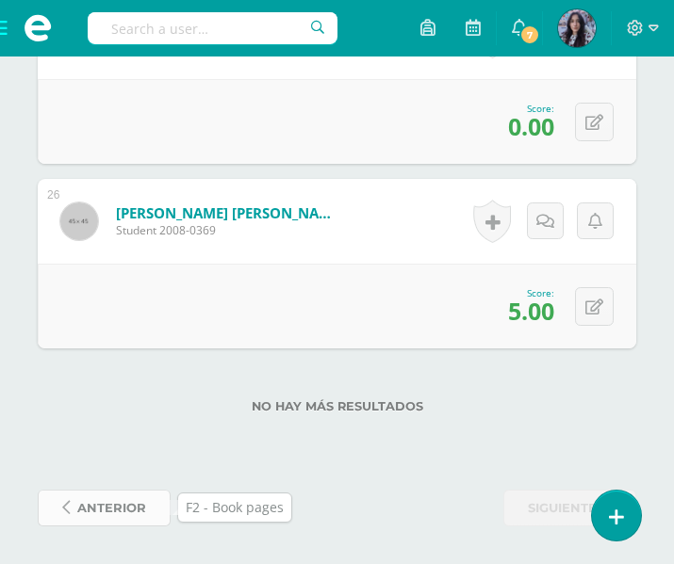
click at [98, 497] on span "anterior" at bounding box center [111, 508] width 69 height 35
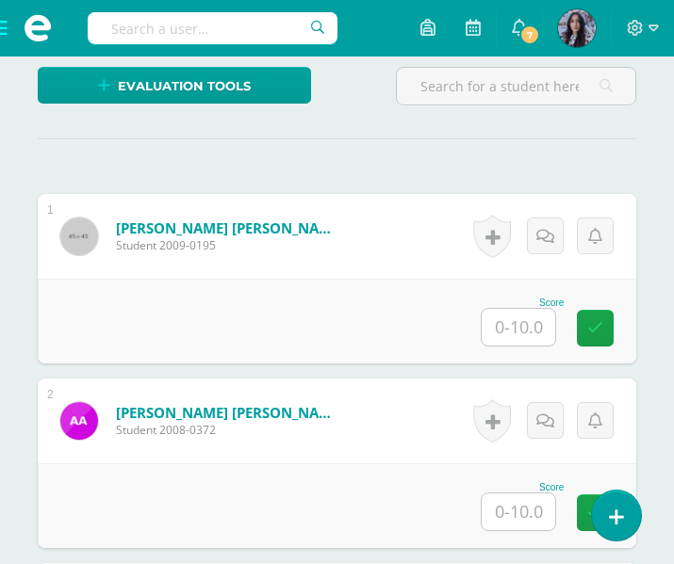
scroll to position [518, 0]
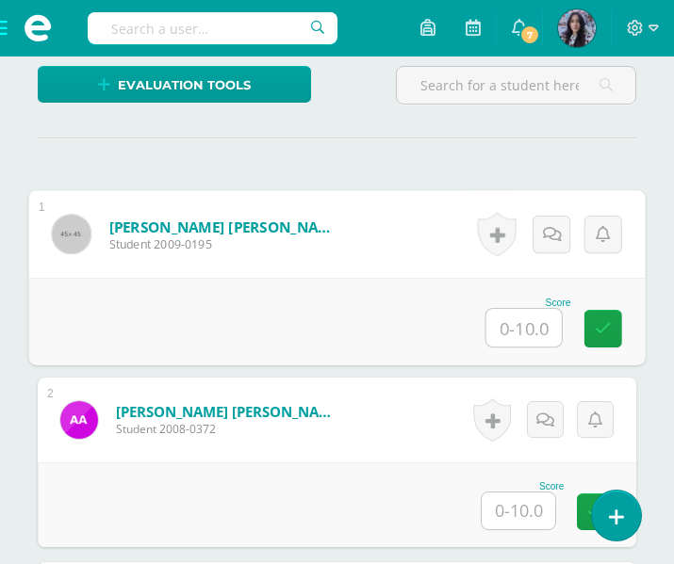
click at [521, 331] on input "text" at bounding box center [523, 328] width 75 height 38
type input "10"
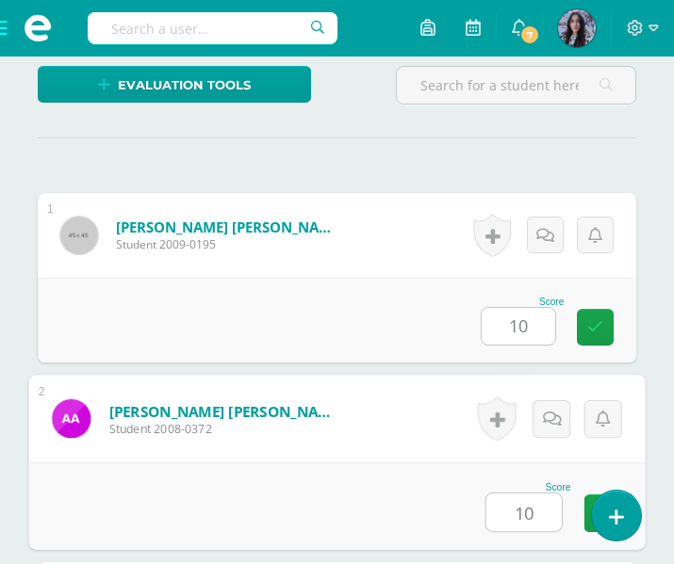
type input "10"
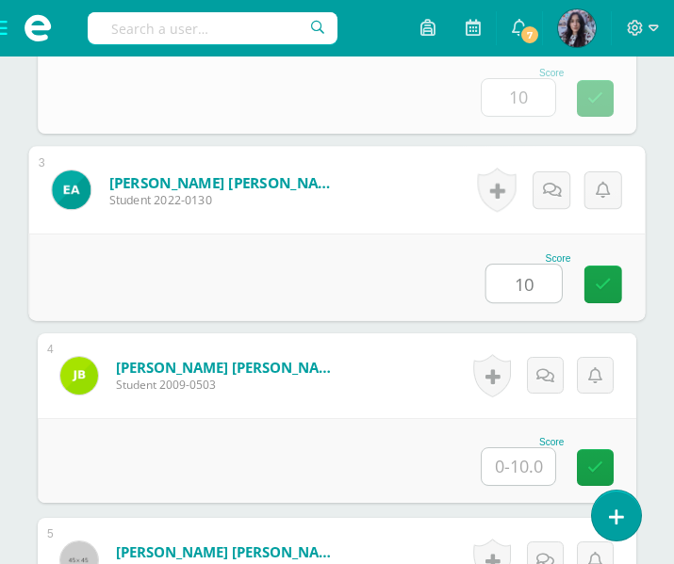
type input "10"
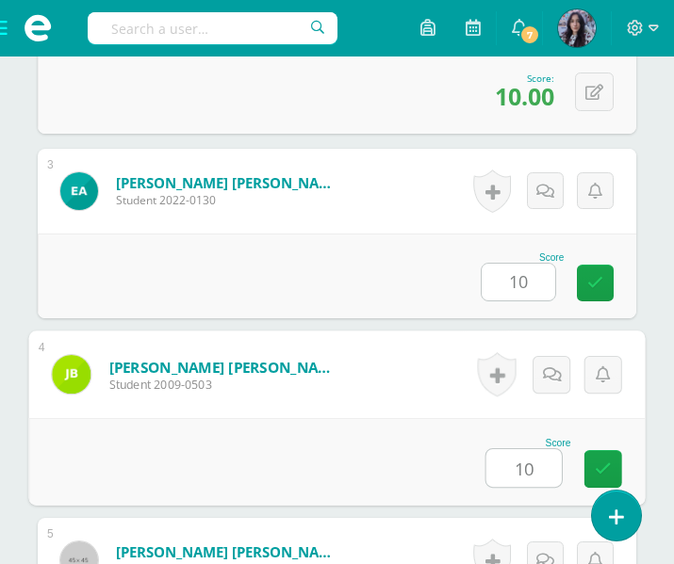
type input "10"
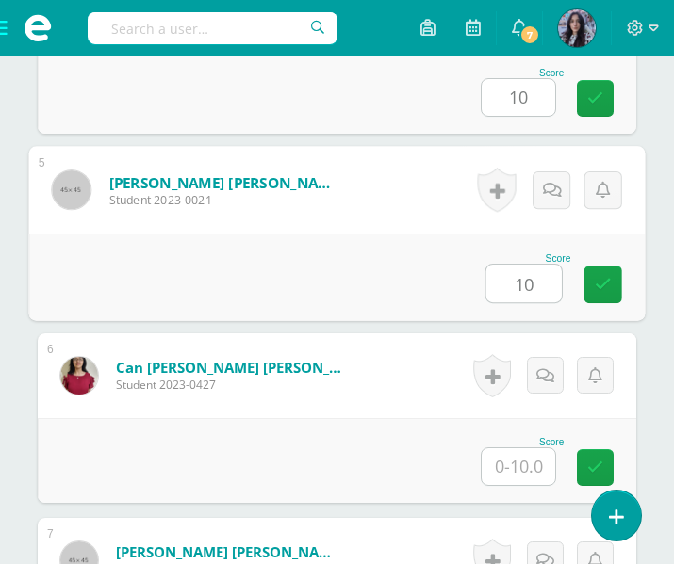
type input "10"
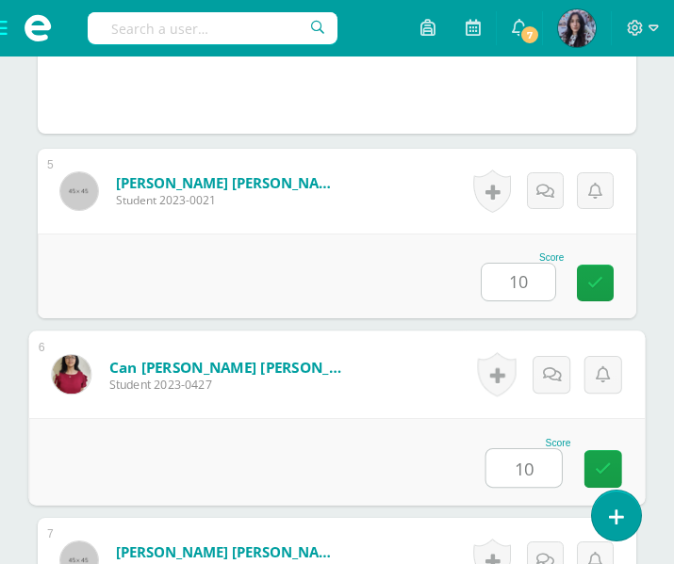
type input "10"
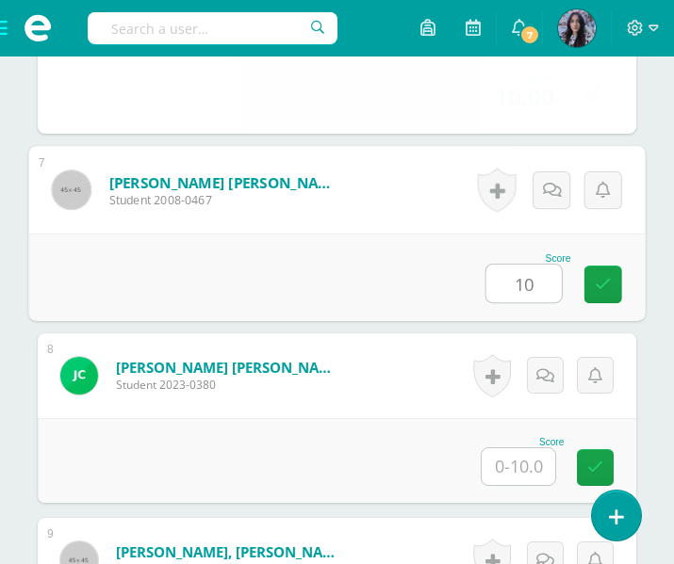
type input "10"
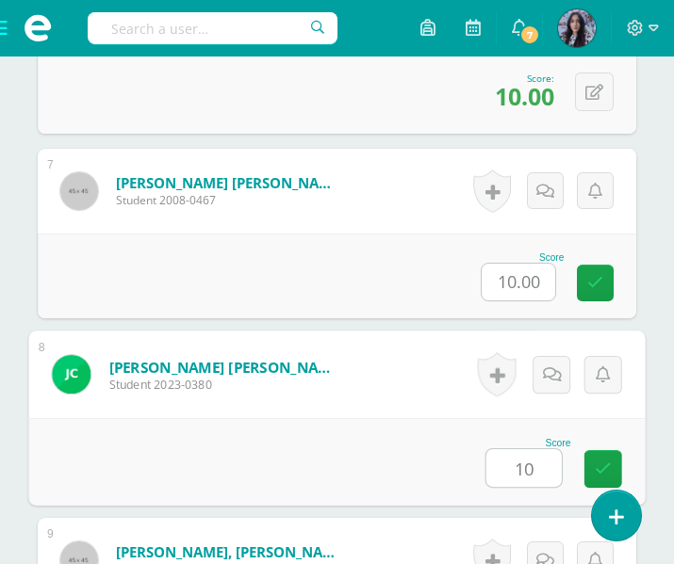
type input "10"
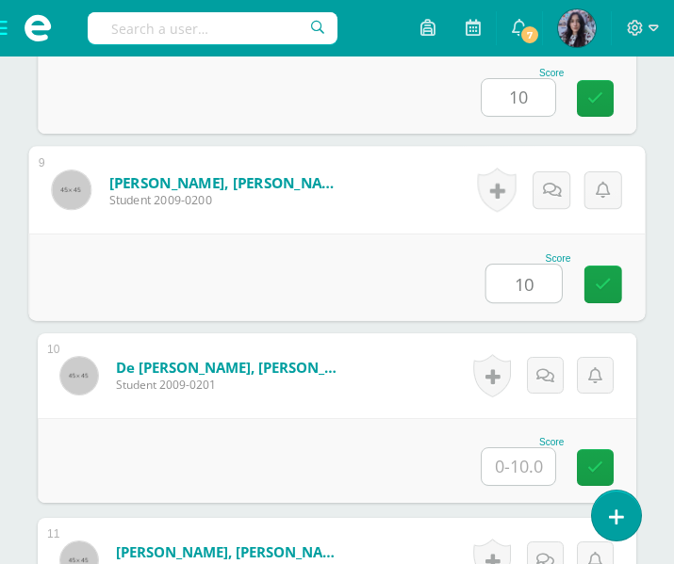
type input "10"
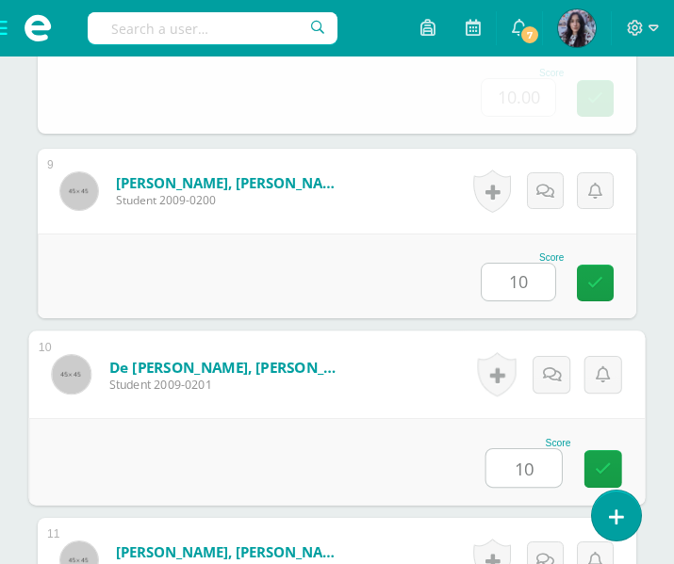
type input "10"
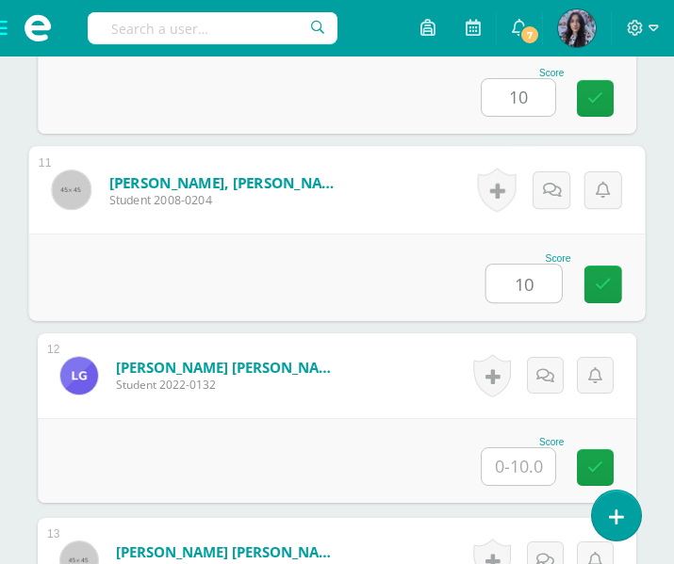
type input "10"
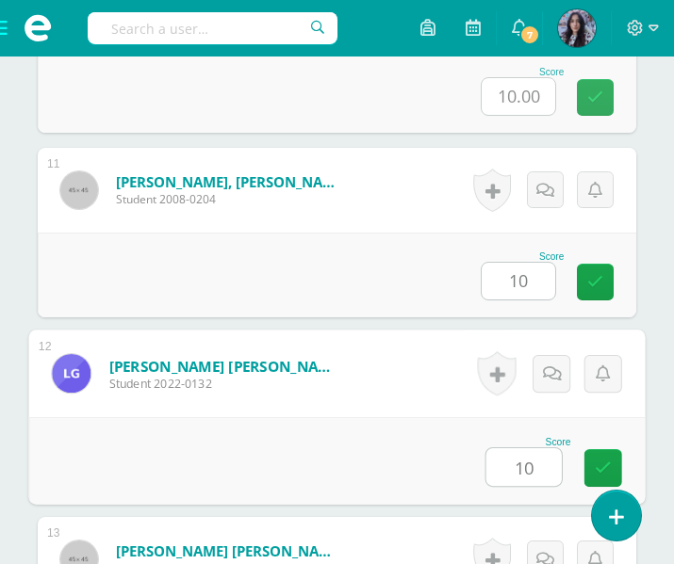
type input "10"
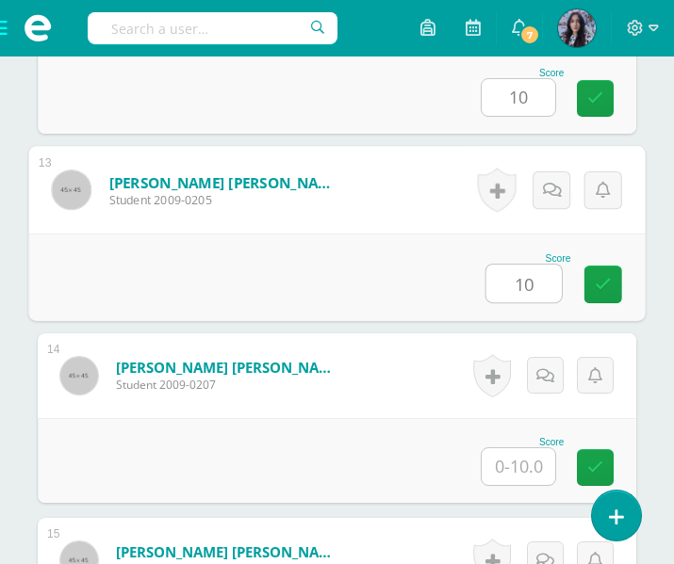
type input "10"
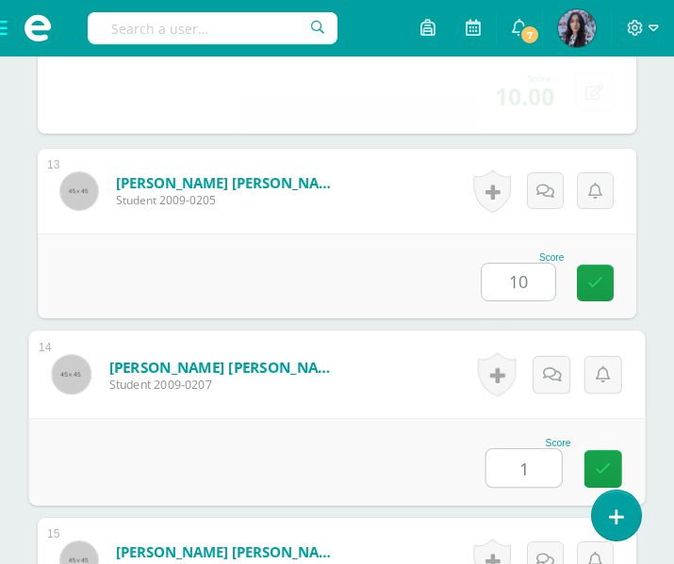
type input "1"
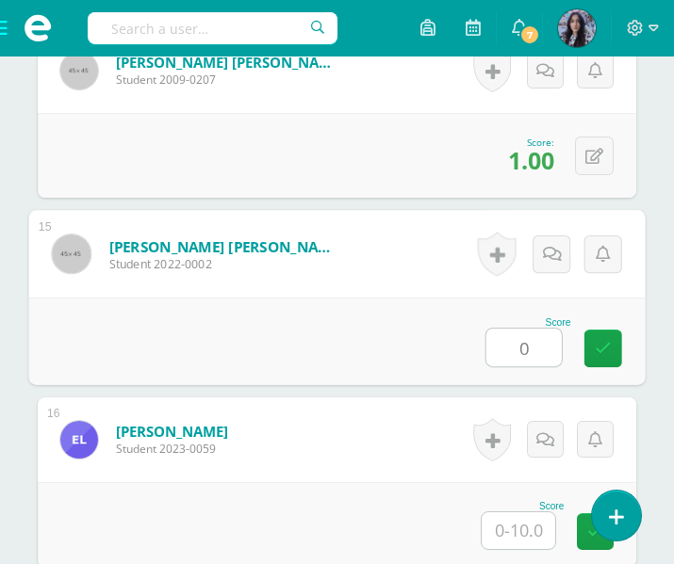
scroll to position [3083, 0]
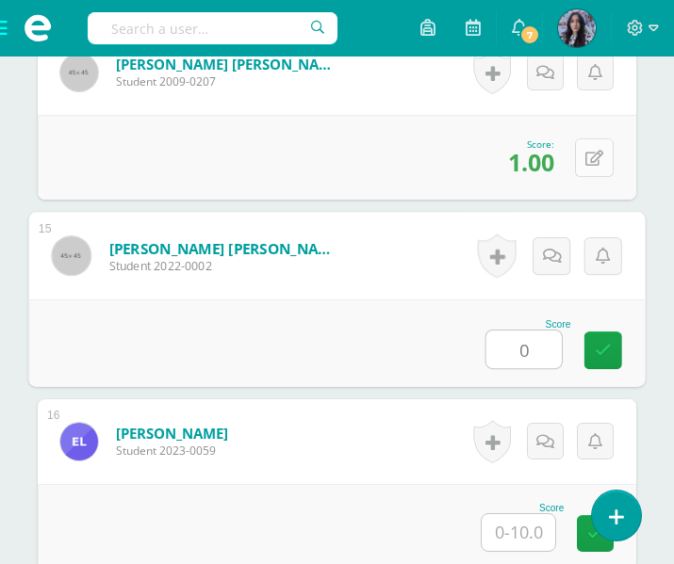
click at [606, 158] on button at bounding box center [594, 158] width 39 height 39
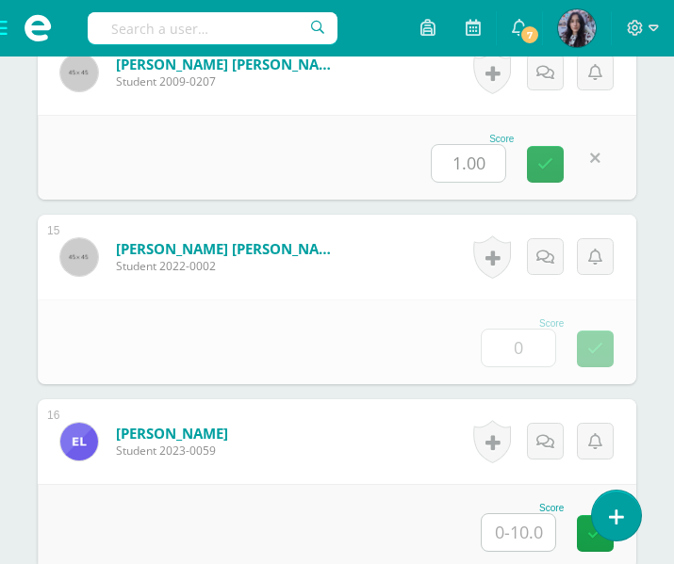
type input "0.00"
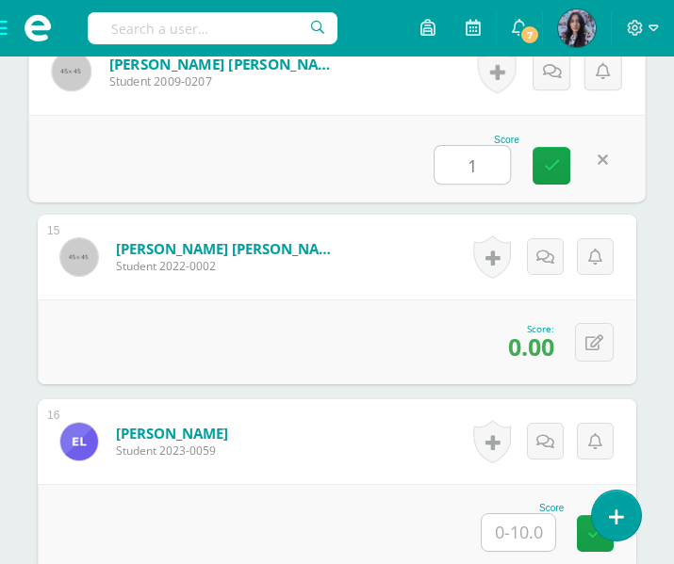
type input "10"
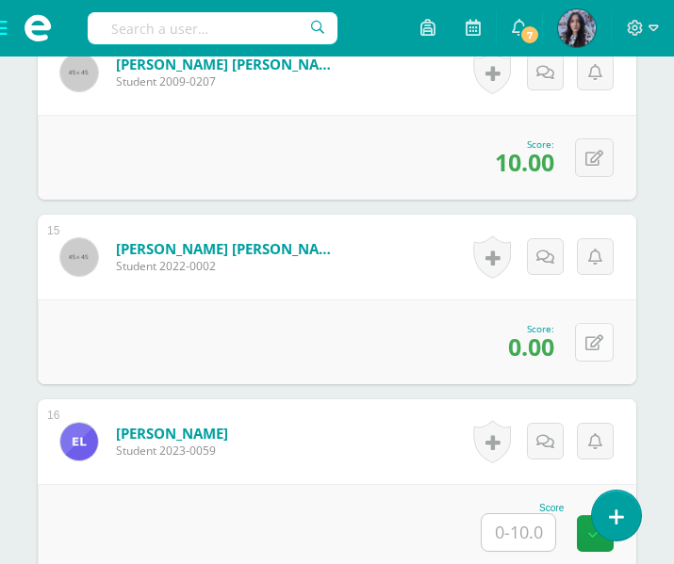
click at [603, 344] on button at bounding box center [594, 342] width 39 height 39
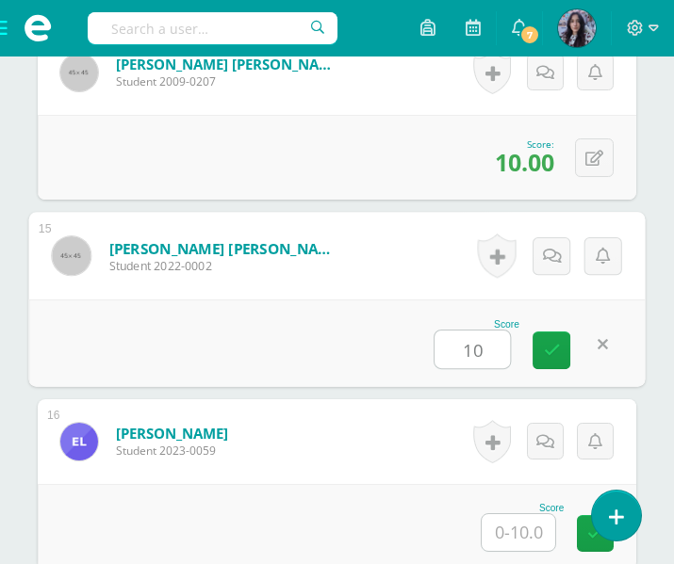
type input "10"
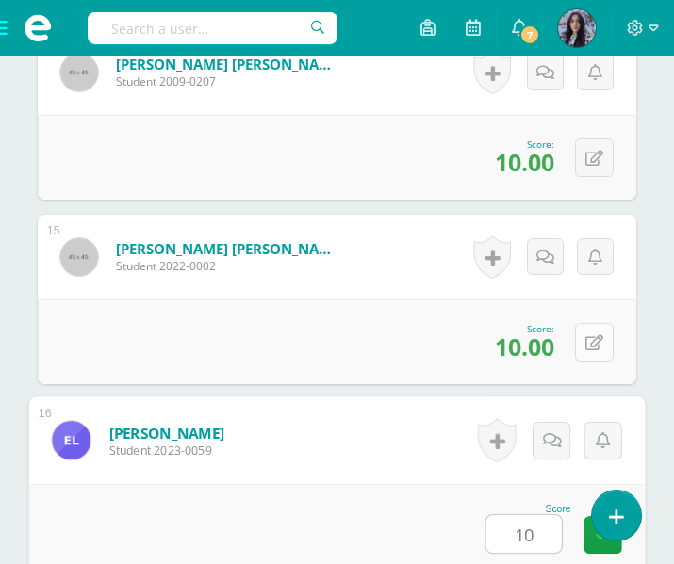
type input "10"
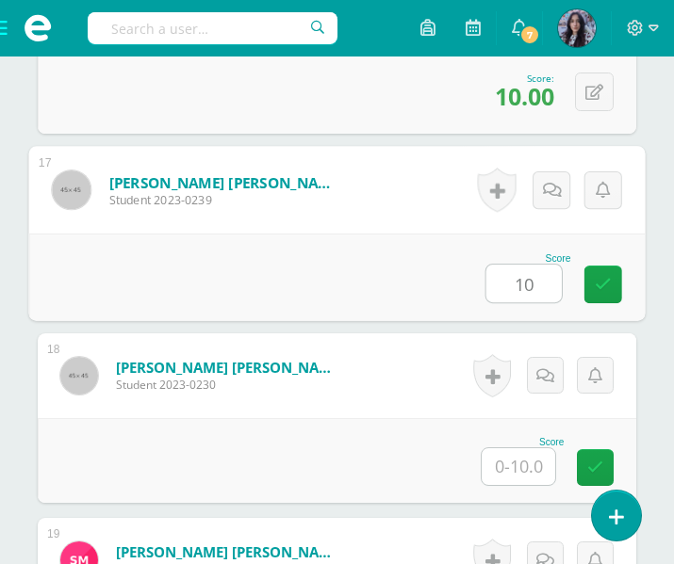
type input "10"
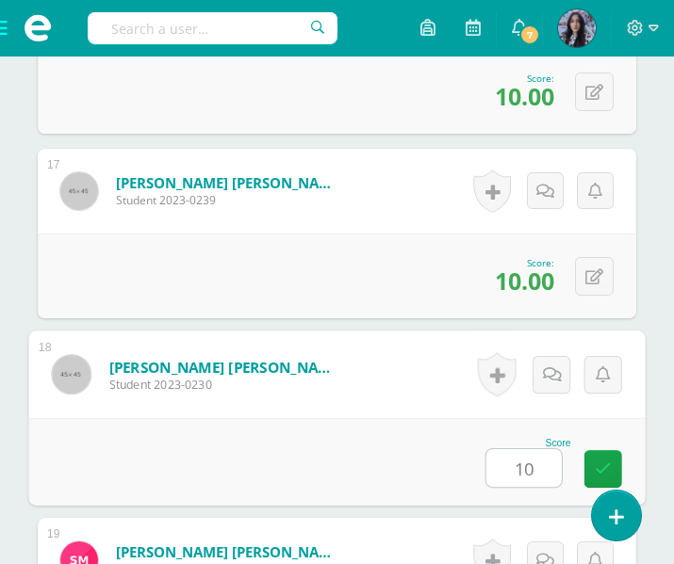
type input "10"
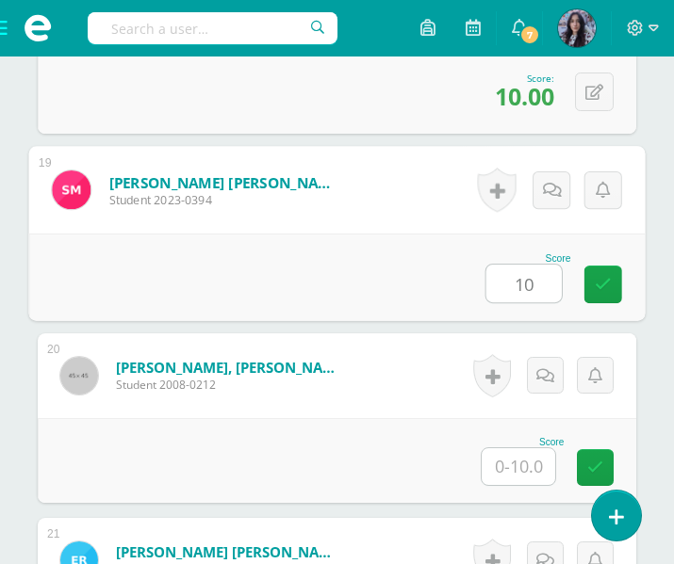
type input "10"
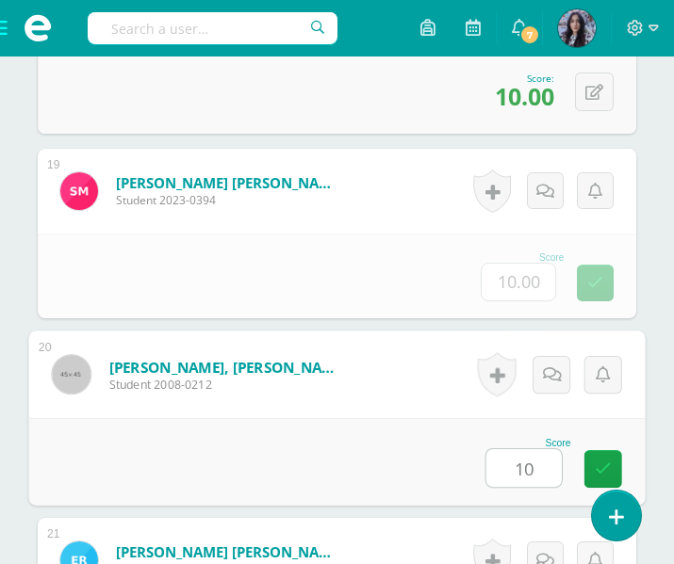
type input "10"
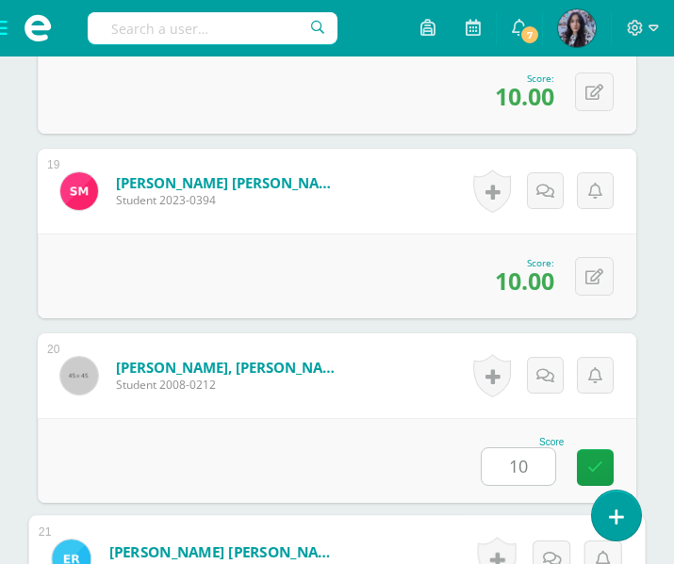
scroll to position [4257, 0]
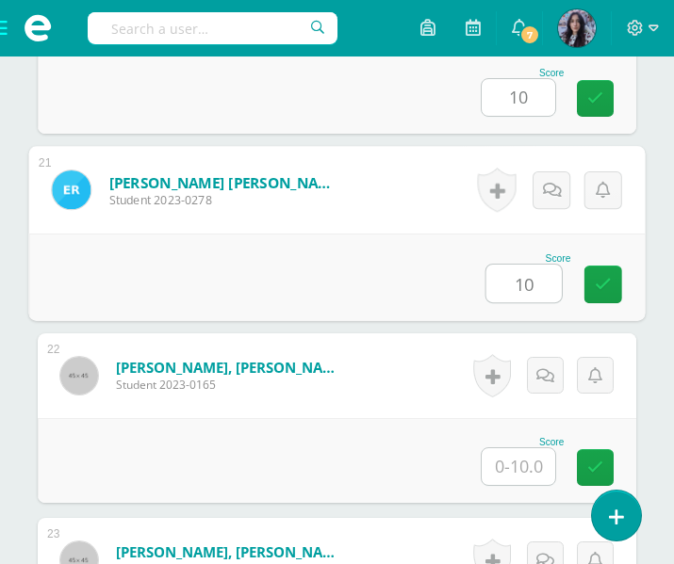
type input "10"
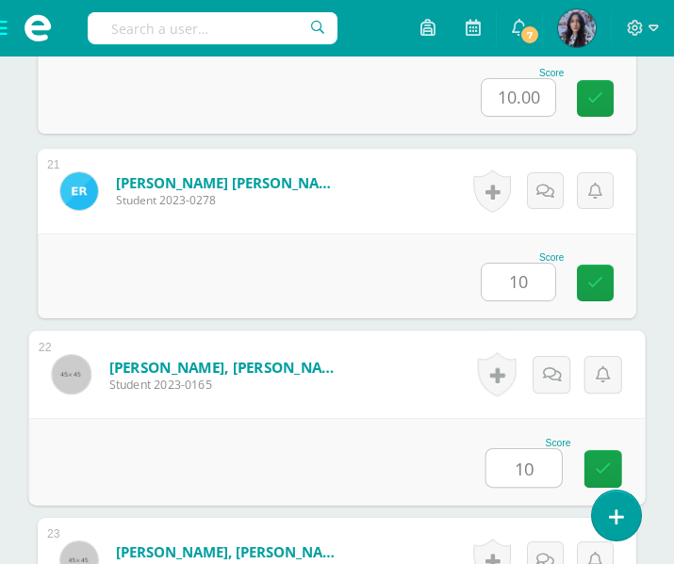
type input "10"
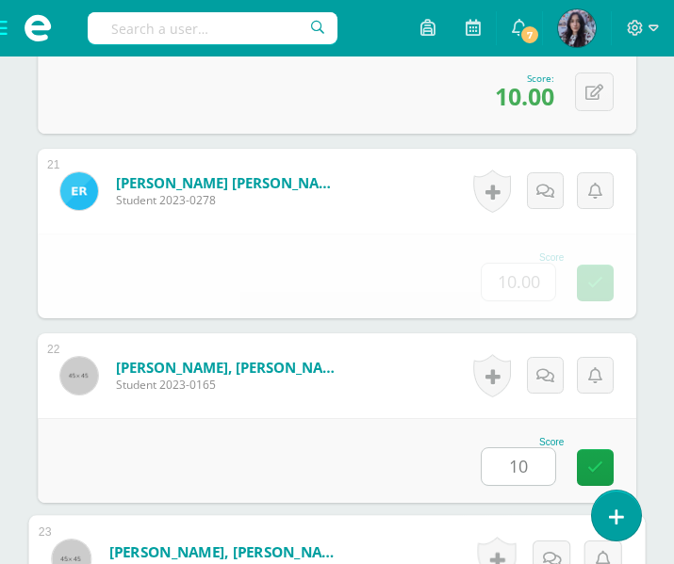
scroll to position [4626, 0]
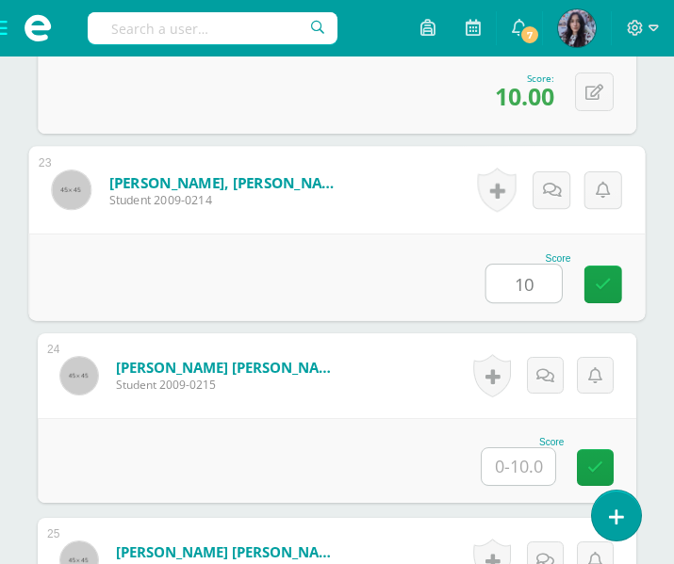
type input "10"
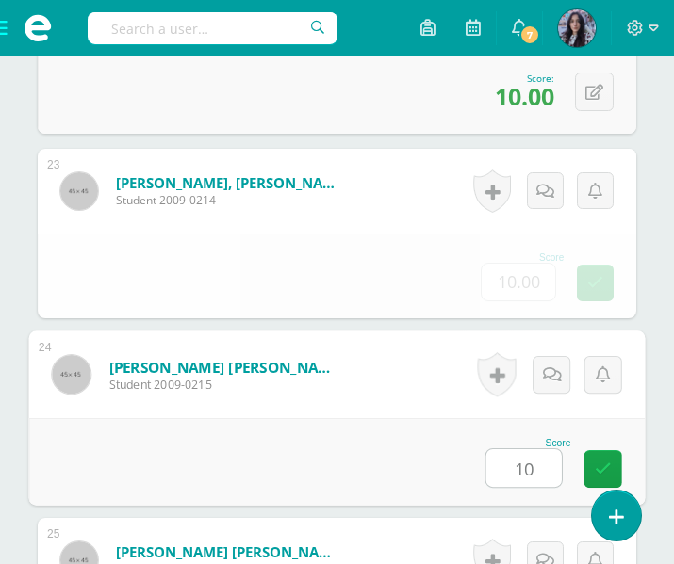
type input "10"
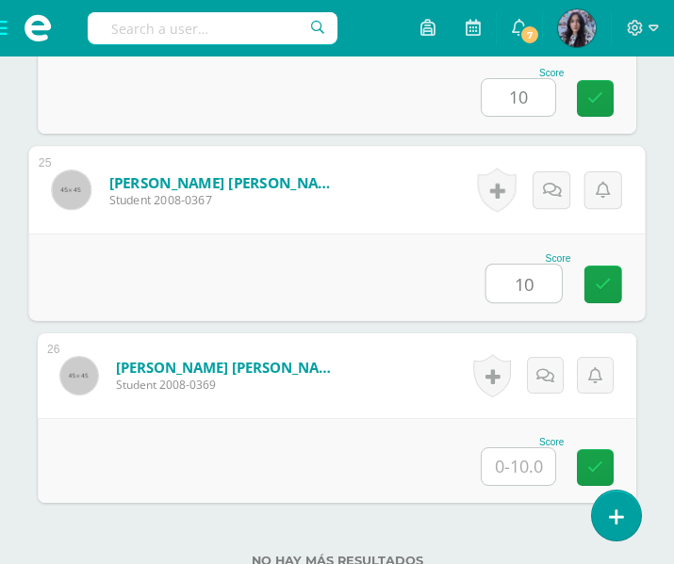
type input "10"
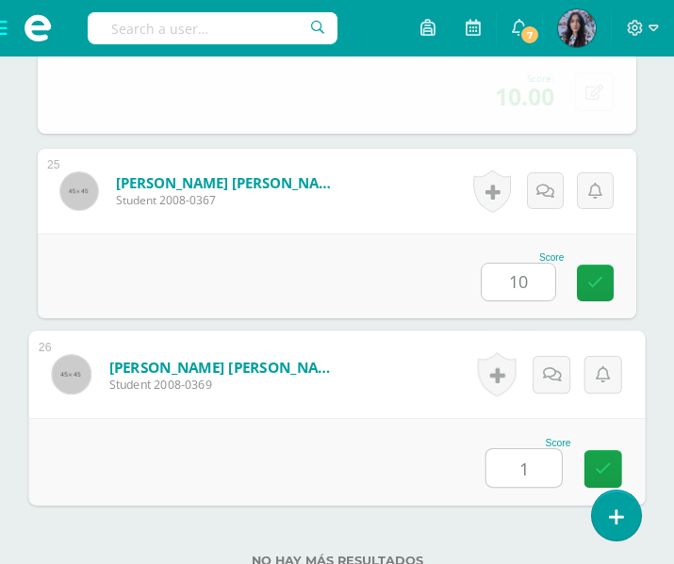
type input "10"
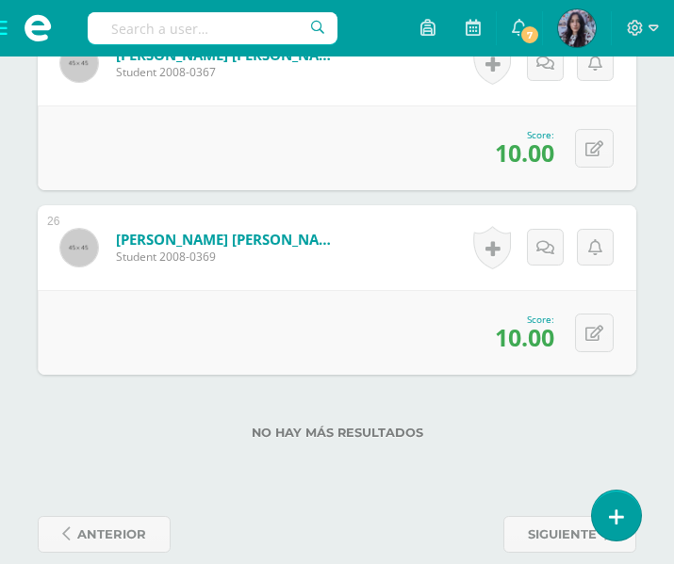
scroll to position [5128, 0]
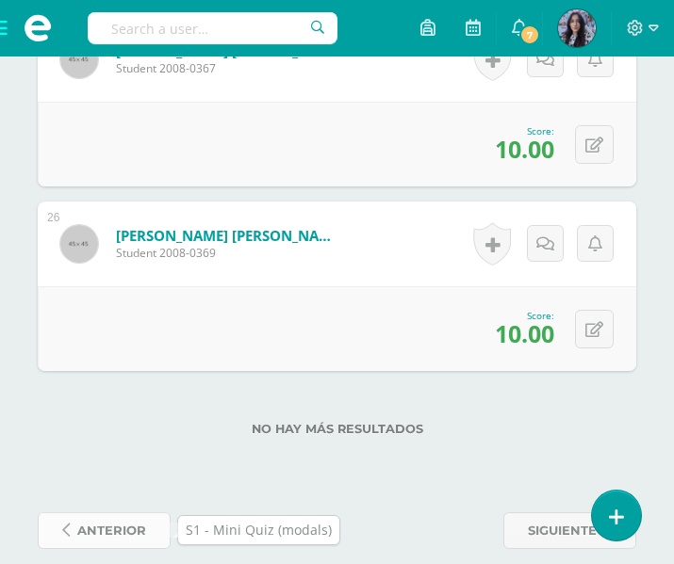
click at [106, 522] on span "anterior" at bounding box center [111, 531] width 69 height 35
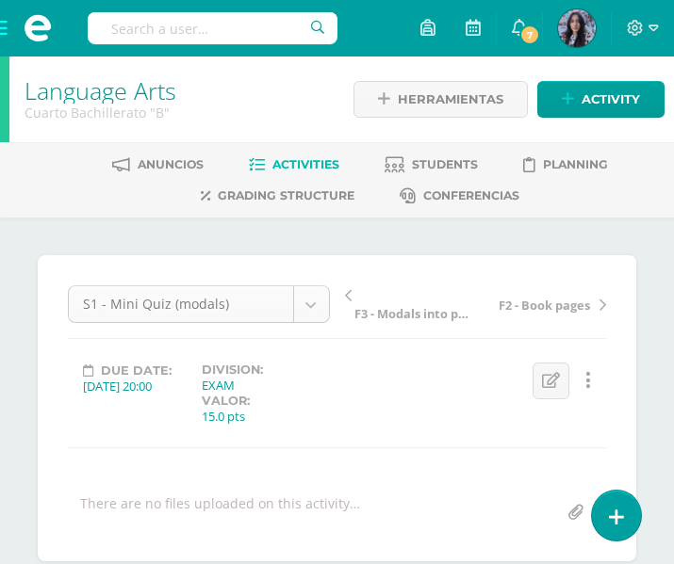
click at [240, 297] on body "Students Discipline Attendance My courses Archivos Soporte Centro de ayuda Últi…" at bounding box center [337, 401] width 674 height 803
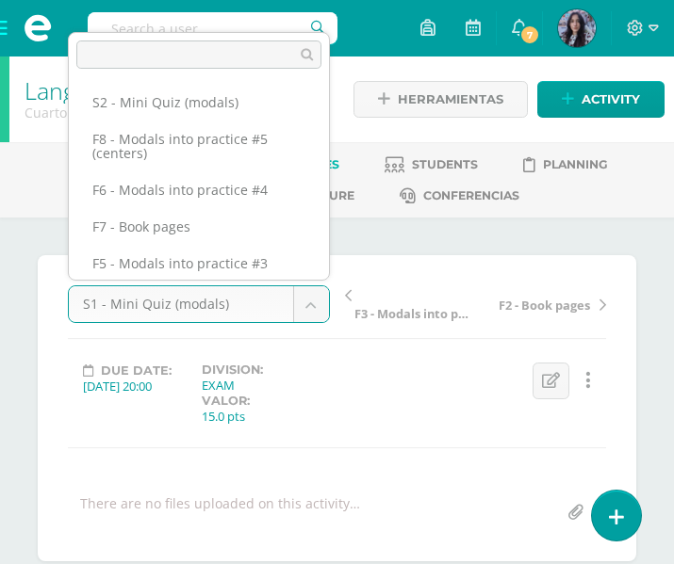
scroll to position [140, 0]
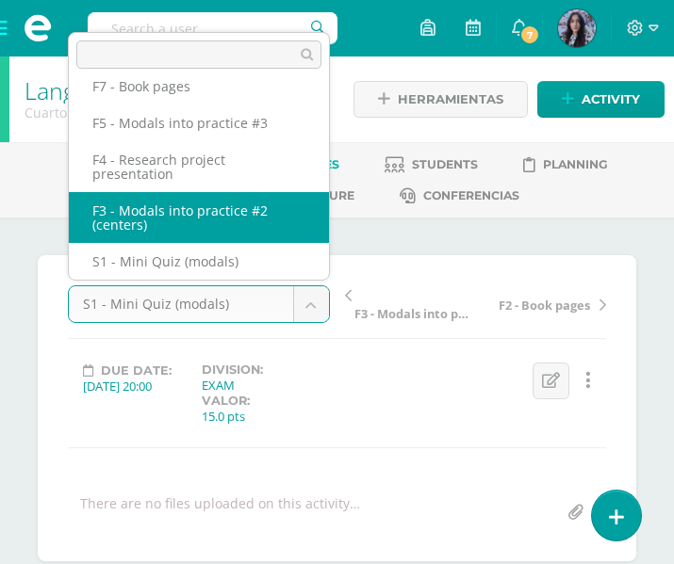
select select "/dashboard/teacher/grade-activity/47769/"
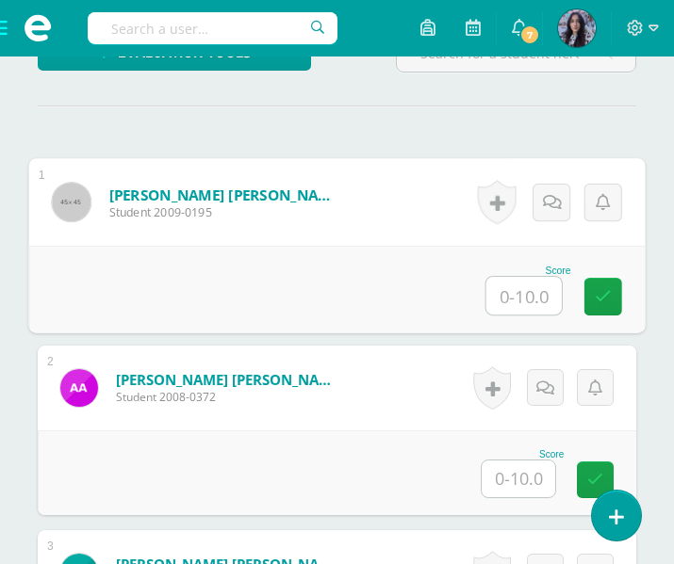
scroll to position [551, 0]
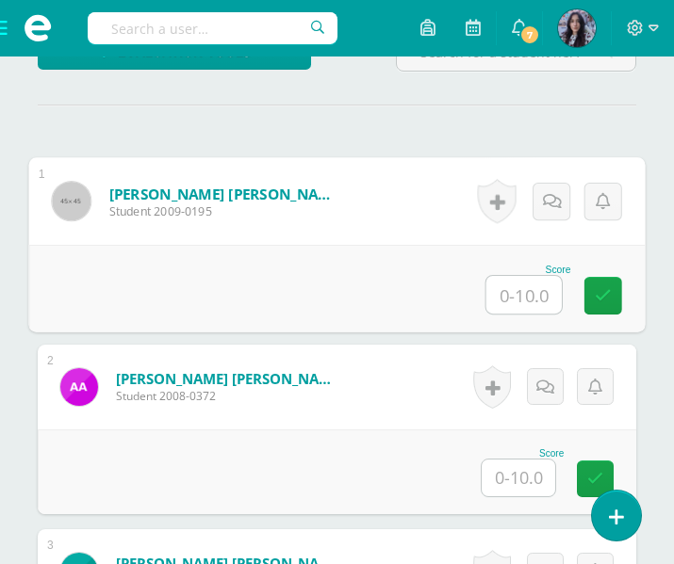
click at [524, 303] on input "text" at bounding box center [523, 295] width 75 height 38
type input "10"
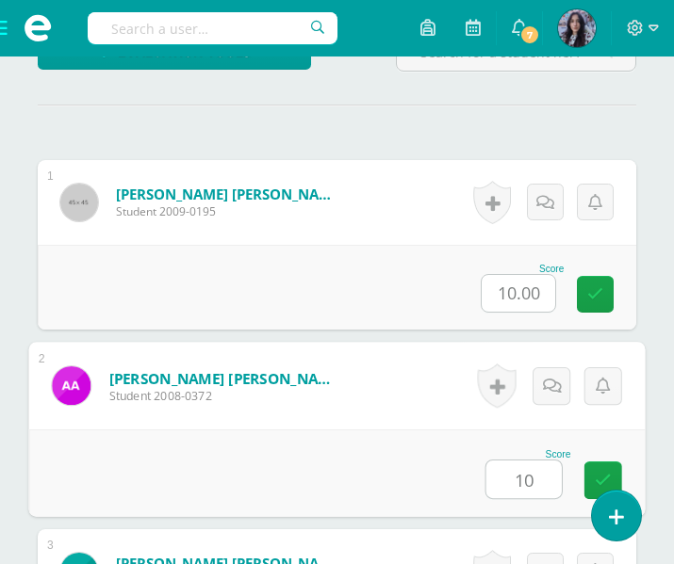
type input "10"
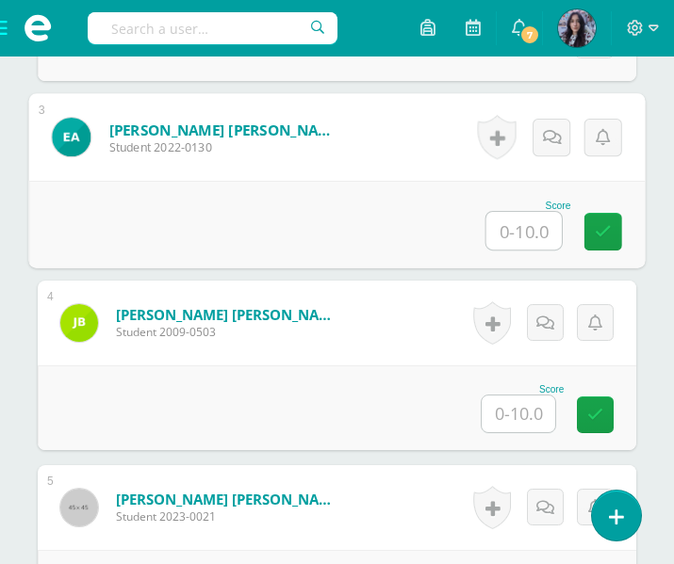
scroll to position [986, 0]
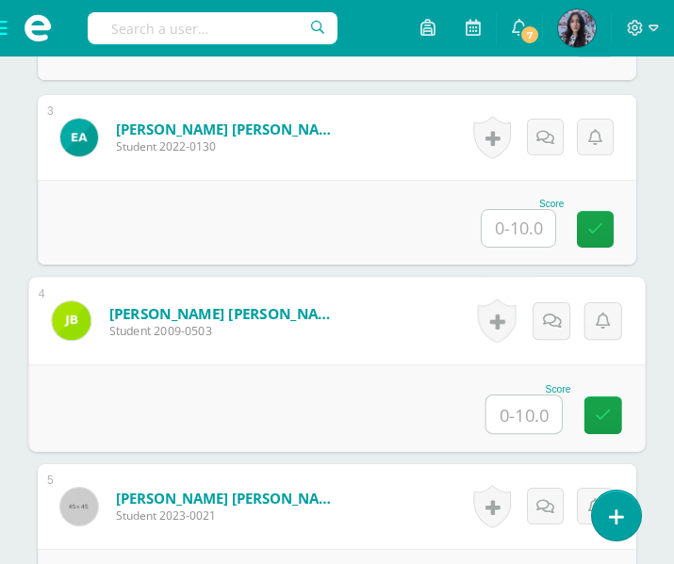
click at [530, 402] on input "text" at bounding box center [523, 415] width 75 height 38
type input "10"
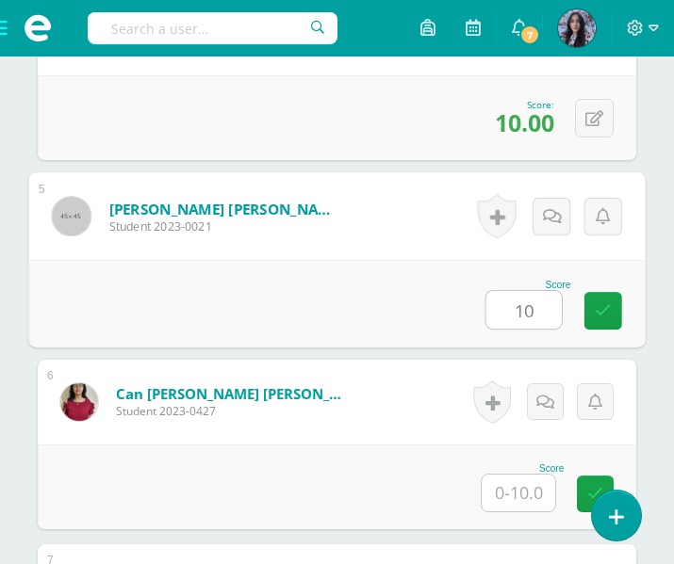
scroll to position [1276, 0]
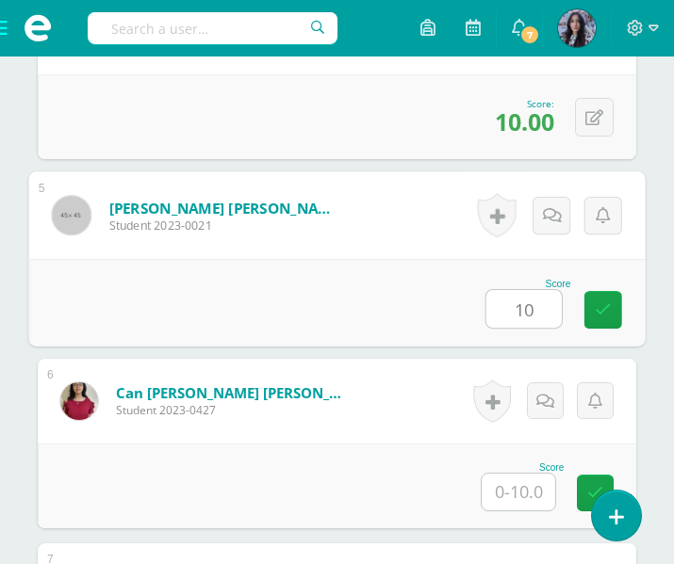
type input "10"
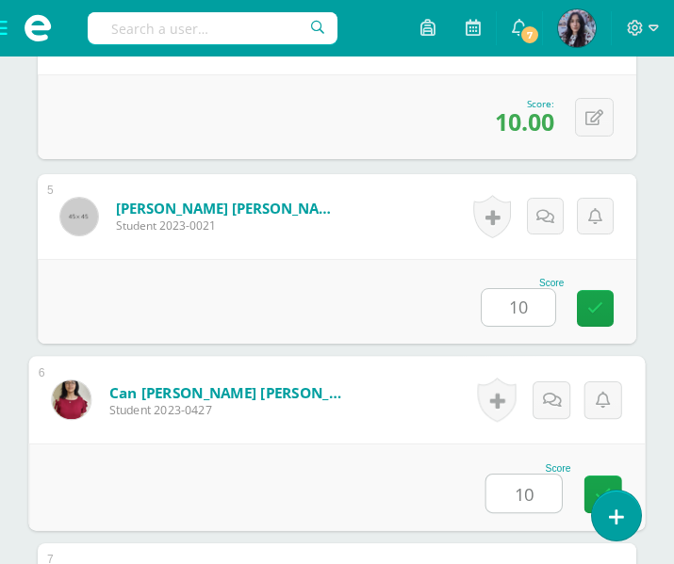
type input "10"
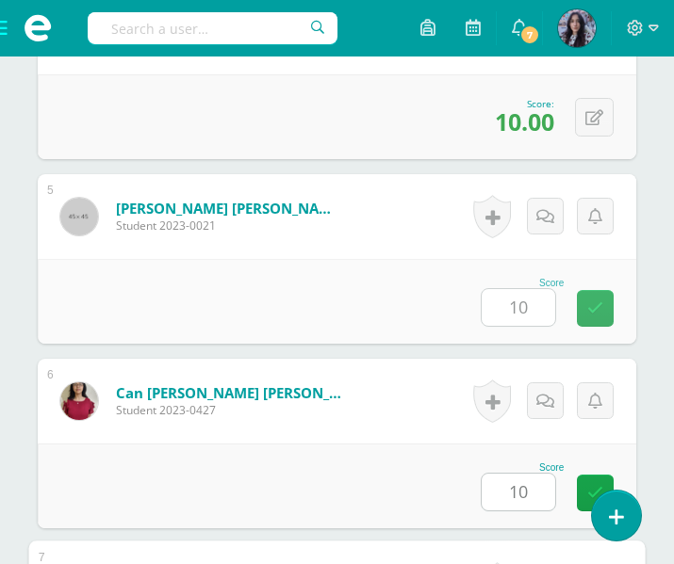
scroll to position [1671, 0]
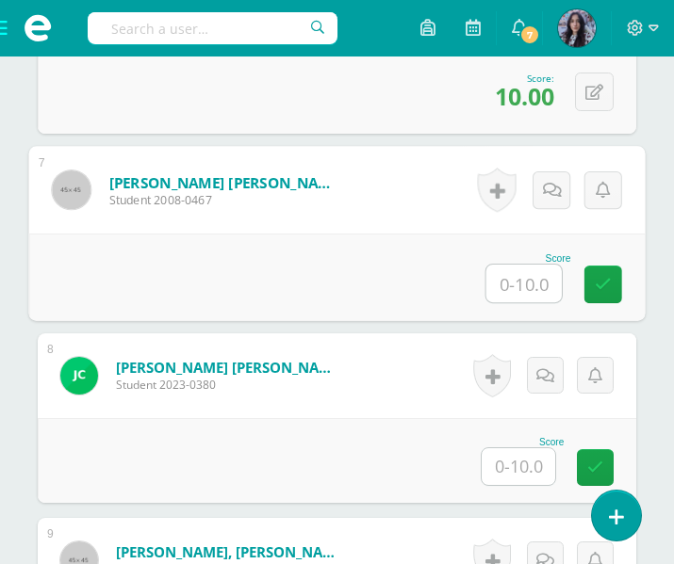
click at [548, 286] on input "text" at bounding box center [523, 284] width 75 height 38
type input "10"
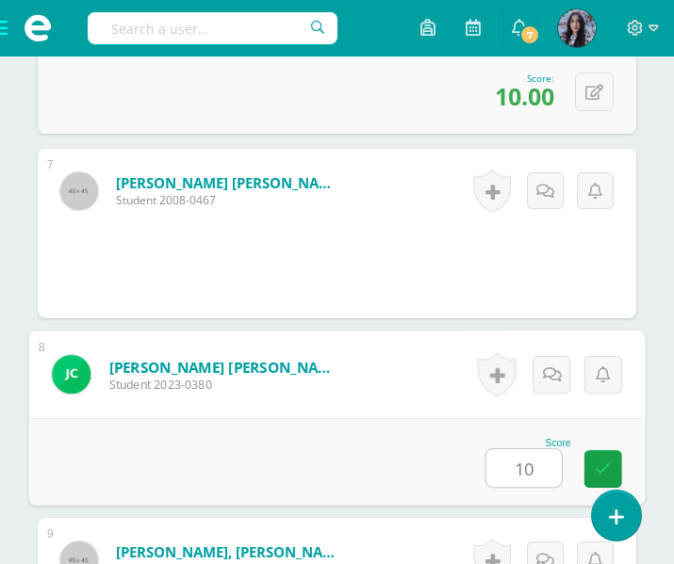
type input "10"
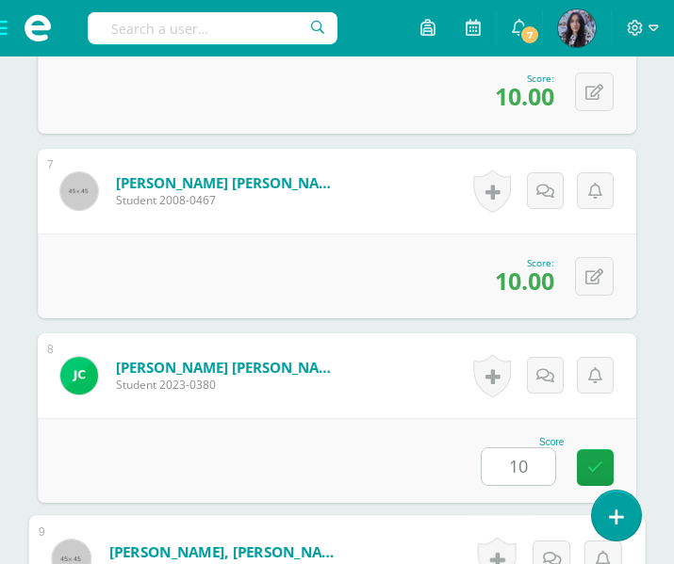
scroll to position [2040, 0]
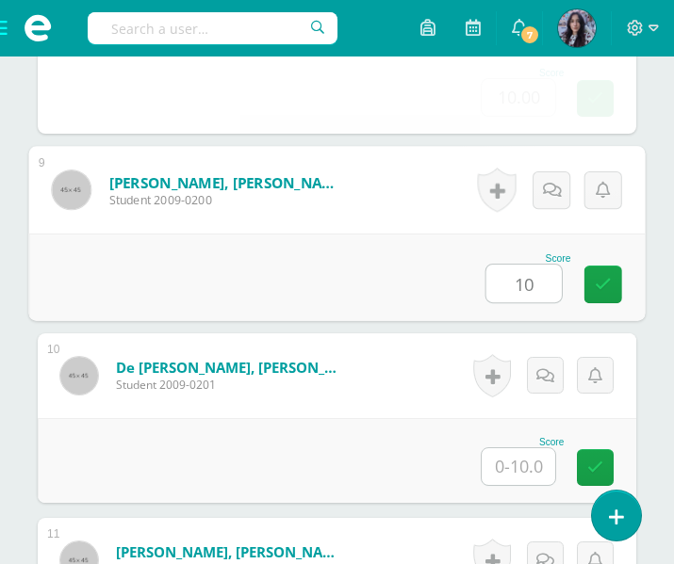
type input "10"
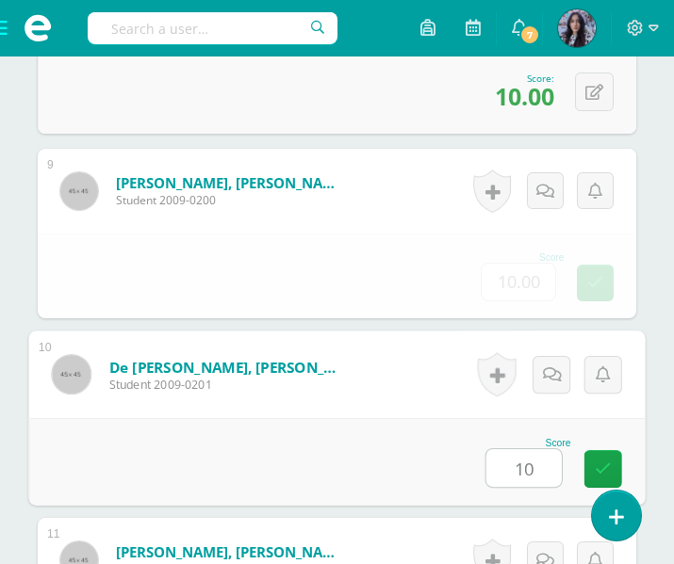
type input "10"
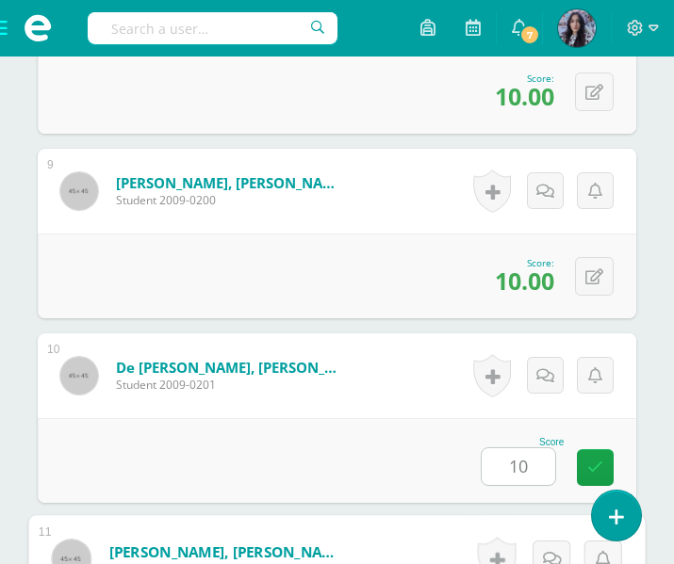
scroll to position [2410, 0]
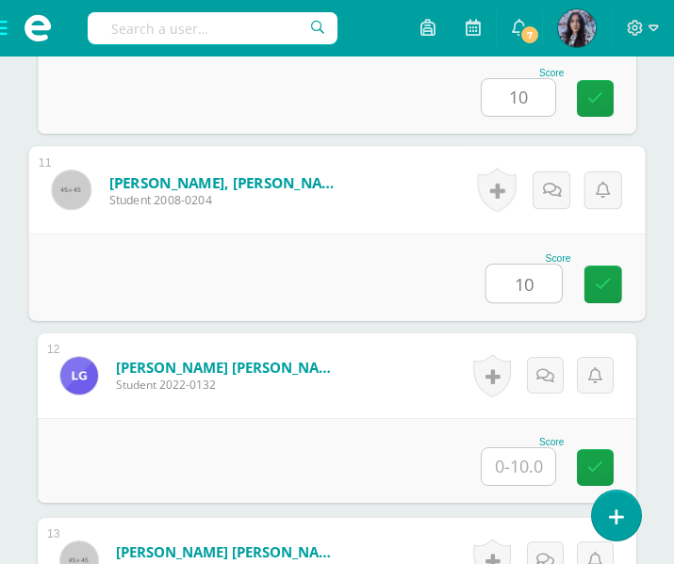
type input "10"
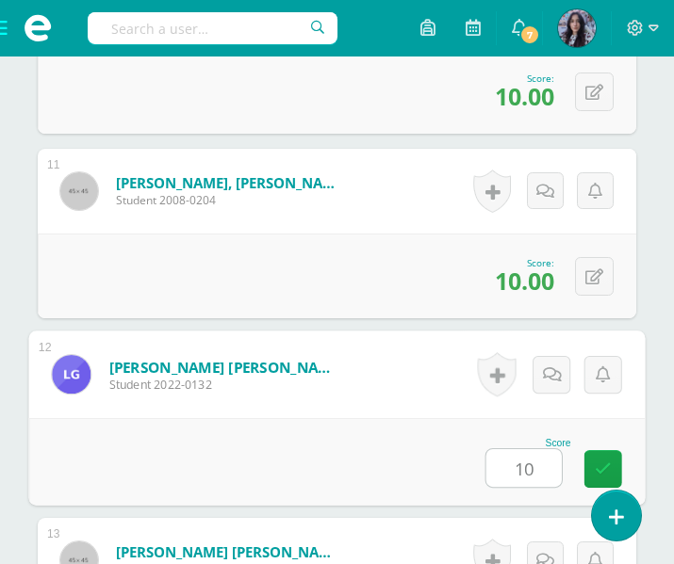
type input "10"
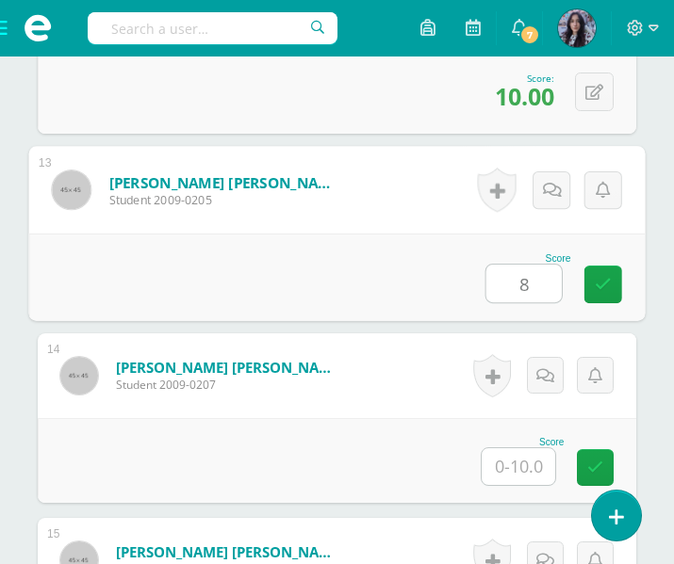
type input "8"
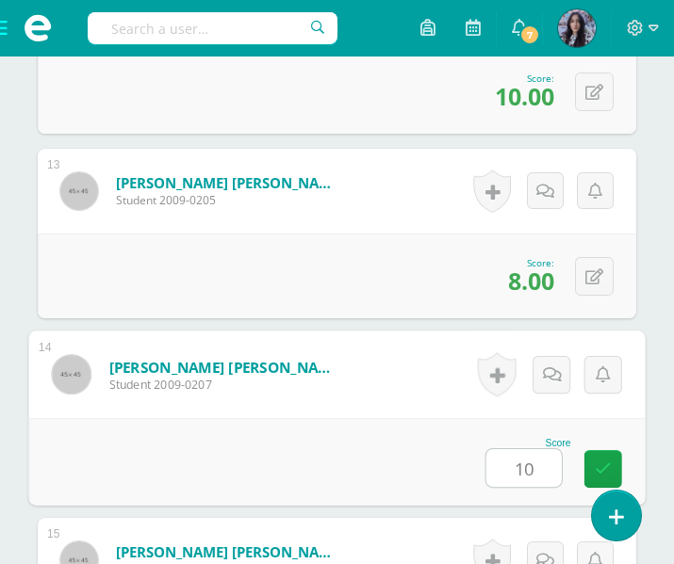
type input "10"
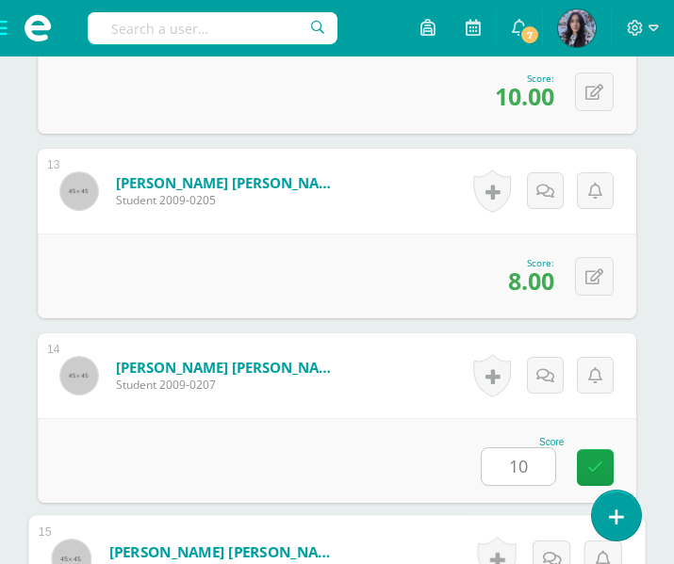
scroll to position [3149, 0]
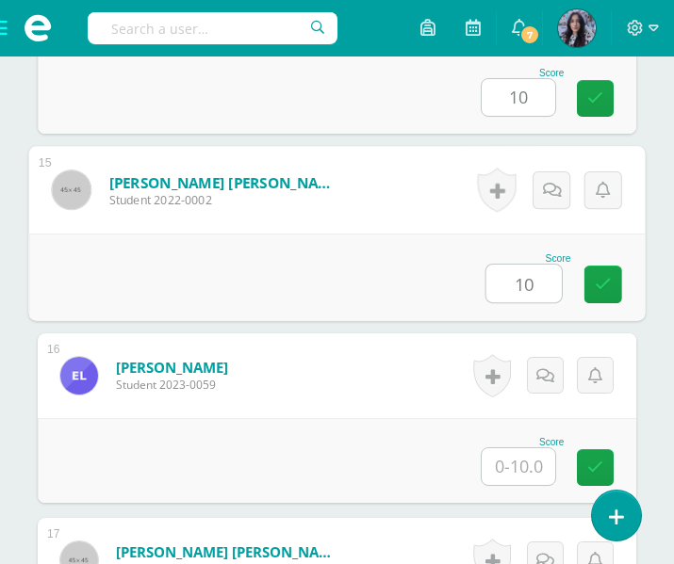
type input "10"
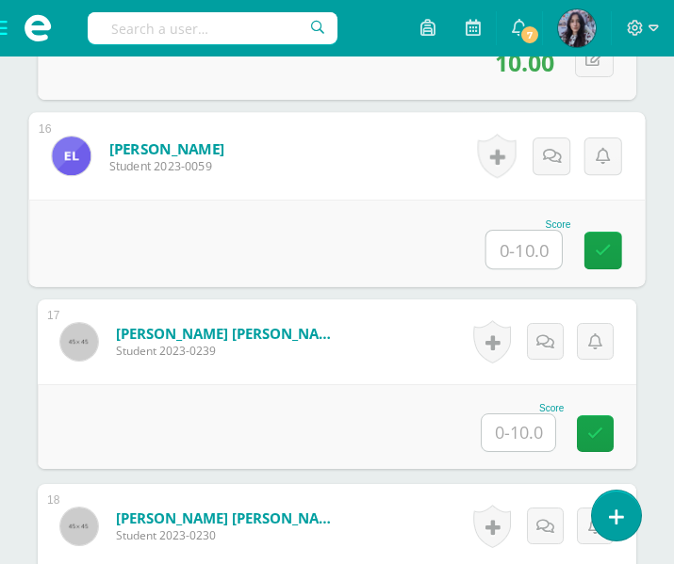
scroll to position [3371, 0]
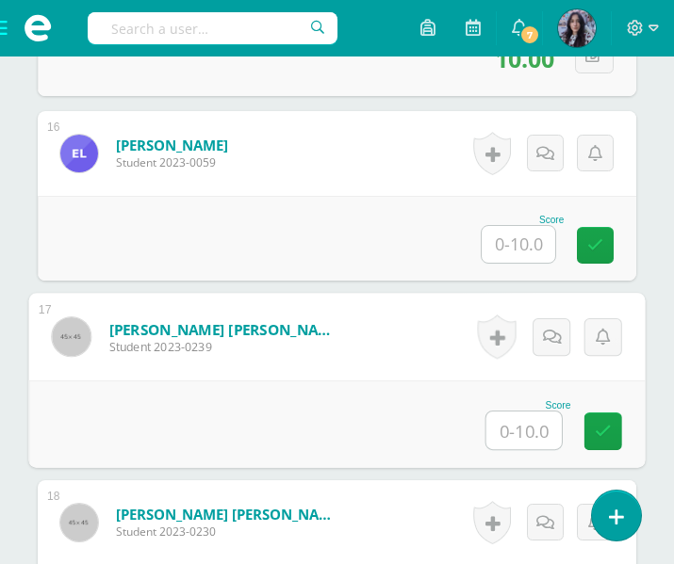
click at [530, 436] on input "text" at bounding box center [523, 431] width 75 height 38
type input "8"
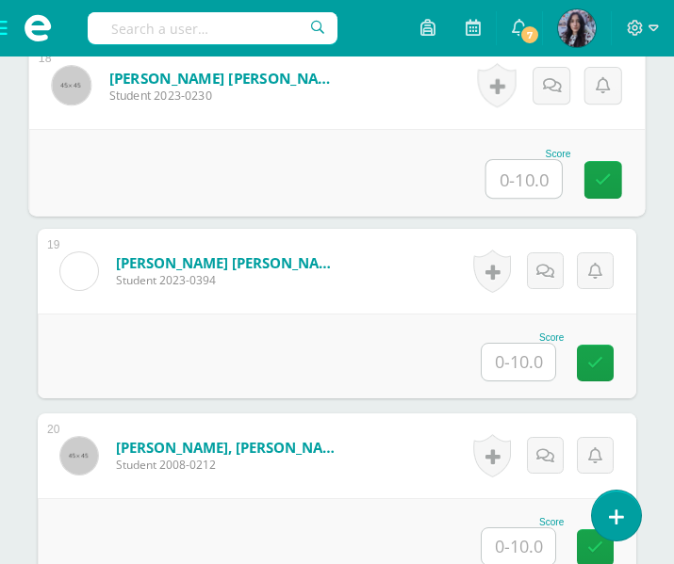
scroll to position [3809, 0]
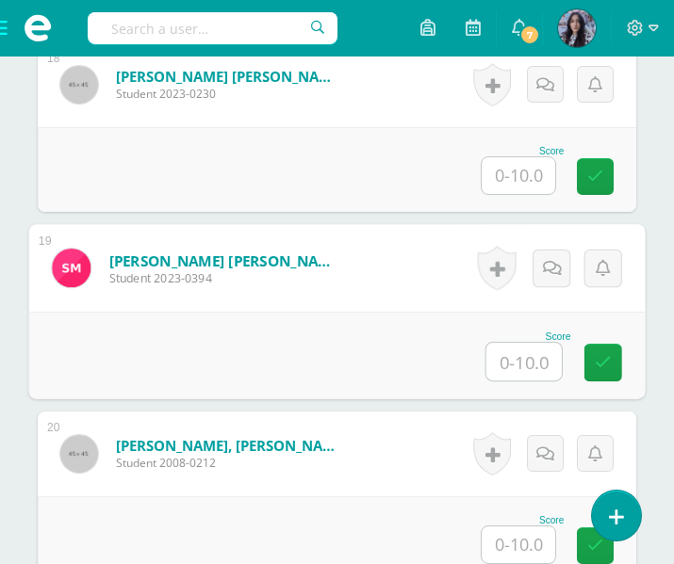
click at [523, 372] on input "text" at bounding box center [523, 362] width 75 height 38
type input "10"
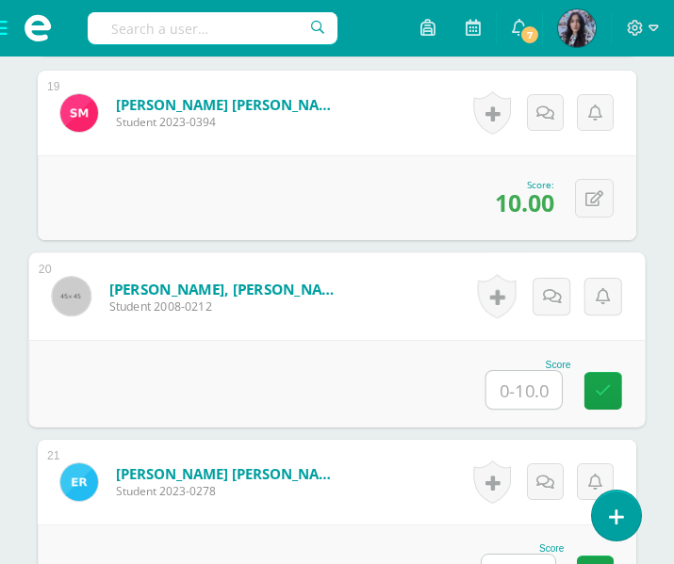
scroll to position [3967, 0]
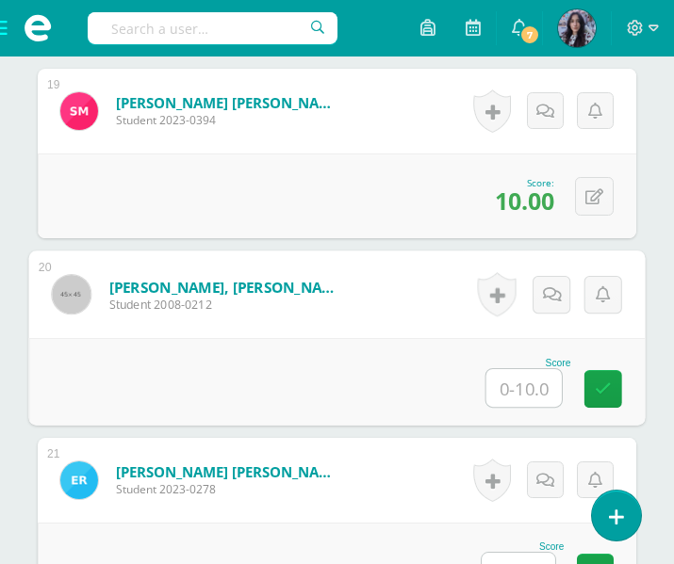
click at [535, 387] on input "text" at bounding box center [523, 388] width 75 height 38
type input "10"
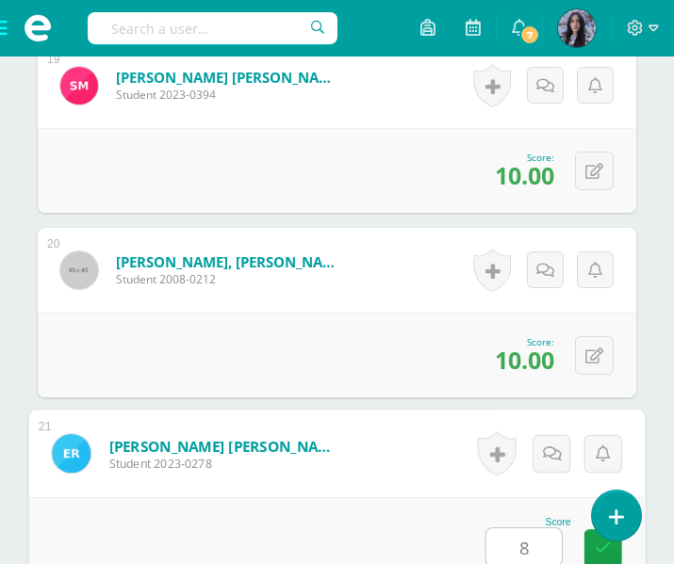
type input "8"
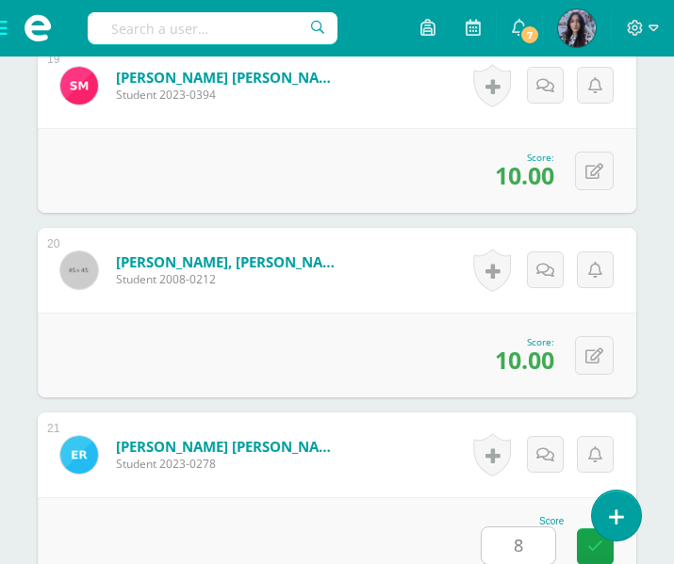
scroll to position [4441, 0]
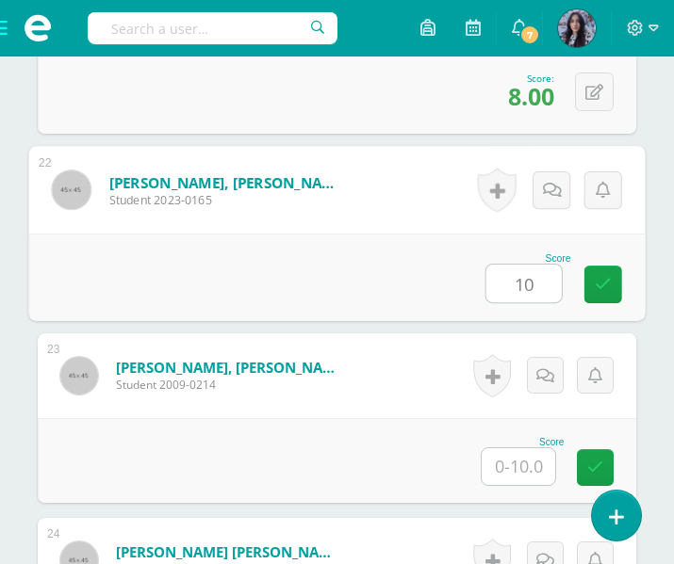
type input "10"
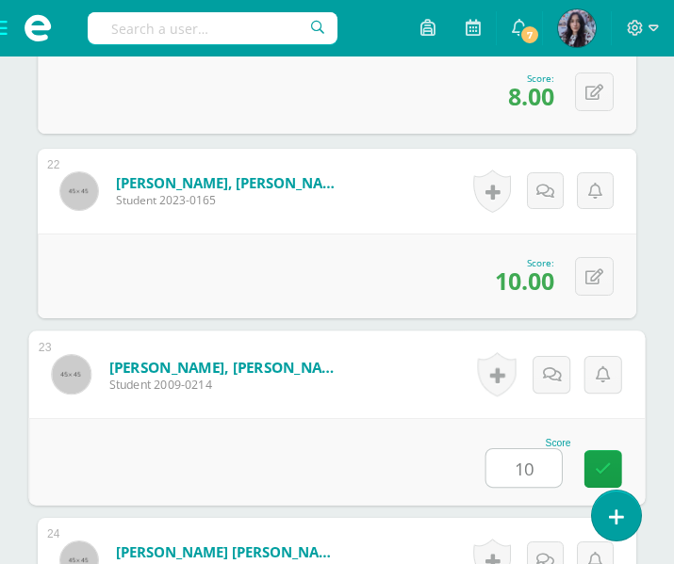
type input "10"
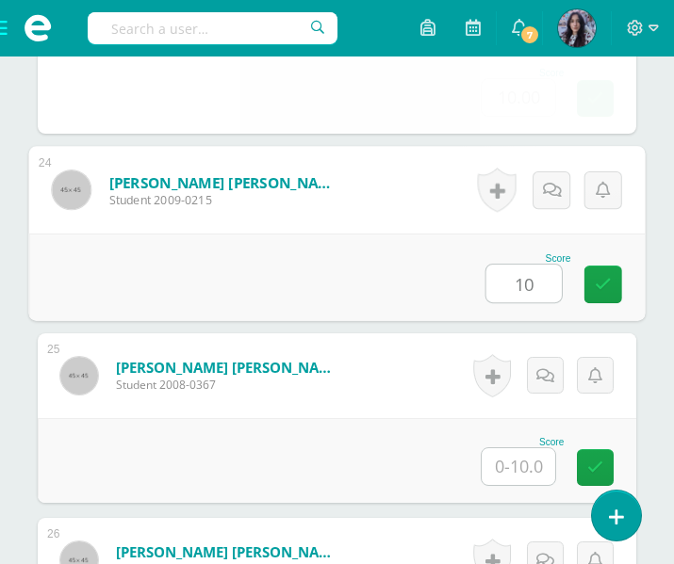
type input "10"
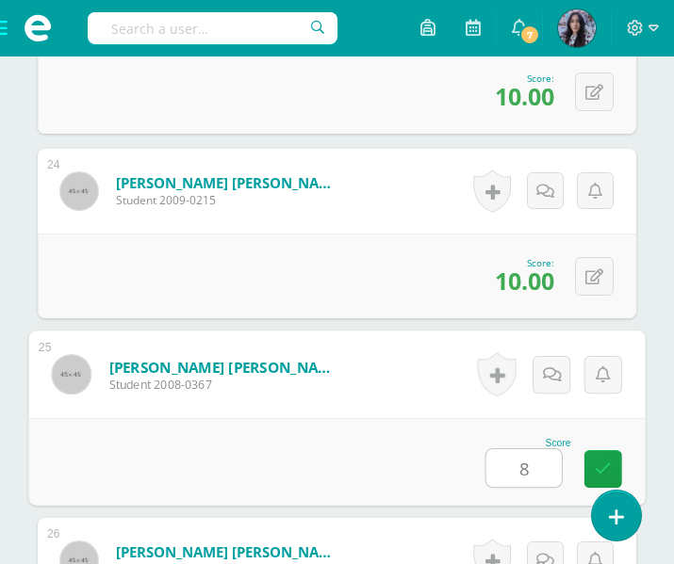
type input "8"
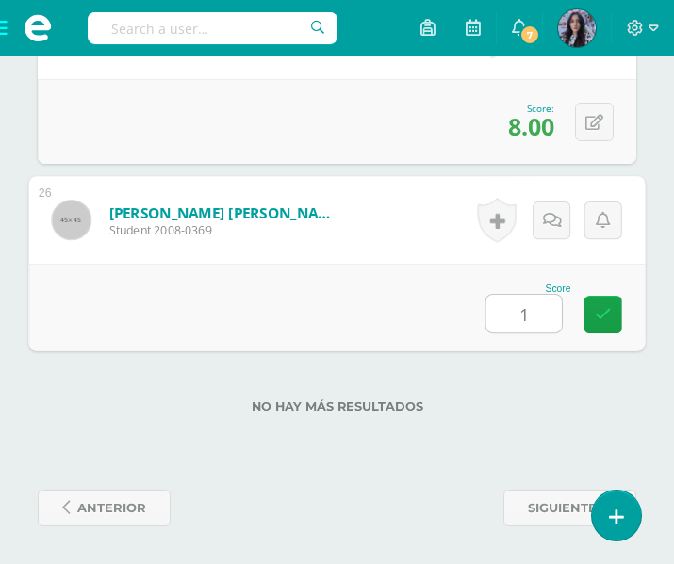
type input "10"
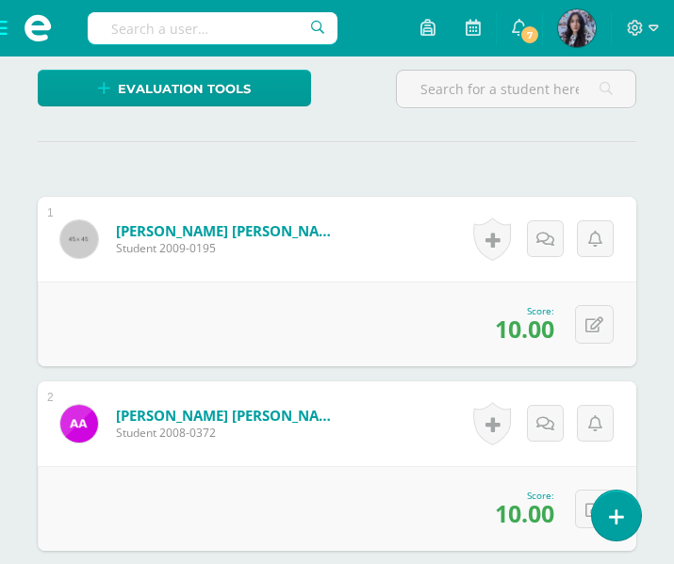
scroll to position [0, 0]
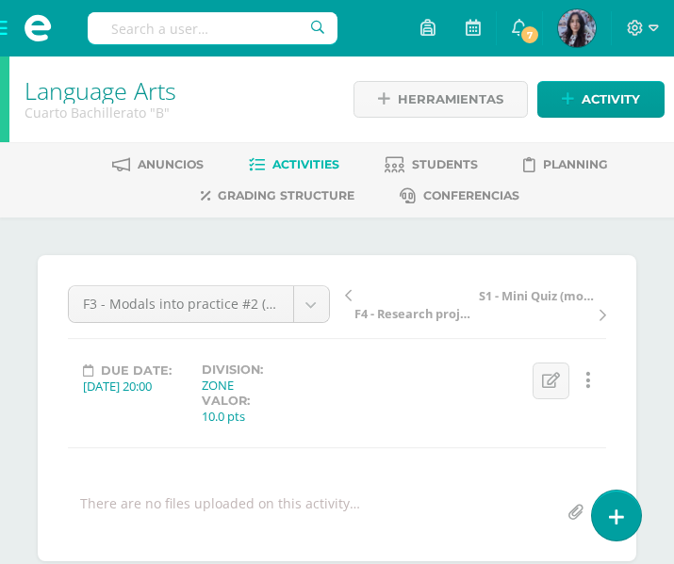
click at [124, 89] on link "Language Arts" at bounding box center [101, 90] width 152 height 32
